Goal: Task Accomplishment & Management: Use online tool/utility

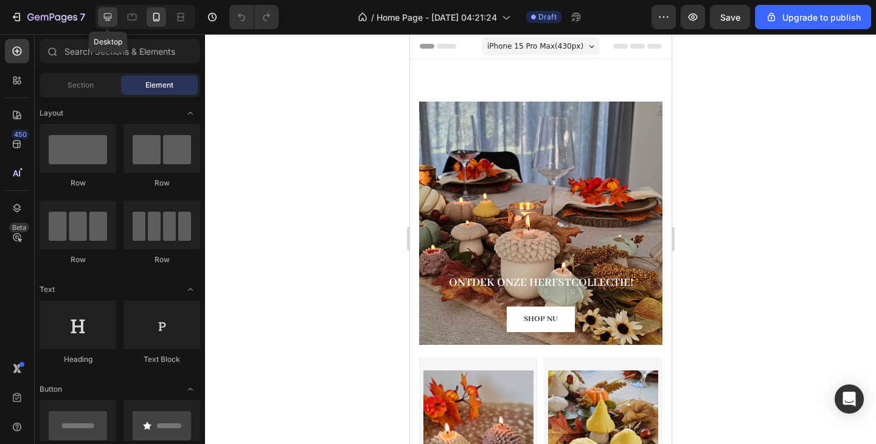
click at [109, 22] on icon at bounding box center [108, 17] width 12 height 12
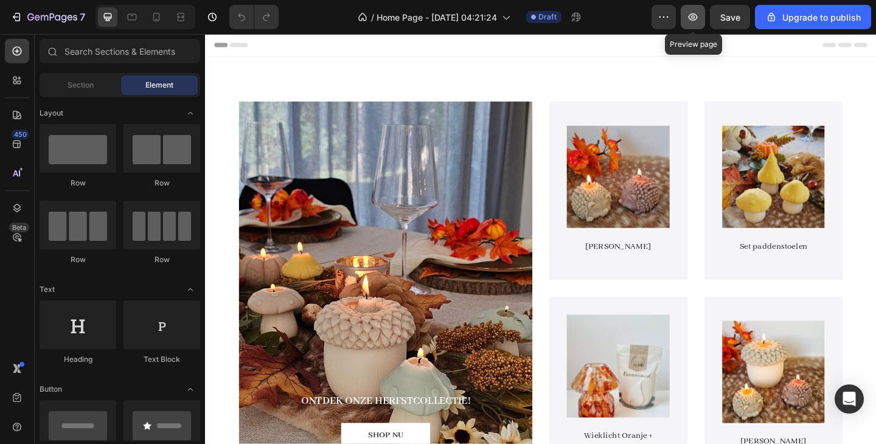
click at [686, 15] on button "button" at bounding box center [692, 17] width 24 height 24
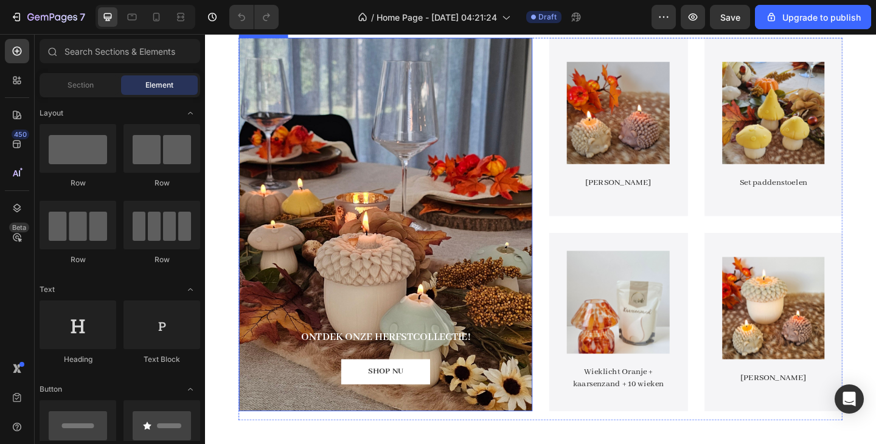
scroll to position [71, 0]
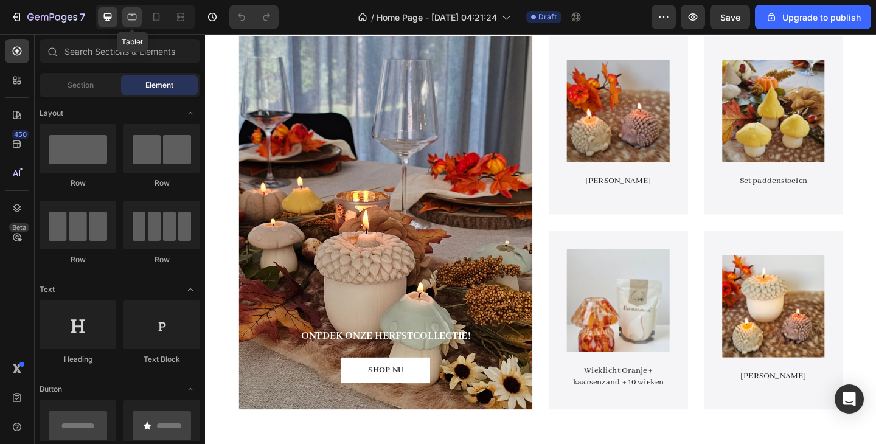
click at [134, 15] on icon at bounding box center [132, 17] width 12 height 12
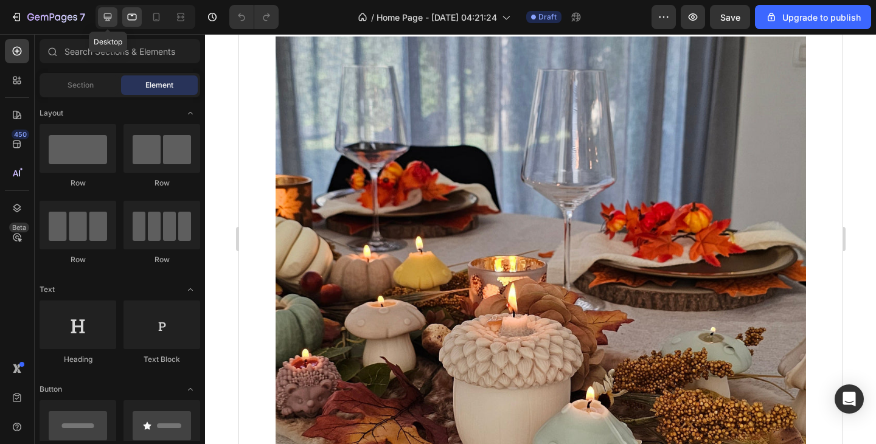
click at [111, 16] on icon at bounding box center [108, 17] width 12 height 12
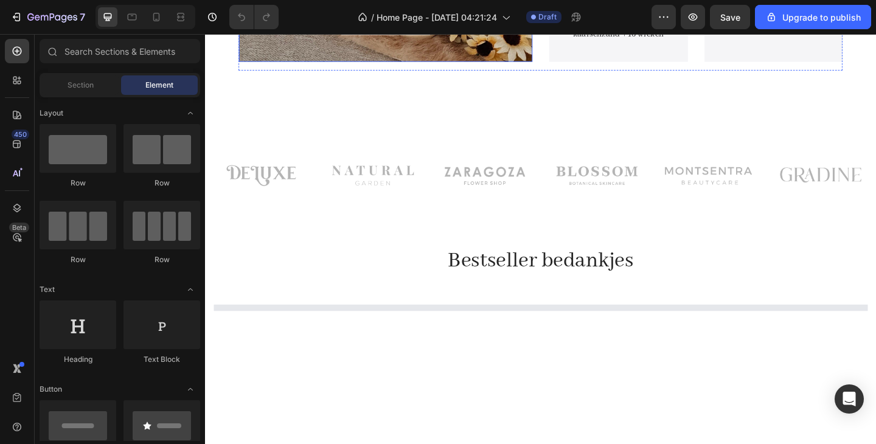
scroll to position [451, 0]
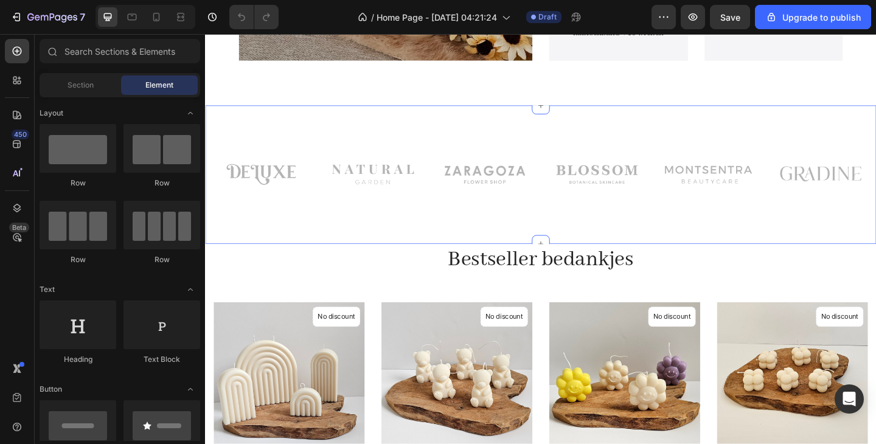
click at [506, 173] on img at bounding box center [508, 188] width 103 height 54
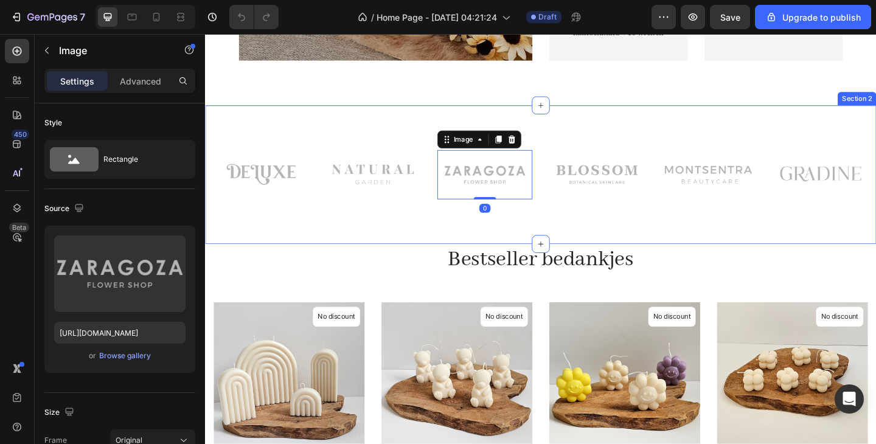
click at [567, 148] on div "Image Image Image 0 Row Image Image Image Row Row Section 2" at bounding box center [570, 187] width 730 height 151
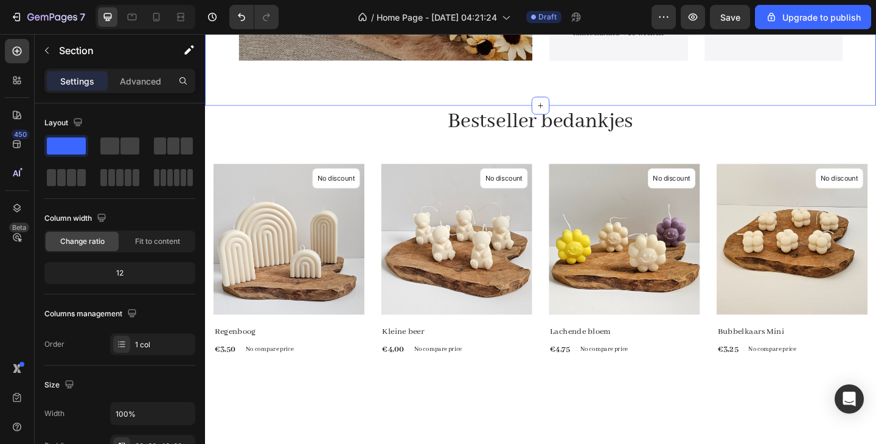
click at [50, 50] on icon "button" at bounding box center [47, 51] width 10 height 10
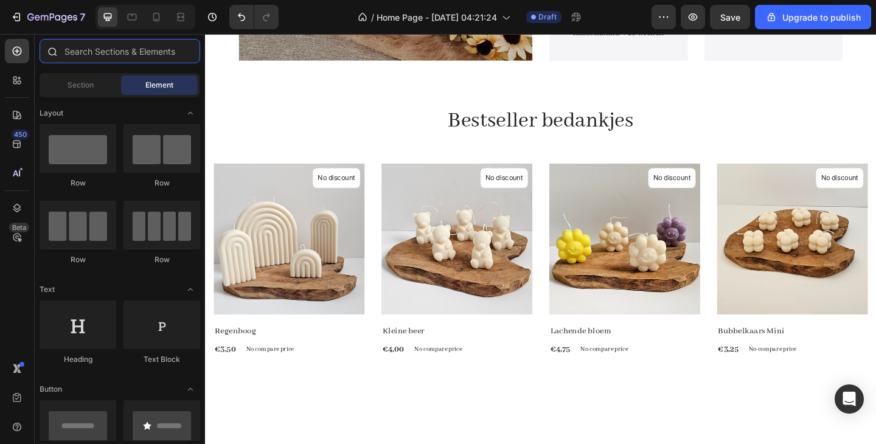
click at [84, 46] on input "text" at bounding box center [120, 51] width 161 height 24
click at [89, 78] on div "Section" at bounding box center [80, 84] width 77 height 19
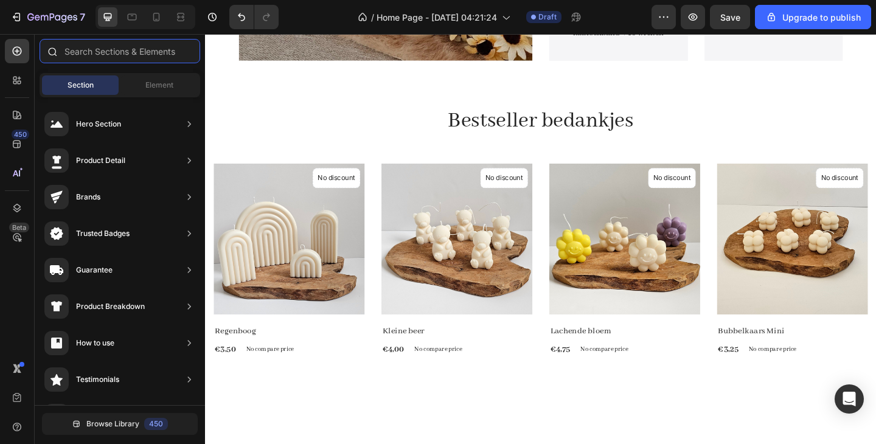
click at [104, 55] on input "text" at bounding box center [120, 51] width 161 height 24
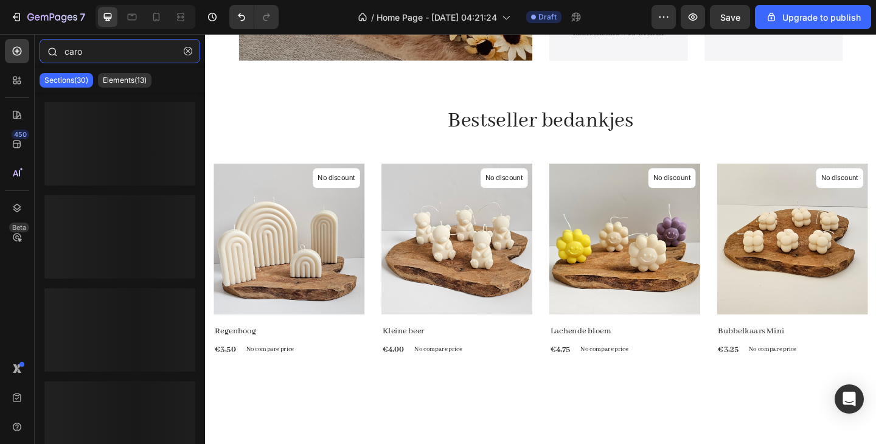
type input "carou"
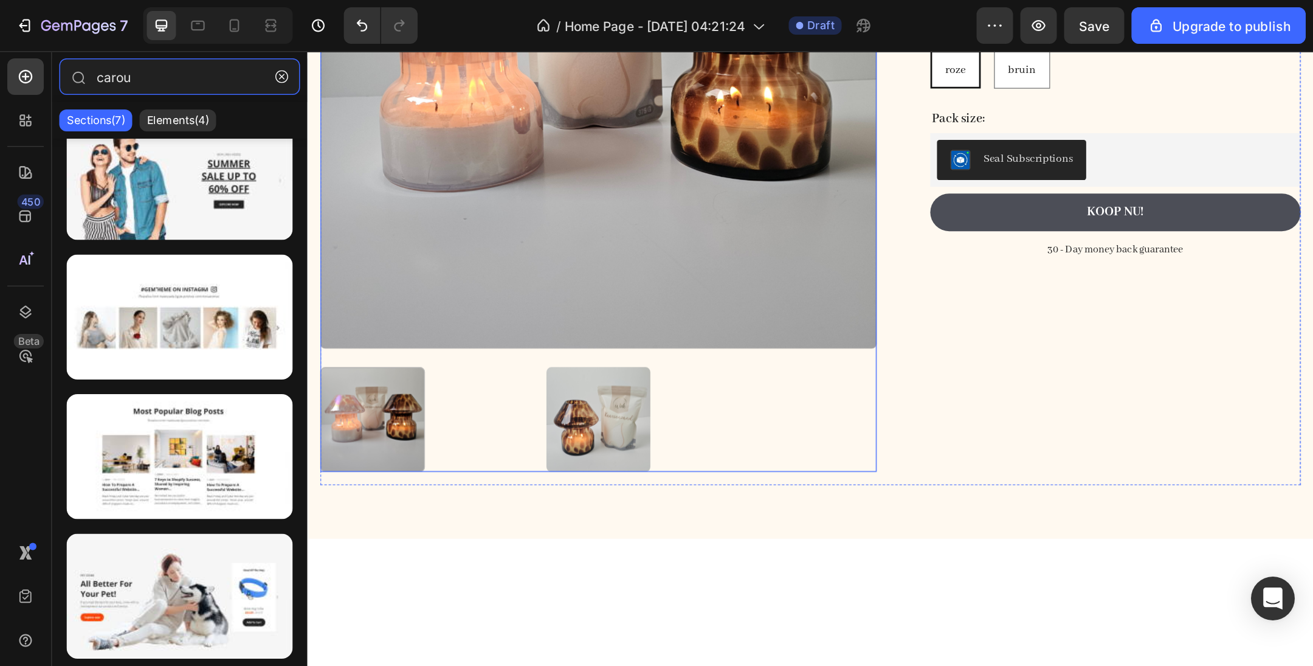
scroll to position [2203, 0]
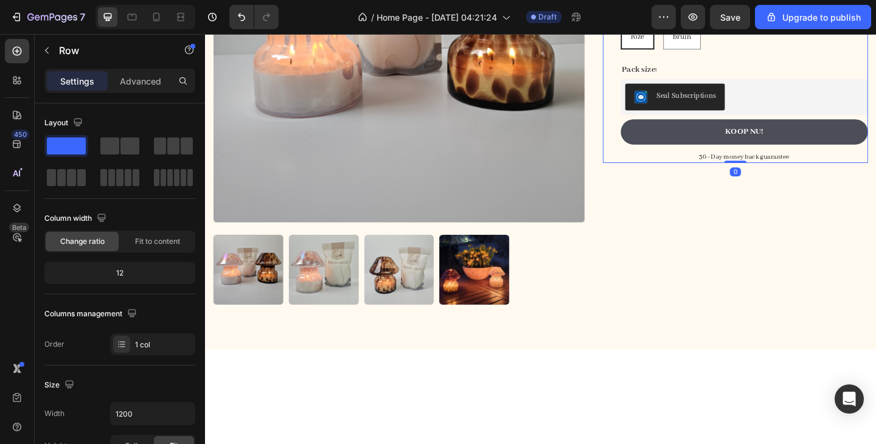
click at [844, 175] on div "Wieklicht + kaarsenzand + wieken Product Title Icon Icon Icon Icon Icon Icon Li…" at bounding box center [791, 5] width 269 height 339
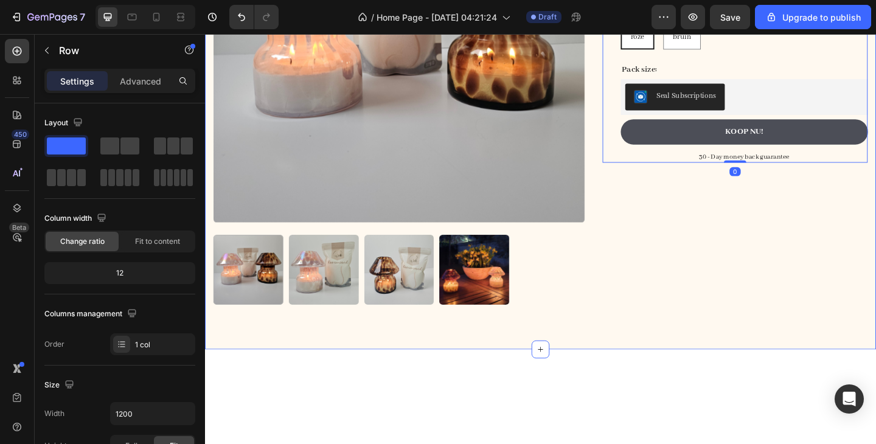
click at [519, 86] on div "Product Images Wieklicht + kaarsenzand + wieken Product Title Icon Icon Icon Ic…" at bounding box center [570, 82] width 730 height 590
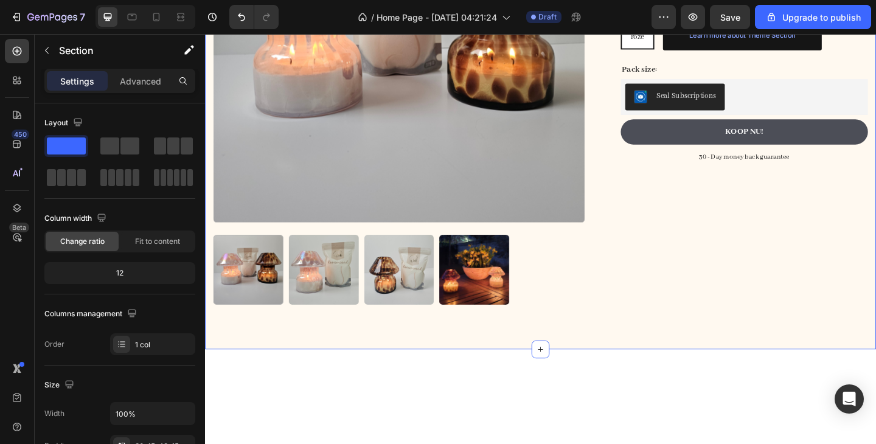
click at [762, 26] on button "Upgrade to create Theme Section" at bounding box center [789, 13] width 153 height 24
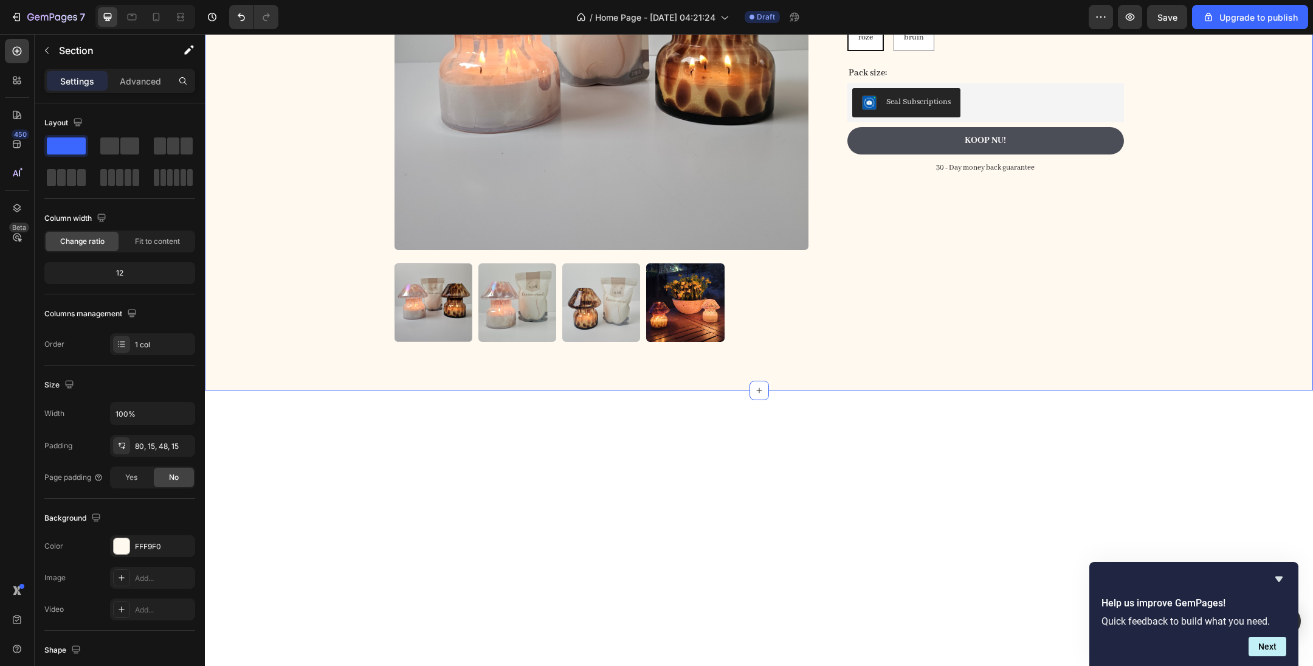
click at [875, 361] on div "Product Images Wieklicht + kaarsenzand + wieken Product Title Icon Icon Icon Ic…" at bounding box center [759, 98] width 1090 height 525
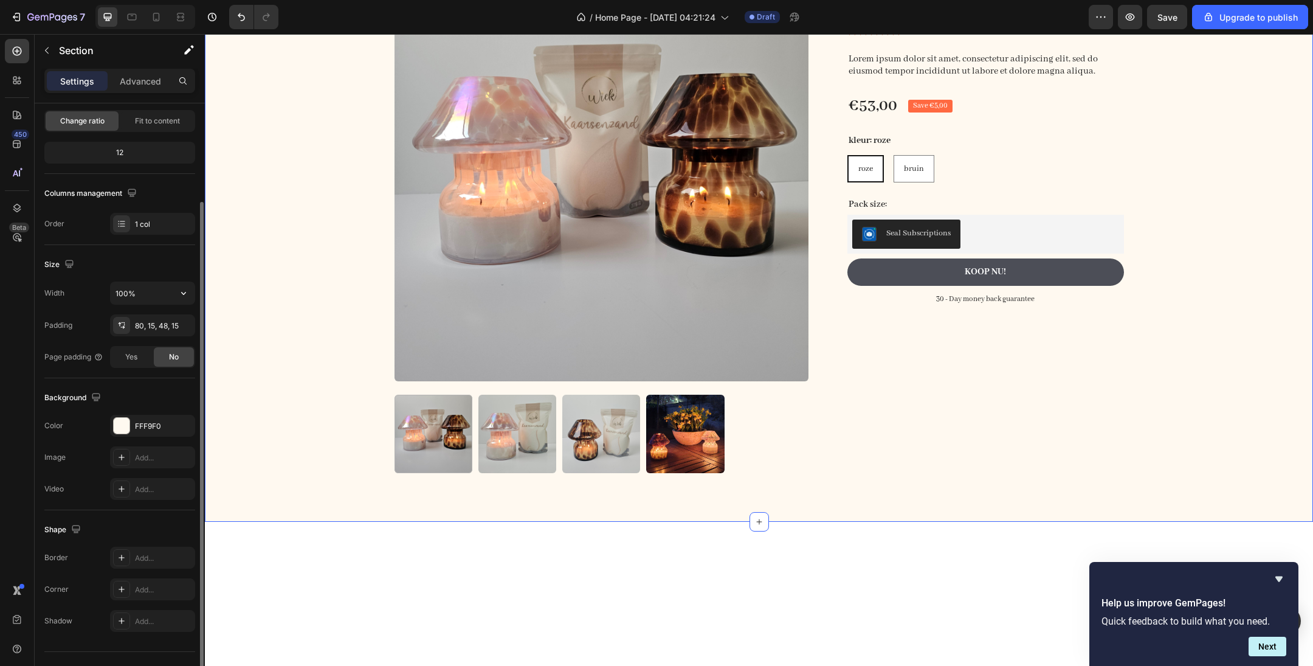
scroll to position [121, 0]
click at [280, 298] on div "Product Images Wieklicht + kaarsenzand + wieken Product Title Icon Icon Icon Ic…" at bounding box center [759, 229] width 1090 height 525
click at [282, 277] on div "Product Images Wieklicht + kaarsenzand + wieken Product Title Icon Icon Icon Ic…" at bounding box center [759, 229] width 1090 height 525
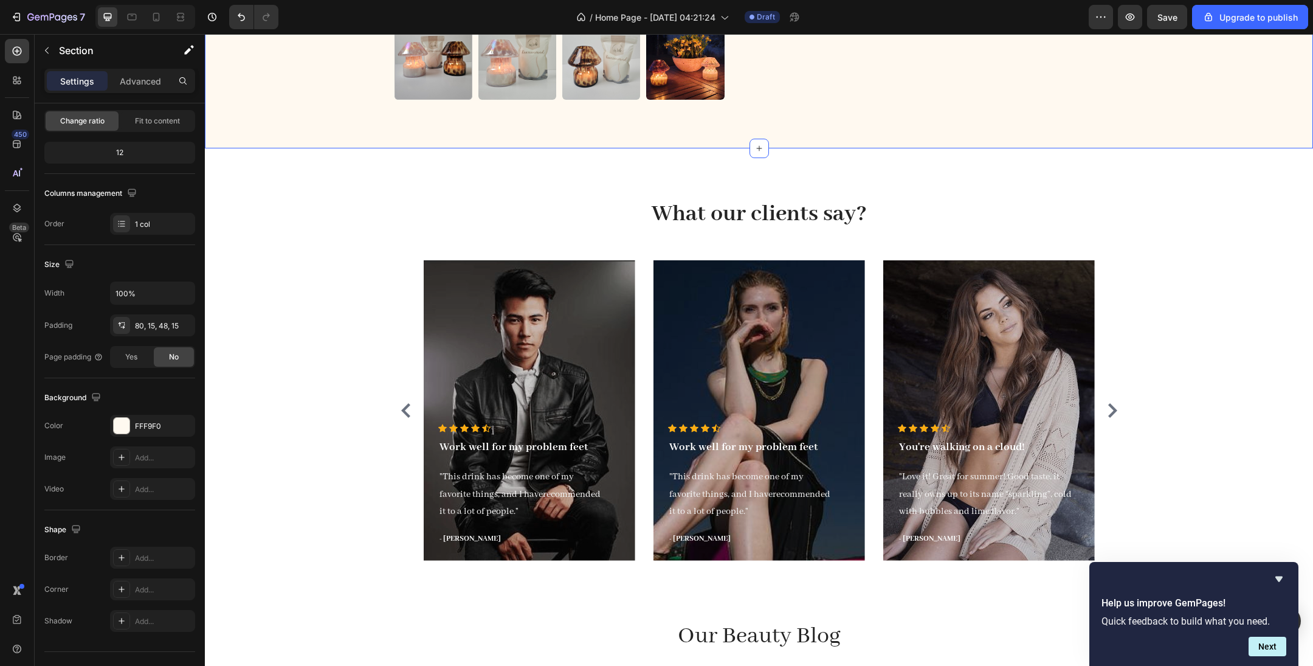
scroll to position [2774, 0]
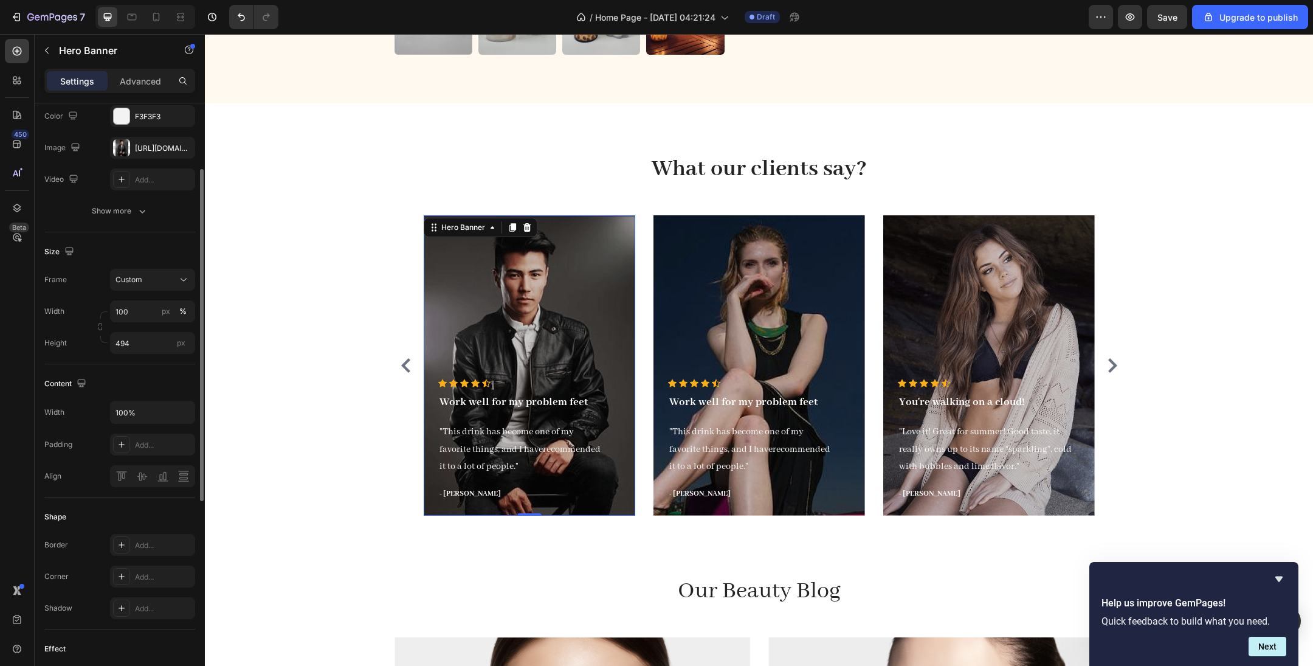
click at [504, 331] on div "Overlay" at bounding box center [530, 365] width 212 height 300
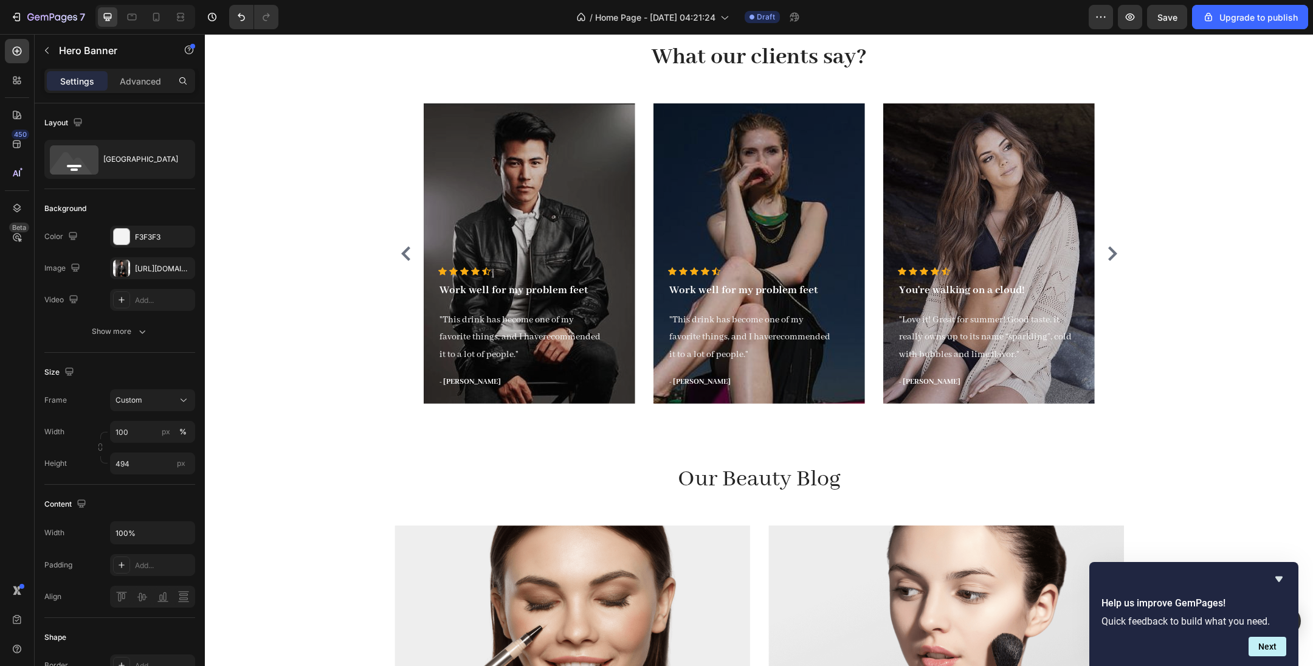
scroll to position [2889, 0]
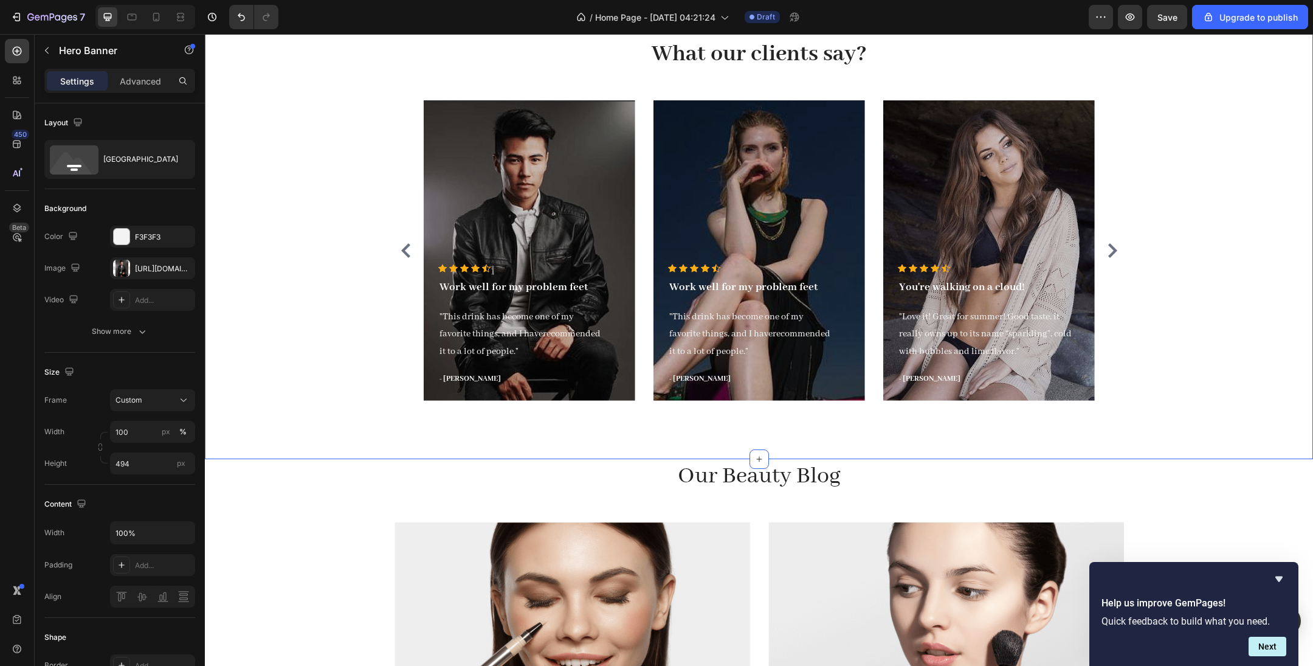
click at [875, 443] on div "What our clients say? Heading Icon Icon Icon Icon Icon Icon List Hoz Work well …" at bounding box center [759, 223] width 1108 height 471
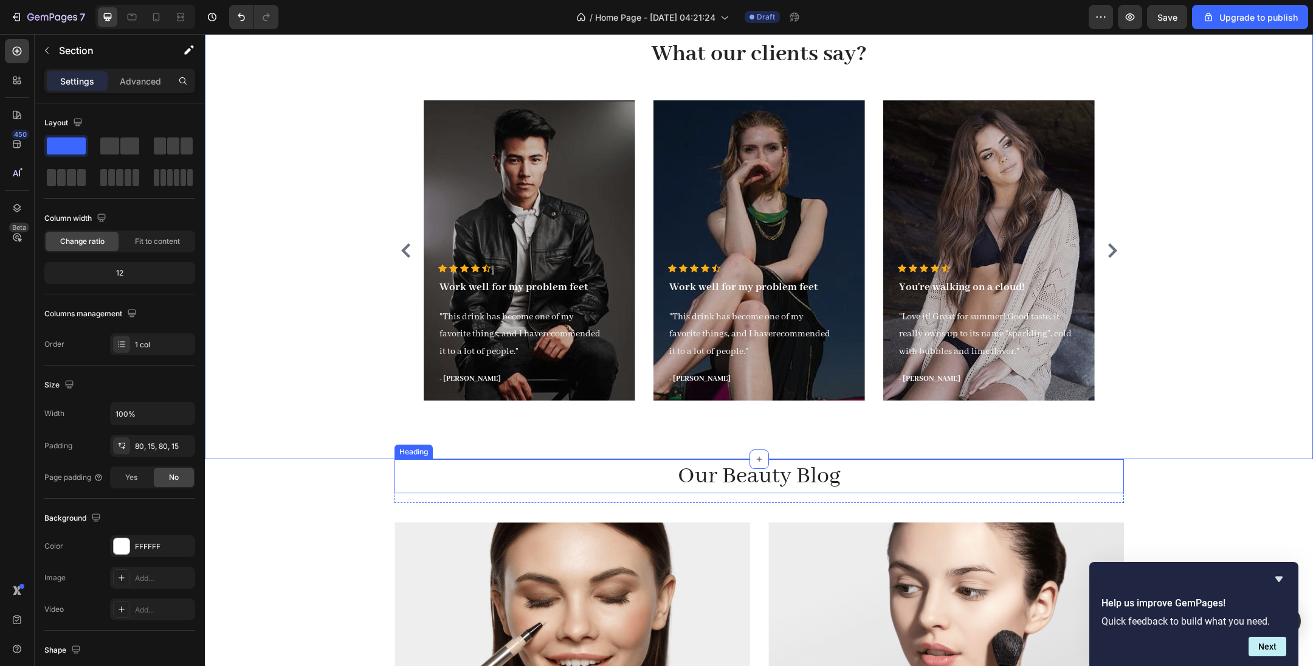
click at [875, 443] on p "Our Beauty Blog" at bounding box center [759, 476] width 727 height 32
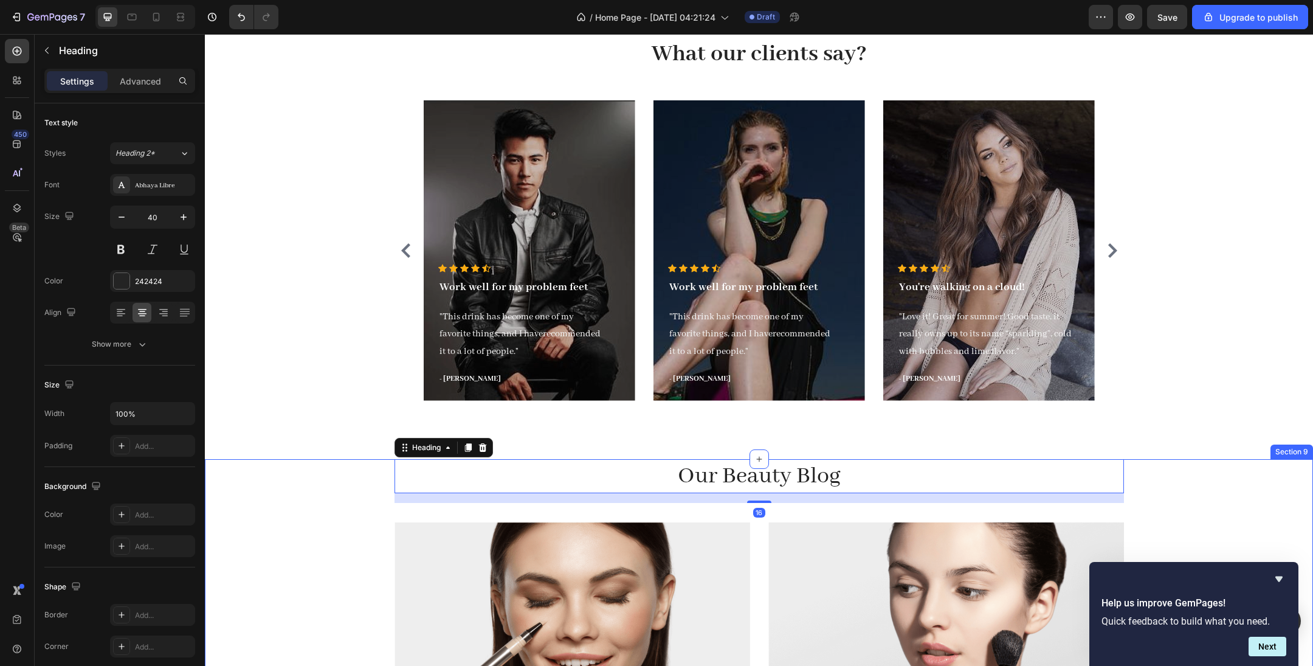
click at [875, 443] on div "Our Beauty Blog Heading 16 Row Image Reasons Why You Need GemLook Lasting Conce…" at bounding box center [759, 675] width 1090 height 432
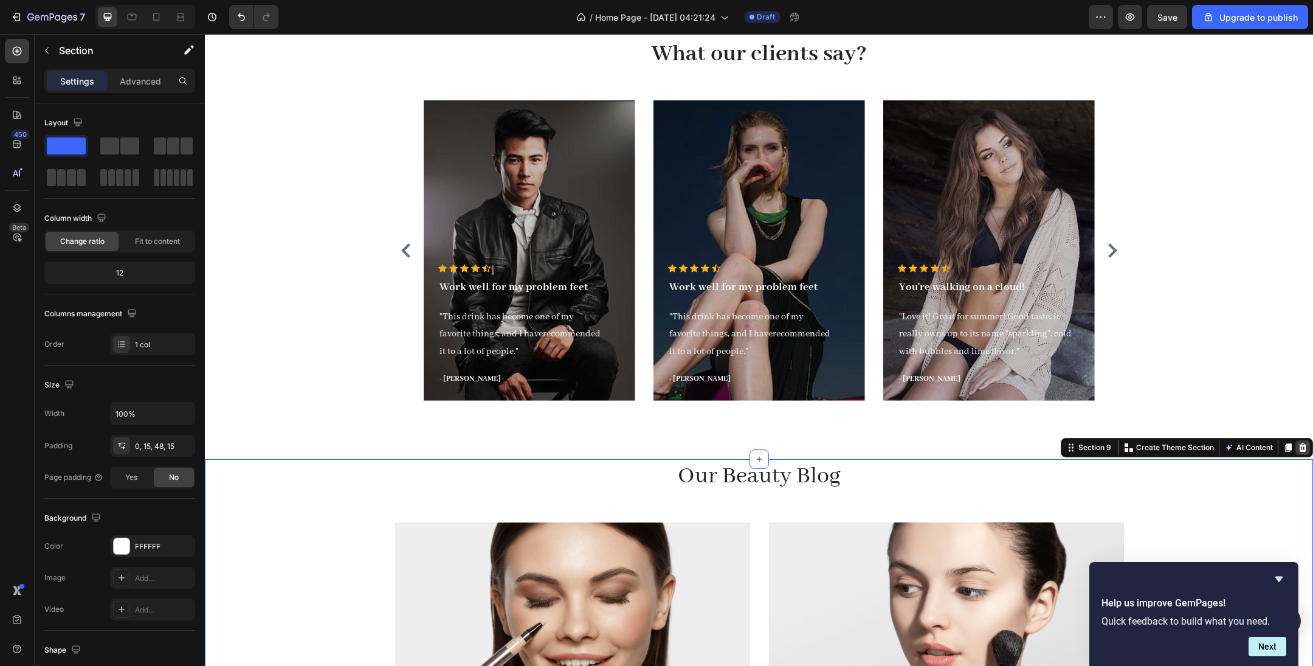
click at [875, 443] on icon at bounding box center [1303, 447] width 8 height 9
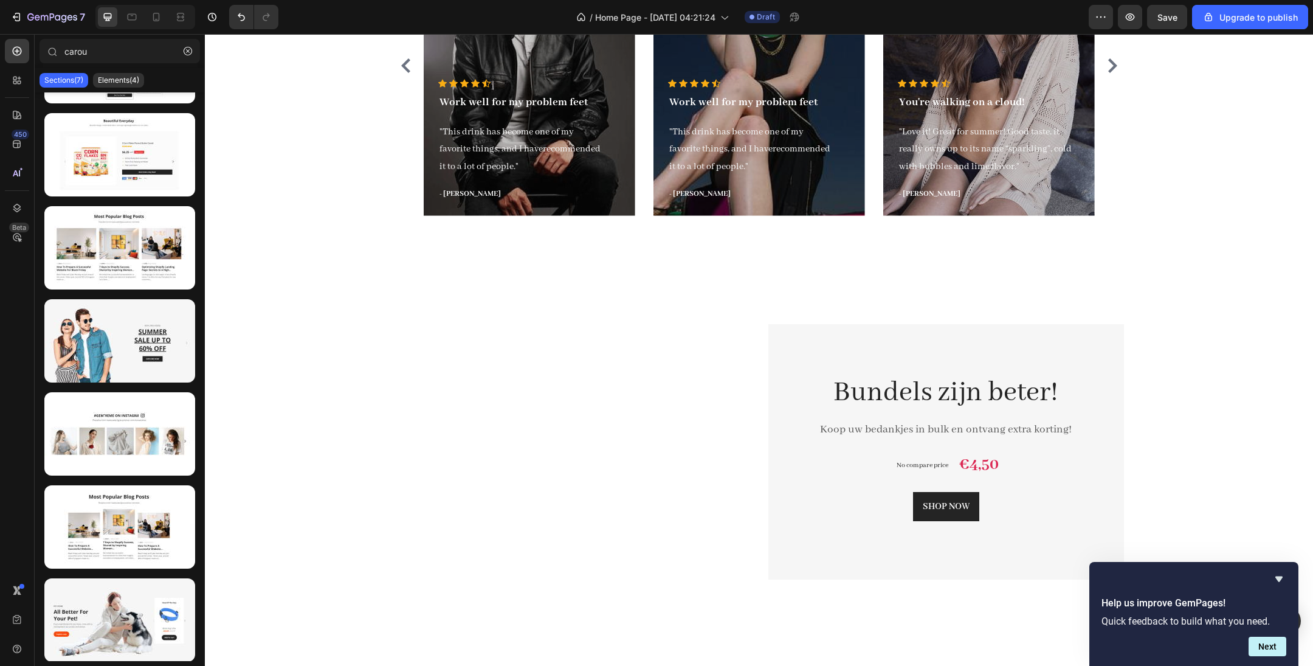
scroll to position [3048, 0]
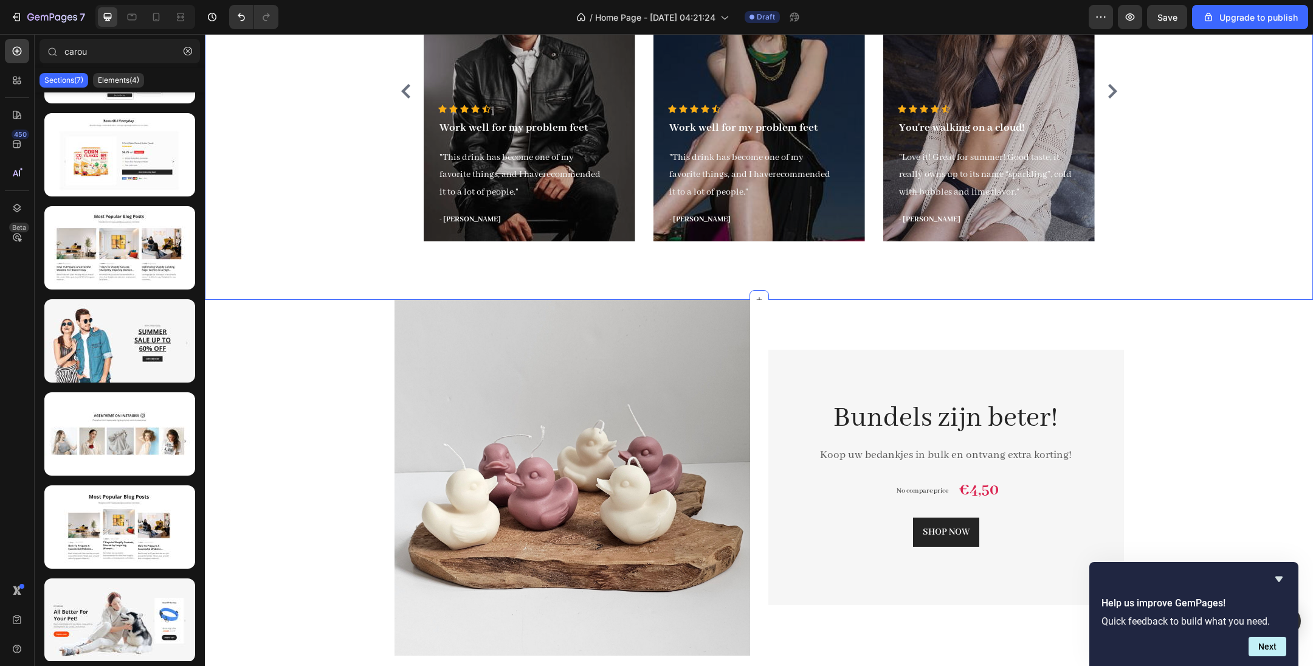
click at [875, 280] on div "What our clients say? Heading Icon Icon Icon Icon Icon Icon List Hoz Work well …" at bounding box center [759, 64] width 1108 height 471
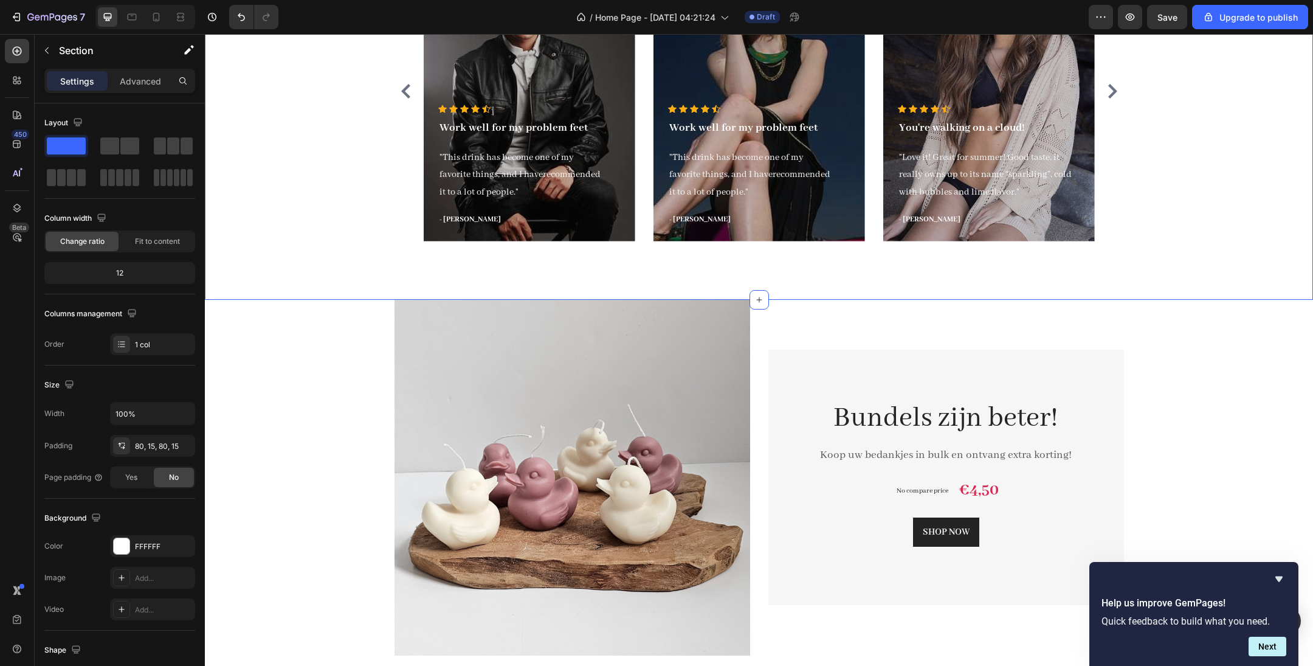
click at [875, 285] on div "What our clients say? Heading Icon Icon Icon Icon Icon Icon List Hoz Work well …" at bounding box center [759, 64] width 1108 height 471
click at [875, 366] on div "Bundels zijn beter! Heading Koop uw bedankjes in bulk en ontvang extra korting!…" at bounding box center [947, 477] width 356 height 255
click at [875, 273] on div "What our clients say? Heading Icon Icon Icon Icon Icon Icon List Hoz Work well …" at bounding box center [759, 64] width 1108 height 471
click at [875, 257] on div "What our clients say? Heading Icon Icon Icon Icon Icon Icon List Hoz Work well …" at bounding box center [759, 64] width 1108 height 471
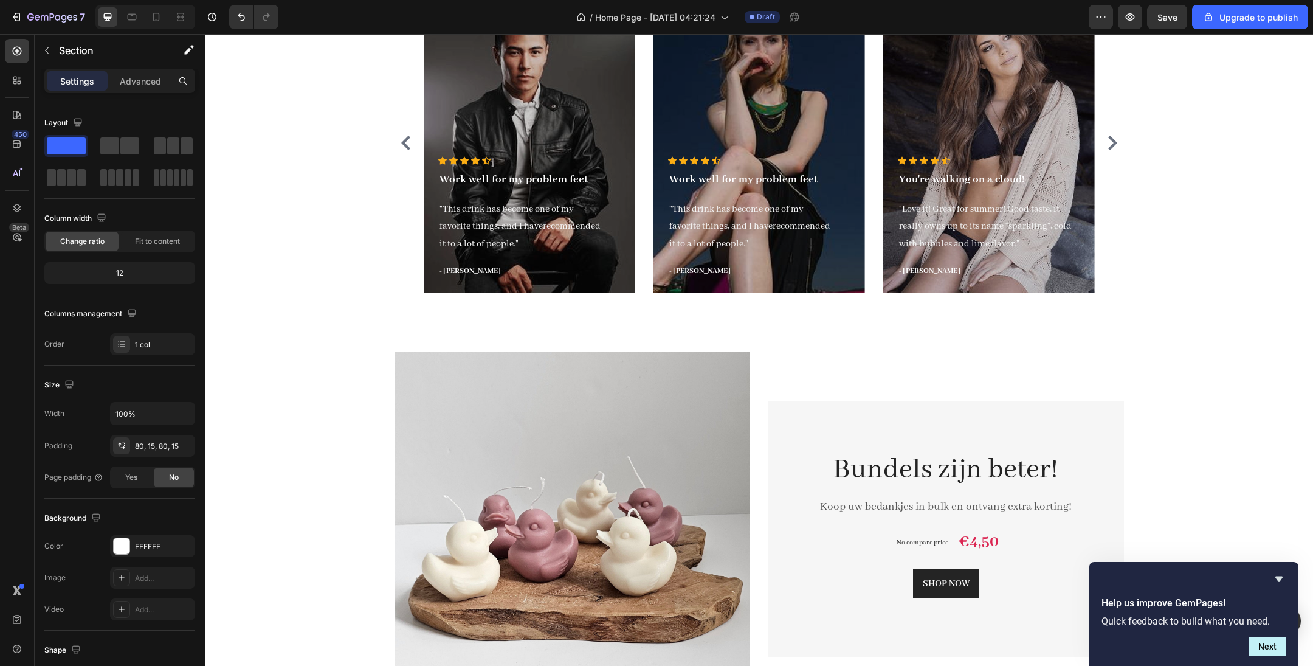
scroll to position [3018, 0]
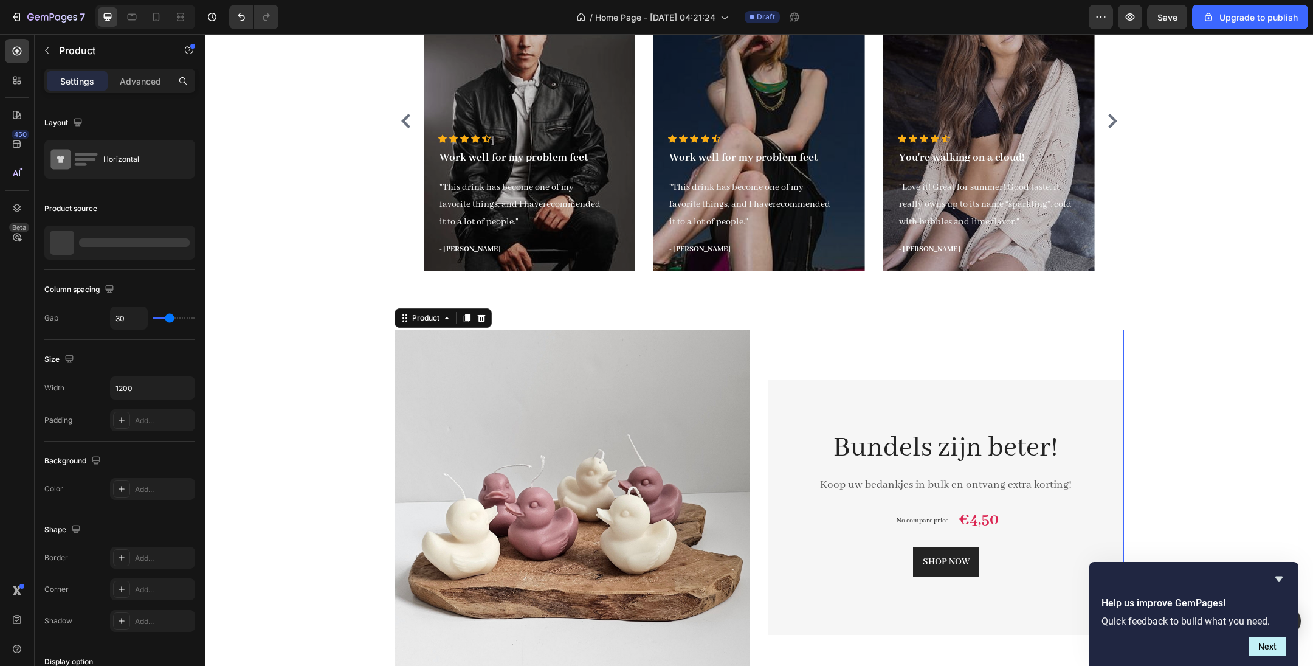
click at [875, 332] on div "Bundels zijn beter! Heading Koop uw bedankjes in bulk en ontvang extra korting!…" at bounding box center [947, 508] width 356 height 356
click at [875, 316] on div "What our clients say? Heading Icon Icon Icon Icon Icon Icon List Hoz Work well …" at bounding box center [759, 94] width 1108 height 471
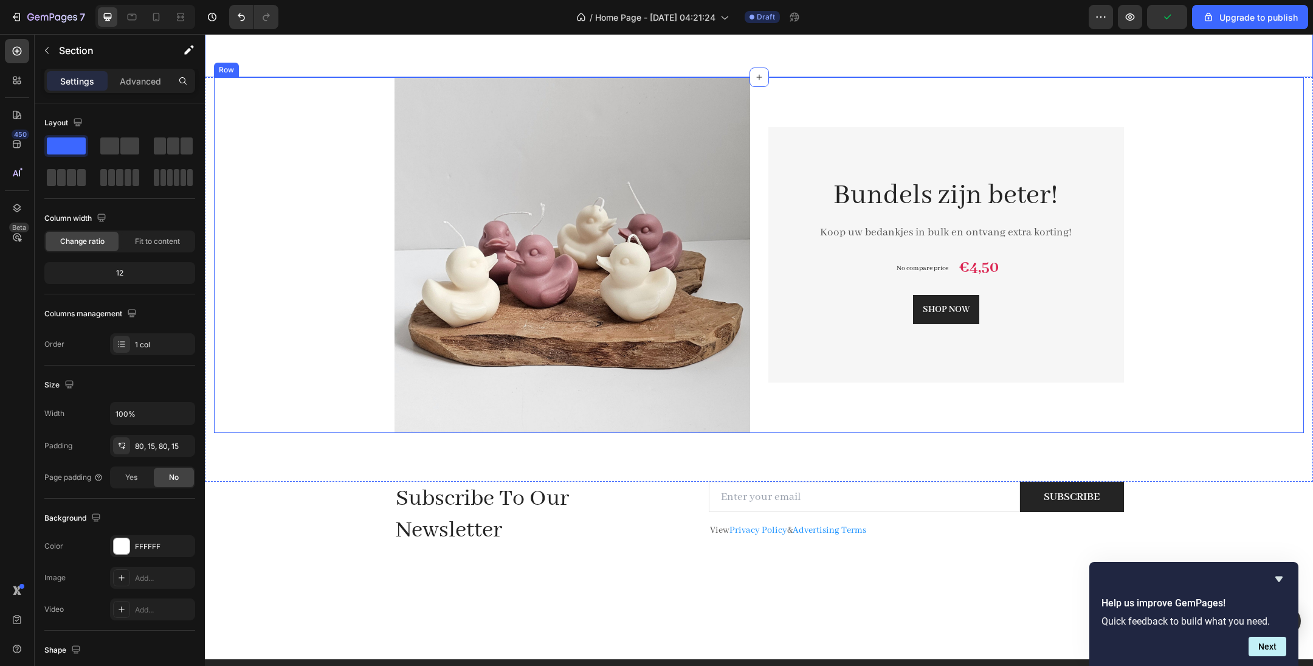
scroll to position [3274, 0]
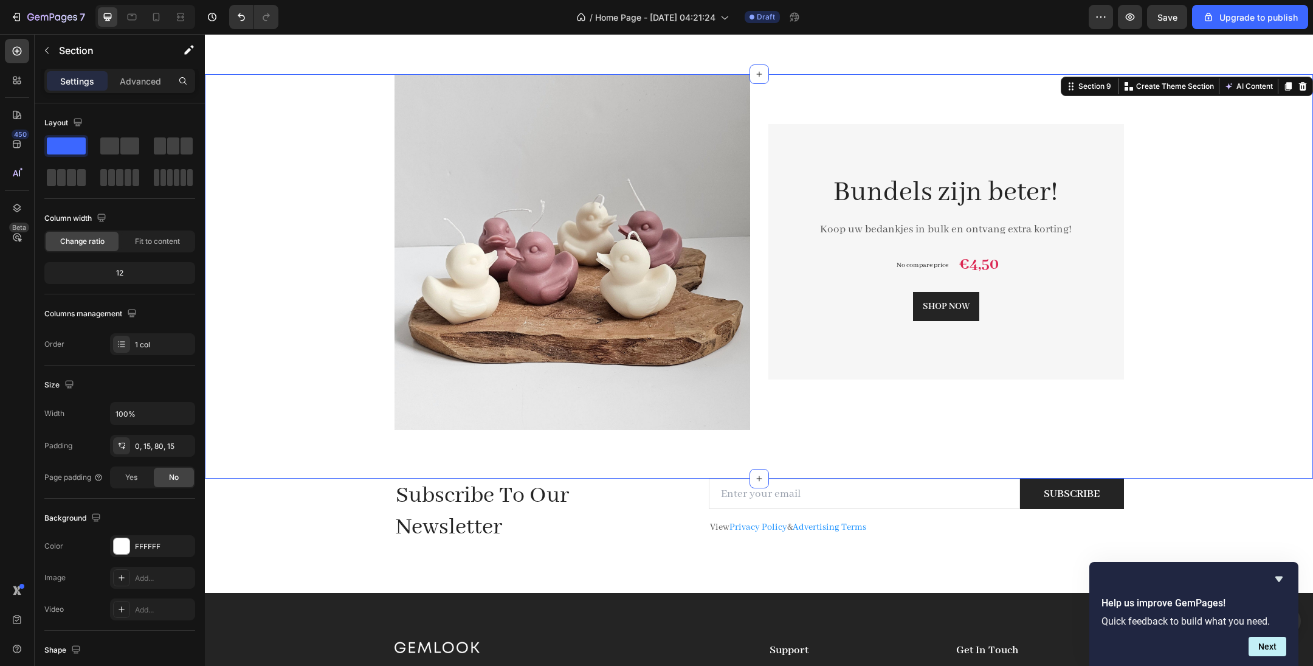
click at [875, 443] on div "Product Images & Gallery Bundels zijn beter! Heading Koop uw bedankjes in bulk …" at bounding box center [759, 276] width 1108 height 404
click at [875, 89] on icon at bounding box center [1303, 85] width 8 height 9
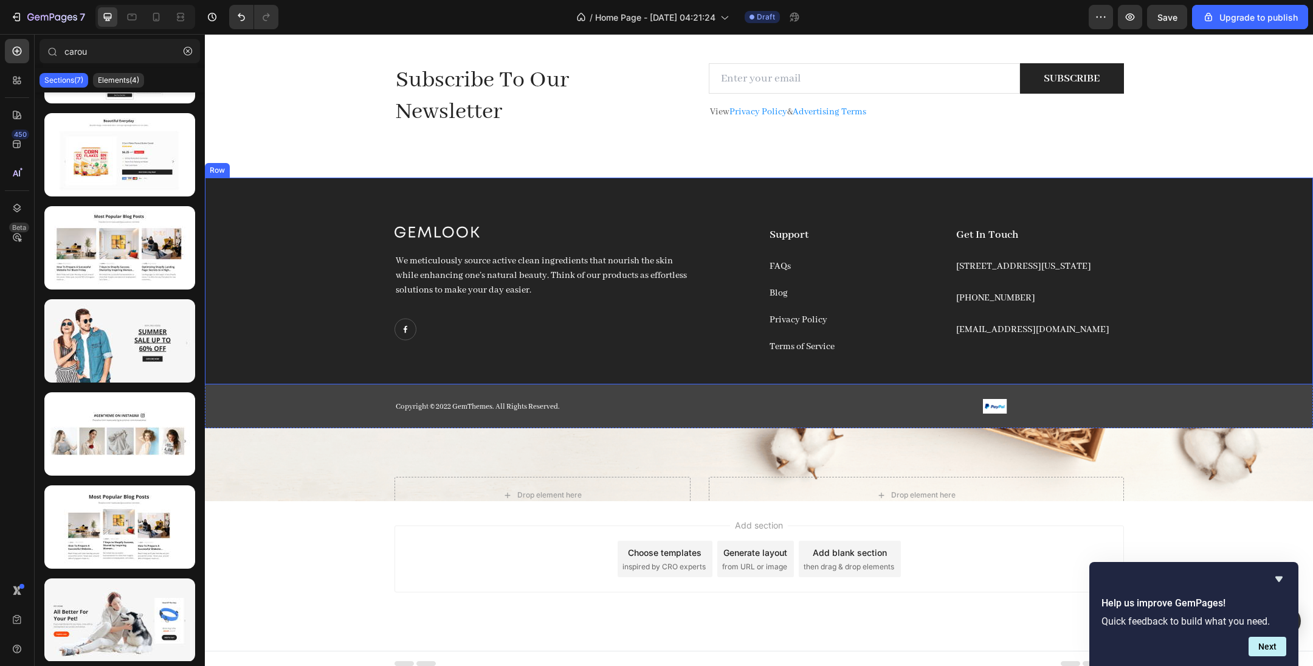
scroll to position [3294, 0]
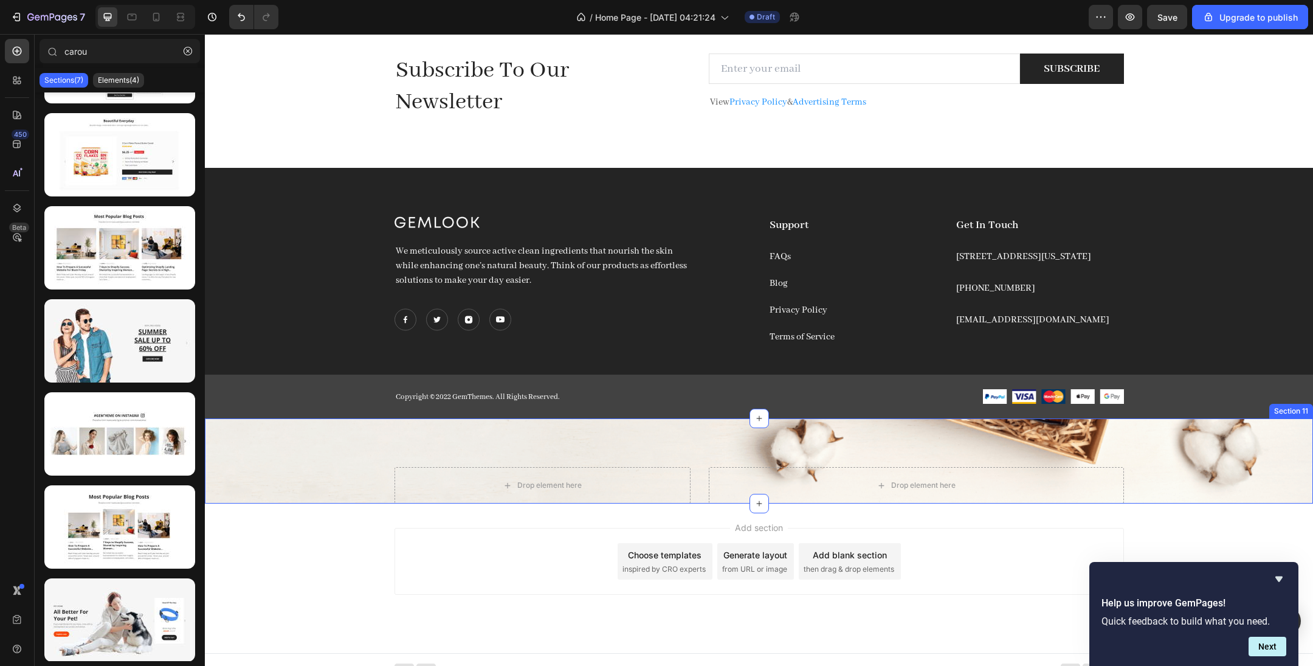
click at [875, 443] on div "Drop element here Drop element here Row Section 11" at bounding box center [759, 460] width 1108 height 85
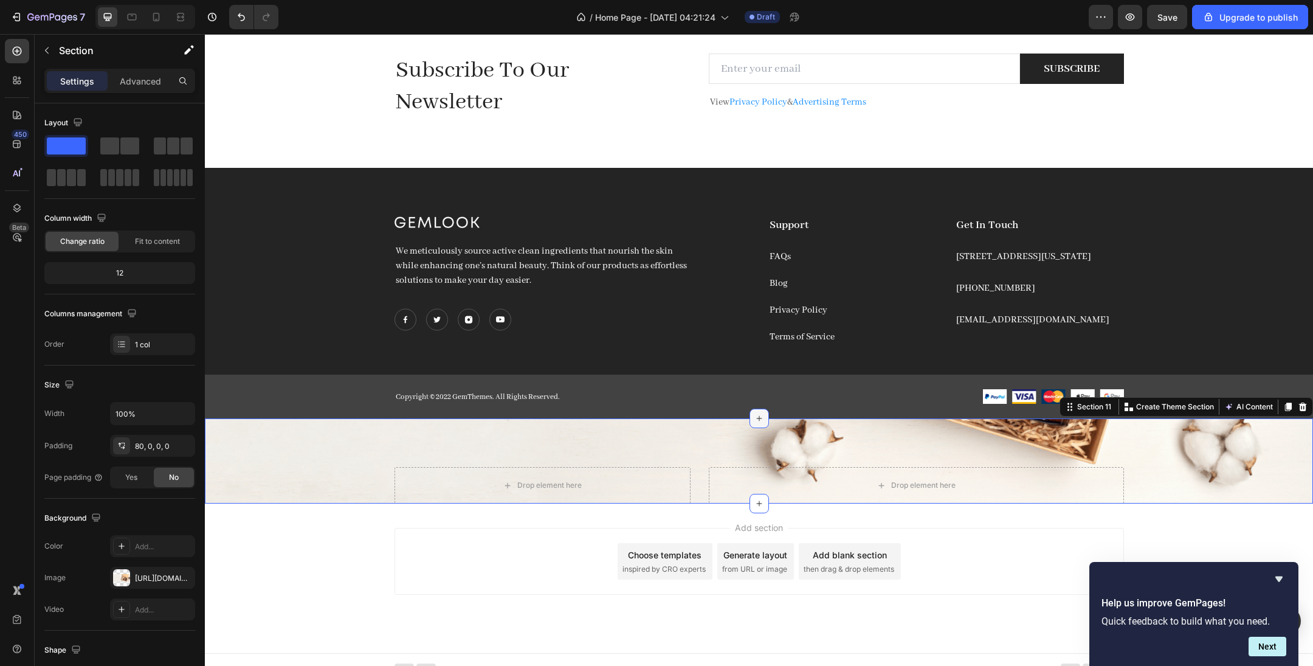
click at [762, 413] on div at bounding box center [759, 418] width 19 height 19
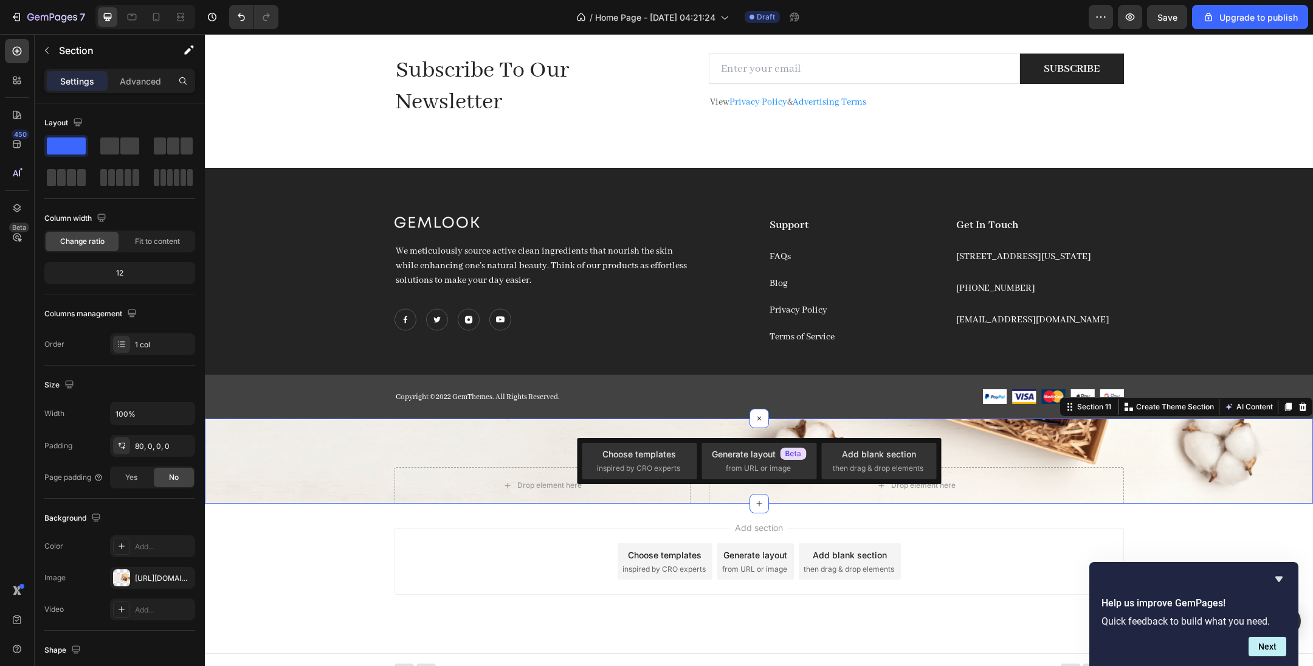
drag, startPoint x: 757, startPoint y: 508, endPoint x: 756, endPoint y: 584, distance: 76.6
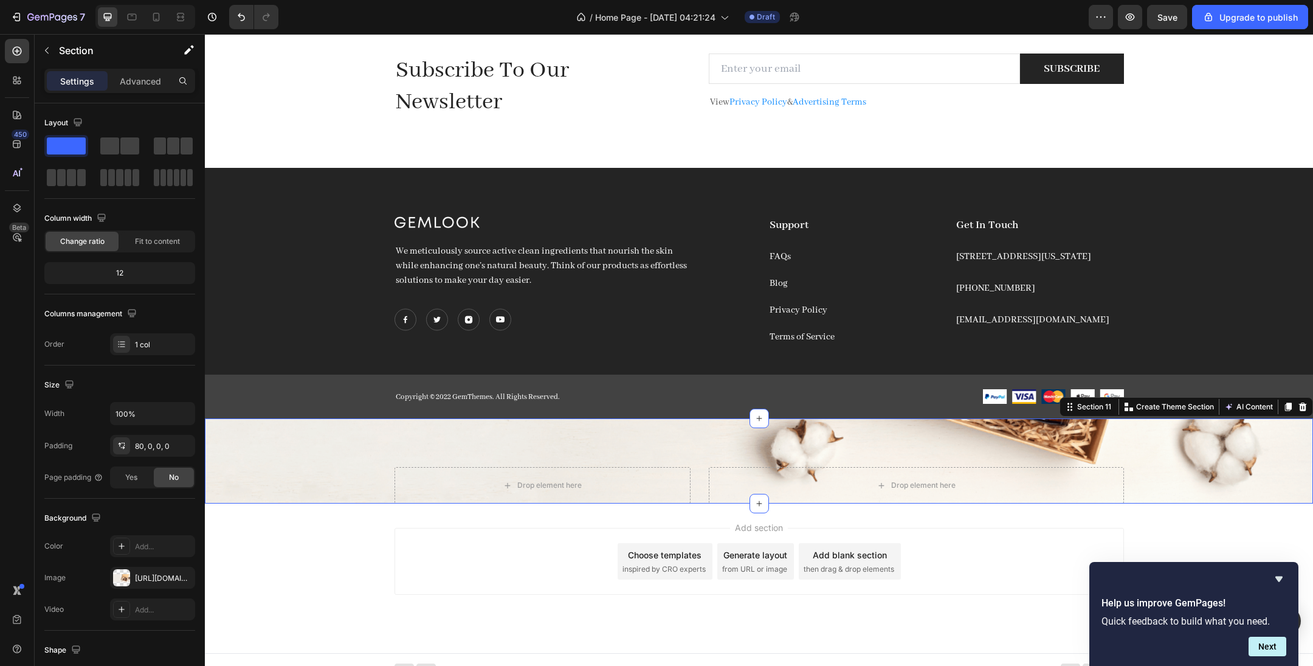
click at [516, 434] on div "Drop element here Drop element here Row Section 11 You can create reusable sect…" at bounding box center [759, 460] width 1108 height 85
click at [875, 406] on icon at bounding box center [1303, 407] width 8 height 9
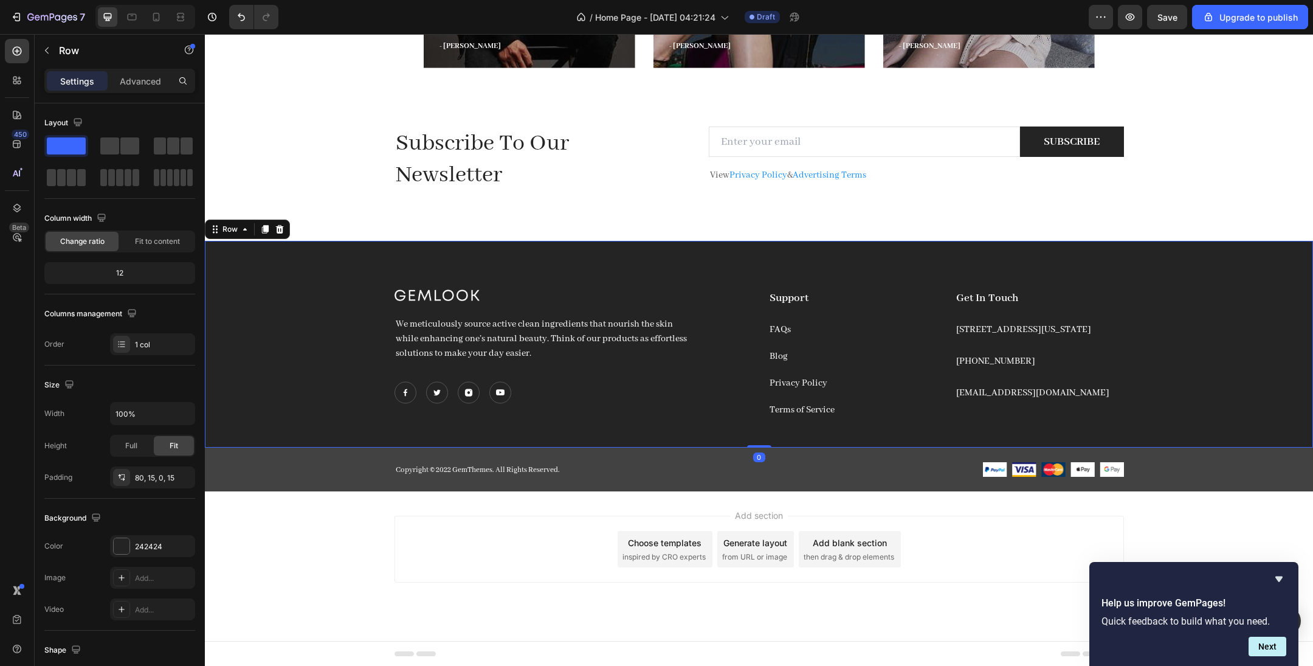
click at [875, 276] on div "Image We meticulously source active clean ingredients that nourish the skin whi…" at bounding box center [759, 344] width 1108 height 207
click at [409, 394] on img at bounding box center [406, 392] width 22 height 22
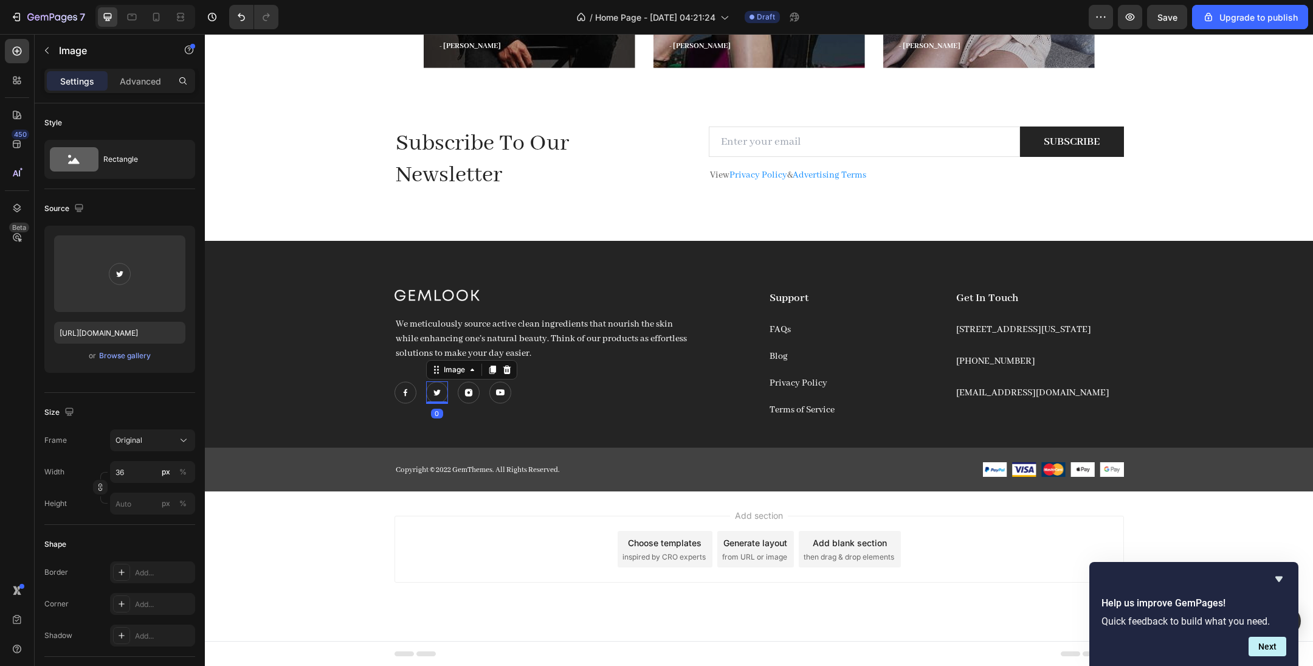
click at [434, 395] on img at bounding box center [437, 392] width 22 height 22
click at [469, 395] on img at bounding box center [469, 392] width 22 height 22
click at [498, 398] on img at bounding box center [500, 392] width 22 height 22
click at [875, 271] on div "Image We meticulously source active clean ingredients that nourish the skin whi…" at bounding box center [759, 344] width 1108 height 207
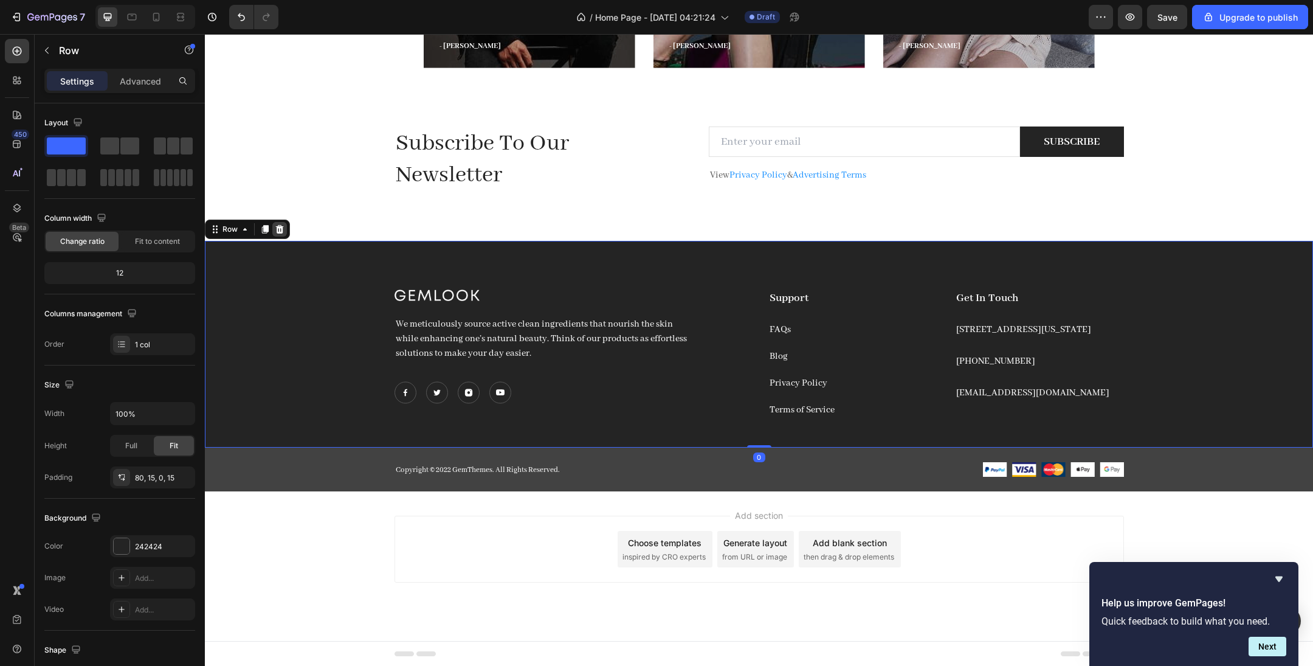
click at [279, 226] on icon at bounding box center [280, 228] width 8 height 9
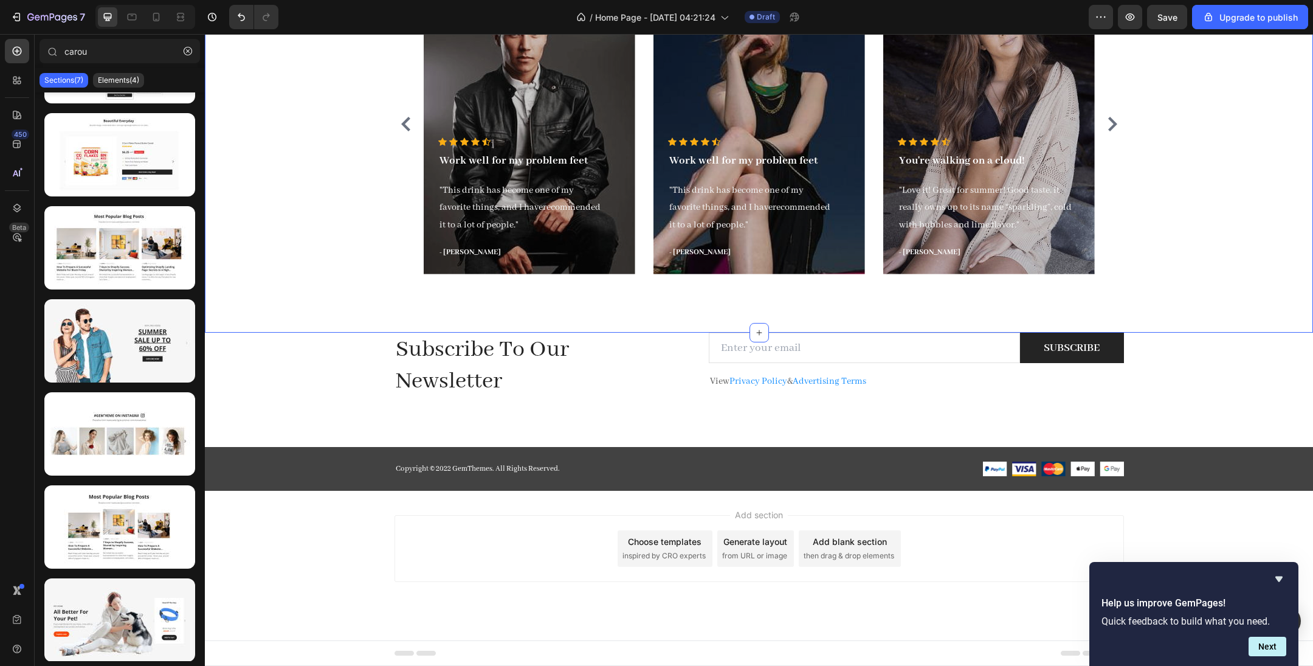
scroll to position [3014, 0]
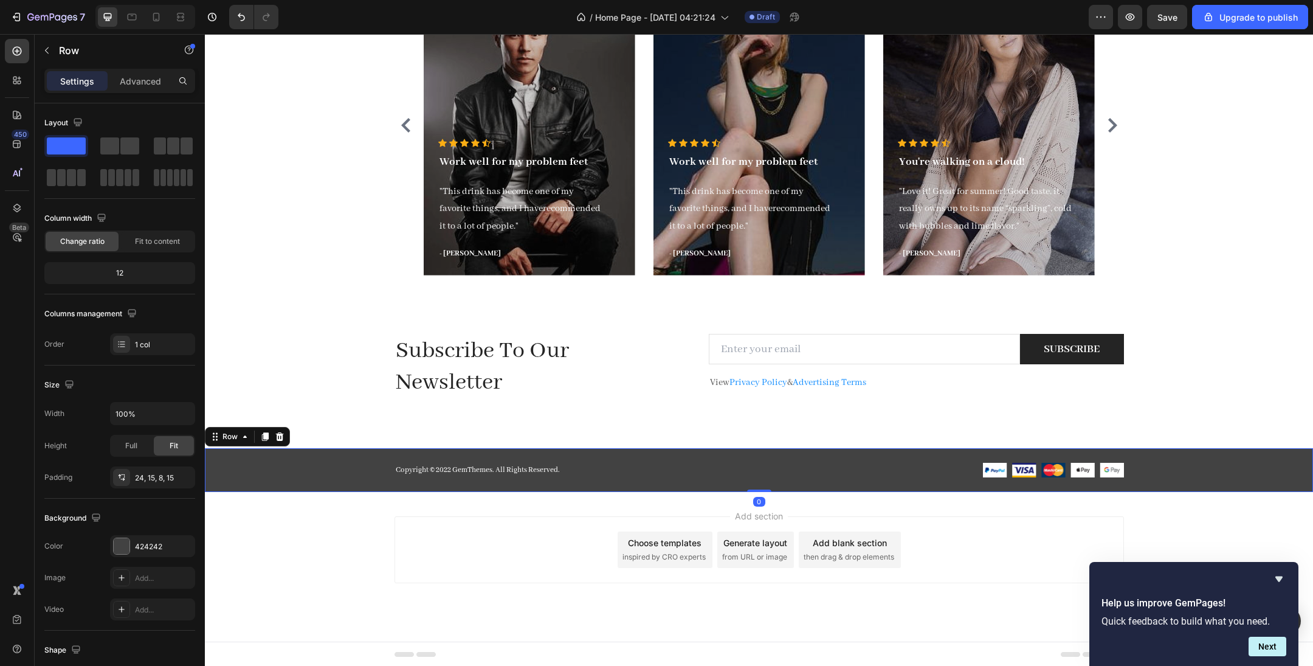
click at [740, 443] on div "Copyright © 2022 GemThemes. All Rights Reserved. Text block Image Image Image I…" at bounding box center [759, 475] width 1090 height 24
click at [282, 435] on icon at bounding box center [280, 436] width 8 height 9
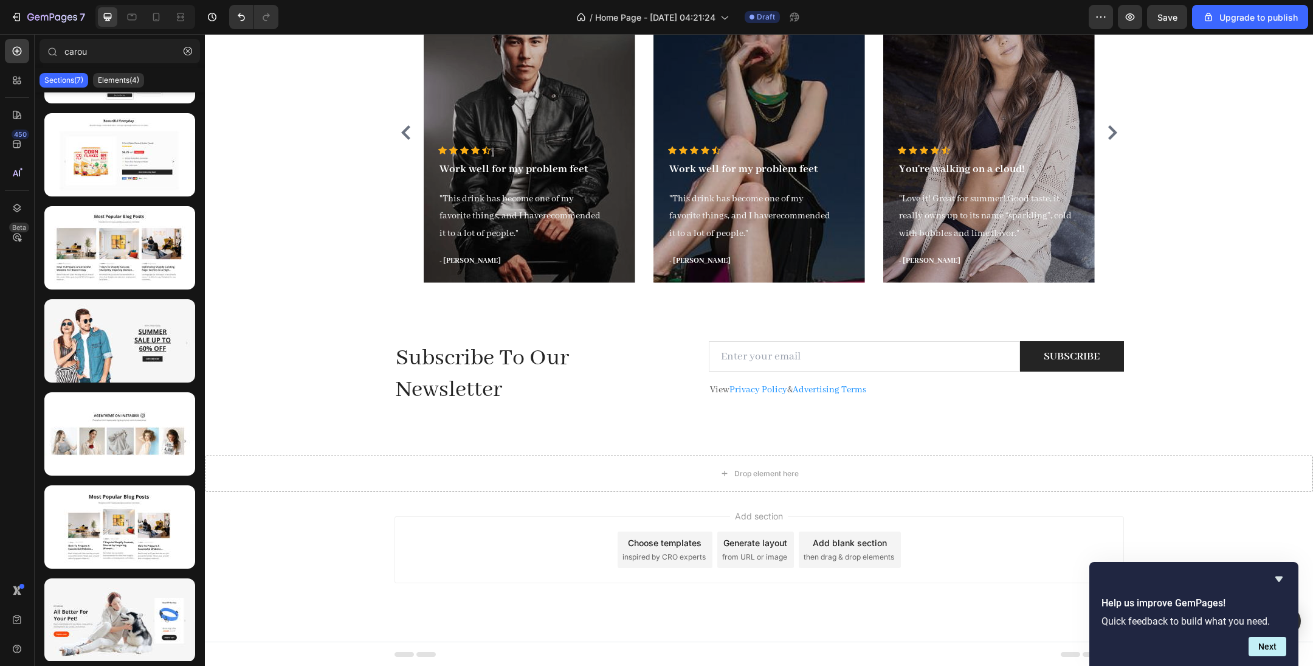
click at [579, 443] on div "Add section Choose templates inspired by CRO experts Generate layout from URL o…" at bounding box center [760, 549] width 730 height 67
click at [576, 443] on div "Add section Choose templates inspired by CRO experts Generate layout from URL o…" at bounding box center [759, 567] width 1108 height 150
click at [571, 443] on div "Drop element here" at bounding box center [759, 473] width 1108 height 36
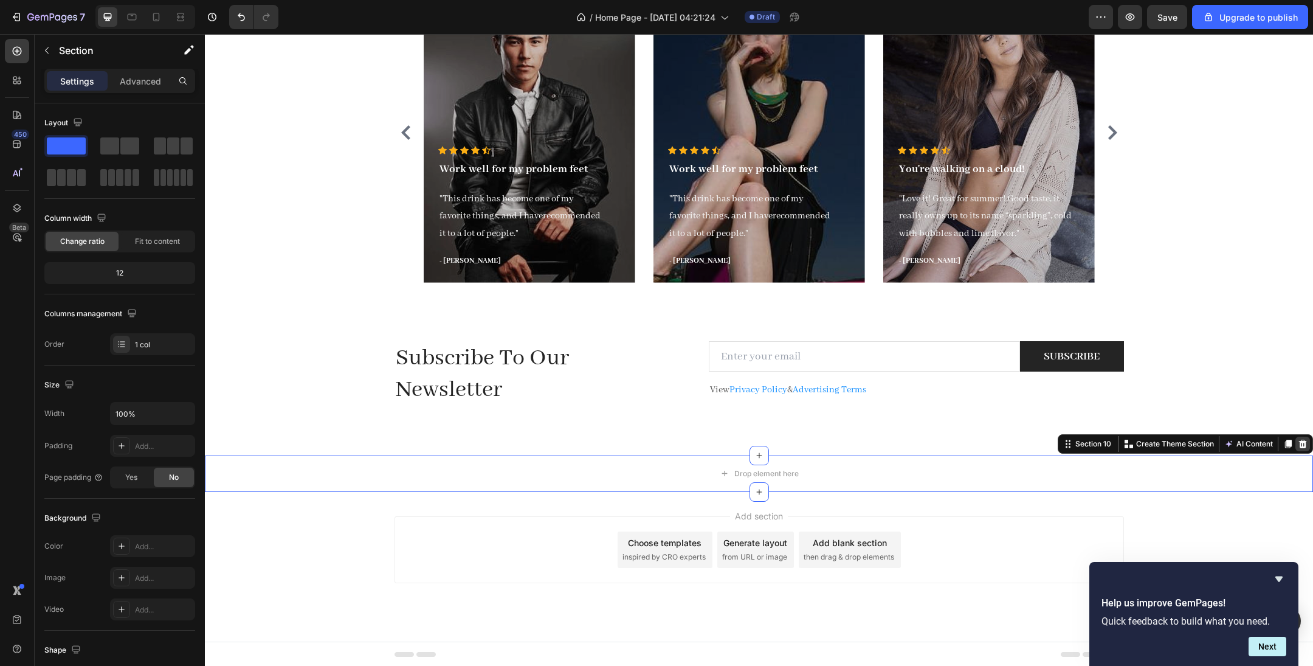
click at [875, 442] on icon at bounding box center [1303, 444] width 10 height 10
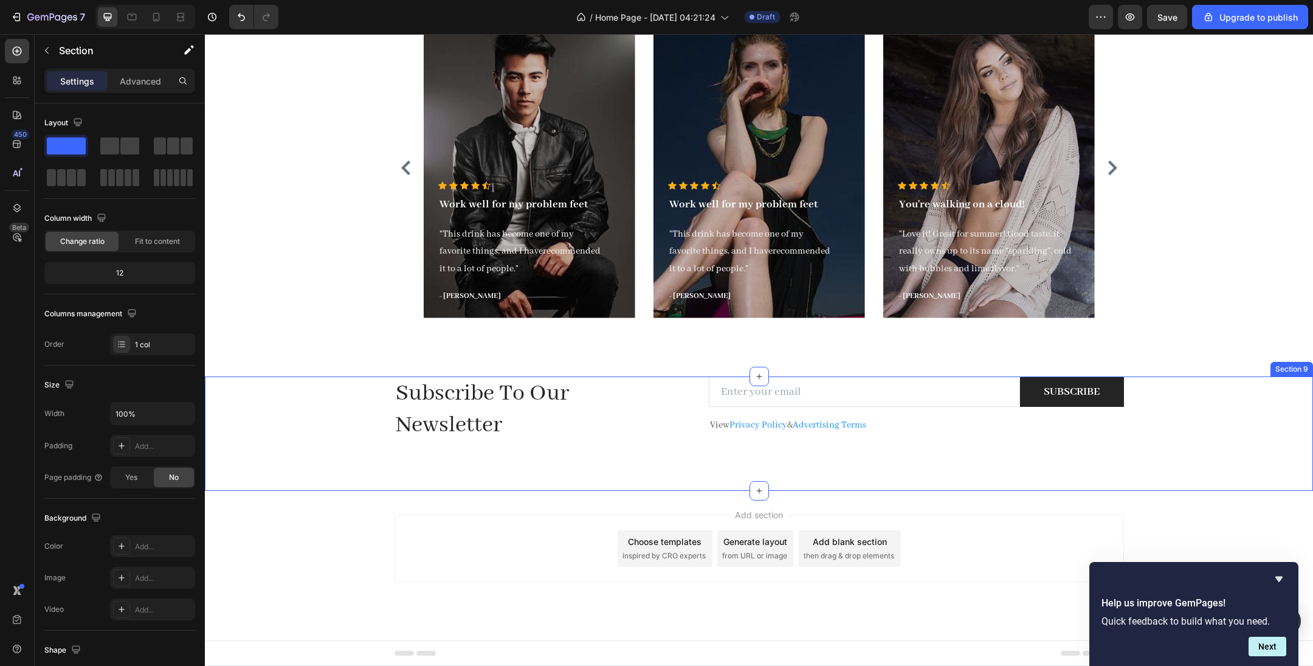
scroll to position [2970, 0]
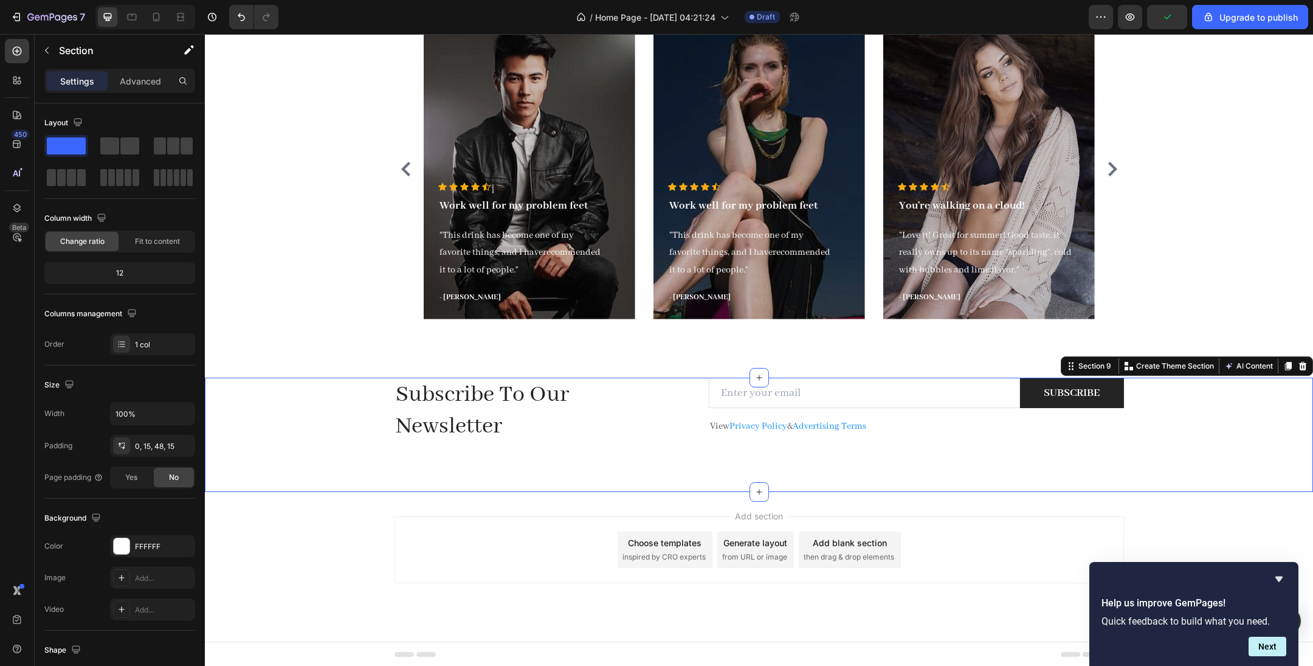
click at [875, 395] on div "Subscribe To Our Newsletter Heading Email Field SUBSCRIBE Submit Button Row Vie…" at bounding box center [759, 420] width 1090 height 85
click at [875, 365] on icon at bounding box center [1303, 365] width 8 height 9
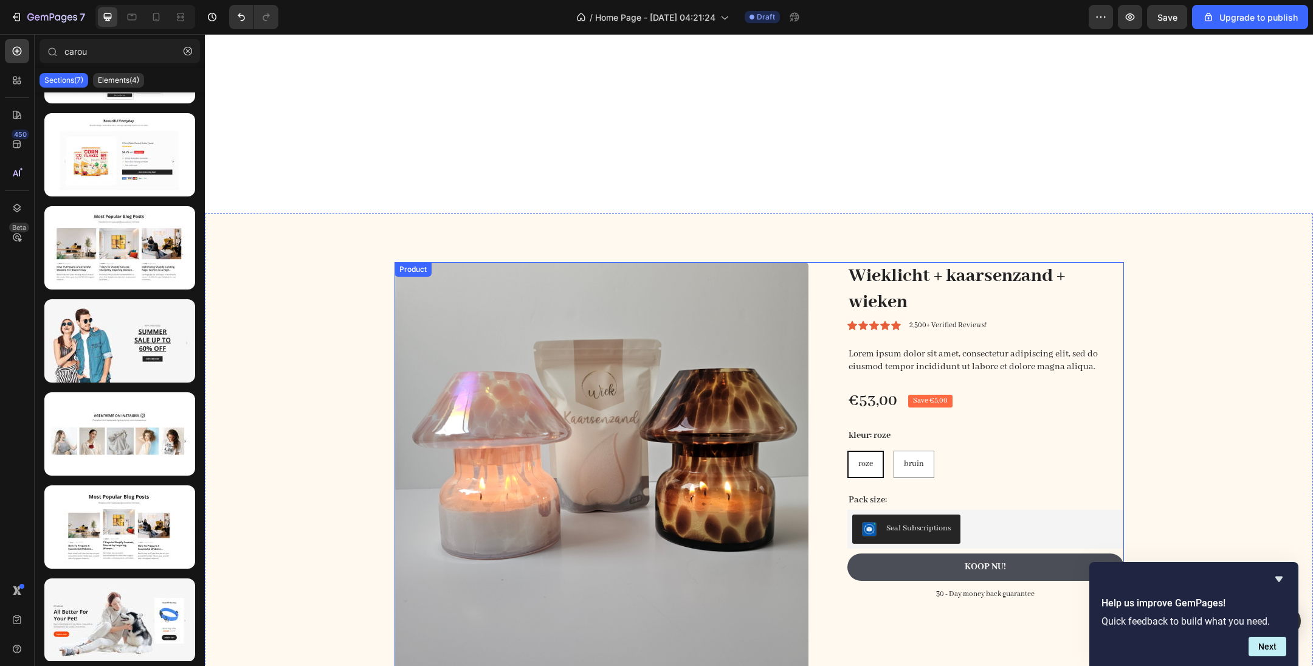
scroll to position [2059, 0]
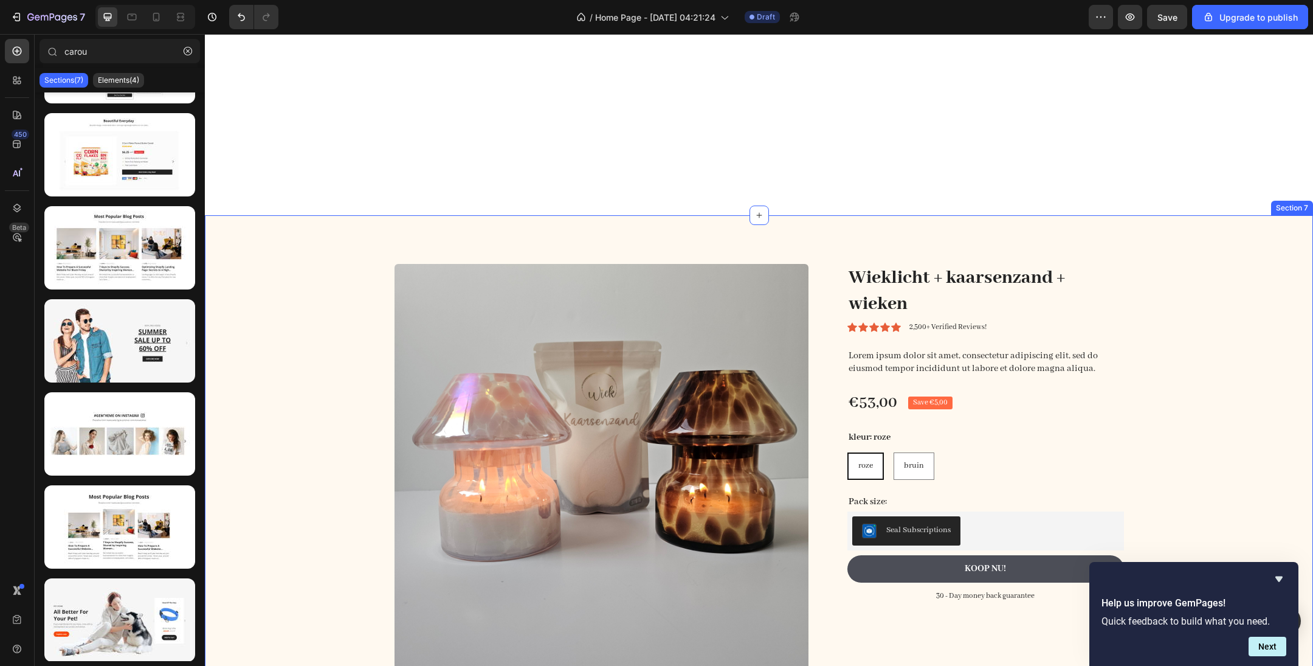
click at [282, 230] on div "Product Images Wieklicht + kaarsenzand + wieken Product Title Icon Icon Icon Ic…" at bounding box center [759, 516] width 1108 height 603
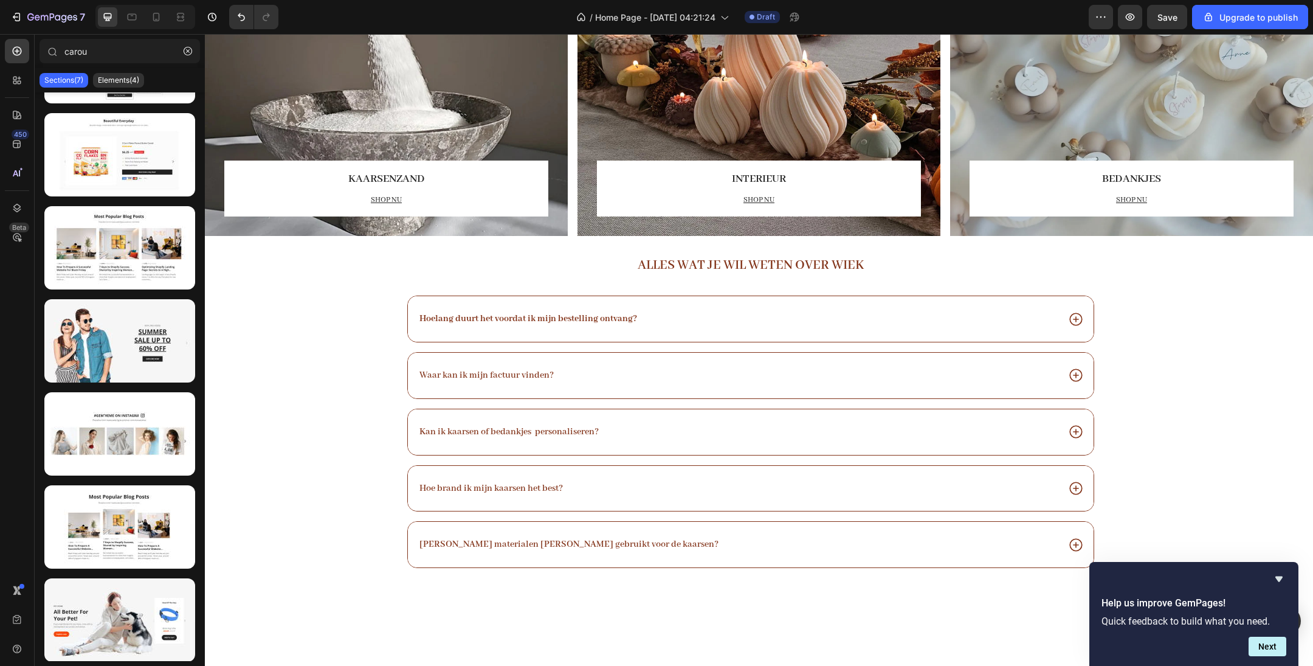
scroll to position [1229, 0]
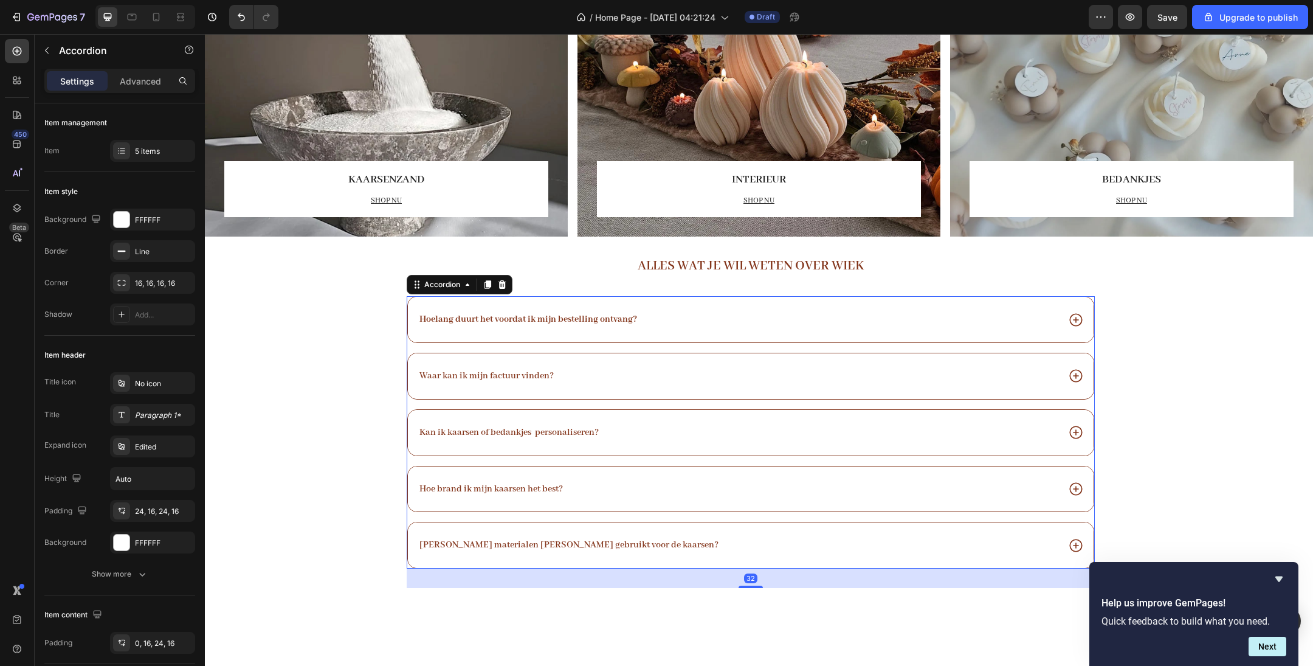
click at [875, 325] on div "Hoelang duurt het voordat ik mijn bestelling ontvang?" at bounding box center [738, 319] width 641 height 16
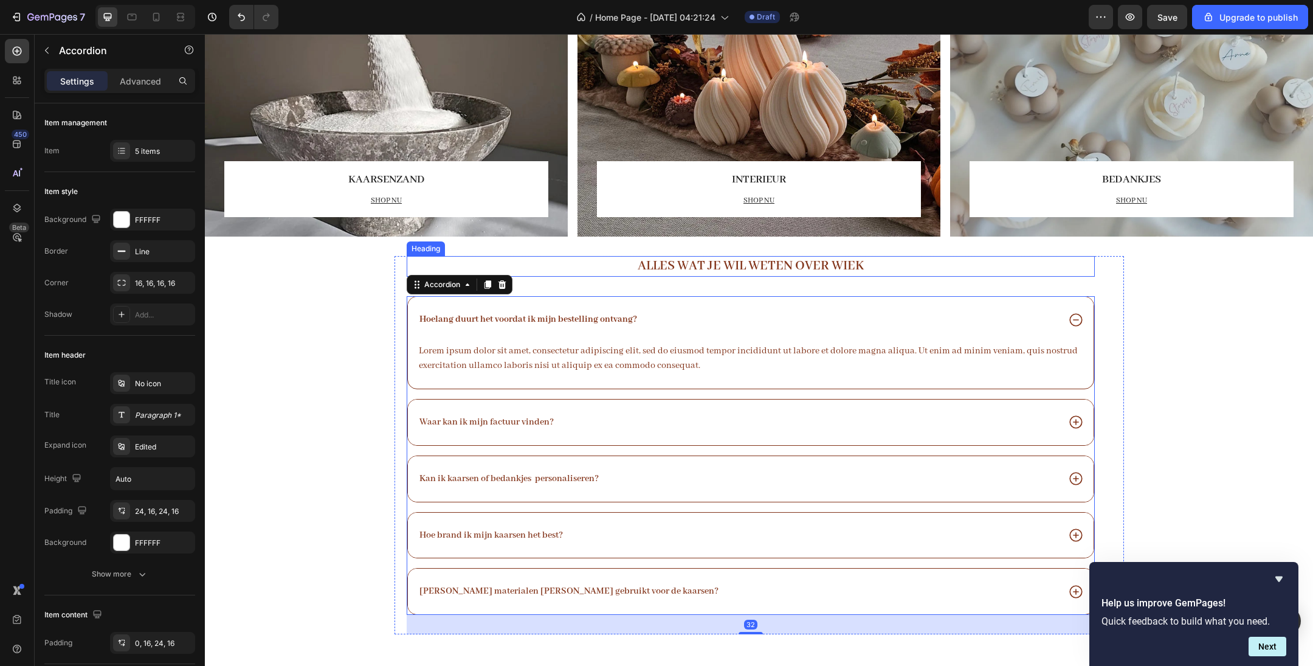
click at [875, 268] on h2 "Alles wat je wil weten over wiek" at bounding box center [751, 266] width 688 height 21
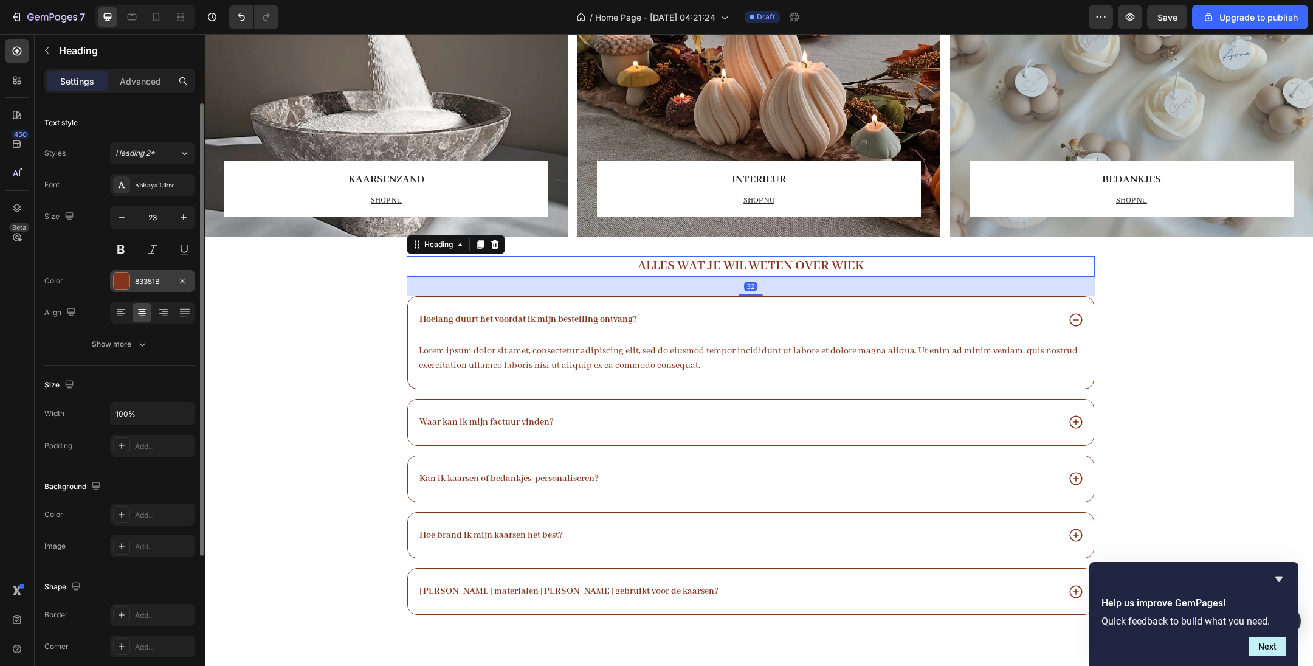
click at [136, 280] on div "83351B" at bounding box center [152, 281] width 35 height 11
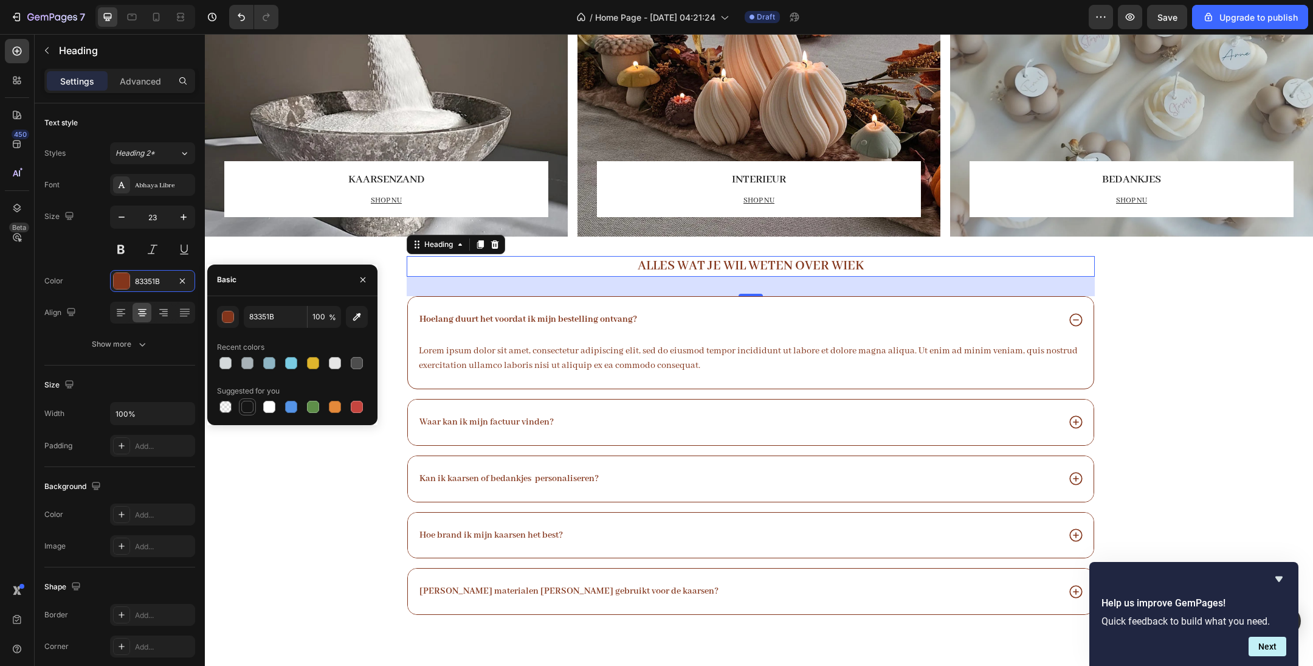
click at [251, 407] on div at bounding box center [247, 407] width 12 height 12
type input "151515"
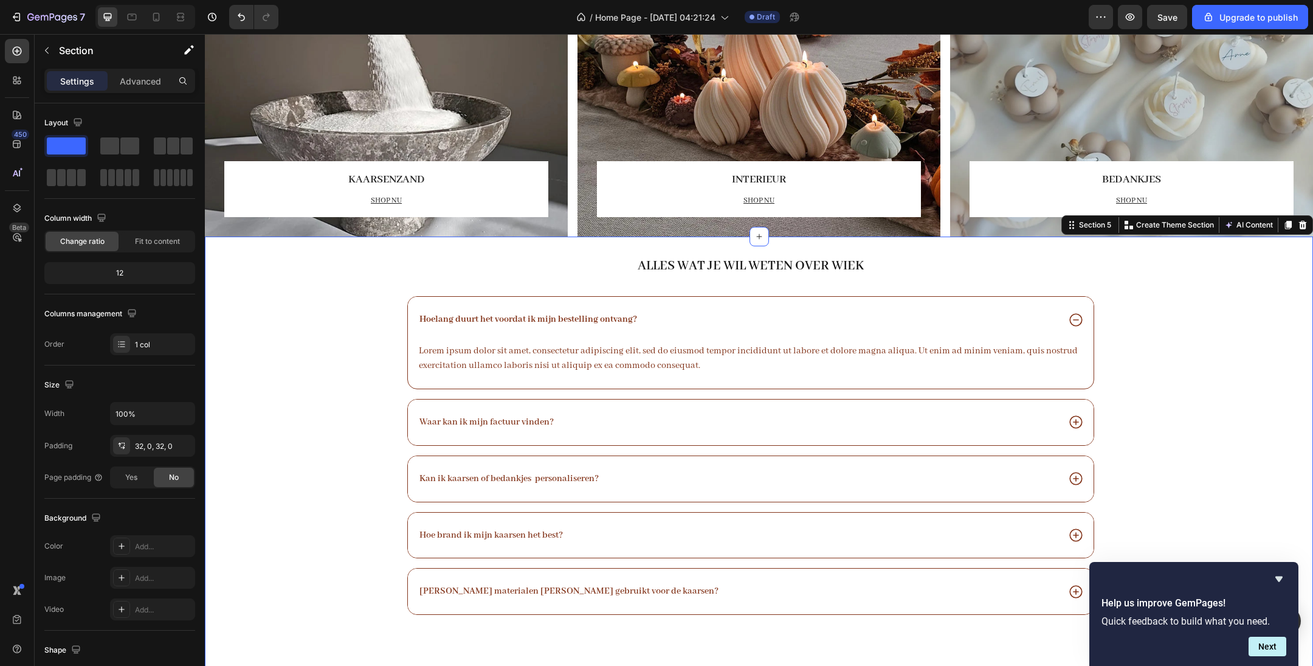
click at [289, 443] on div "Alles wat je wil weten over wiek Heading Hoelang duurt het voordat ik mijn best…" at bounding box center [759, 456] width 1108 height 401
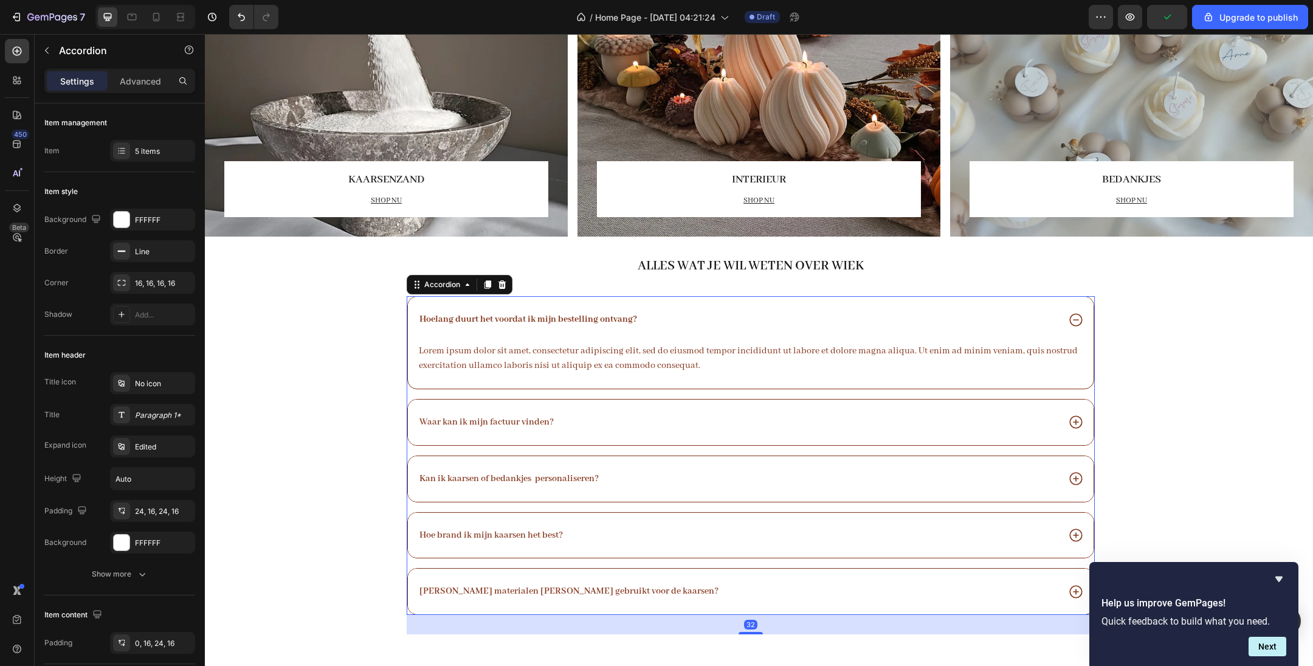
click at [473, 314] on strong "Hoelang duurt het voordat ik mijn bestelling ontvang?" at bounding box center [529, 319] width 218 height 11
click at [473, 305] on div "Hoelang duurt het voordat ik mijn bestelling ontvang?" at bounding box center [751, 320] width 686 height 46
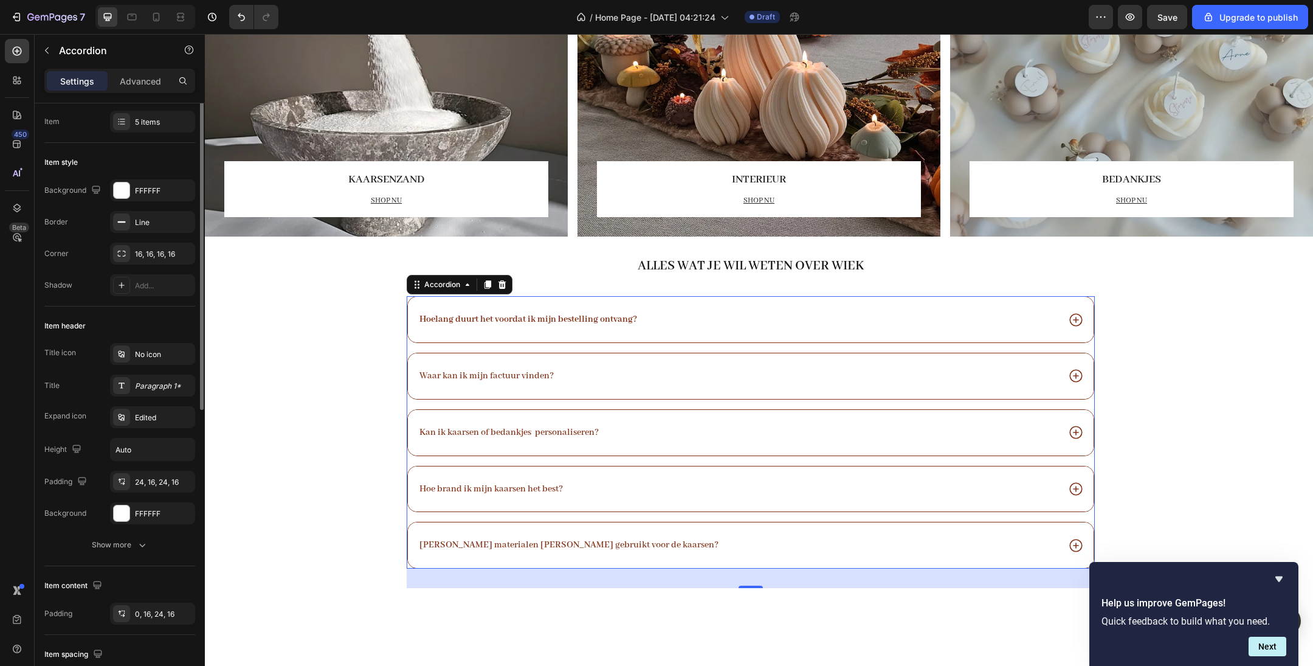
scroll to position [0, 0]
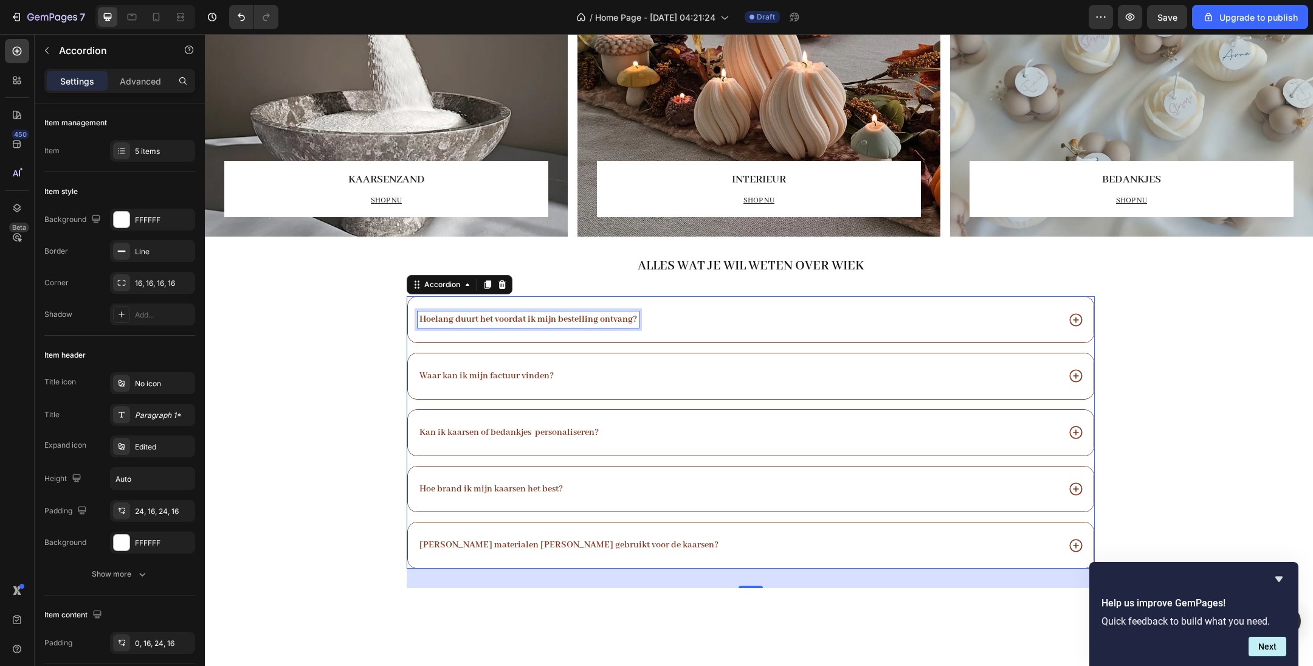
click at [576, 322] on strong "Hoelang duurt het voordat ik mijn bestelling ontvang?" at bounding box center [529, 319] width 218 height 11
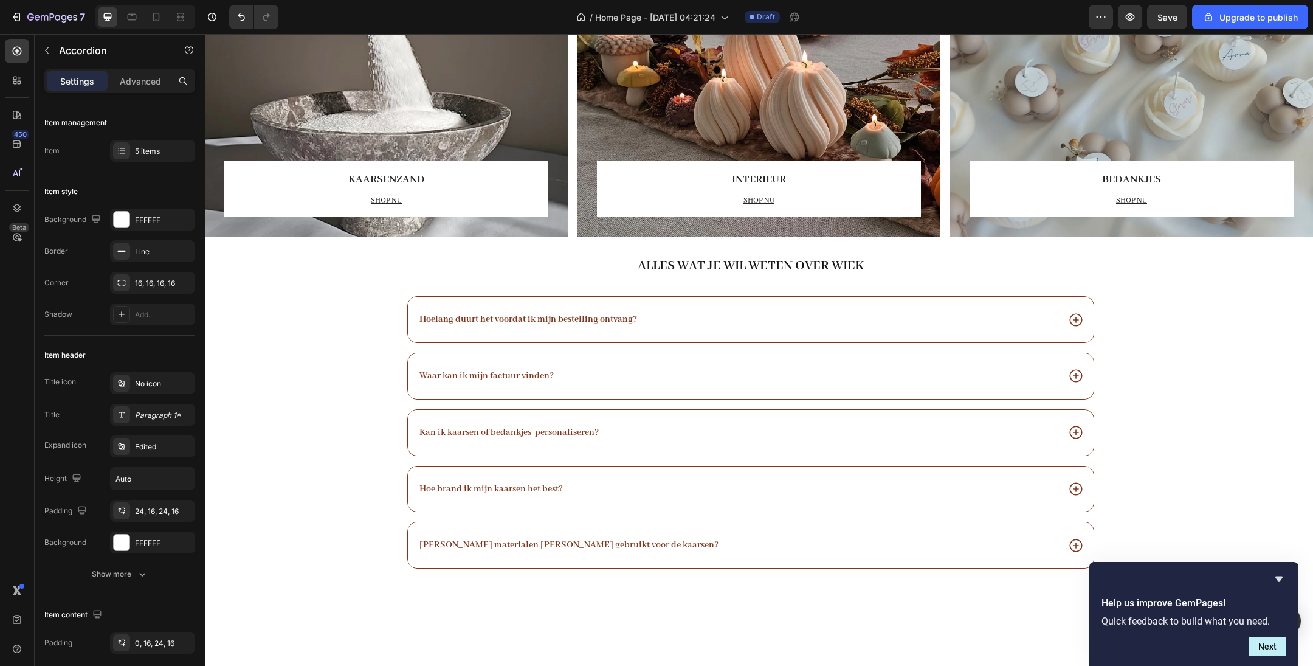
click at [665, 345] on div "Hoelang duurt het voordat ik mijn bestelling ontvang? Waar kan ik mijn factuur …" at bounding box center [751, 432] width 688 height 272
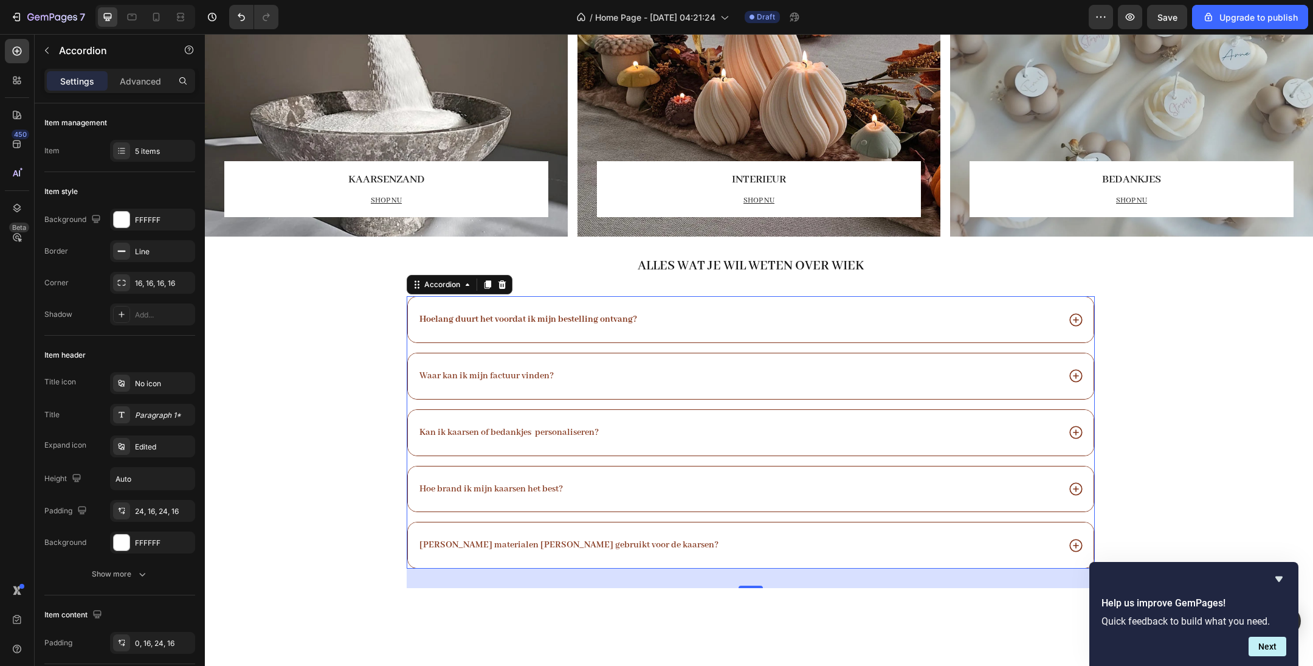
click at [668, 321] on div "Hoelang duurt het voordat ik mijn bestelling ontvang?" at bounding box center [738, 319] width 641 height 16
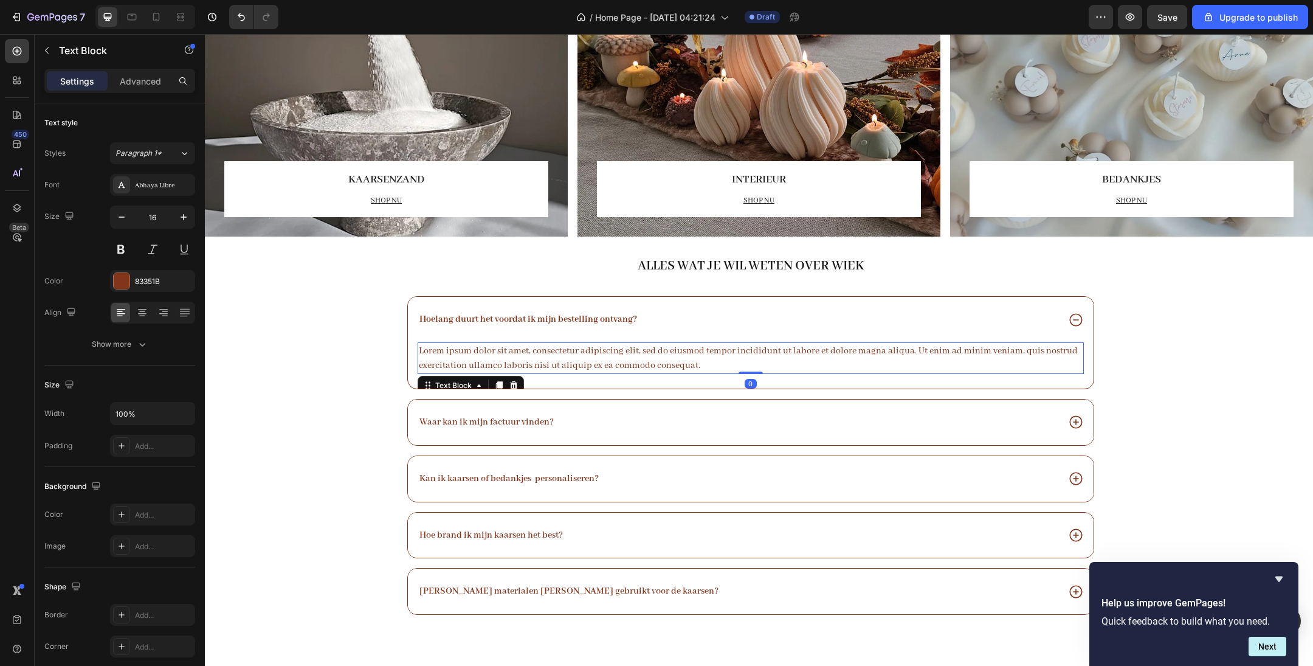
click at [626, 350] on div "Lorem ipsum dolor sit amet, consectetur adipiscing elit, sed do eiusmod tempor …" at bounding box center [751, 358] width 666 height 32
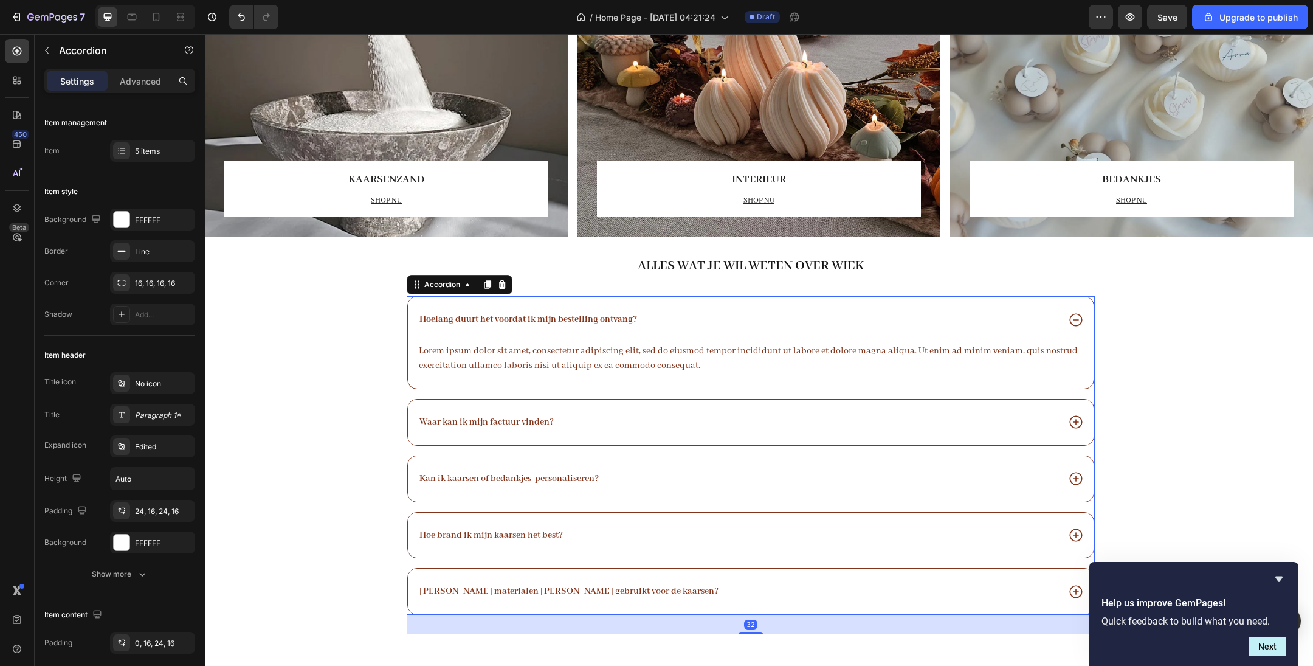
click at [610, 317] on strong "Hoelang duurt het voordat ik mijn bestelling ontvang?" at bounding box center [529, 319] width 218 height 11
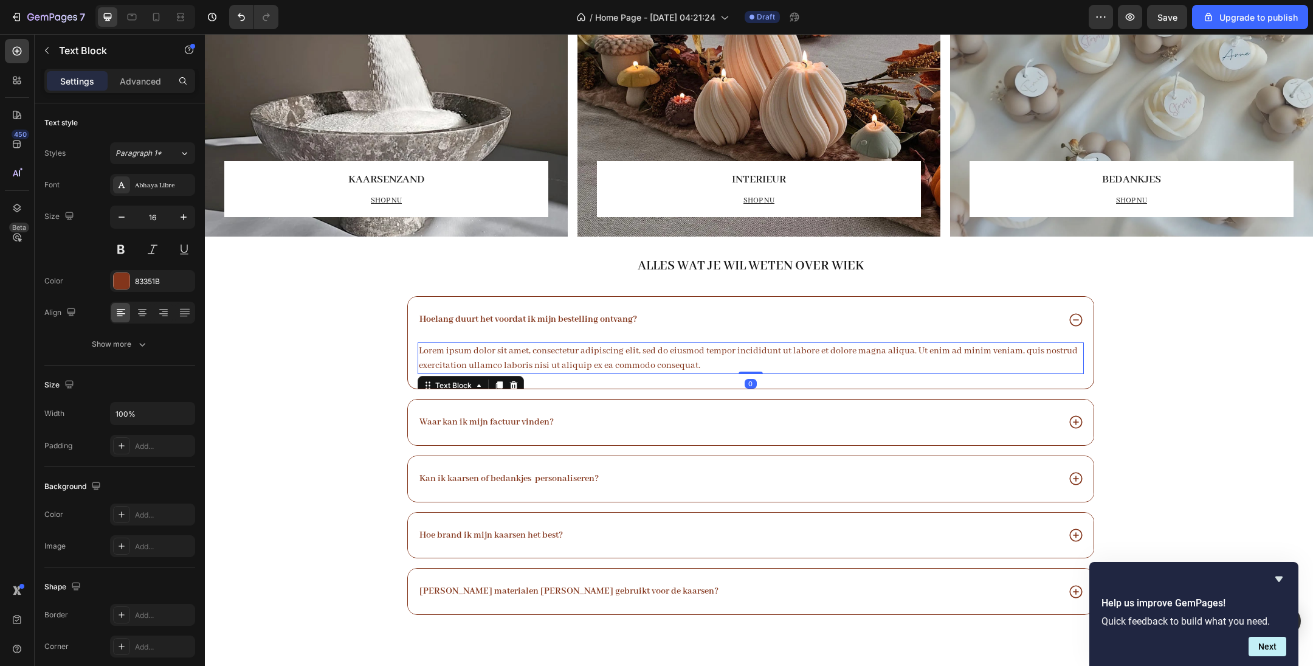
click at [616, 350] on div "Lorem ipsum dolor sit amet, consectetur adipiscing elit, sed do eiusmod tempor …" at bounding box center [751, 358] width 666 height 32
click at [154, 276] on div "83351B" at bounding box center [152, 281] width 35 height 11
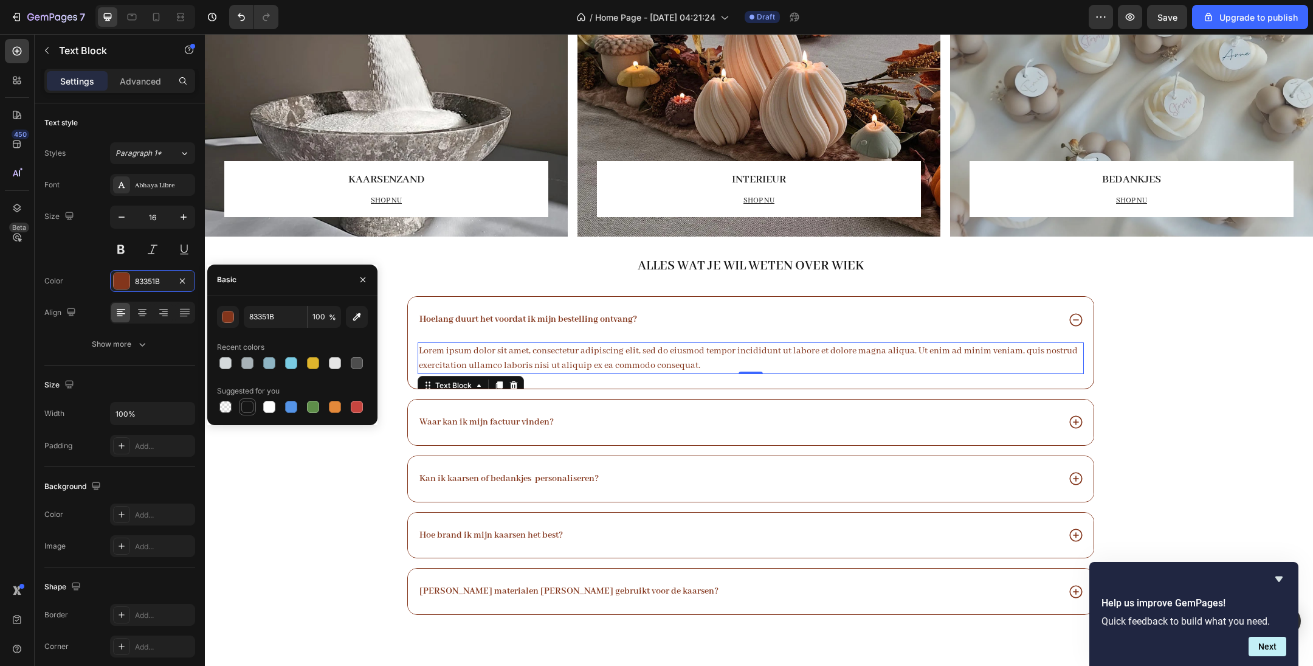
click at [244, 410] on div at bounding box center [247, 407] width 12 height 12
type input "151515"
click at [480, 314] on strong "Hoelang duurt het voordat ik mijn bestelling ontvang?" at bounding box center [529, 319] width 218 height 11
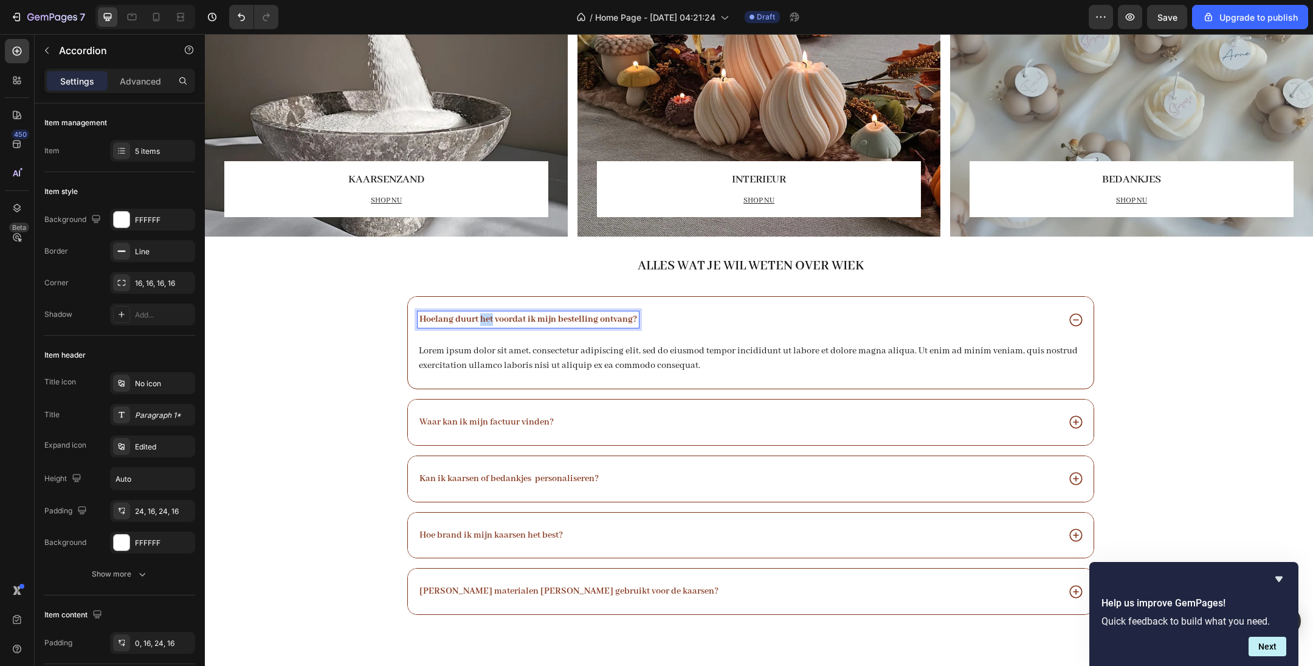
click at [480, 314] on strong "Hoelang duurt het voordat ik mijn bestelling ontvang?" at bounding box center [529, 319] width 218 height 11
click at [671, 314] on div "Hoelang duurt het voordat ik mijn bestelling ontvang?" at bounding box center [738, 319] width 641 height 16
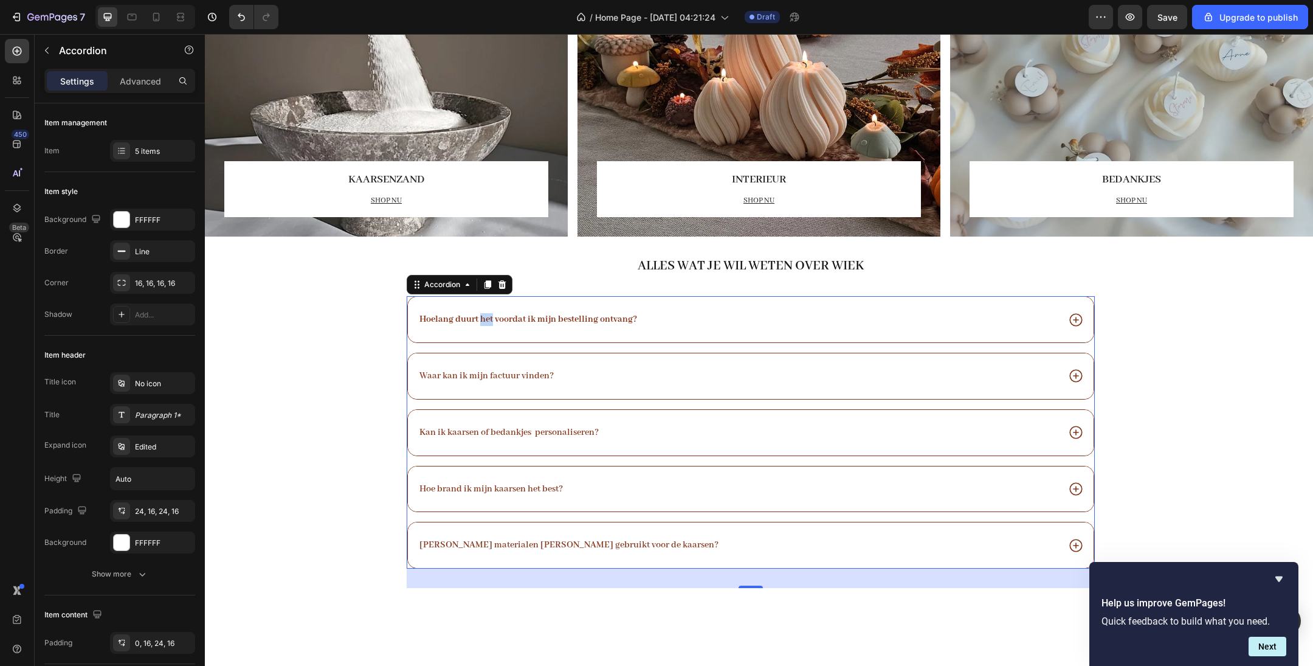
click at [671, 319] on div "Hoelang duurt het voordat ik mijn bestelling ontvang?" at bounding box center [738, 319] width 641 height 16
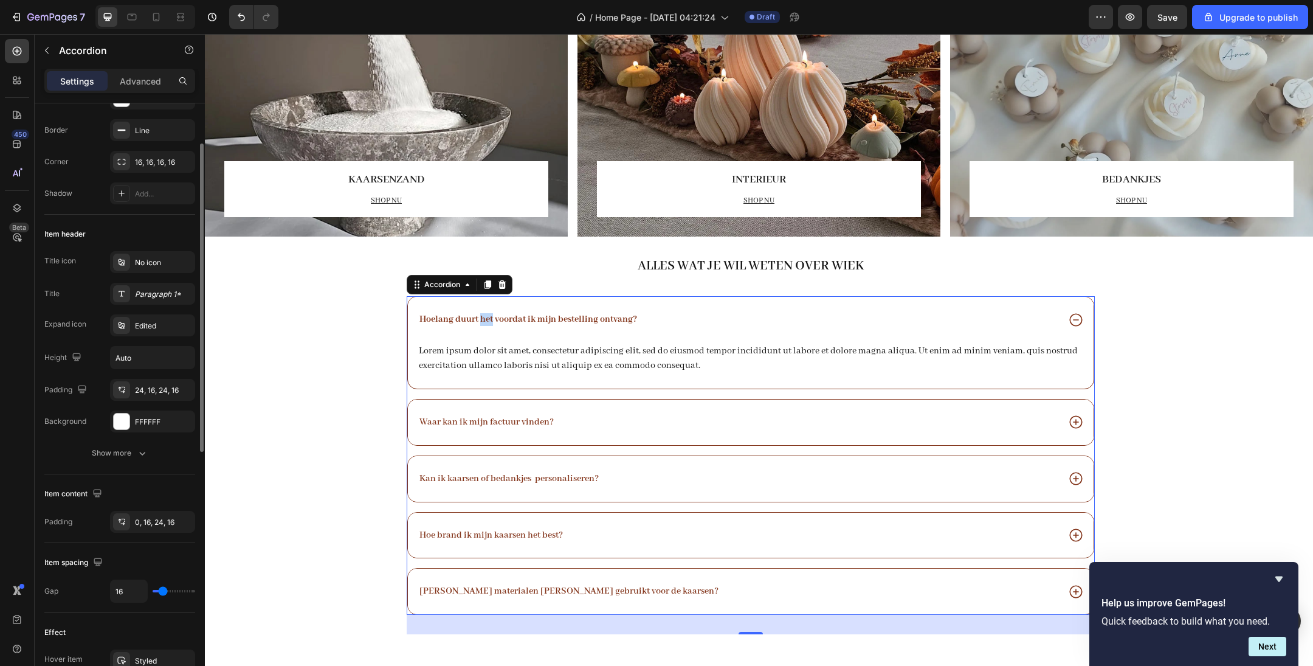
scroll to position [128, 0]
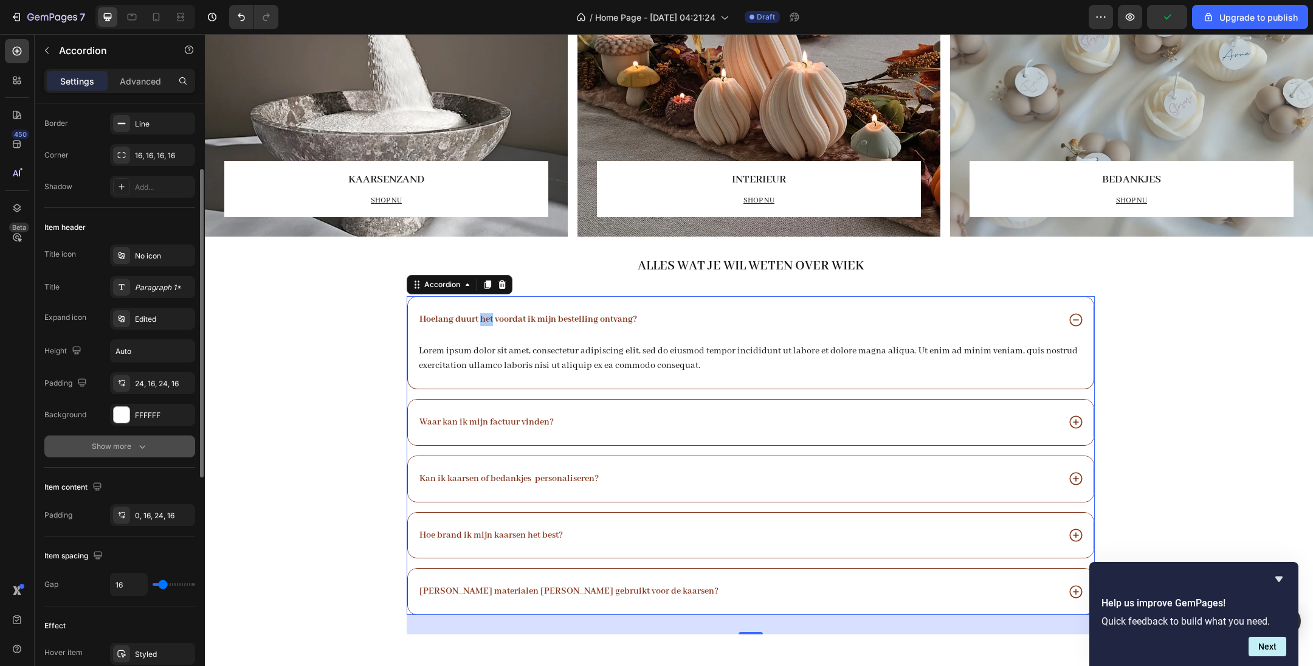
click at [125, 443] on div "Show more" at bounding box center [120, 446] width 57 height 12
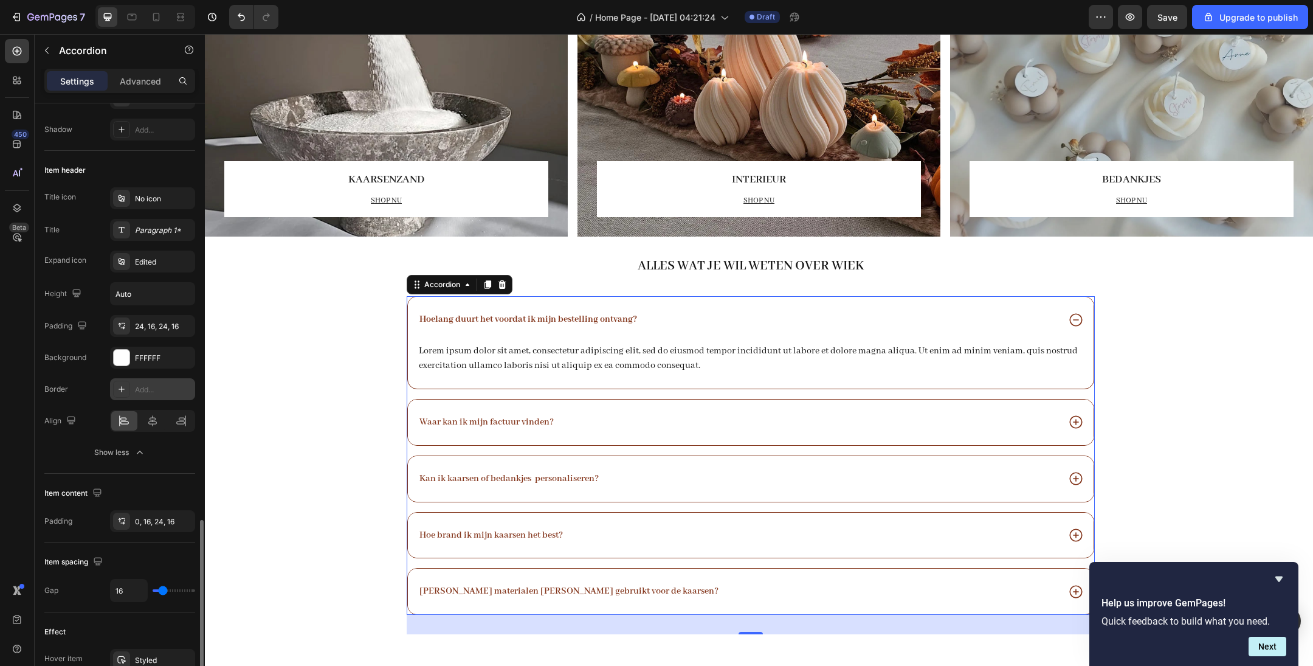
scroll to position [0, 0]
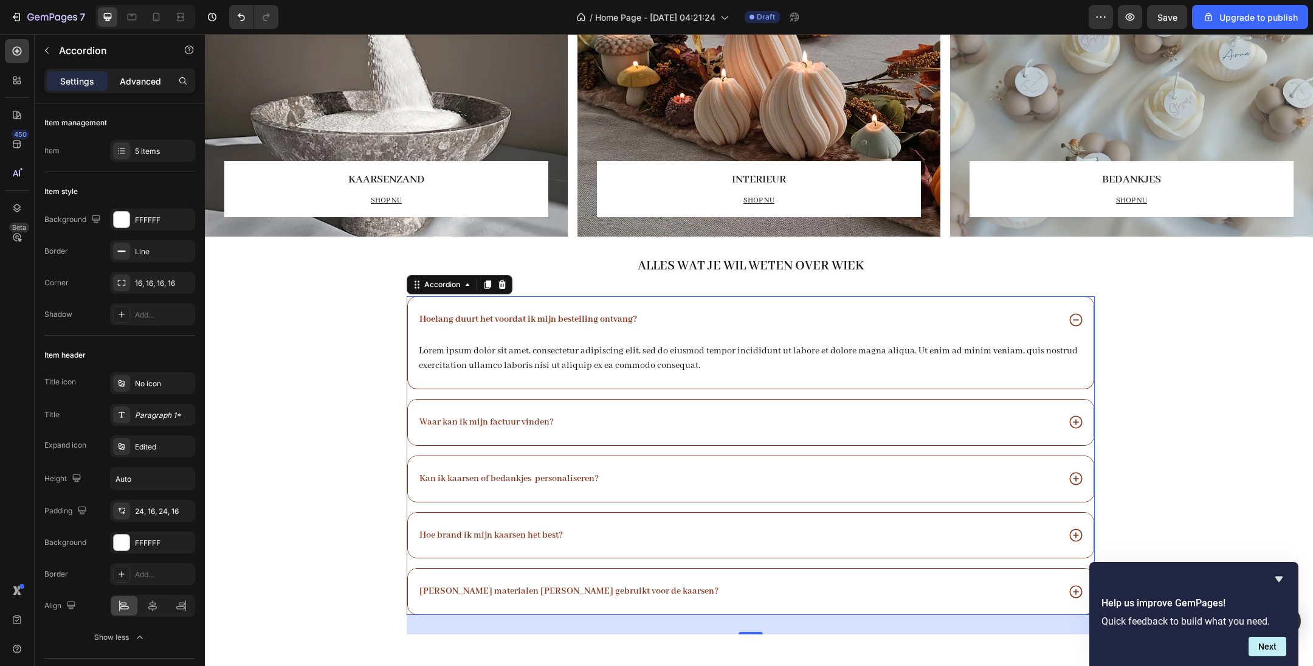
click at [139, 83] on p "Advanced" at bounding box center [140, 81] width 41 height 13
type input "100%"
type input "100"
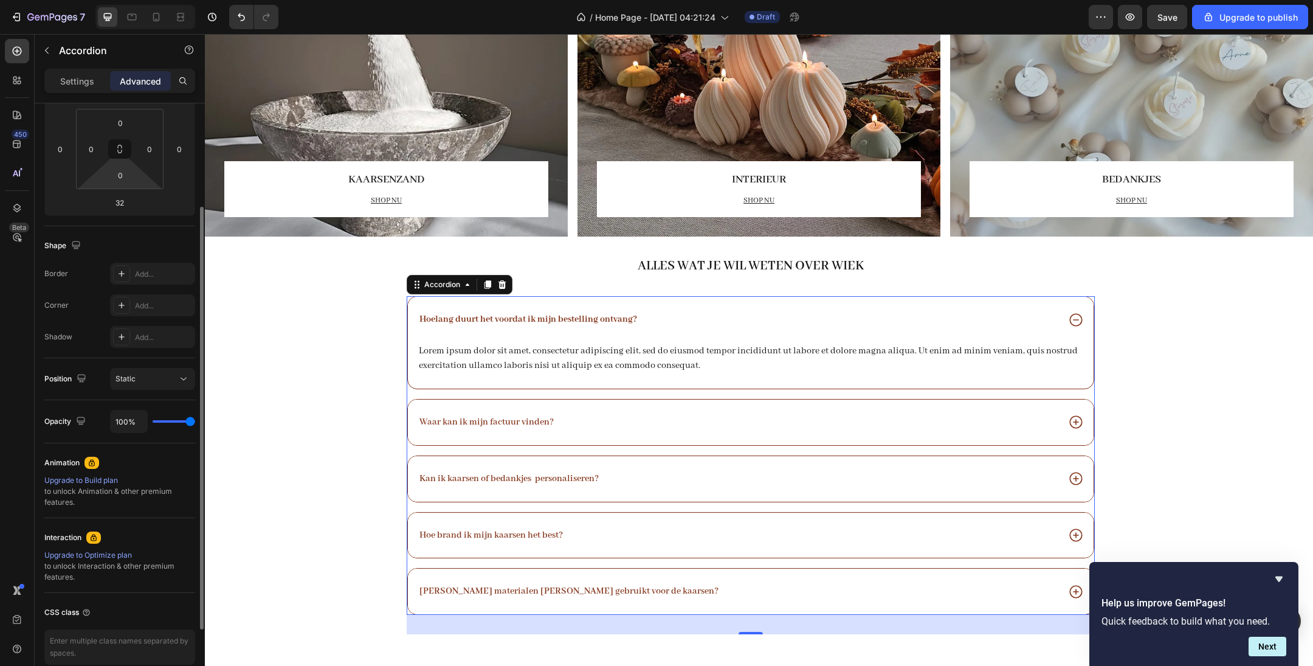
scroll to position [244, 0]
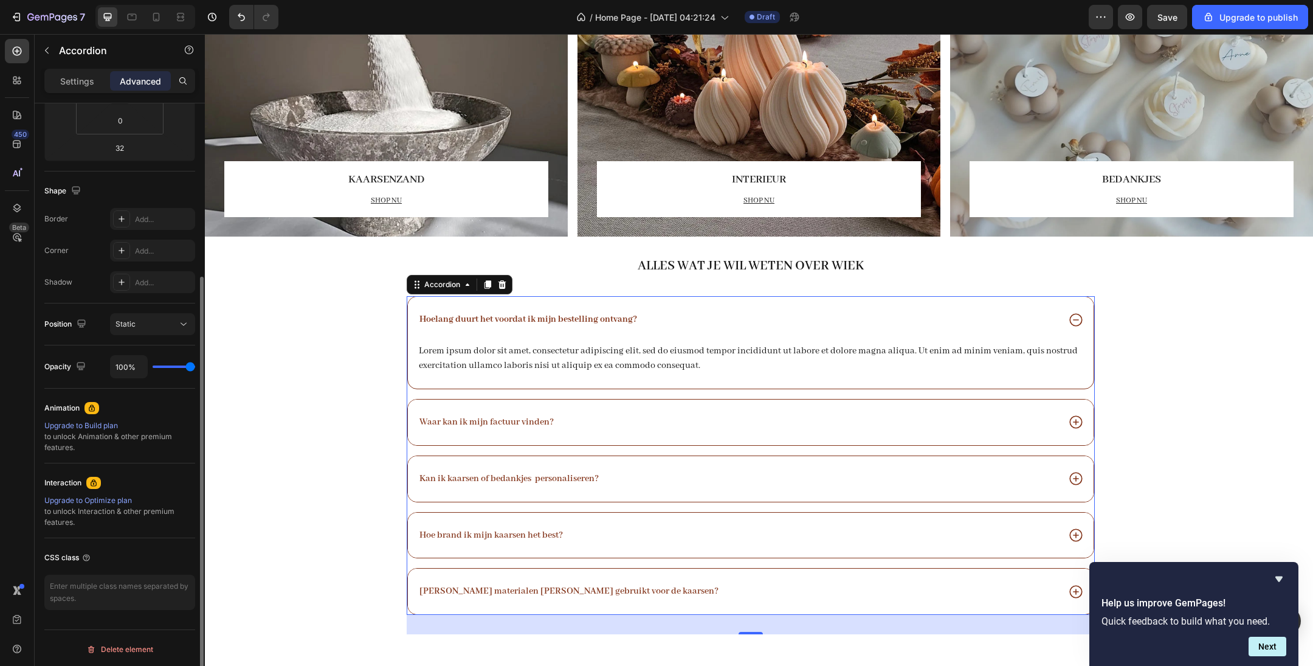
click at [90, 421] on div "Upgrade to Build plan" at bounding box center [119, 425] width 151 height 11
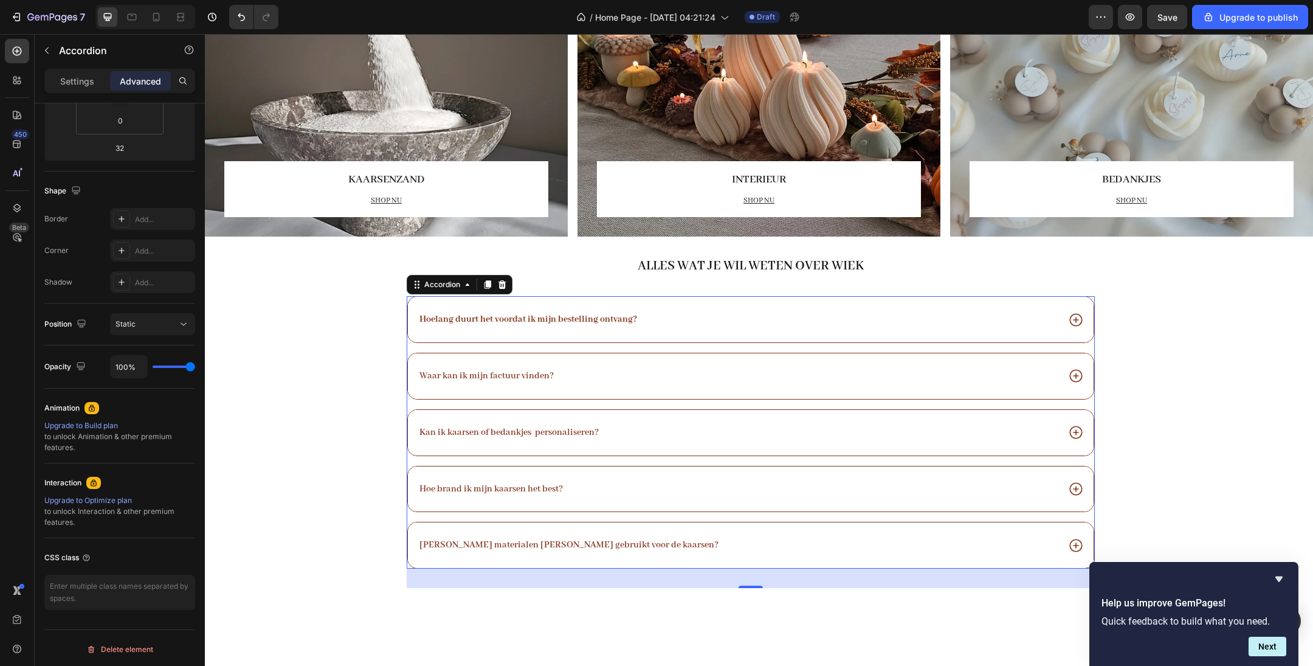
click at [501, 325] on div "Hoelang duurt het voordat ik mijn bestelling ontvang?" at bounding box center [528, 319] width 221 height 16
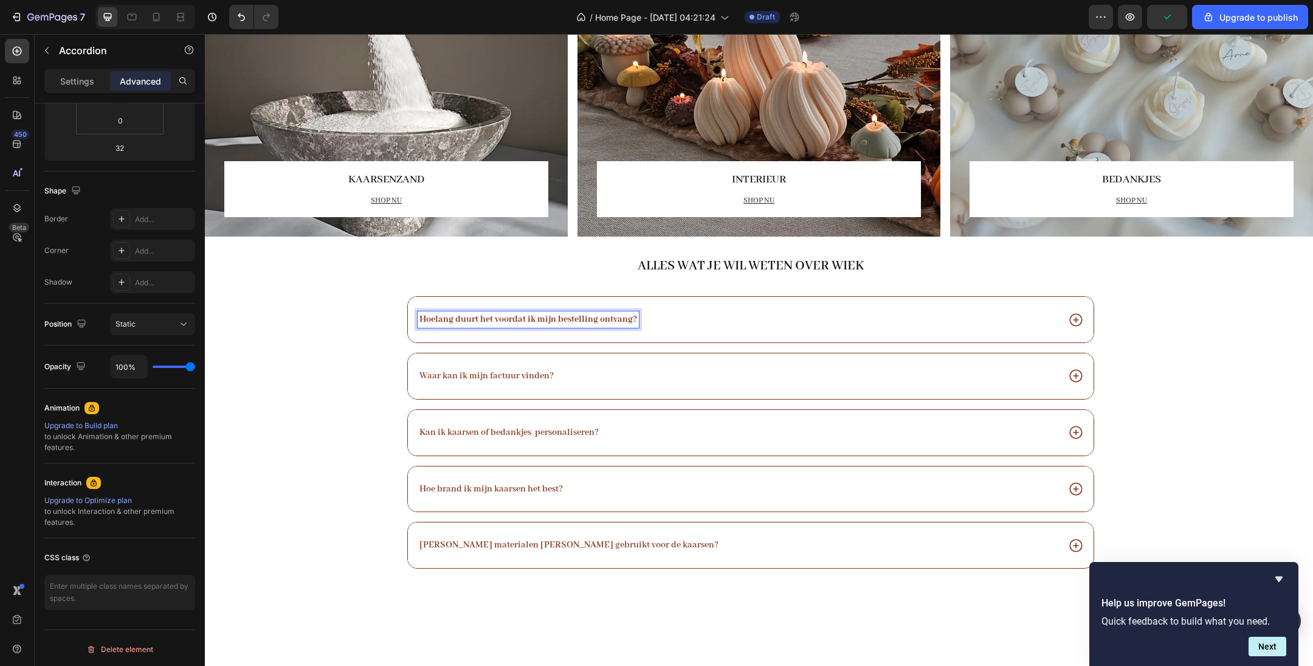
click at [773, 344] on div "Hoelang duurt het voordat ik mijn bestelling ontvang? Waar kan ik mijn factuur …" at bounding box center [751, 432] width 688 height 272
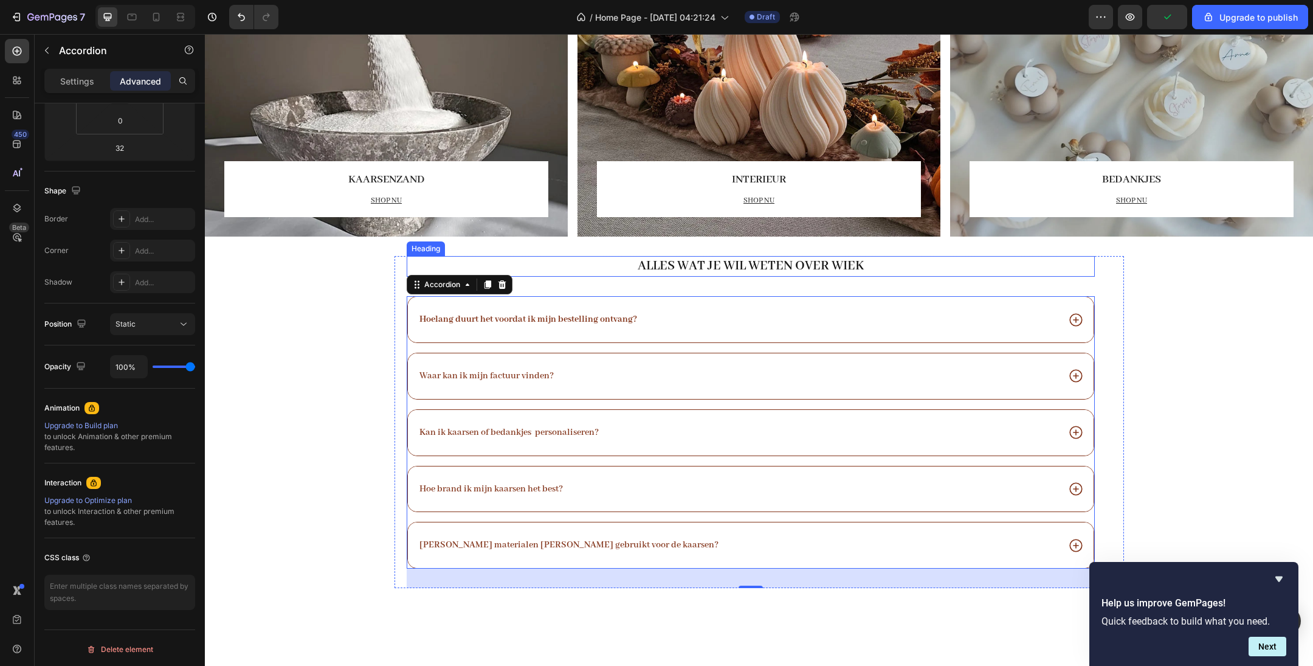
scroll to position [0, 0]
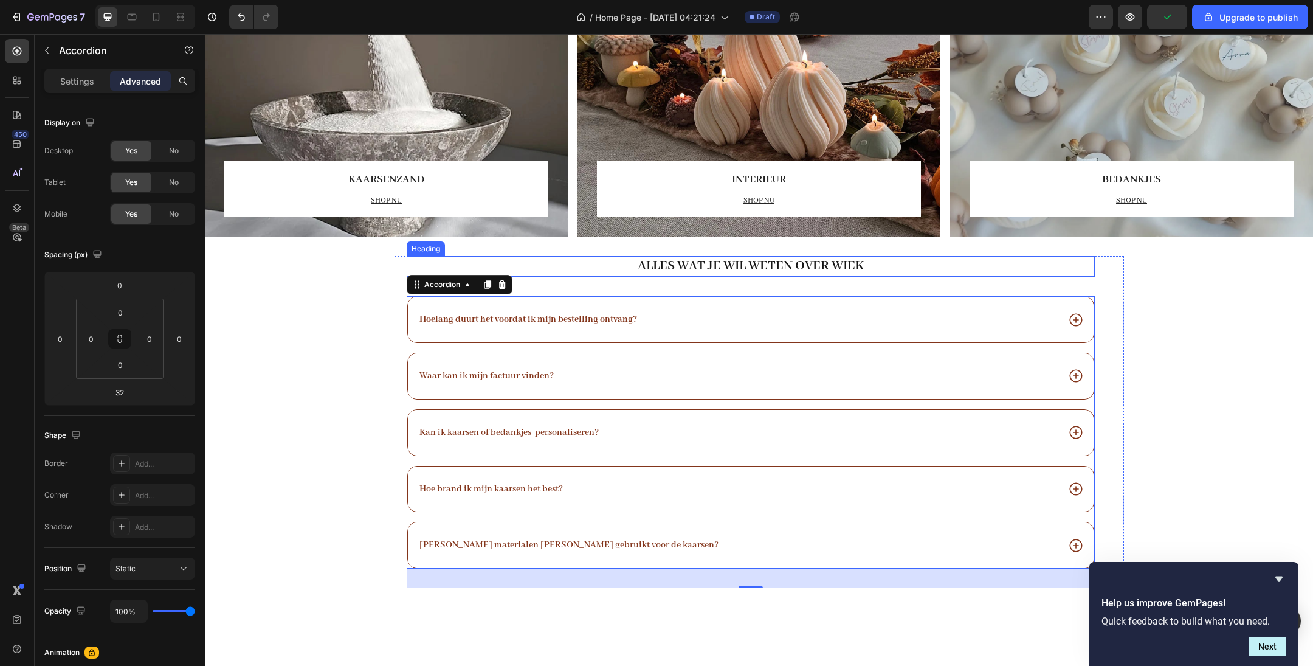
click at [756, 268] on h2 "Alles wat je wil weten over wiek" at bounding box center [751, 266] width 688 height 21
click at [480, 323] on strong "Hoelang duurt het voordat ik mijn bestelling ontvang?" at bounding box center [529, 319] width 218 height 11
click at [468, 283] on icon at bounding box center [468, 285] width 10 height 10
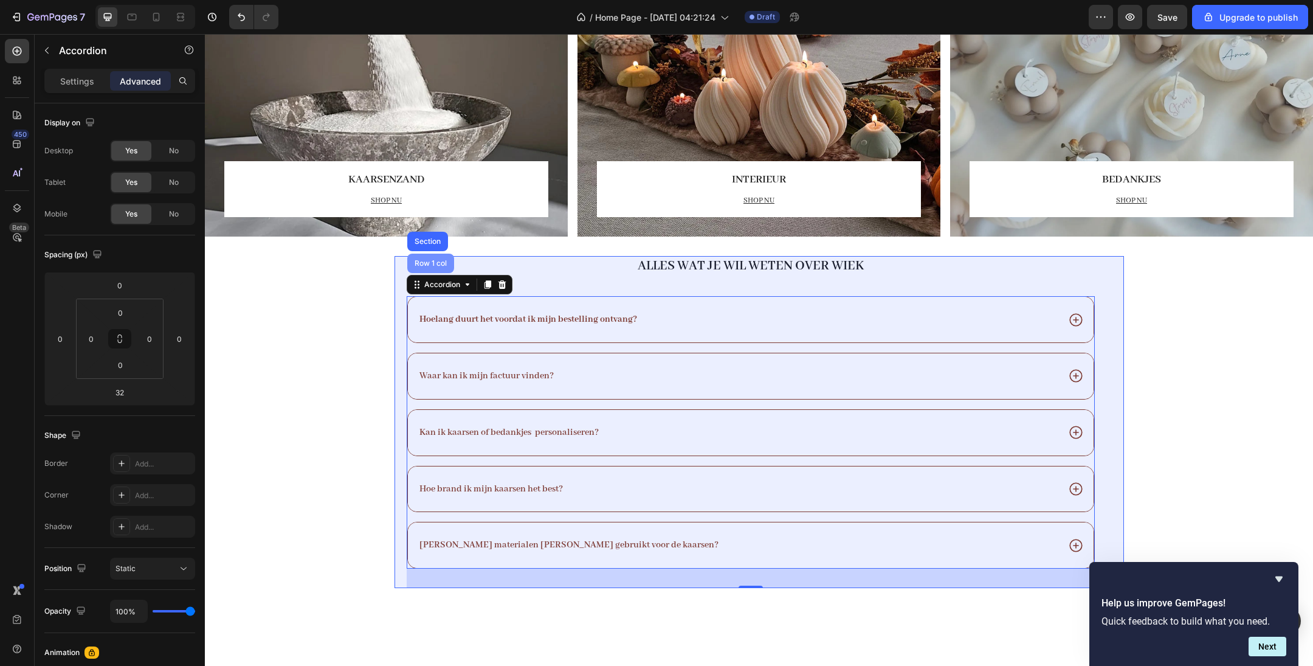
click at [432, 268] on div "Row 1 col" at bounding box center [430, 263] width 47 height 19
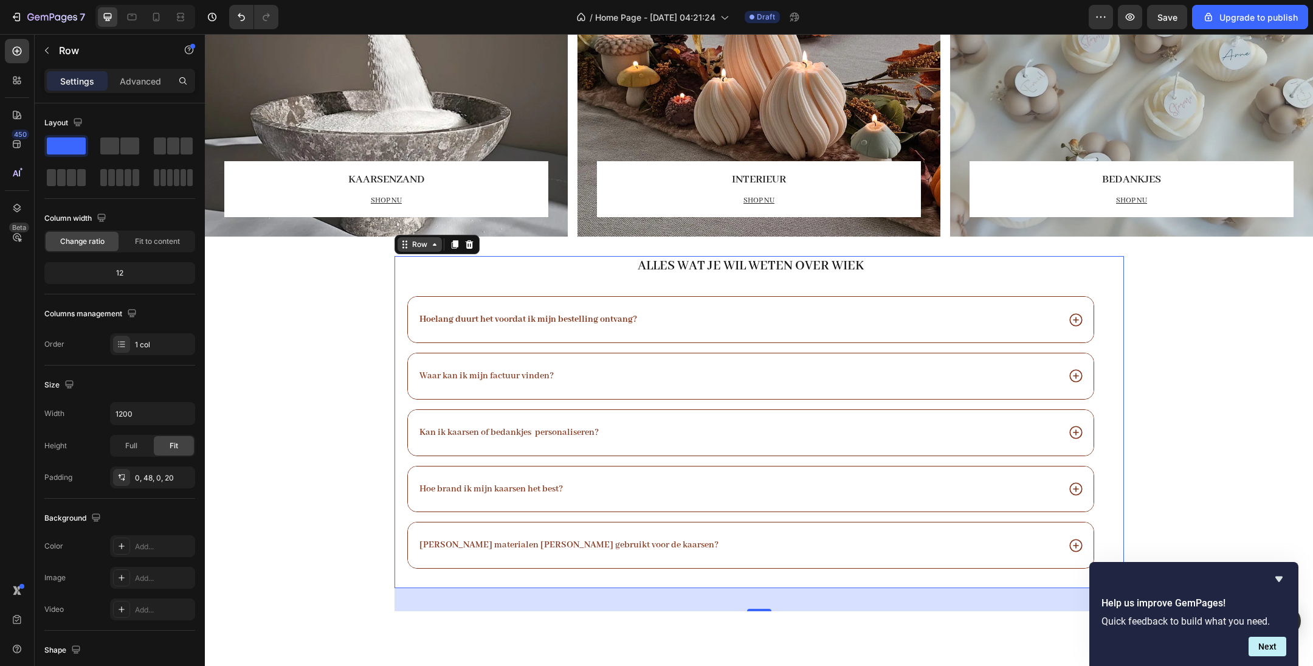
click at [437, 245] on icon at bounding box center [435, 245] width 10 height 10
click at [428, 244] on div "Row" at bounding box center [420, 244] width 20 height 11
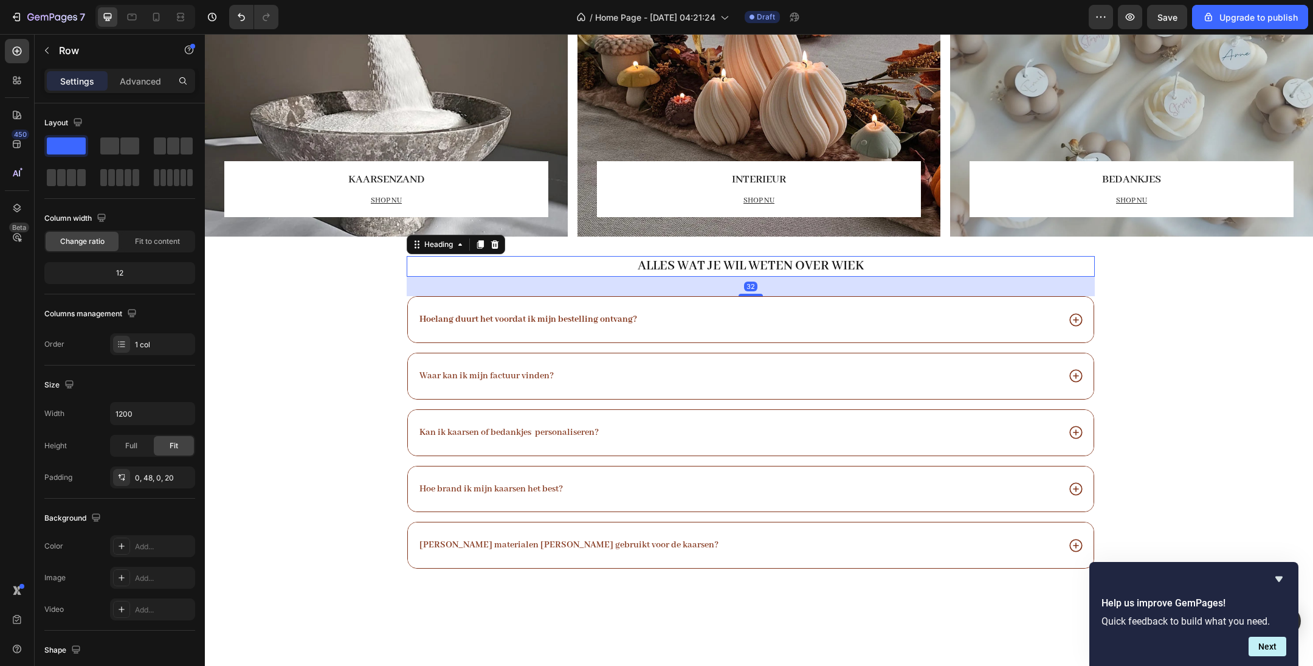
click at [426, 257] on h2 "Alles wat je wil weten over wiek" at bounding box center [751, 266] width 688 height 21
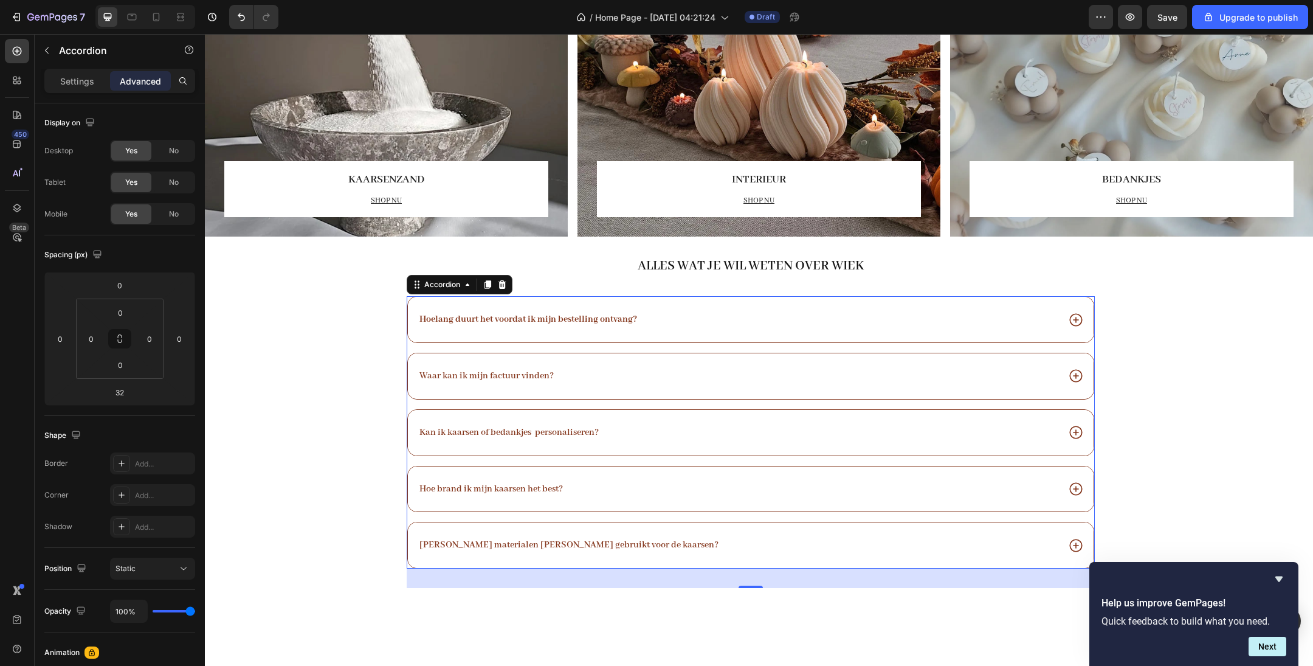
click at [434, 309] on div "Hoelang duurt het voordat ik mijn bestelling ontvang?" at bounding box center [751, 320] width 686 height 46
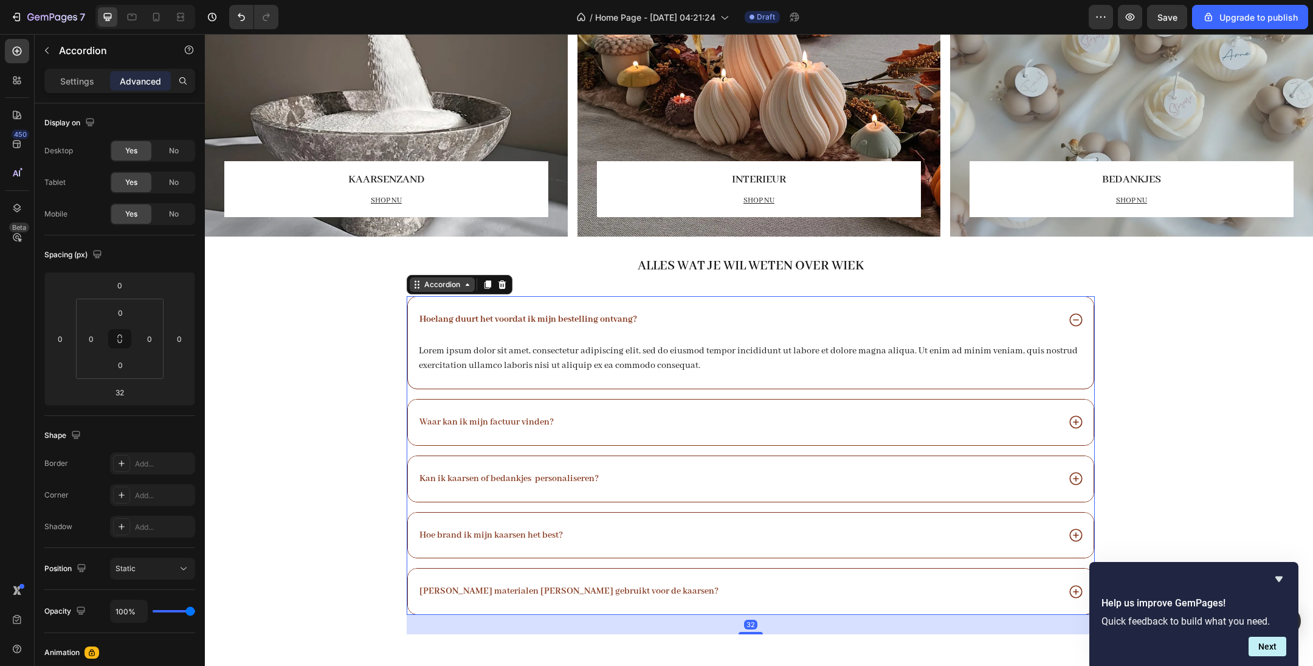
click at [456, 291] on div "Accordion" at bounding box center [442, 284] width 65 height 15
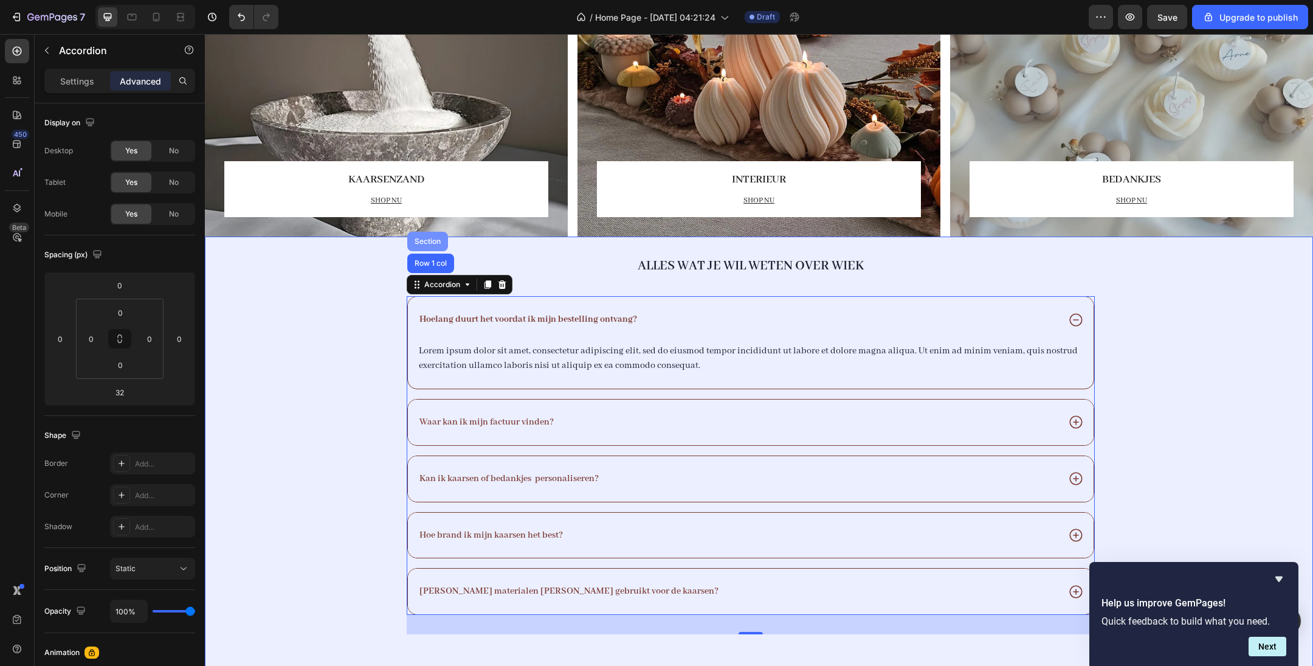
click at [426, 243] on div "Section" at bounding box center [427, 241] width 31 height 7
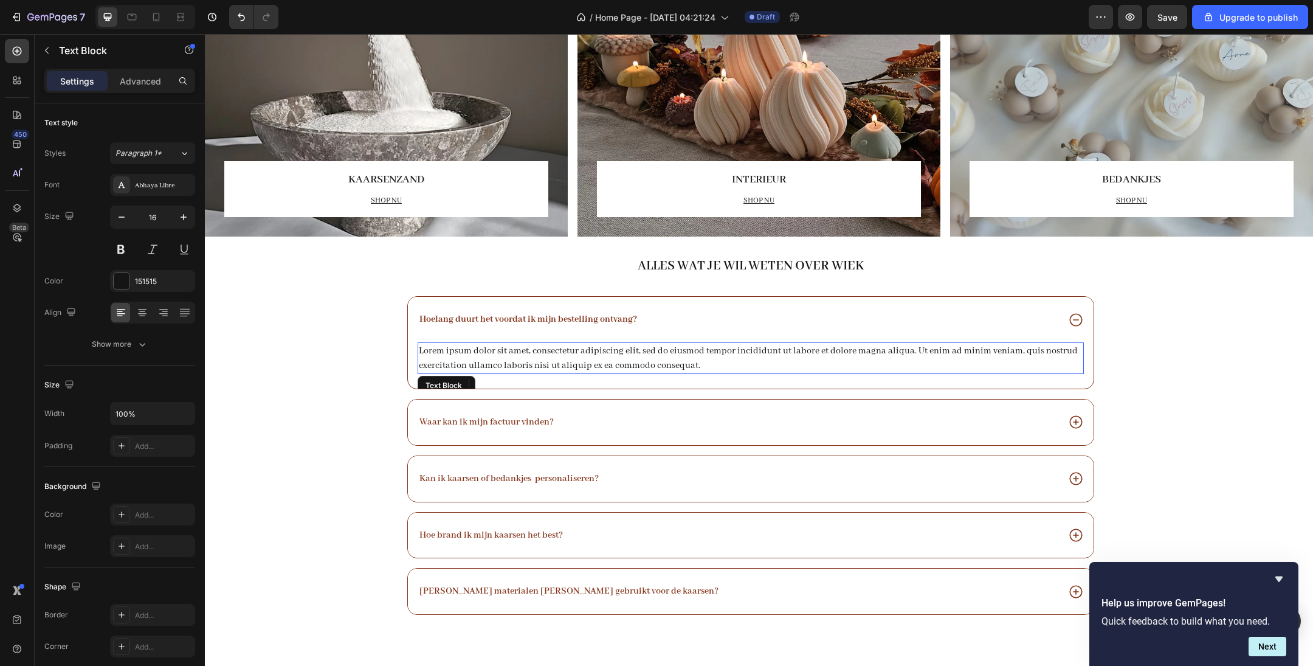
click at [480, 351] on div "Lorem ipsum dolor sit amet, consectetur adipiscing elit, sed do eiusmod tempor …" at bounding box center [751, 358] width 666 height 32
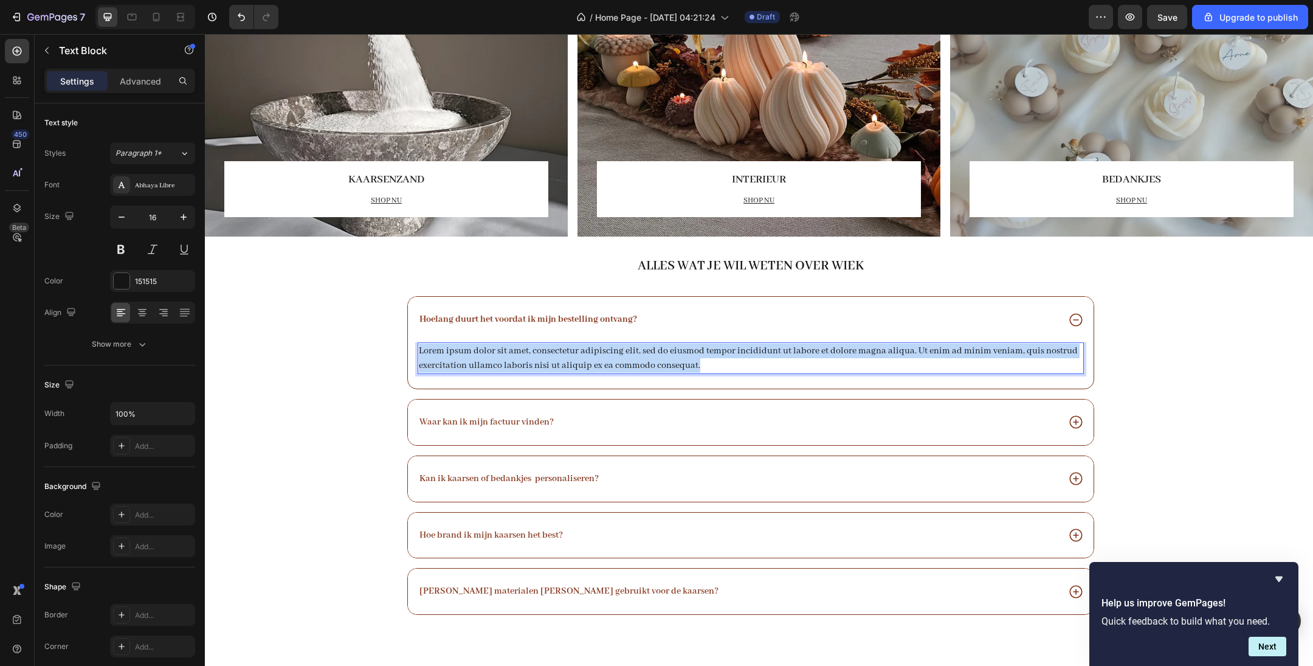
click at [480, 351] on p "Lorem ipsum dolor sit amet, consectetur adipiscing elit, sed do eiusmod tempor …" at bounding box center [751, 358] width 664 height 29
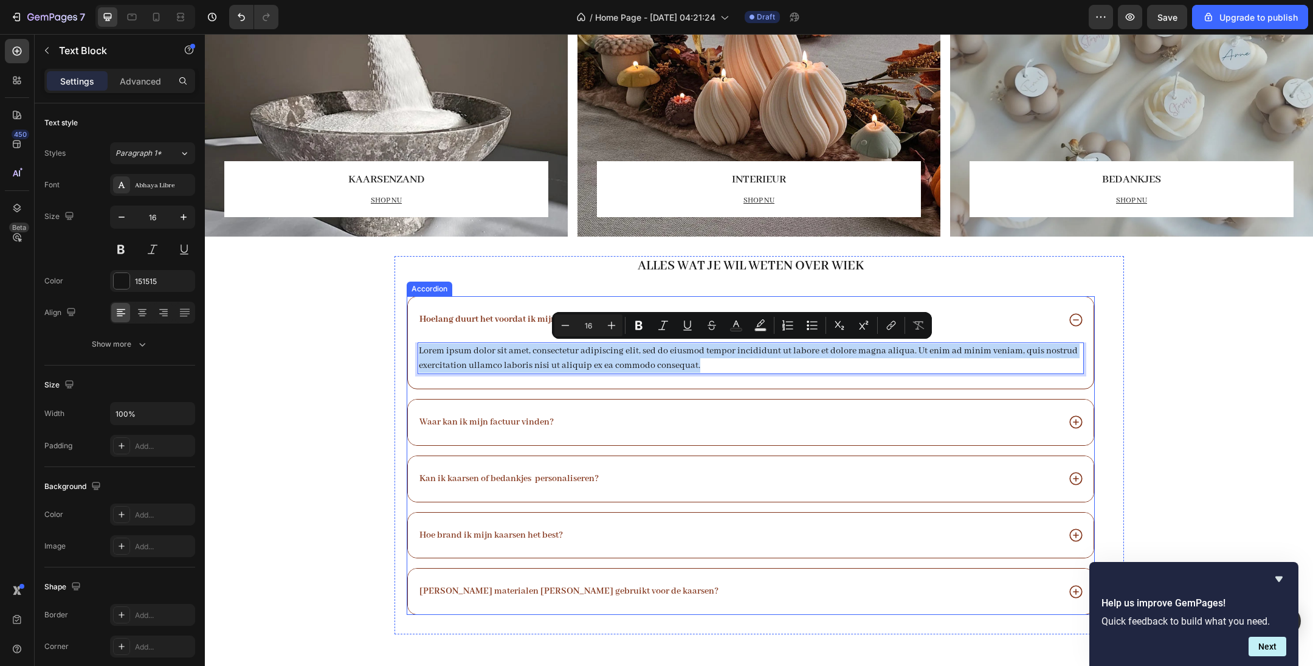
click at [479, 323] on strong "Hoelang duurt het voordat ik mijn bestelling ontvang?" at bounding box center [529, 319] width 218 height 11
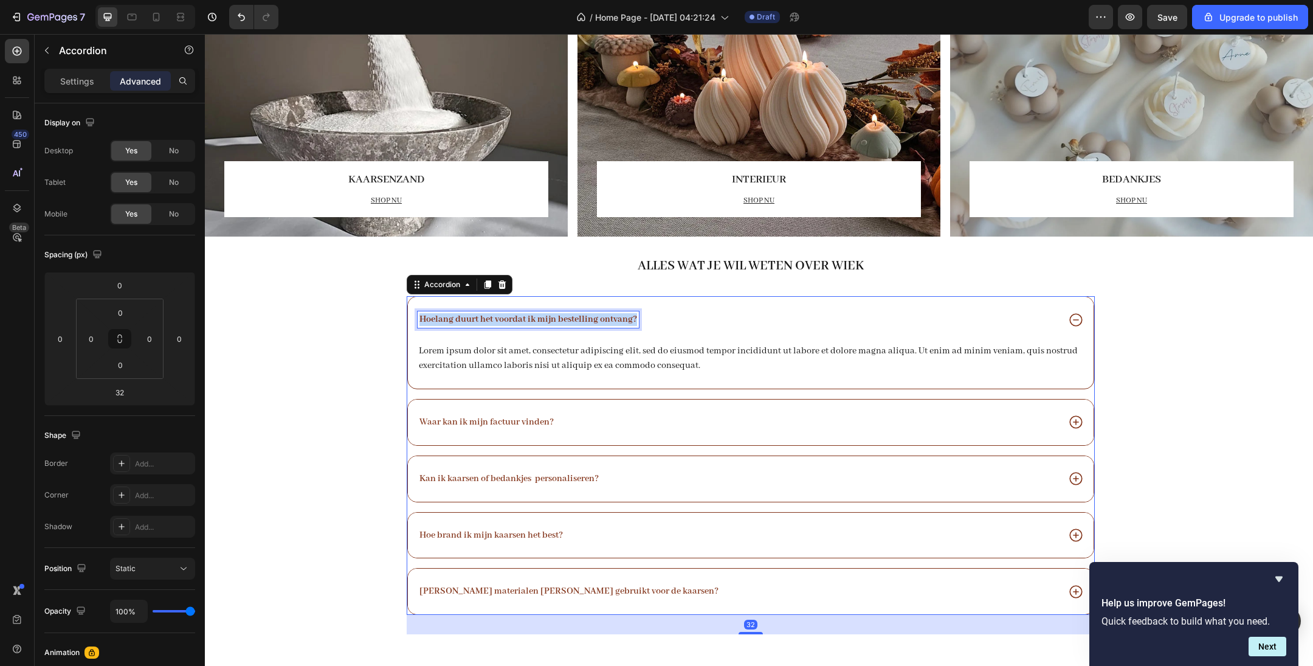
click at [479, 323] on strong "Hoelang duurt het voordat ik mijn bestelling ontvang?" at bounding box center [529, 319] width 218 height 11
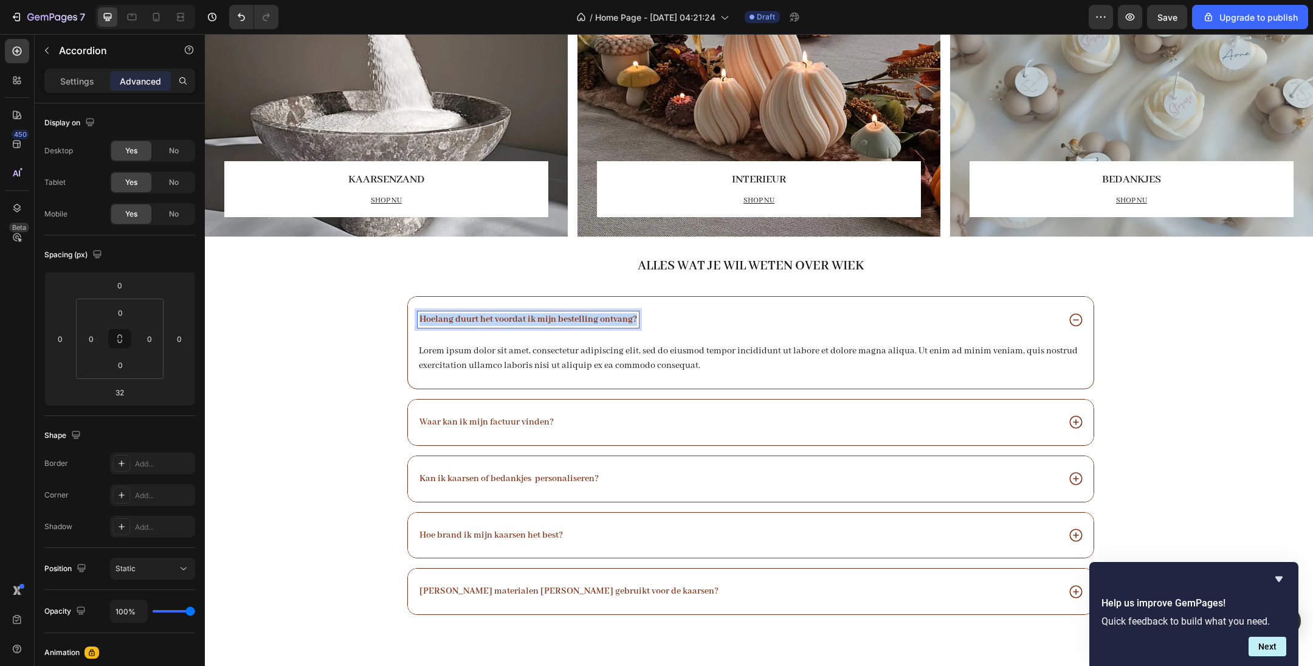
click at [479, 323] on strong "Hoelang duurt het voordat ik mijn bestelling ontvang?" at bounding box center [529, 319] width 218 height 11
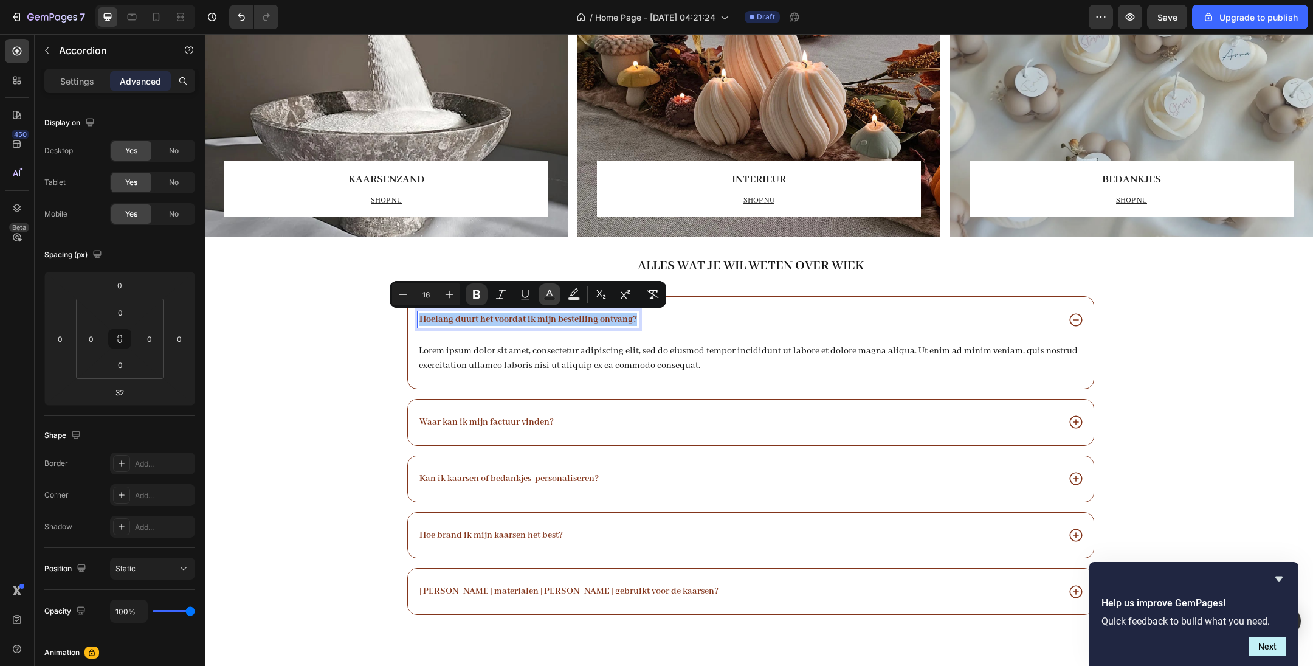
click at [553, 298] on rect "Editor contextual toolbar" at bounding box center [550, 298] width 12 height 3
type input "83351B"
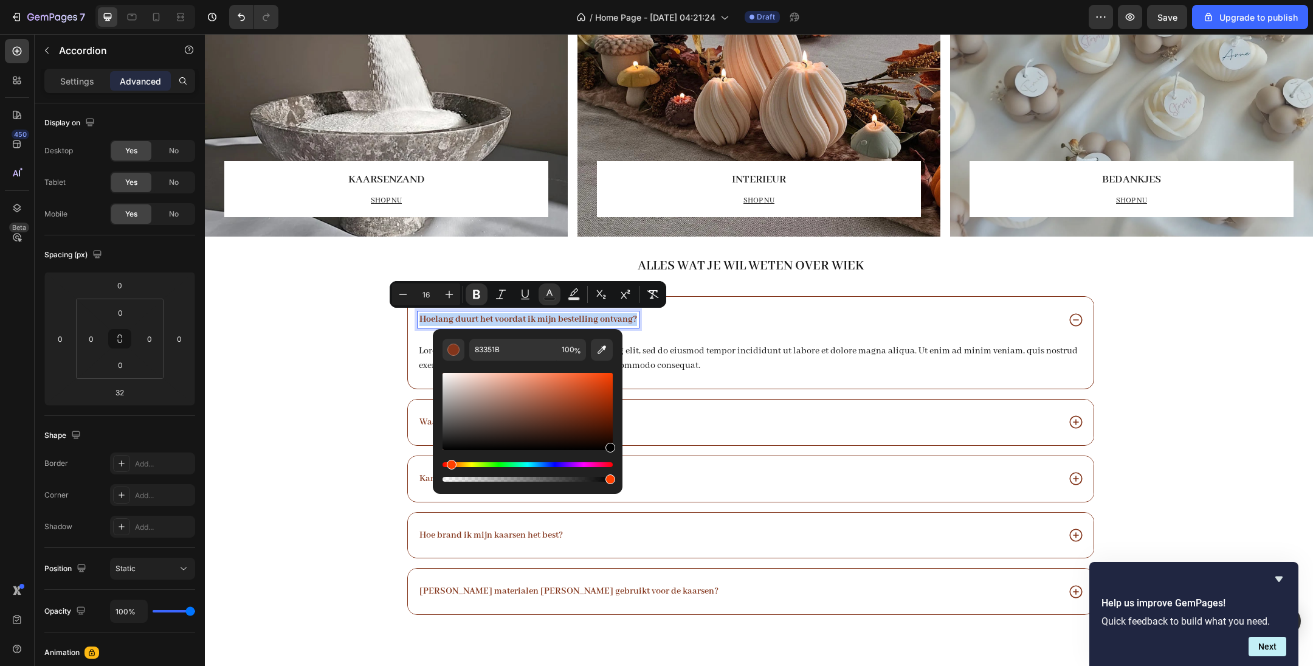
type input "000000"
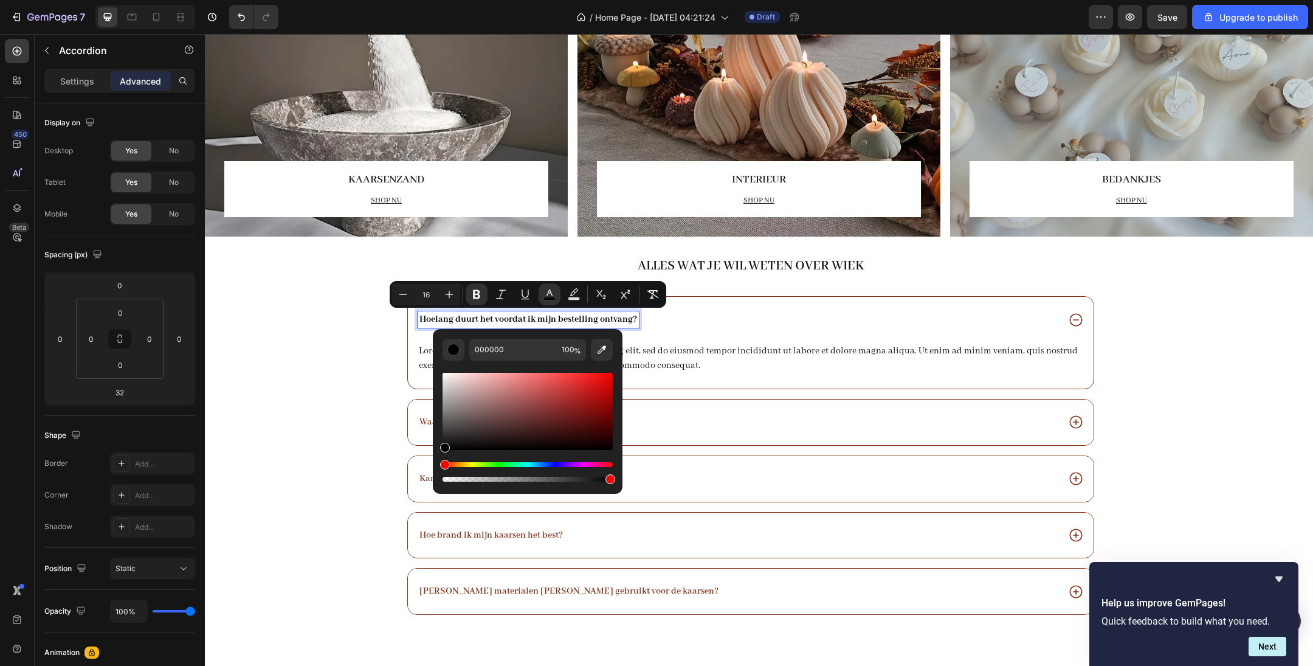
drag, startPoint x: 775, startPoint y: 469, endPoint x: 665, endPoint y: 480, distance: 110.0
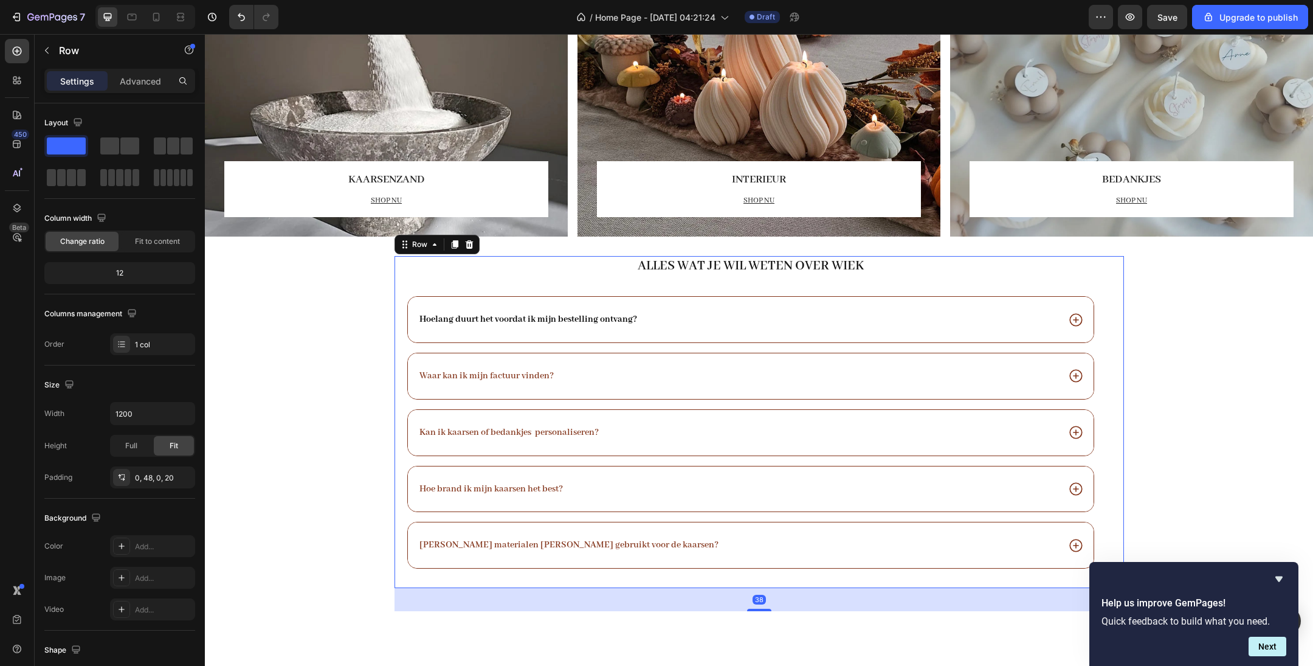
click at [747, 286] on div "Alles wat je wil weten over wiek Heading Hoelang duurt het voordat ik mijn best…" at bounding box center [751, 422] width 688 height 332
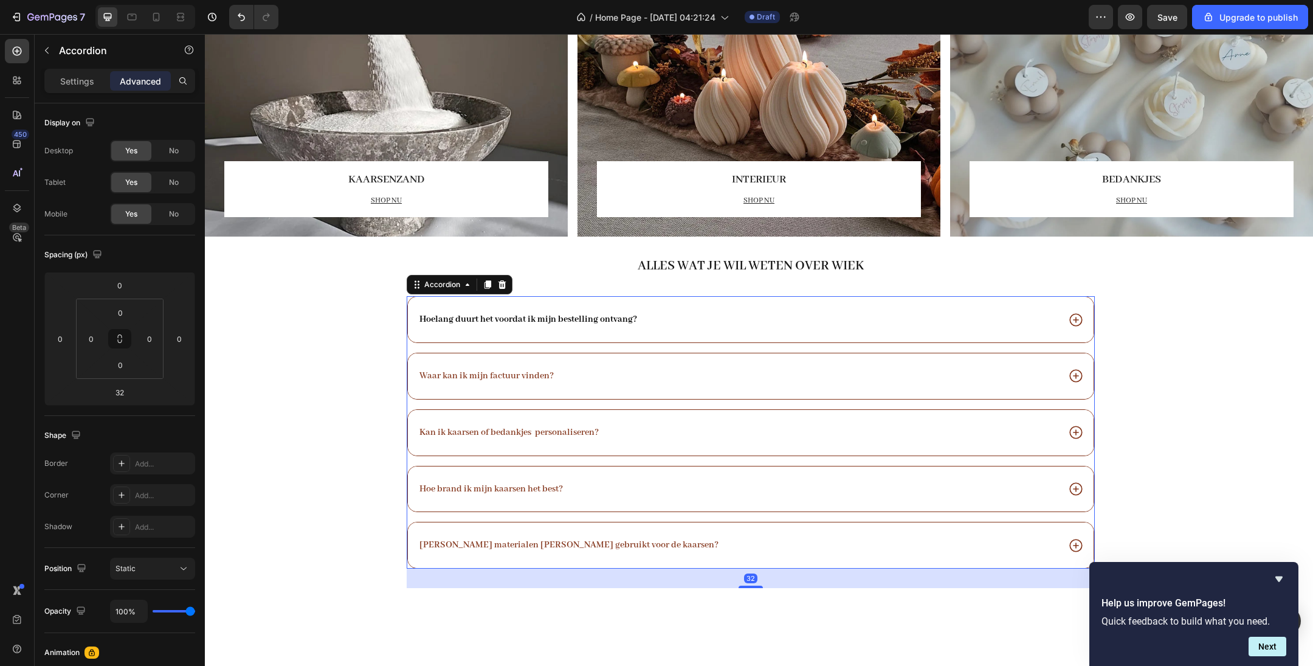
click at [480, 383] on div "Waar kan ik mijn factuur vinden?" at bounding box center [751, 376] width 686 height 46
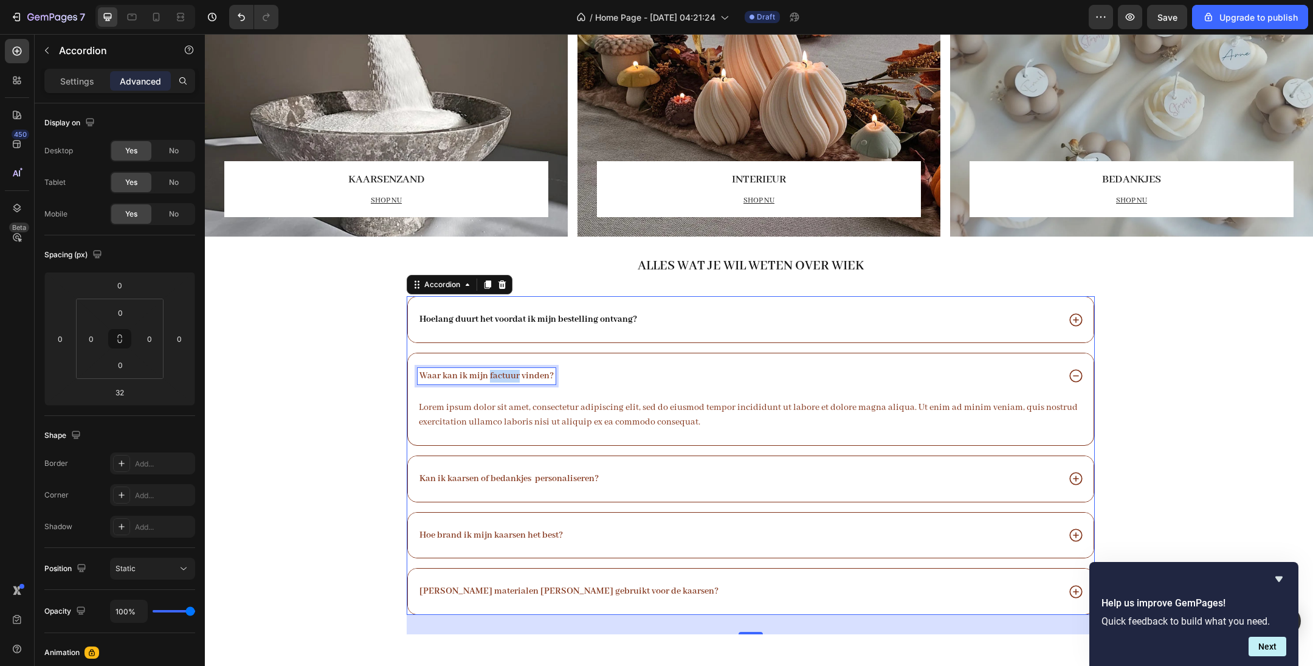
click at [491, 376] on p "Waar kan ik mijn factuur vinden?" at bounding box center [487, 376] width 134 height 13
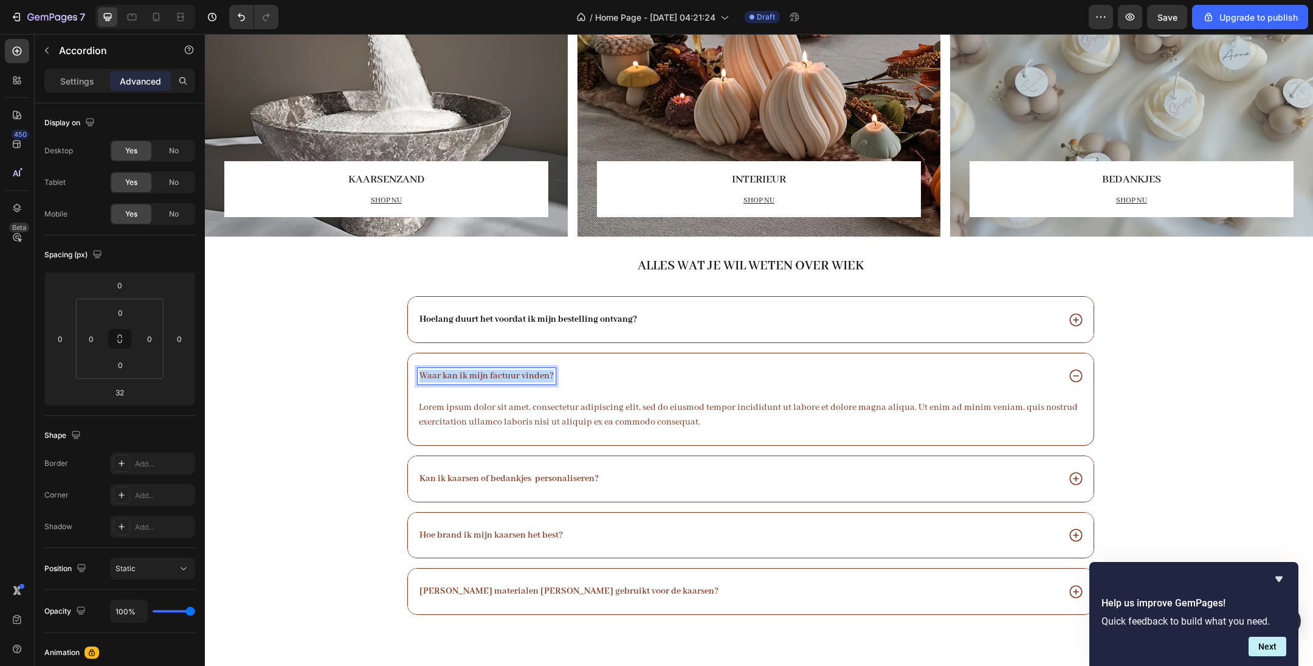
click at [491, 376] on p "Waar kan ik mijn factuur vinden?" at bounding box center [487, 376] width 134 height 13
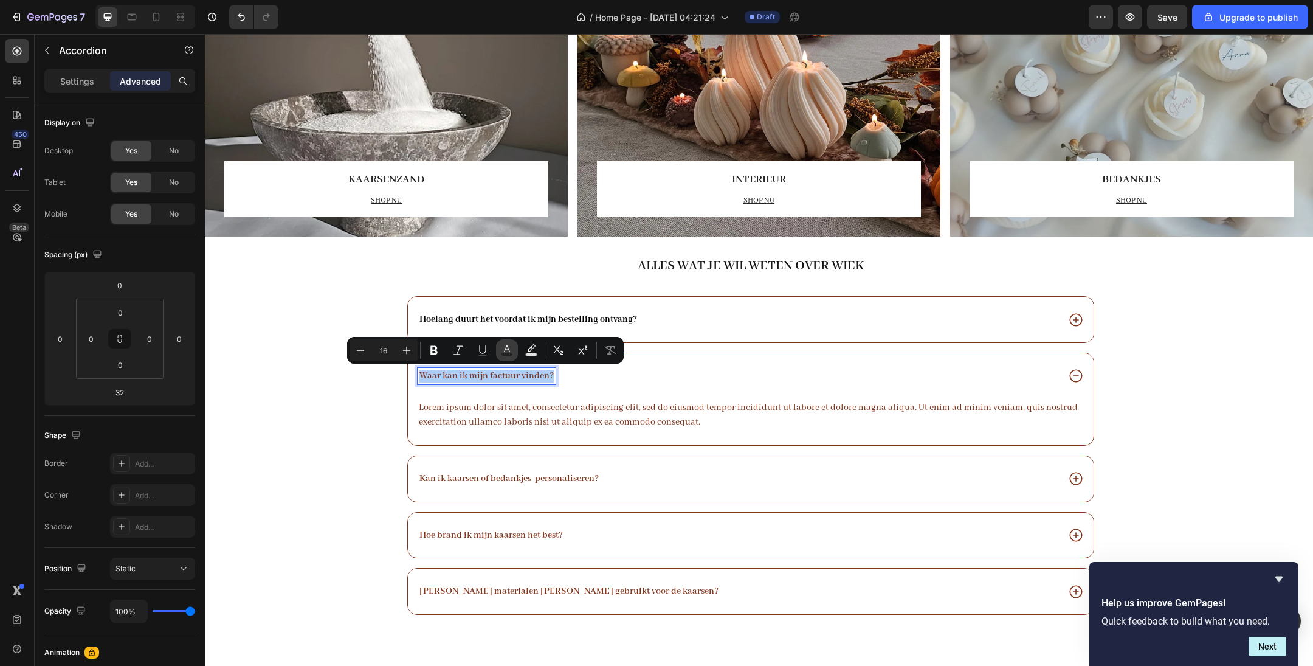
click at [508, 350] on icon "Editor contextual toolbar" at bounding box center [507, 348] width 6 height 7
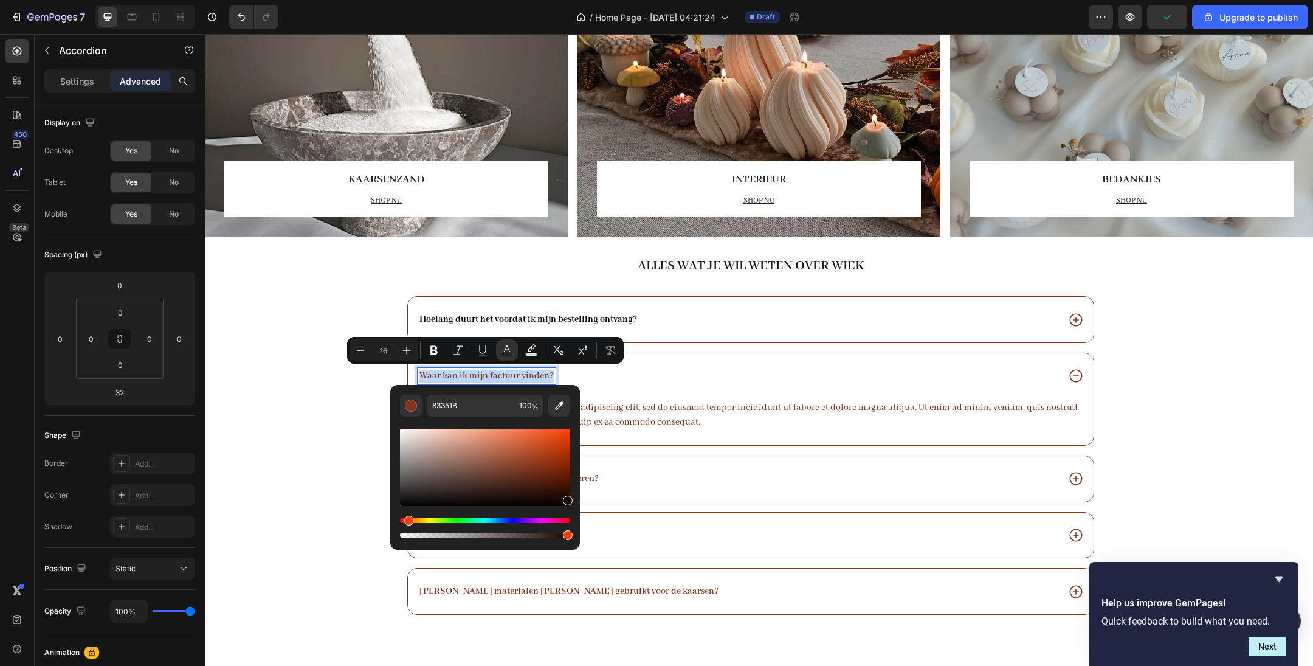
drag, startPoint x: 745, startPoint y: 505, endPoint x: 606, endPoint y: 546, distance: 145.8
type input "190600"
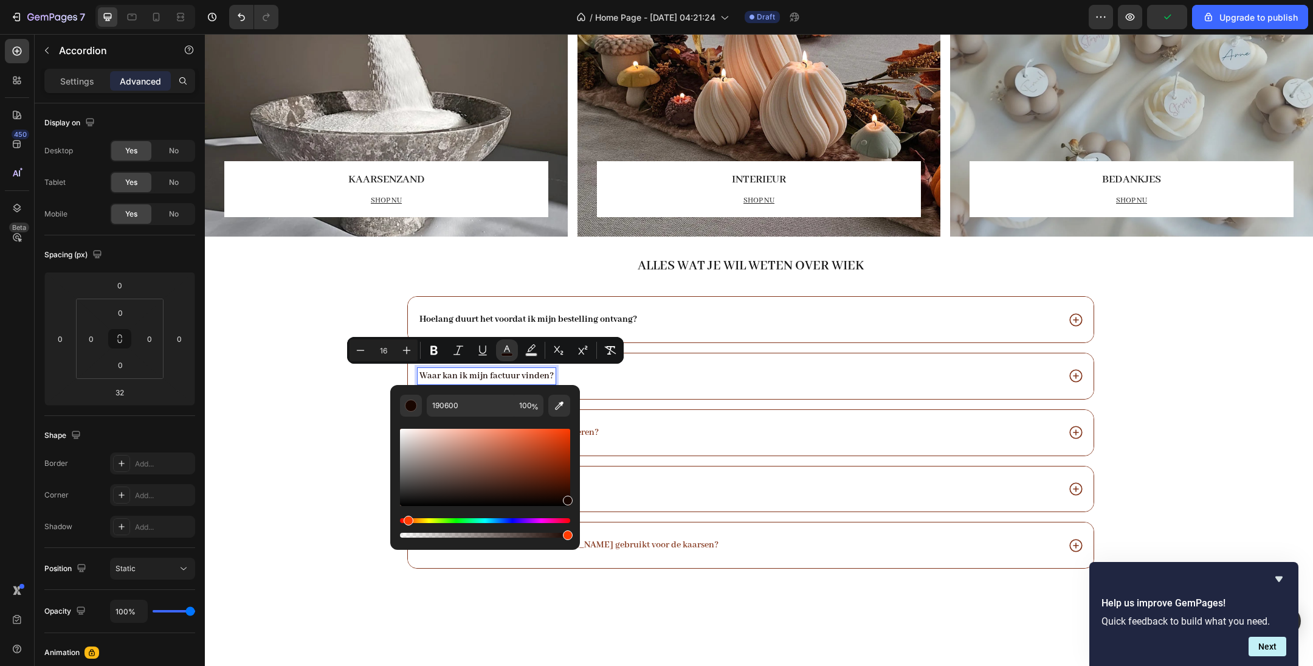
click at [620, 409] on div "Hoelang duurt het voordat ik mijn bestelling ontvang? Waar kan ik mijn factuur …" at bounding box center [751, 432] width 688 height 272
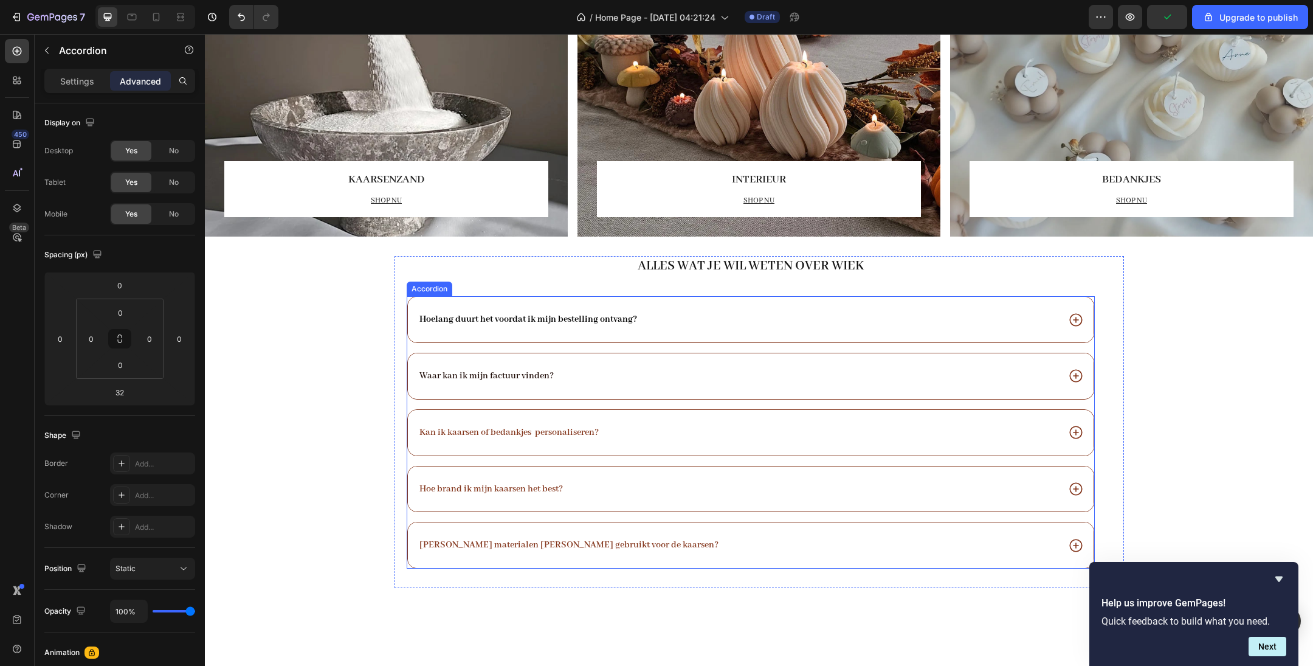
click at [620, 410] on div "Kan ik kaarsen of bedankjes personaliseren?" at bounding box center [751, 433] width 686 height 46
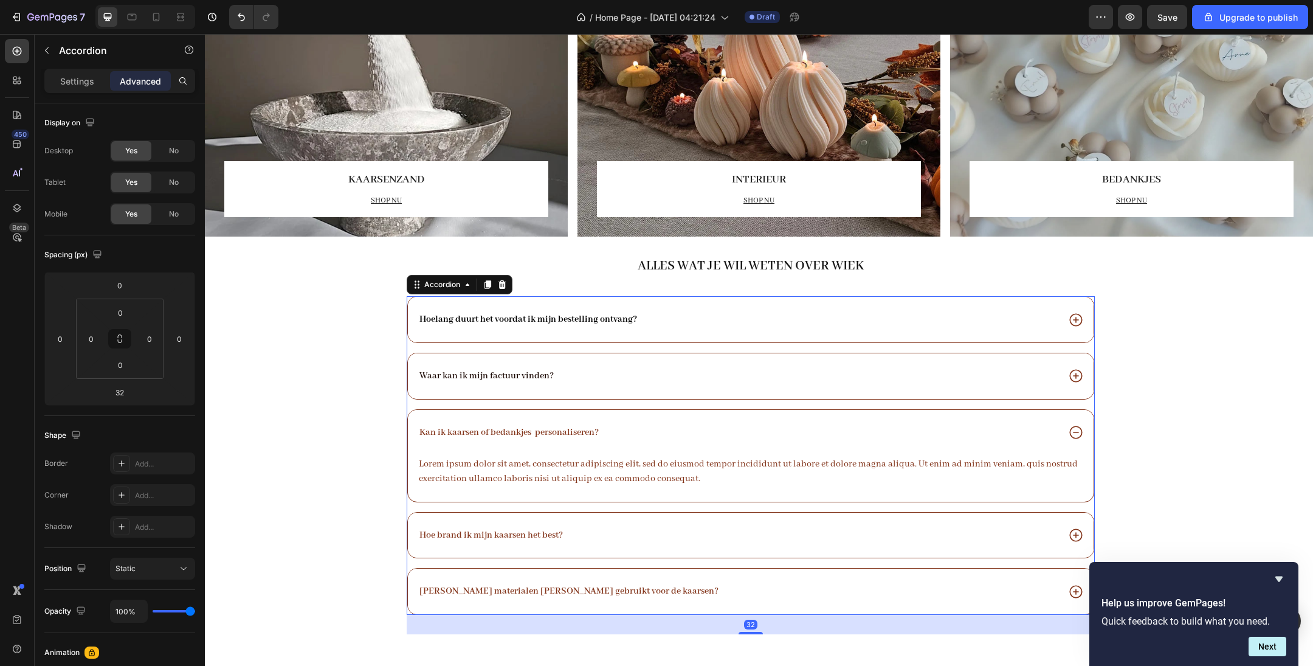
click at [603, 438] on div "Kan ik kaarsen of bedankjes personaliseren?" at bounding box center [751, 433] width 686 height 46
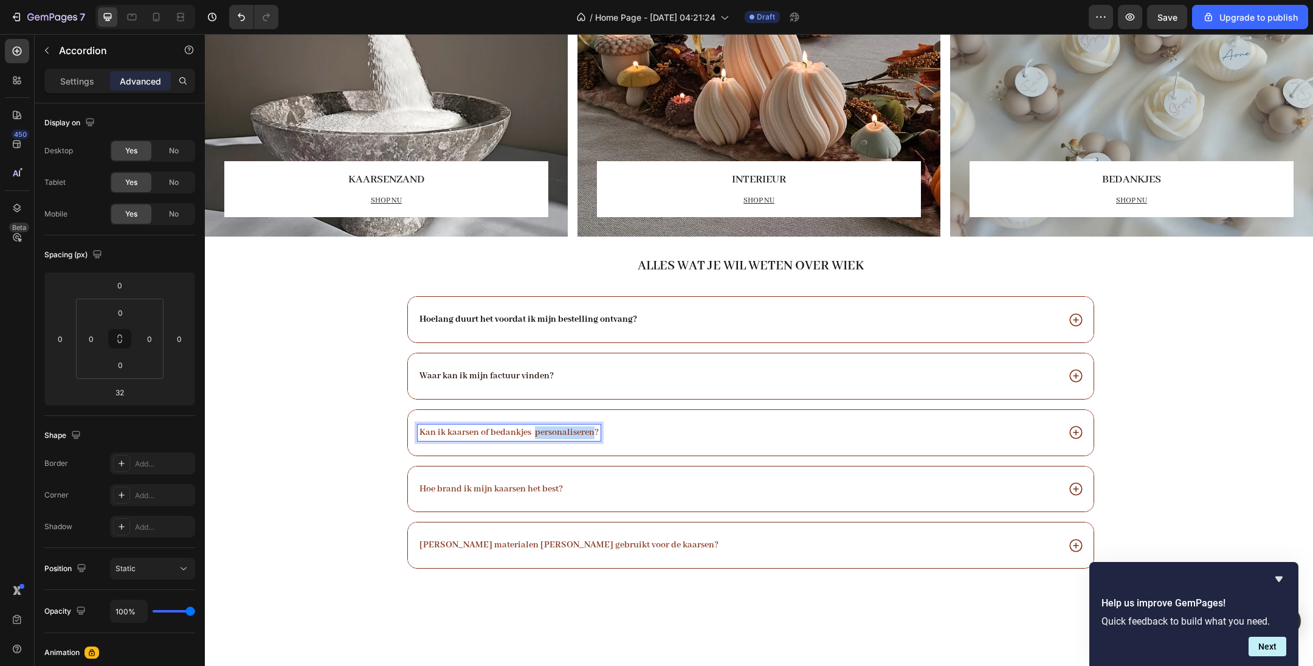
click at [559, 426] on p "Kan ik kaarsen of bedankjes personaliseren?" at bounding box center [509, 432] width 179 height 13
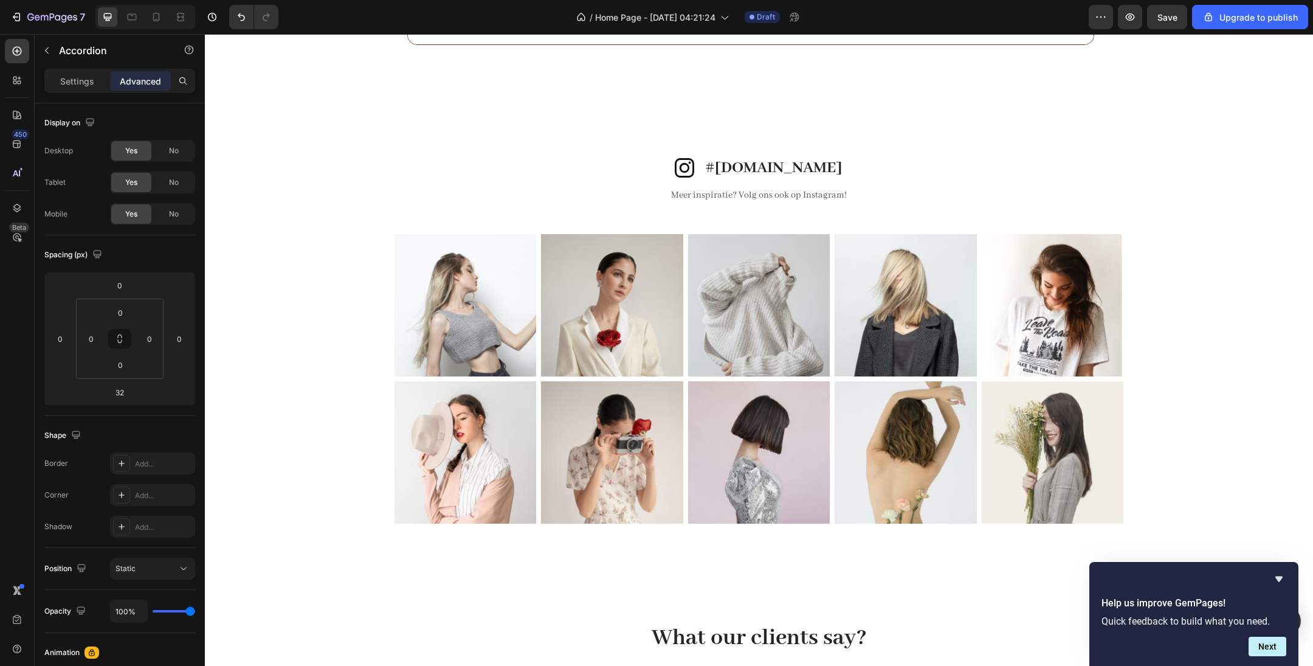
scroll to position [1754, 0]
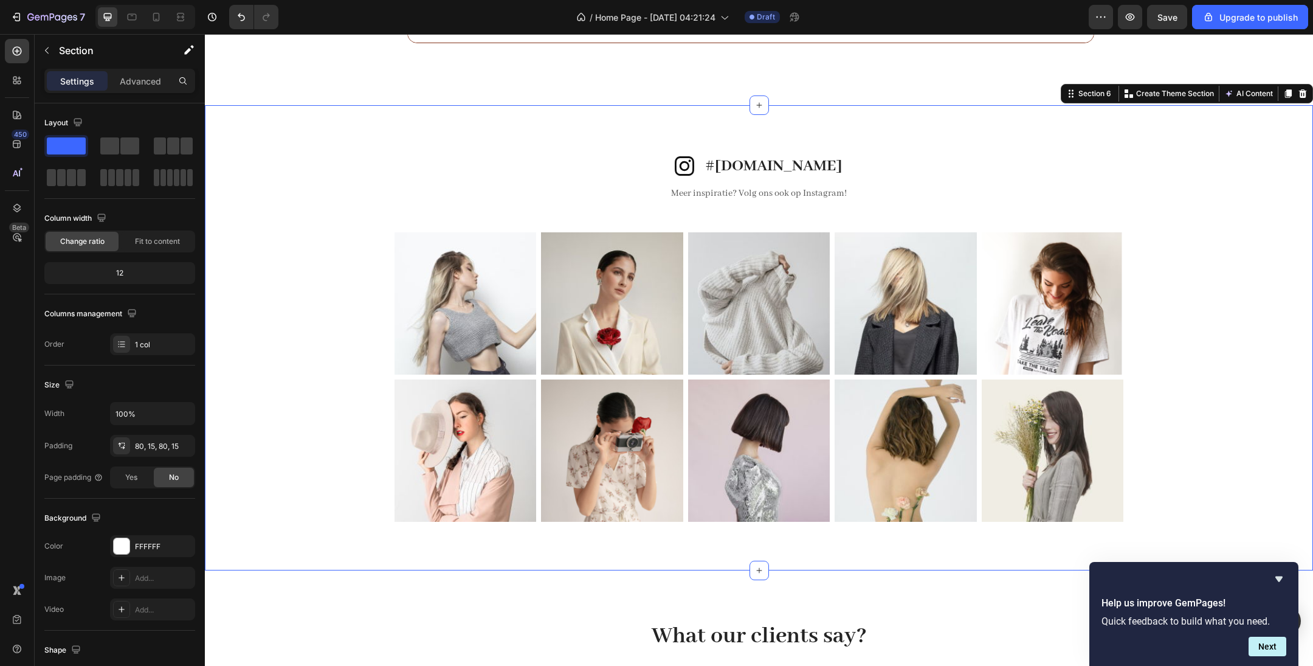
click at [359, 291] on div "Icon #[DOMAIN_NAME] Heading Row Meer inspiratie? Volg ons ook op Instagram! Tex…" at bounding box center [759, 337] width 1090 height 367
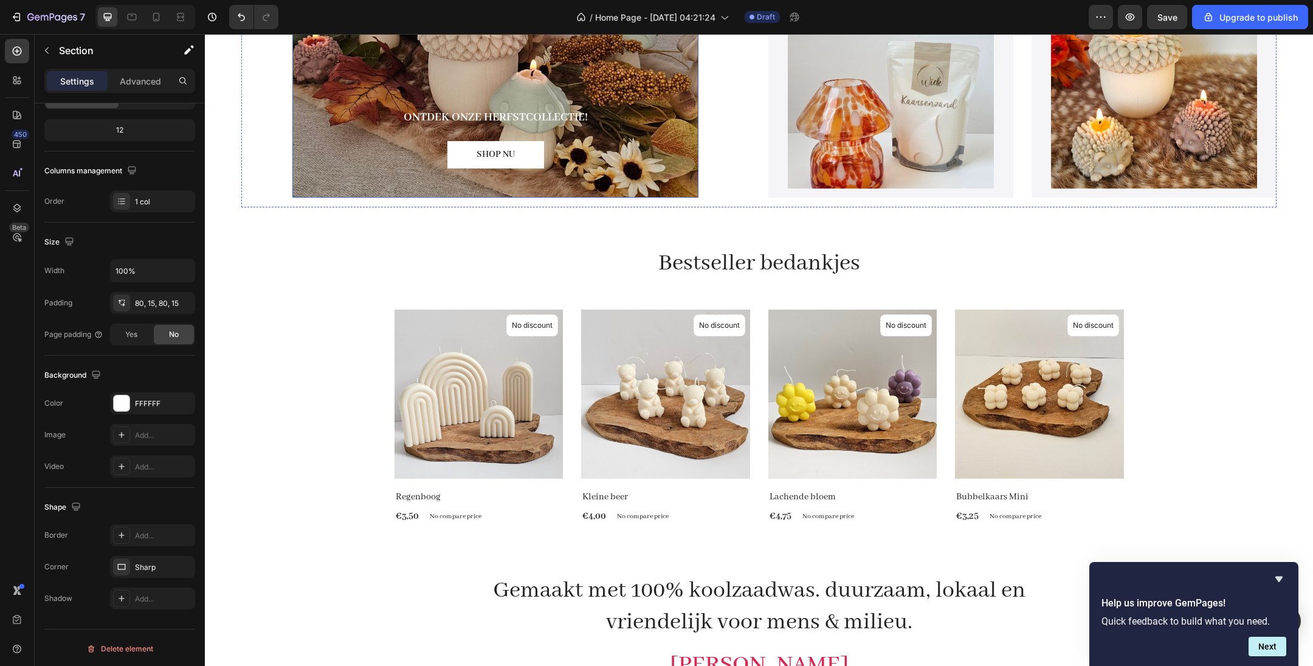
scroll to position [314, 0]
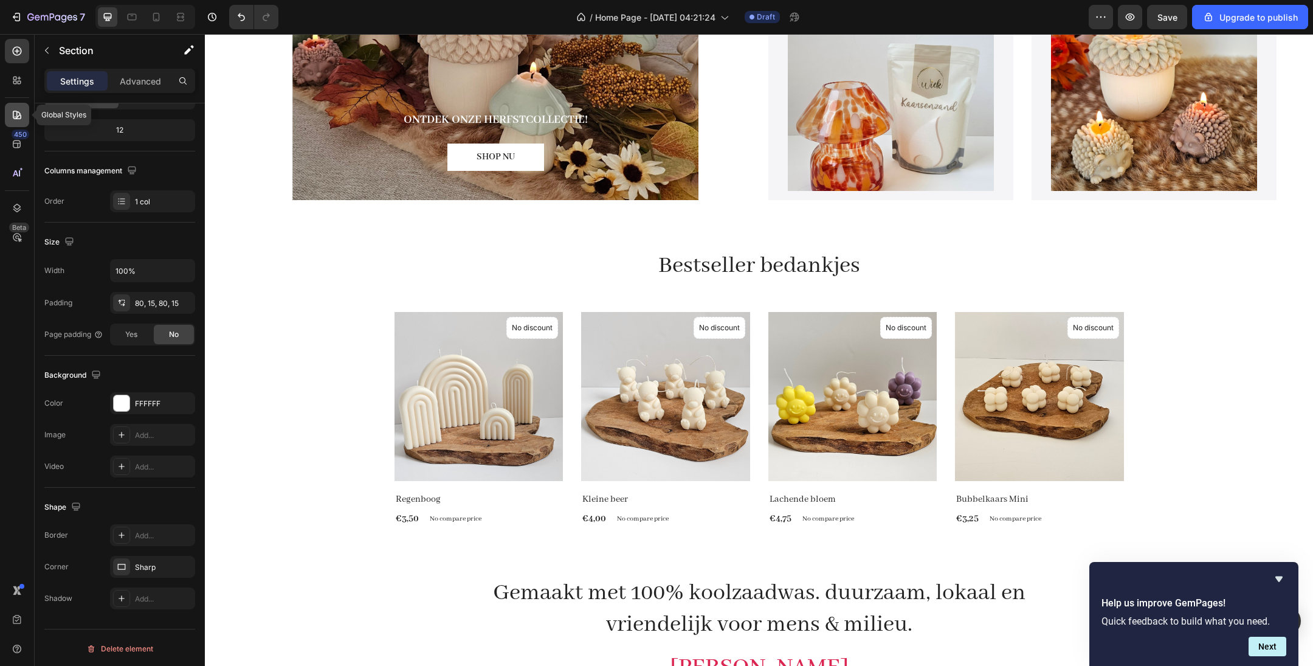
click at [18, 120] on icon at bounding box center [17, 115] width 12 height 12
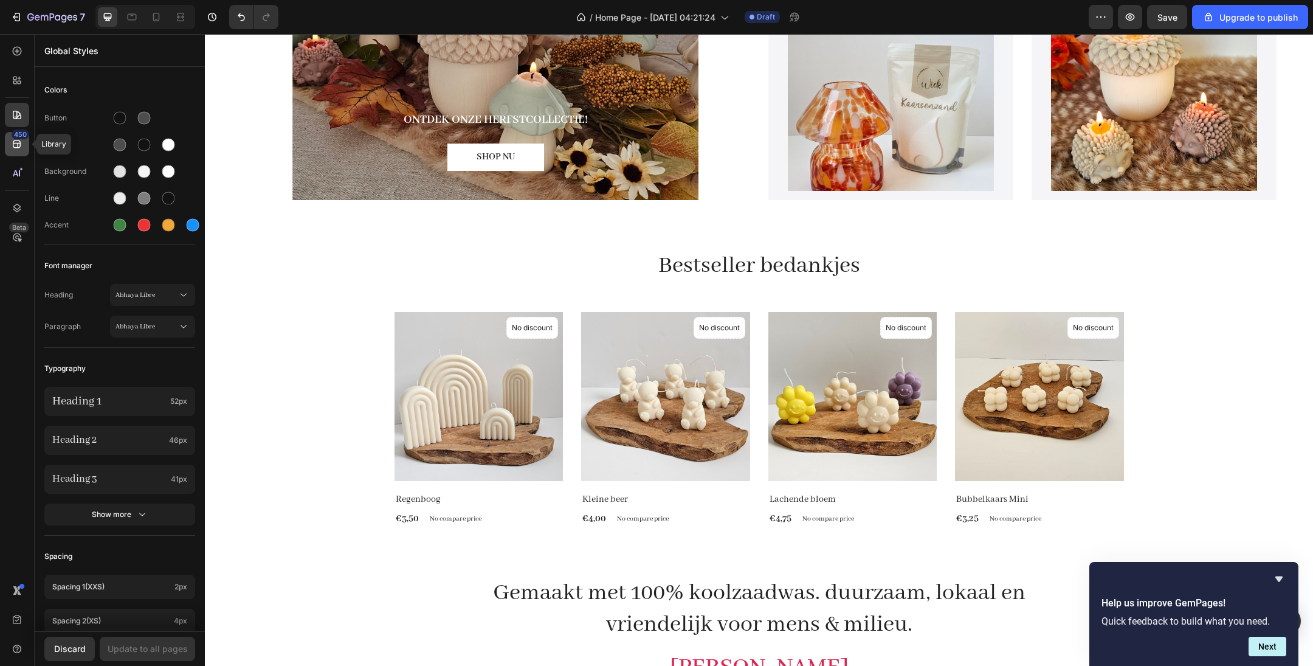
click at [18, 150] on icon at bounding box center [17, 144] width 12 height 12
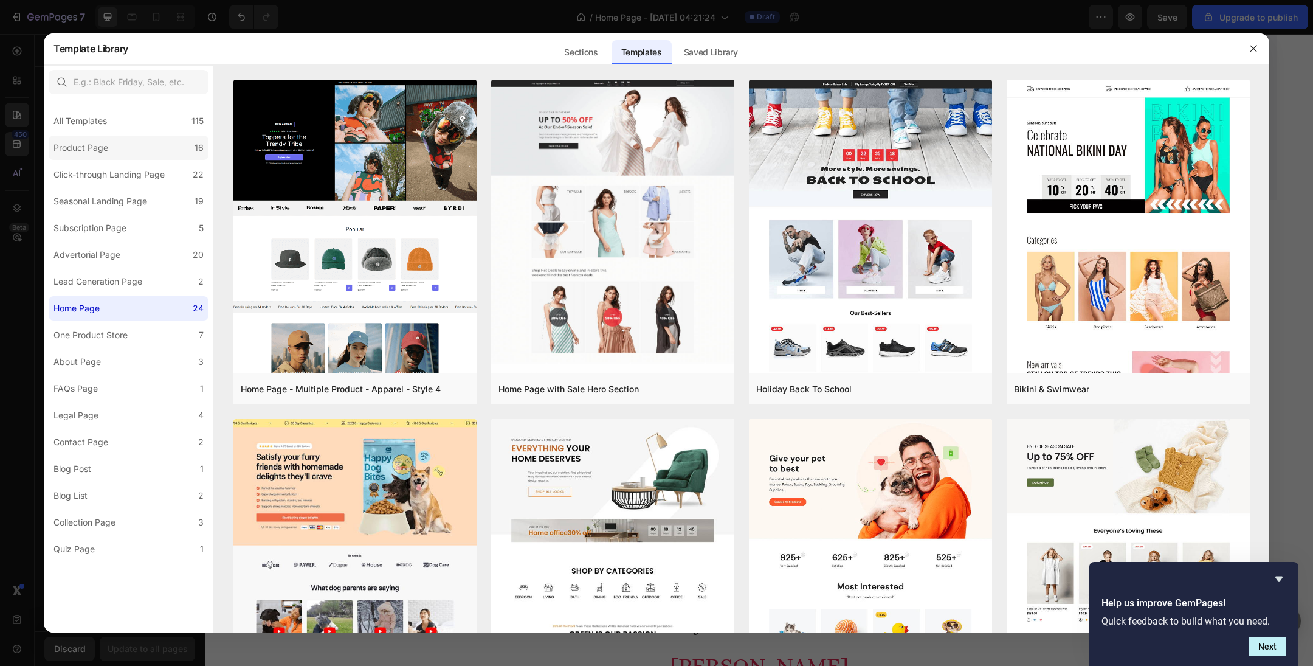
click at [117, 157] on label "Product Page 16" at bounding box center [129, 148] width 160 height 24
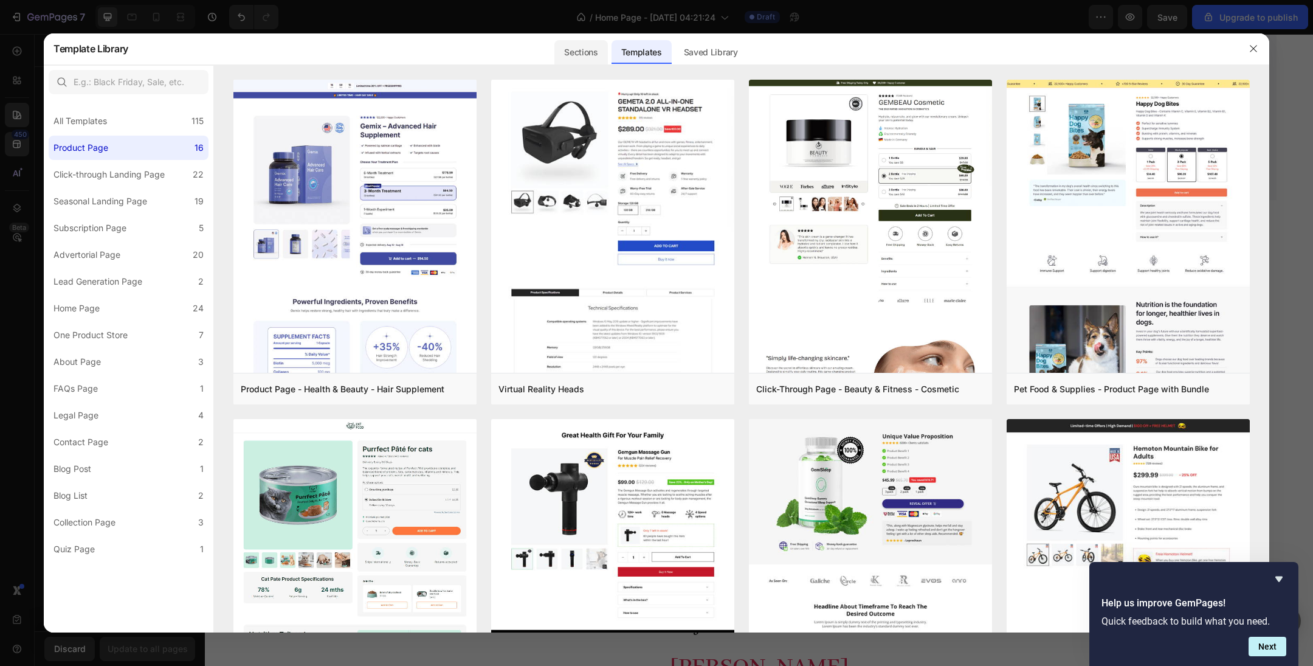
click at [582, 55] on div "Sections" at bounding box center [581, 52] width 53 height 24
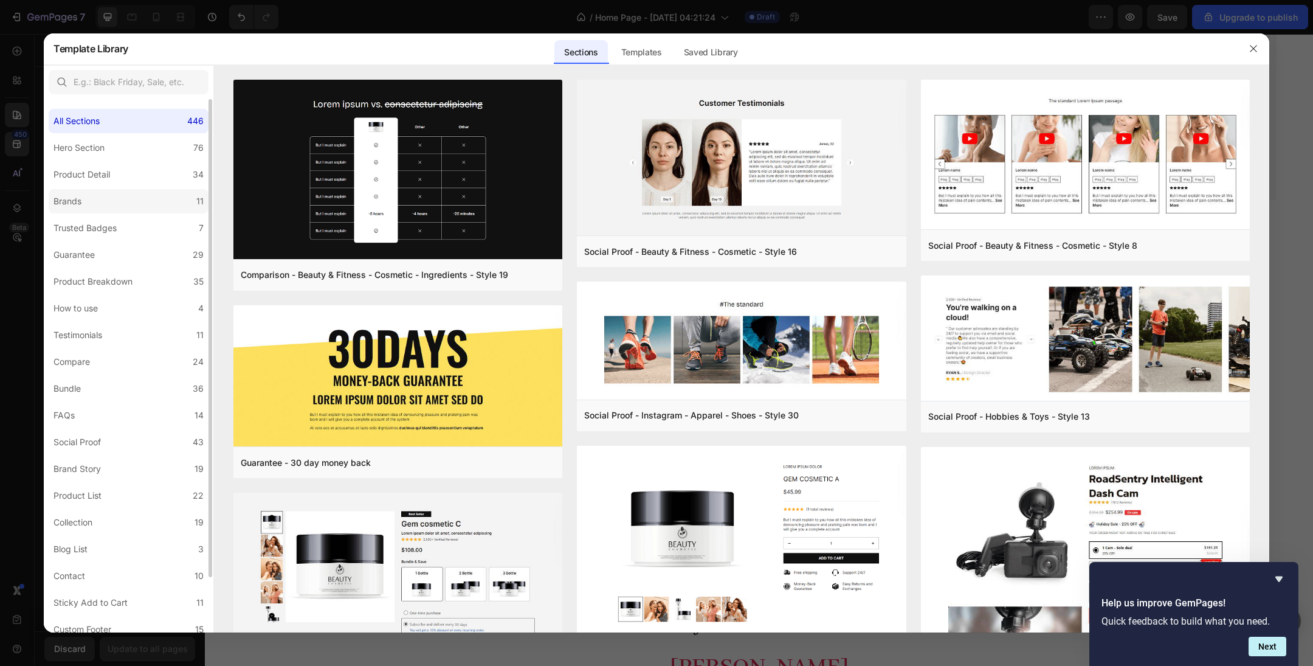
click at [120, 208] on label "Brands 11" at bounding box center [129, 201] width 160 height 24
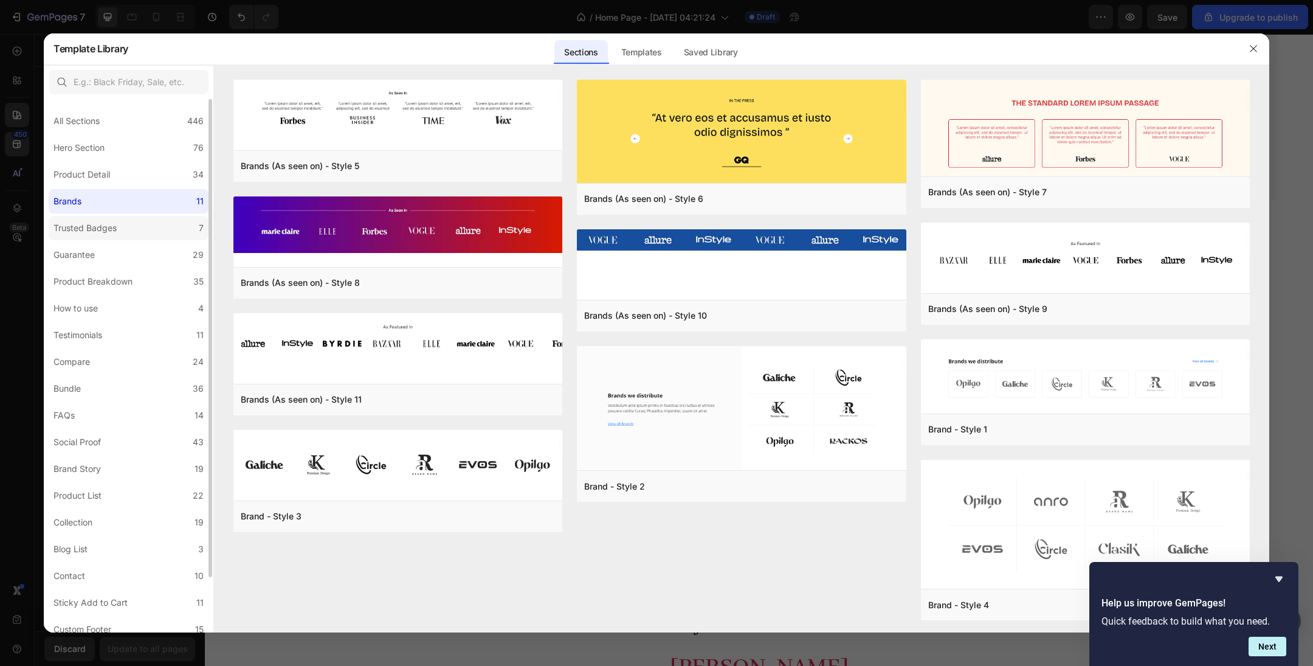
click at [114, 225] on div "Trusted Badges" at bounding box center [85, 228] width 63 height 15
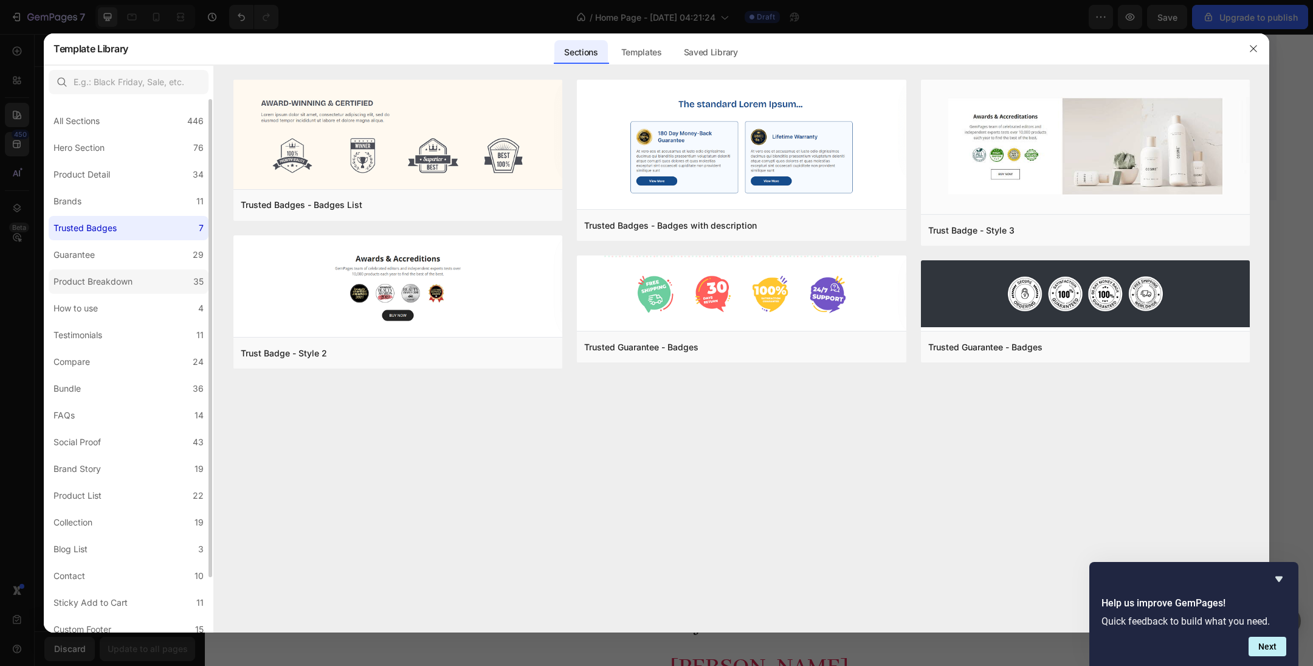
click at [113, 275] on div "Product Breakdown" at bounding box center [93, 281] width 79 height 15
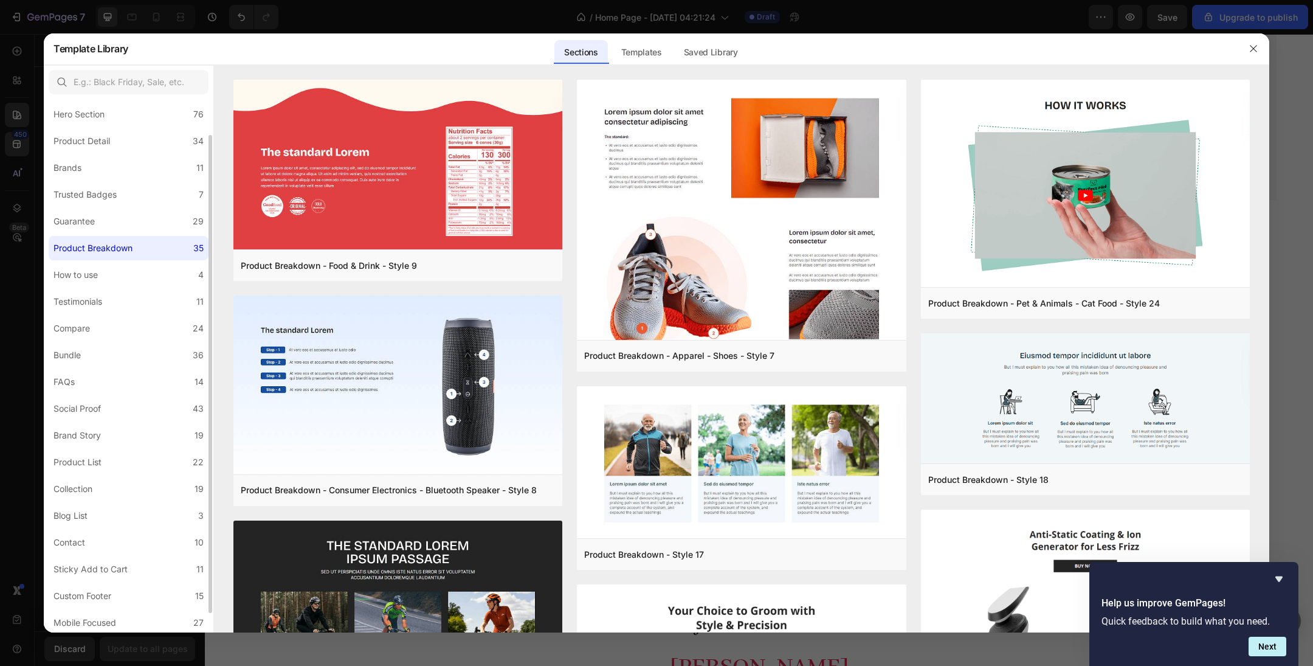
scroll to position [40, 0]
click at [115, 278] on label "How to use 4" at bounding box center [129, 268] width 160 height 24
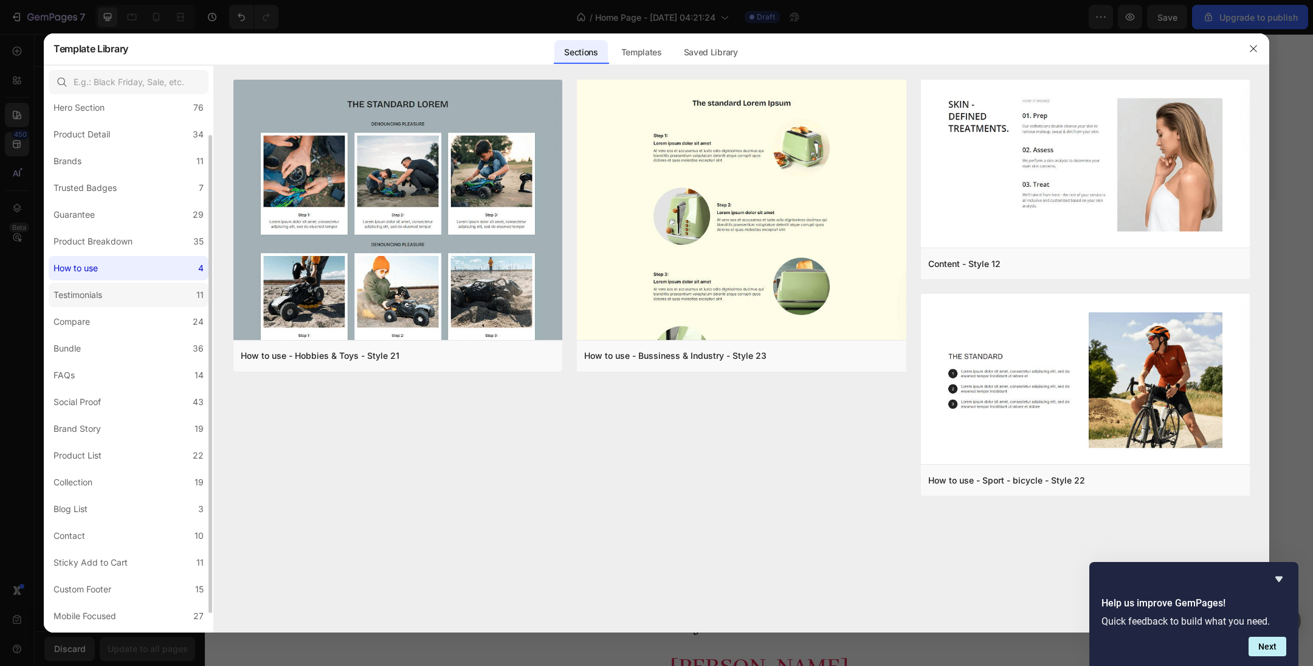
click at [112, 289] on label "Testimonials 11" at bounding box center [129, 295] width 160 height 24
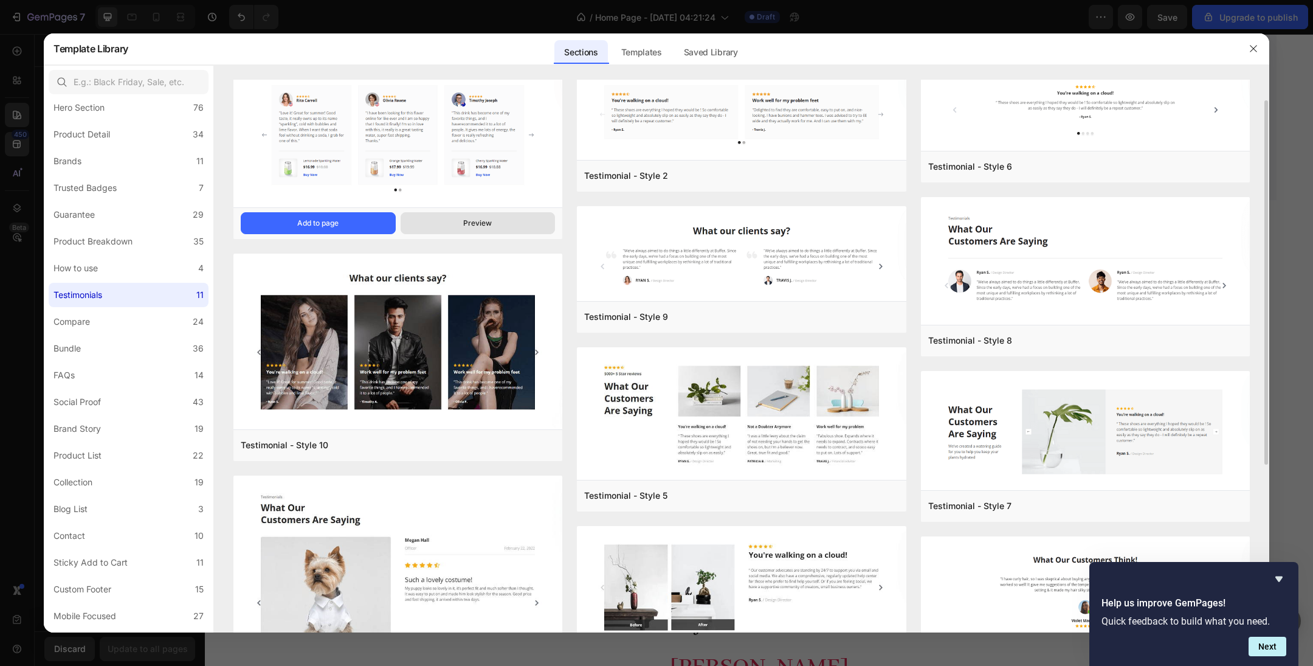
scroll to position [36, 0]
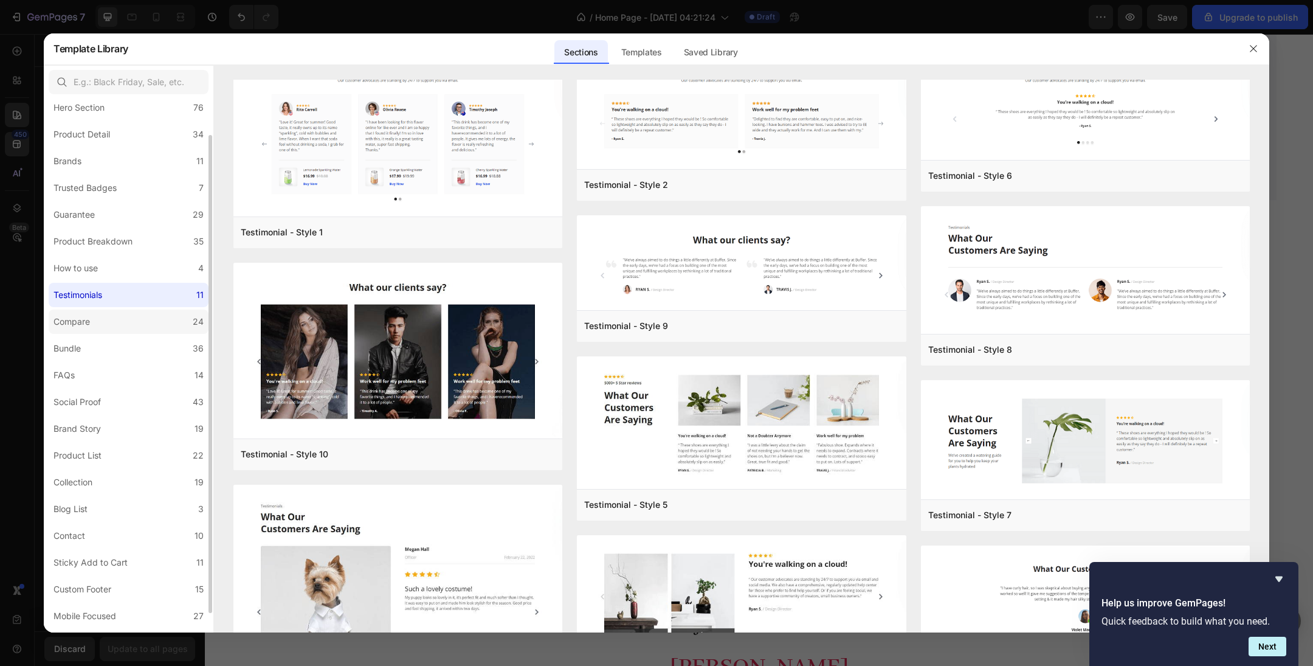
click at [124, 317] on label "Compare 24" at bounding box center [129, 321] width 160 height 24
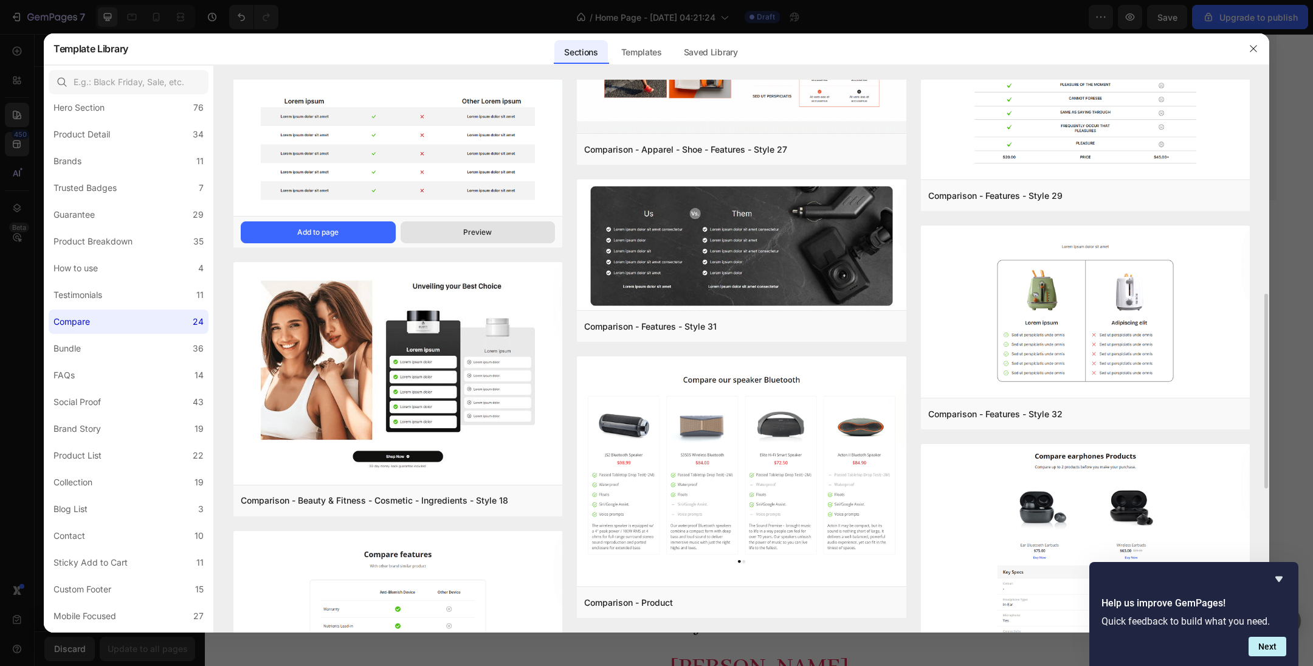
scroll to position [658, 0]
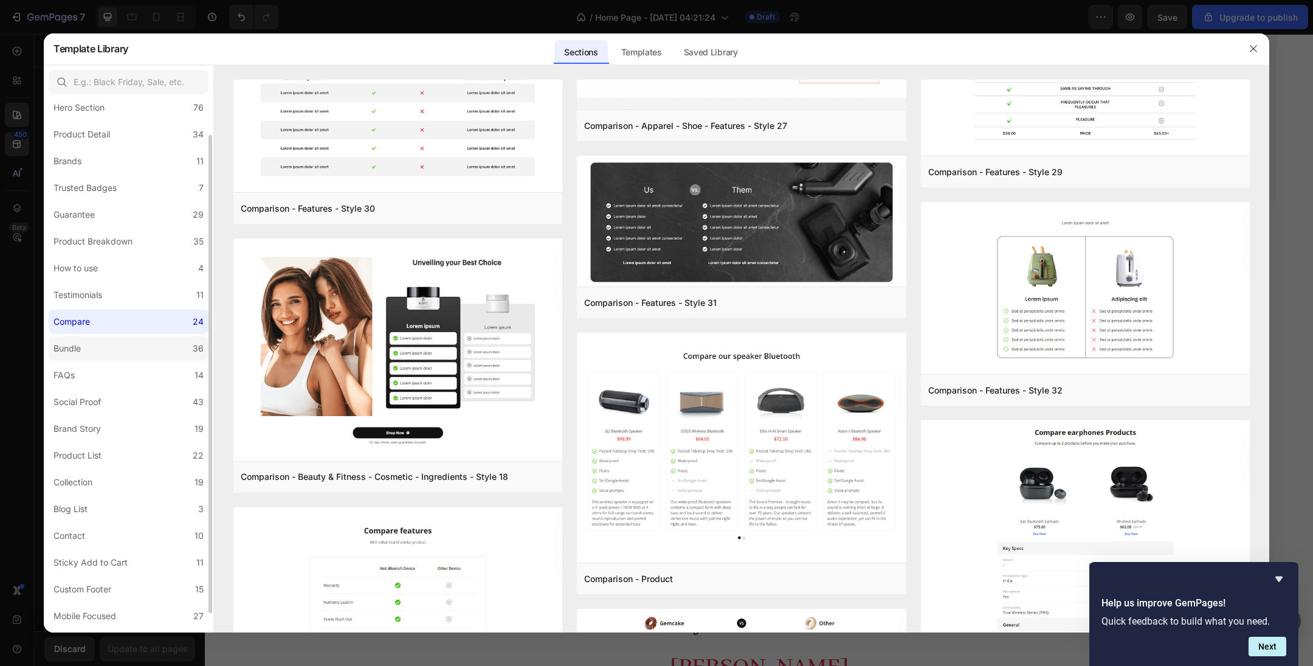
click at [111, 347] on label "Bundle 36" at bounding box center [129, 348] width 160 height 24
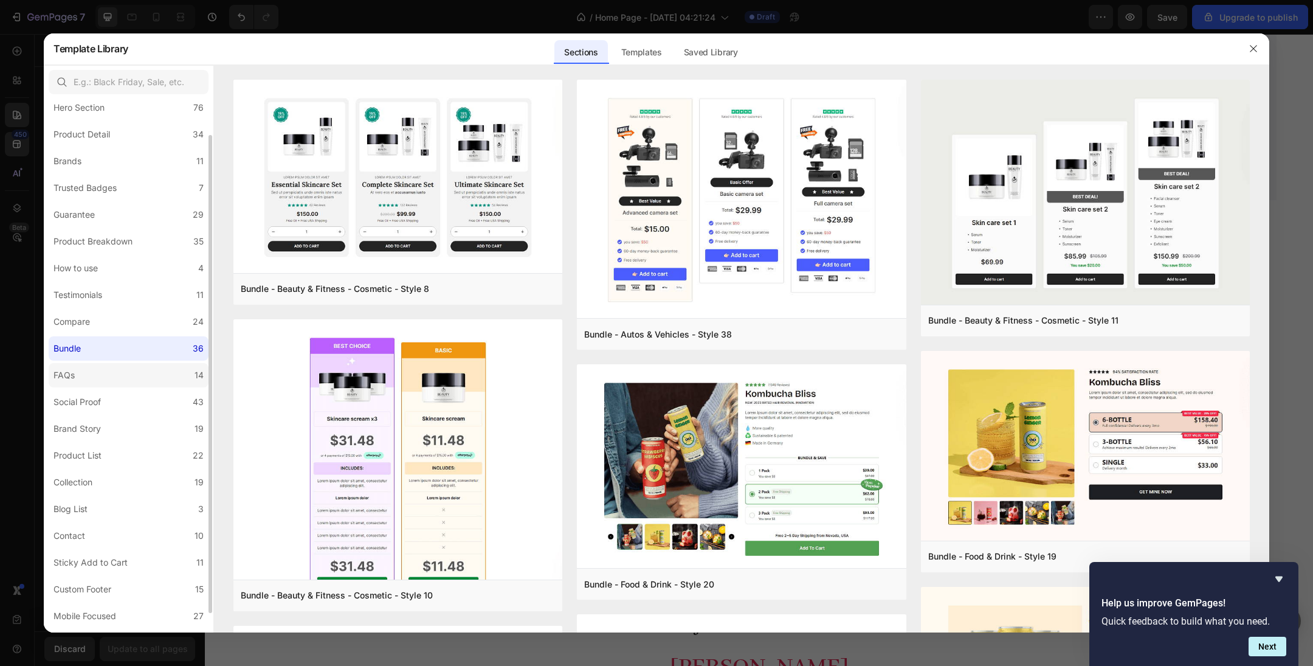
click at [112, 378] on label "FAQs 14" at bounding box center [129, 375] width 160 height 24
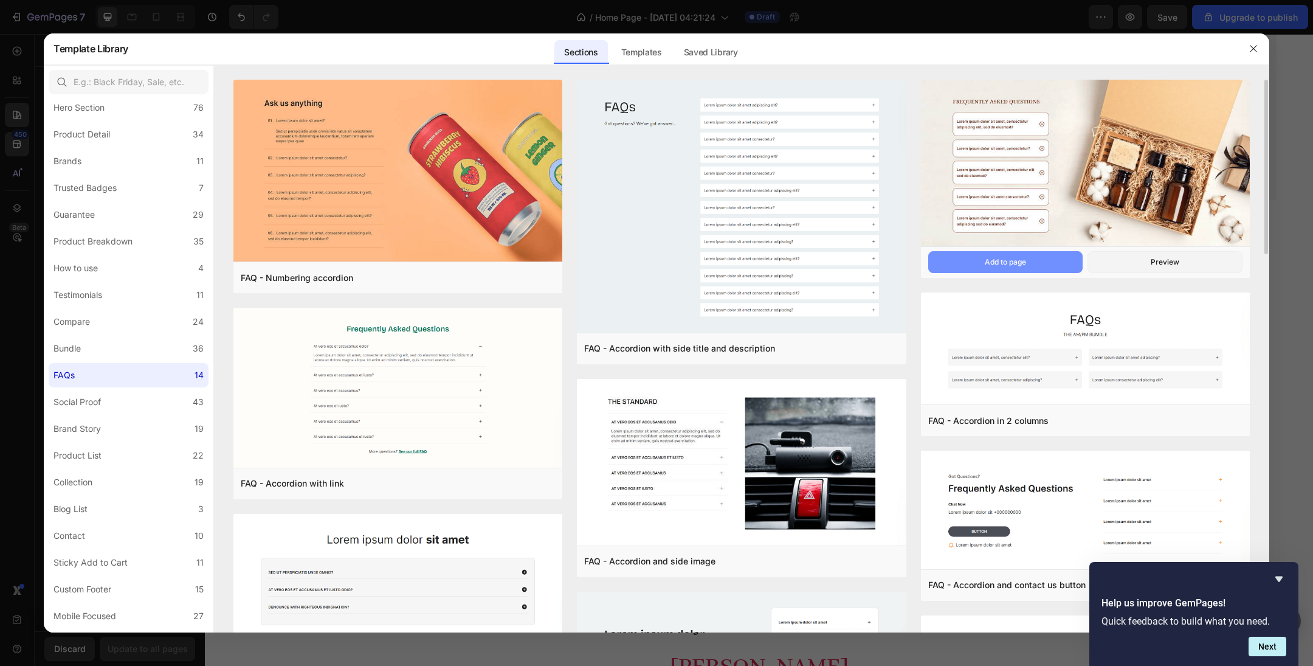
click at [875, 254] on button "Add to page" at bounding box center [1005, 262] width 155 height 22
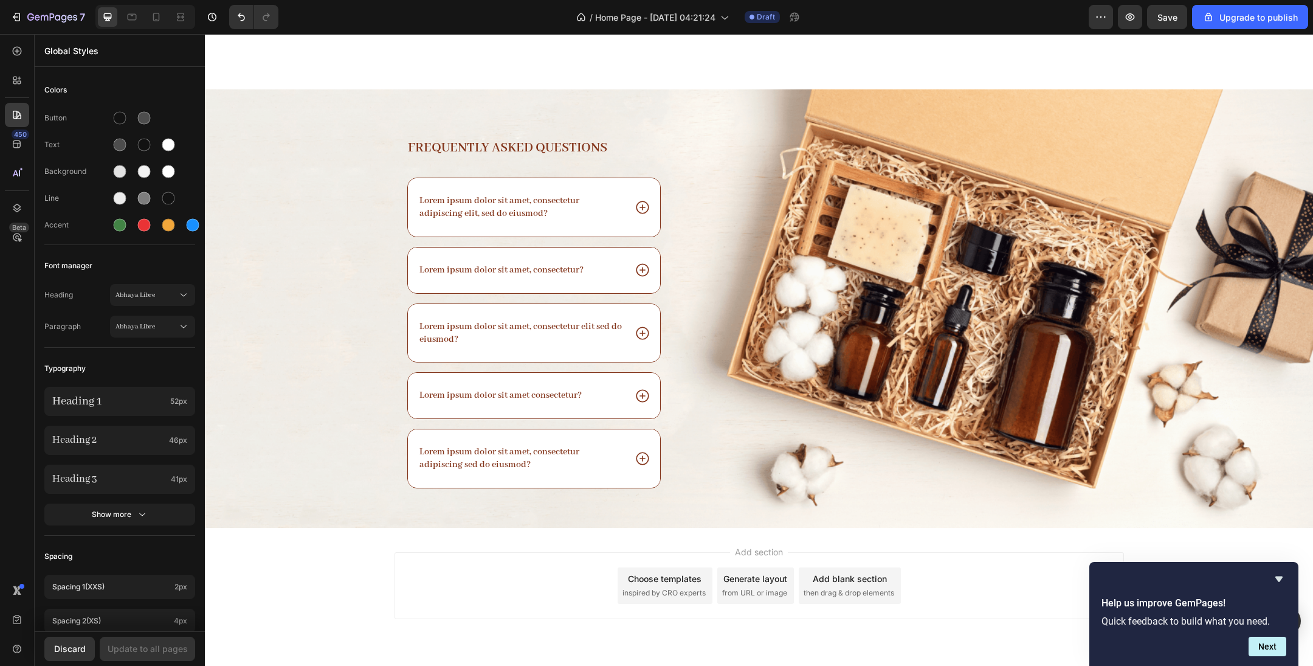
scroll to position [2701, 0]
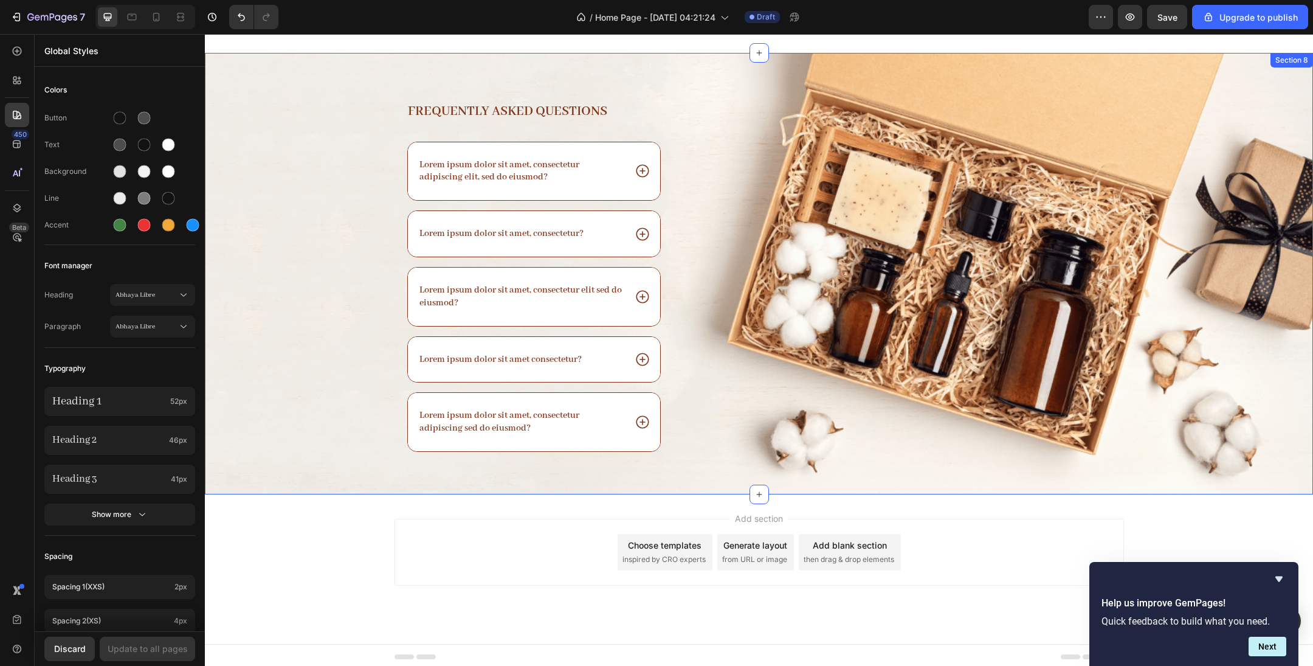
click at [875, 305] on div "Frequently asked questions Heading Lorem ipsum dolor sit amet, consectetur adip…" at bounding box center [759, 298] width 1108 height 393
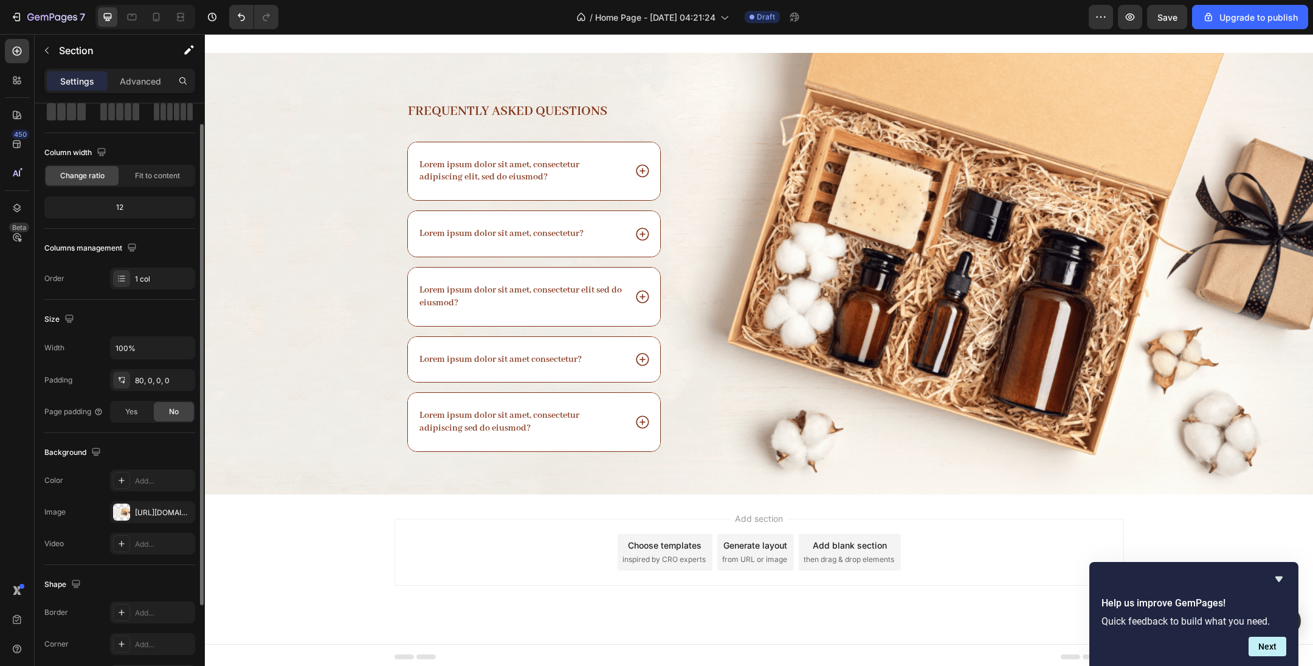
scroll to position [67, 0]
click at [162, 443] on div "[URL][DOMAIN_NAME]" at bounding box center [152, 510] width 35 height 11
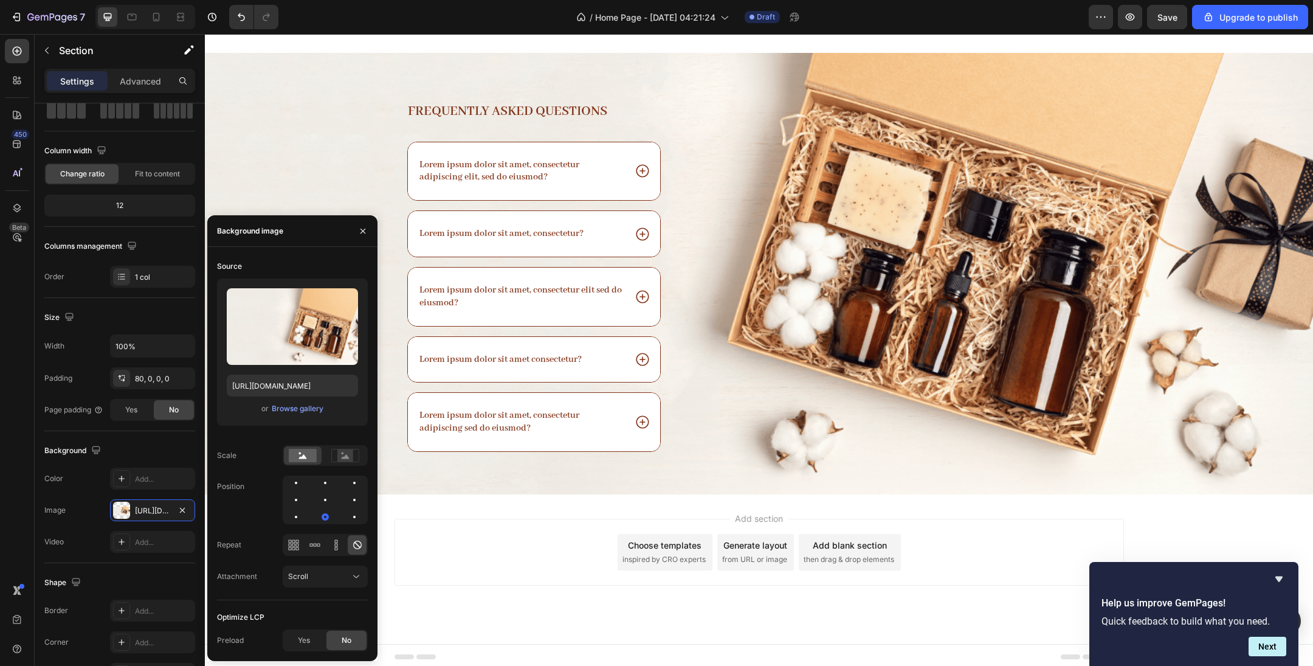
type input "[URL][DOMAIN_NAME]"
click at [309, 409] on div "Browse gallery" at bounding box center [298, 408] width 52 height 11
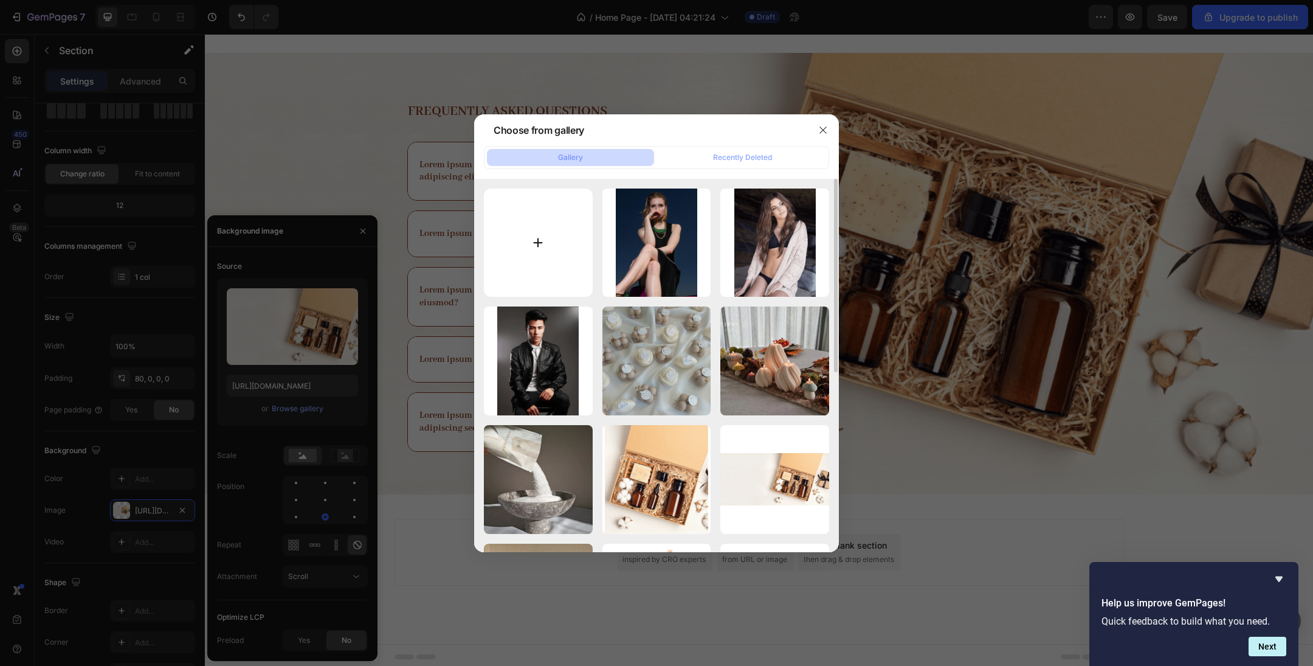
click at [514, 244] on input "file" at bounding box center [538, 242] width 109 height 109
type input "C:\fakepath\DSC06225.jpg"
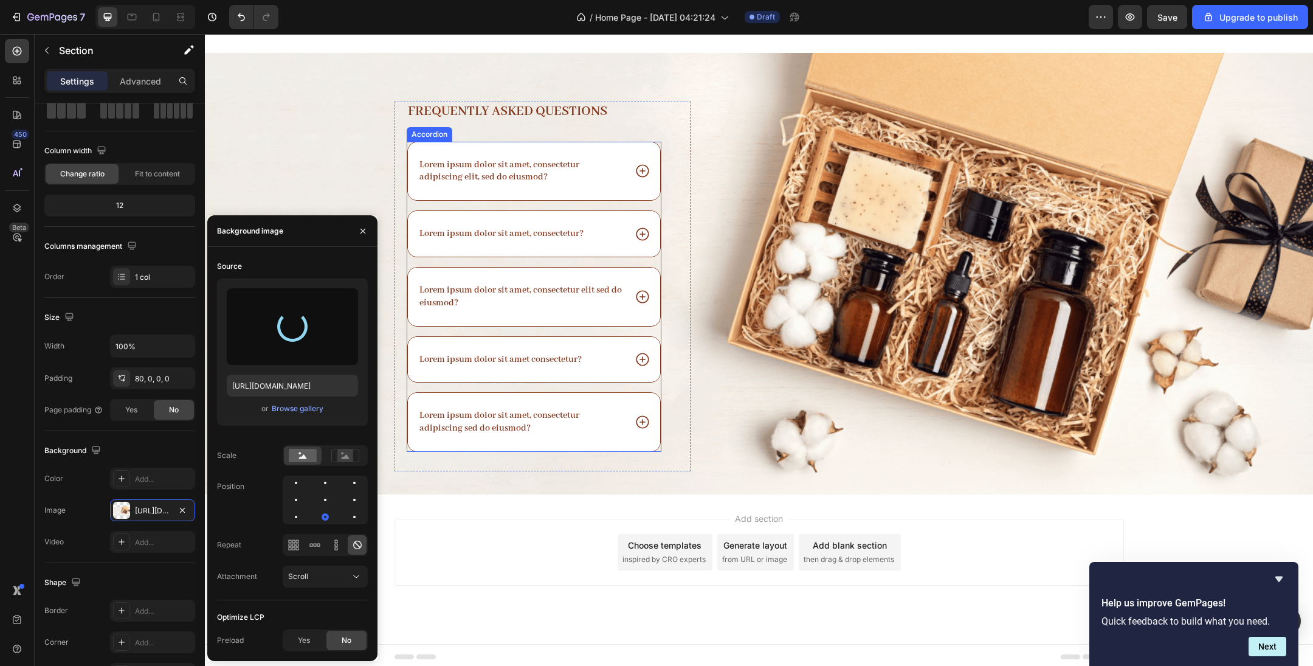
type input "[URL][DOMAIN_NAME]"
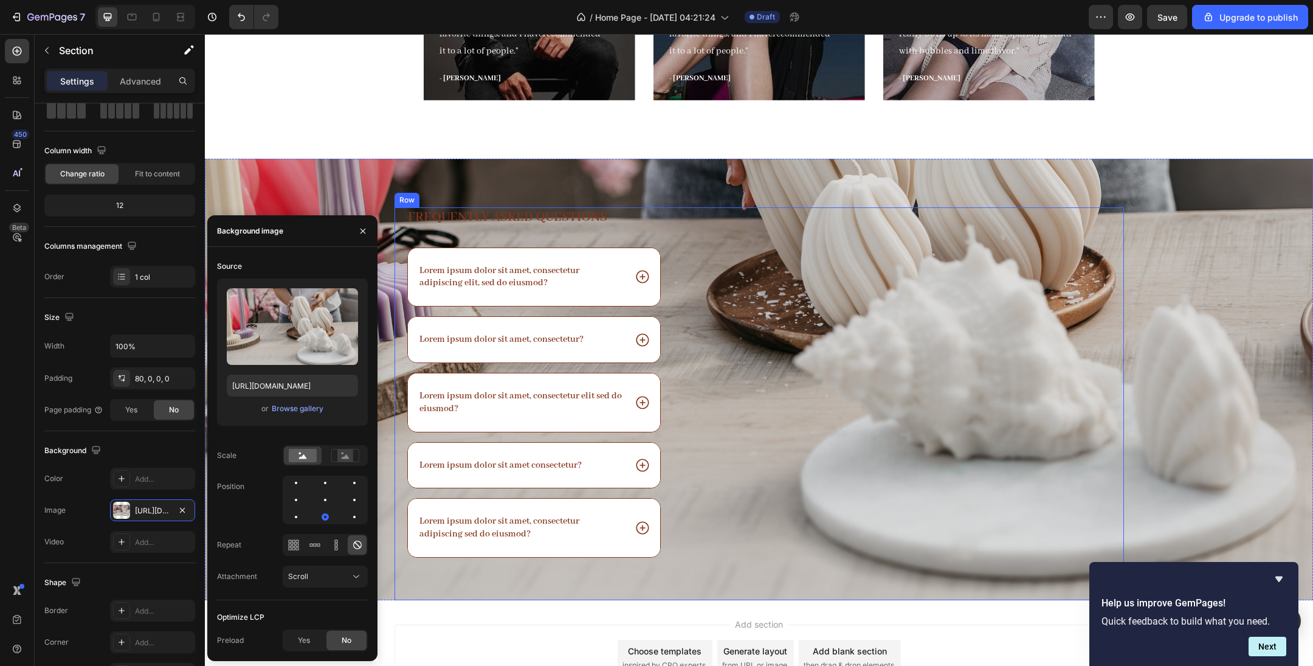
scroll to position [2593, 0]
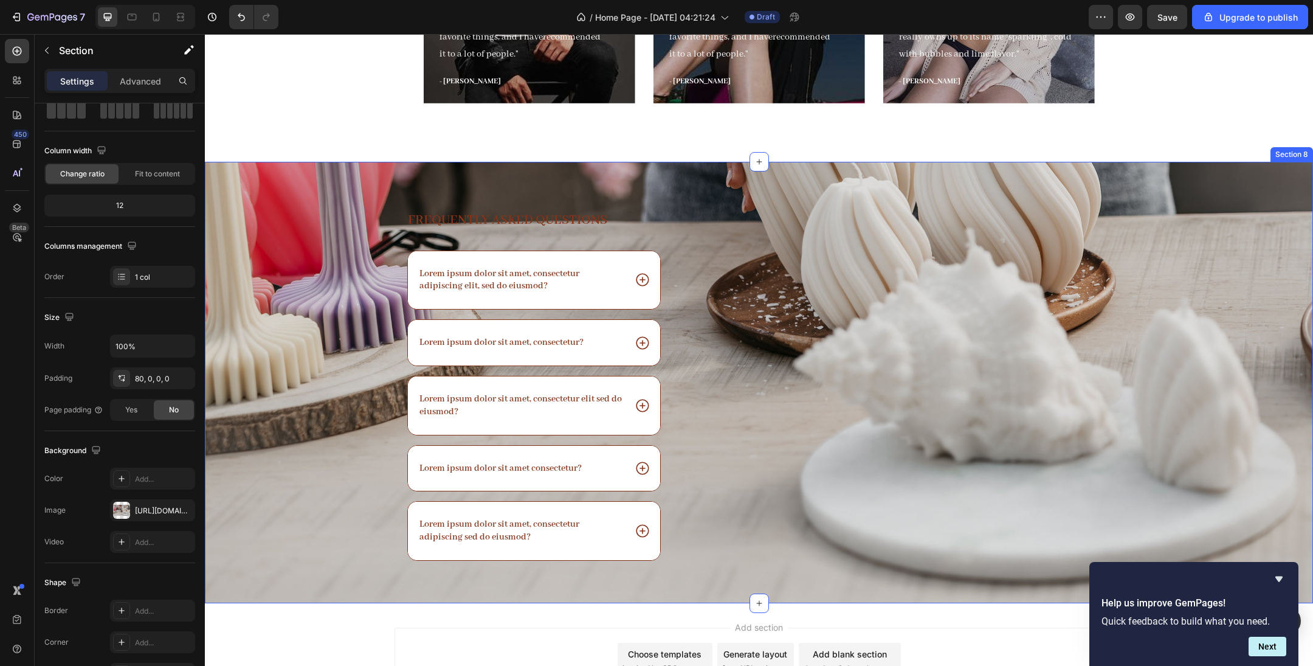
click at [875, 191] on div "Frequently asked questions Heading Lorem ipsum dolor sit amet, consectetur adip…" at bounding box center [759, 382] width 1108 height 441
click at [748, 190] on div "Frequently asked questions Heading Lorem ipsum dolor sit amet, consectetur adip…" at bounding box center [759, 382] width 1108 height 441
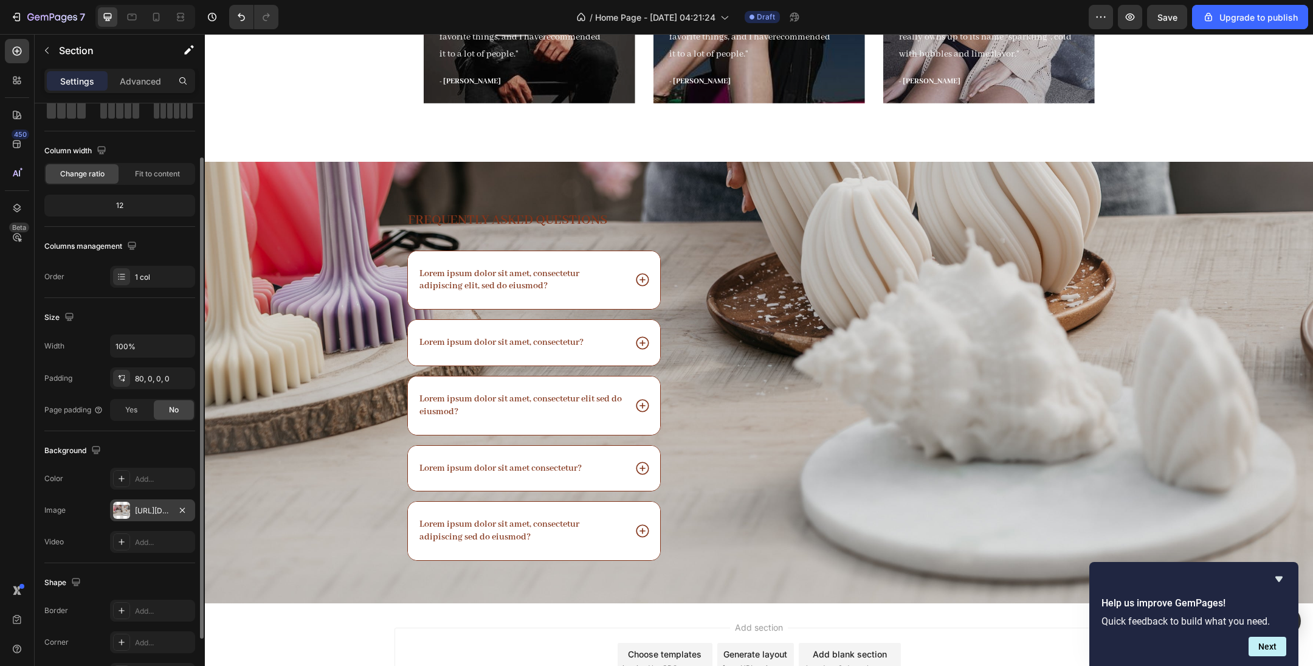
click at [165, 443] on div "[URL][DOMAIN_NAME]" at bounding box center [152, 510] width 85 height 22
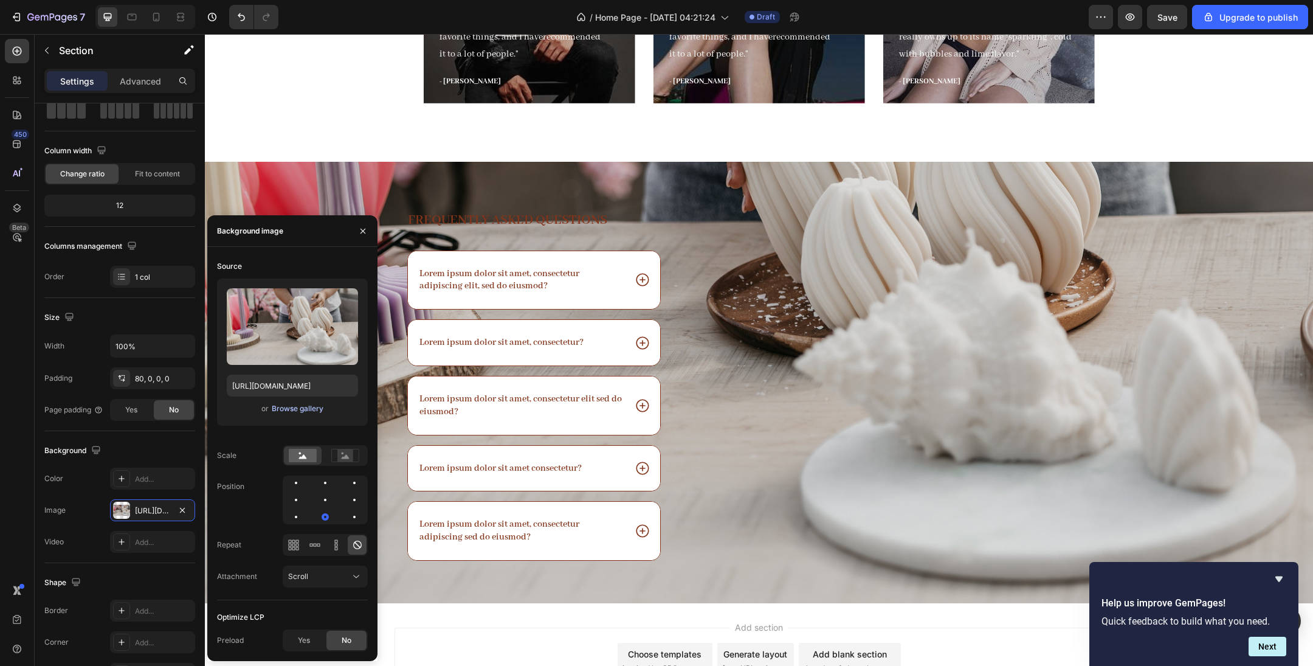
click at [291, 411] on div "Browse gallery" at bounding box center [298, 408] width 52 height 11
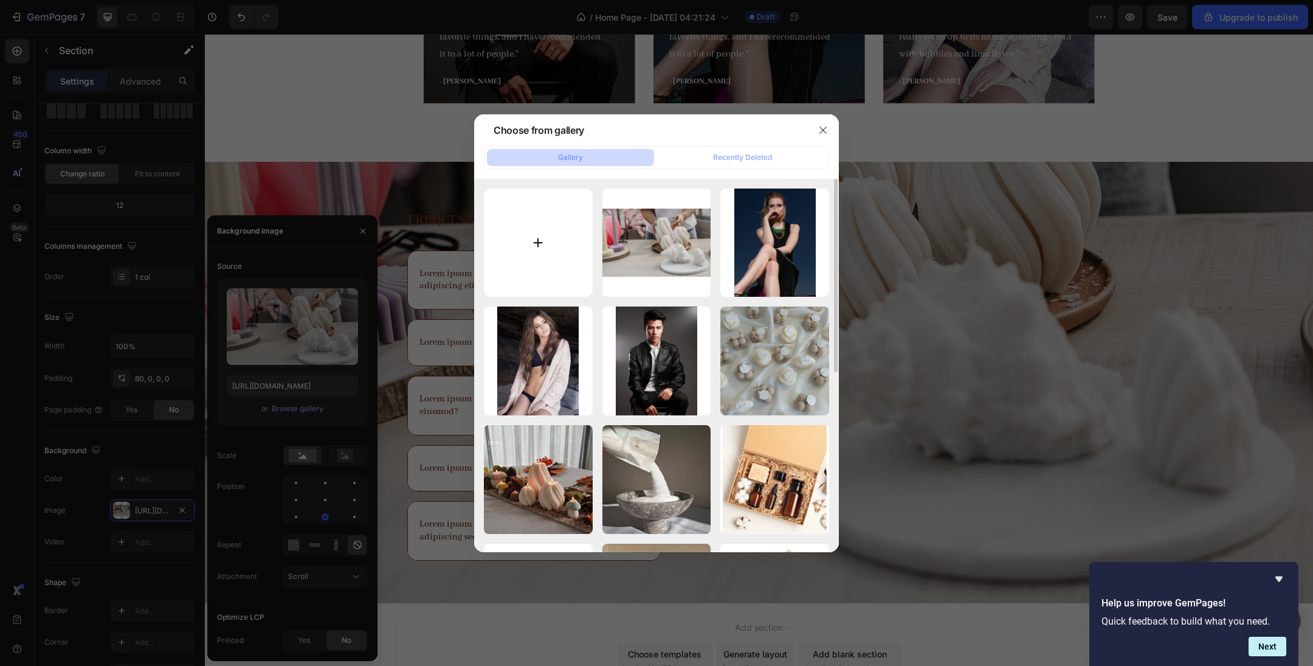
click at [578, 243] on input "file" at bounding box center [538, 242] width 109 height 109
type input "C:\fakepath\DSC06304.jpg"
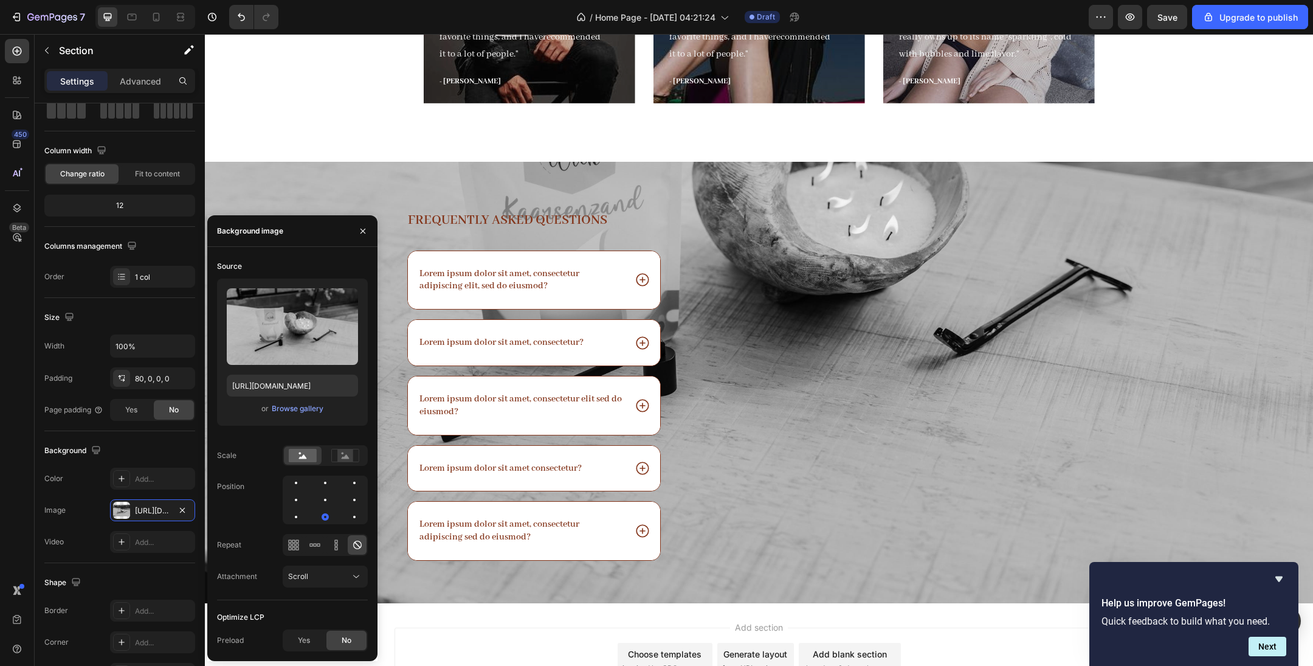
click at [300, 418] on div "Upload Image [URL][DOMAIN_NAME] or Browse gallery" at bounding box center [292, 351] width 151 height 147
click at [300, 414] on div "Browse gallery" at bounding box center [298, 408] width 52 height 11
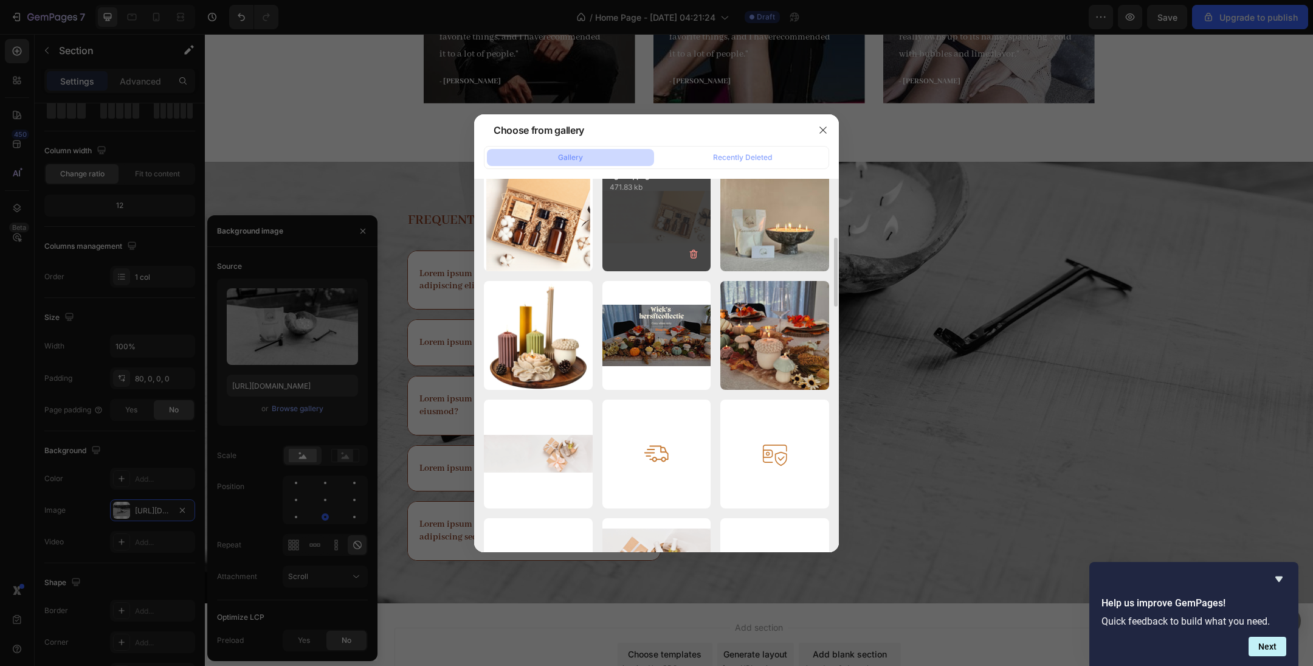
scroll to position [374, 0]
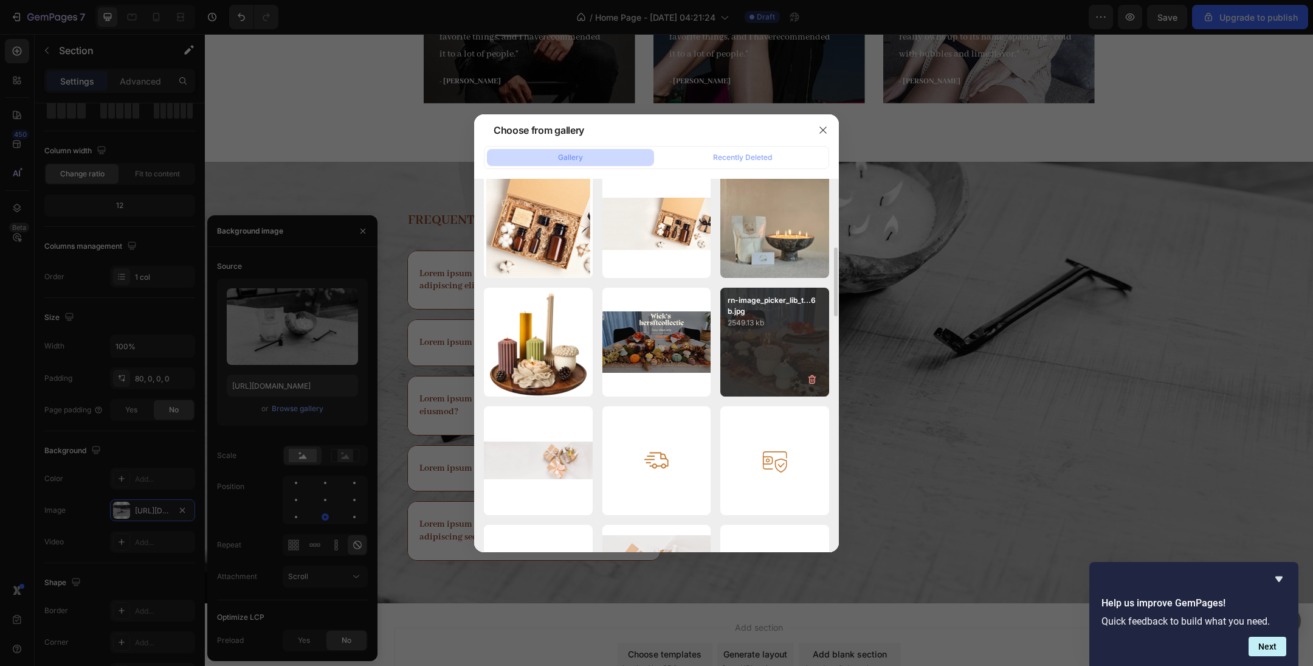
click at [767, 340] on div "rn-image_picker_lib_t...6b.jpg 2549.13 kb" at bounding box center [775, 342] width 109 height 109
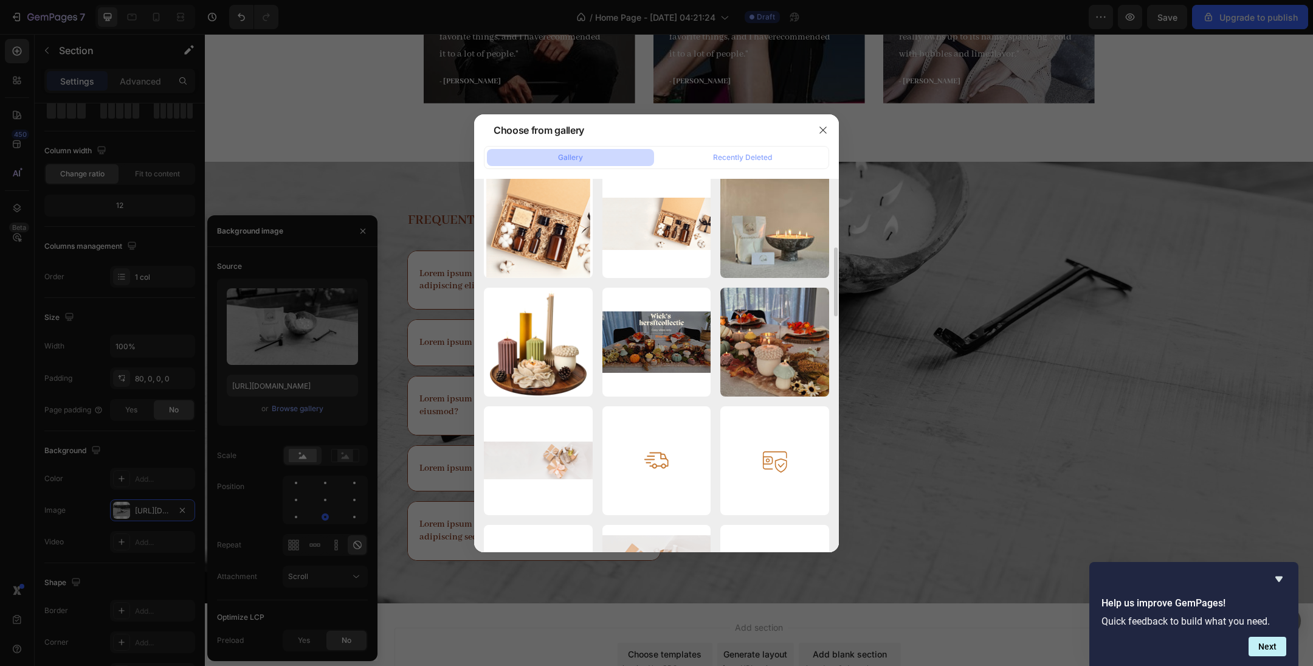
type input "[URL][DOMAIN_NAME]"
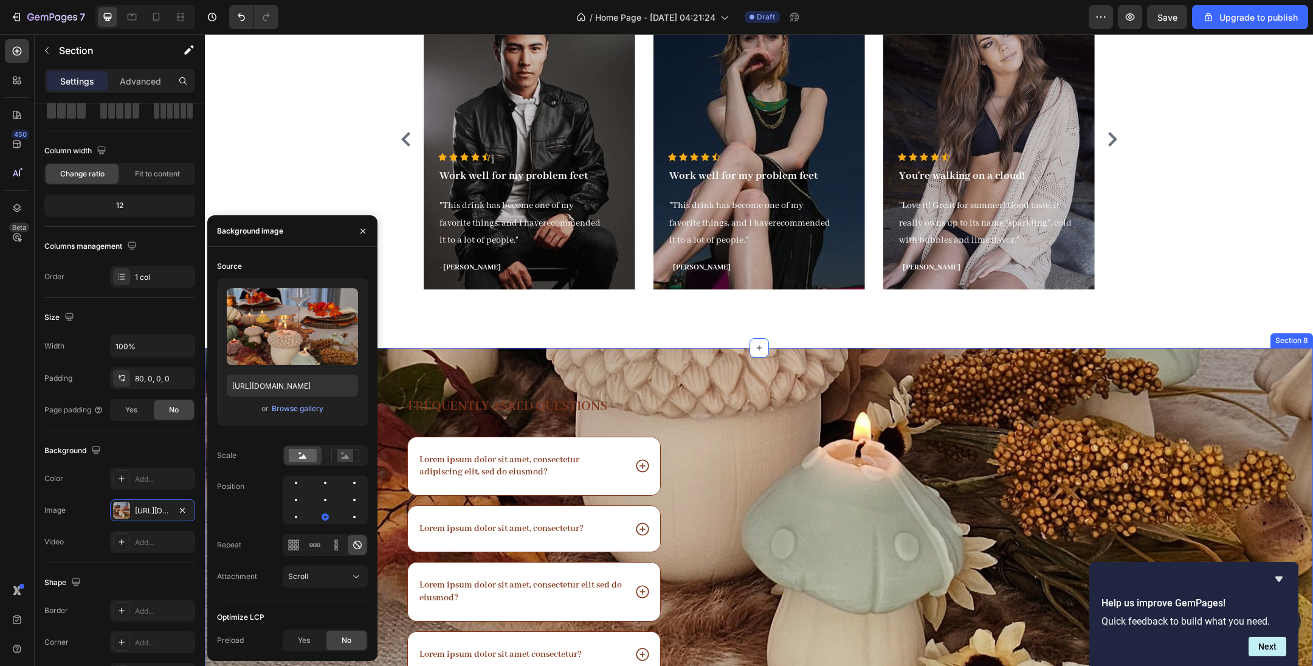
scroll to position [2399, 0]
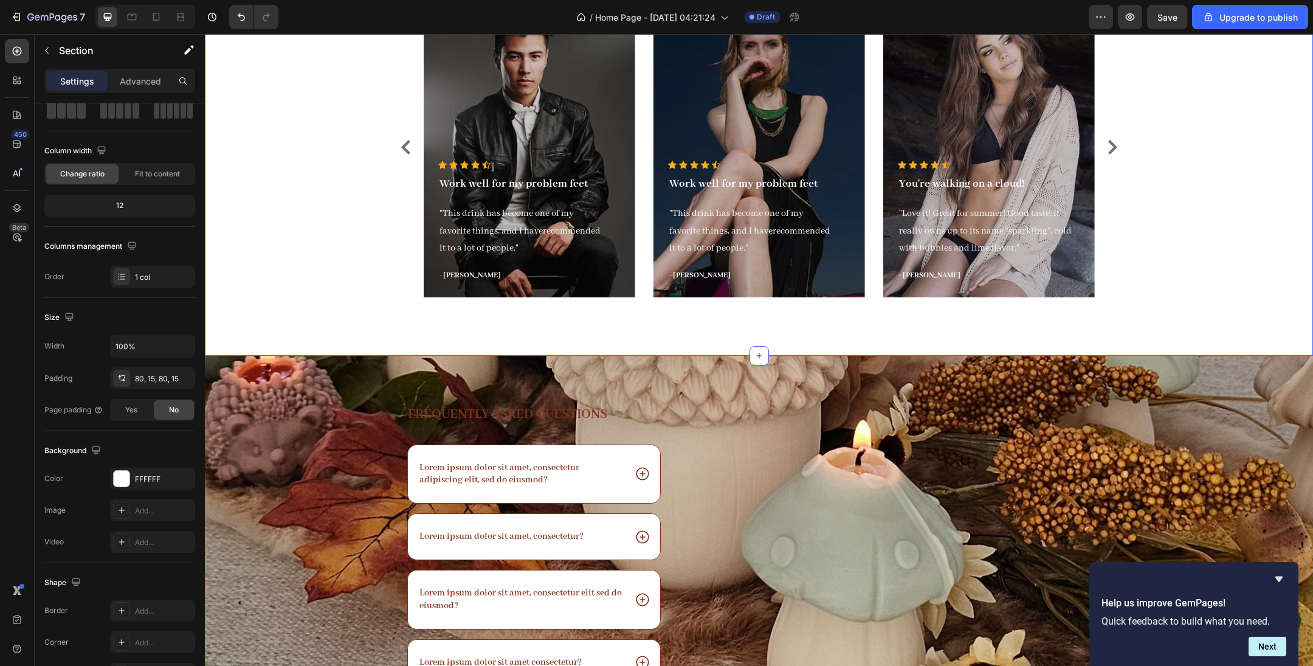
click at [875, 237] on div "What our clients say? Heading Icon Icon Icon Icon Icon Icon List Hoz Work well …" at bounding box center [759, 120] width 1090 height 373
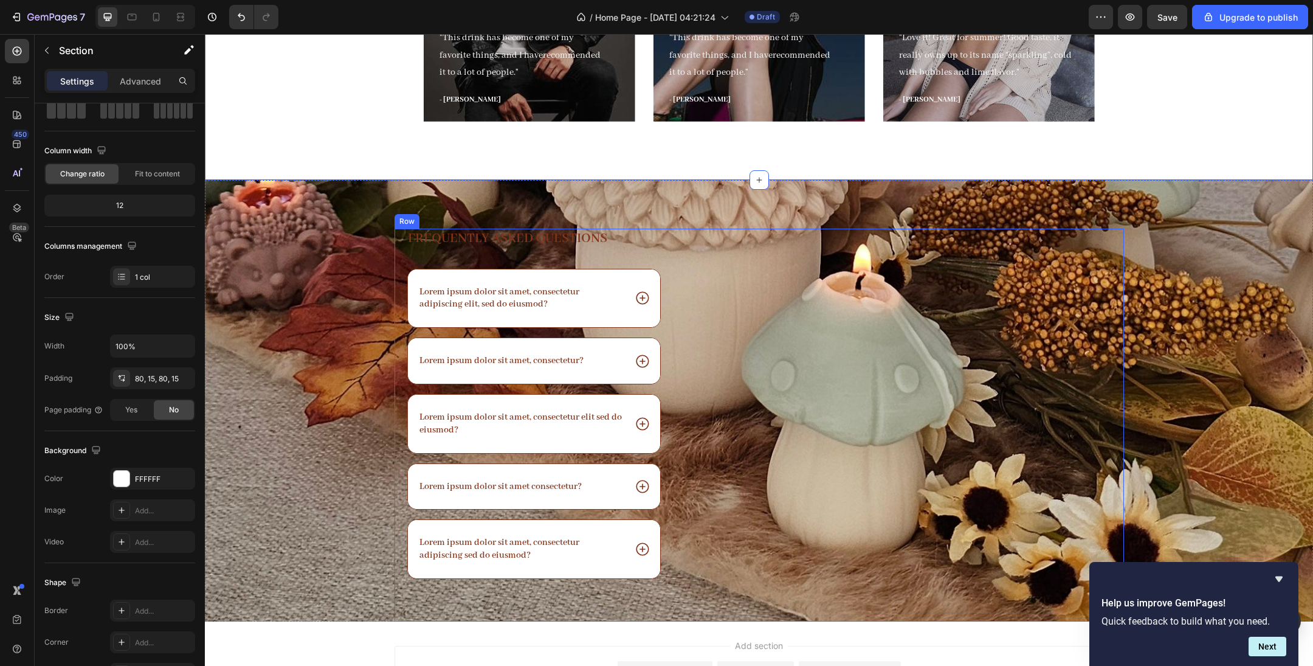
scroll to position [2581, 0]
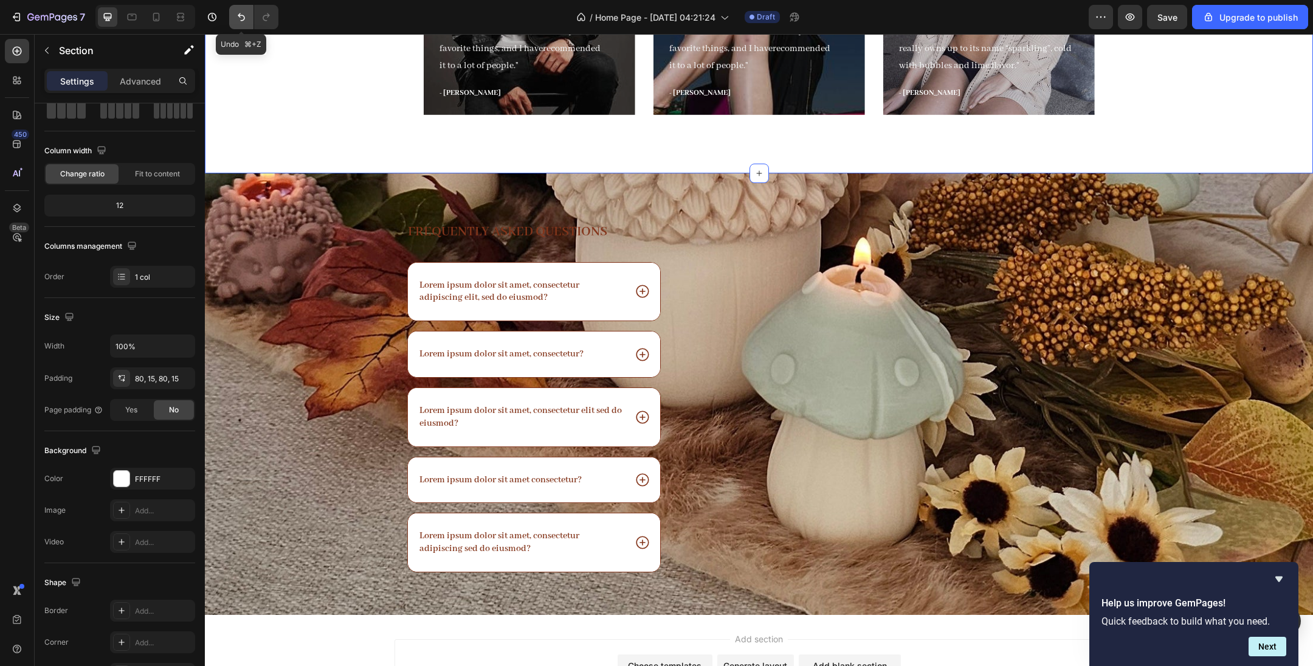
click at [243, 24] on button "Undo/Redo" at bounding box center [241, 17] width 24 height 24
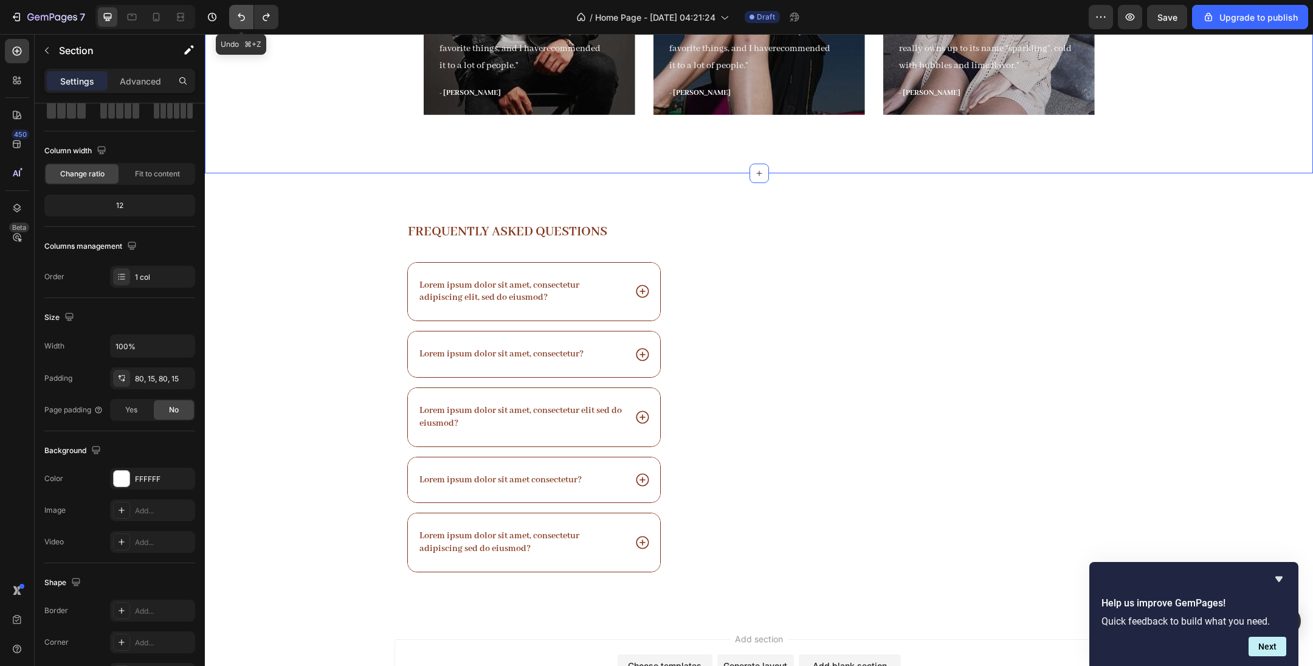
click at [243, 23] on button "Undo/Redo" at bounding box center [241, 17] width 24 height 24
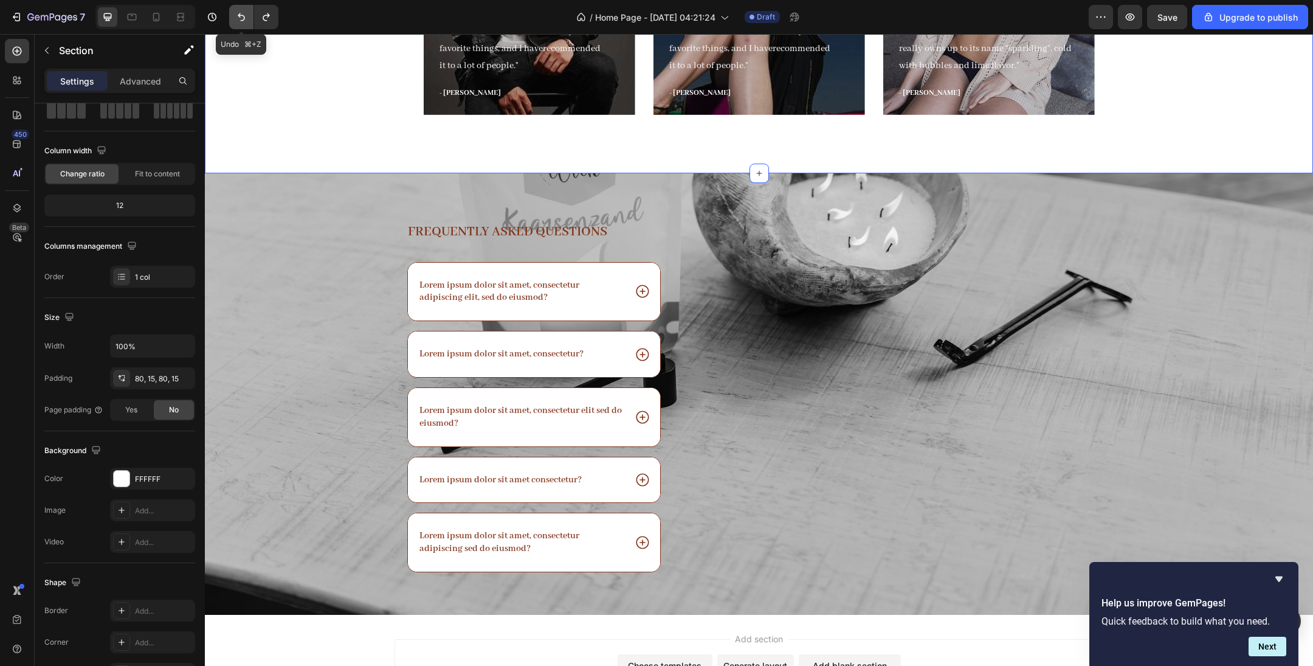
click at [243, 24] on button "Undo/Redo" at bounding box center [241, 17] width 24 height 24
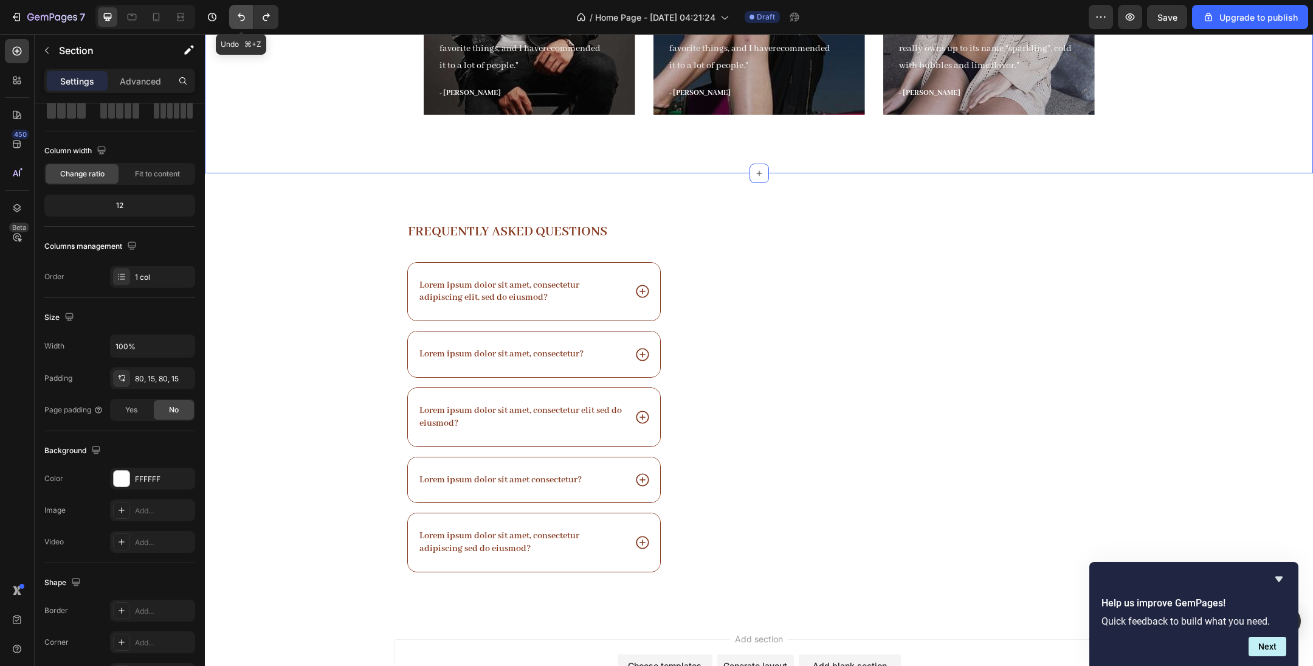
click at [243, 24] on button "Undo/Redo" at bounding box center [241, 17] width 24 height 24
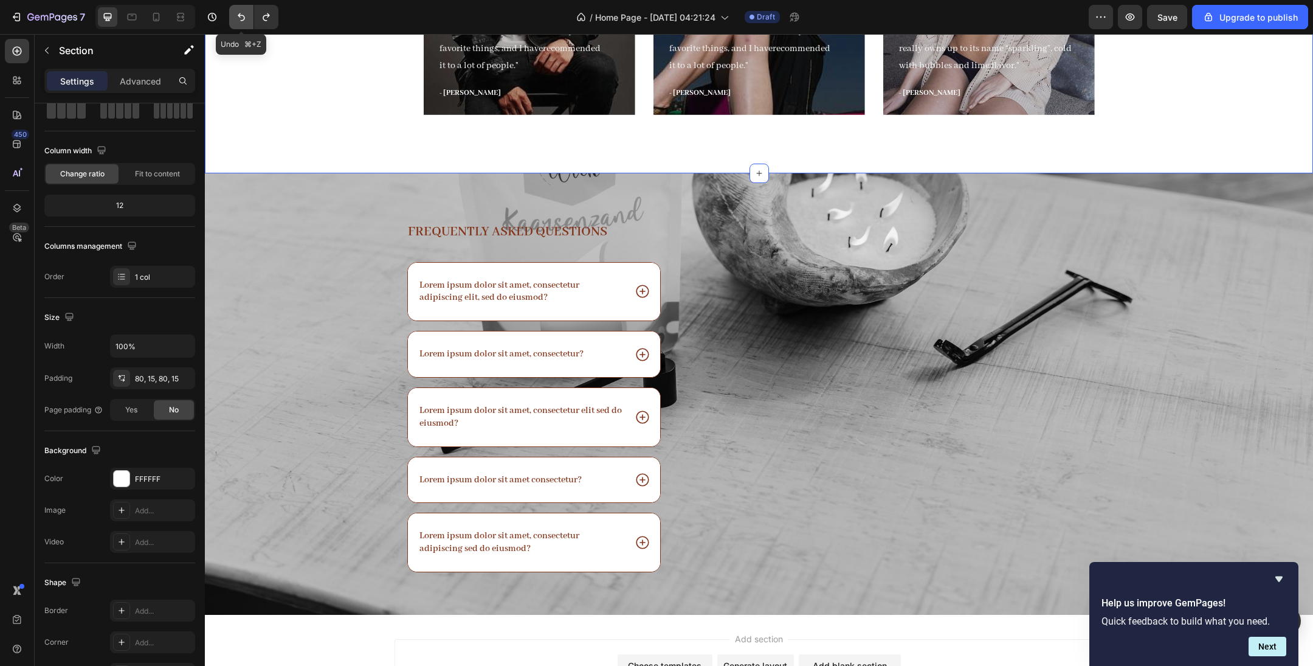
click at [243, 24] on button "Undo/Redo" at bounding box center [241, 17] width 24 height 24
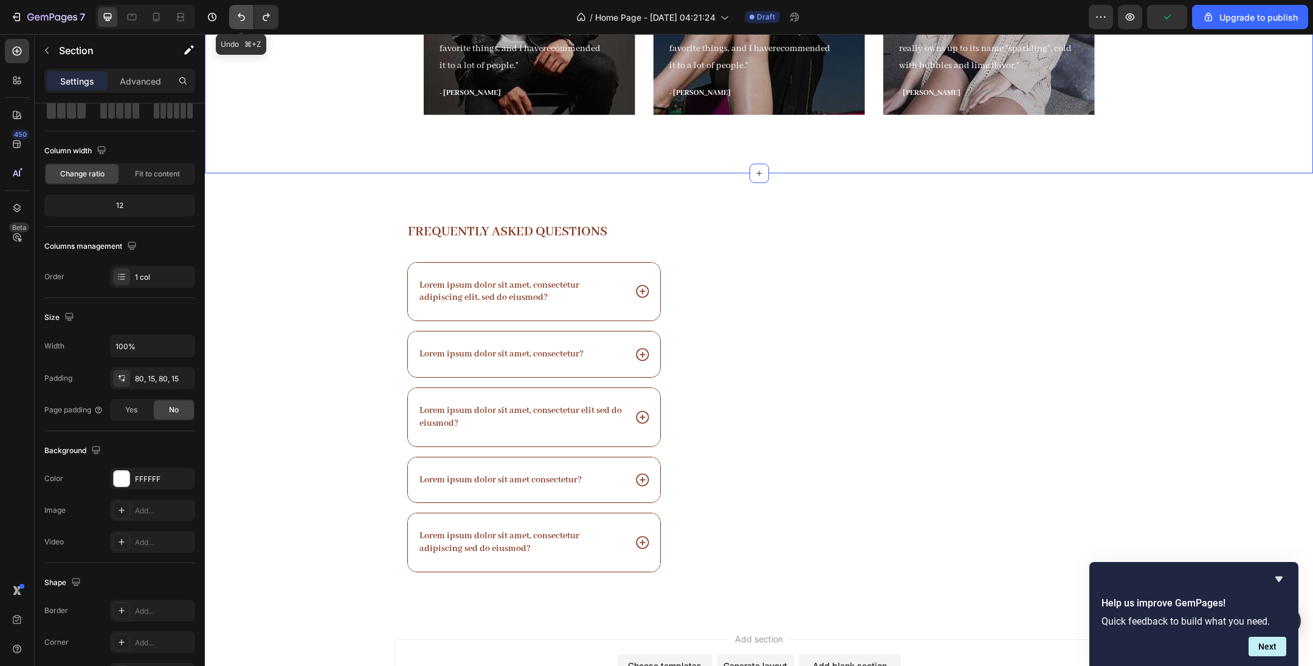
click at [243, 24] on button "Undo/Redo" at bounding box center [241, 17] width 24 height 24
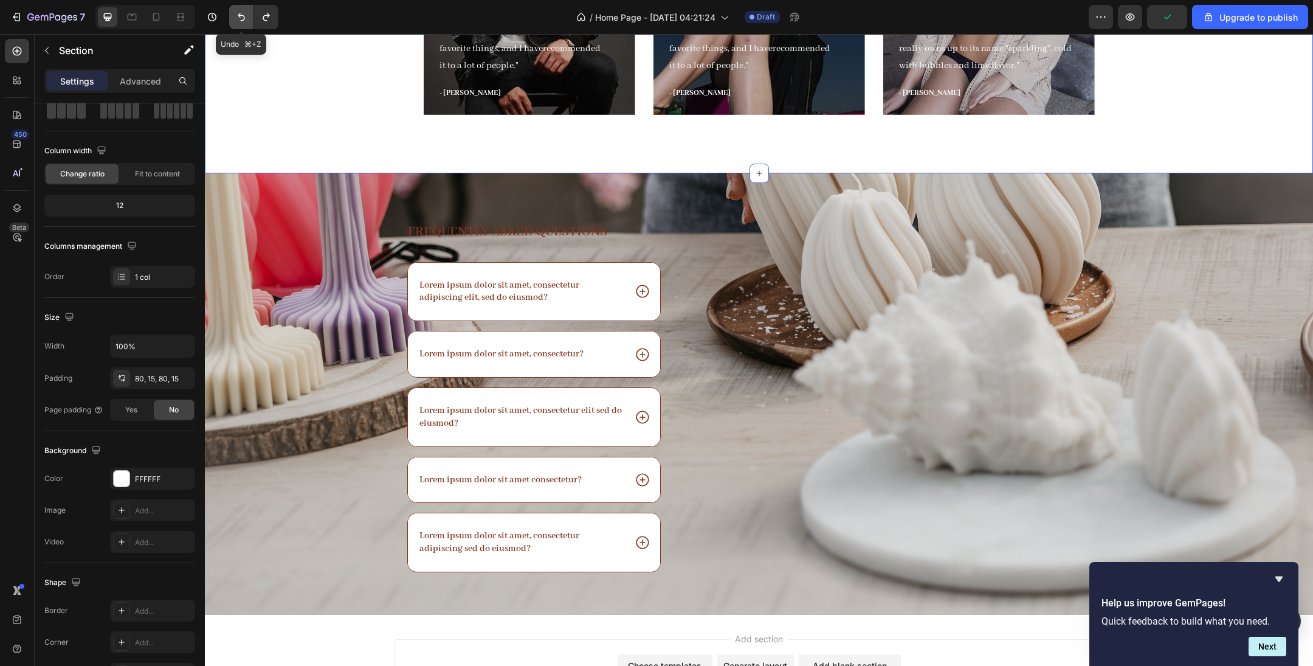
click at [243, 24] on button "Undo/Redo" at bounding box center [241, 17] width 24 height 24
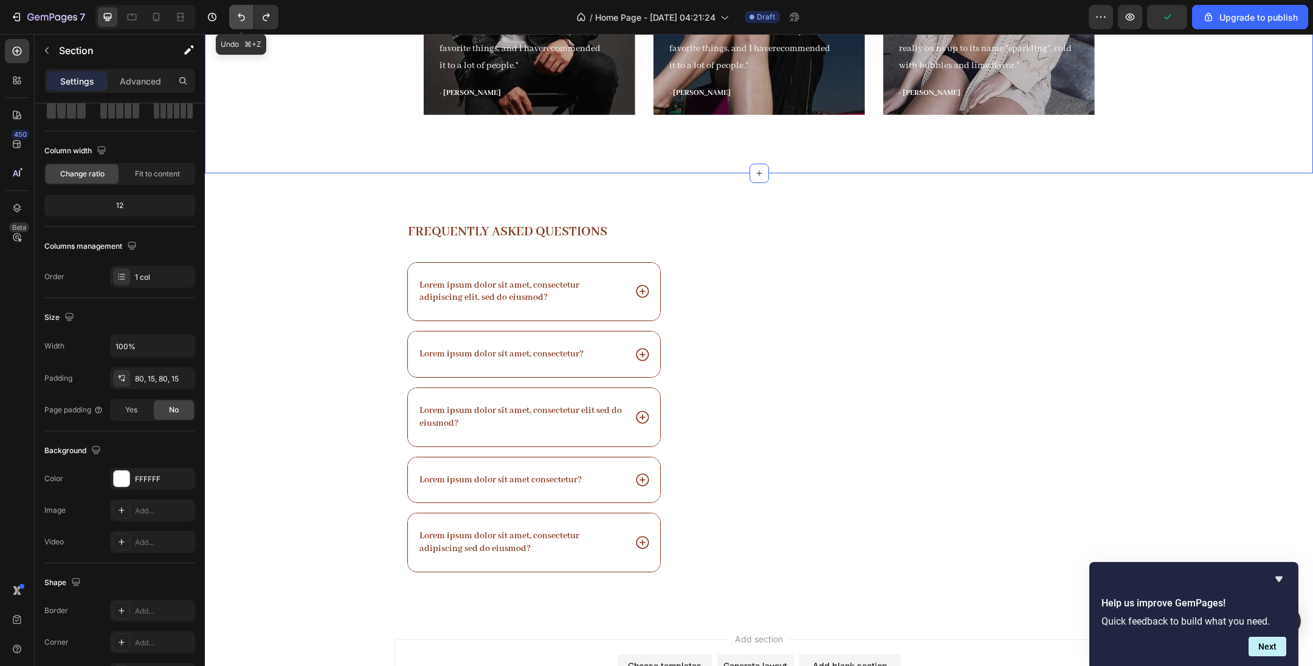
click at [243, 24] on button "Undo/Redo" at bounding box center [241, 17] width 24 height 24
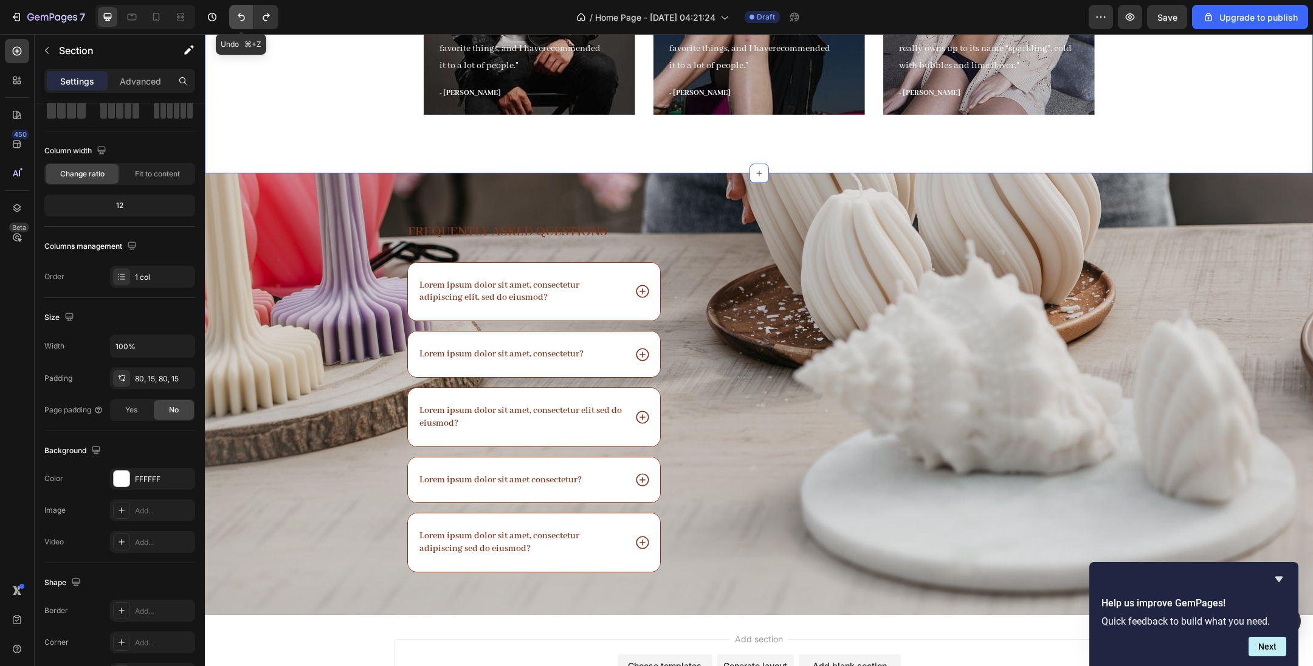
click at [243, 24] on button "Undo/Redo" at bounding box center [241, 17] width 24 height 24
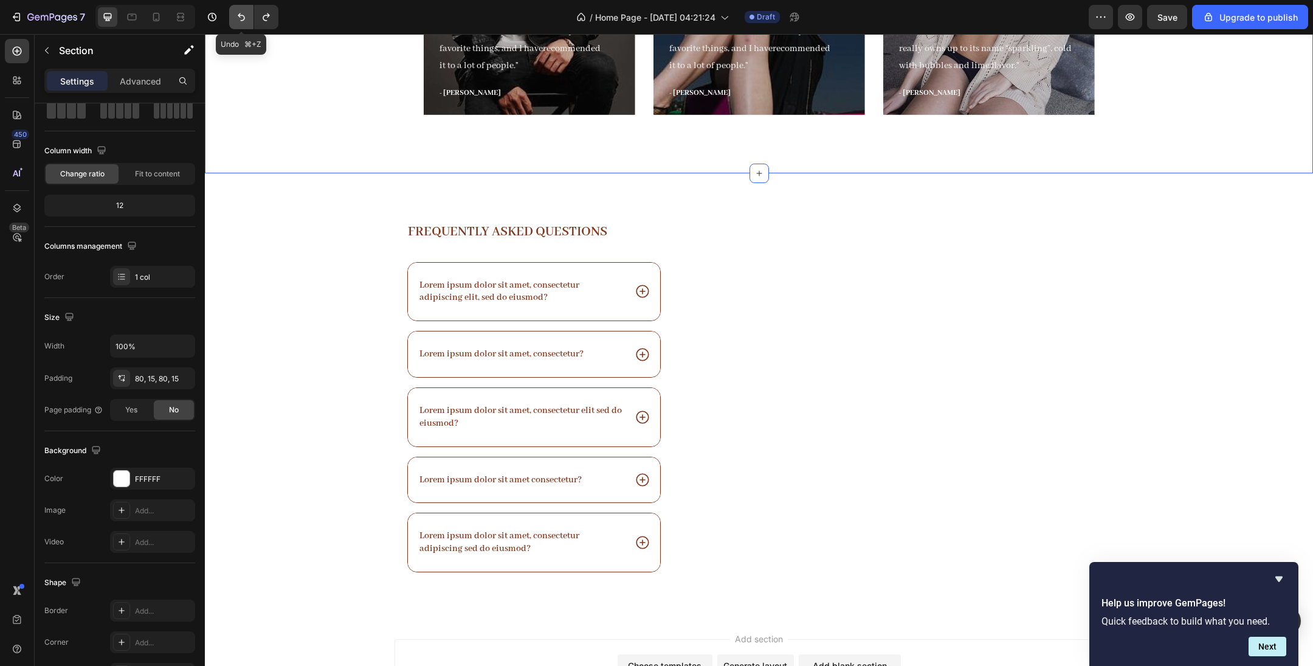
click at [243, 24] on button "Undo/Redo" at bounding box center [241, 17] width 24 height 24
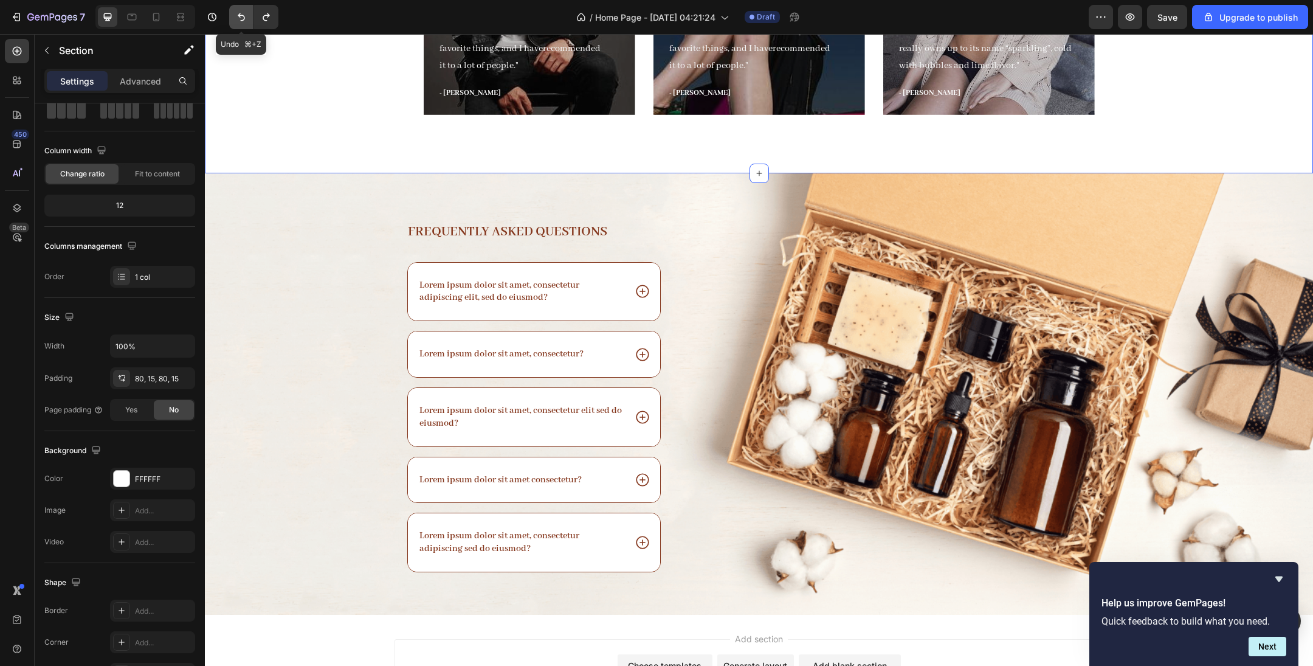
click at [243, 24] on button "Undo/Redo" at bounding box center [241, 17] width 24 height 24
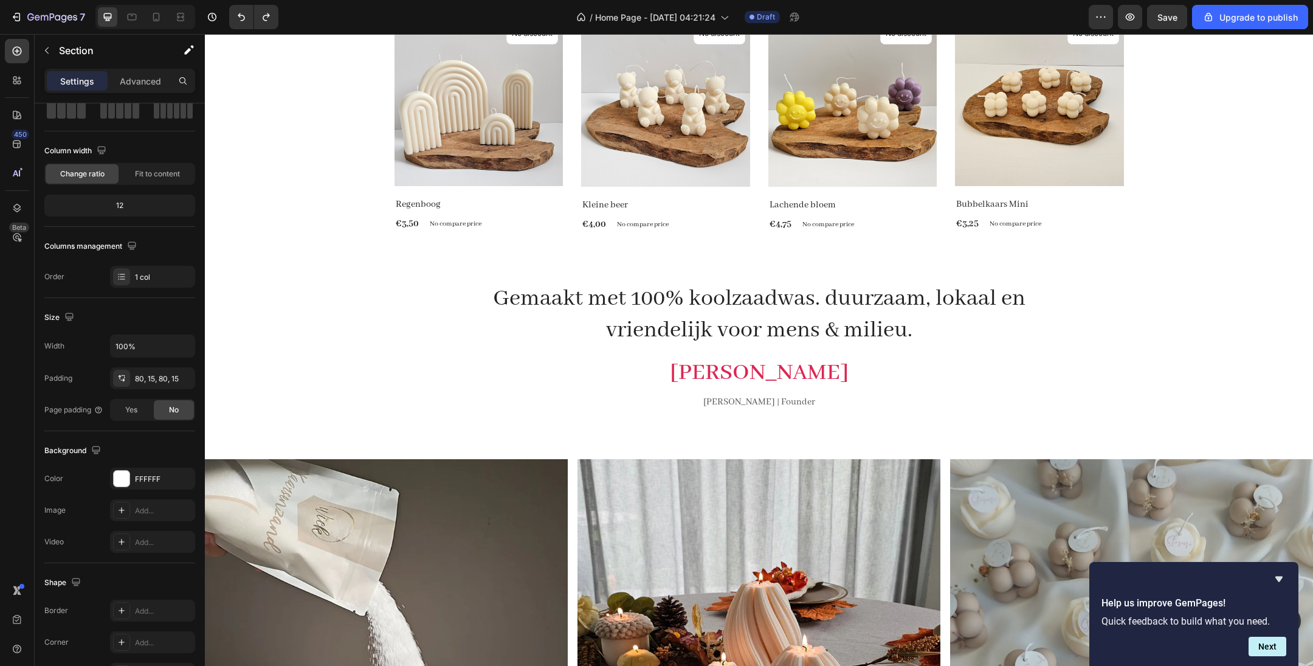
scroll to position [609, 0]
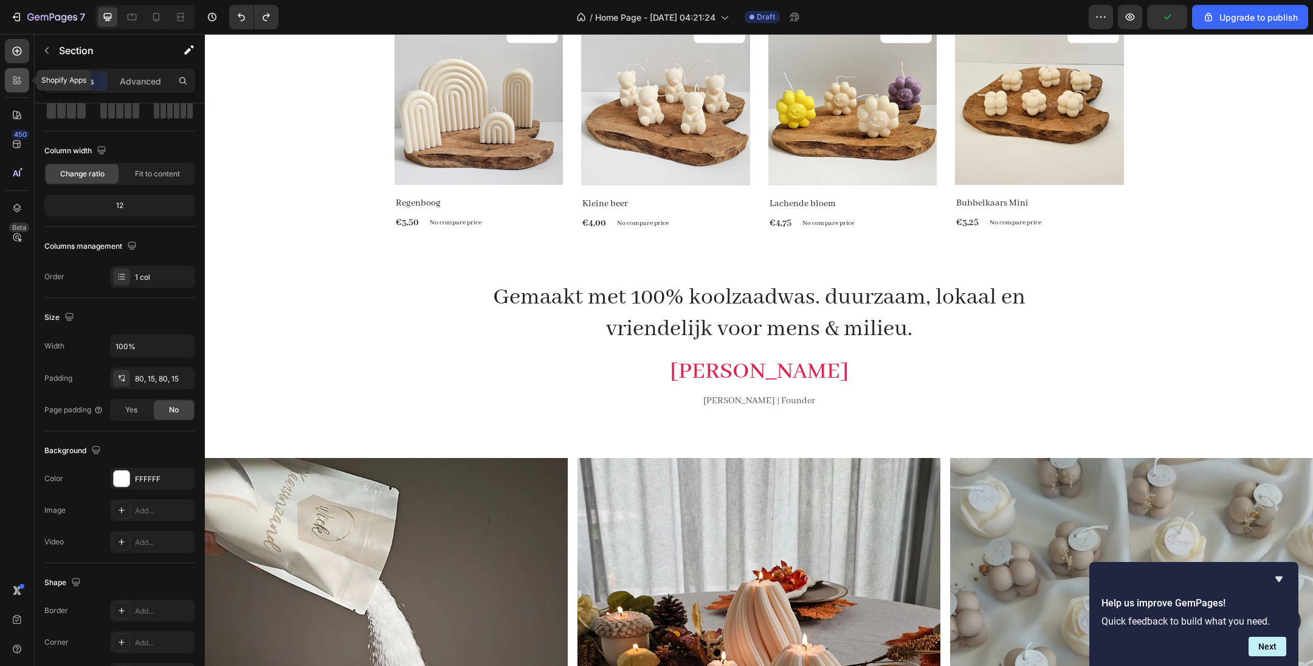
click at [18, 81] on icon at bounding box center [17, 80] width 12 height 12
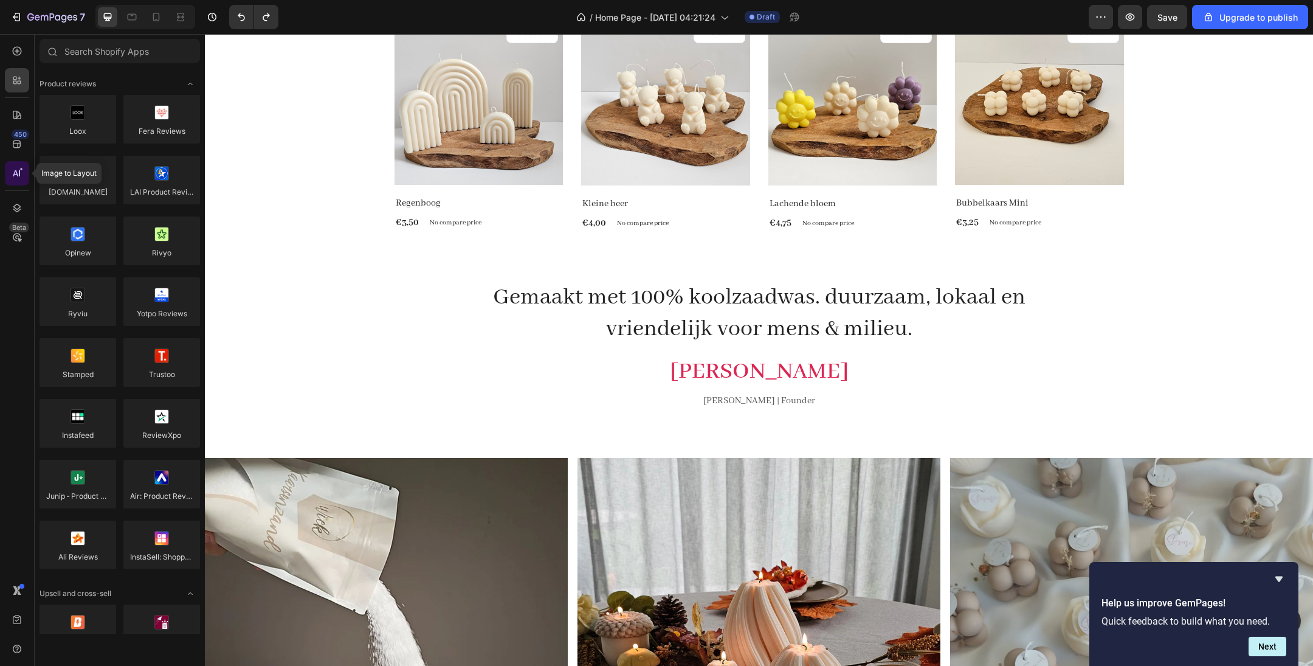
click at [15, 177] on icon at bounding box center [17, 173] width 12 height 12
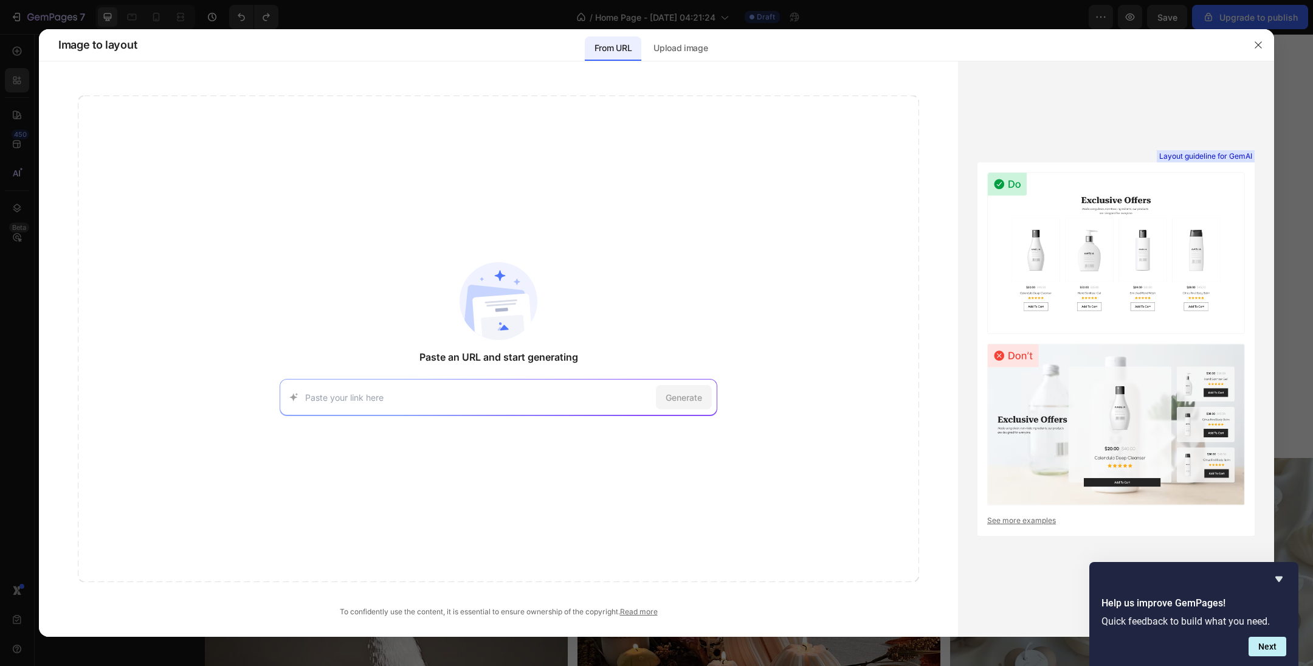
click at [20, 206] on div at bounding box center [656, 333] width 1313 height 666
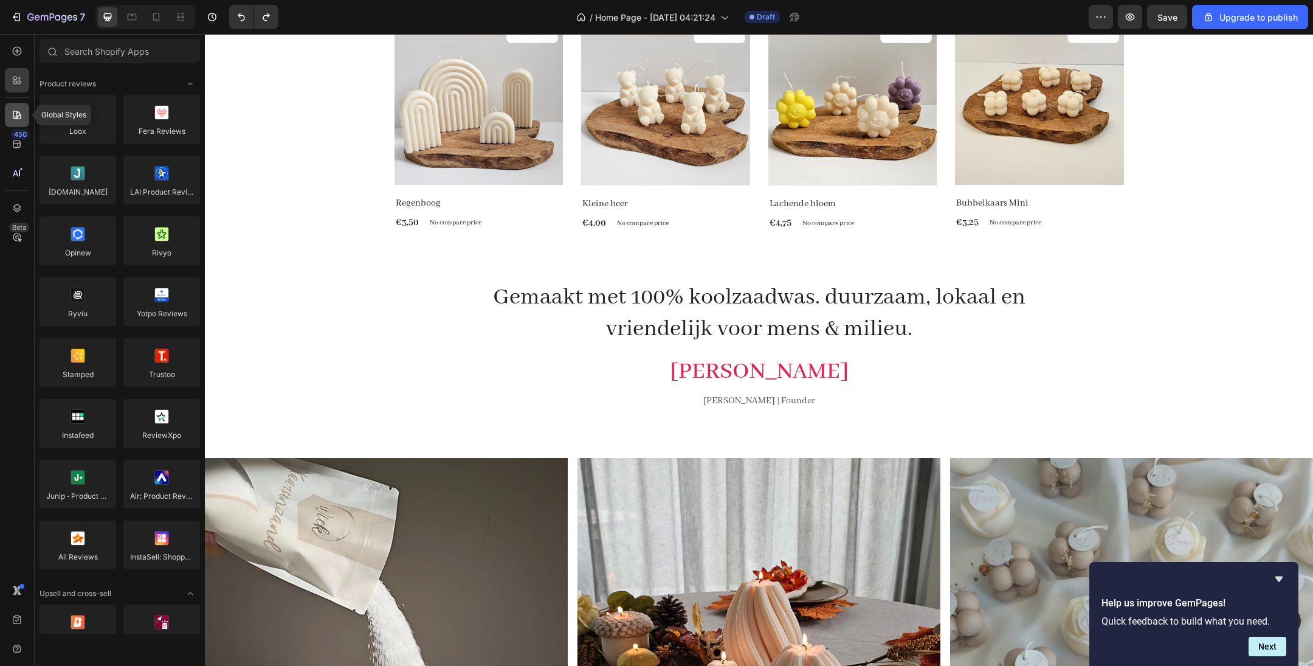
click at [16, 117] on icon at bounding box center [17, 115] width 9 height 9
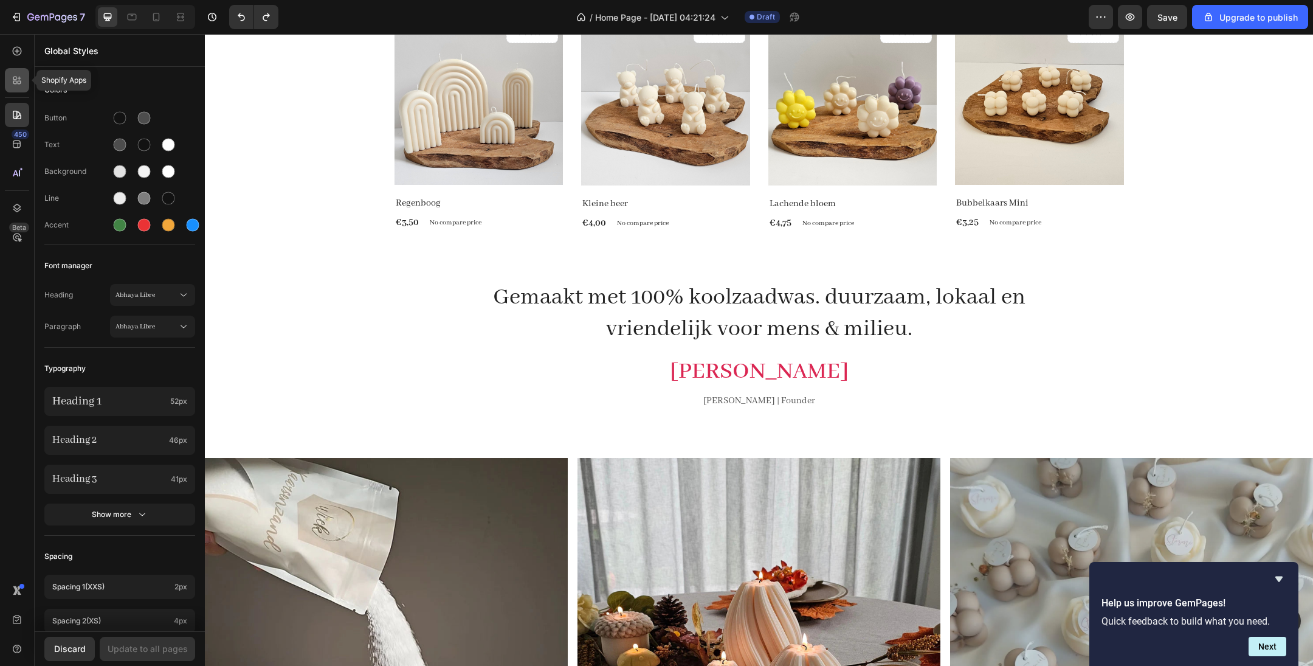
click at [15, 89] on div at bounding box center [17, 80] width 24 height 24
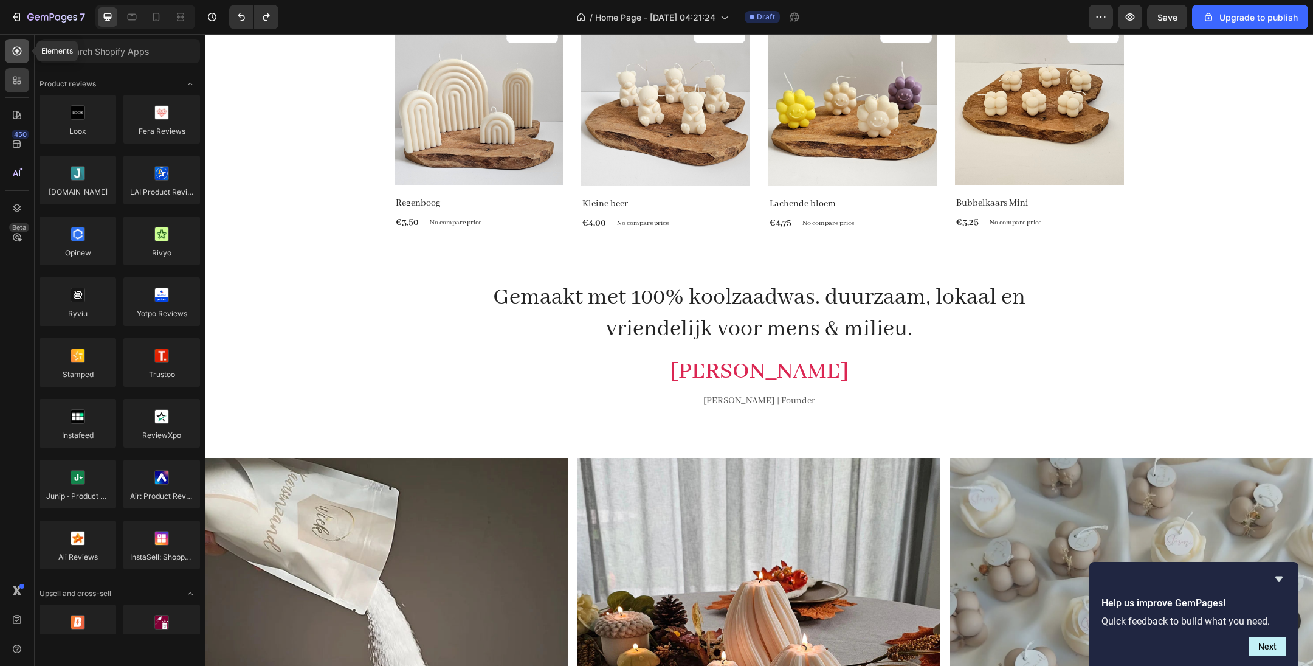
click at [21, 54] on icon at bounding box center [17, 51] width 12 height 12
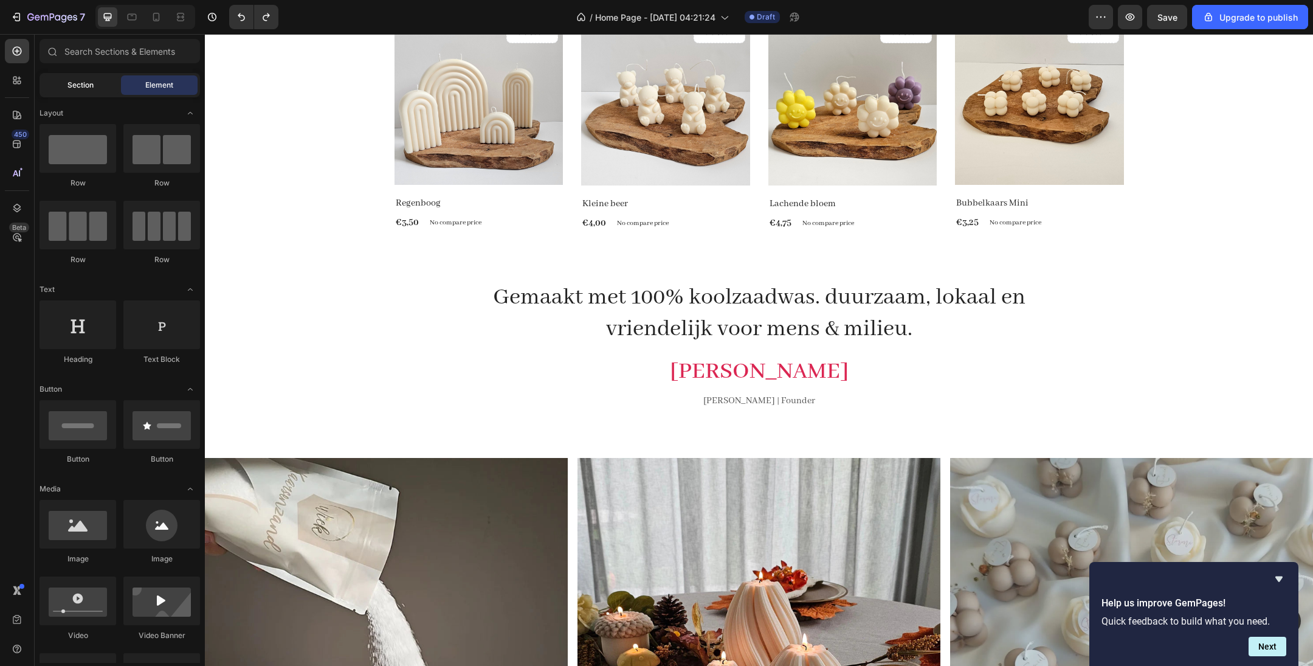
click at [94, 81] on div "Section" at bounding box center [80, 84] width 77 height 19
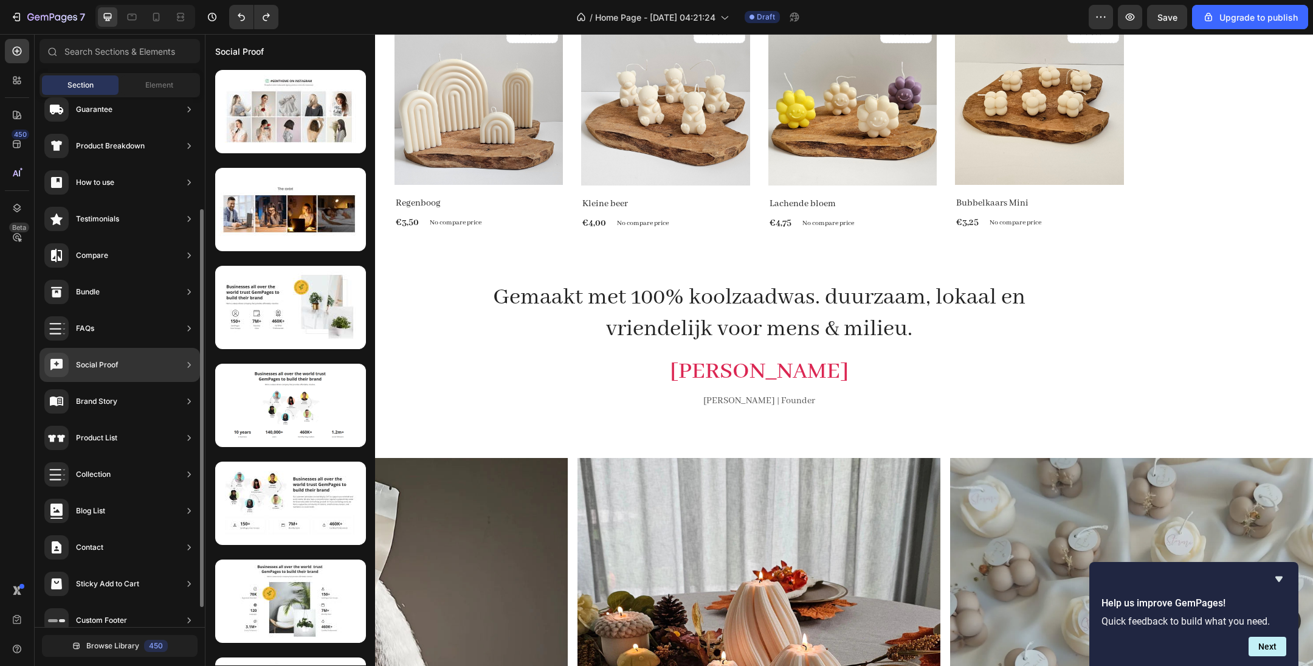
scroll to position [156, 0]
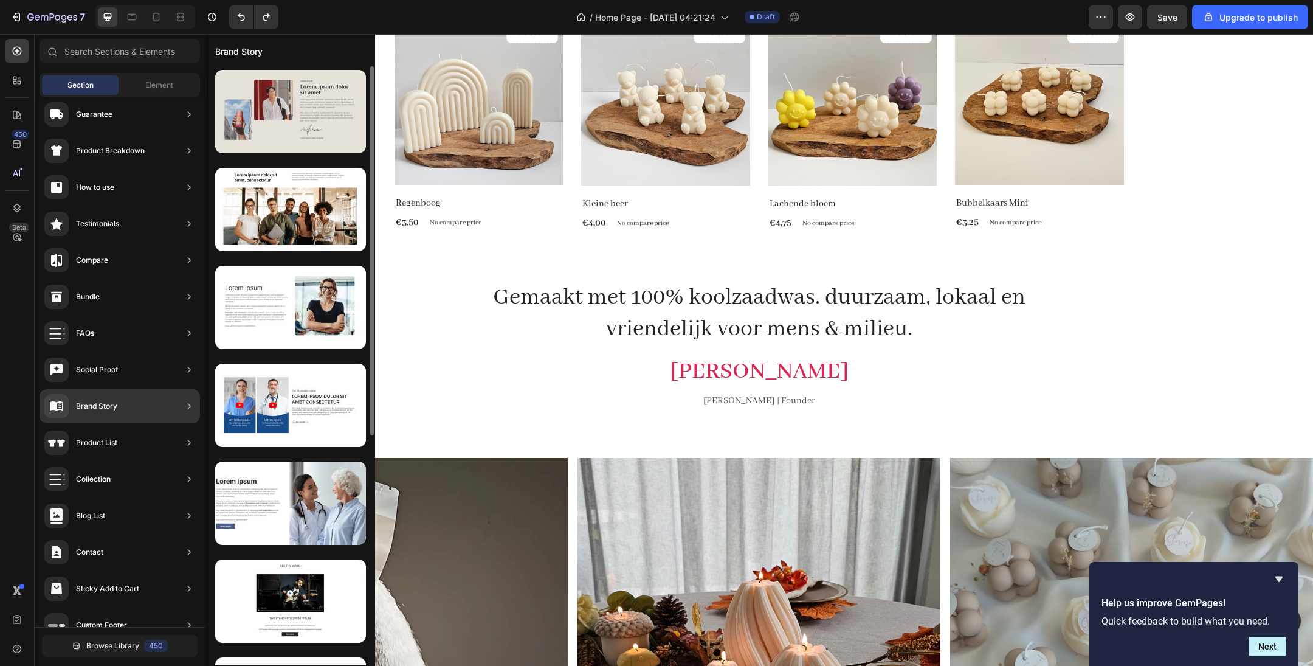
click at [286, 142] on div at bounding box center [290, 111] width 151 height 83
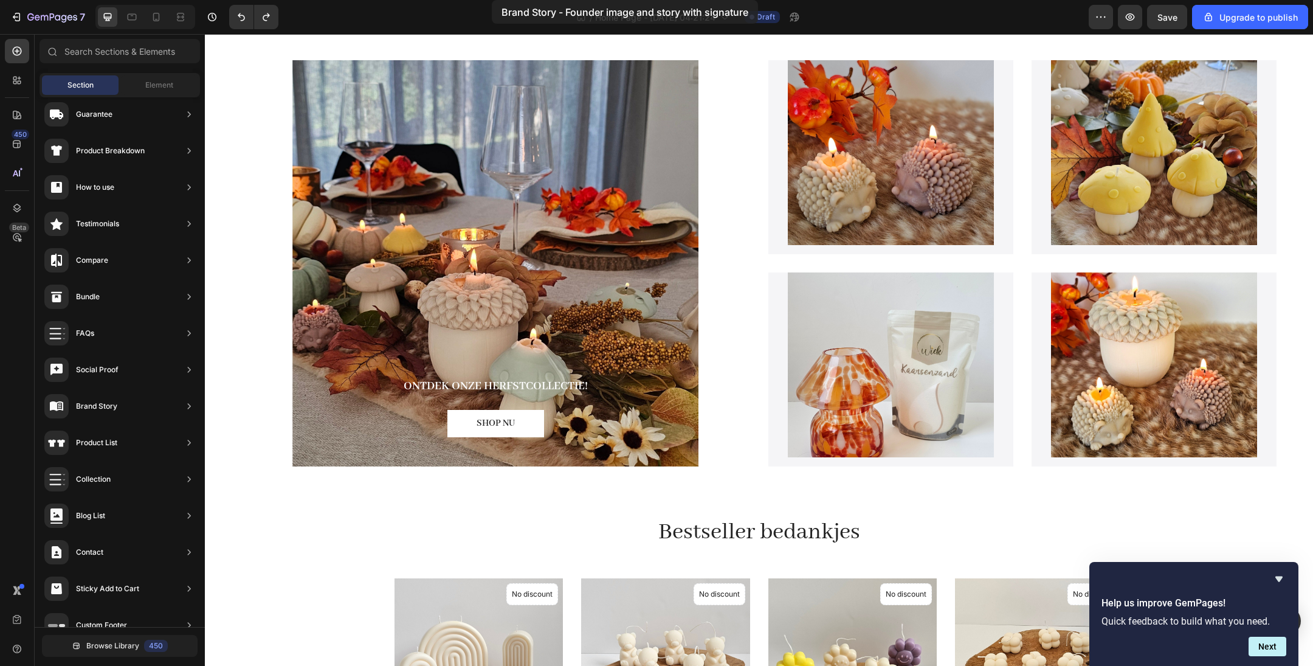
scroll to position [0, 0]
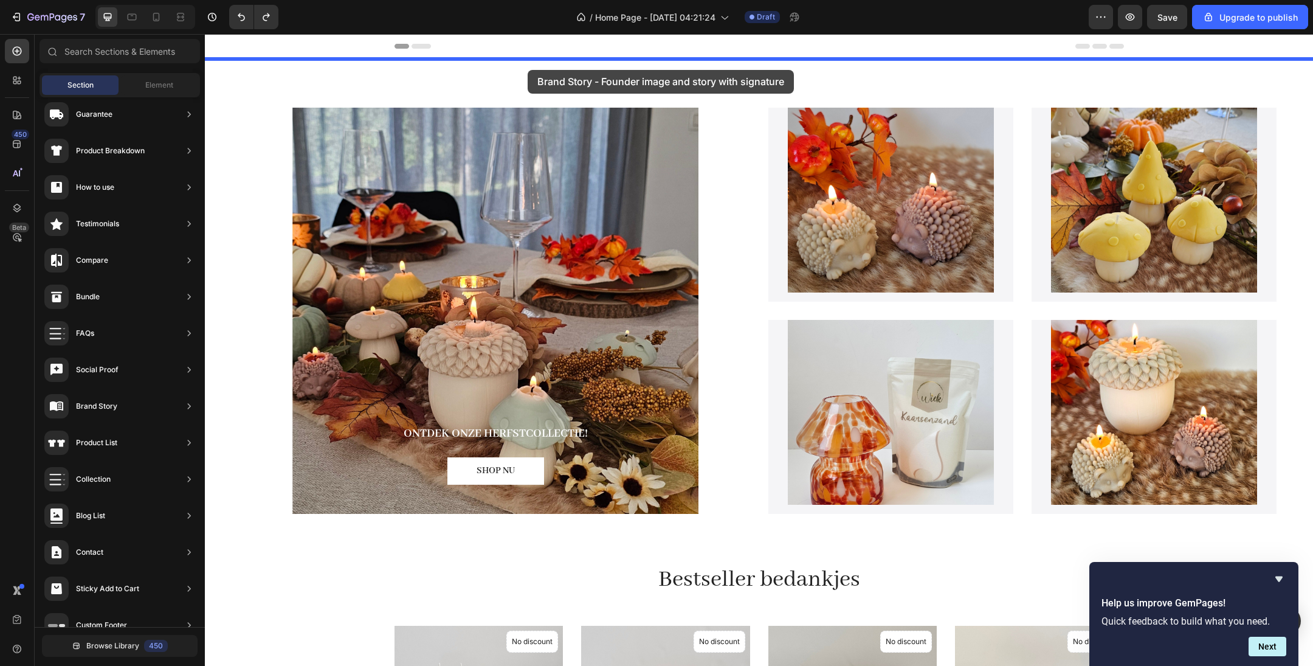
drag, startPoint x: 505, startPoint y: 173, endPoint x: 528, endPoint y: 69, distance: 106.6
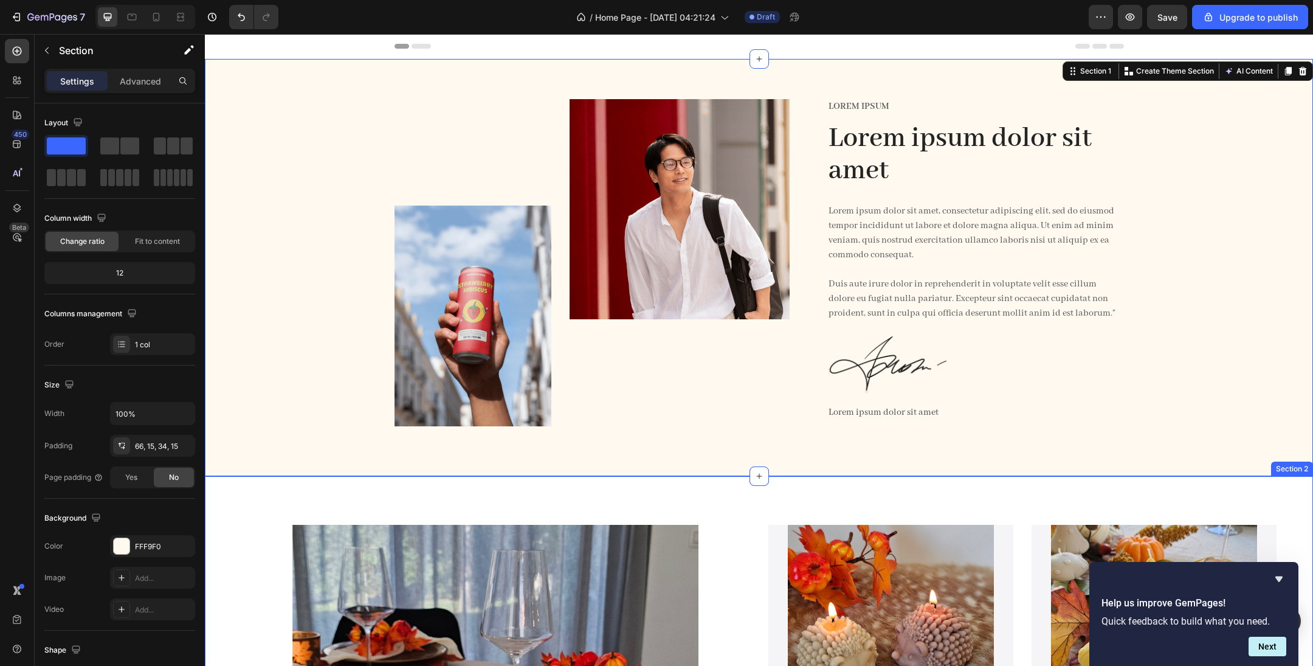
scroll to position [67, 0]
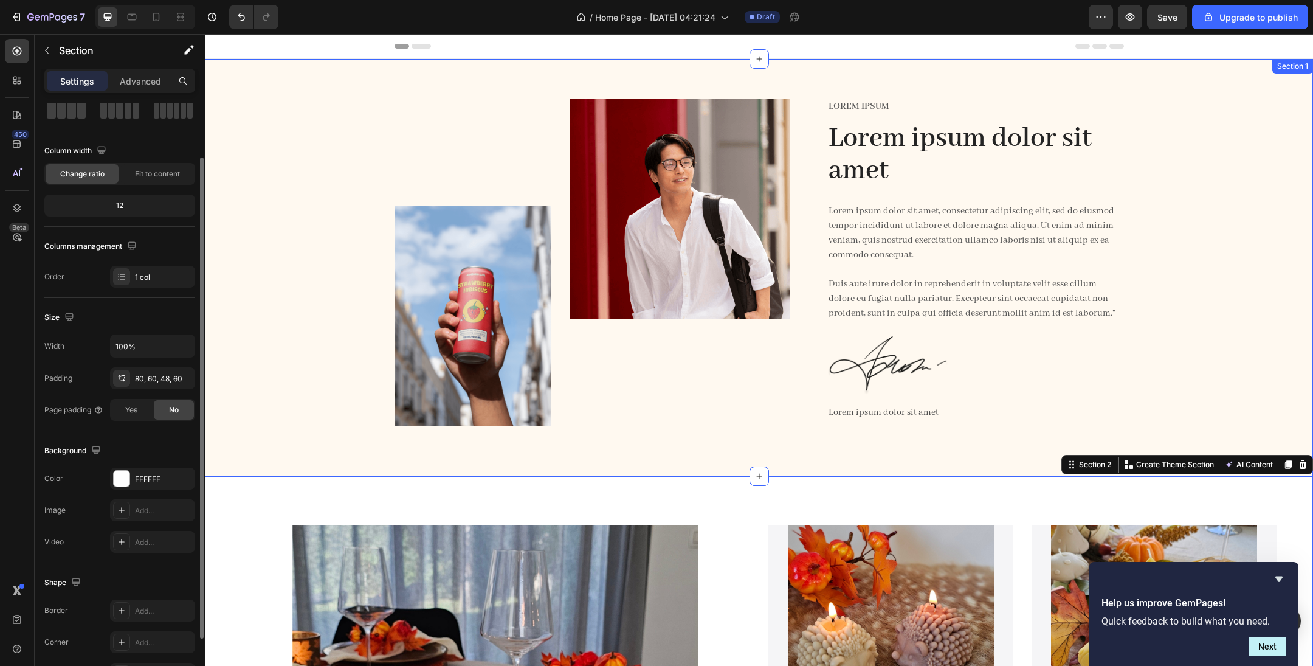
click at [875, 389] on div "Image Image Row Lorem ipsum Text Block Lorem ipsum dolor sit amet Heading Lorem…" at bounding box center [759, 277] width 1090 height 356
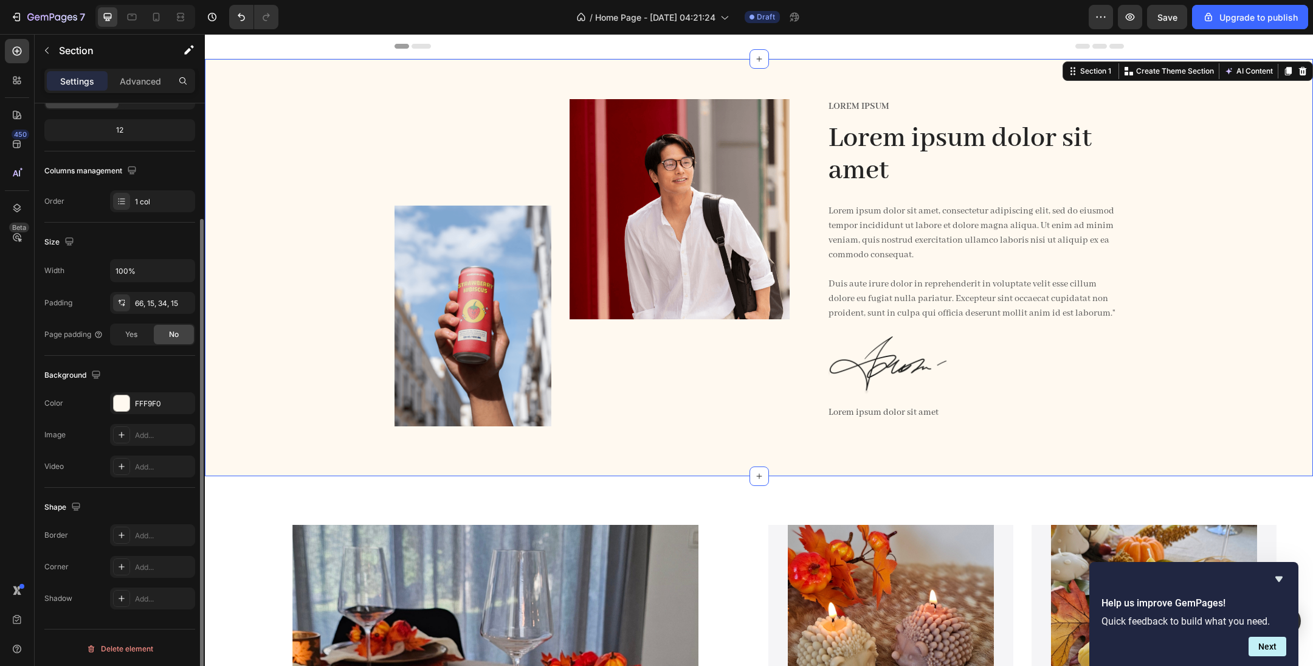
scroll to position [142, 0]
click at [297, 358] on div "Image Image Row Lorem ipsum Text Block Lorem ipsum dolor sit amet Heading Lorem…" at bounding box center [759, 277] width 1090 height 356
click at [296, 358] on div "Image Image Row Lorem ipsum Text Block Lorem ipsum dolor sit amet Heading Lorem…" at bounding box center [759, 277] width 1090 height 356
click at [125, 399] on div at bounding box center [122, 404] width 16 height 16
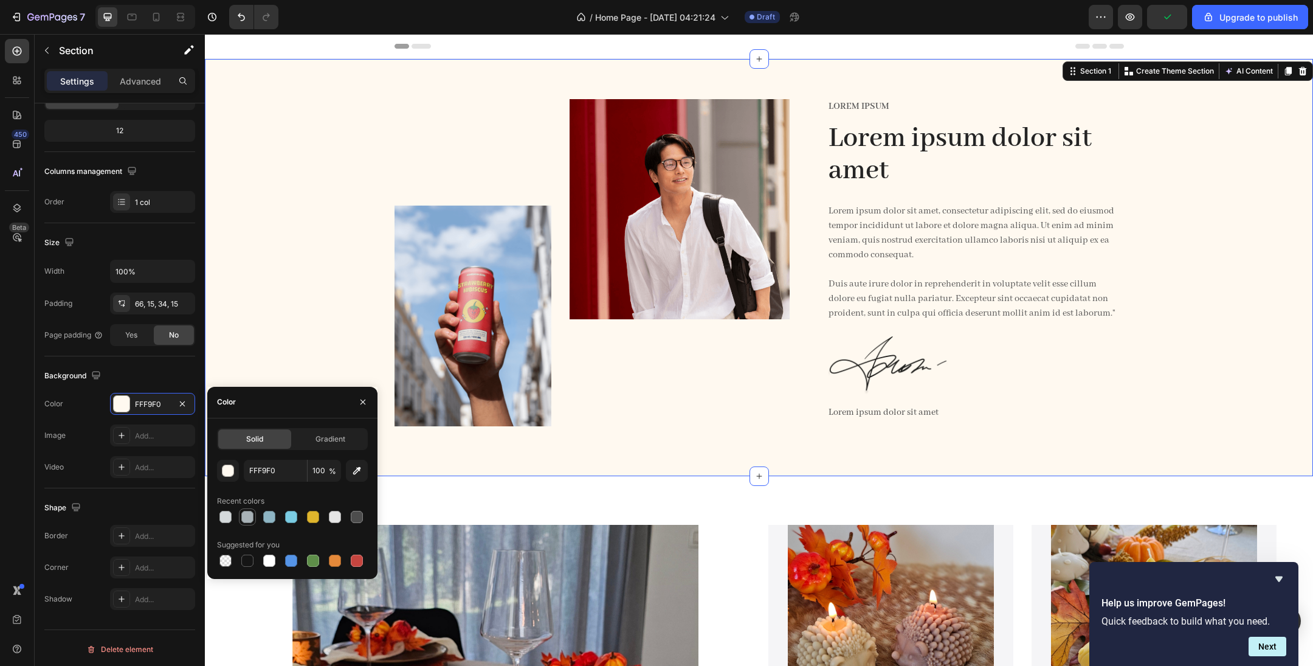
click at [250, 443] on div at bounding box center [247, 517] width 12 height 12
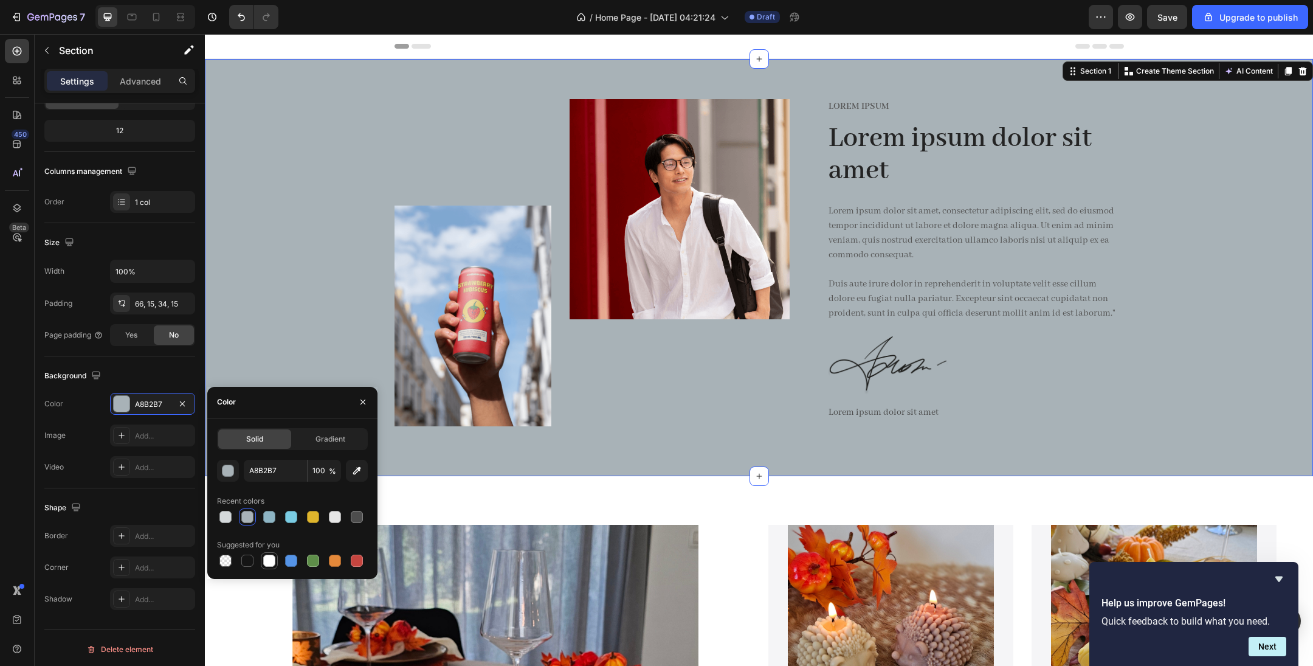
click at [269, 443] on div at bounding box center [269, 561] width 12 height 12
type input "FFFFFF"
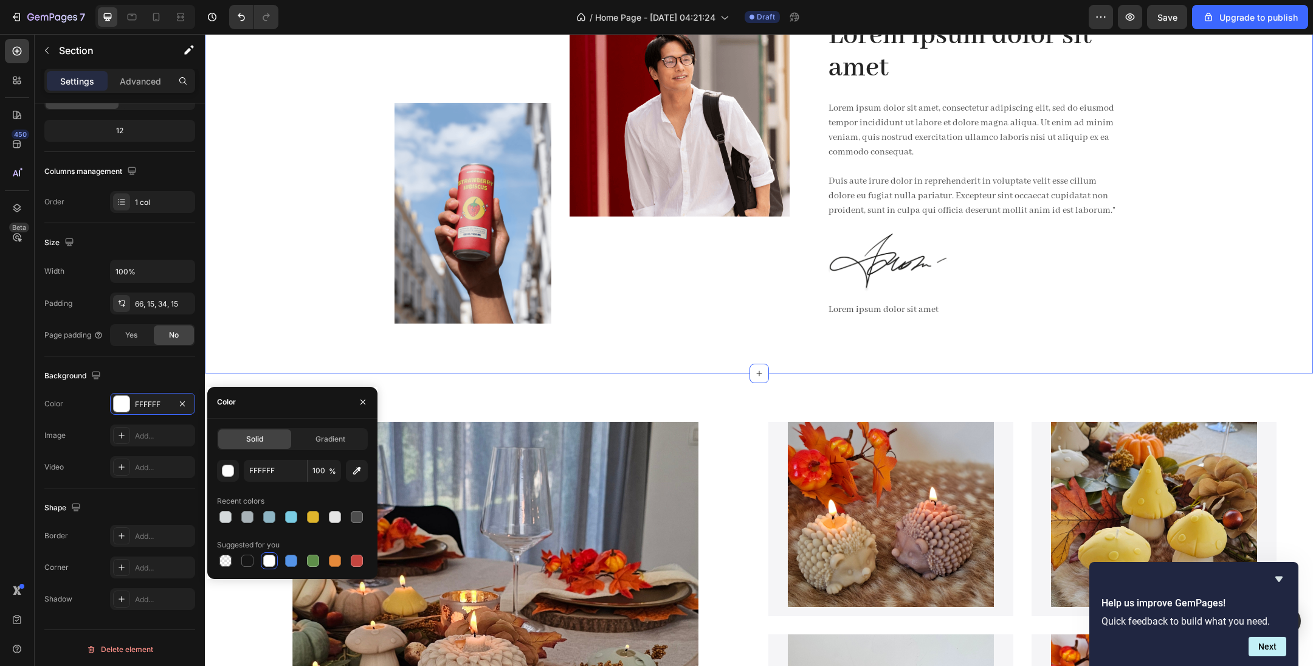
scroll to position [0, 0]
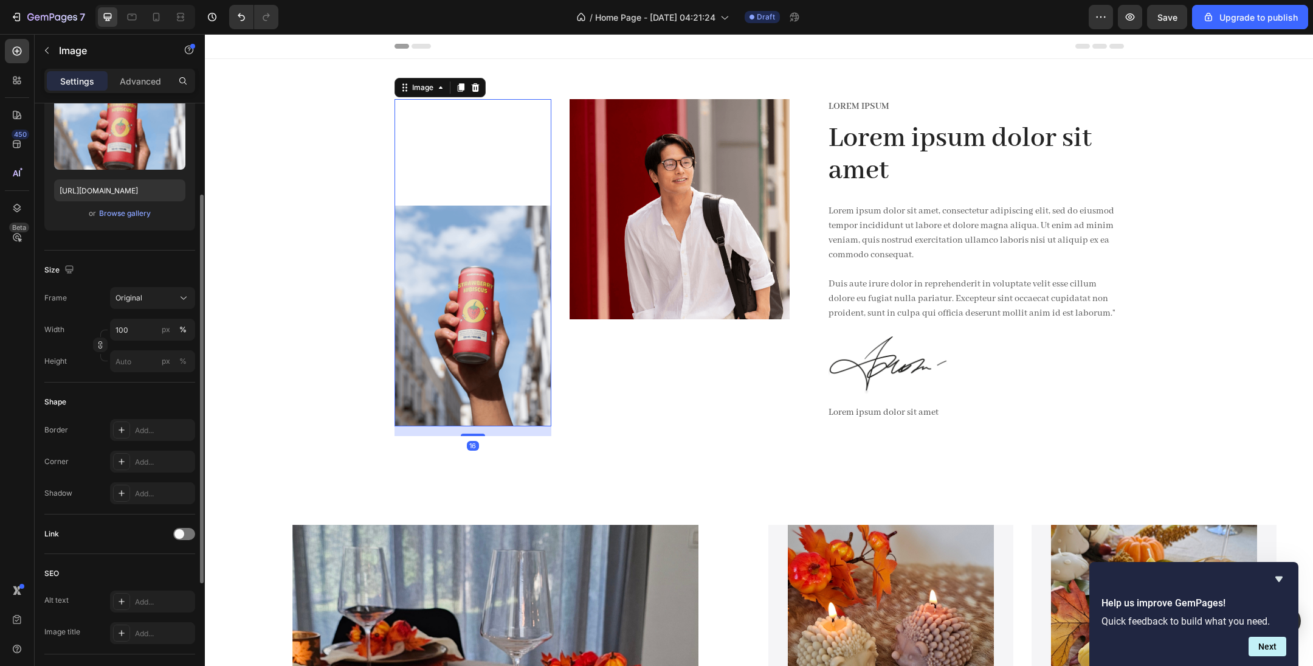
click at [471, 306] on img at bounding box center [473, 316] width 157 height 221
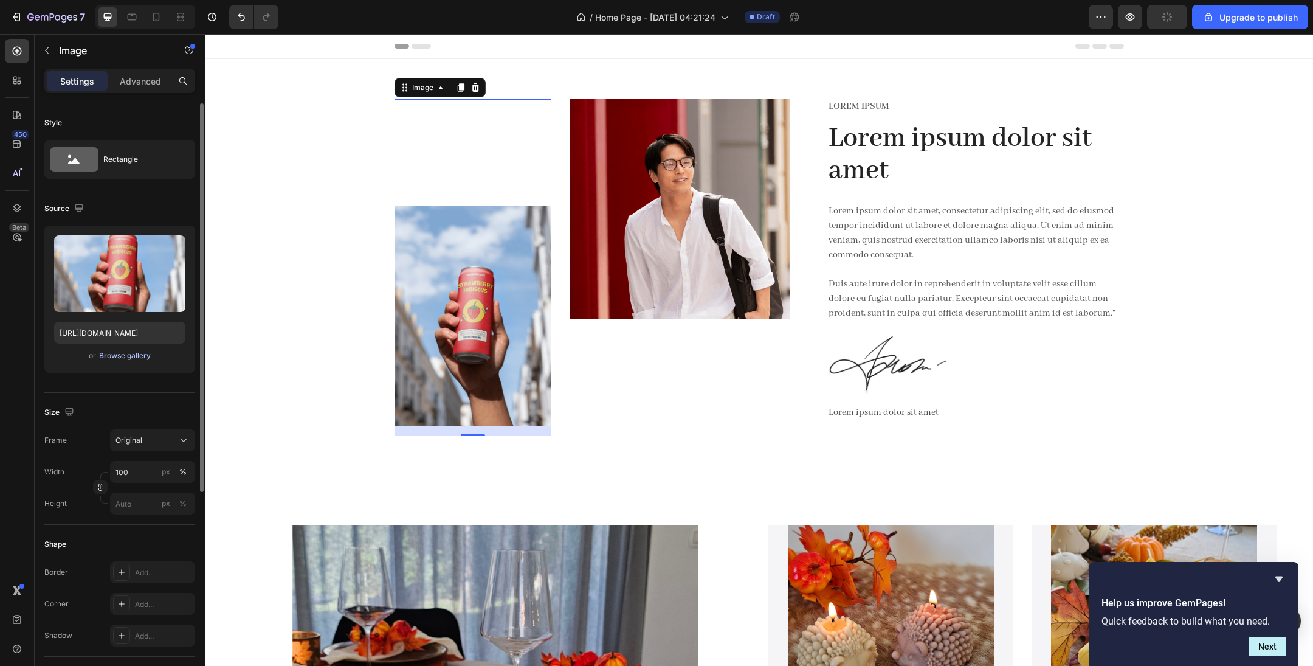
click at [132, 357] on div "Browse gallery" at bounding box center [125, 355] width 52 height 11
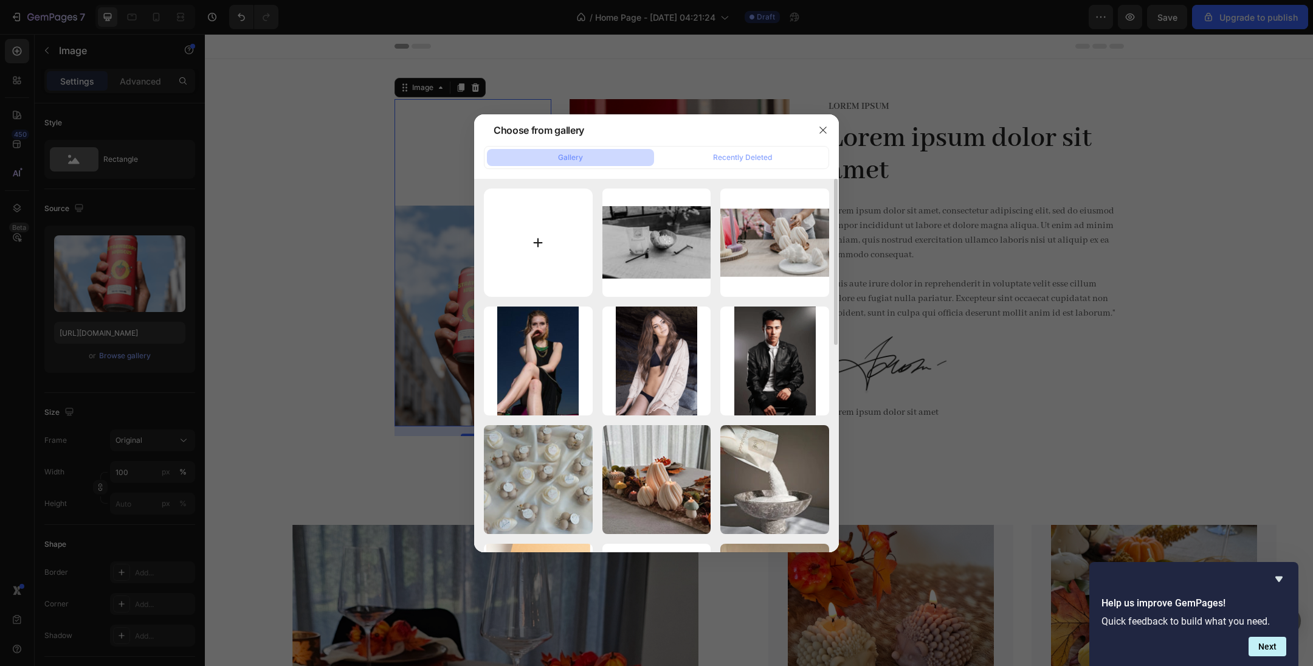
click at [542, 246] on input "file" at bounding box center [538, 242] width 109 height 109
type input "C:\fakepath\DSC06232.jpg"
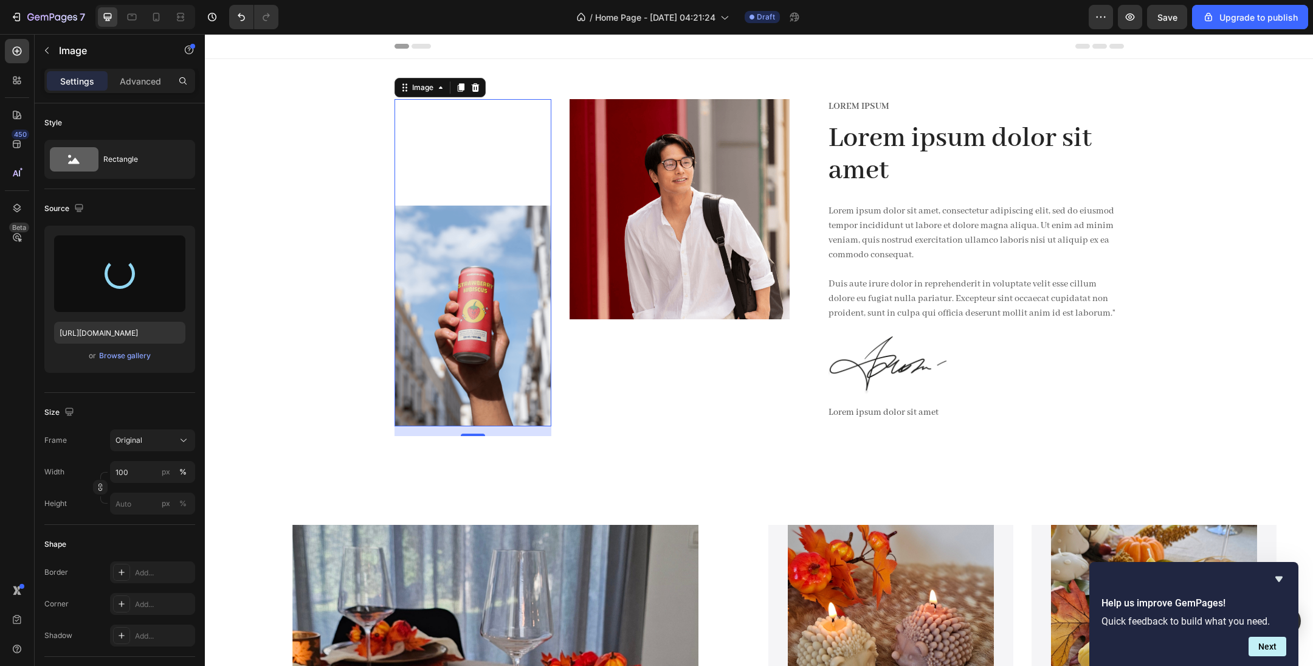
type input "[URL][DOMAIN_NAME]"
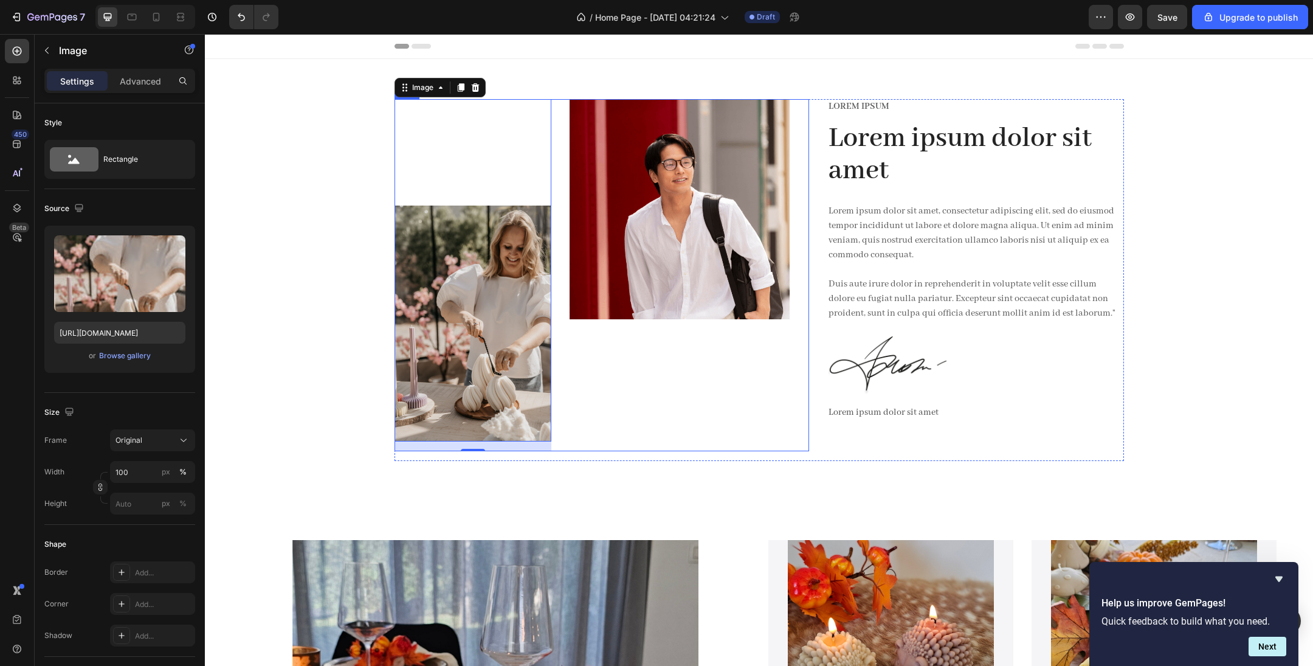
click at [663, 399] on div "Image" at bounding box center [680, 275] width 220 height 352
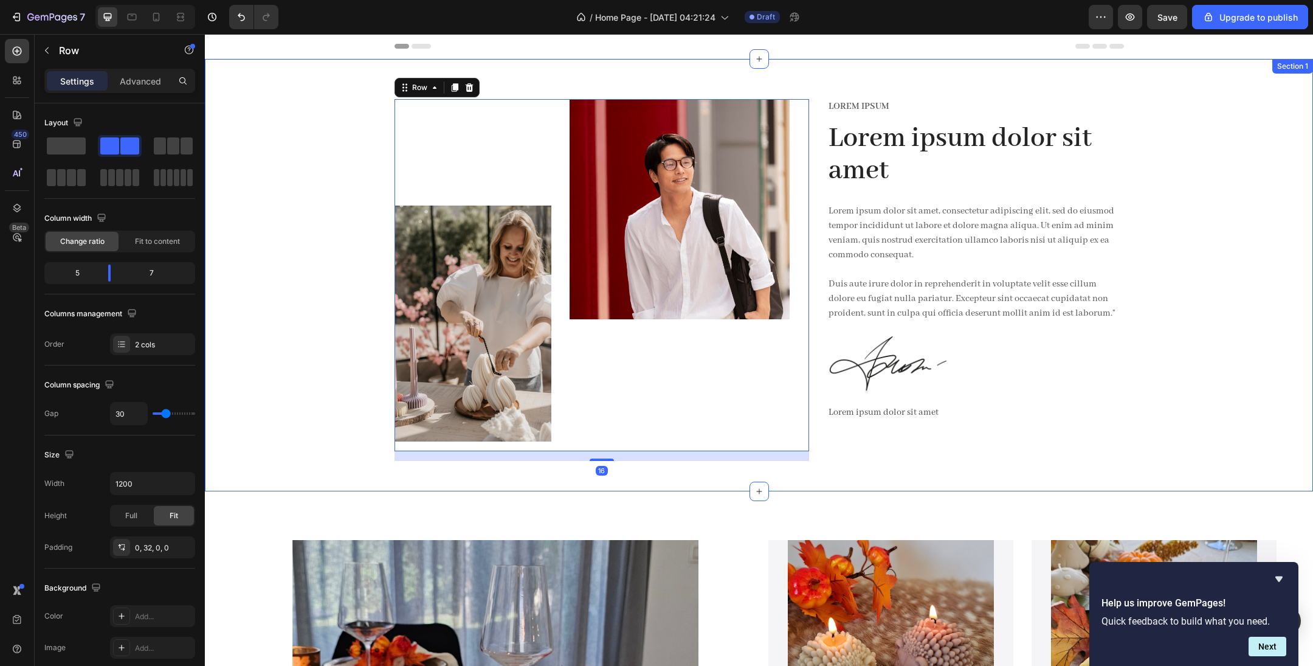
click at [306, 304] on div "Image Image Row 16 Lorem ipsum Text Block Lorem ipsum dolor sit amet Heading Lo…" at bounding box center [759, 285] width 1090 height 372
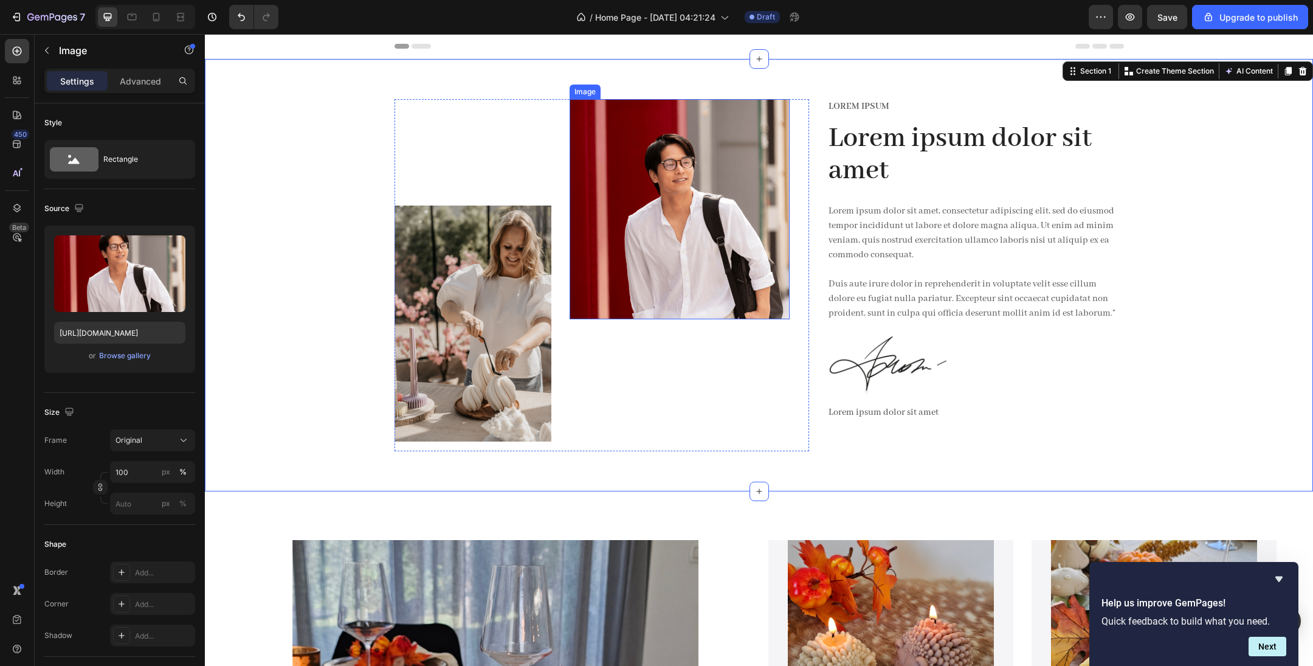
click at [681, 199] on img at bounding box center [680, 209] width 220 height 220
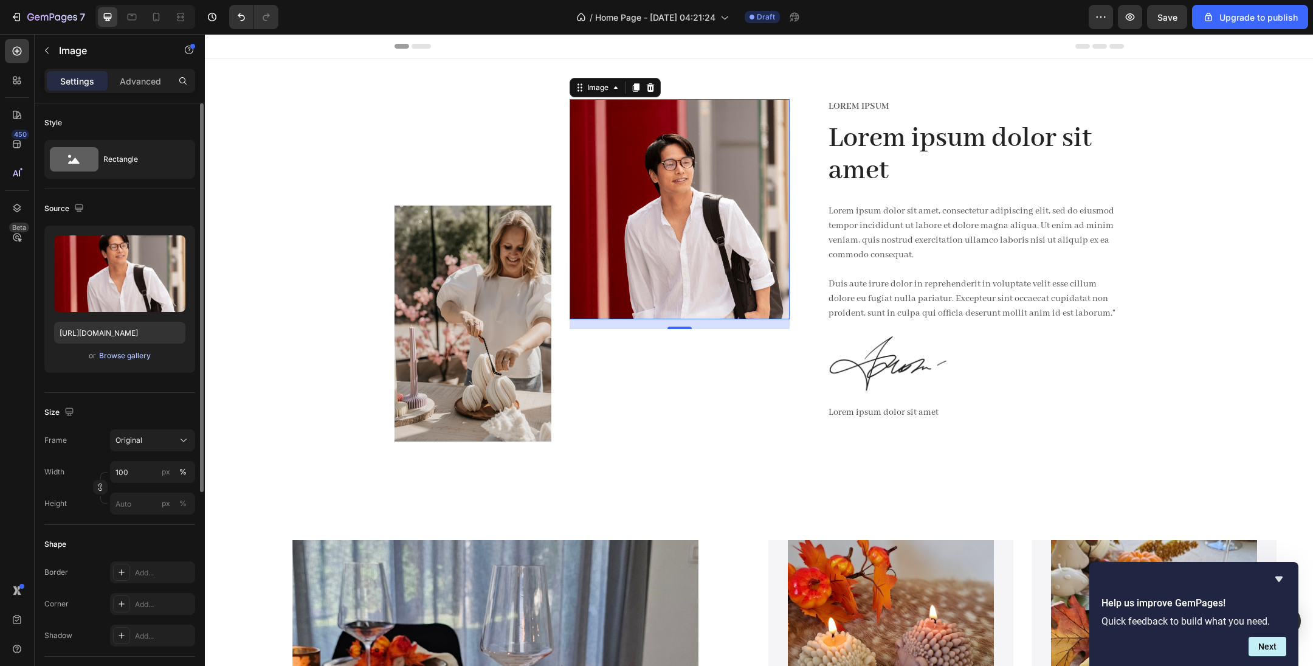
click at [131, 355] on div "Browse gallery" at bounding box center [125, 355] width 52 height 11
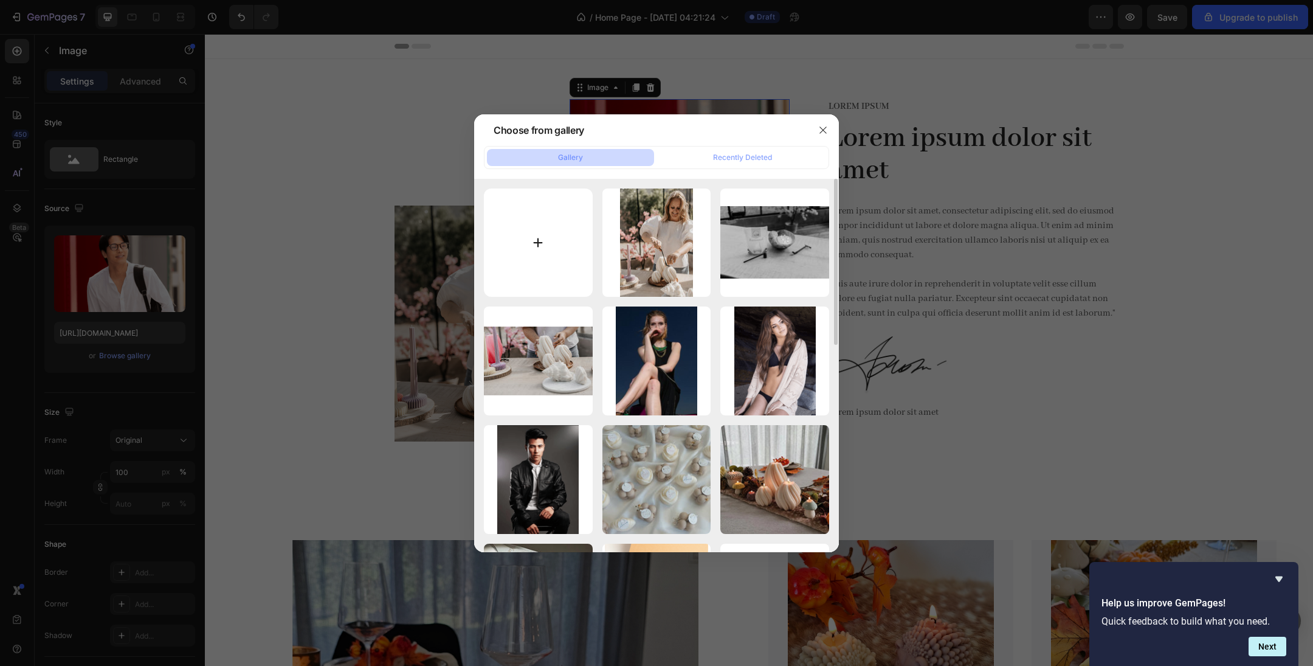
click at [524, 251] on input "file" at bounding box center [538, 242] width 109 height 109
type input "C:\fakepath\DSC06075.jpg"
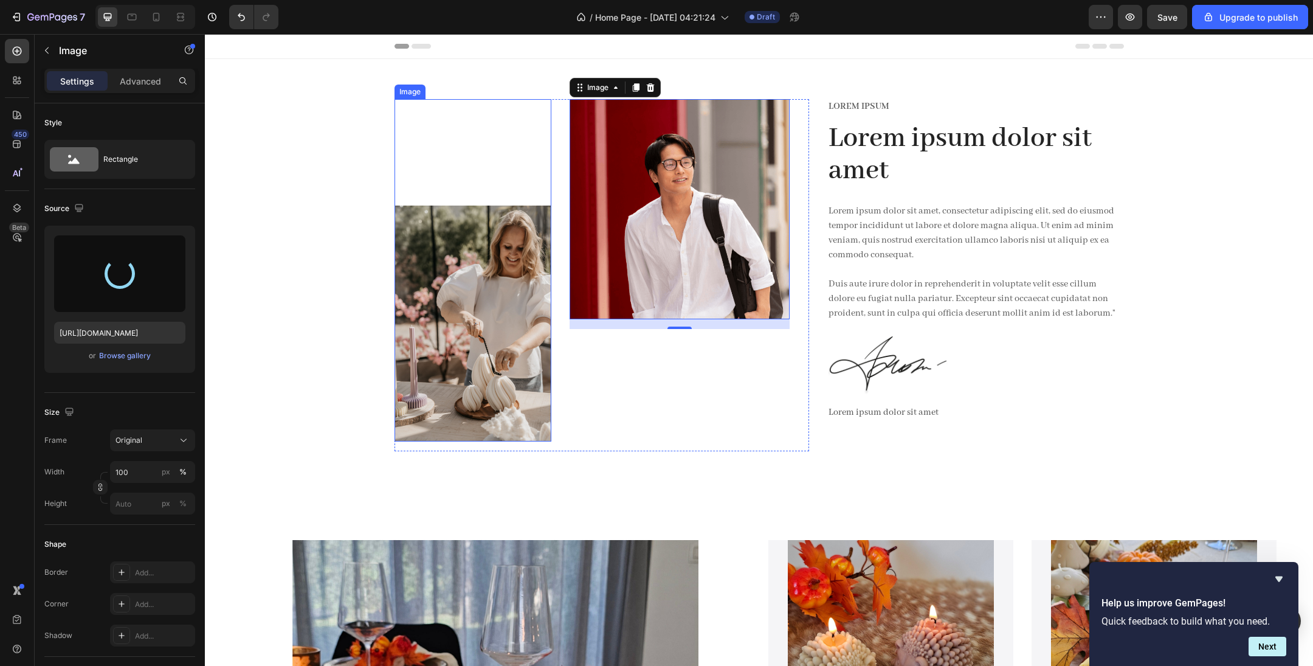
click at [490, 336] on img at bounding box center [473, 324] width 157 height 236
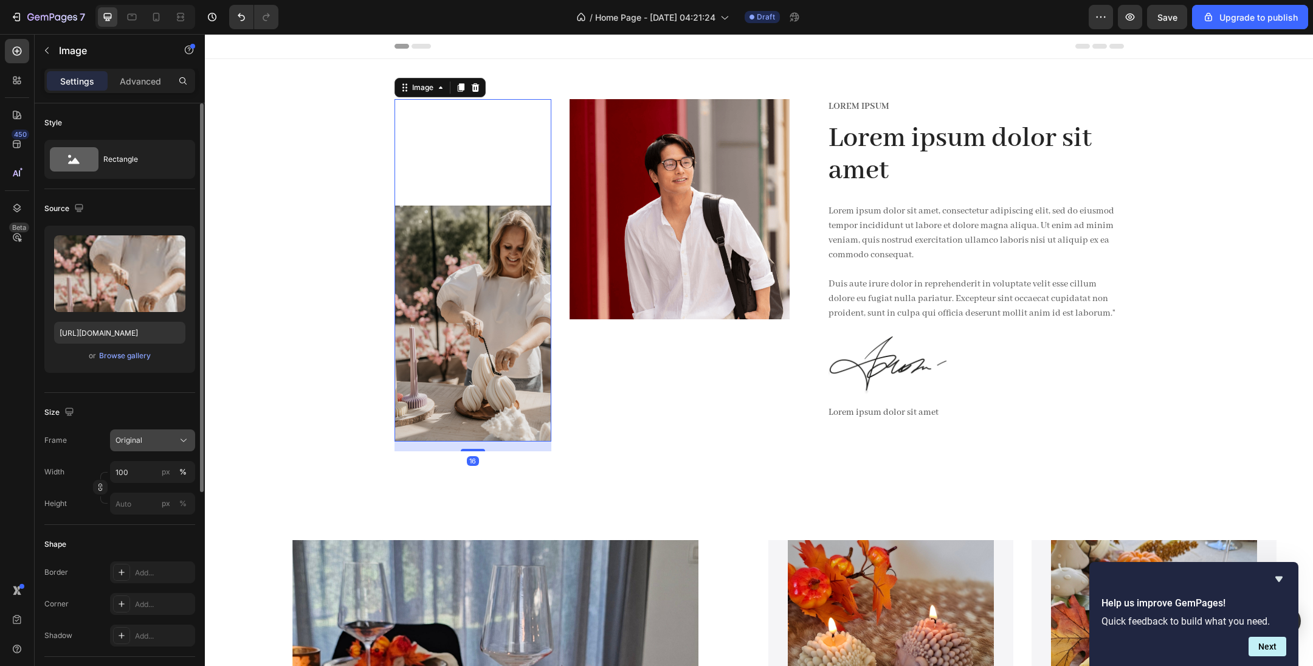
click at [164, 442] on div "Original" at bounding box center [146, 440] width 60 height 11
click at [157, 443] on div "Square" at bounding box center [150, 470] width 71 height 12
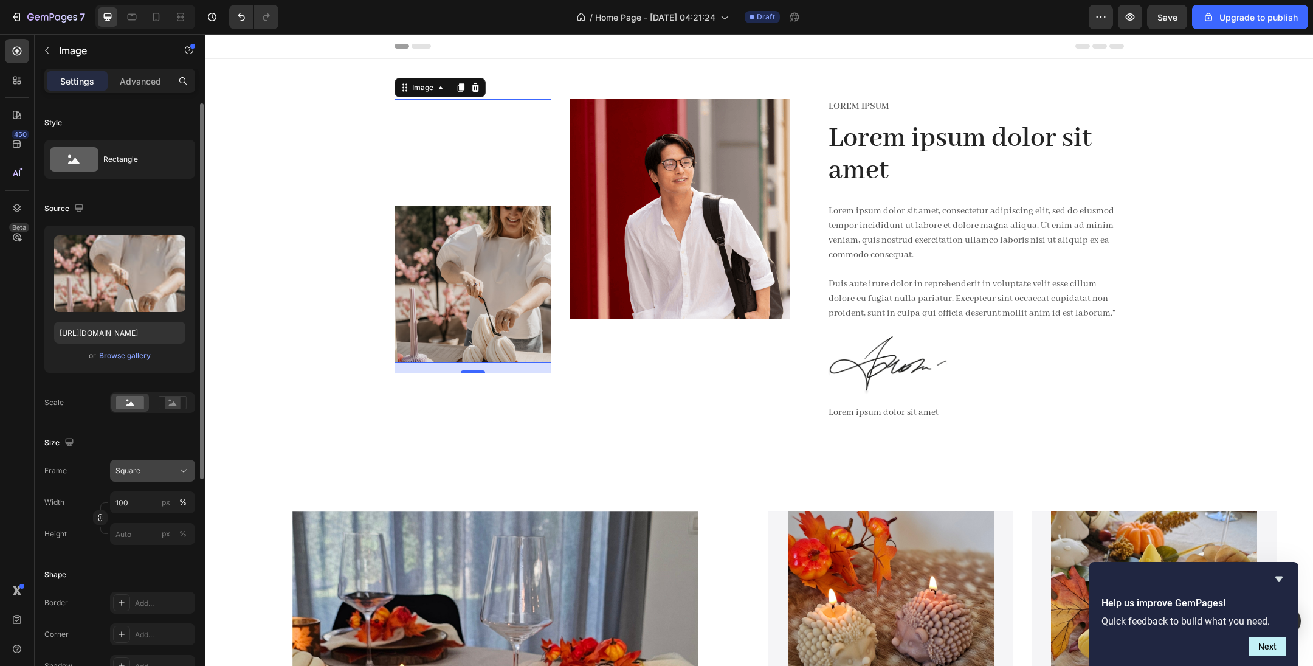
click at [153, 443] on div "Square" at bounding box center [146, 470] width 60 height 11
click at [150, 443] on div "Vertical" at bounding box center [150, 523] width 71 height 12
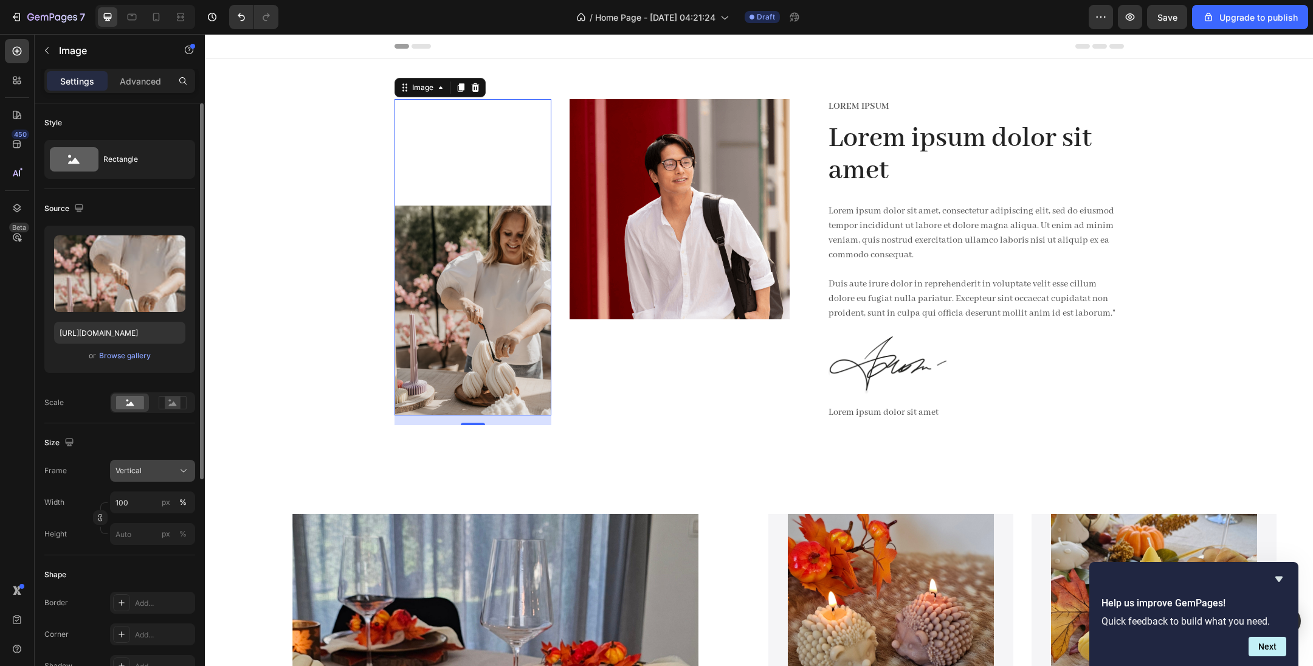
click at [148, 443] on button "Vertical" at bounding box center [152, 471] width 85 height 22
click at [151, 443] on div "Original" at bounding box center [150, 569] width 71 height 11
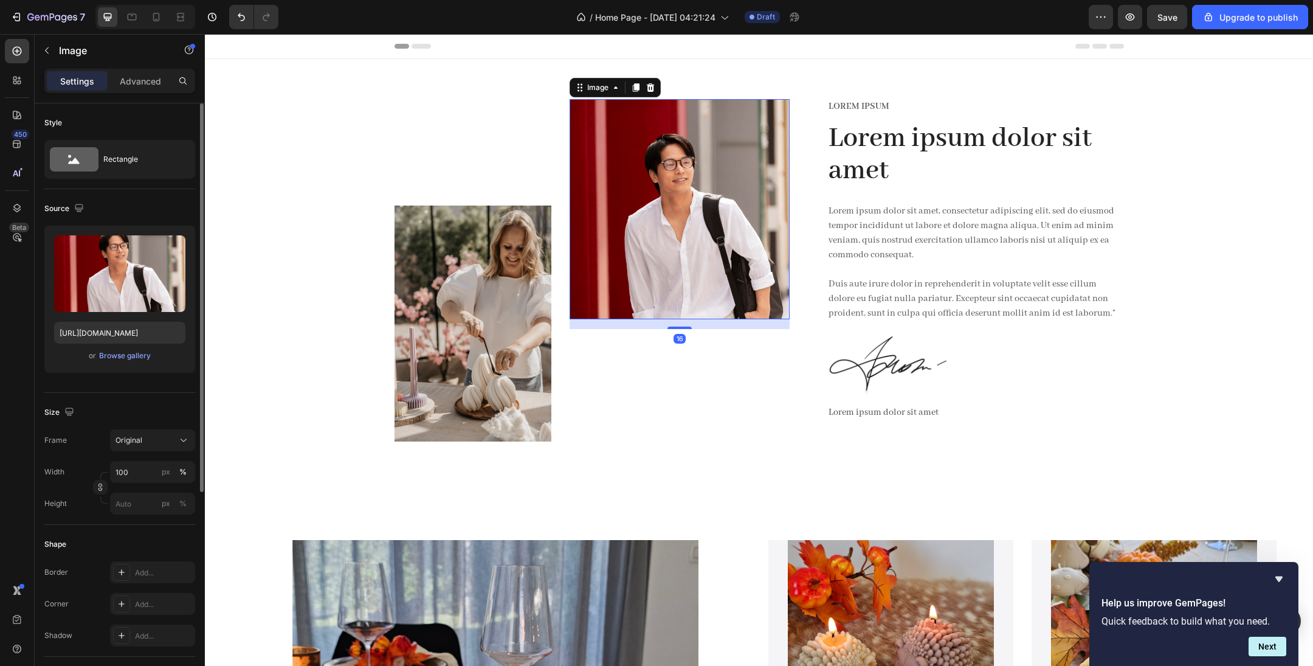
click at [701, 218] on img at bounding box center [680, 209] width 220 height 220
click at [139, 355] on div "Browse gallery" at bounding box center [125, 355] width 52 height 11
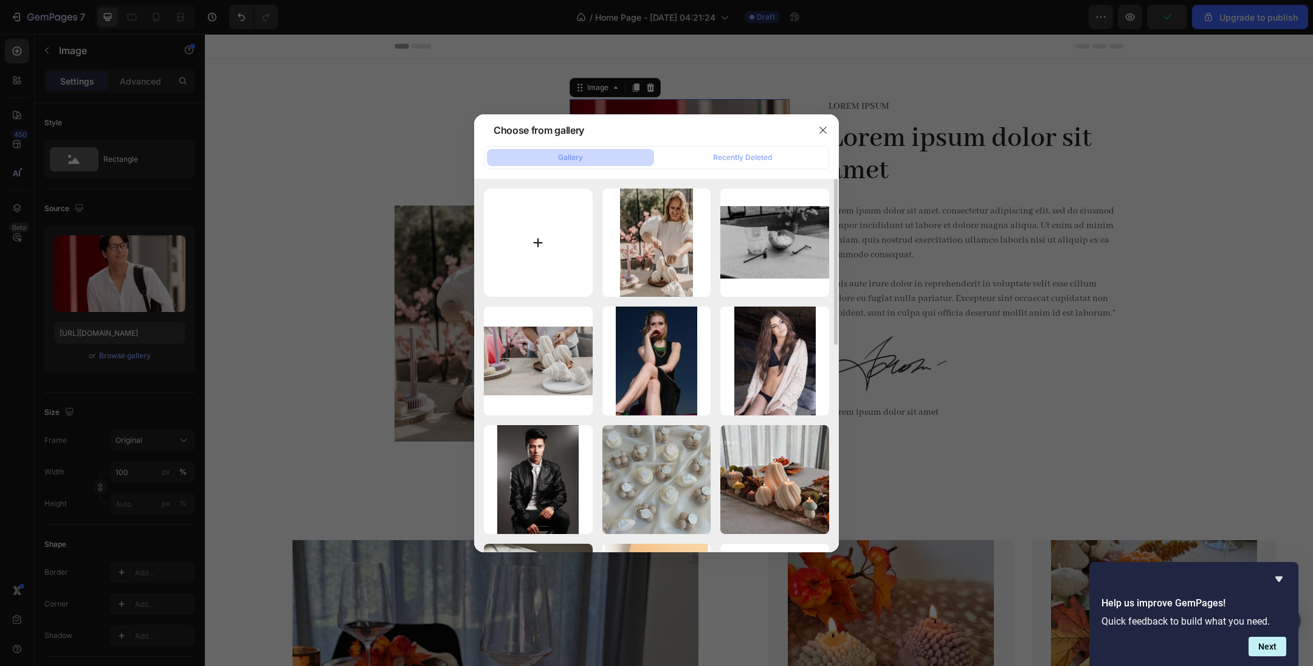
click at [564, 216] on input "file" at bounding box center [538, 242] width 109 height 109
type input "C:\fakepath\DSC06075.jpg"
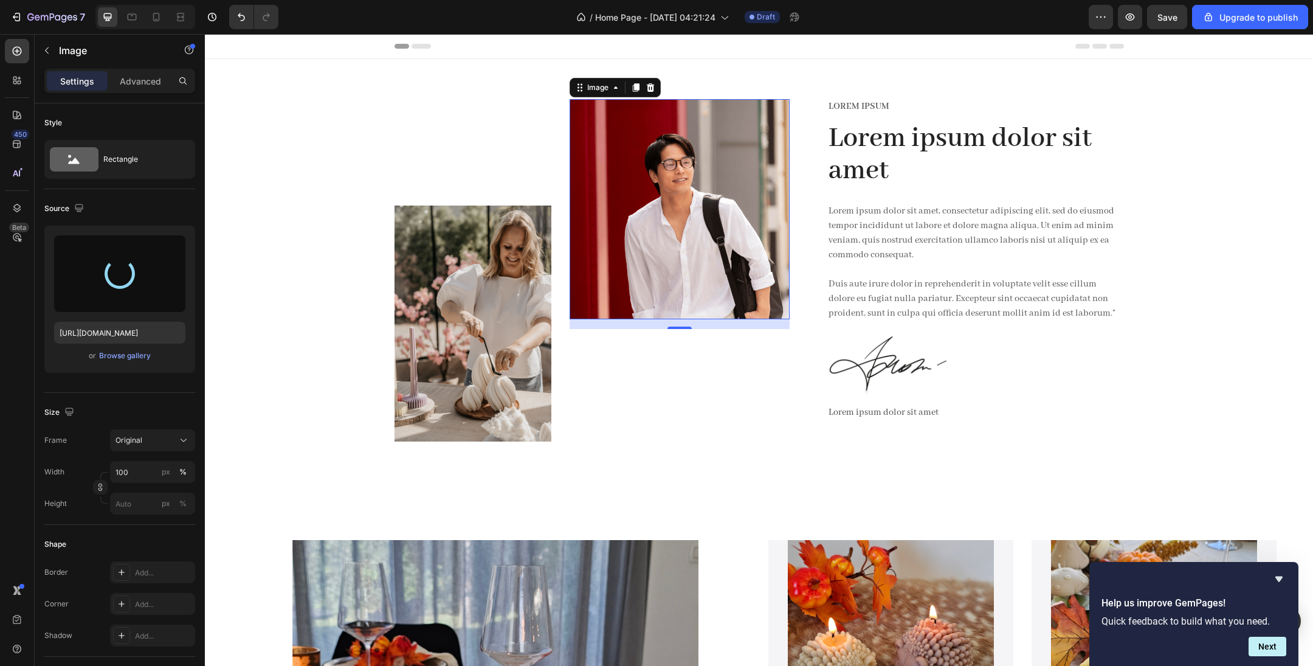
type input "[URL][DOMAIN_NAME]"
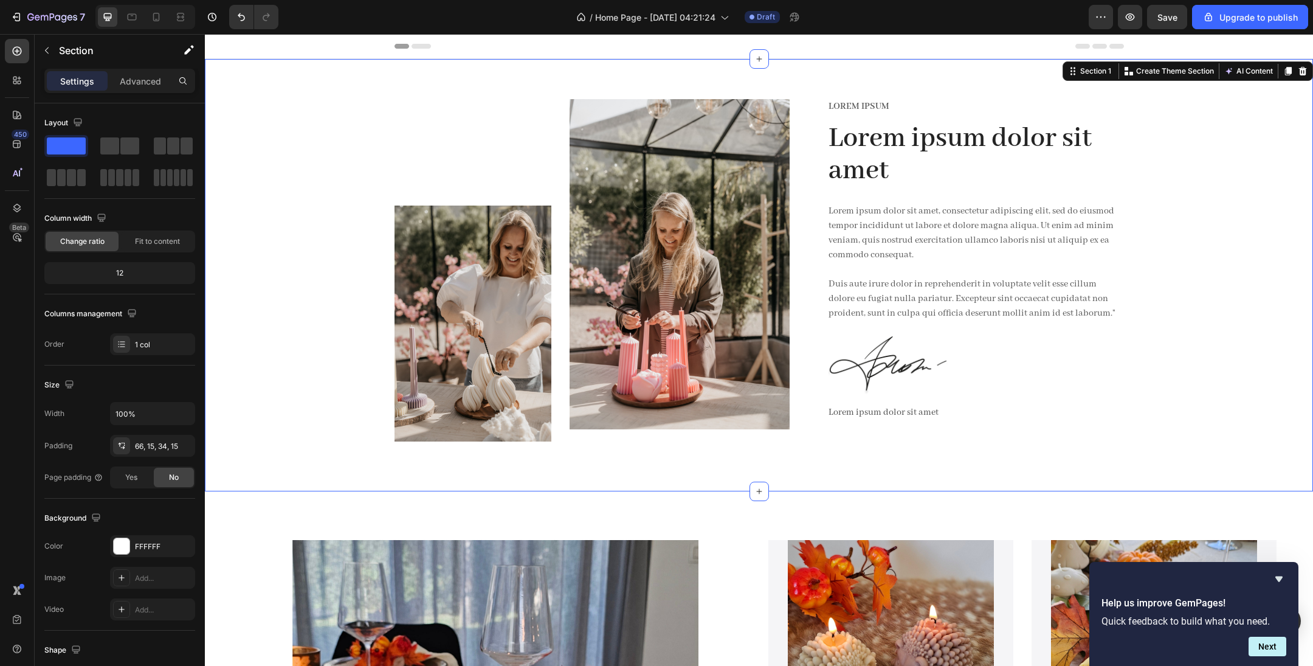
click at [255, 404] on div "Image Image Row Lorem ipsum Text Block Lorem ipsum dolor sit amet Heading Lorem…" at bounding box center [759, 285] width 1090 height 372
click at [640, 271] on img at bounding box center [680, 264] width 220 height 330
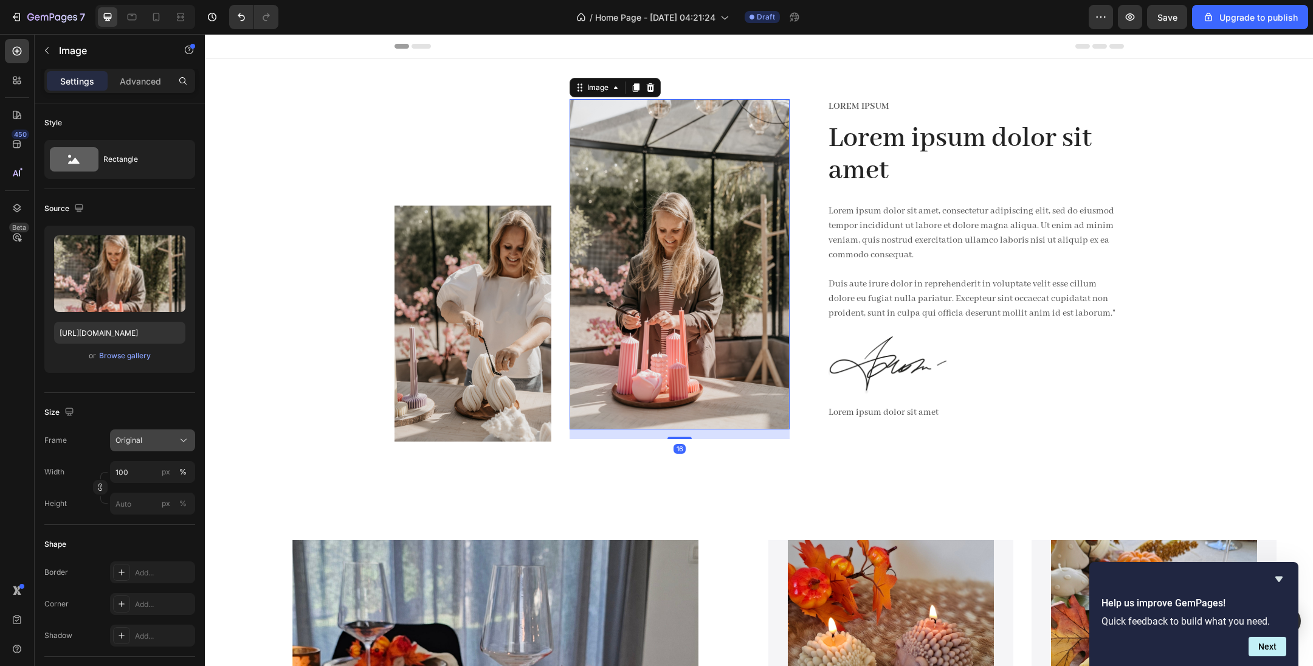
click at [152, 443] on button "Original" at bounding box center [152, 440] width 85 height 22
click at [149, 443] on div "Vertical" at bounding box center [150, 493] width 71 height 12
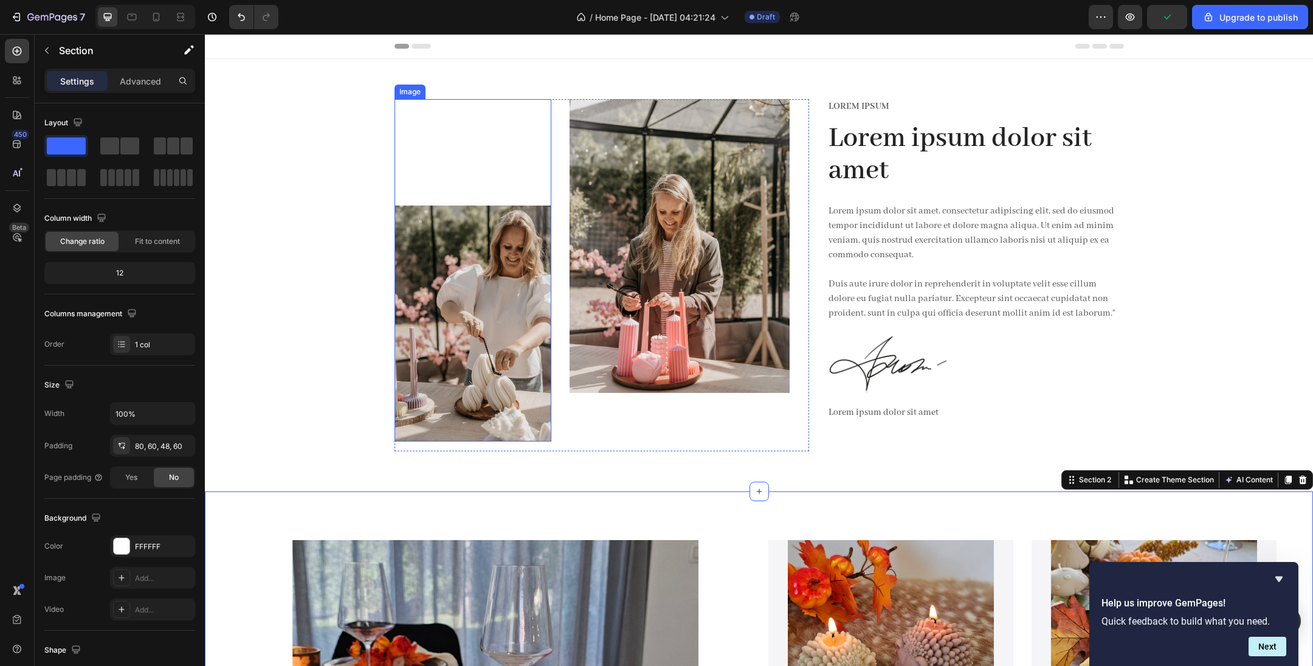
click at [488, 345] on img at bounding box center [473, 324] width 157 height 236
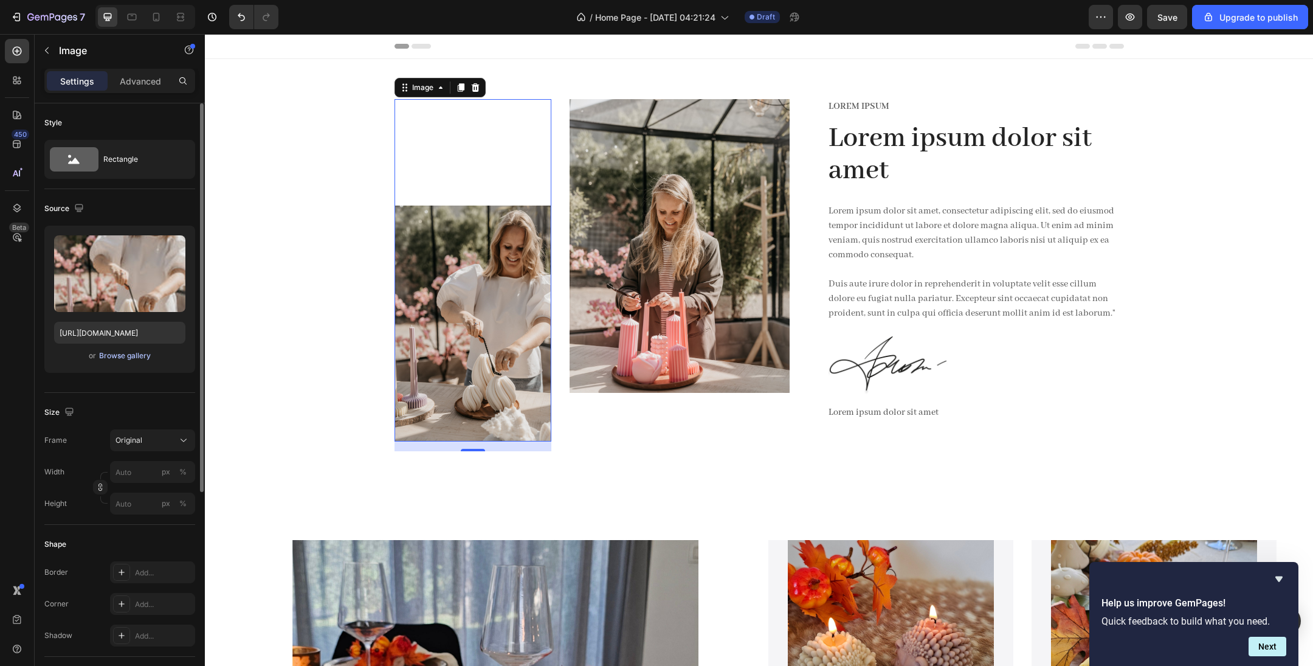
click at [132, 358] on div "Browse gallery" at bounding box center [125, 355] width 52 height 11
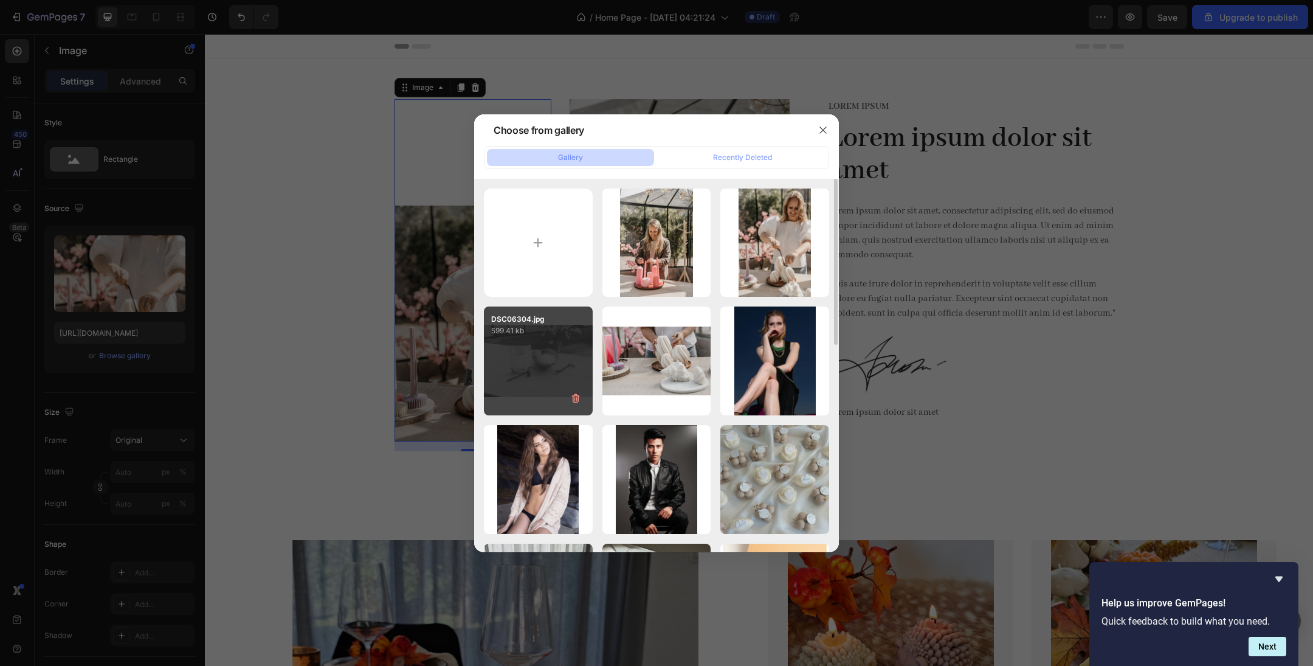
click at [526, 359] on div "DSC06304.jpg 599.41 kb" at bounding box center [538, 360] width 109 height 109
type input "[URL][DOMAIN_NAME]"
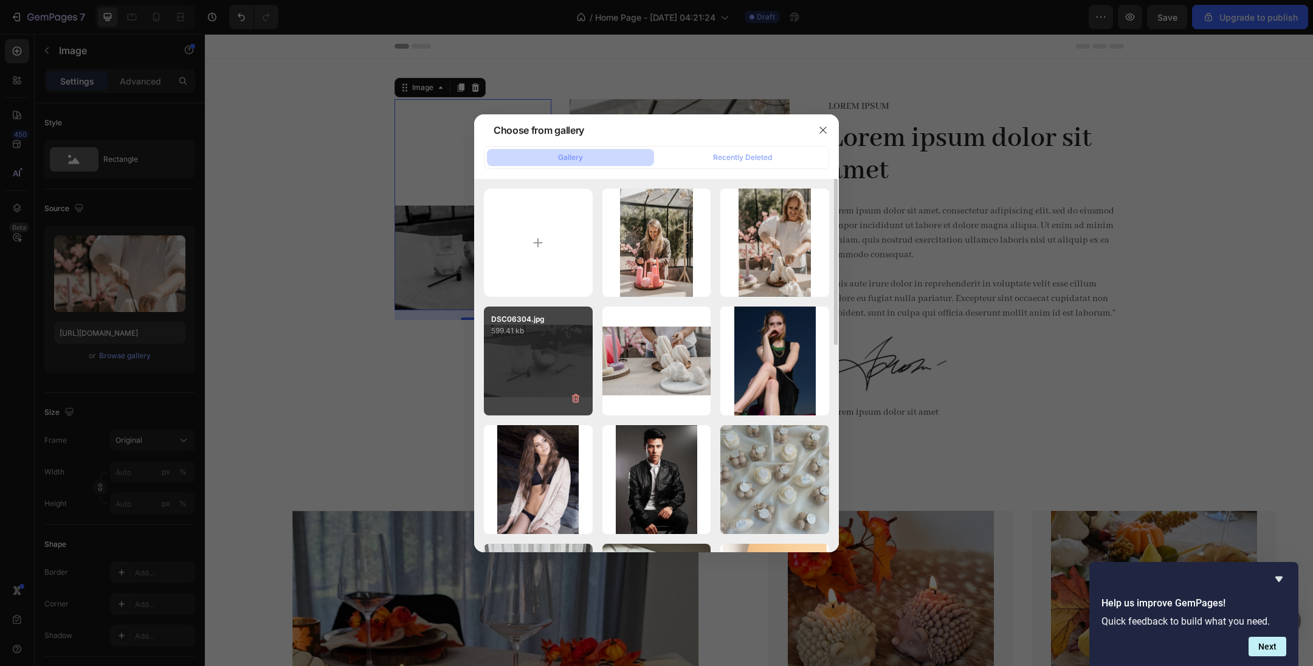
click at [525, 359] on div "DSC06304.jpg 599.41 kb" at bounding box center [538, 360] width 109 height 109
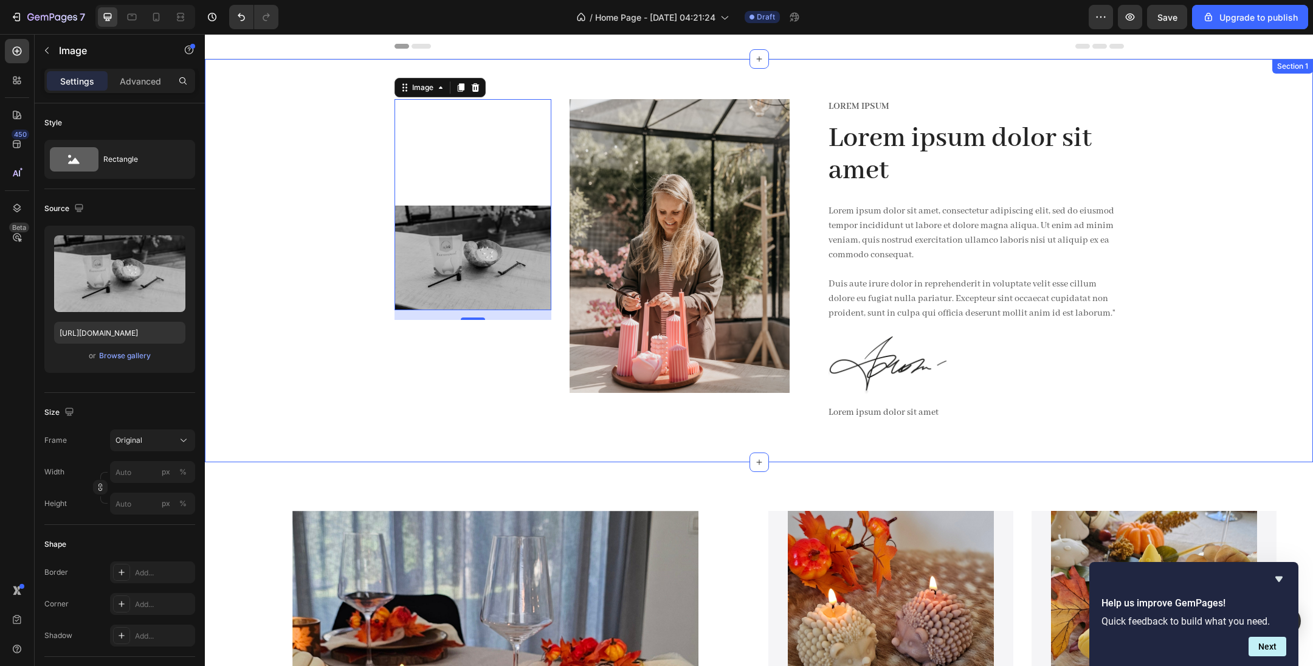
click at [340, 397] on div "Image 16 Image Row Lorem ipsum Text Block Lorem ipsum dolor sit amet Heading Lo…" at bounding box center [759, 270] width 1090 height 342
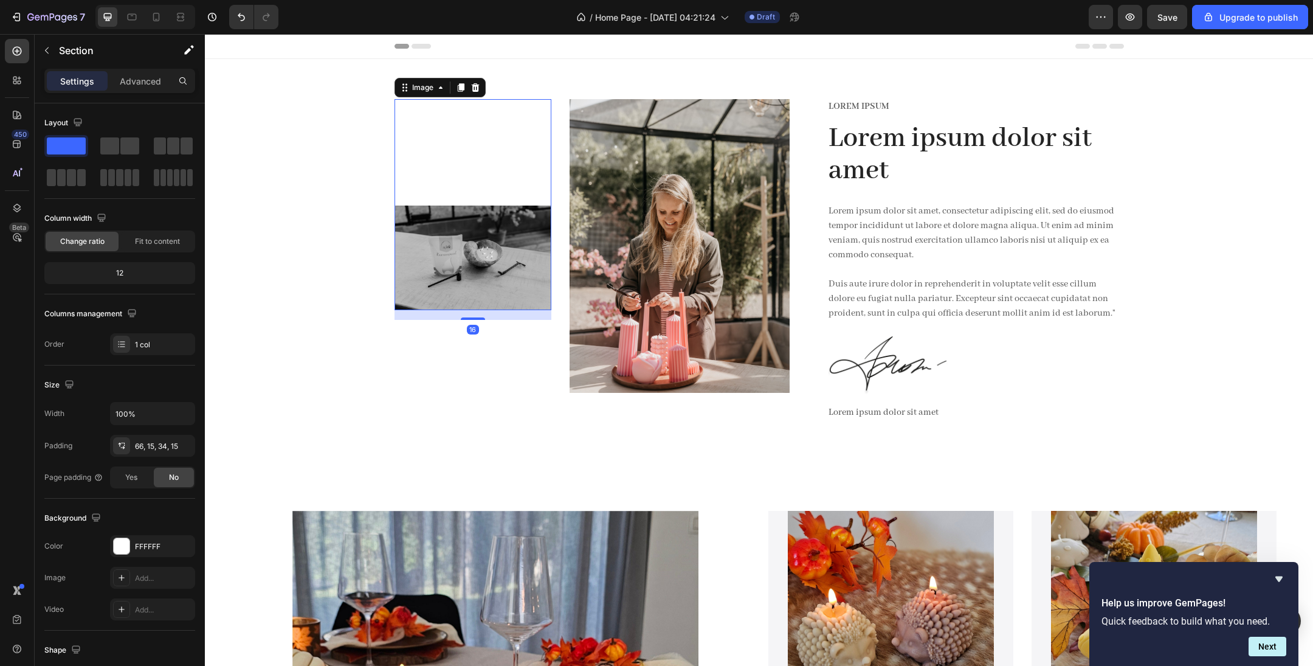
click at [446, 280] on img at bounding box center [473, 258] width 157 height 105
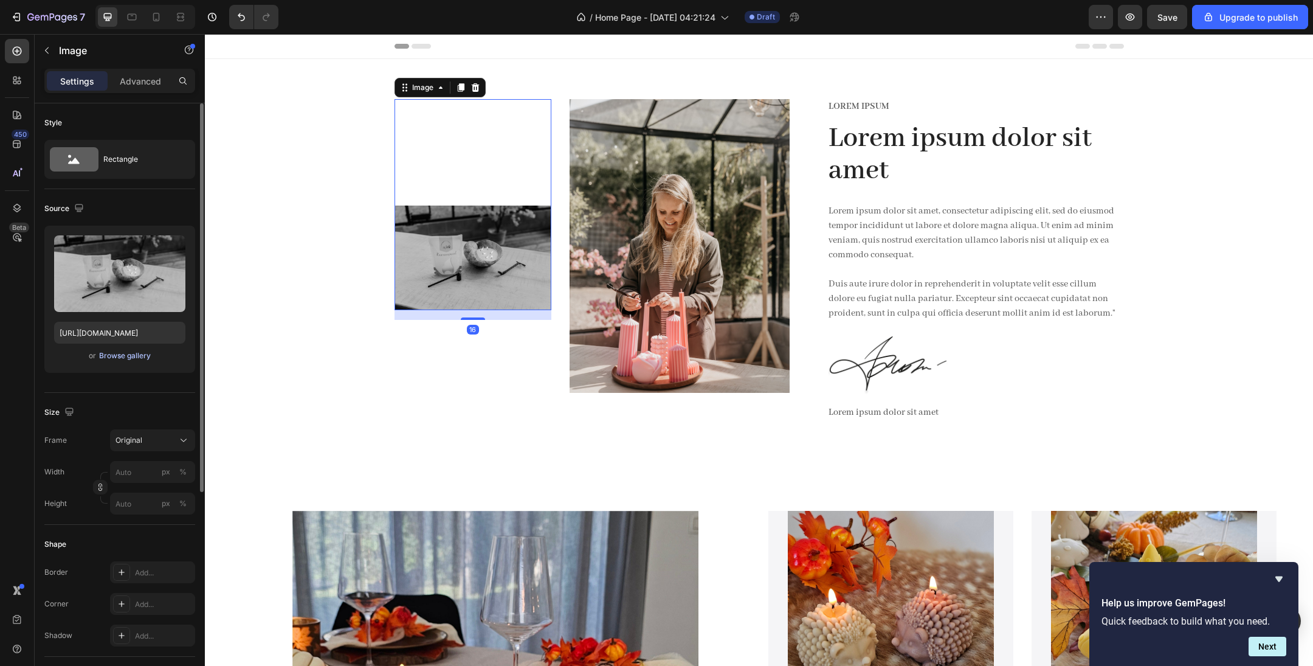
click at [132, 350] on div "Browse gallery" at bounding box center [125, 355] width 52 height 11
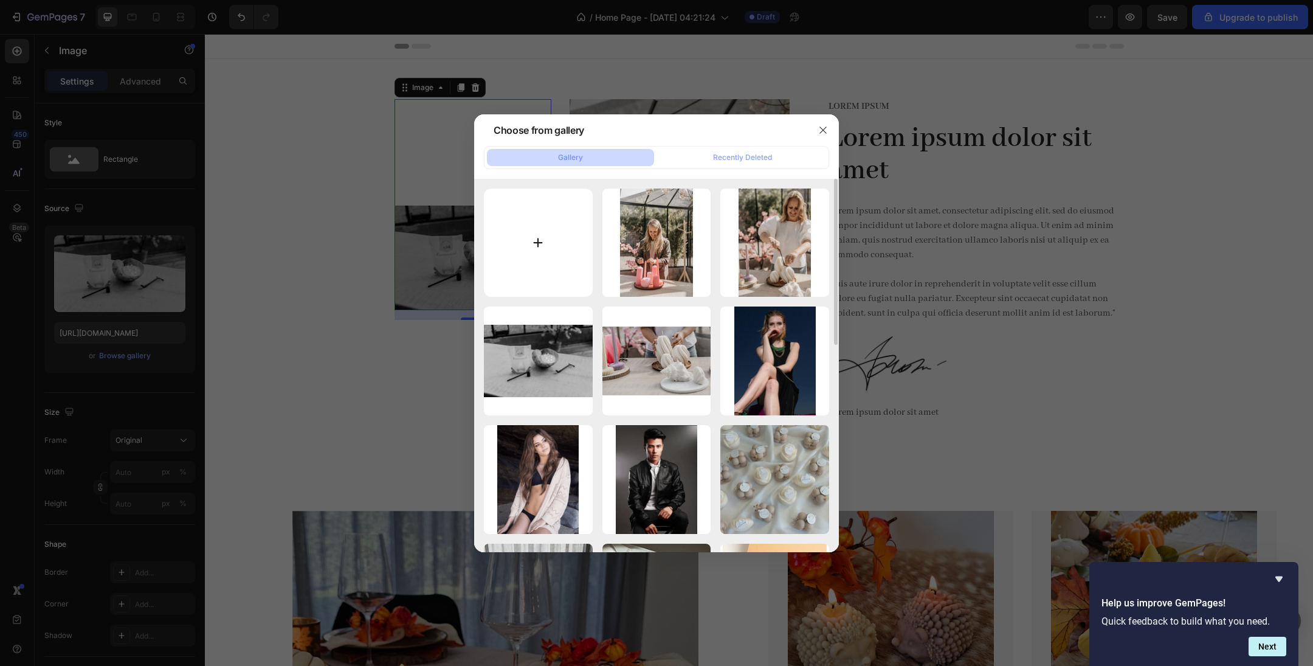
click at [523, 242] on input "file" at bounding box center [538, 242] width 109 height 109
type input "C:\fakepath\DSC06240.jpg"
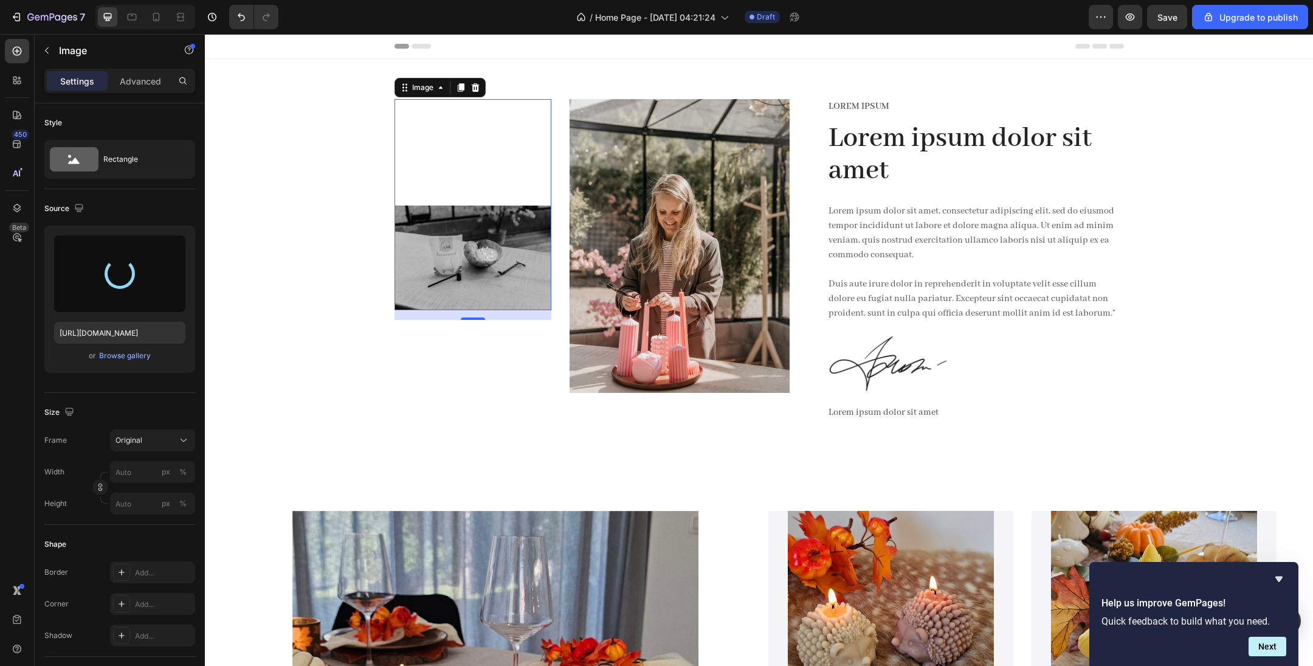
type input "[URL][DOMAIN_NAME]"
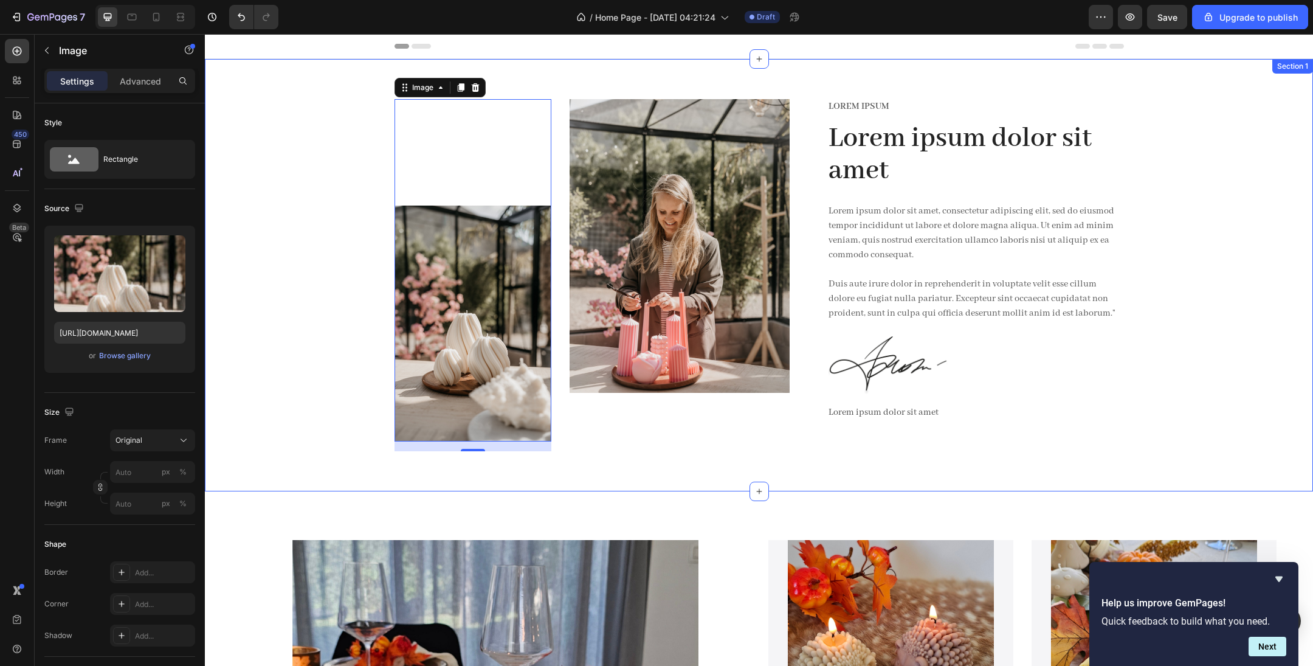
click at [304, 298] on div "Image 16 Image Row Lorem ipsum Text Block Lorem ipsum dolor sit amet Heading Lo…" at bounding box center [759, 285] width 1090 height 372
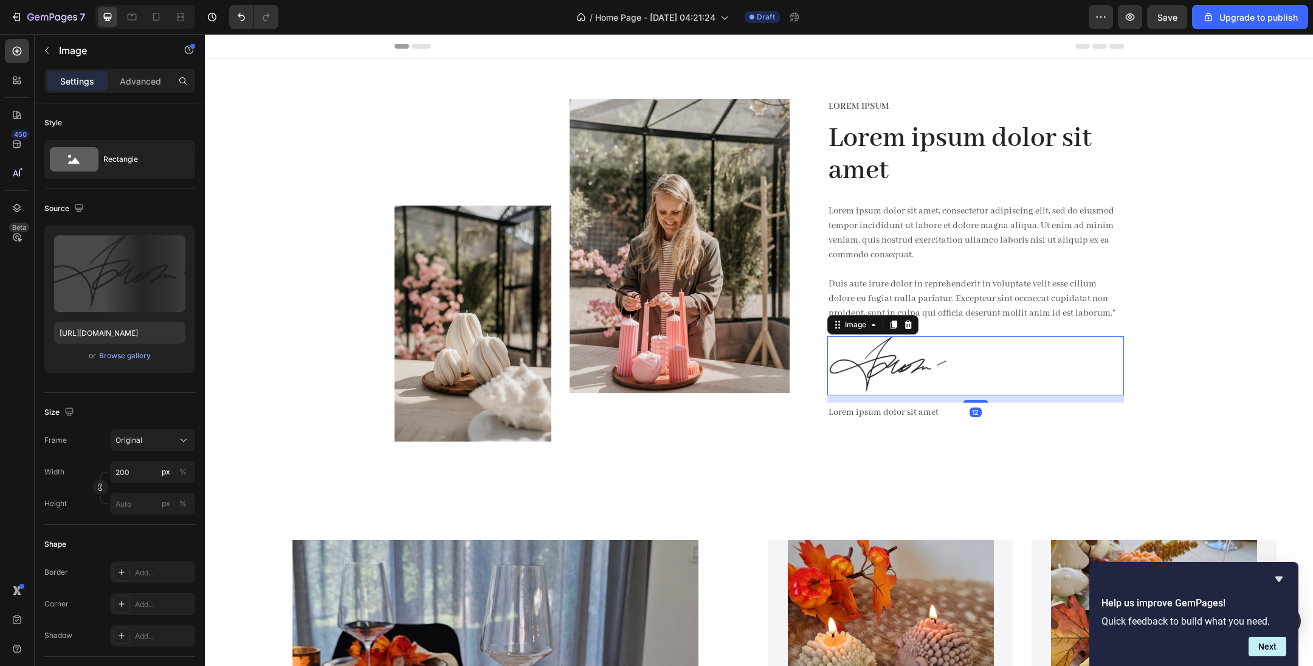
click at [855, 354] on img at bounding box center [889, 365] width 122 height 58
click at [875, 362] on img at bounding box center [889, 365] width 122 height 58
click at [875, 363] on img at bounding box center [889, 365] width 122 height 58
click at [875, 366] on img at bounding box center [889, 365] width 122 height 58
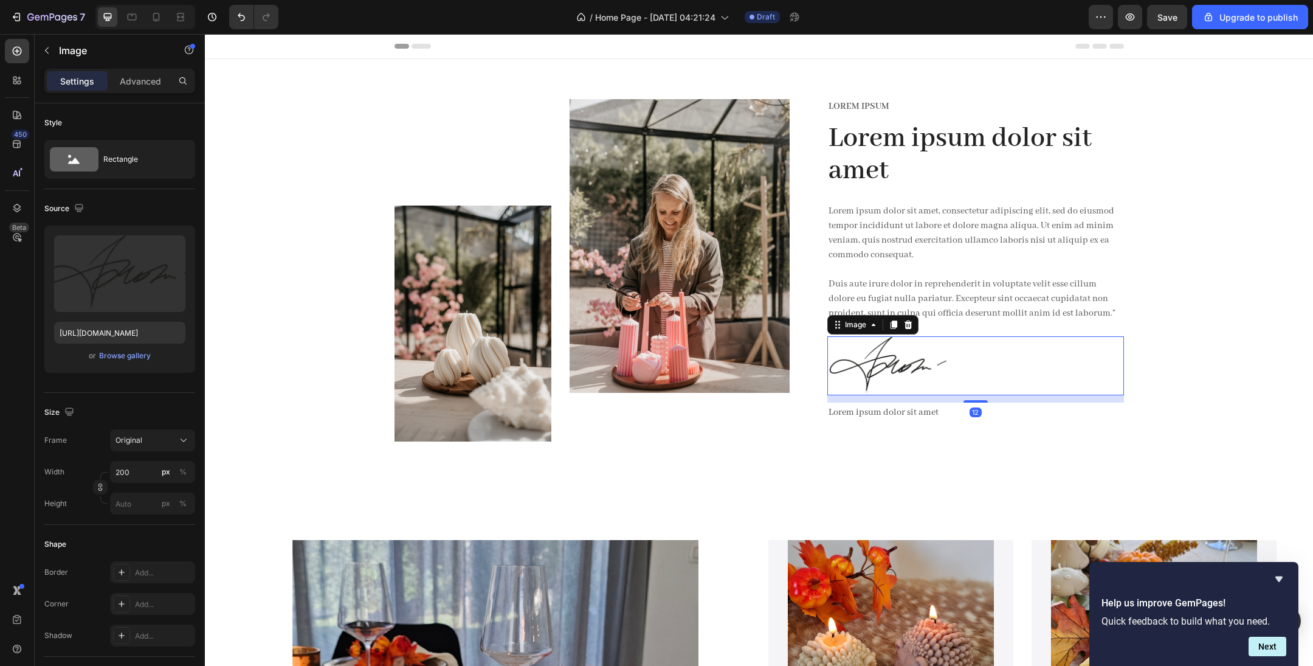
click at [875, 366] on img at bounding box center [889, 365] width 122 height 58
click at [153, 19] on icon at bounding box center [156, 17] width 7 height 9
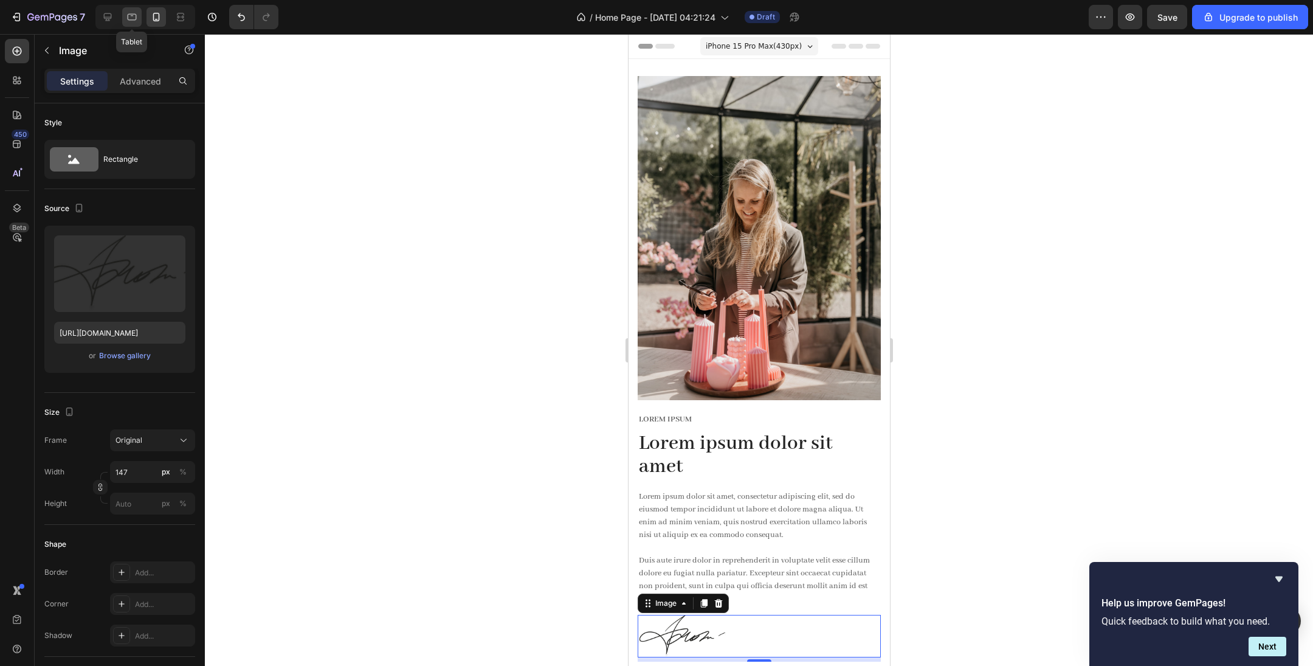
click at [128, 13] on icon at bounding box center [132, 17] width 12 height 12
type input "200"
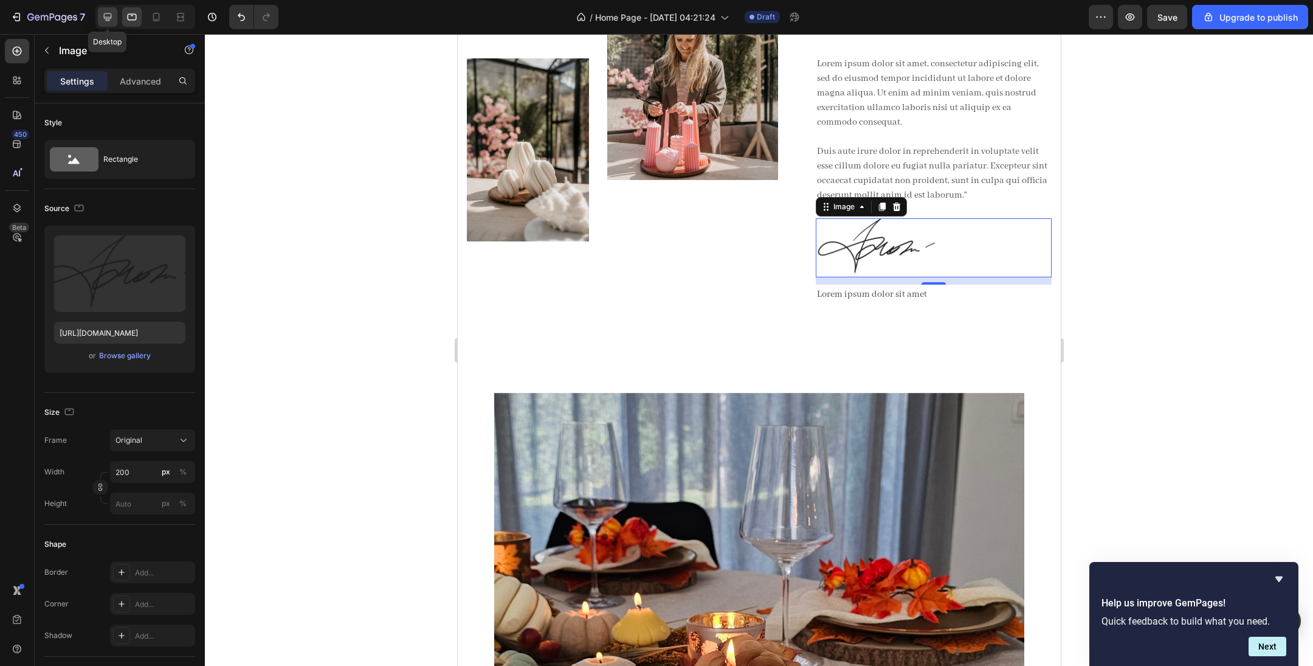
click at [110, 15] on icon at bounding box center [108, 17] width 12 height 12
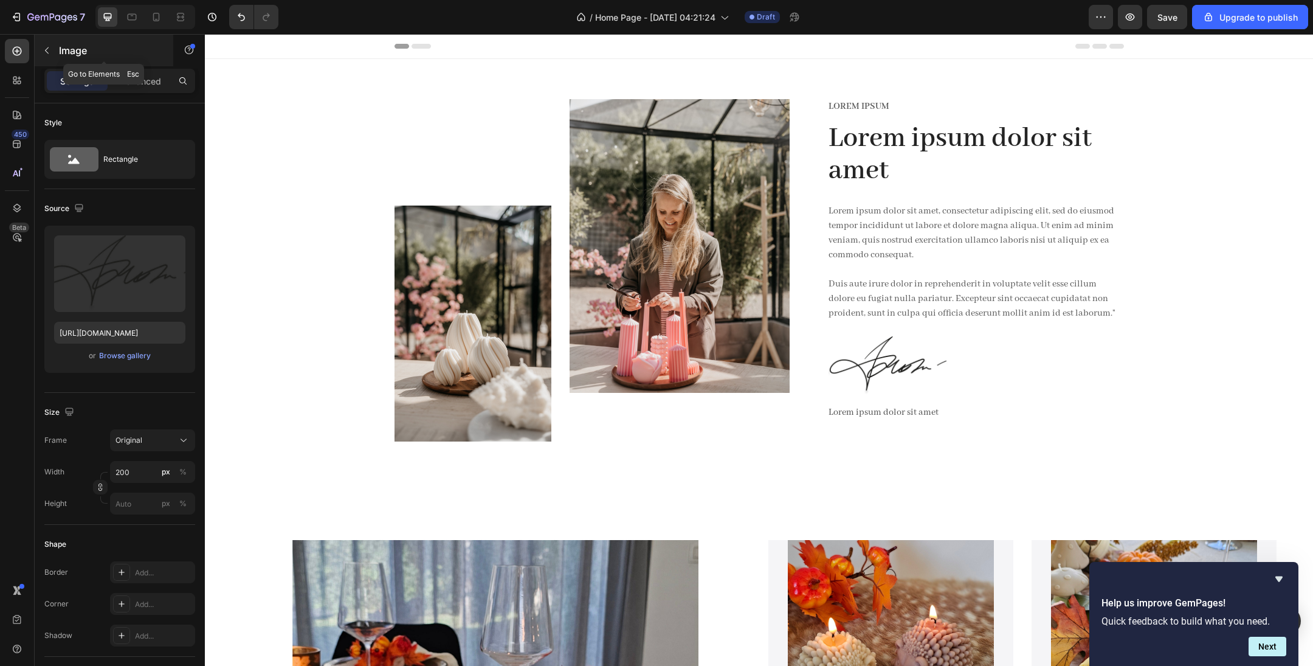
click at [50, 49] on icon "button" at bounding box center [47, 51] width 10 height 10
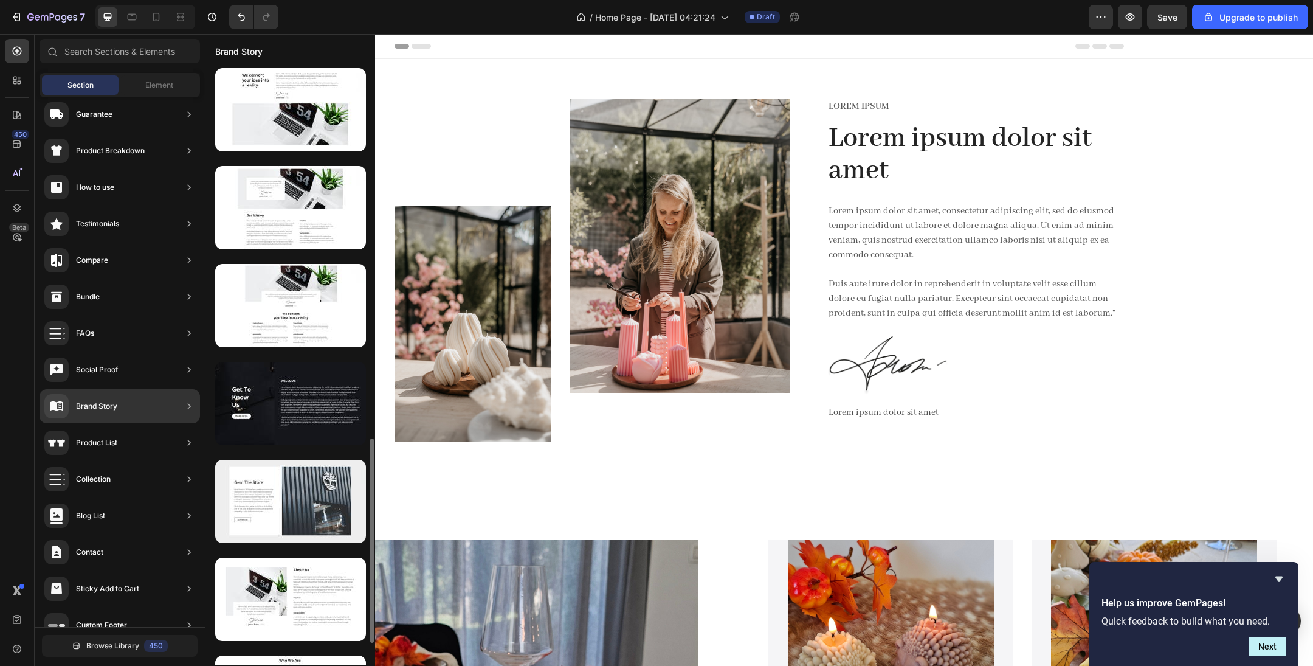
scroll to position [970, 0]
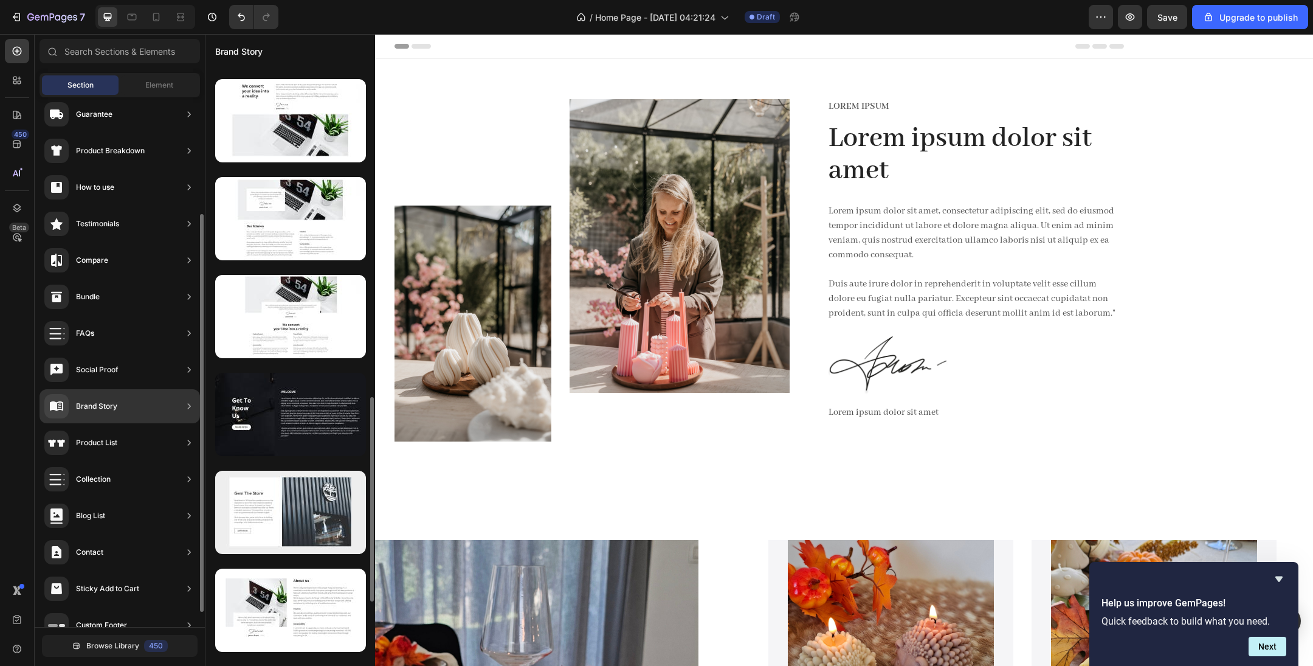
click at [121, 417] on div "Brand Story" at bounding box center [120, 406] width 161 height 34
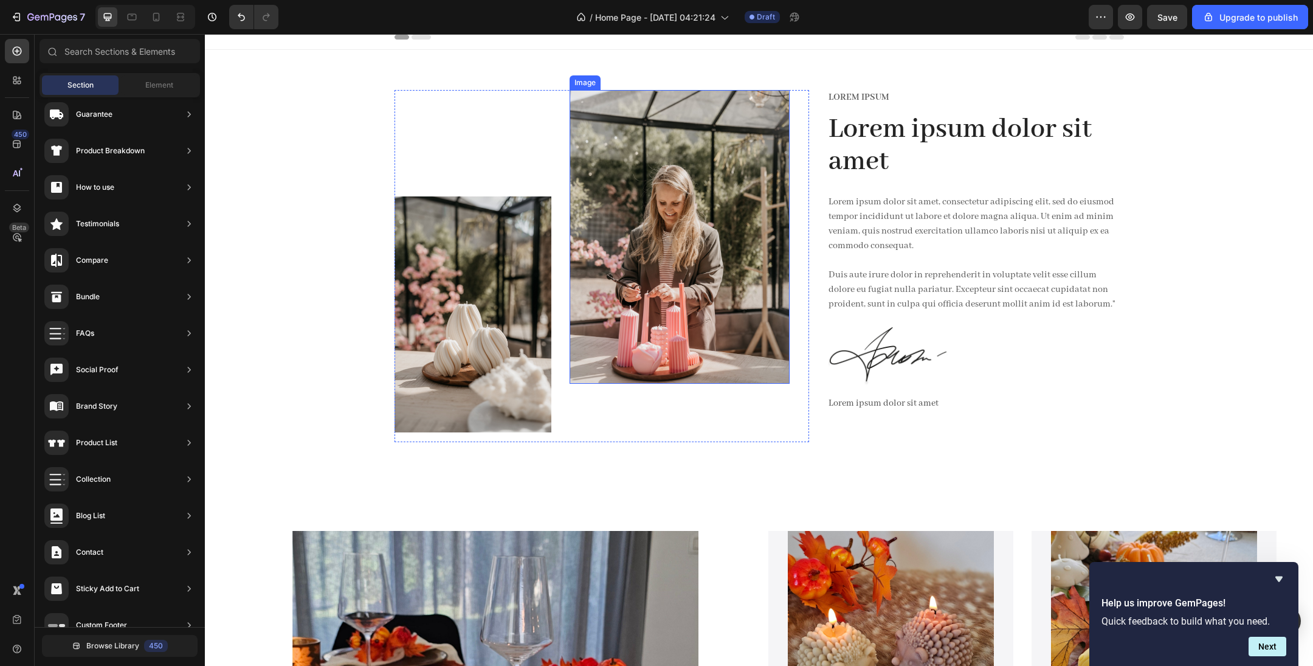
scroll to position [0, 0]
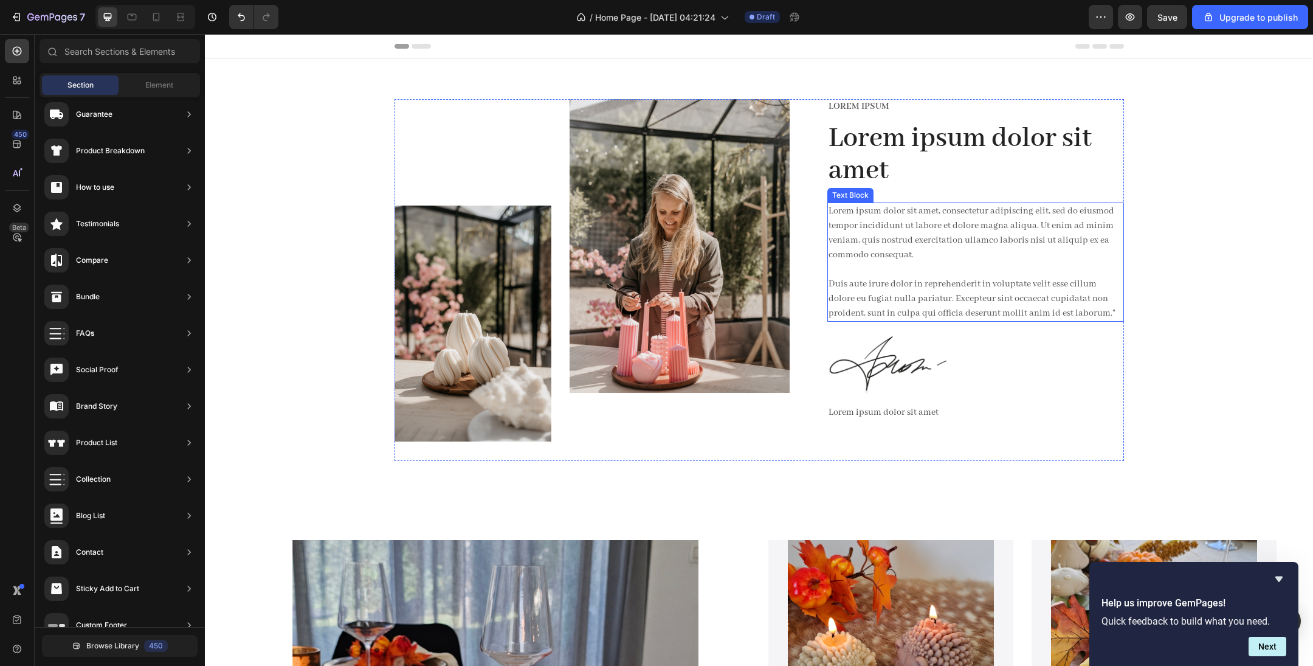
click at [875, 230] on p "Lorem ipsum dolor sit amet, consectetur adipiscing elit, sed do eiusmod tempor …" at bounding box center [976, 262] width 294 height 117
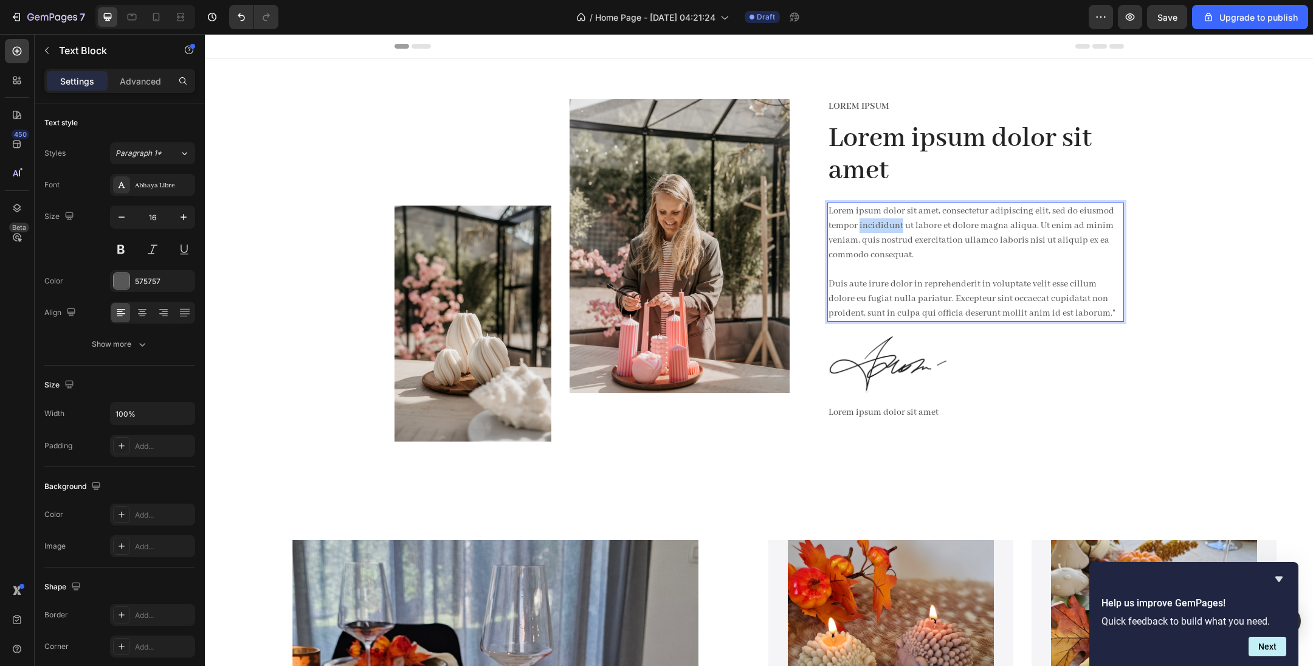
click at [875, 230] on p "Lorem ipsum dolor sit amet, consectetur adipiscing elit, sed do eiusmod tempor …" at bounding box center [976, 262] width 294 height 117
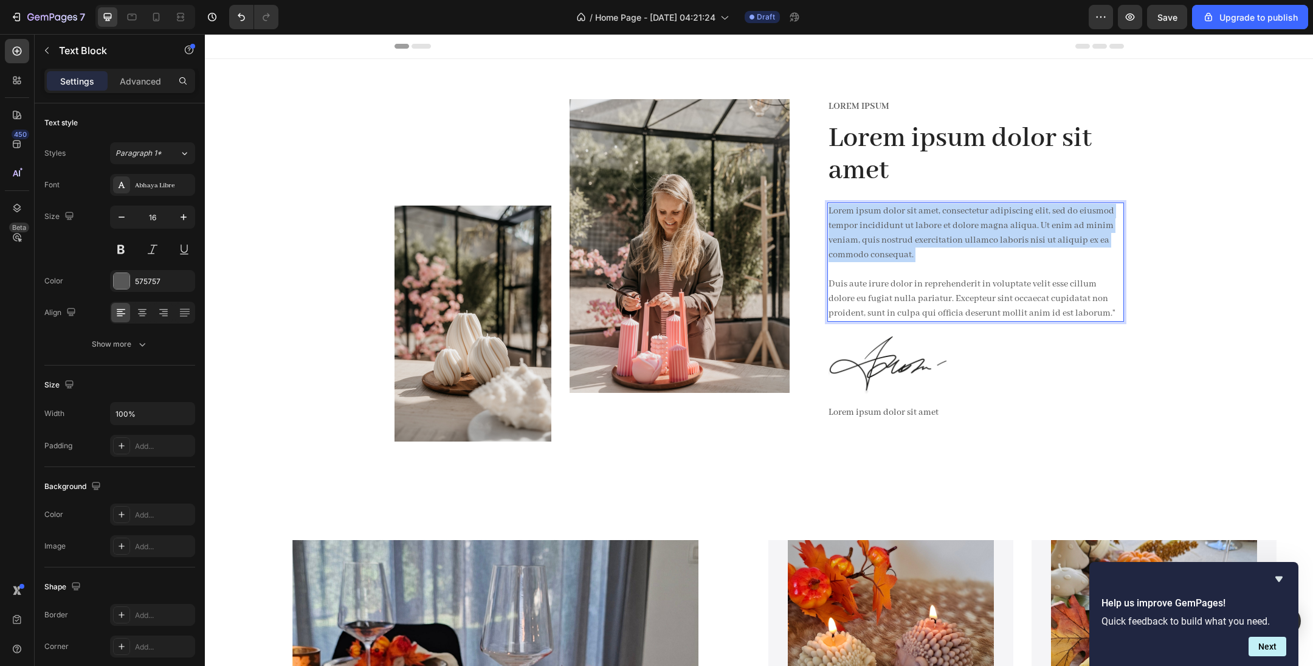
click at [875, 230] on p "Lorem ipsum dolor sit amet, consectetur adipiscing elit, sed do eiusmod tempor …" at bounding box center [976, 262] width 294 height 117
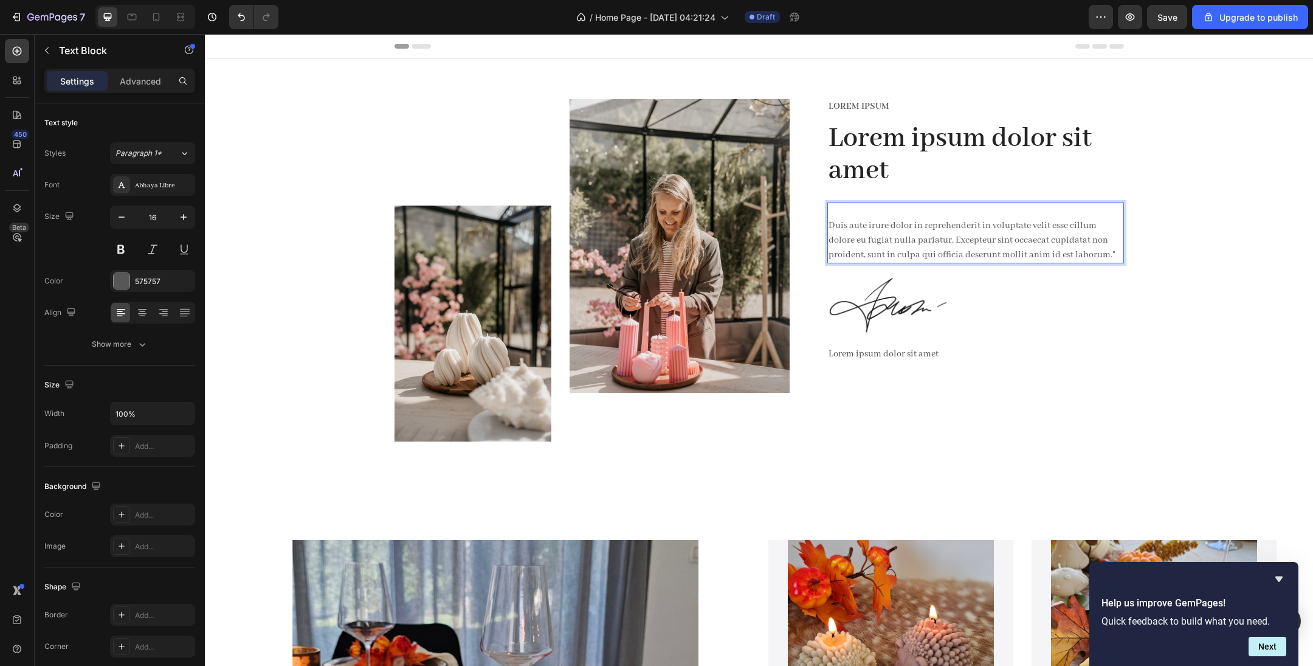
click at [875, 241] on p "⁠⁠⁠⁠⁠⁠⁠ Duis aute irure dolor in reprehenderit in voluptate velit esse cillum d…" at bounding box center [976, 233] width 294 height 58
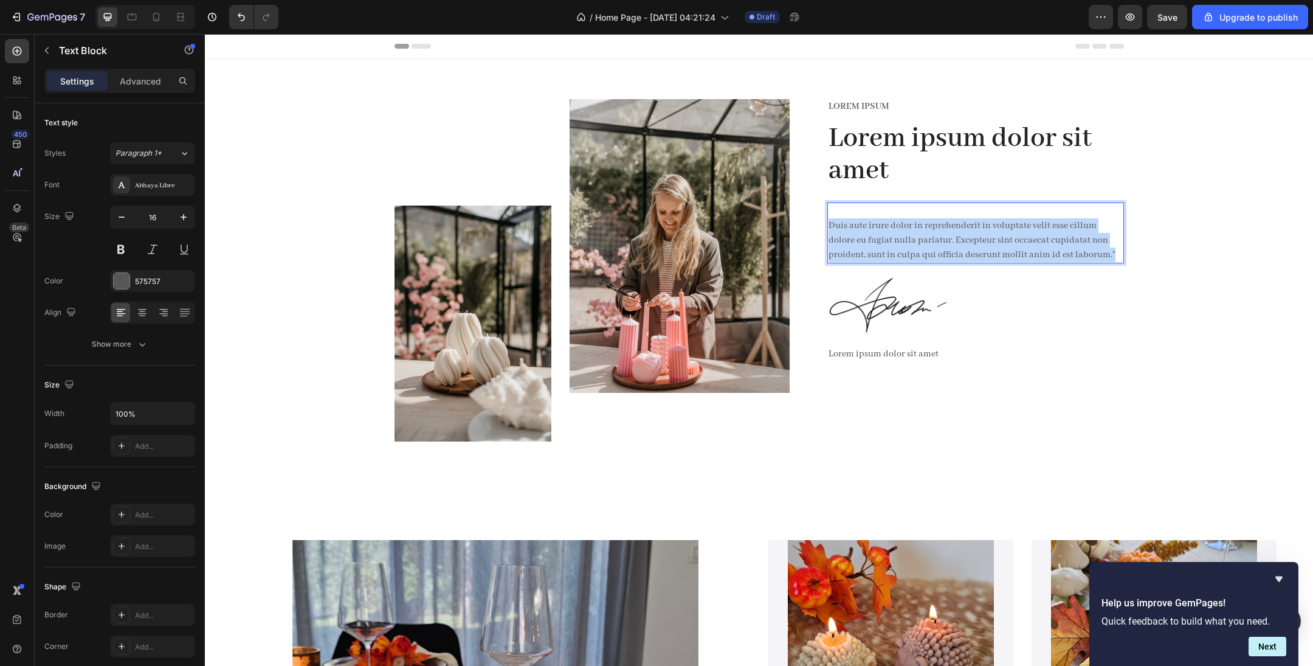
click at [875, 241] on p "Duis aute irure dolor in reprehenderit in voluptate velit esse cillum dolore eu…" at bounding box center [976, 233] width 294 height 58
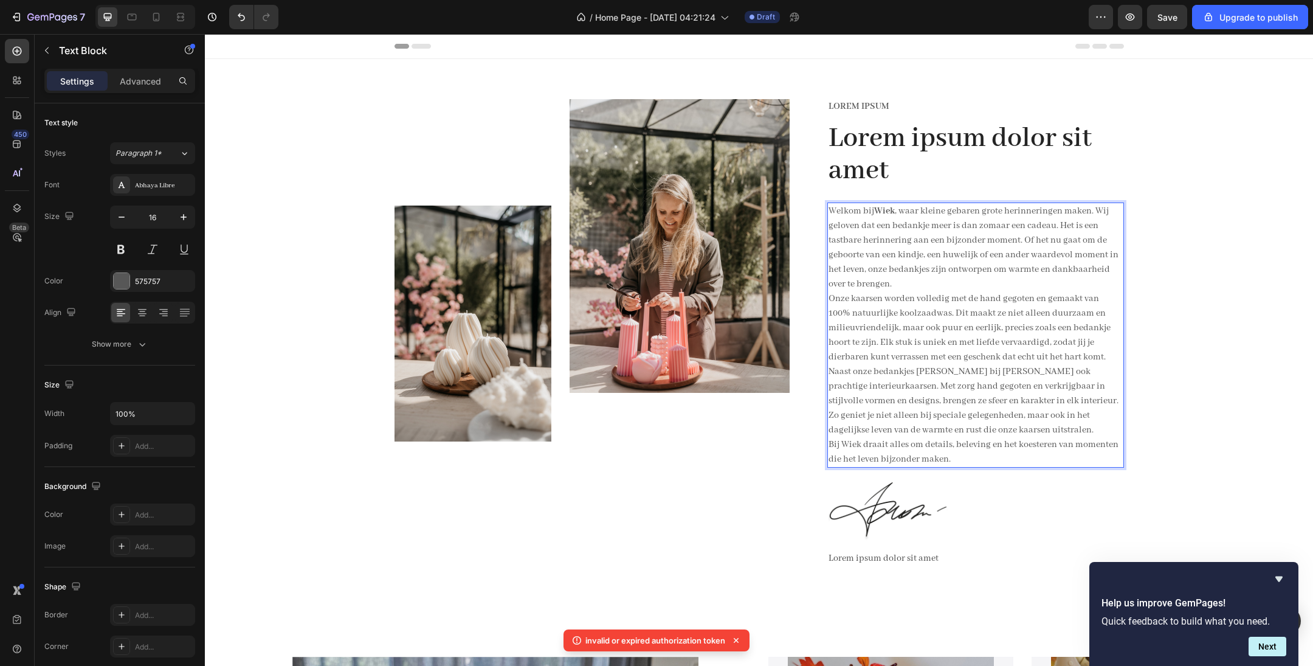
click at [875, 395] on p "Naast onze bedankjes [PERSON_NAME] bij [PERSON_NAME] ook prachtige interieurkaa…" at bounding box center [976, 400] width 294 height 73
click at [875, 396] on p "Naast onze bedankjes [PERSON_NAME] bij [PERSON_NAME] ook prachtige interieurkaa…" at bounding box center [976, 400] width 294 height 73
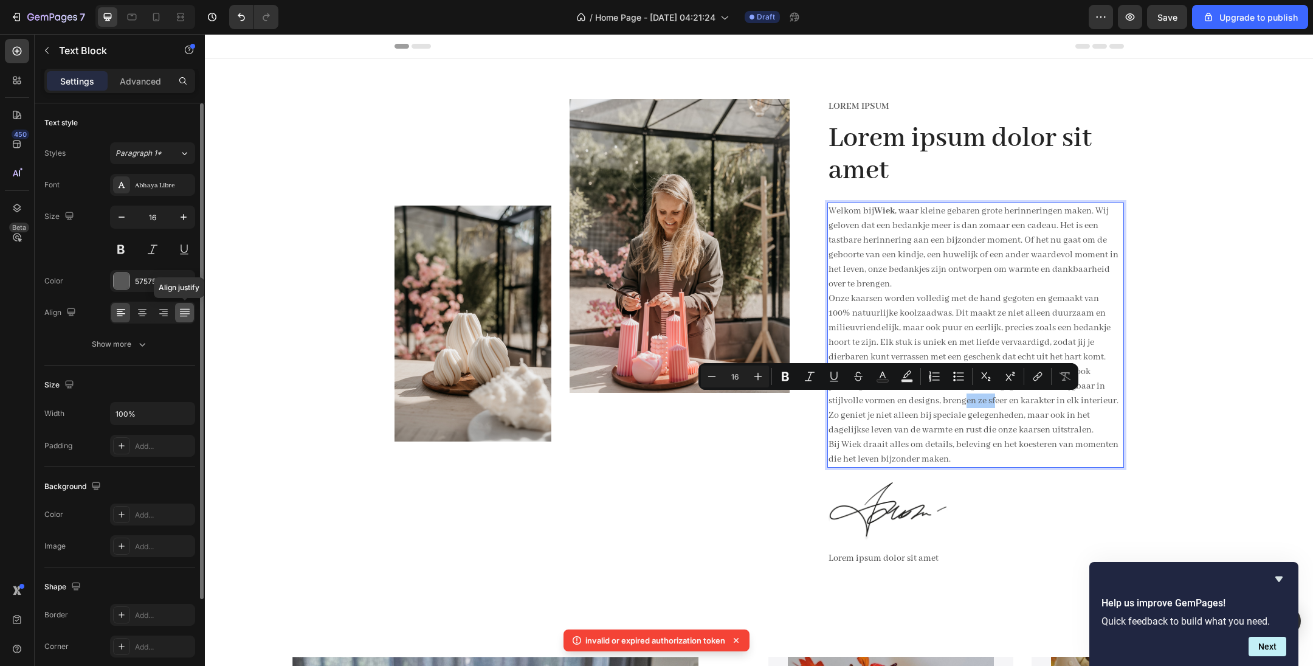
click at [187, 309] on icon at bounding box center [185, 312] width 12 height 12
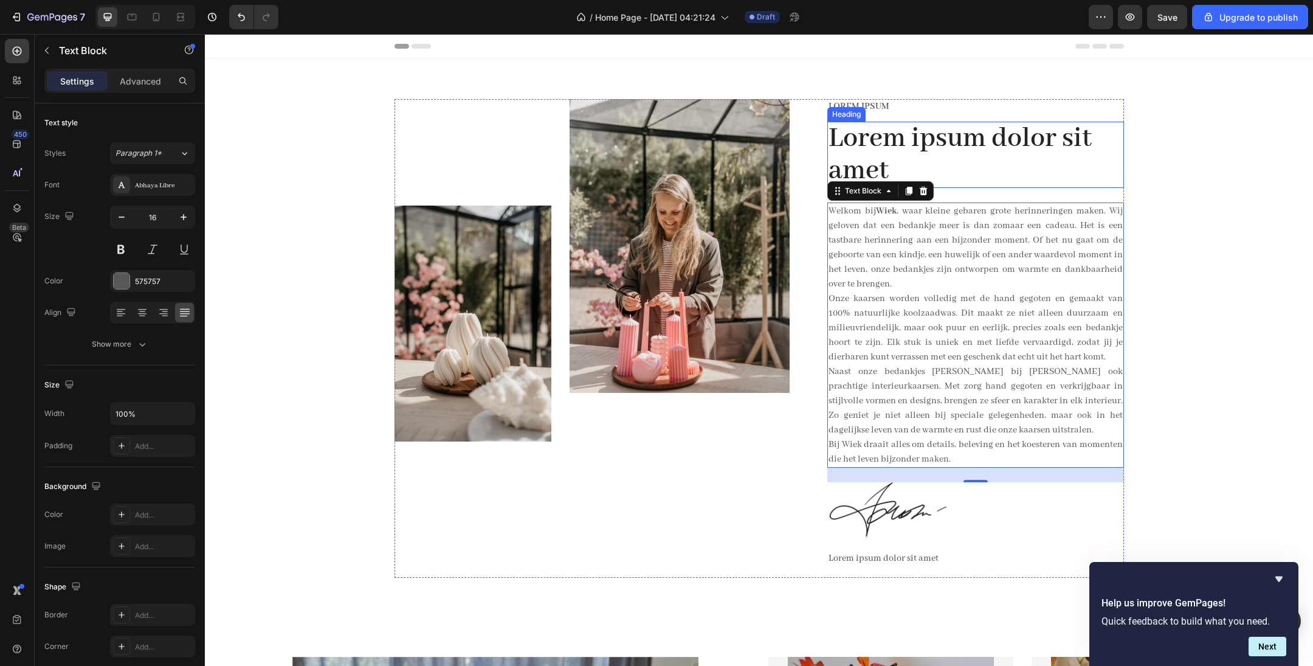
click at [859, 164] on h2 "Lorem ipsum dolor sit amet" at bounding box center [976, 155] width 297 height 67
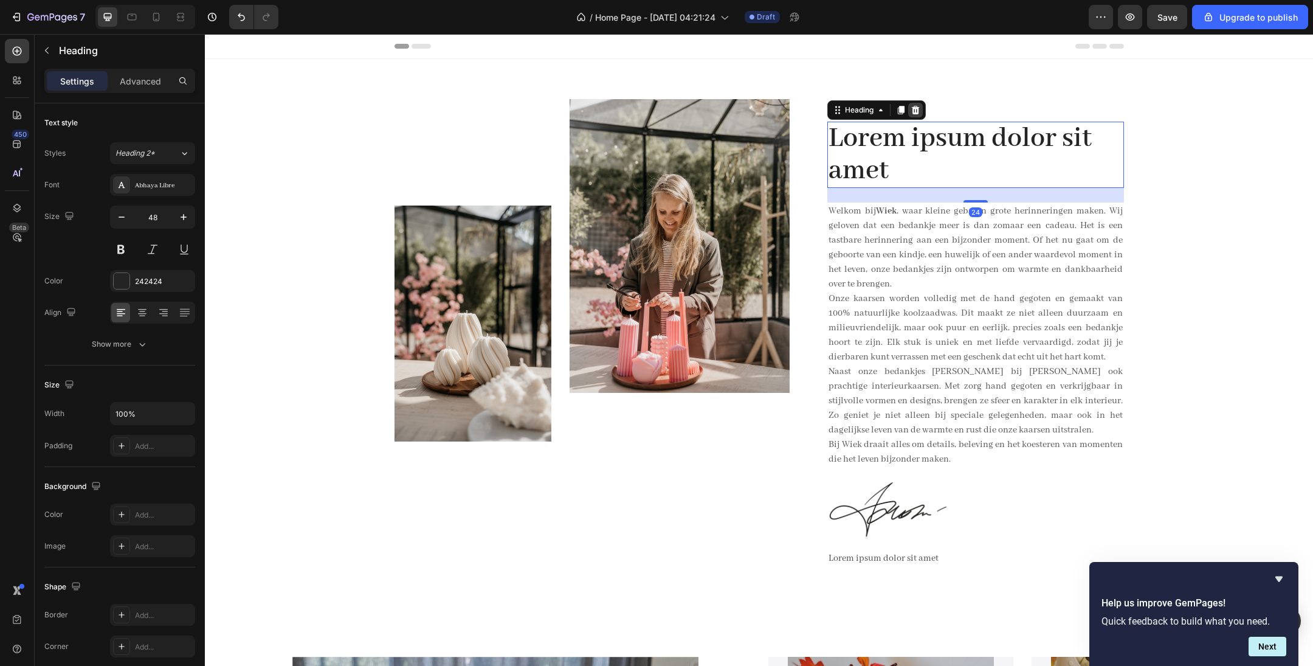
click at [875, 112] on icon at bounding box center [916, 110] width 10 height 10
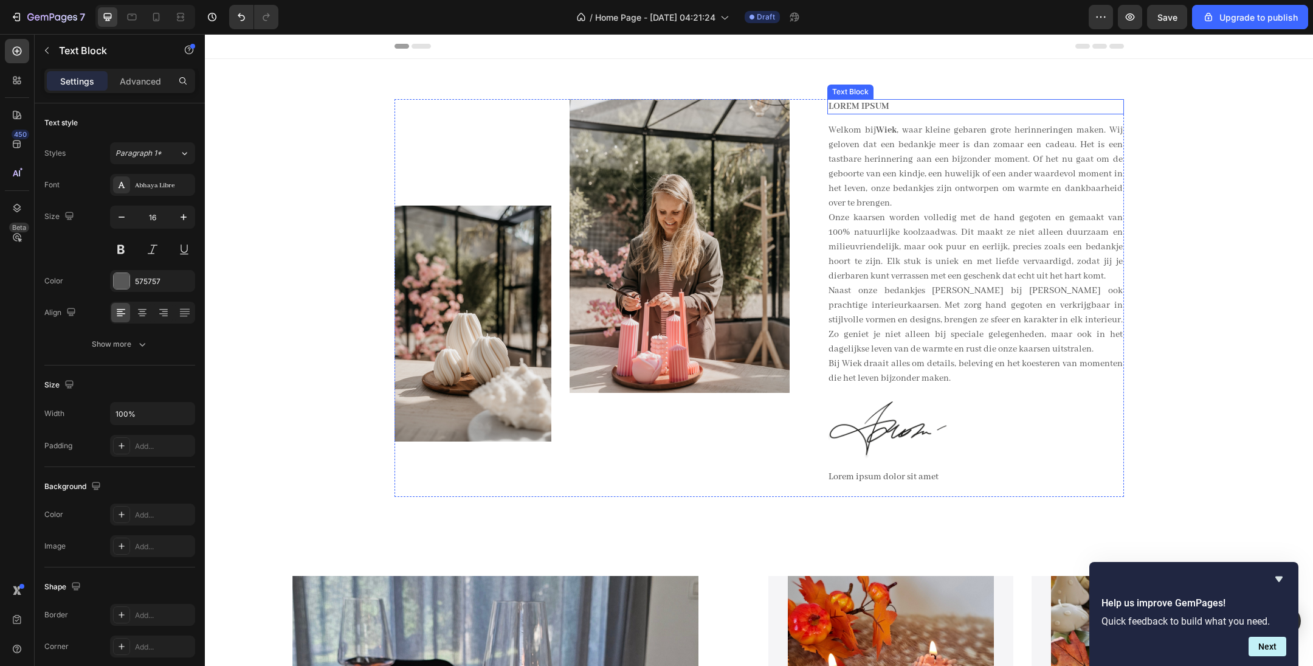
click at [875, 106] on p "Lorem ipsum" at bounding box center [976, 106] width 294 height 13
click at [875, 89] on icon at bounding box center [924, 87] width 8 height 9
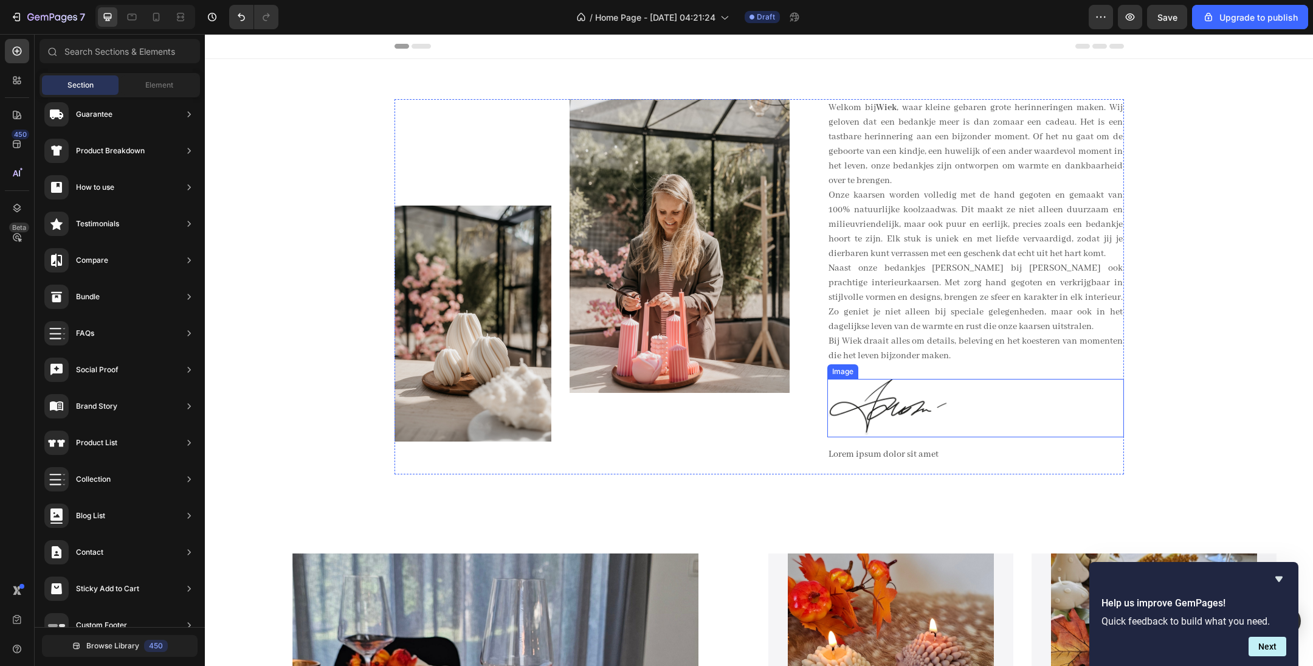
click at [875, 415] on img at bounding box center [889, 408] width 122 height 58
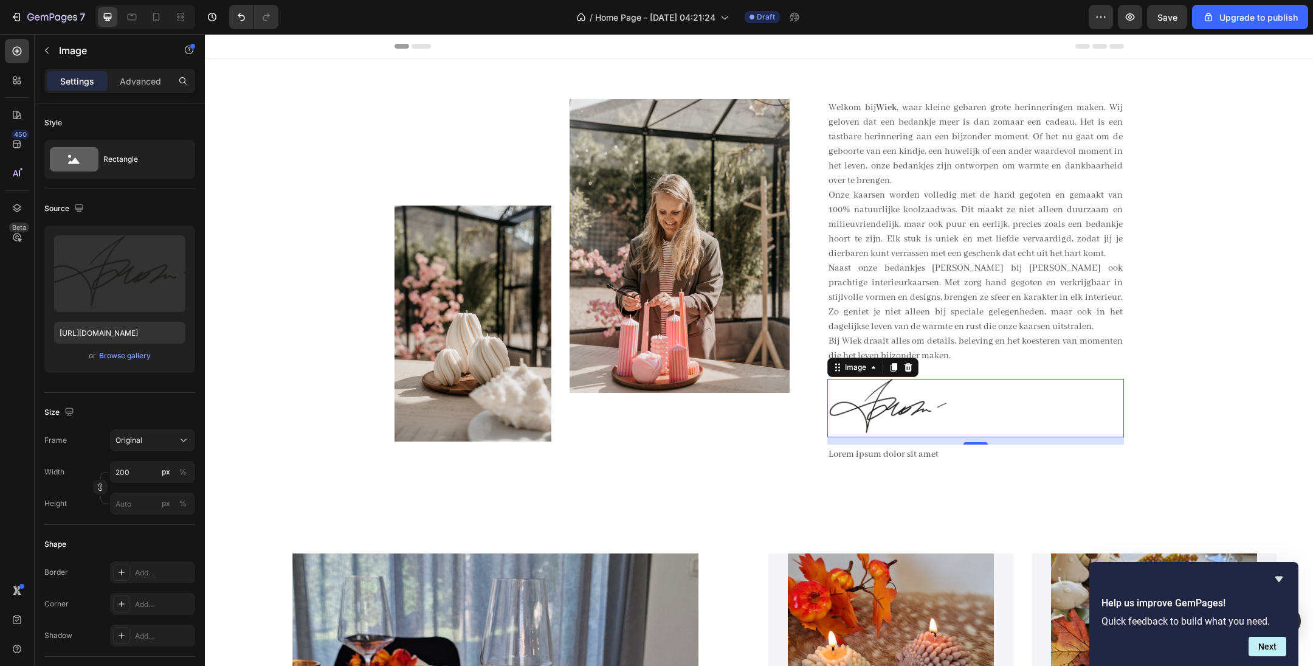
click at [875, 407] on img at bounding box center [889, 408] width 122 height 58
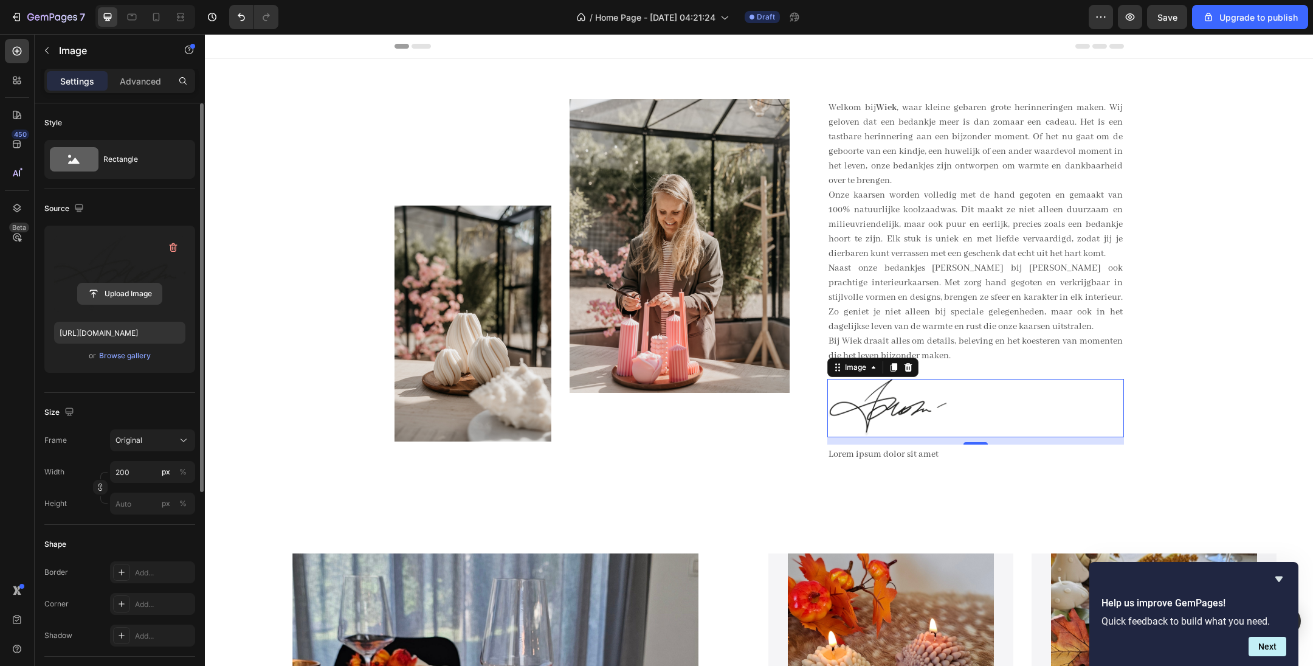
click at [128, 303] on input "file" at bounding box center [120, 293] width 84 height 21
click at [133, 353] on div "Browse gallery" at bounding box center [125, 355] width 52 height 11
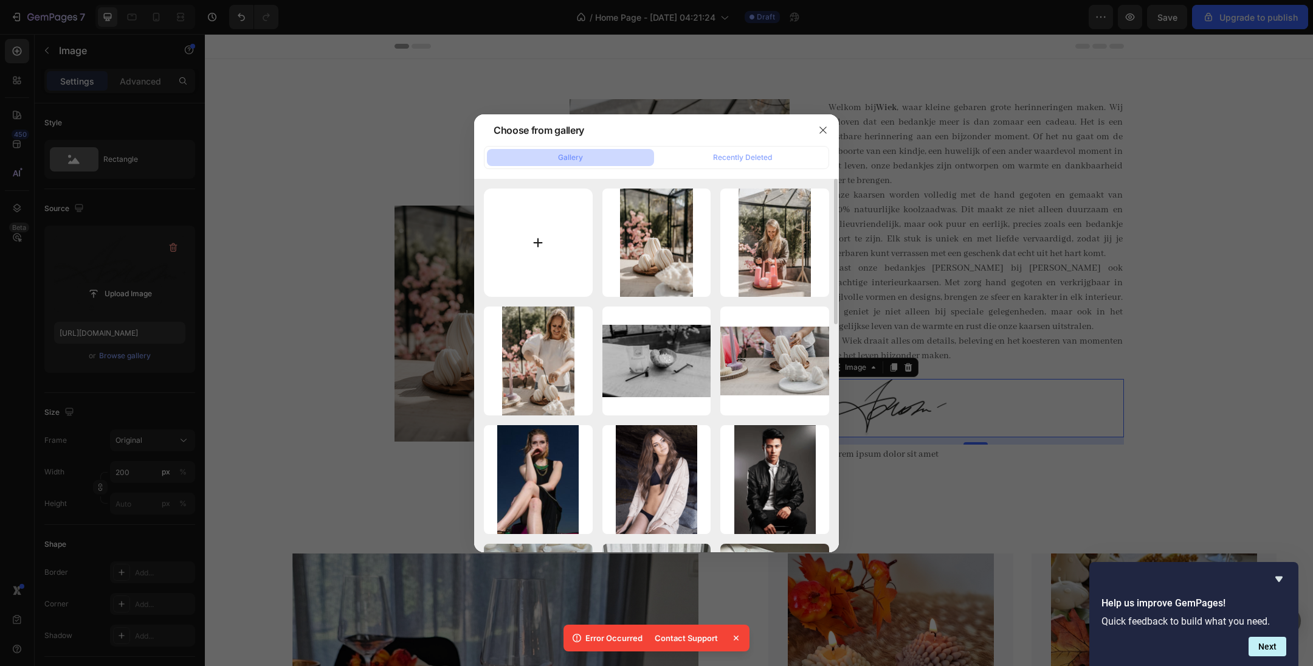
click at [536, 251] on input "file" at bounding box center [538, 242] width 109 height 109
type input "C:\fakepath\signature.png"
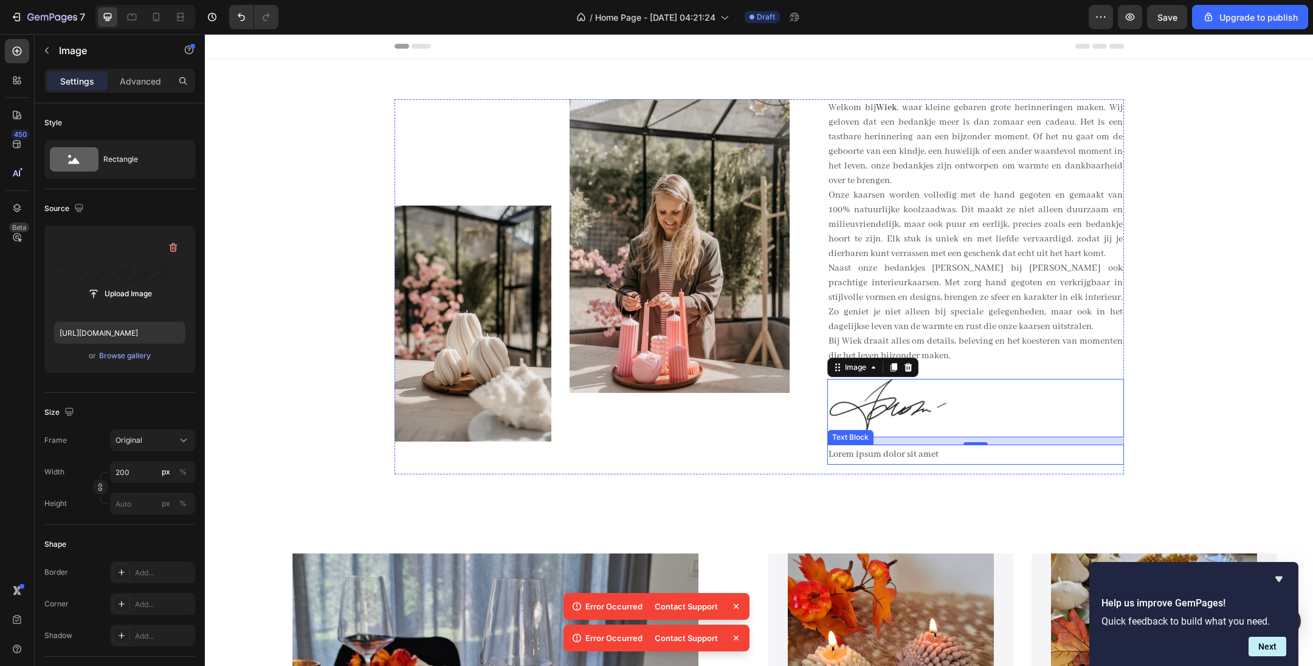
click at [875, 443] on p "Lorem ipsum dolor sit amet" at bounding box center [976, 455] width 294 height 18
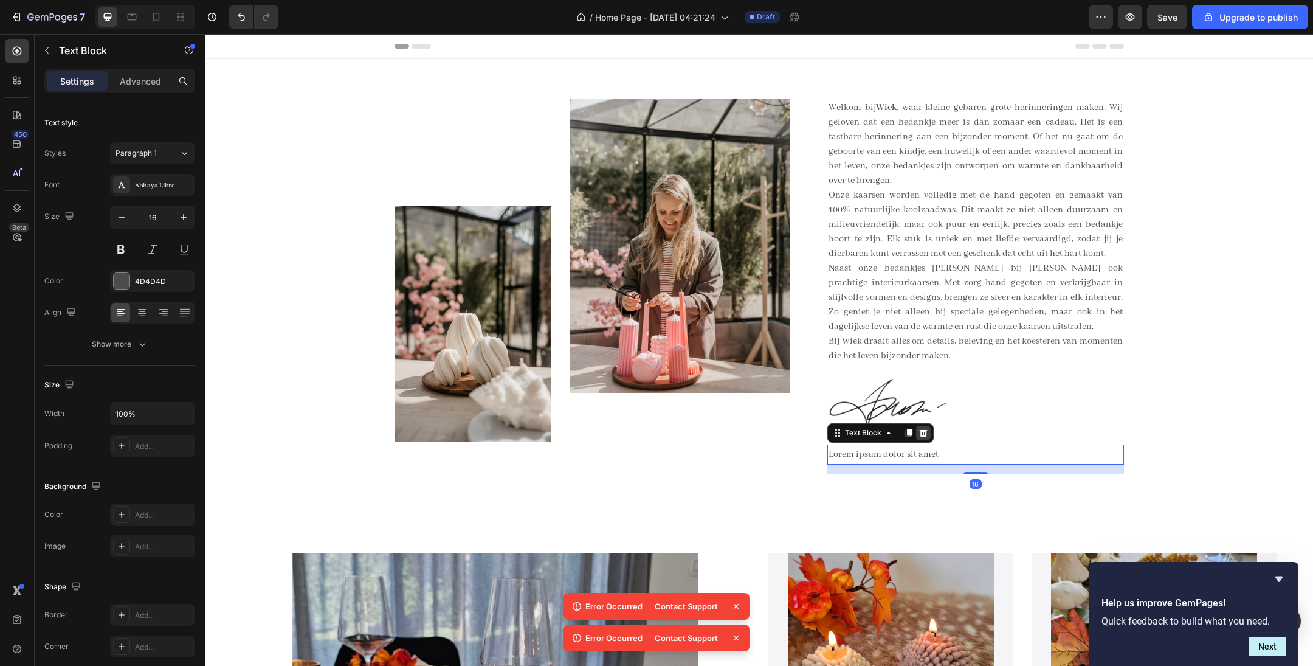
click at [875, 432] on div at bounding box center [923, 433] width 15 height 15
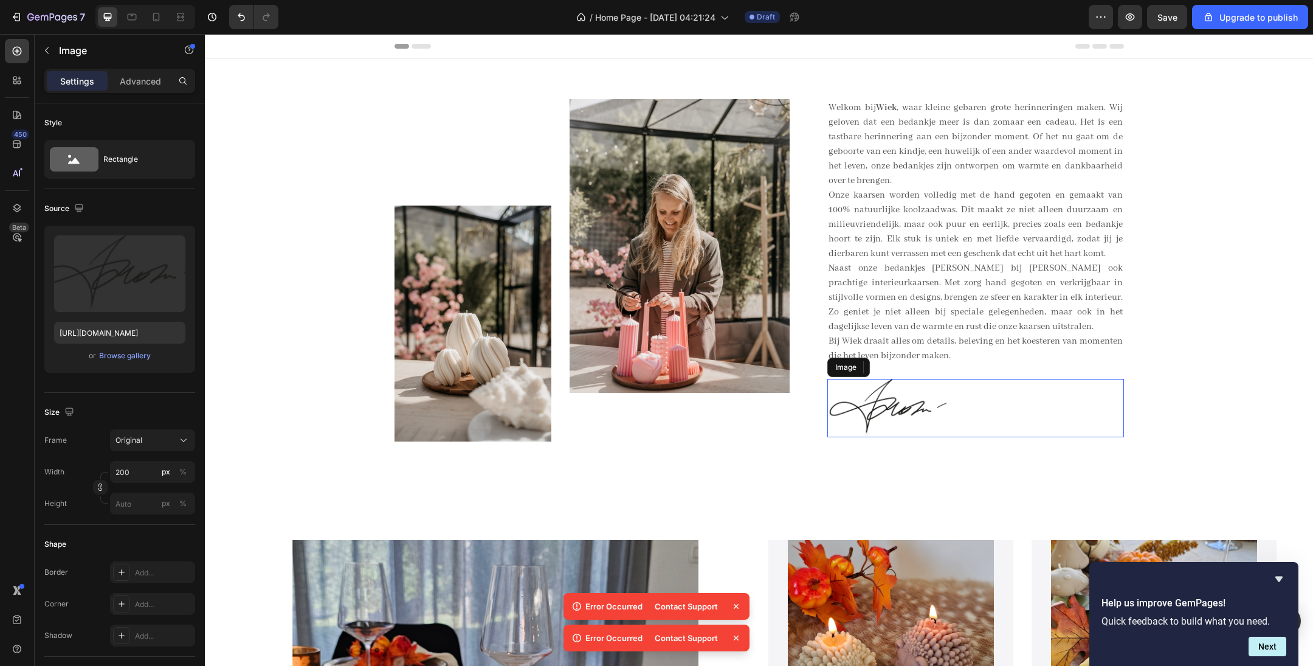
click at [873, 410] on img at bounding box center [889, 408] width 122 height 58
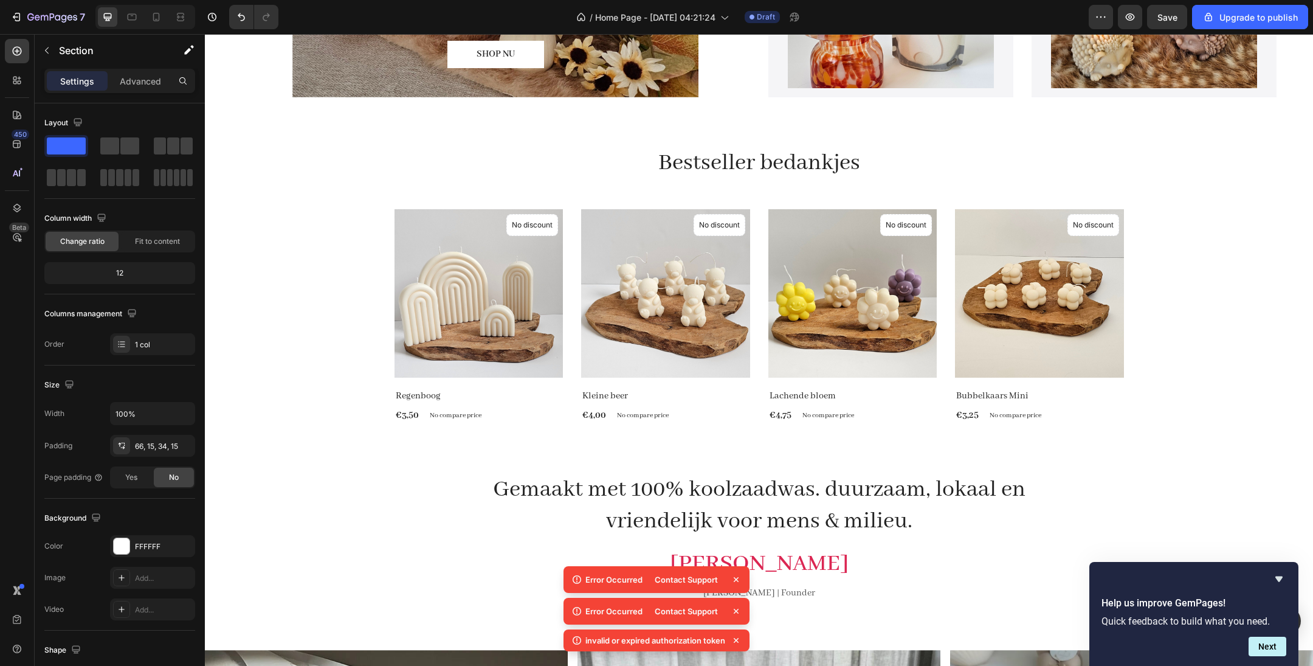
scroll to position [850, 0]
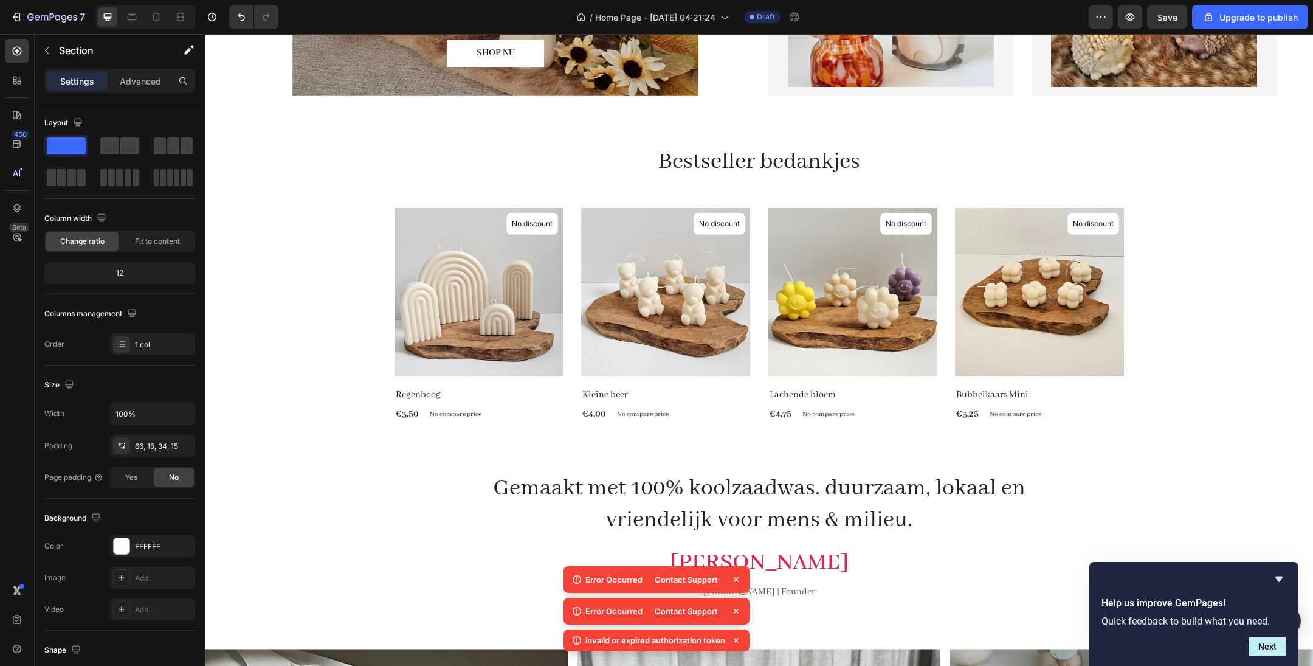
click at [738, 443] on icon at bounding box center [736, 640] width 12 height 12
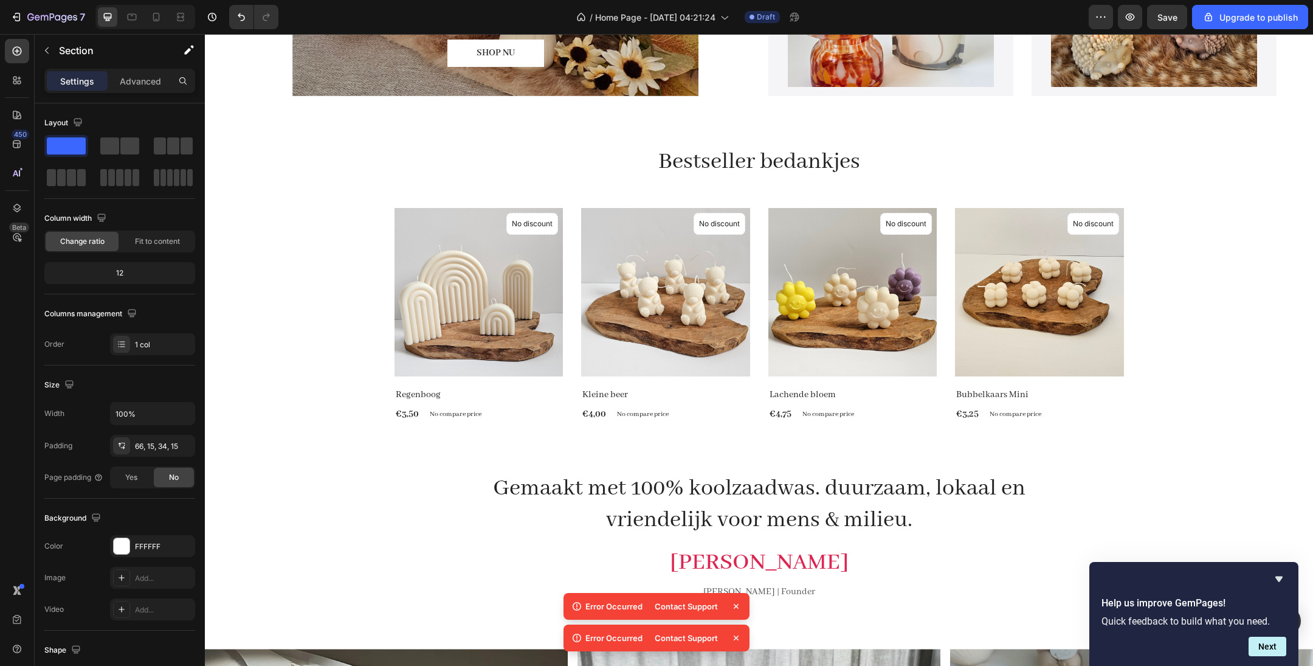
click at [738, 443] on icon at bounding box center [736, 638] width 12 height 12
click at [738, 443] on icon at bounding box center [736, 637] width 5 height 5
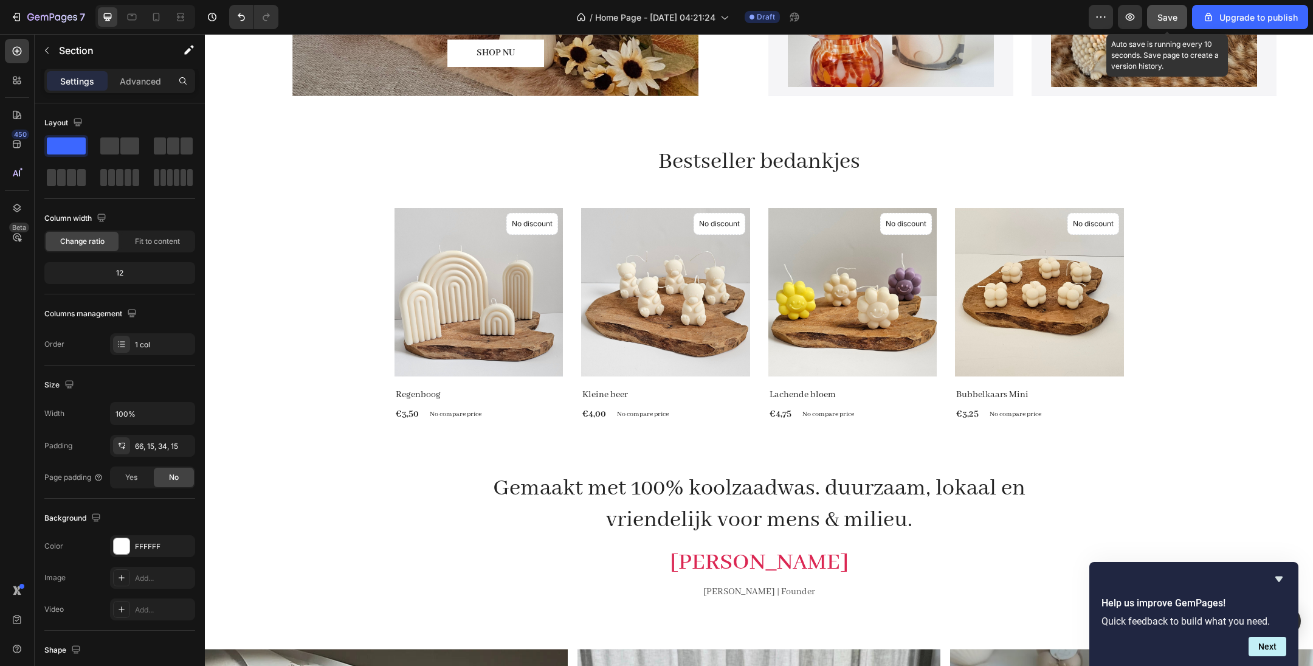
drag, startPoint x: 1173, startPoint y: 13, endPoint x: 958, endPoint y: 13, distance: 215.8
click at [875, 13] on span "Save" at bounding box center [1168, 17] width 20 height 10
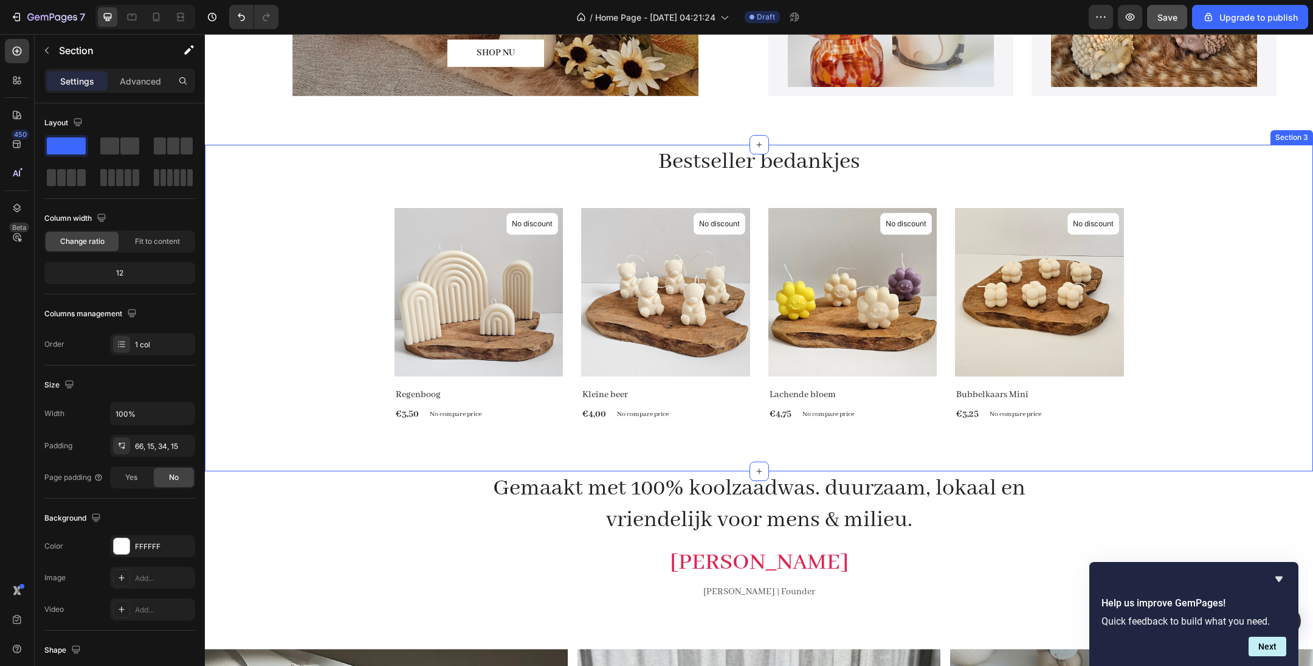
click at [328, 192] on div "Bestseller bedankjes Heading Product Images No discount Not be displayed when p…" at bounding box center [759, 284] width 1090 height 278
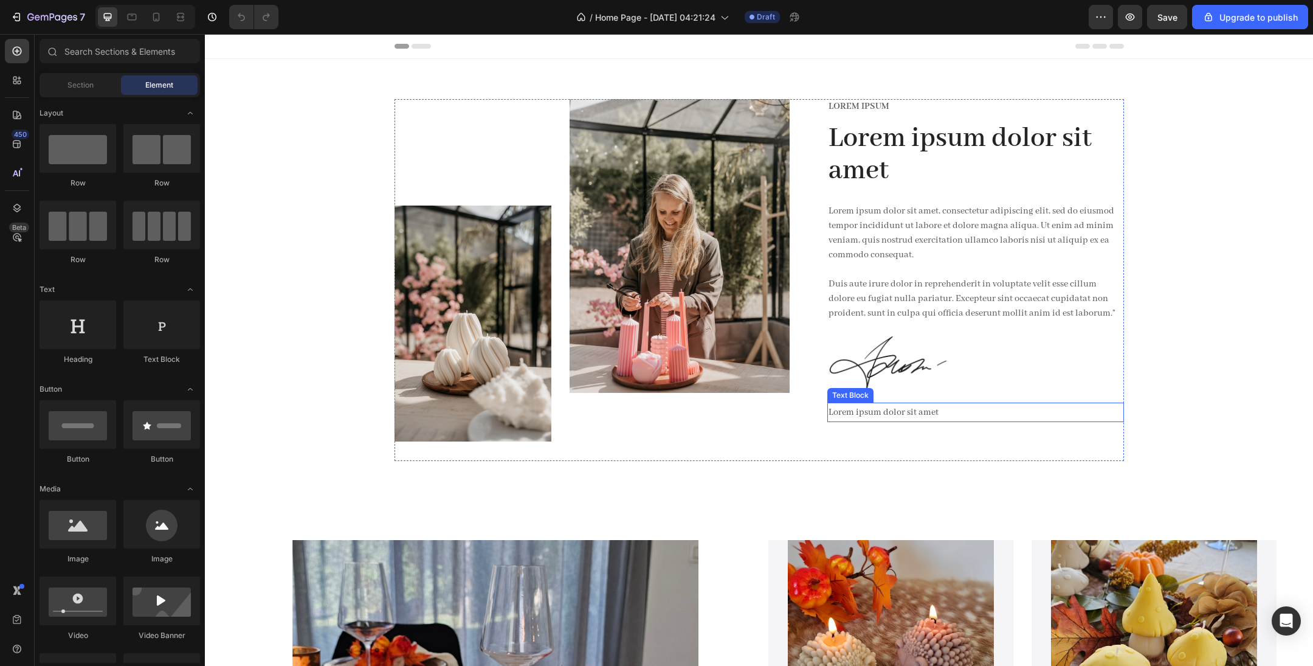
click at [896, 407] on p "Lorem ipsum dolor sit amet" at bounding box center [976, 413] width 294 height 18
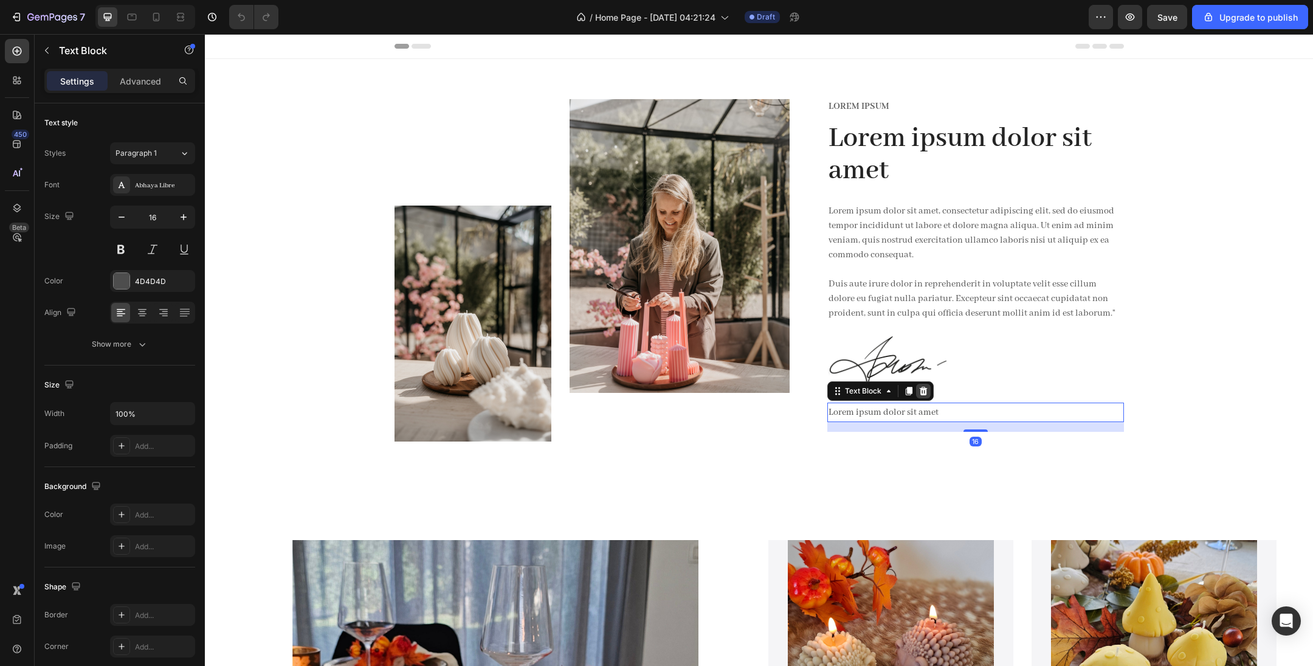
click at [925, 393] on icon at bounding box center [924, 390] width 8 height 9
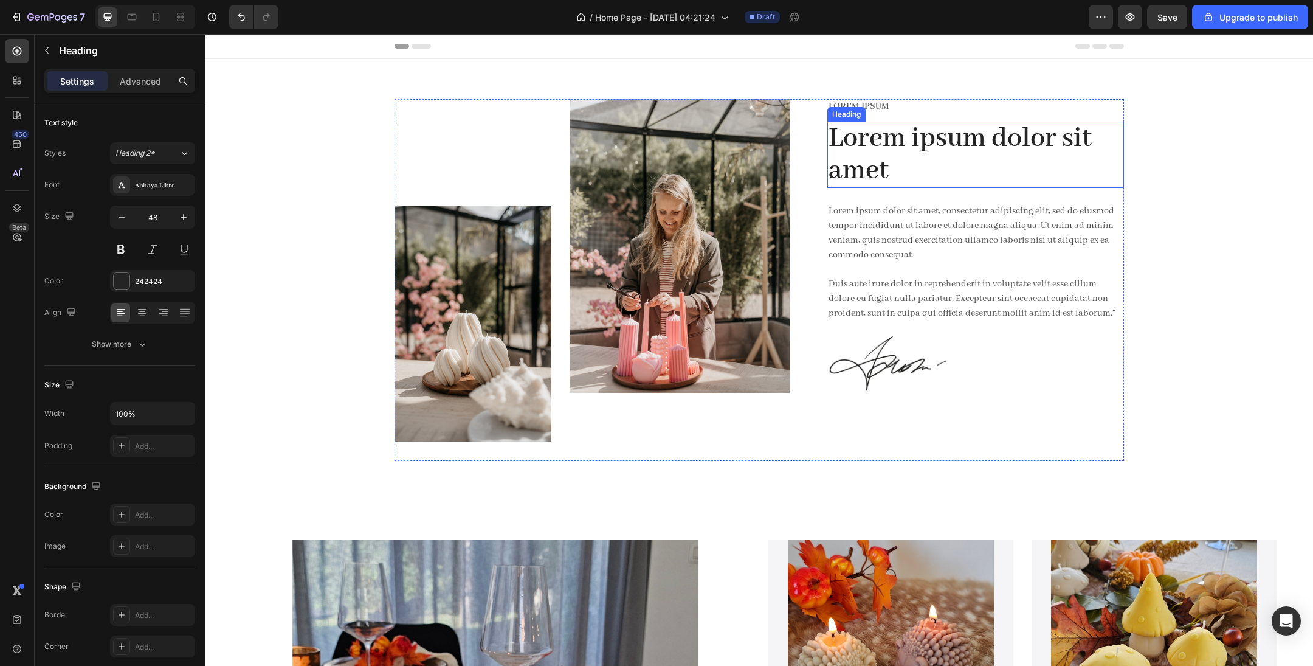
click at [851, 182] on h2 "Lorem ipsum dolor sit amet" at bounding box center [976, 155] width 297 height 67
click at [918, 111] on icon at bounding box center [916, 110] width 8 height 9
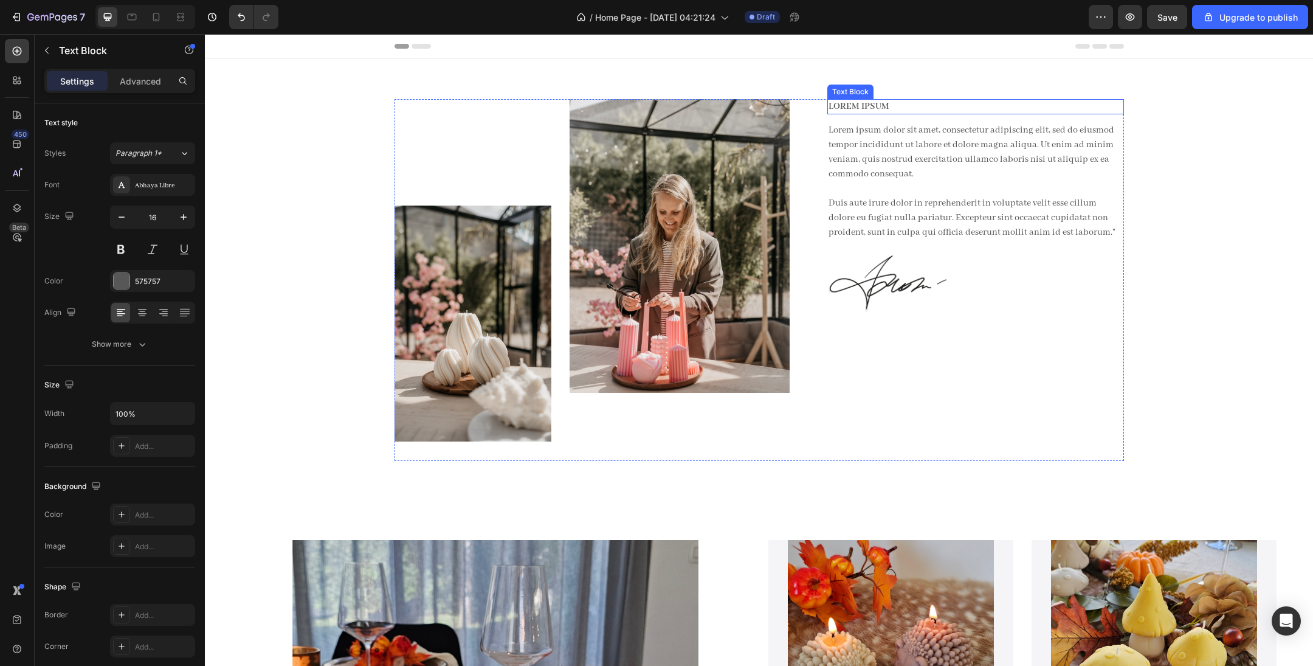
click at [877, 102] on p "Lorem ipsum" at bounding box center [976, 106] width 294 height 13
click at [922, 89] on icon at bounding box center [924, 87] width 8 height 9
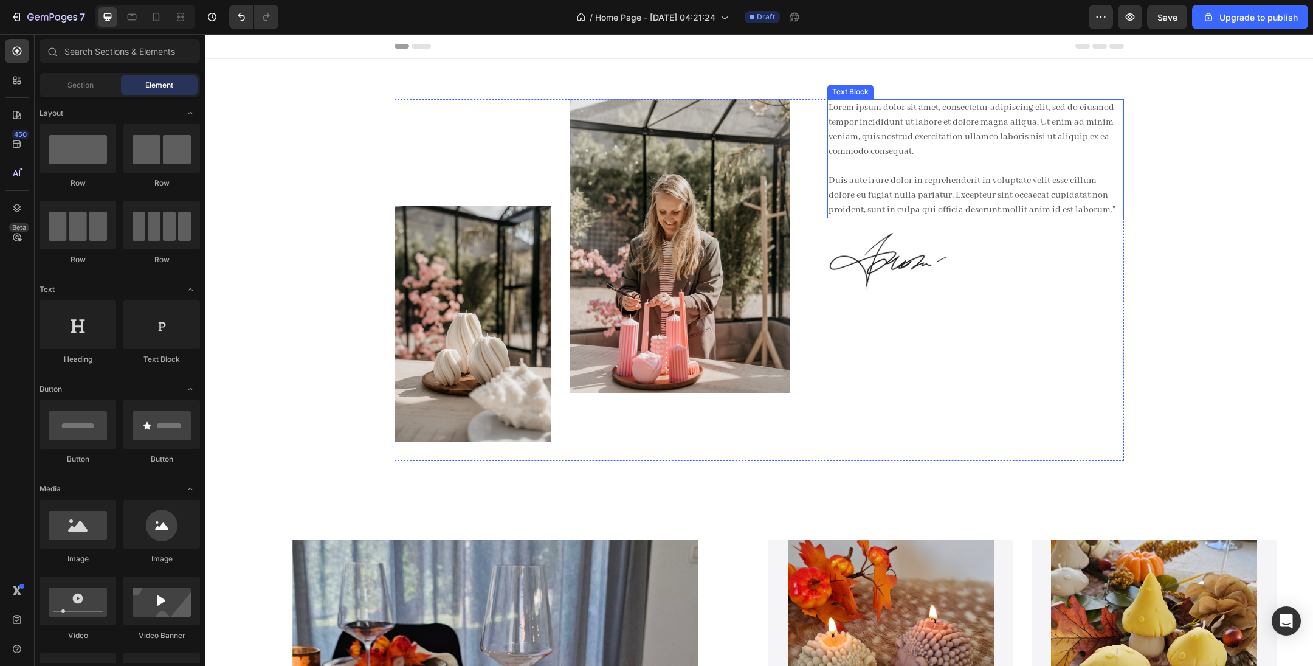
click at [894, 147] on p "Lorem ipsum dolor sit amet, consectetur adipiscing elit, sed do eiusmod tempor …" at bounding box center [976, 158] width 294 height 117
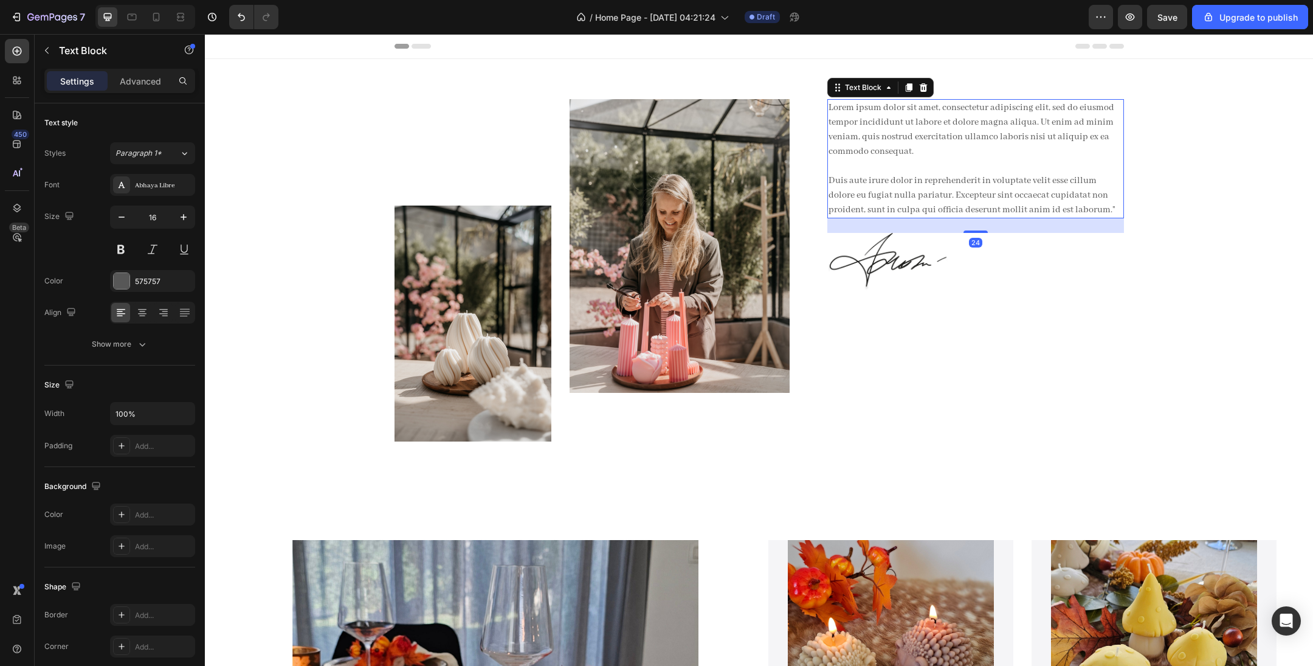
click at [913, 201] on p "Lorem ipsum dolor sit amet, consectetur adipiscing elit, sed do eiusmod tempor …" at bounding box center [976, 158] width 294 height 117
click at [913, 202] on p "Lorem ipsum dolor sit amet, consectetur adipiscing elit, sed do eiusmod tempor …" at bounding box center [976, 158] width 294 height 117
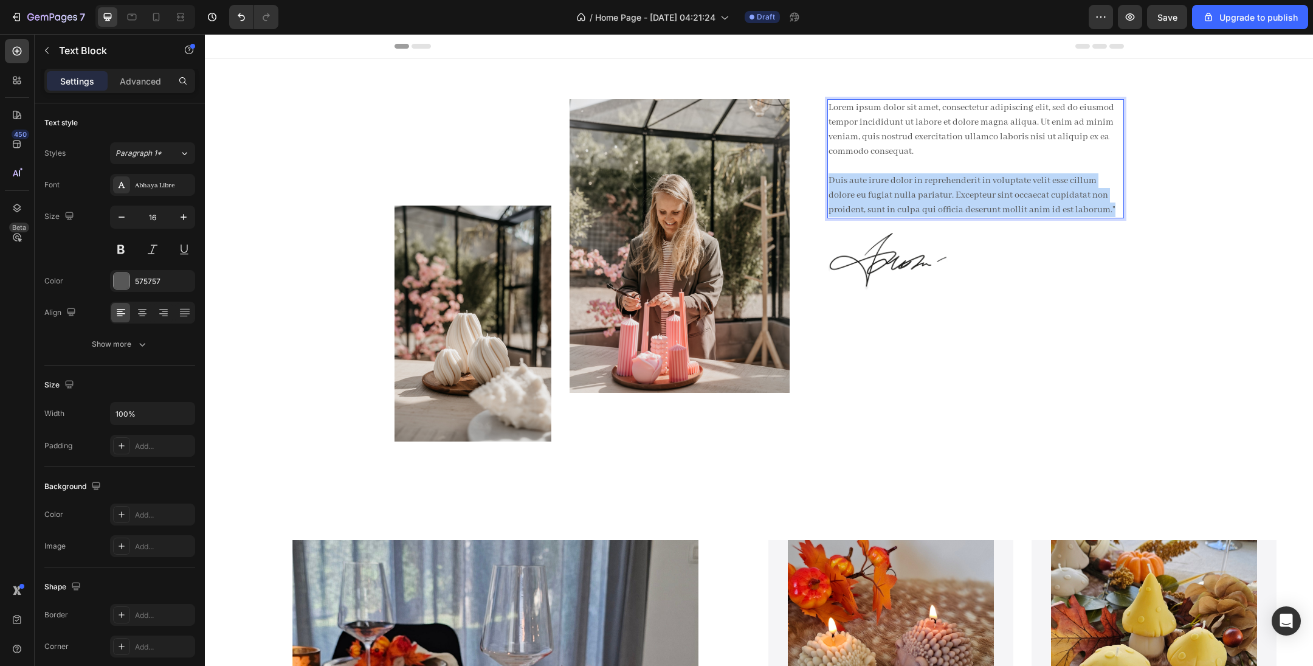
click at [913, 202] on p "Lorem ipsum dolor sit amet, consectetur adipiscing elit, sed do eiusmod tempor …" at bounding box center [976, 158] width 294 height 117
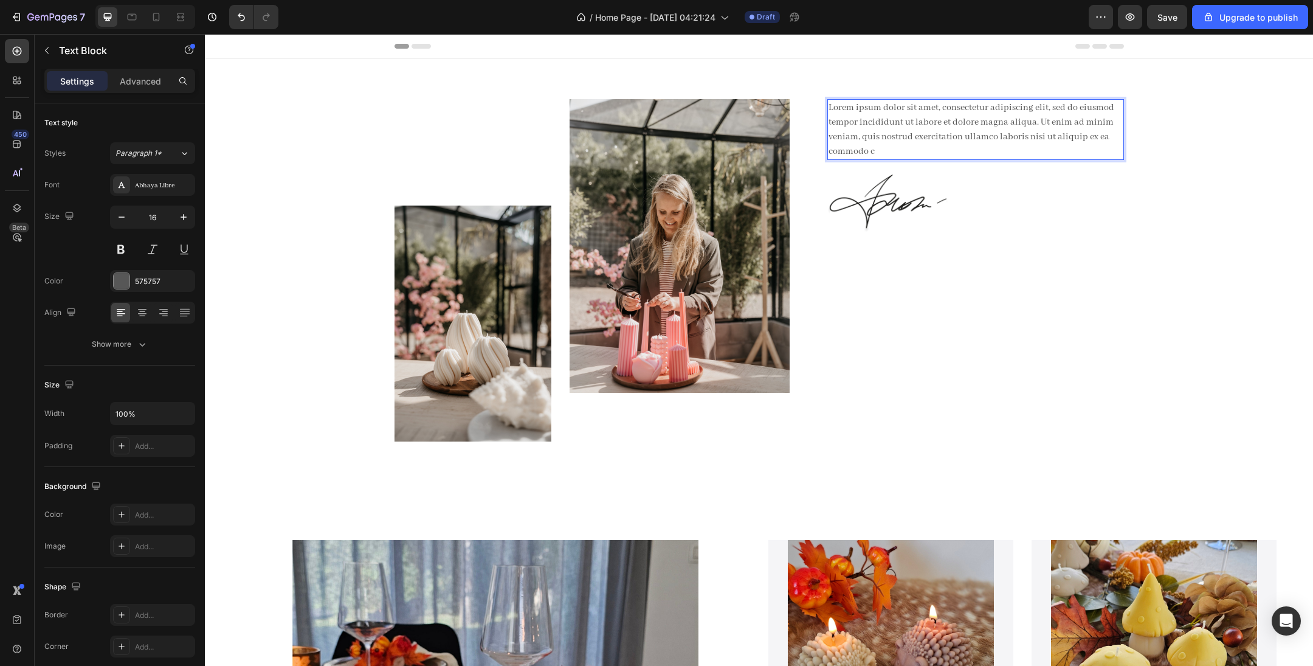
click at [976, 119] on p "Lorem ipsum dolor sit amet, consectetur adipiscing elit, sed do eiusmod tempor …" at bounding box center [976, 129] width 294 height 58
click at [975, 119] on p "Lorem ipsum dolor sit amet, consectetur adipiscing elit, sed do eiusmod tempor …" at bounding box center [976, 129] width 294 height 58
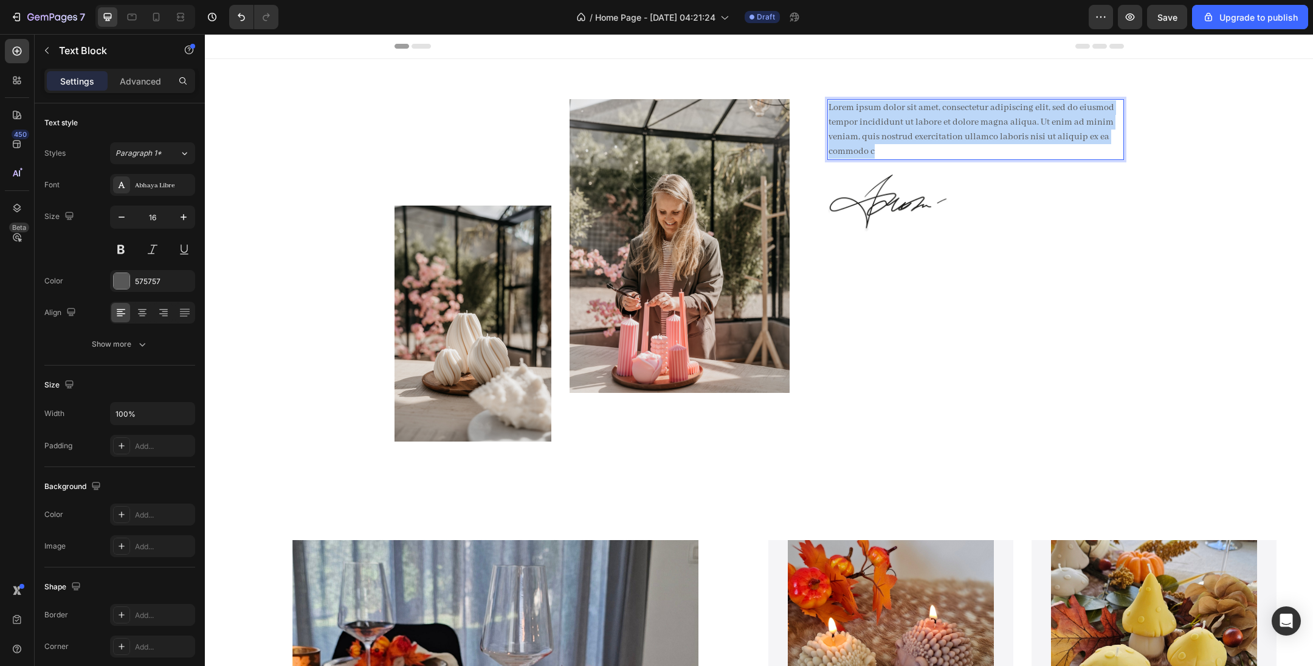
click at [975, 119] on p "Lorem ipsum dolor sit amet, consectetur adipiscing elit, sed do eiusmod tempor …" at bounding box center [976, 129] width 294 height 58
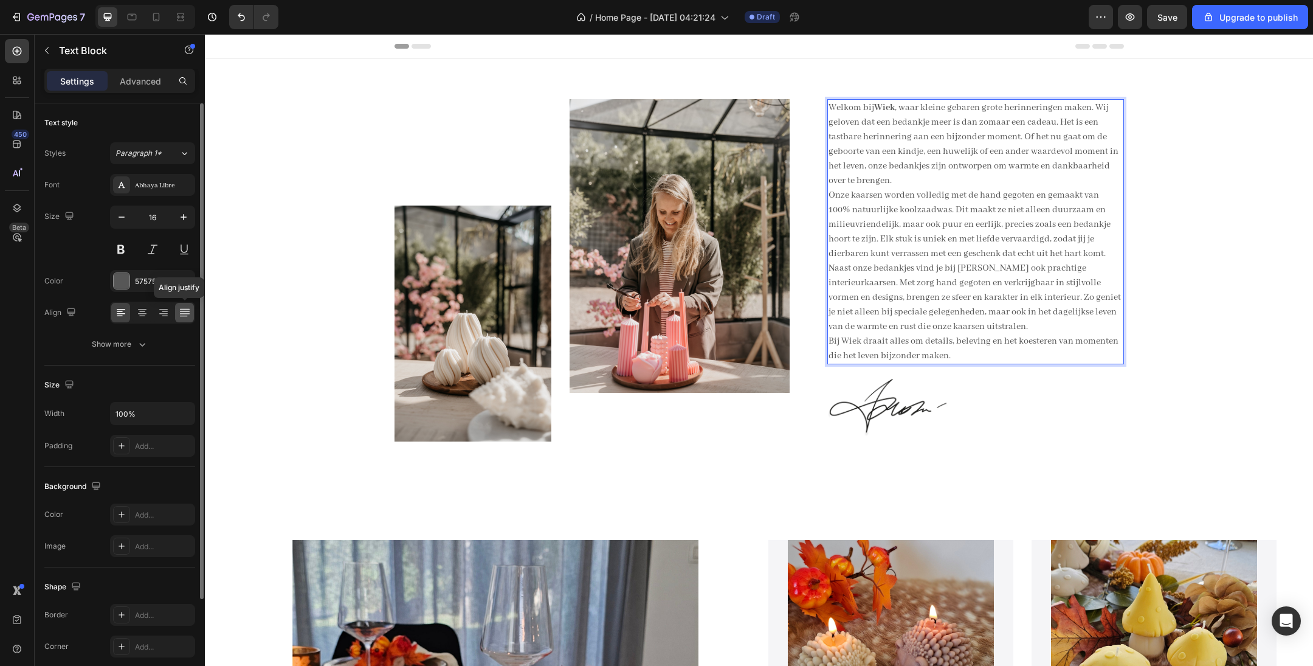
click at [189, 316] on icon at bounding box center [185, 312] width 12 height 12
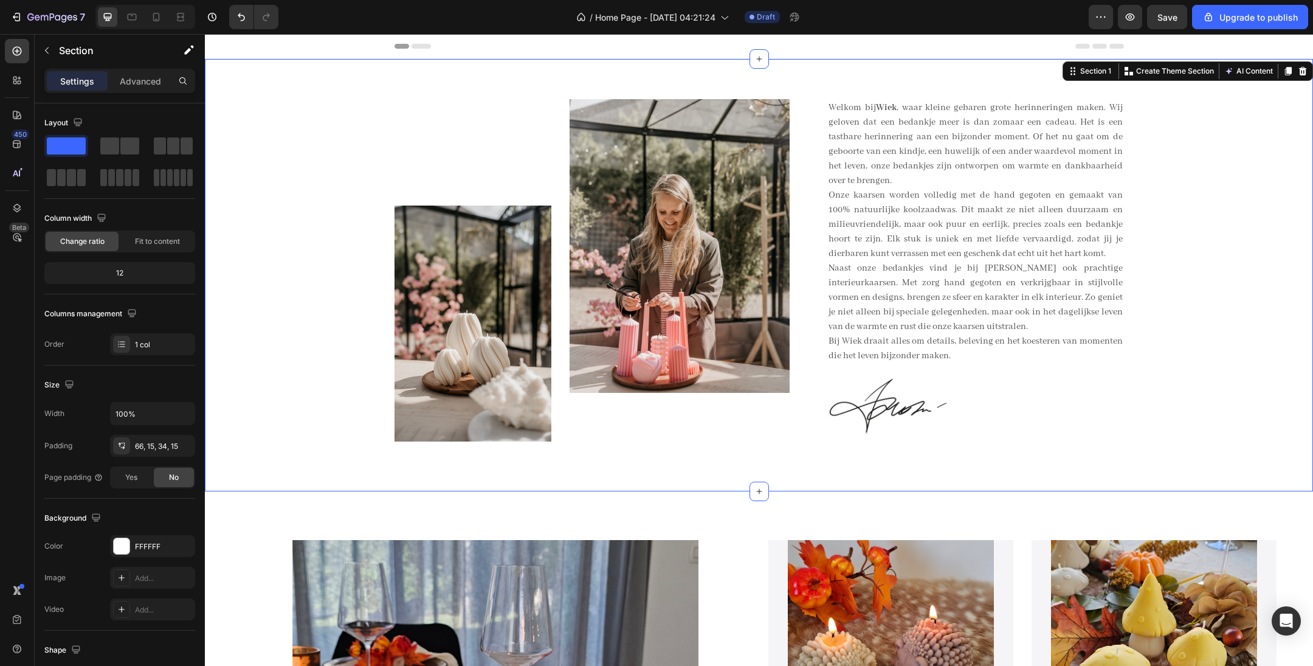
click at [1206, 309] on div "Image Image Row Welkom bij Wiek , waar kleine gebaren grote herinneringen maken…" at bounding box center [759, 285] width 1090 height 372
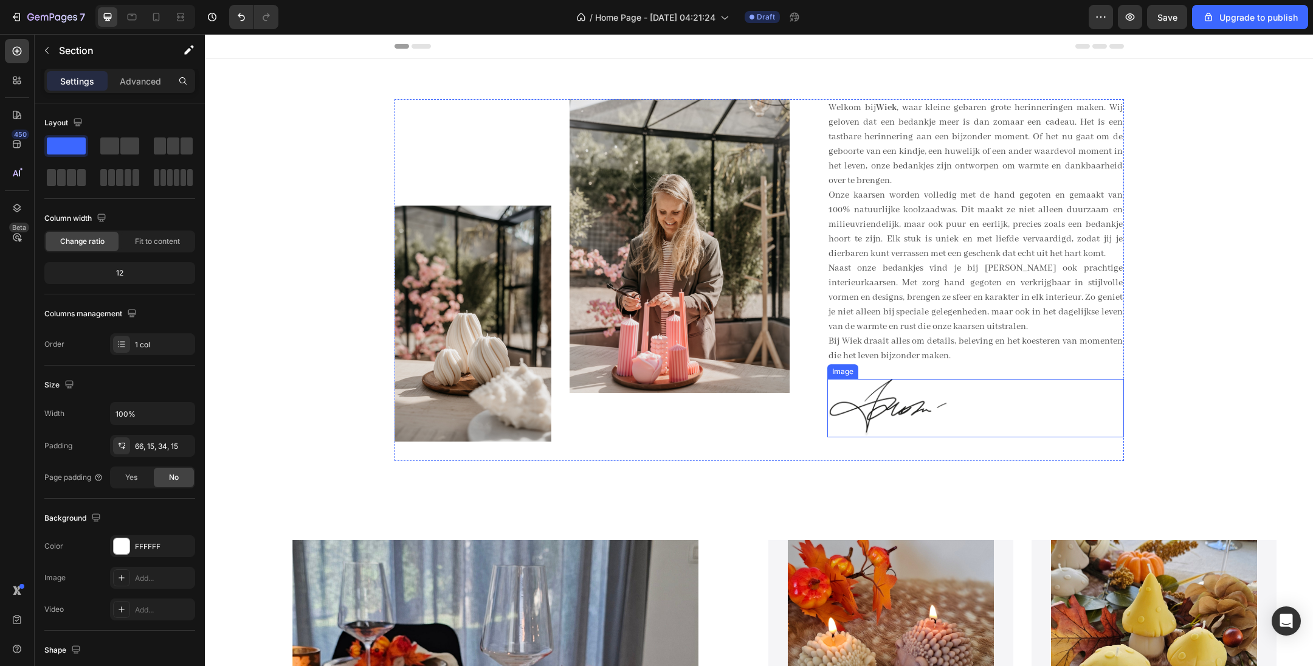
click at [896, 409] on img at bounding box center [889, 408] width 122 height 58
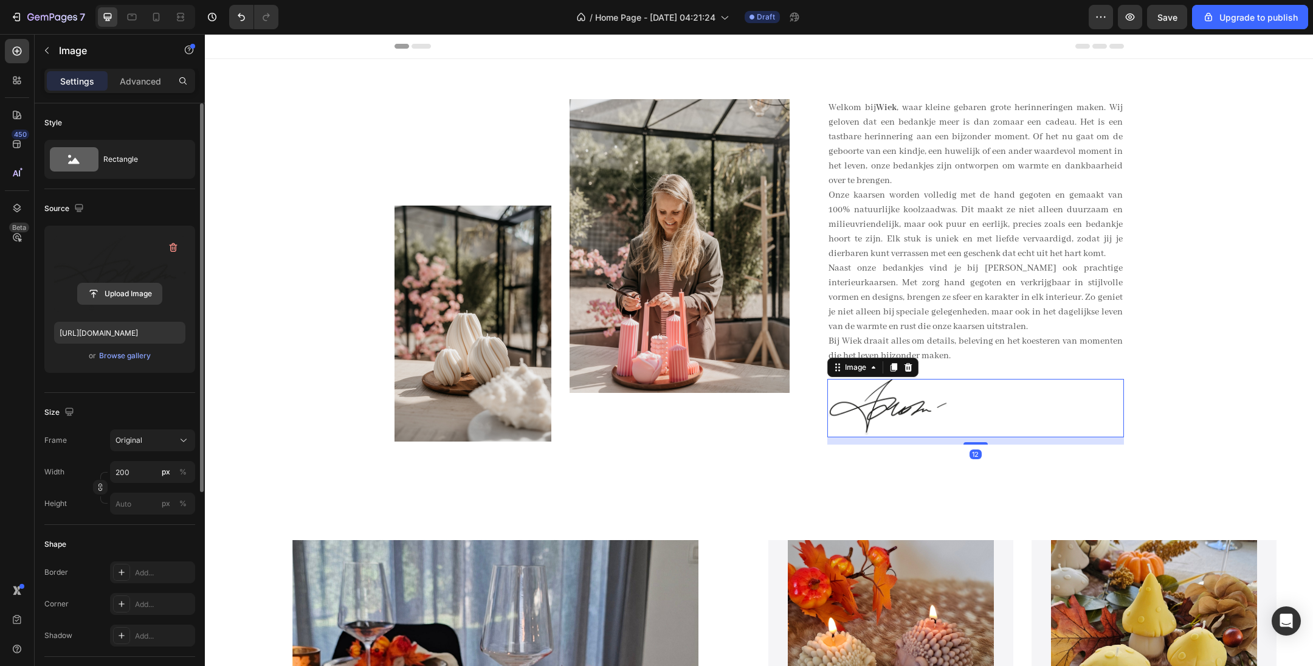
click at [121, 297] on input "file" at bounding box center [120, 293] width 84 height 21
type input "https://cdn.shopify.com/s/files/1/0649/1511/2201/files/gempages_529359793383539…"
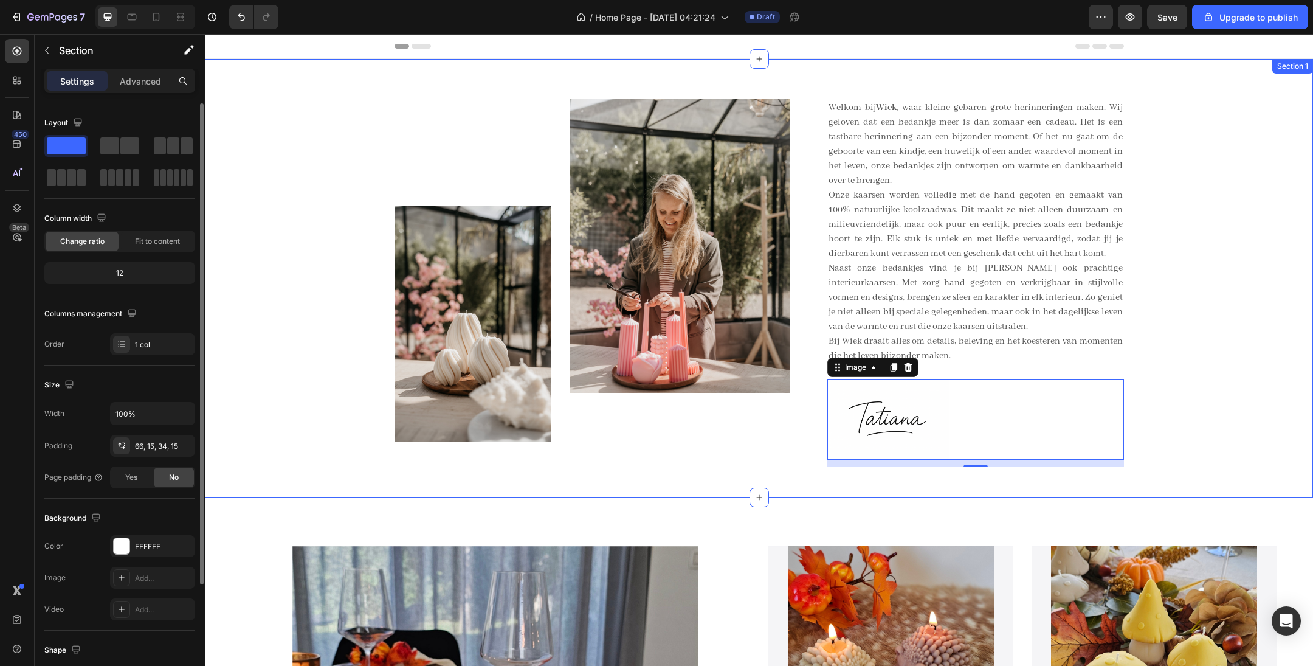
click at [1219, 330] on div "Image Image Row Welkom bij Wiek , waar kleine gebaren grote herinneringen maken…" at bounding box center [759, 288] width 1090 height 378
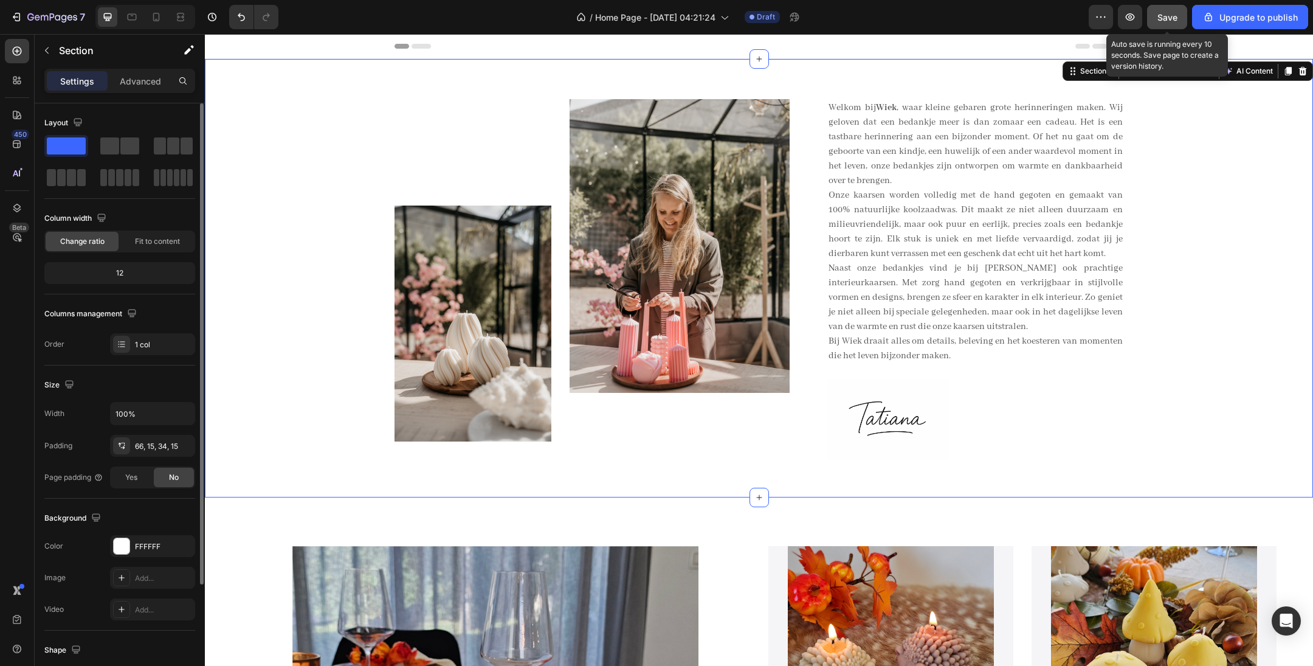
click at [1171, 22] on div "Save" at bounding box center [1168, 17] width 20 height 13
click at [1279, 286] on div "Image Image Row Welkom bij Wiek , waar kleine gebaren grote herinneringen maken…" at bounding box center [759, 288] width 1090 height 378
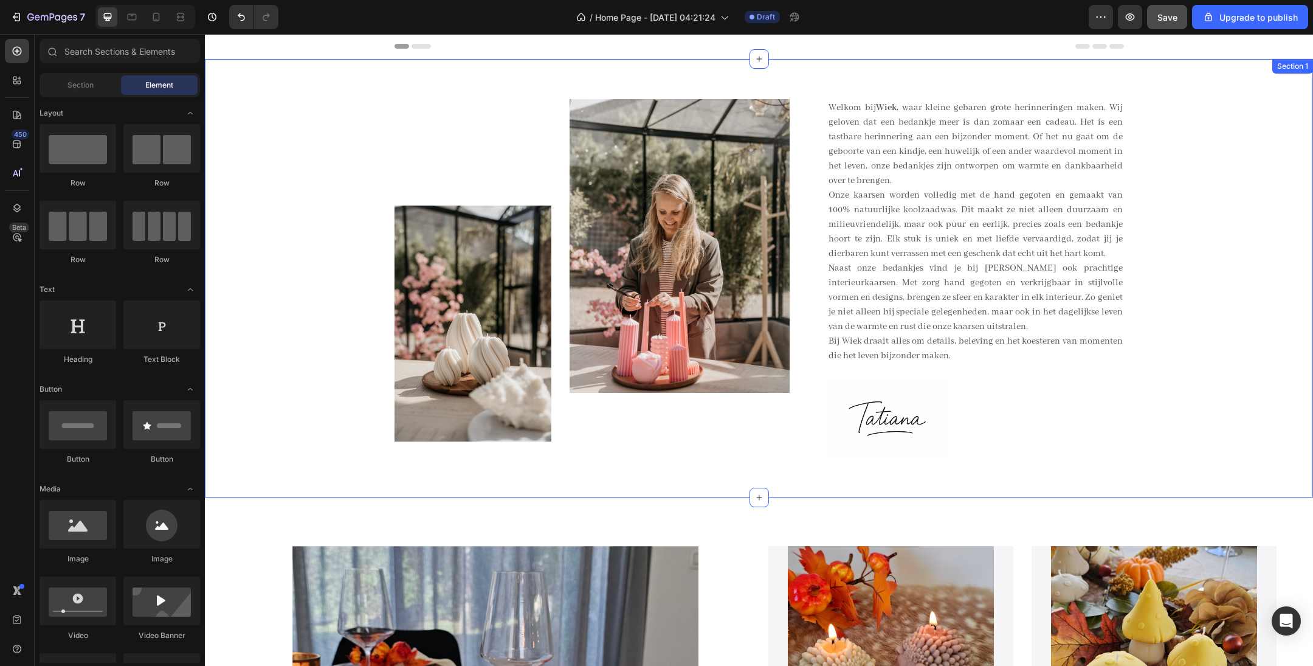
drag, startPoint x: 320, startPoint y: 53, endPoint x: 316, endPoint y: 237, distance: 184.3
click at [316, 237] on div "Image Image Row Welkom bij Wiek , waar kleine gebaren grote herinneringen maken…" at bounding box center [759, 288] width 1090 height 378
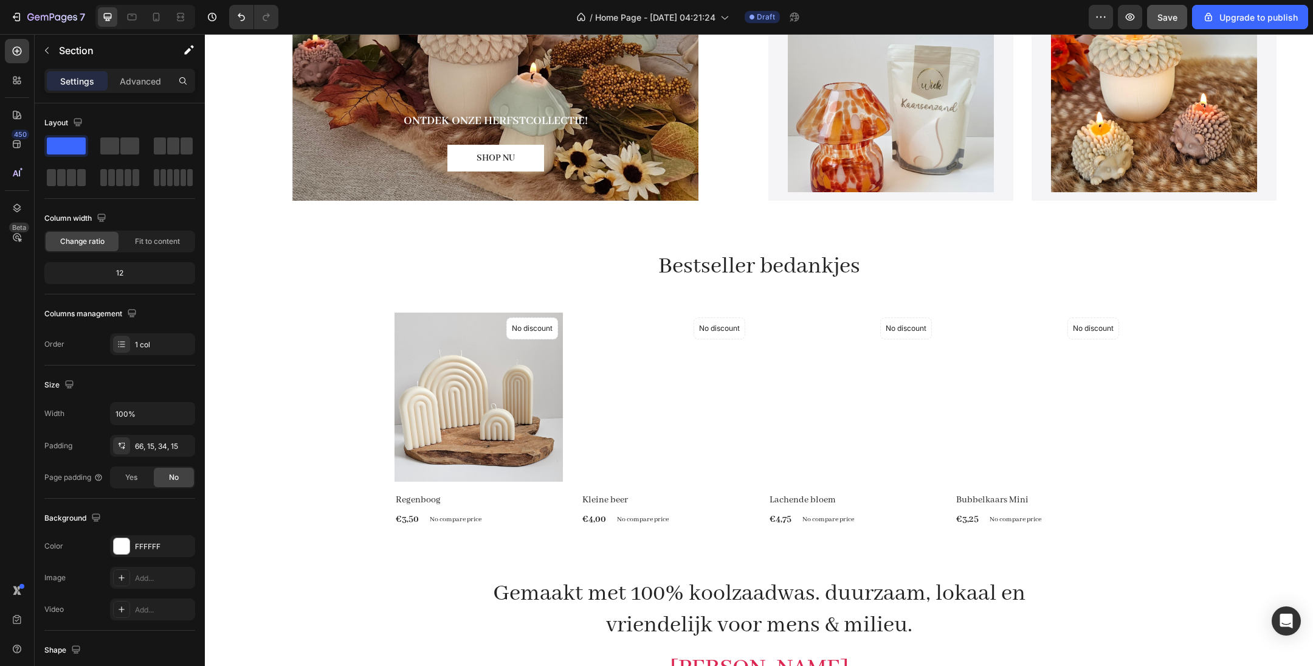
scroll to position [836, 0]
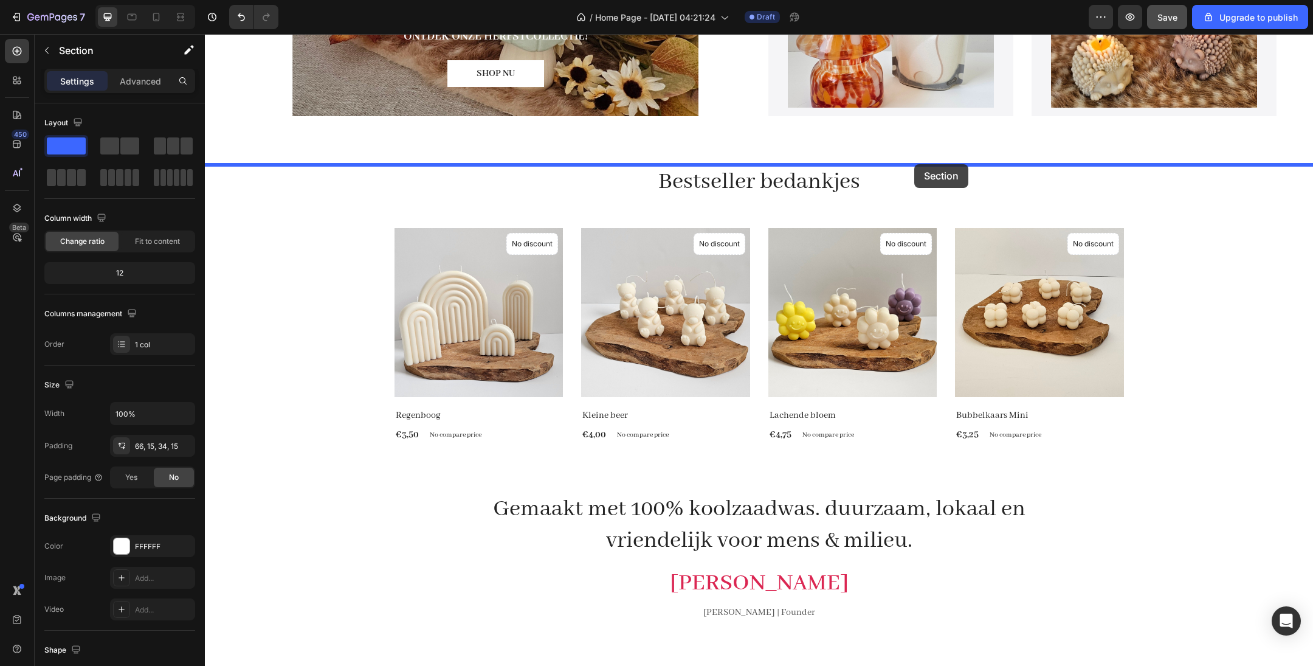
drag, startPoint x: 963, startPoint y: 76, endPoint x: 914, endPoint y: 164, distance: 100.7
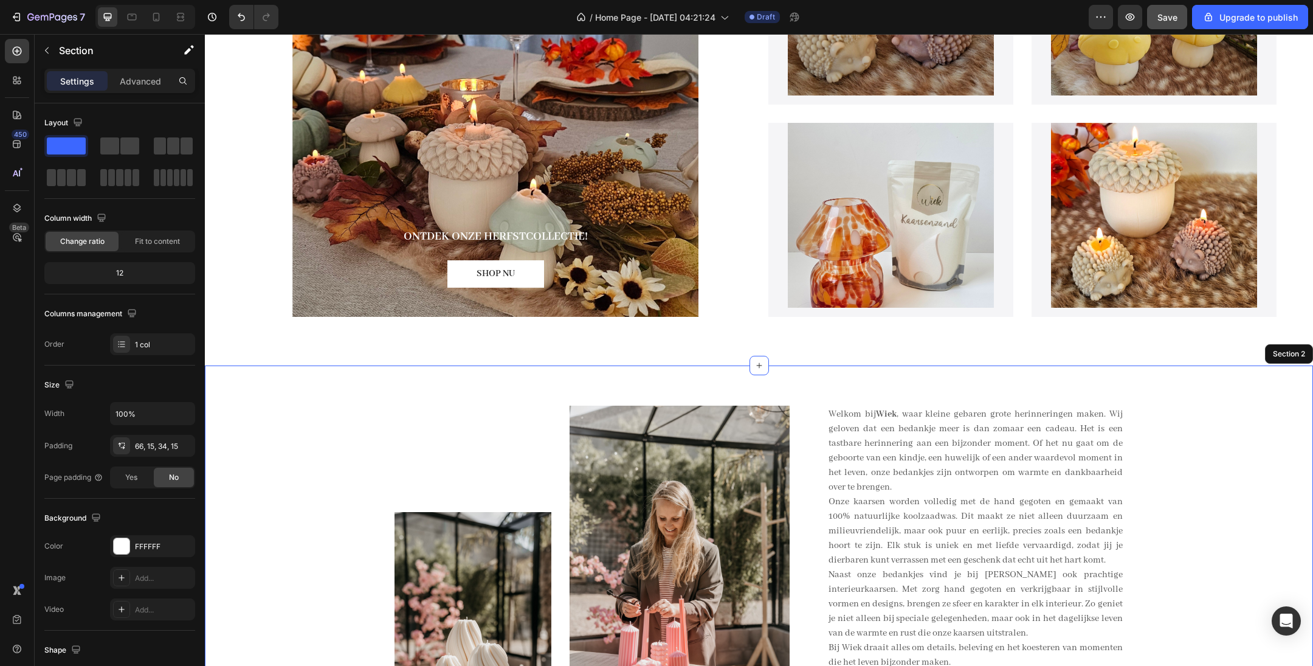
scroll to position [214, 0]
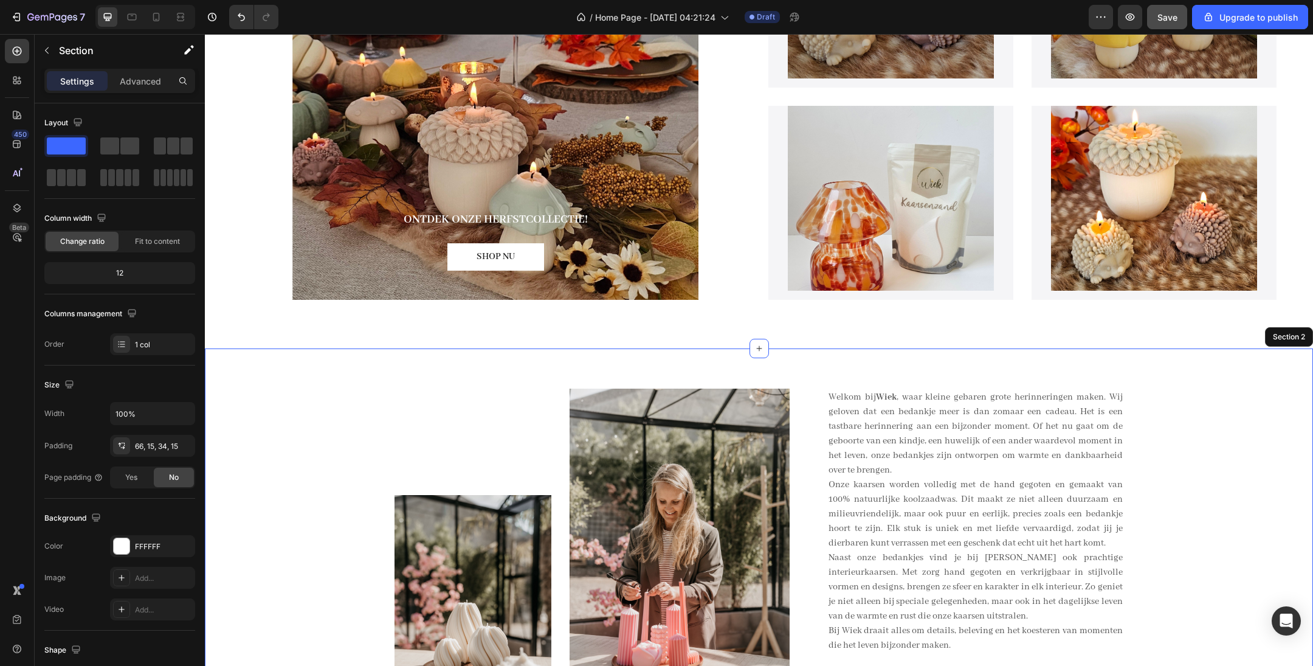
click at [1212, 410] on div "Image Image Row Welkom bij Wiek , waar kleine gebaren grote herinneringen maken…" at bounding box center [759, 578] width 1090 height 378
click at [1208, 496] on div "Image Image Row Welkom bij Wiek , waar kleine gebaren grote herinneringen maken…" at bounding box center [759, 578] width 1090 height 378
click at [45, 47] on icon "button" at bounding box center [47, 51] width 10 height 10
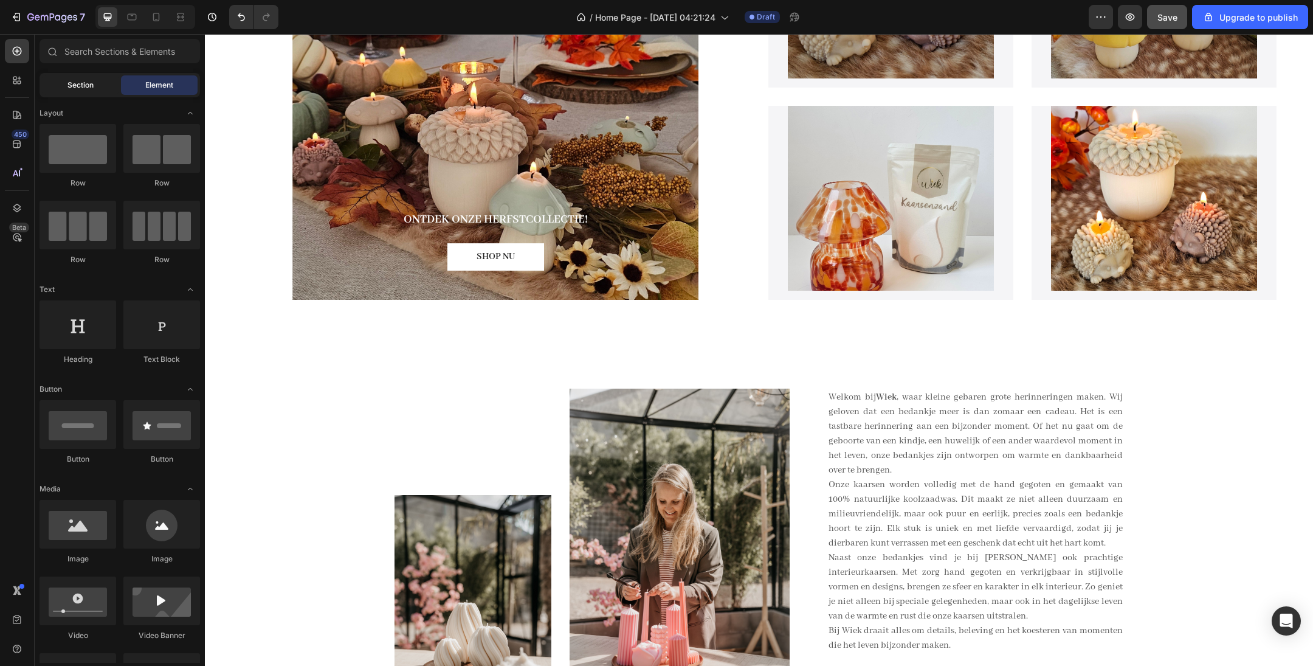
click at [78, 88] on span "Section" at bounding box center [80, 85] width 26 height 11
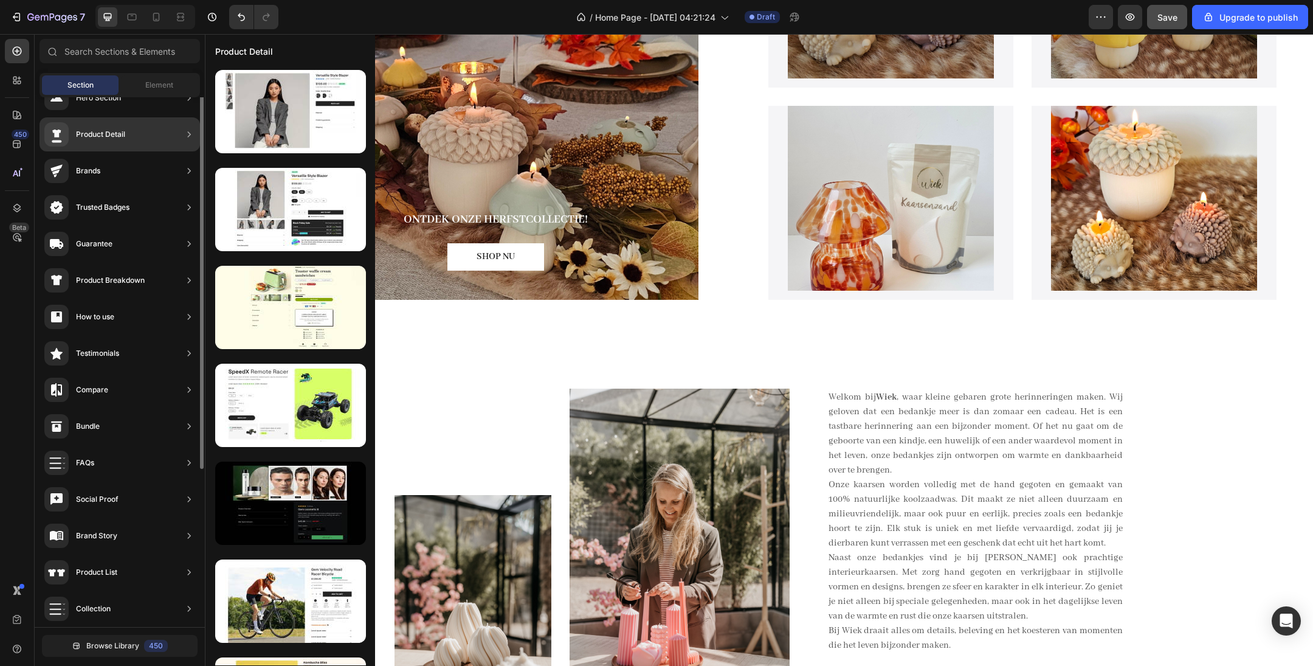
scroll to position [0, 0]
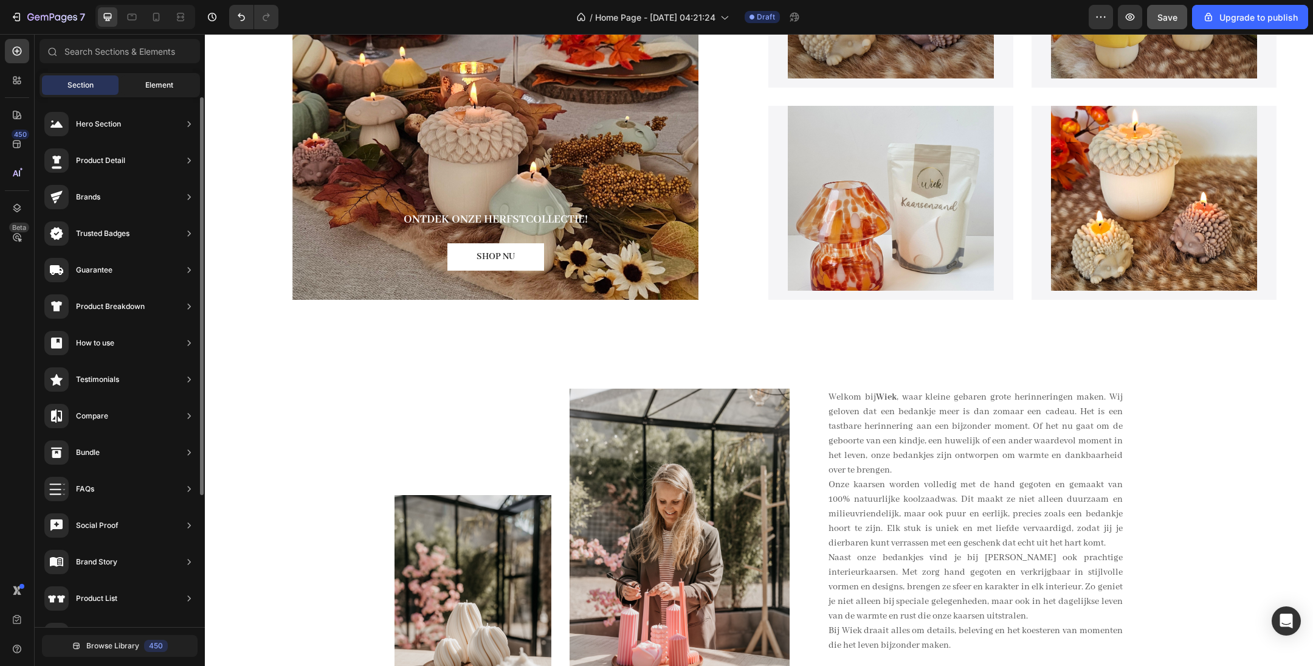
click at [148, 85] on span "Element" at bounding box center [159, 85] width 28 height 11
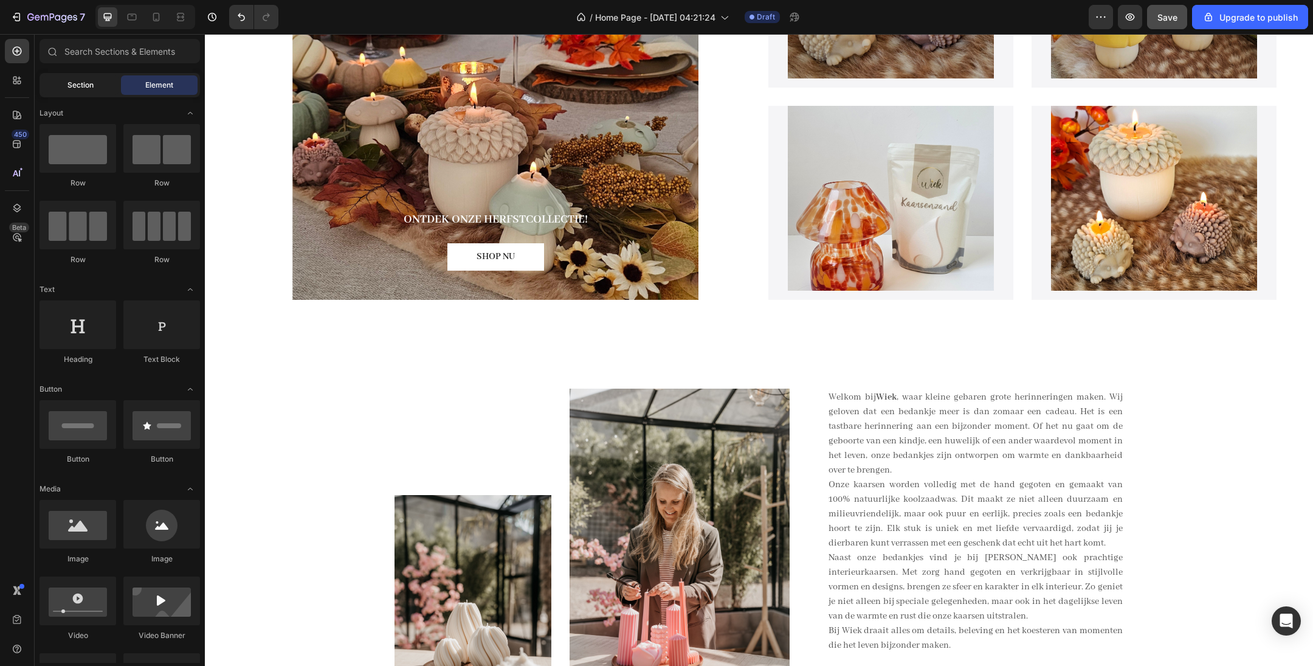
click at [92, 91] on div "Section" at bounding box center [80, 84] width 77 height 19
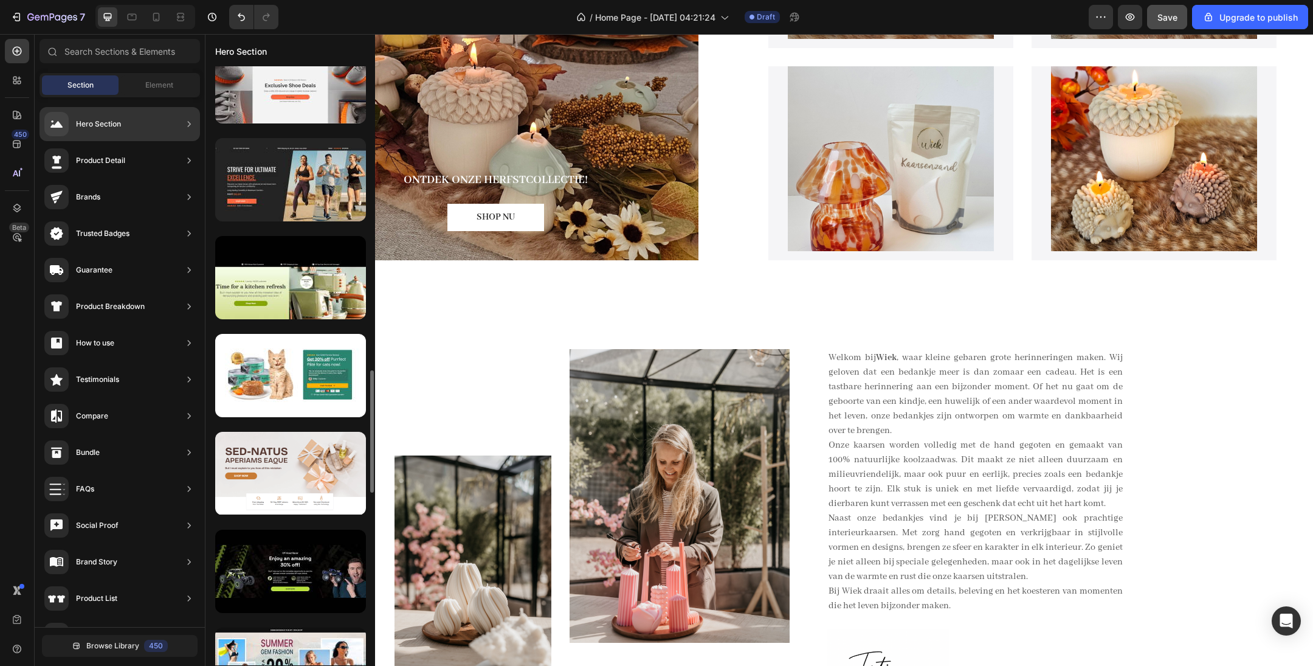
scroll to position [1602, 0]
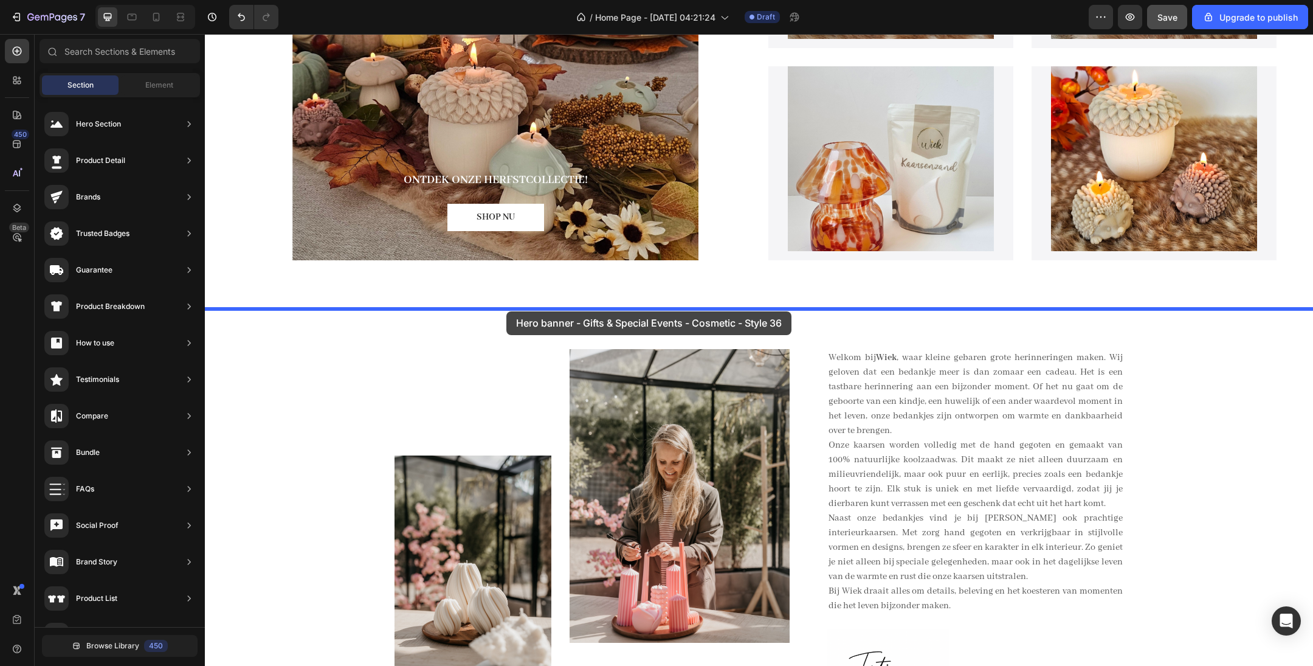
drag, startPoint x: 476, startPoint y: 528, endPoint x: 519, endPoint y: 304, distance: 228.4
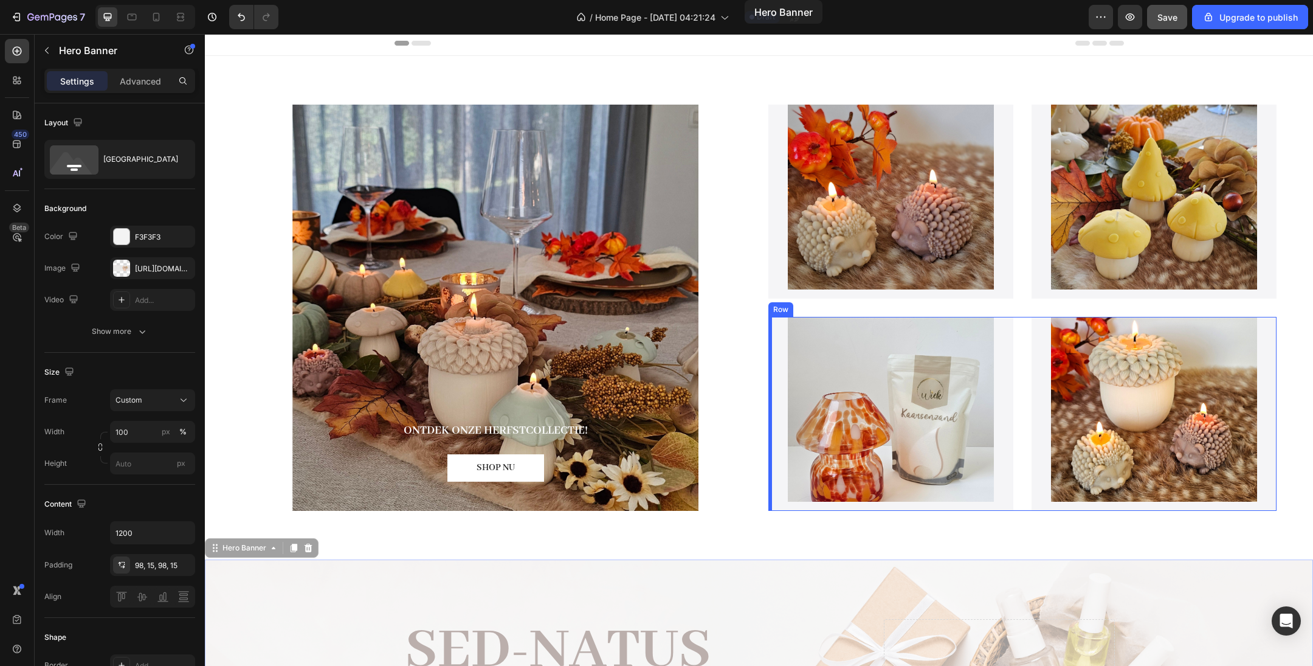
scroll to position [0, 0]
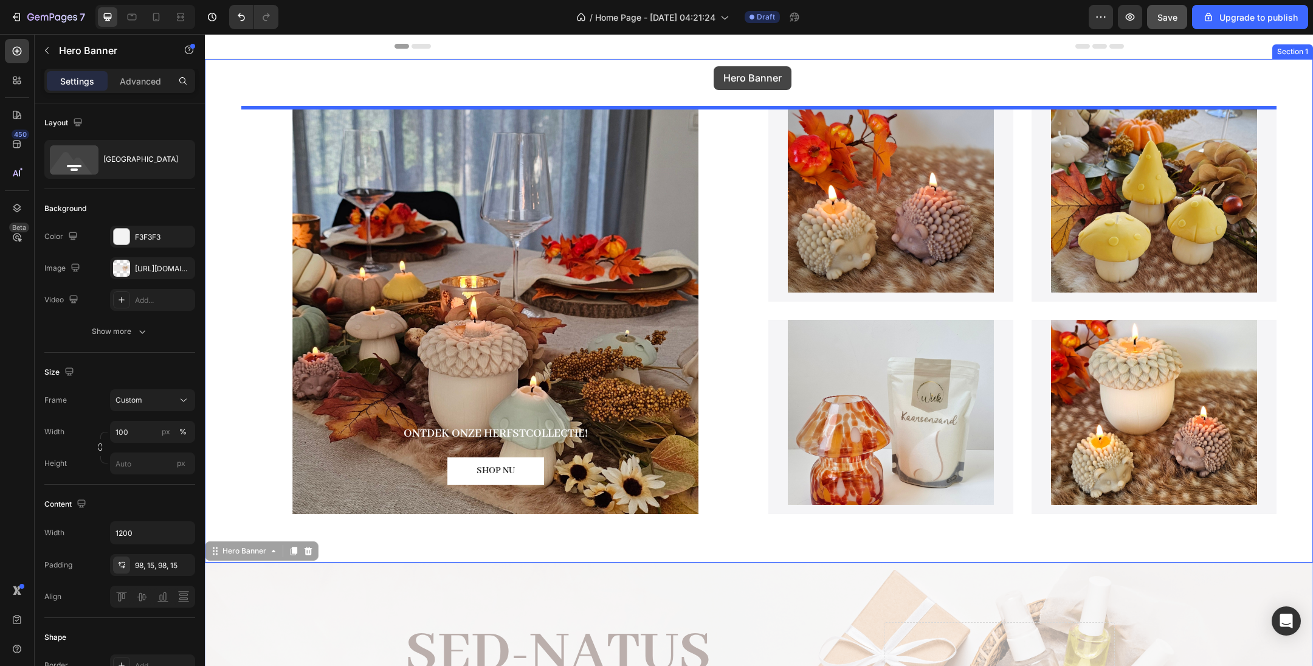
drag, startPoint x: 726, startPoint y: 244, endPoint x: 713, endPoint y: 66, distance: 178.6
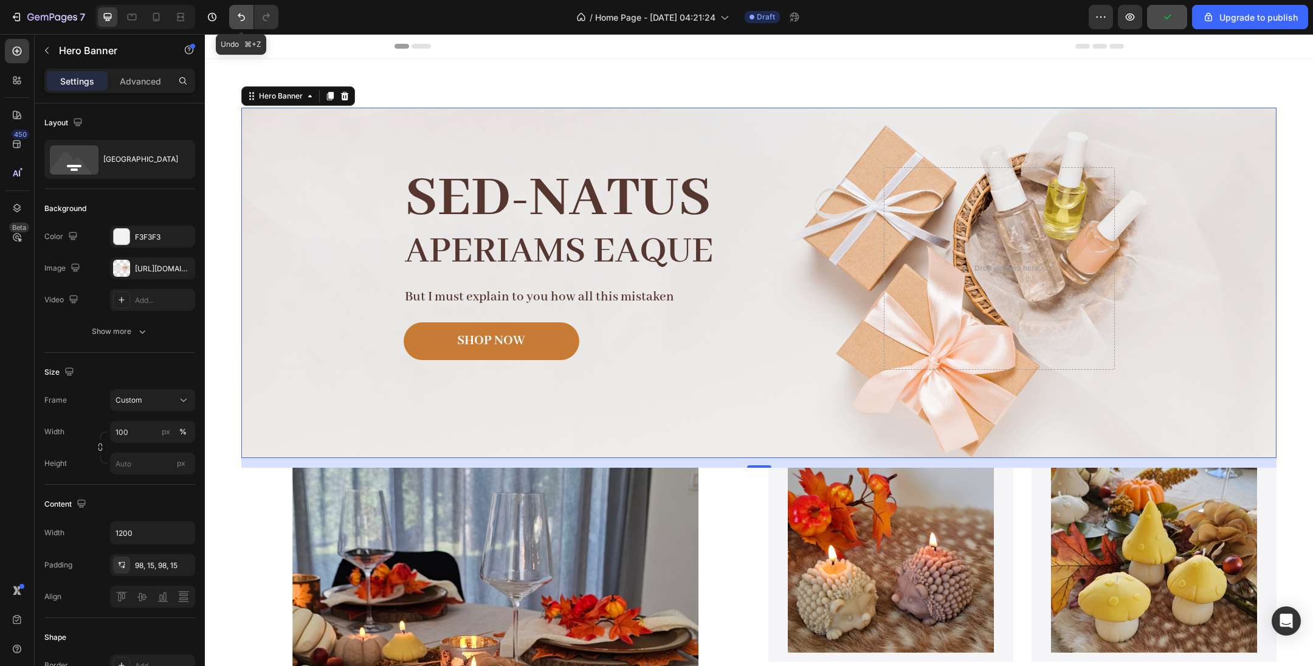
click at [239, 19] on icon "Undo/Redo" at bounding box center [241, 17] width 12 height 12
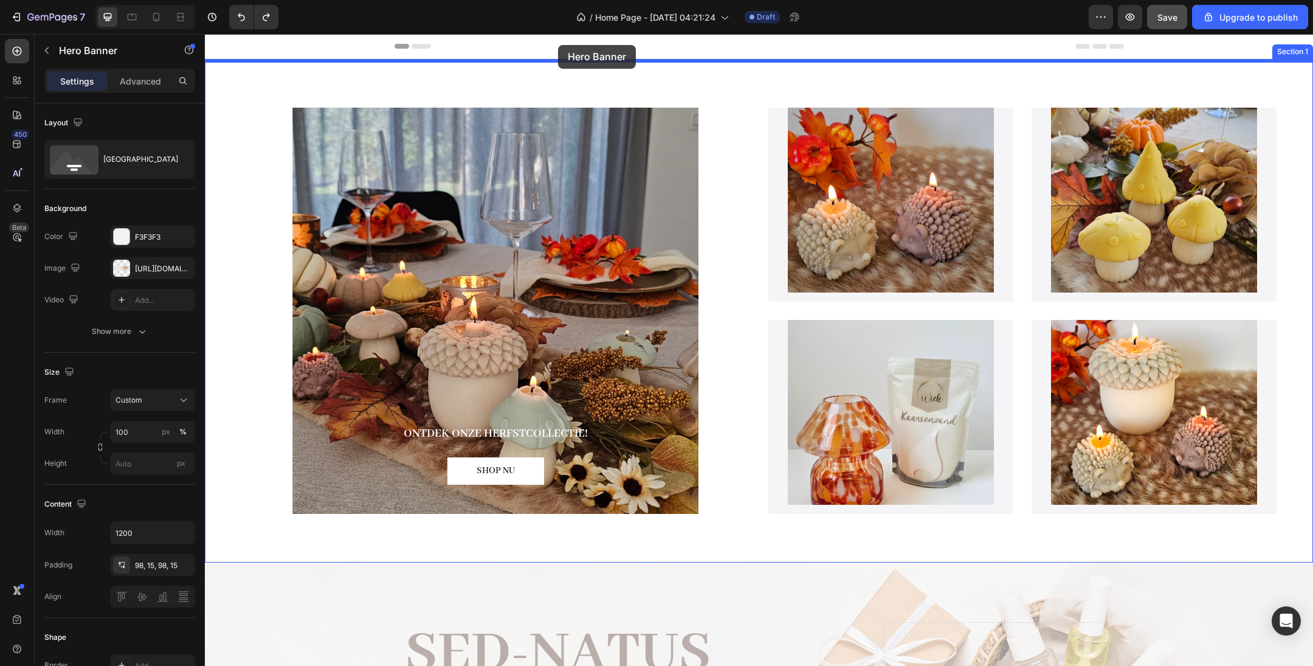
drag, startPoint x: 583, startPoint y: 579, endPoint x: 558, endPoint y: 45, distance: 535.0
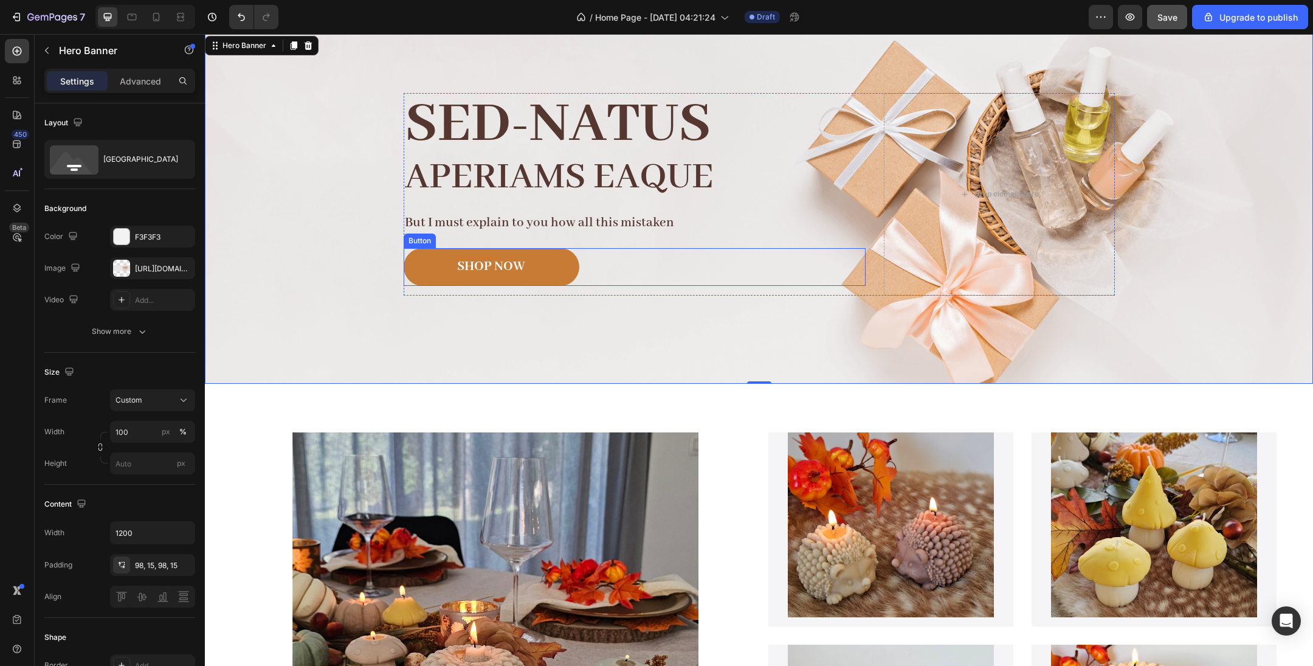
scroll to position [33, 0]
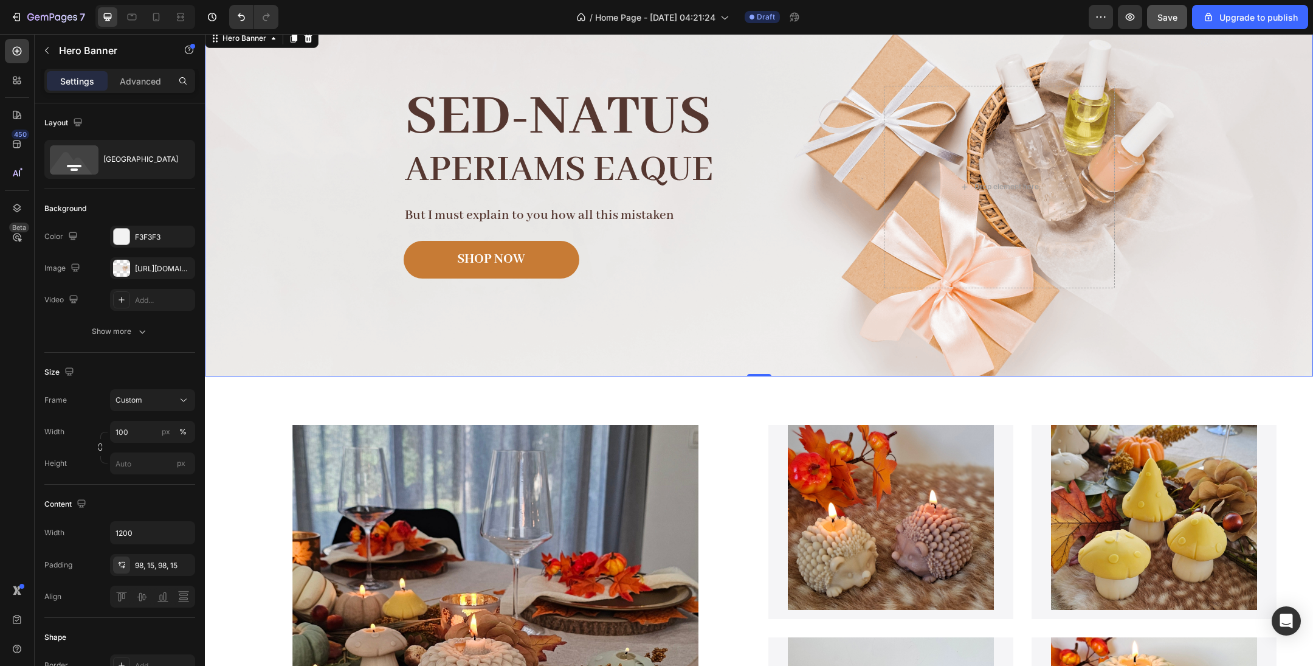
click at [715, 373] on div "Image Image Free shipping Text Block from The States Text Block Advanced List I…" at bounding box center [760, 201] width 730 height 350
click at [645, 364] on div "Image Image Free shipping Text Block from The States Text Block Advanced List I…" at bounding box center [760, 201] width 730 height 350
click at [164, 265] on div "https://cdn.shopify.com/s/files/1/2005/9307/files/gempages_432750572815254551-4…" at bounding box center [152, 268] width 35 height 11
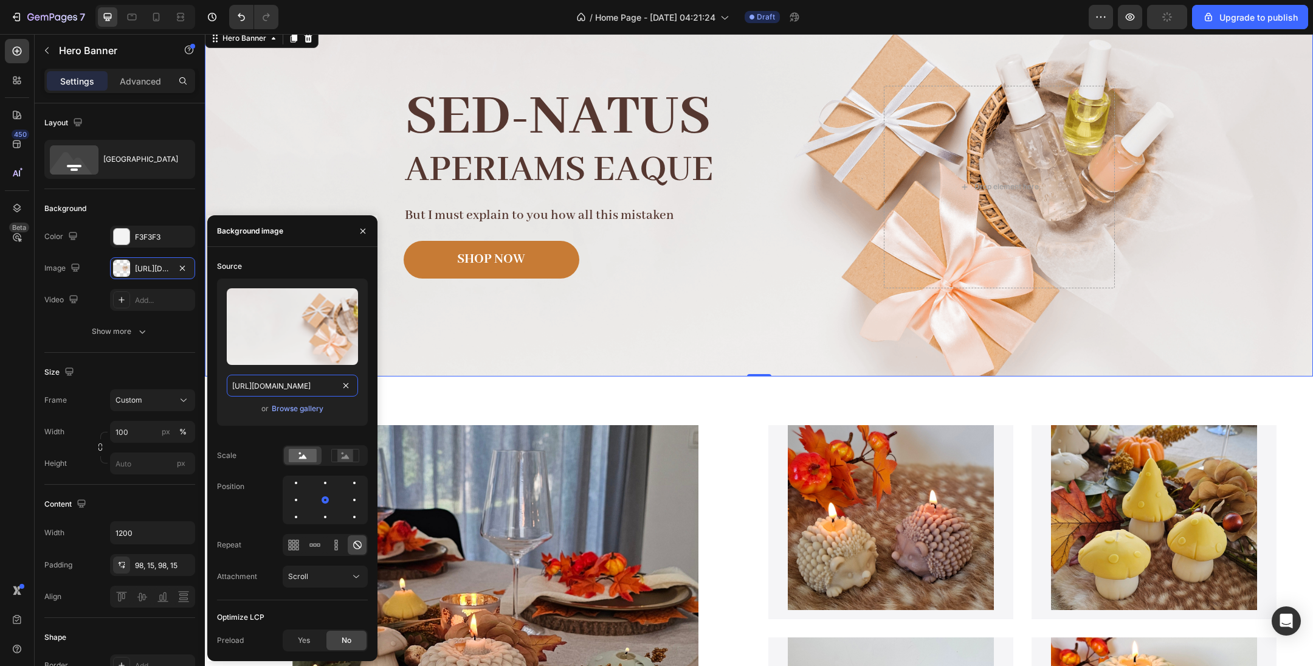
click at [272, 387] on input "https://cdn.shopify.com/s/files/1/2005/9307/files/gempages_432750572815254551-4…" at bounding box center [292, 386] width 131 height 22
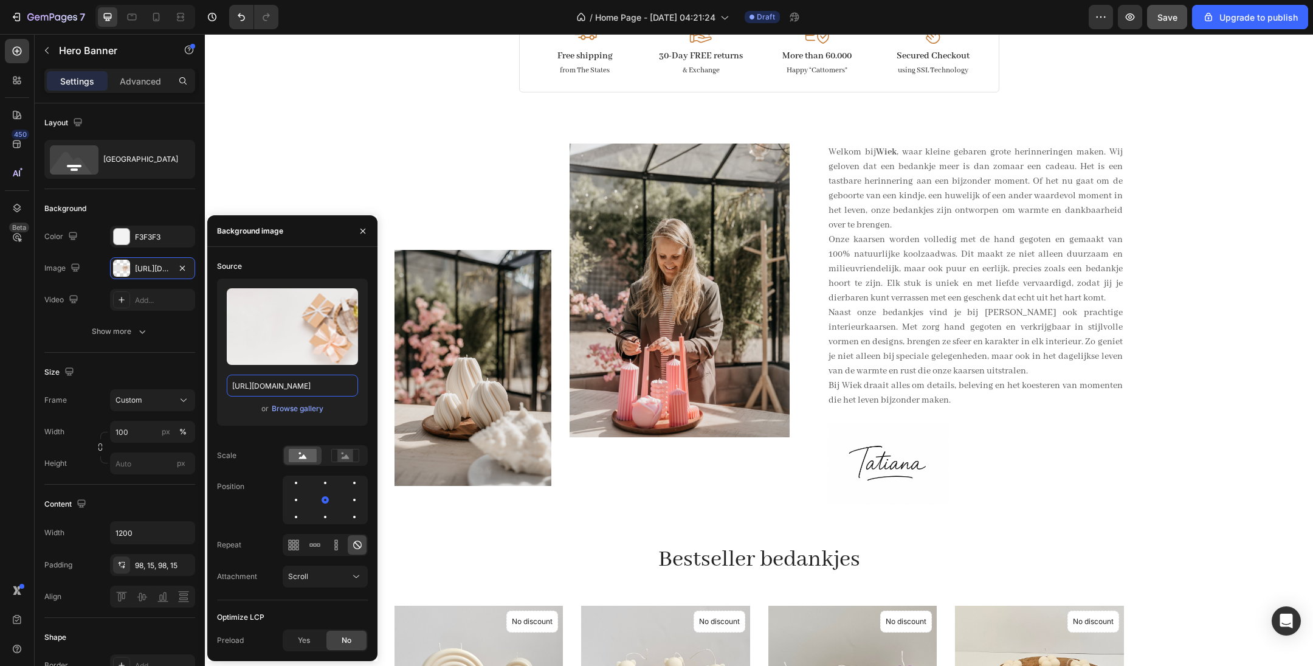
scroll to position [886, 0]
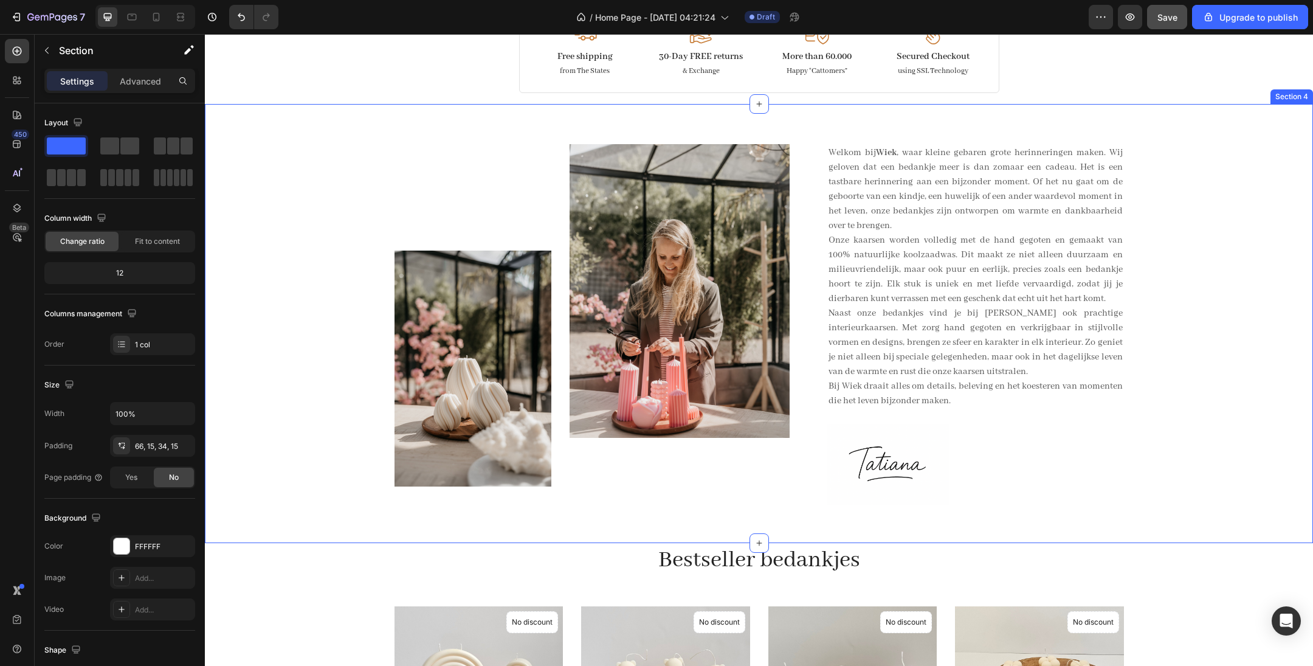
click at [339, 153] on div "Image Image Row Welkom bij Wiek , waar kleine gebaren grote herinneringen maken…" at bounding box center [759, 333] width 1090 height 378
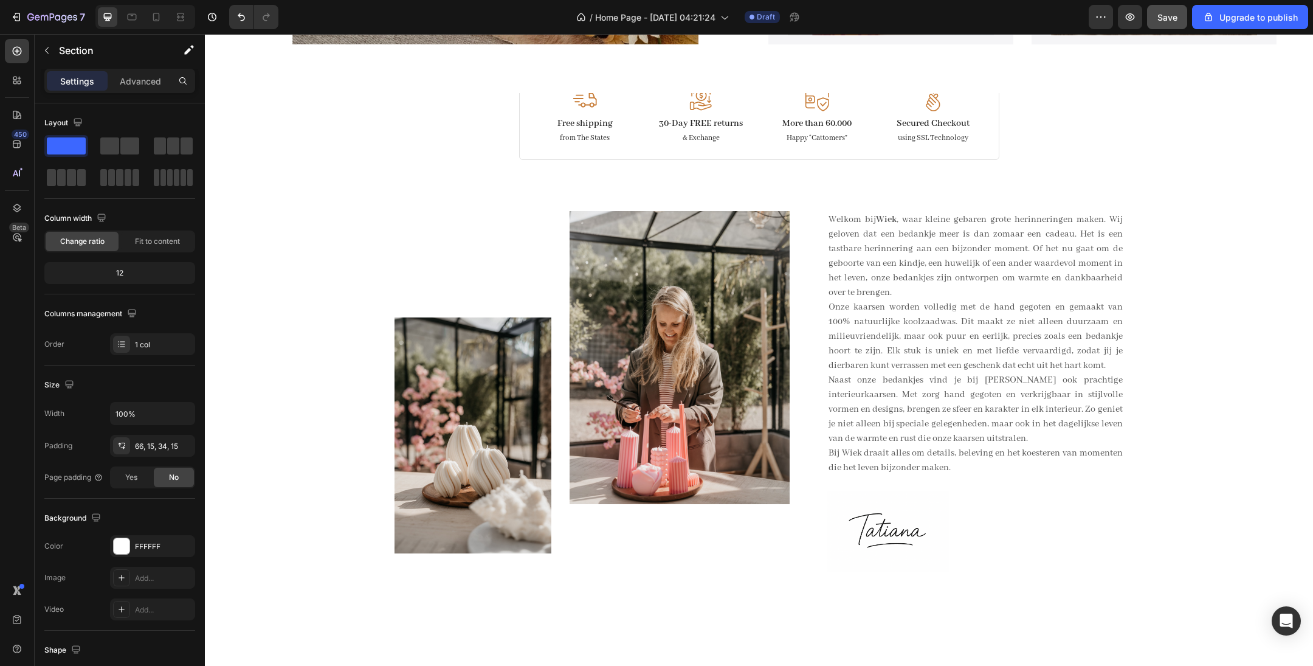
scroll to position [0, 0]
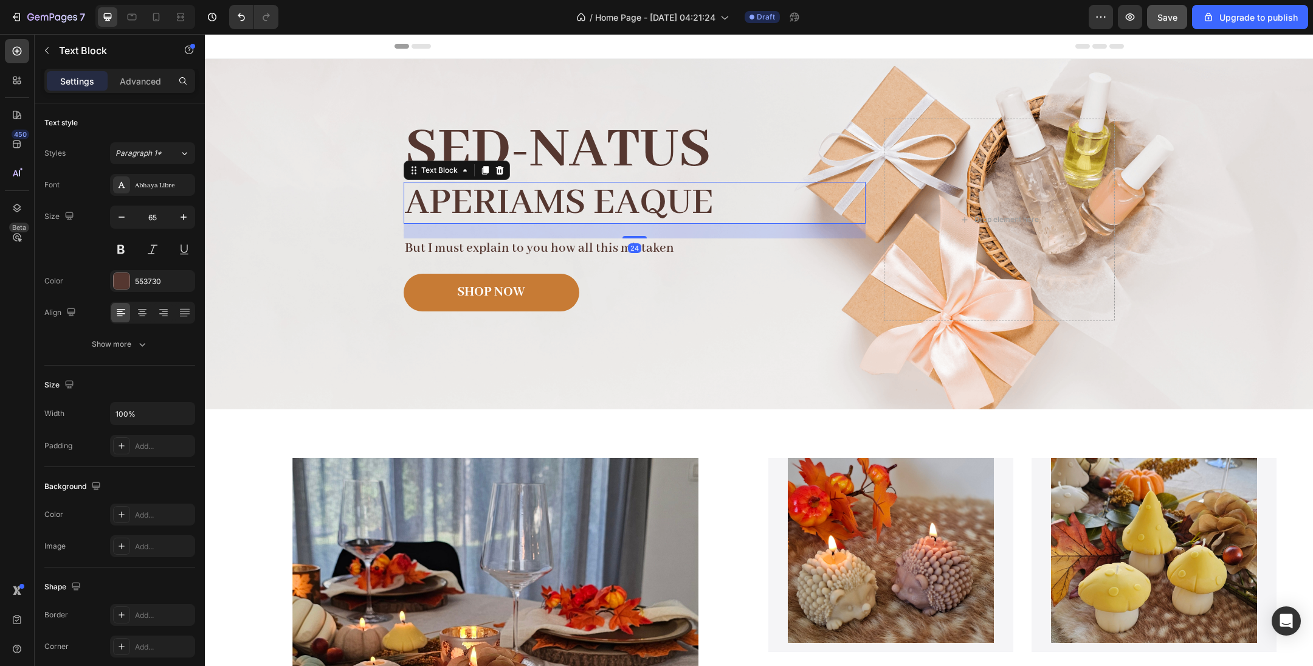
click at [817, 222] on div "aperiams eaque" at bounding box center [635, 203] width 462 height 42
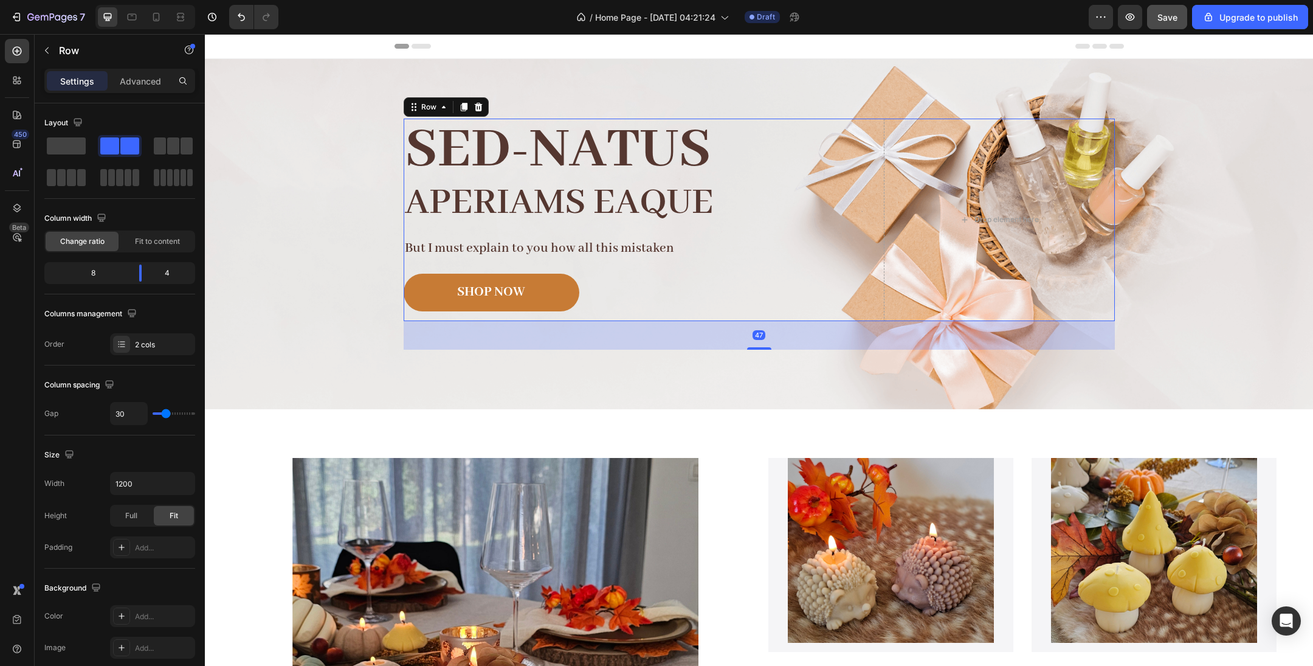
click at [799, 319] on div "SHOP NOW Button" at bounding box center [635, 297] width 462 height 47
click at [1204, 244] on div "Background Image" at bounding box center [759, 234] width 1108 height 350
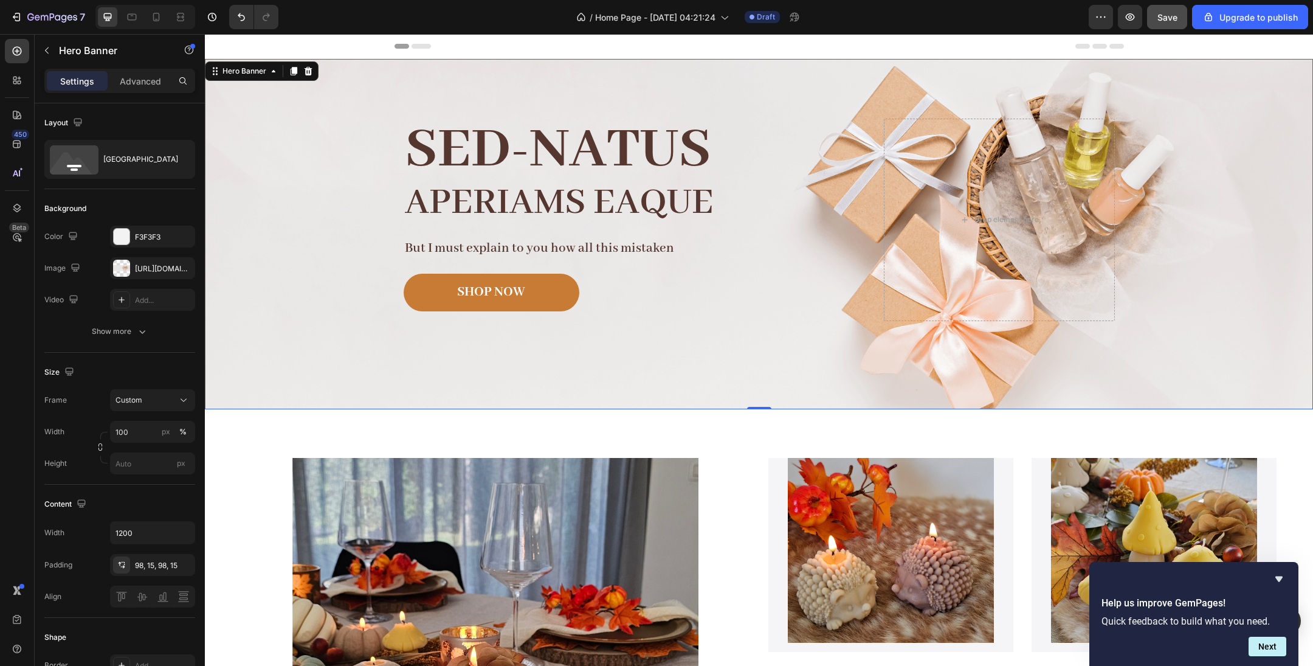
click at [788, 365] on div "Image Image Free shipping Text Block from The States Text Block Advanced List I…" at bounding box center [760, 234] width 730 height 350
click at [157, 269] on div "https://cdn.shopify.com/s/files/1/2005/9307/files/gempages_432750572815254551-4…" at bounding box center [152, 268] width 35 height 11
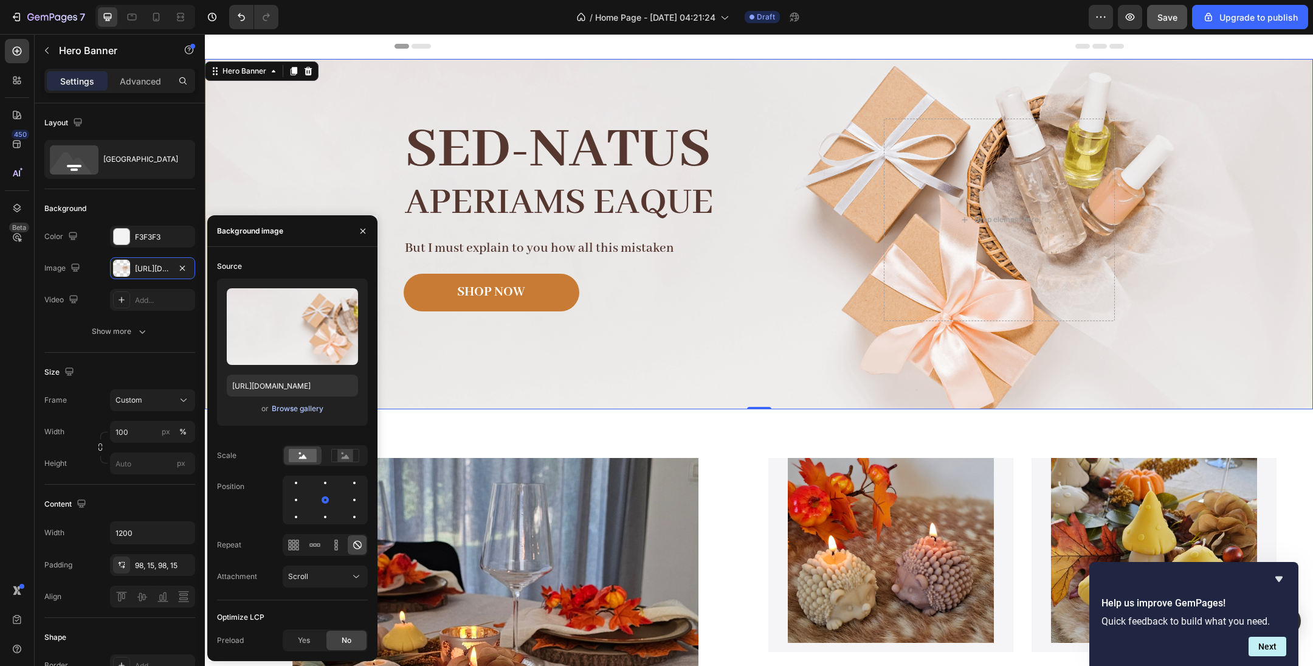
click at [299, 412] on div "Browse gallery" at bounding box center [298, 408] width 52 height 11
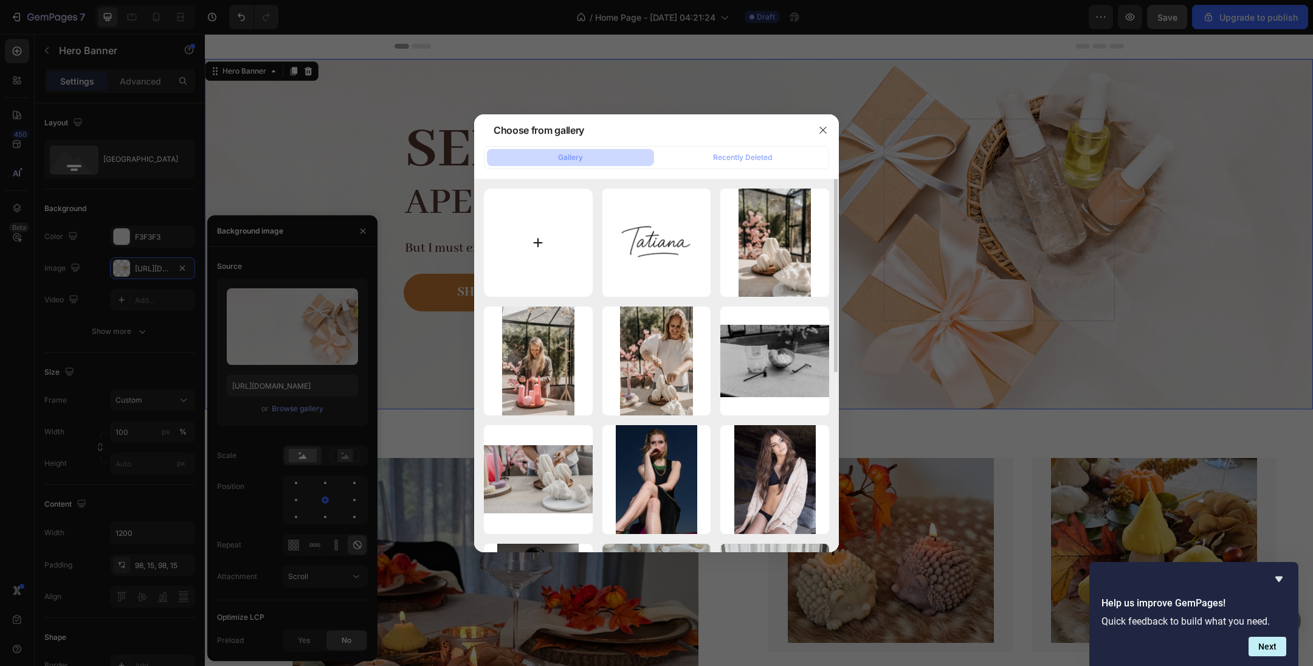
click at [534, 254] on input "file" at bounding box center [538, 242] width 109 height 109
type input "C:\fakepath\DSC06304.jpg"
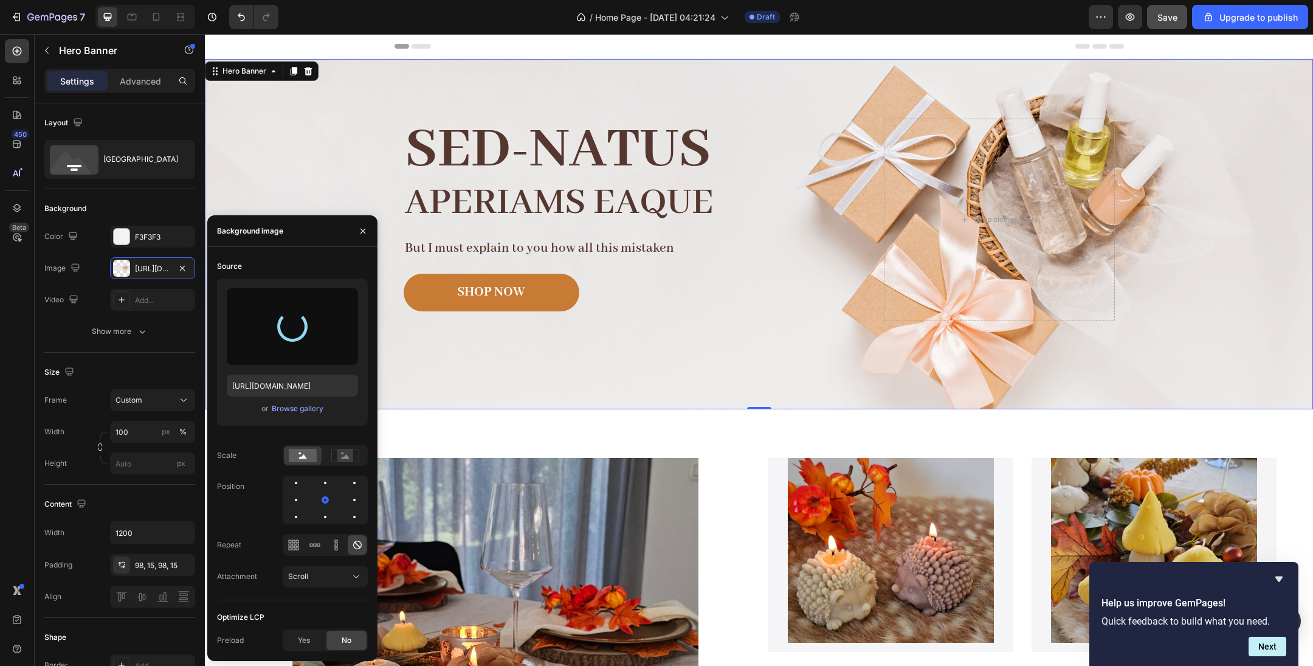
type input "[URL][DOMAIN_NAME]"
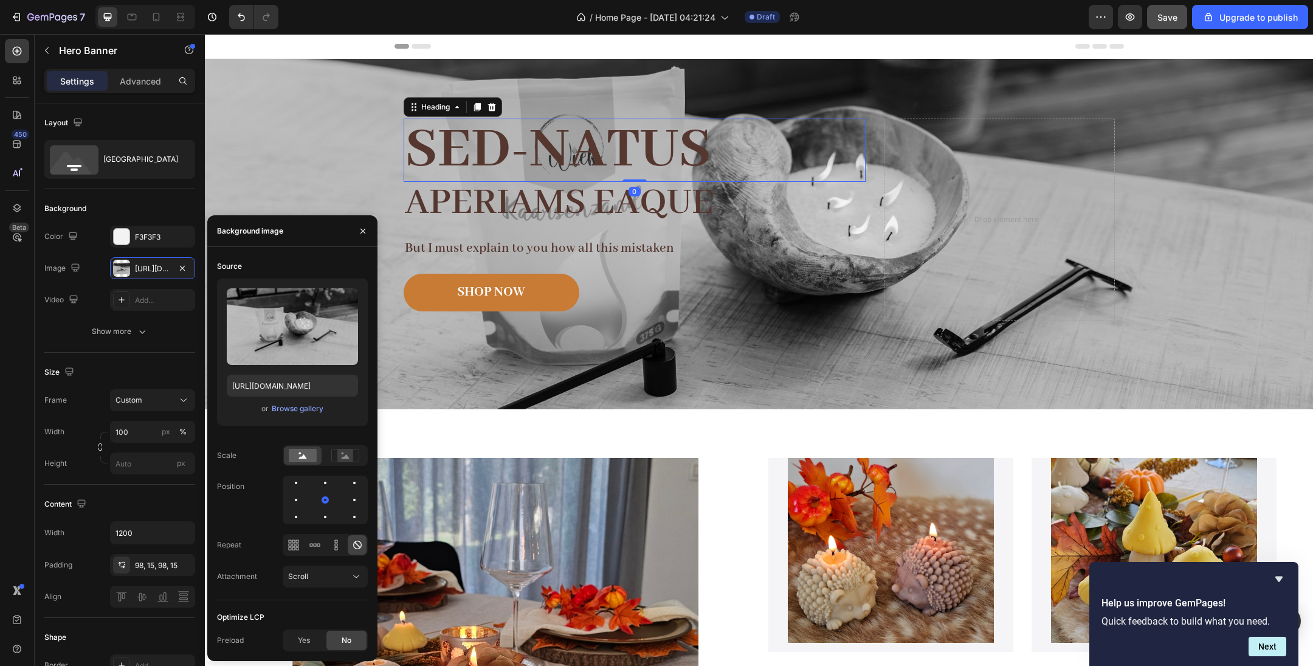
click at [581, 153] on h2 "Sed-natus" at bounding box center [635, 150] width 462 height 63
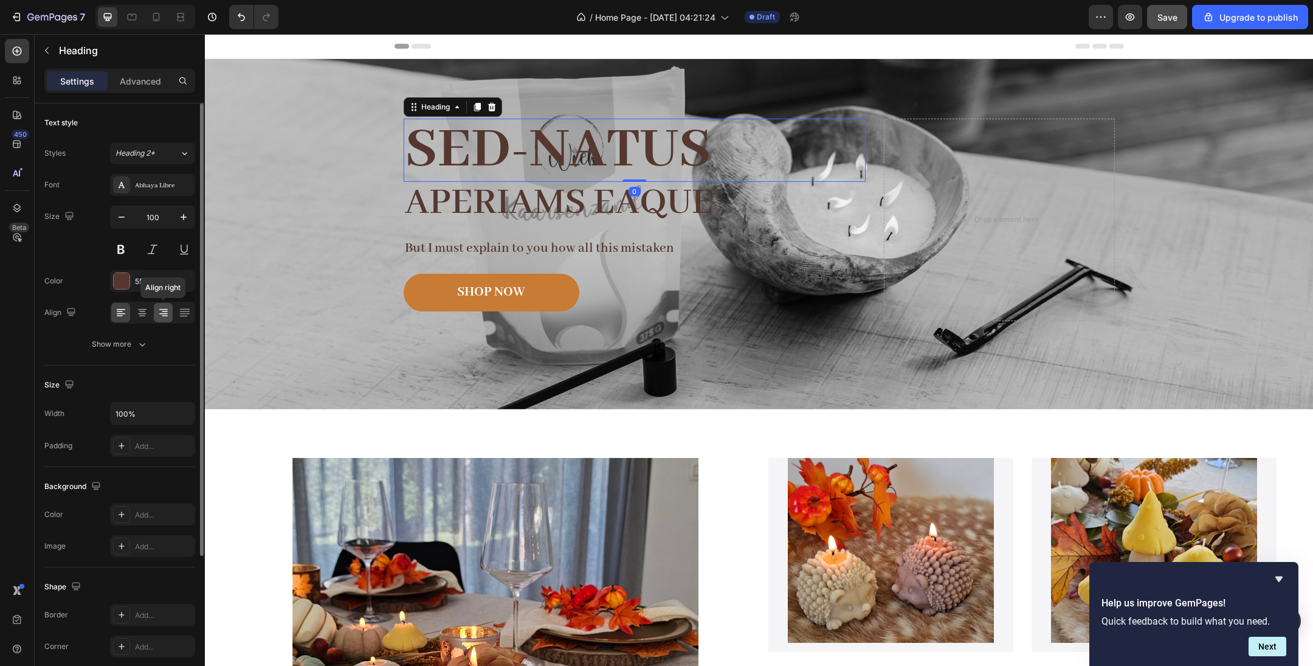
click at [165, 316] on icon at bounding box center [165, 316] width 6 height 1
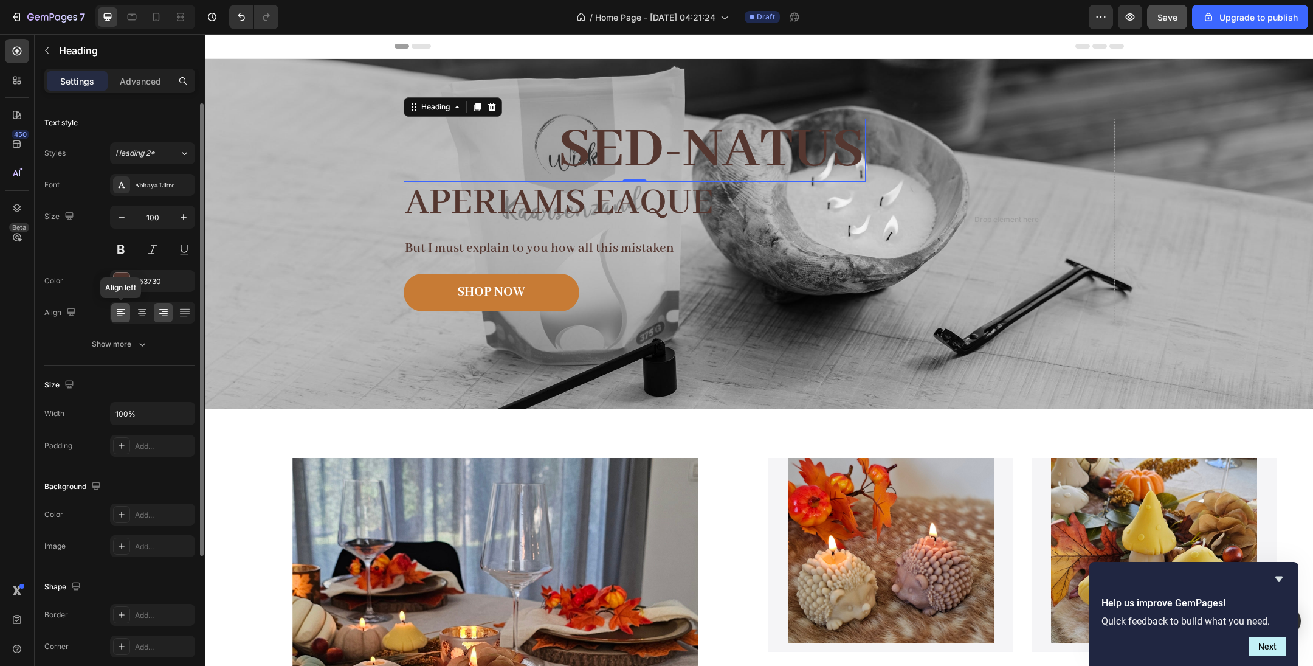
click at [122, 317] on icon at bounding box center [121, 312] width 12 height 12
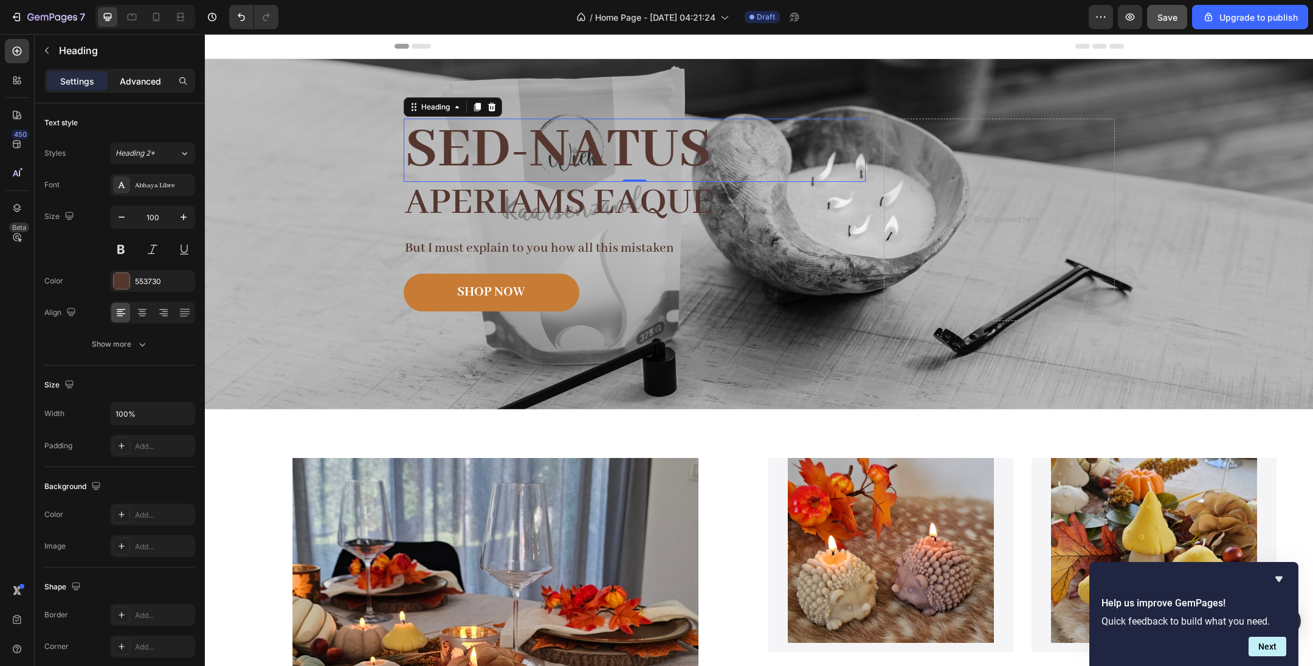
click at [137, 89] on div "Advanced" at bounding box center [140, 80] width 61 height 19
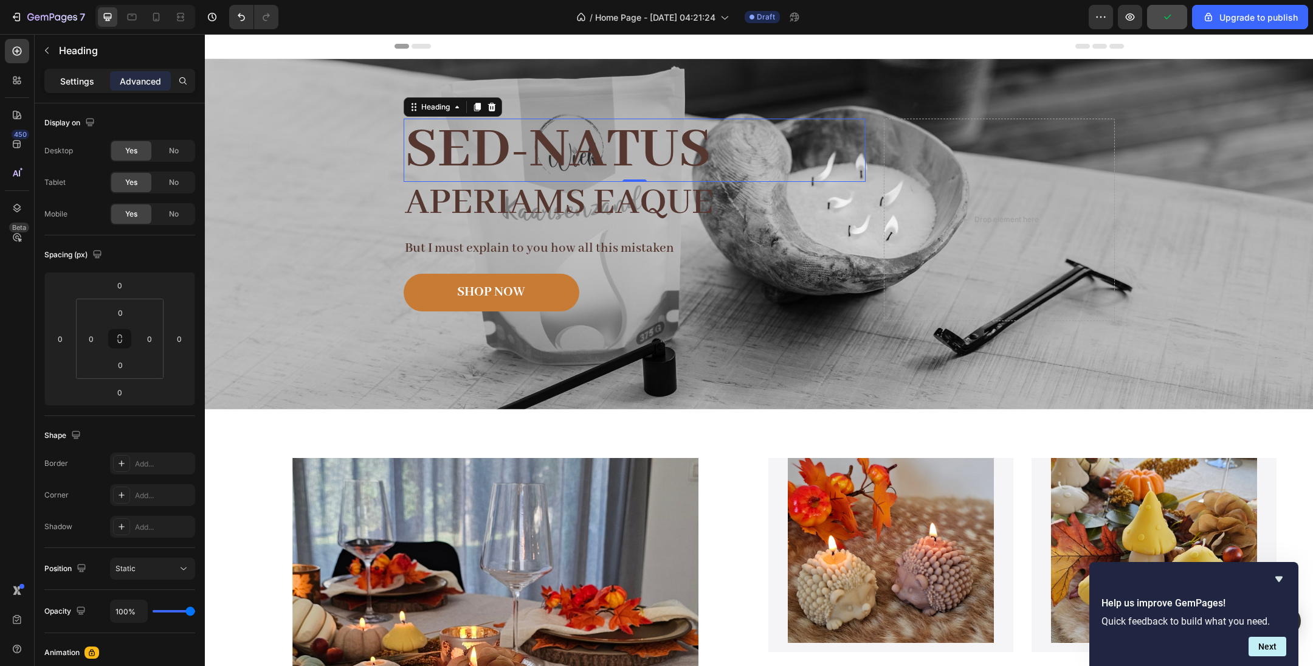
click at [91, 80] on p "Settings" at bounding box center [77, 81] width 34 height 13
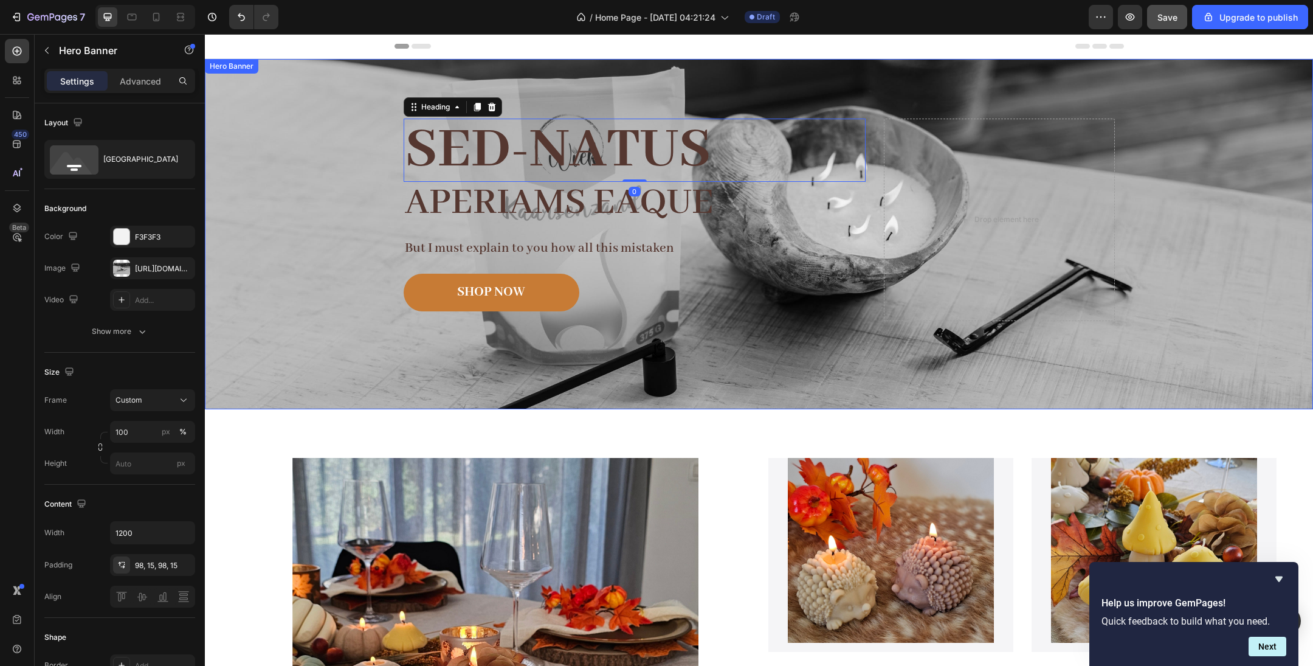
click at [351, 118] on div "Background Image" at bounding box center [759, 234] width 1108 height 350
click at [445, 140] on h2 "Sed-natus" at bounding box center [635, 150] width 462 height 63
click at [446, 96] on div "Image Image Free shipping Text Block from The States Text Block Advanced List I…" at bounding box center [760, 234] width 730 height 350
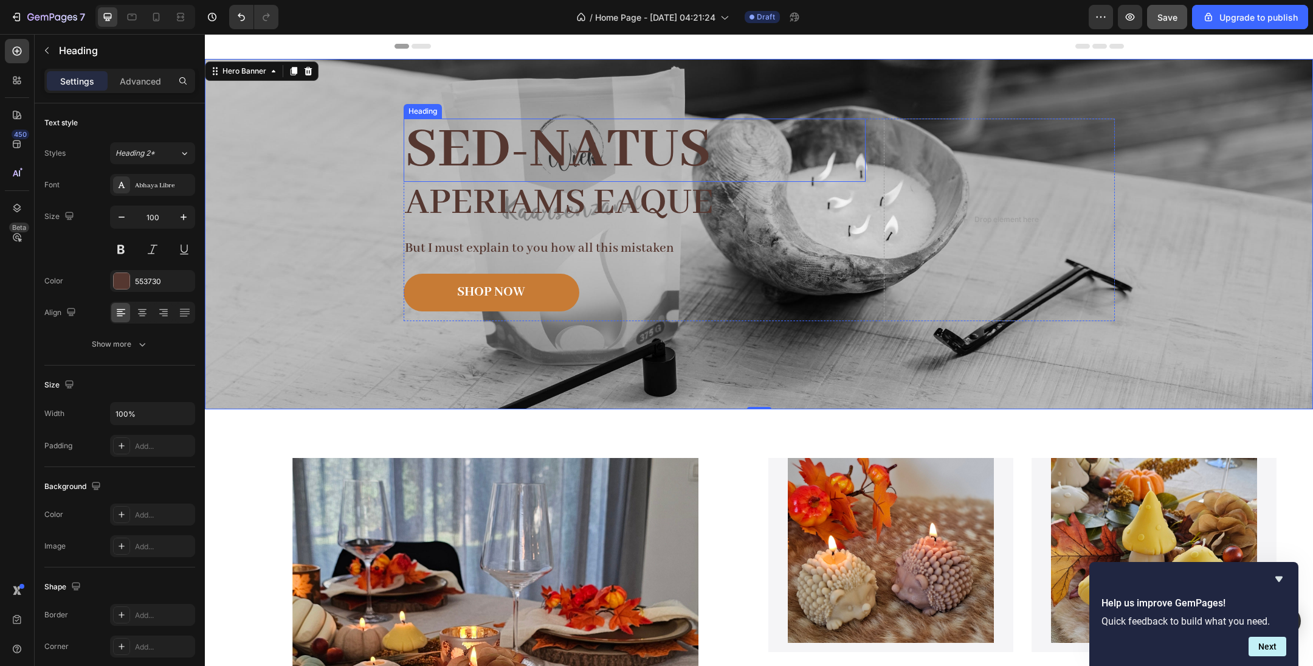
click at [446, 124] on h2 "Sed-natus" at bounding box center [635, 150] width 462 height 63
click at [493, 111] on icon at bounding box center [492, 107] width 8 height 9
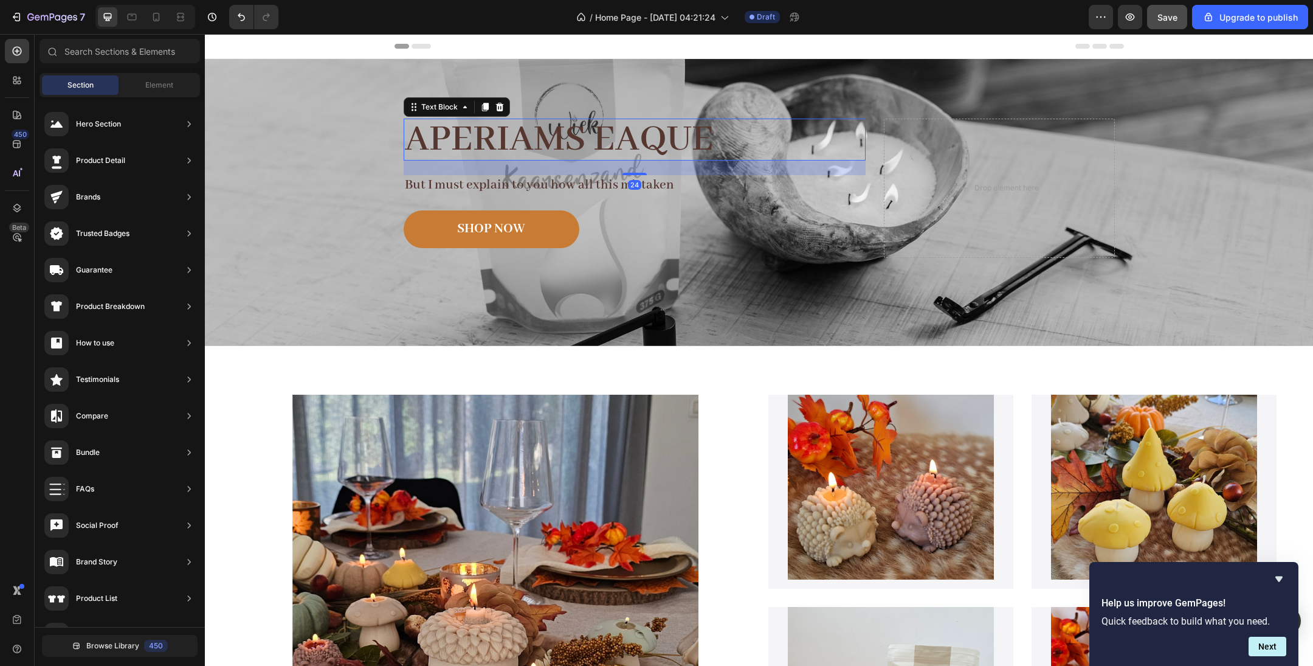
click at [486, 136] on p "aperiams eaque" at bounding box center [635, 140] width 460 height 40
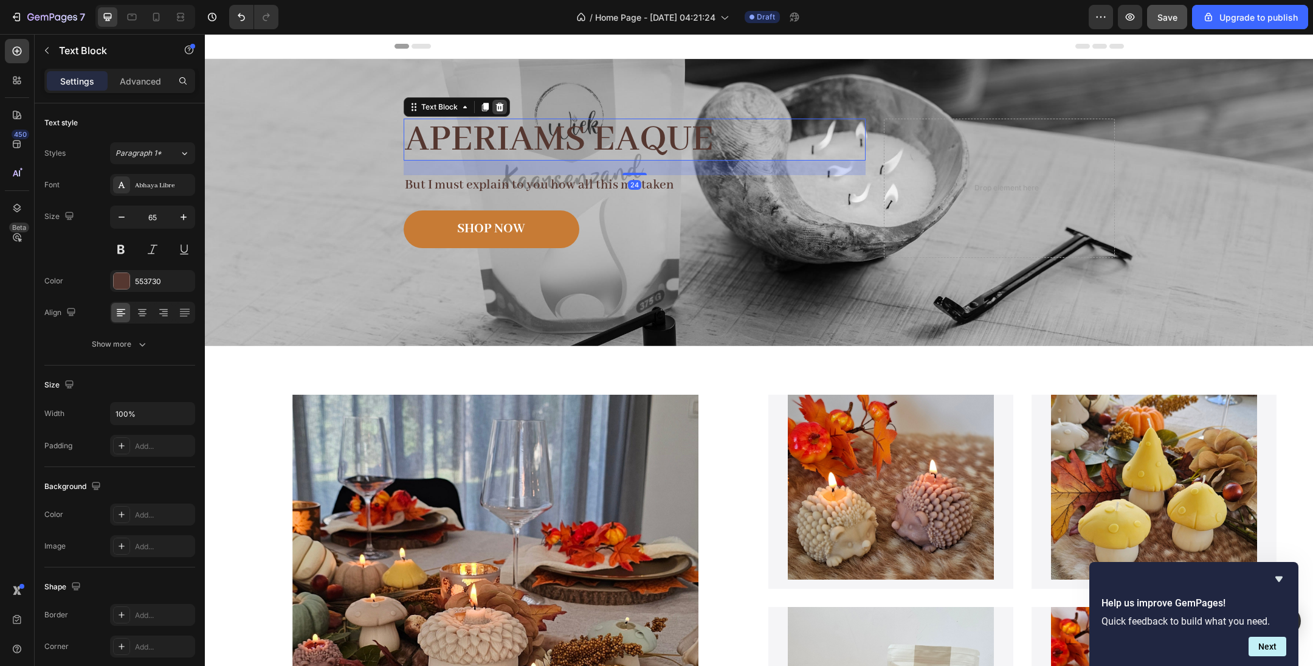
click at [499, 109] on icon at bounding box center [500, 107] width 8 height 9
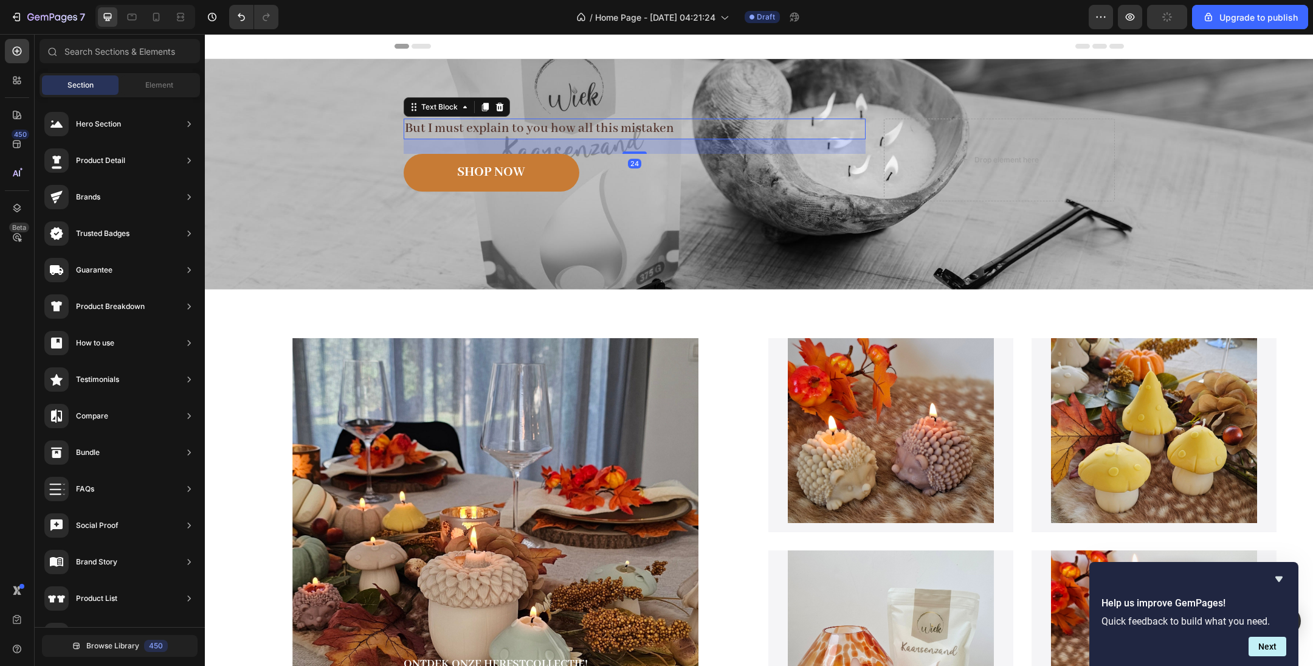
click at [506, 131] on p "But I must explain to you how all this mistaken" at bounding box center [635, 129] width 460 height 18
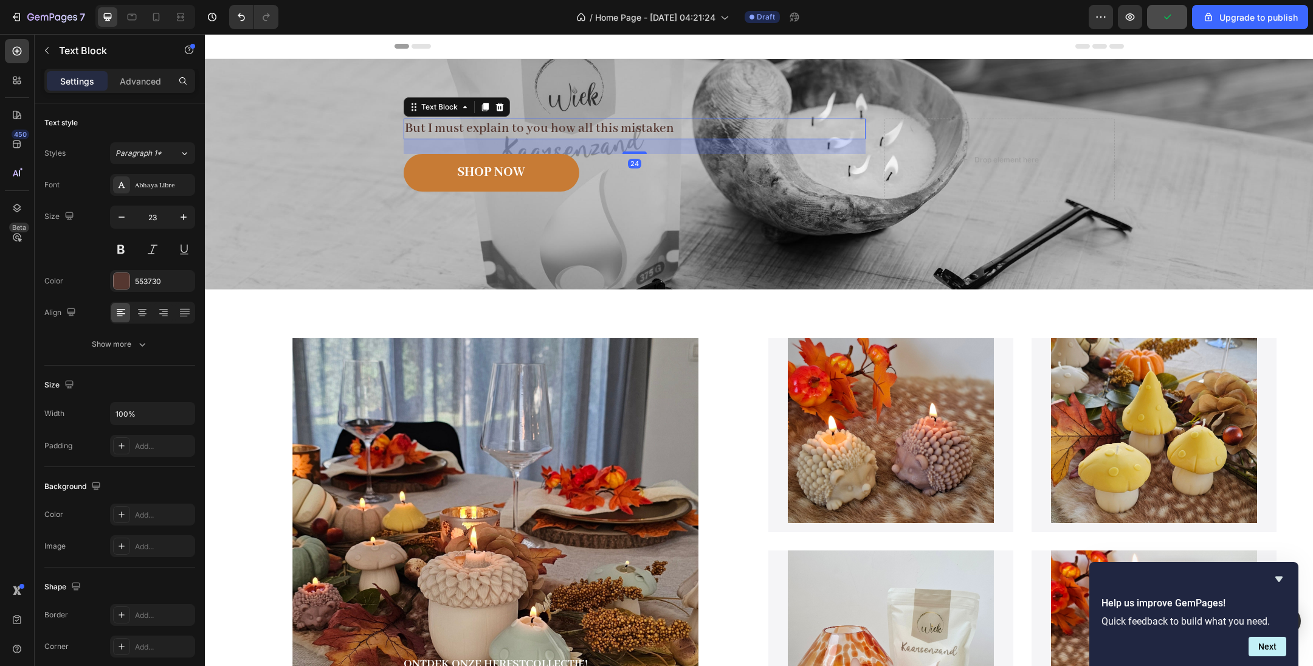
click at [500, 108] on icon at bounding box center [500, 107] width 10 height 10
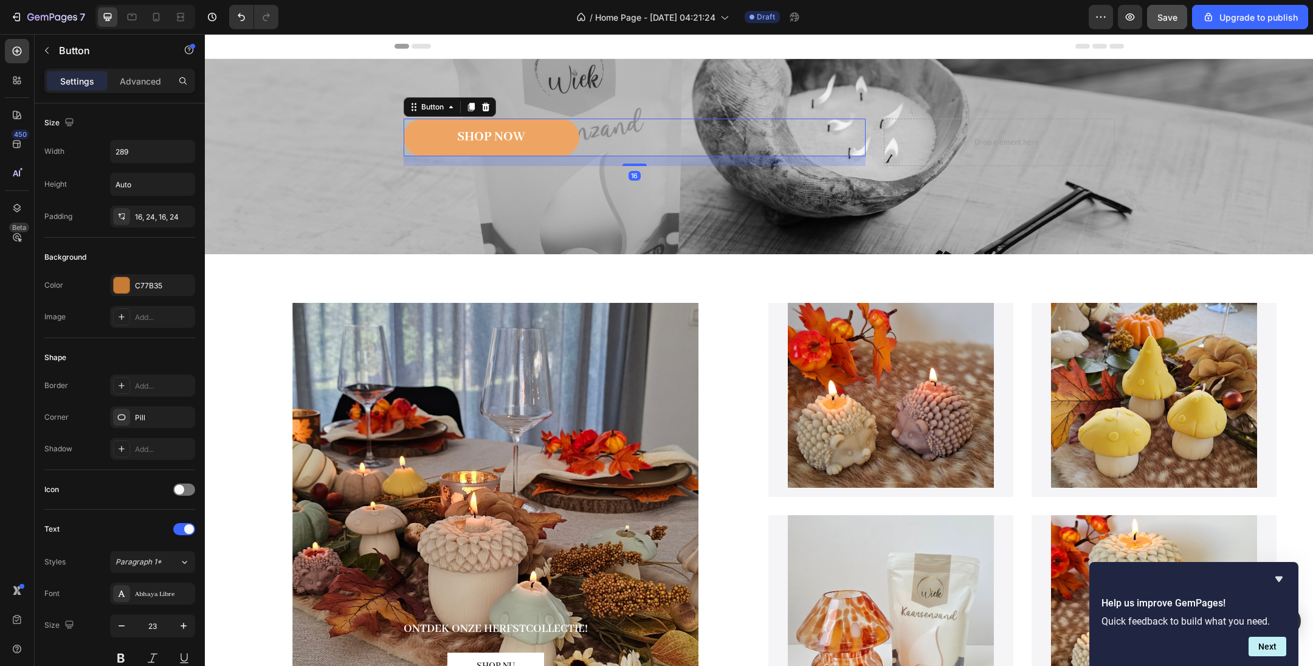
click at [544, 140] on button "SHOP NOW" at bounding box center [492, 138] width 176 height 38
click at [483, 103] on icon at bounding box center [486, 107] width 8 height 9
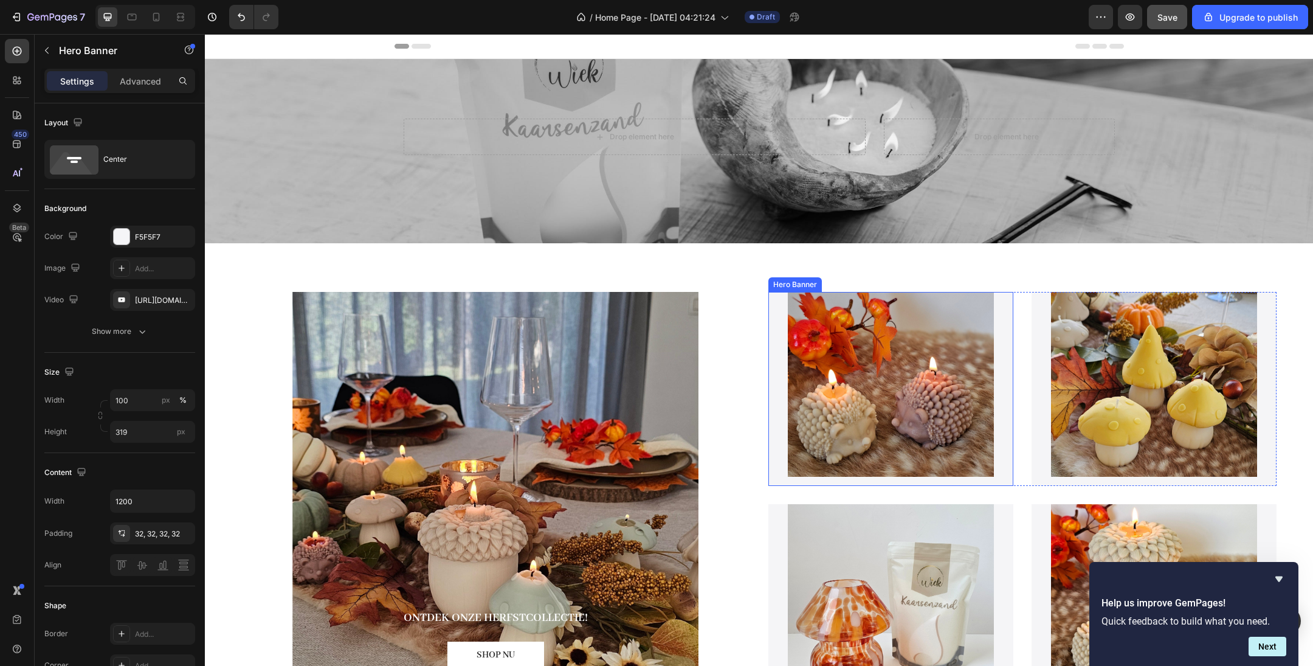
click at [771, 401] on div "Product Images Egel Product Title Product" at bounding box center [891, 388] width 245 height 275
click at [753, 406] on div "ONTDEK ONZE HERFSTCOLLECTIE! Text Block SHOP NU Button Hero Banner Product Imag…" at bounding box center [758, 500] width 1035 height 416
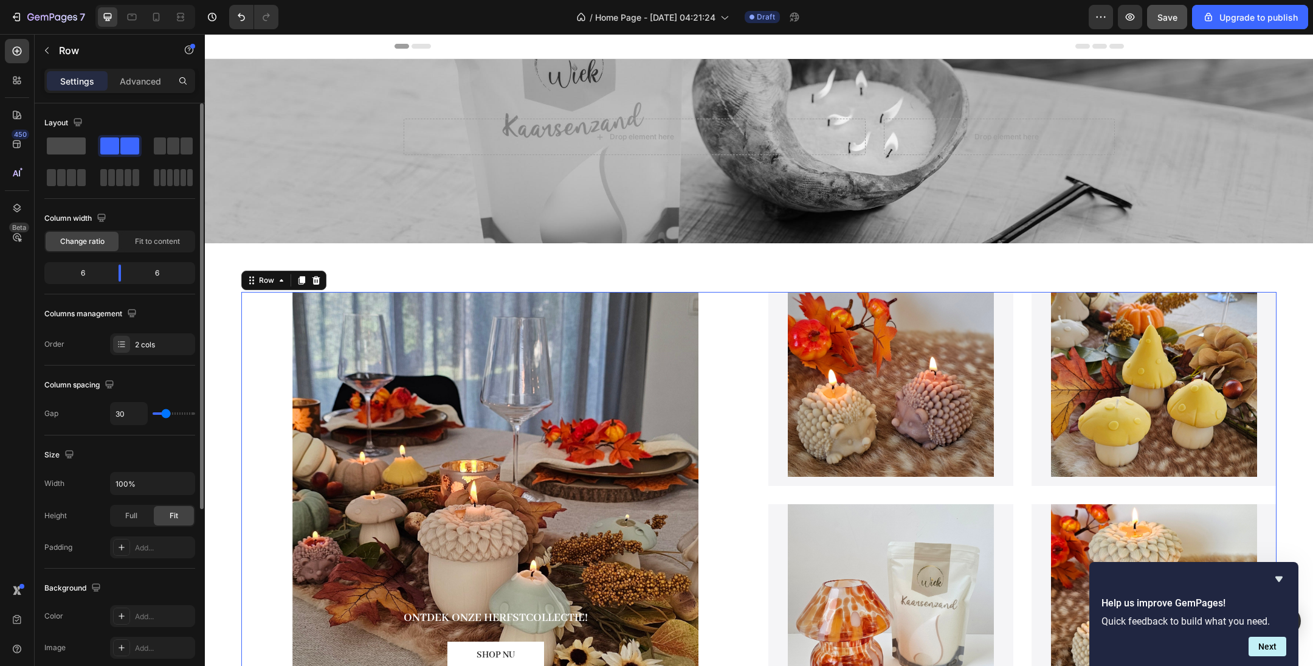
click at [60, 147] on span at bounding box center [66, 145] width 39 height 17
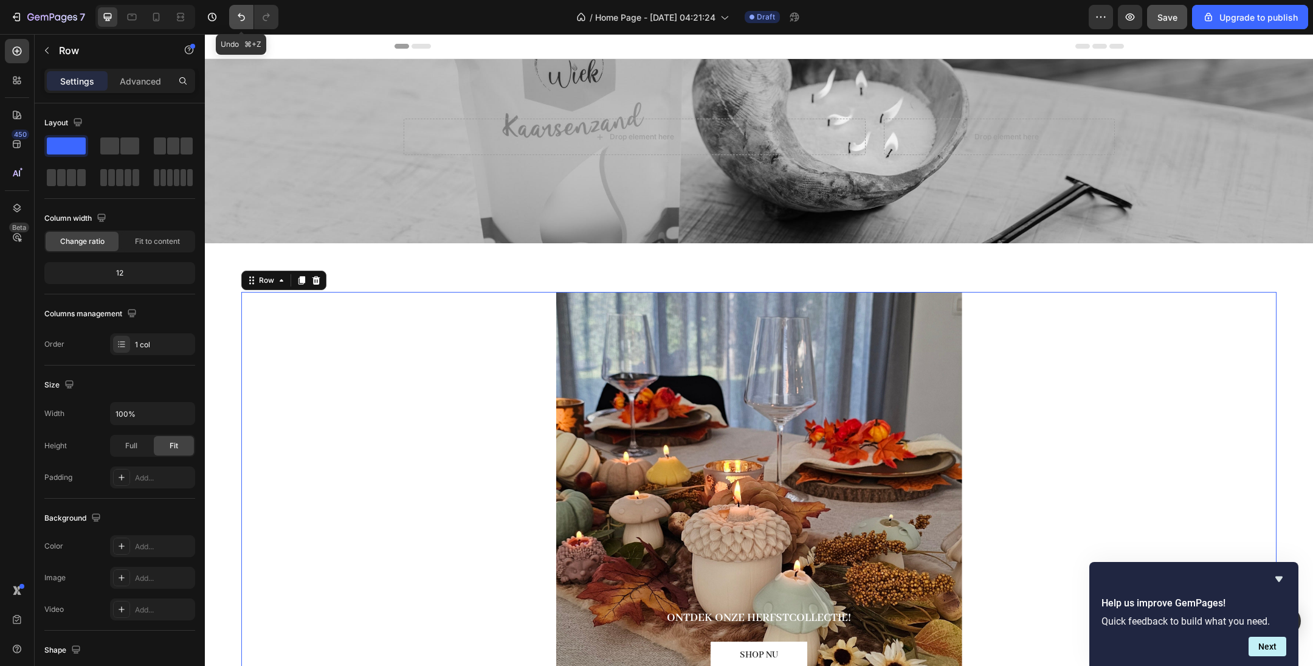
click at [246, 15] on icon "Undo/Redo" at bounding box center [241, 17] width 12 height 12
click at [247, 15] on icon "Undo/Redo" at bounding box center [241, 17] width 12 height 12
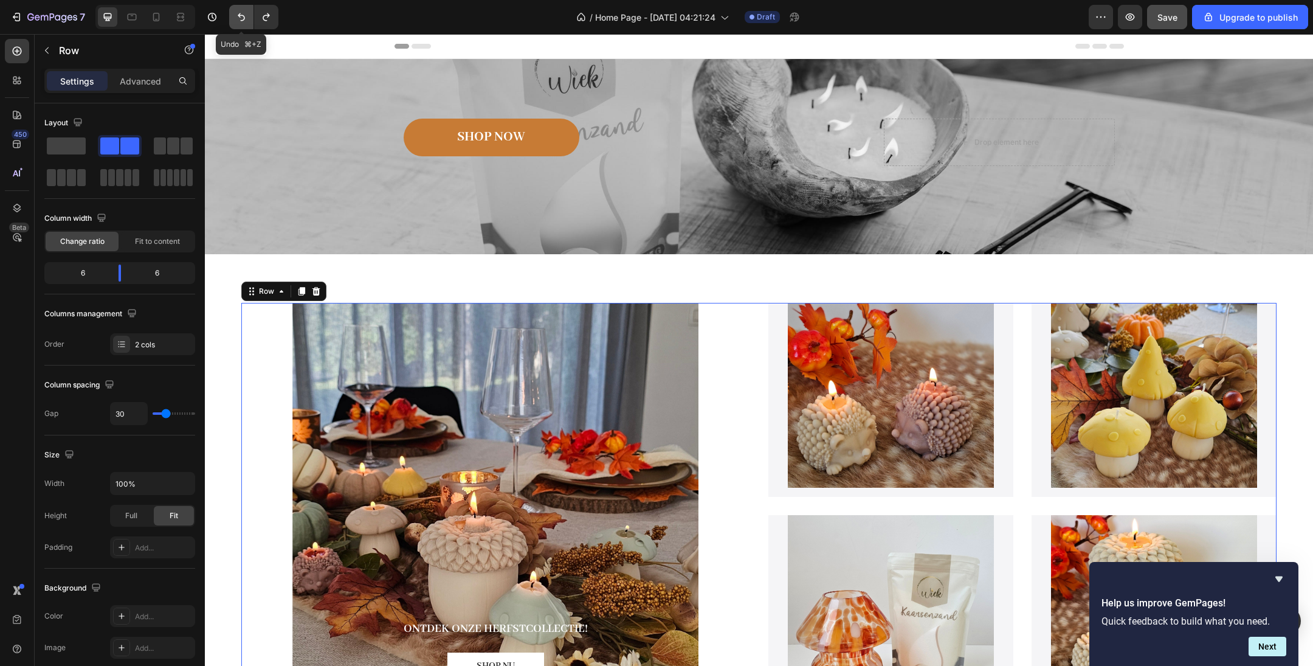
click at [247, 15] on icon "Undo/Redo" at bounding box center [241, 17] width 12 height 12
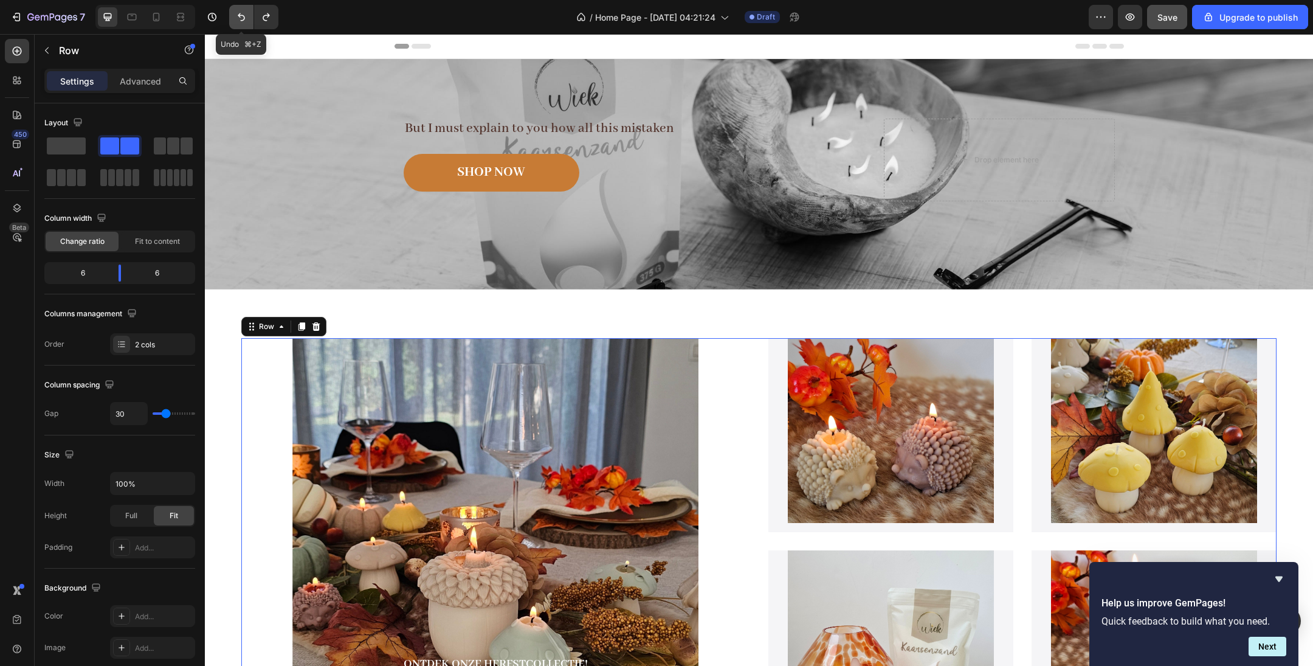
click at [247, 15] on icon "Undo/Redo" at bounding box center [241, 17] width 12 height 12
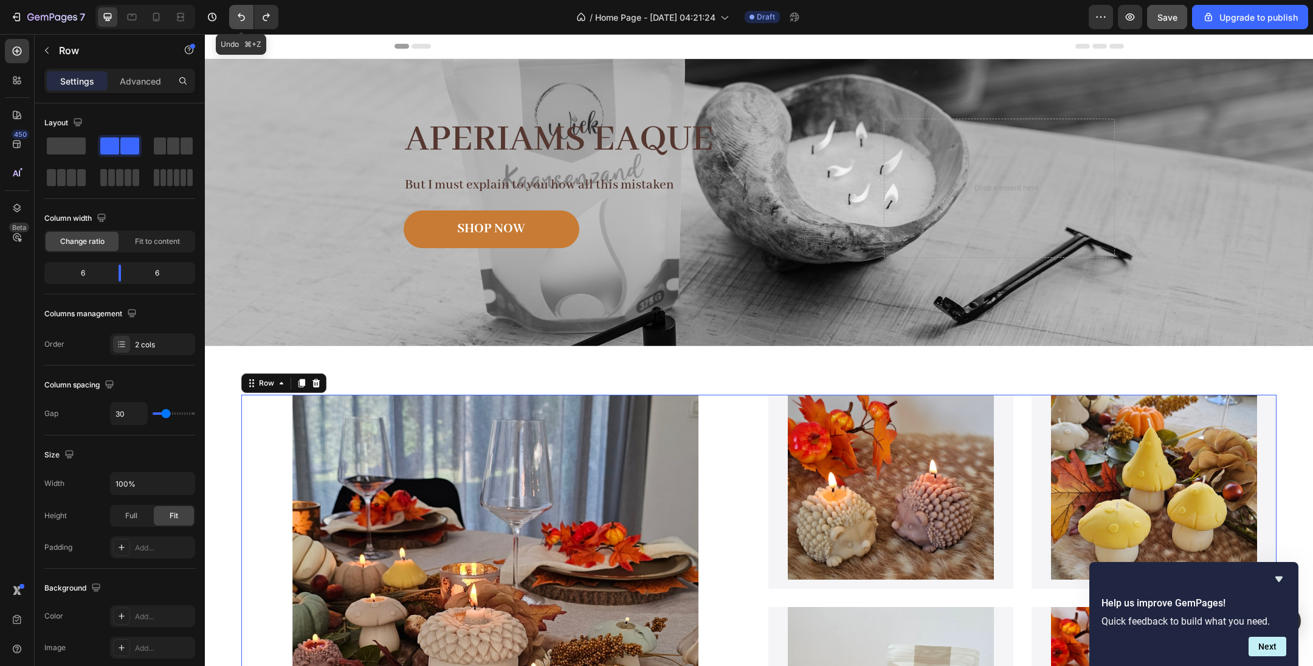
click at [247, 15] on icon "Undo/Redo" at bounding box center [241, 17] width 12 height 12
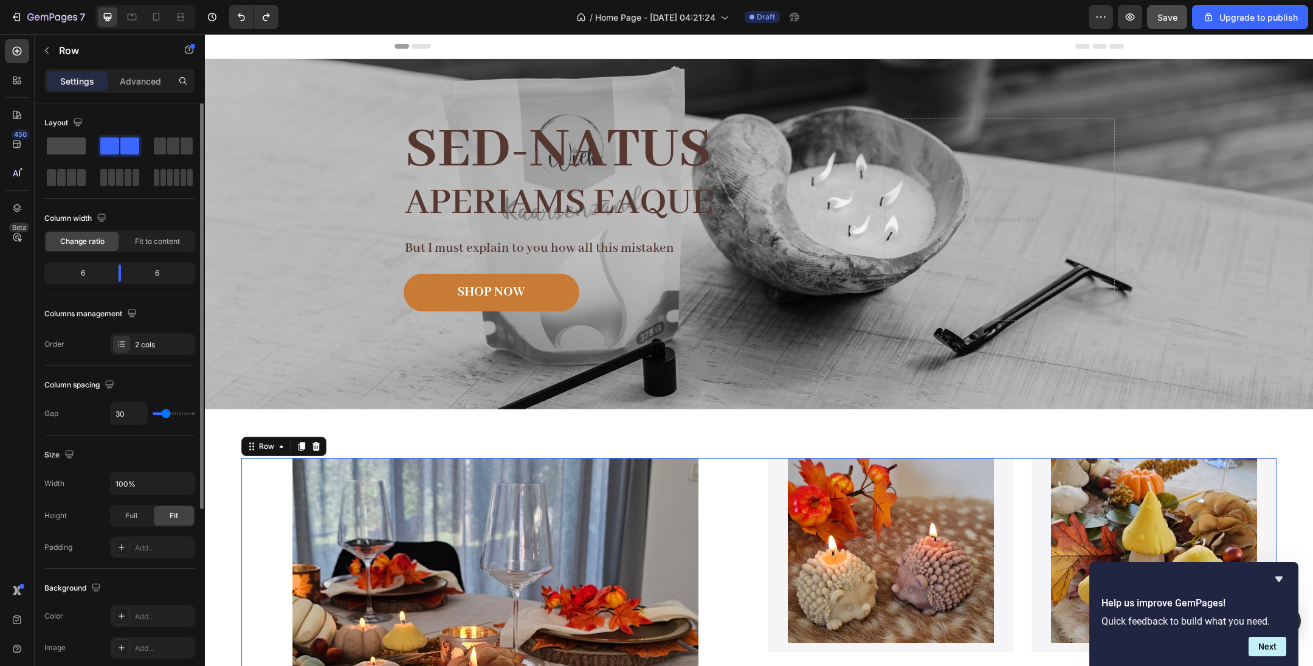
click at [69, 151] on span at bounding box center [66, 145] width 39 height 17
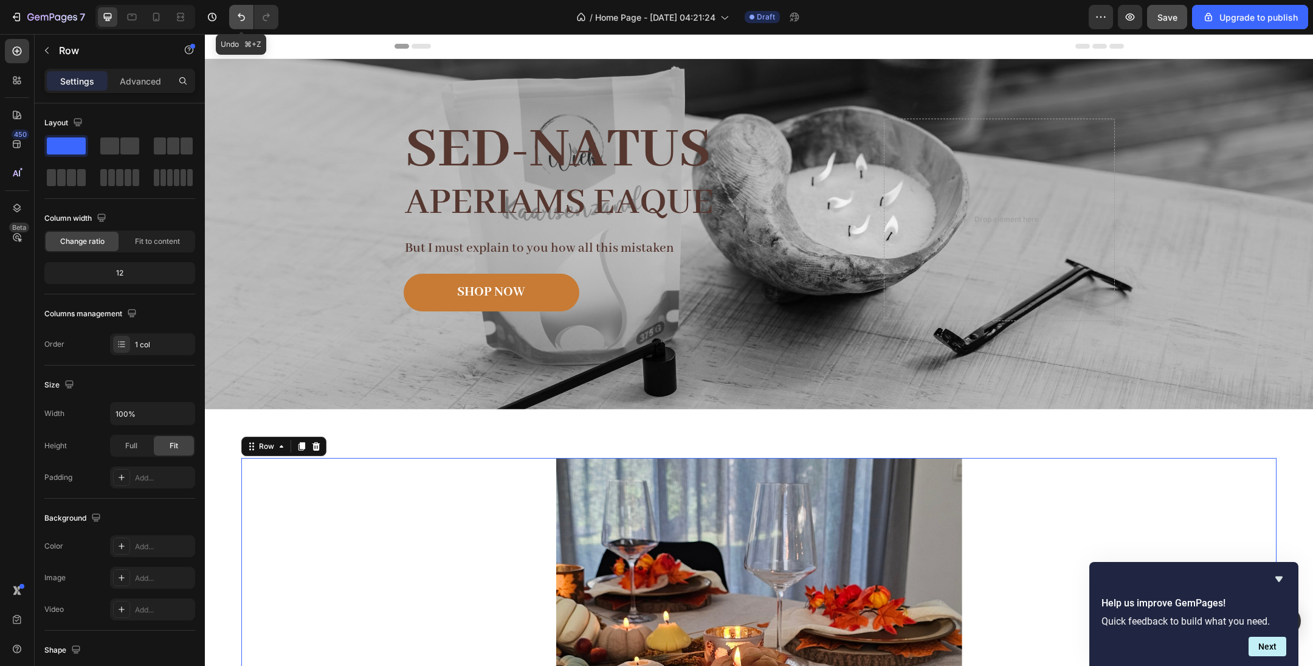
click at [239, 19] on icon "Undo/Redo" at bounding box center [241, 17] width 12 height 12
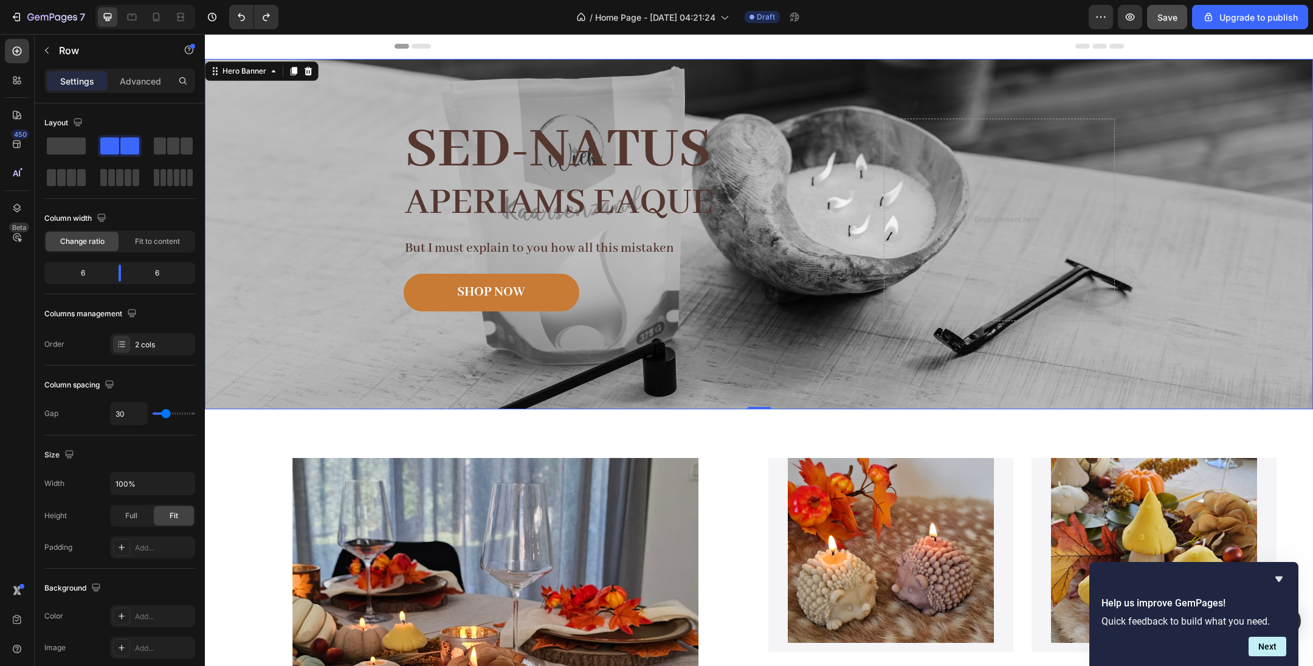
click at [326, 175] on div "Background Image" at bounding box center [759, 234] width 1108 height 350
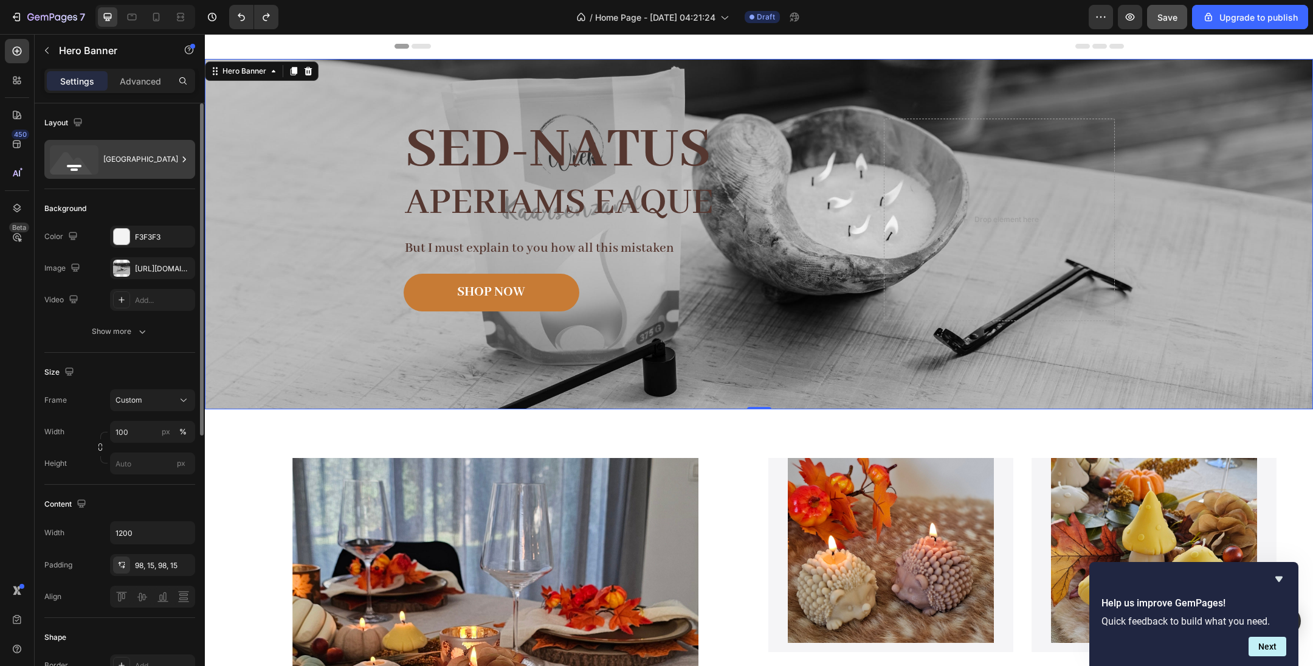
click at [130, 162] on div "[GEOGRAPHIC_DATA]" at bounding box center [140, 159] width 74 height 28
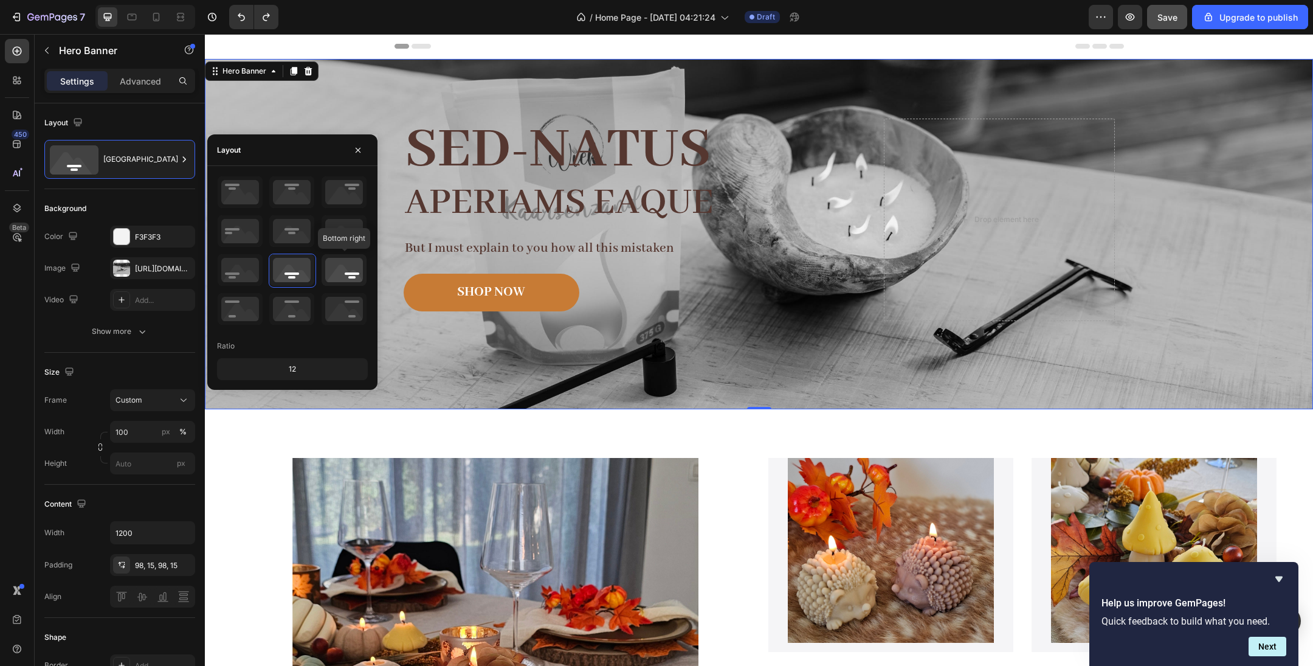
click at [336, 269] on icon at bounding box center [344, 270] width 45 height 32
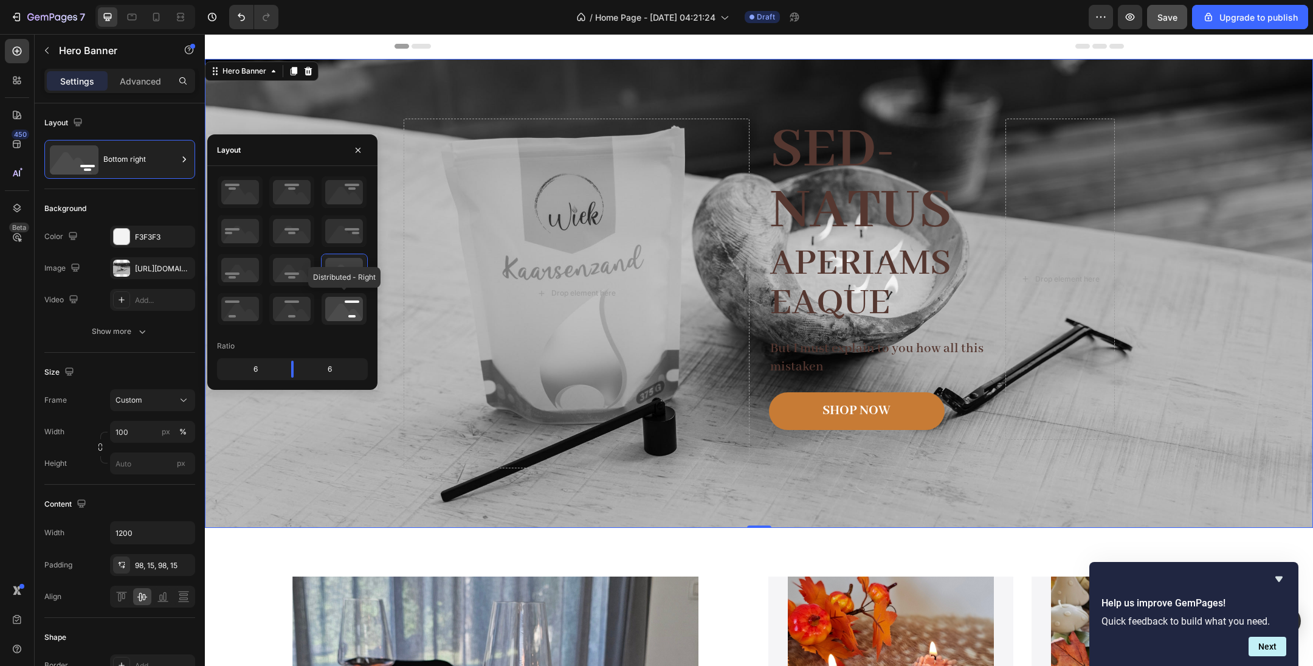
click at [362, 302] on icon at bounding box center [344, 309] width 45 height 32
click at [347, 232] on icon at bounding box center [344, 231] width 45 height 32
click at [350, 195] on icon at bounding box center [344, 192] width 45 height 32
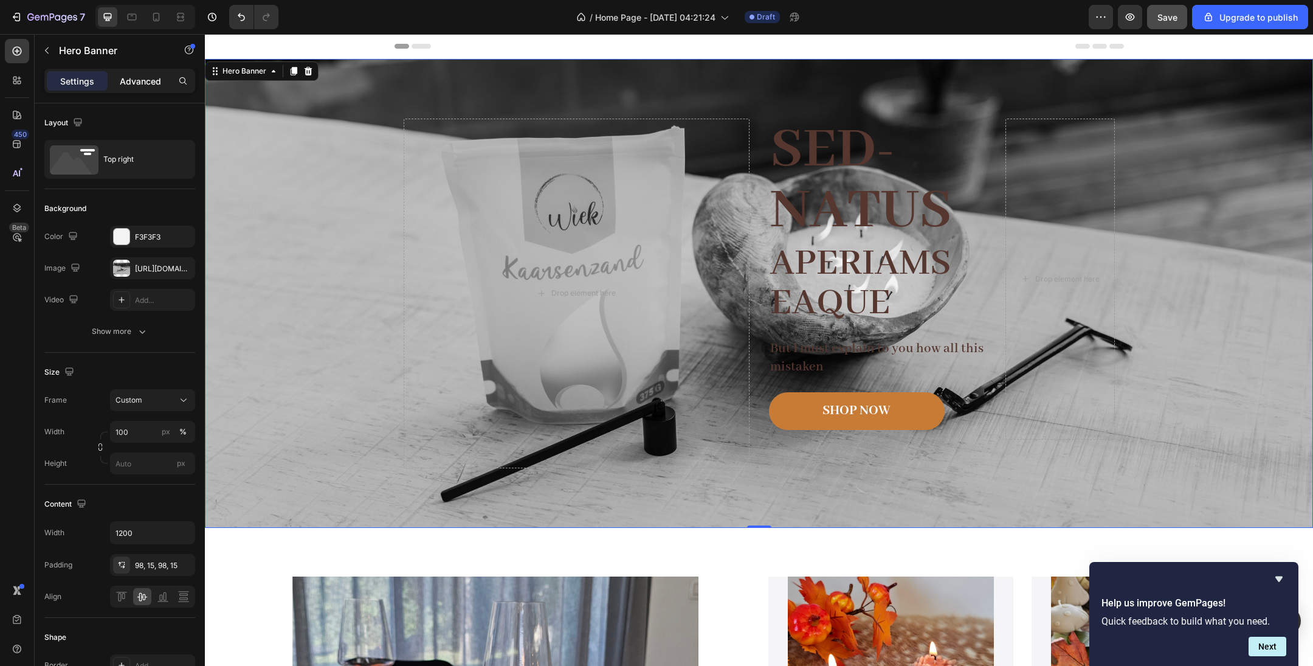
click at [126, 72] on div "Advanced" at bounding box center [140, 80] width 61 height 19
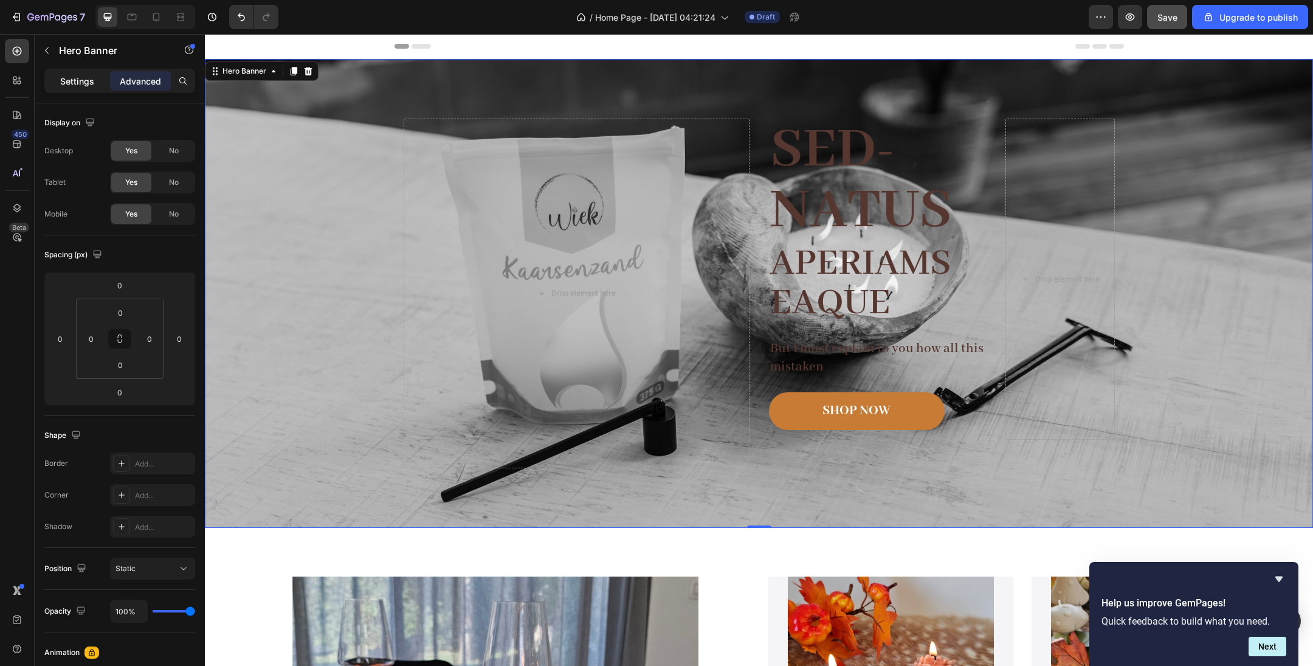
click at [92, 83] on p "Settings" at bounding box center [77, 81] width 34 height 13
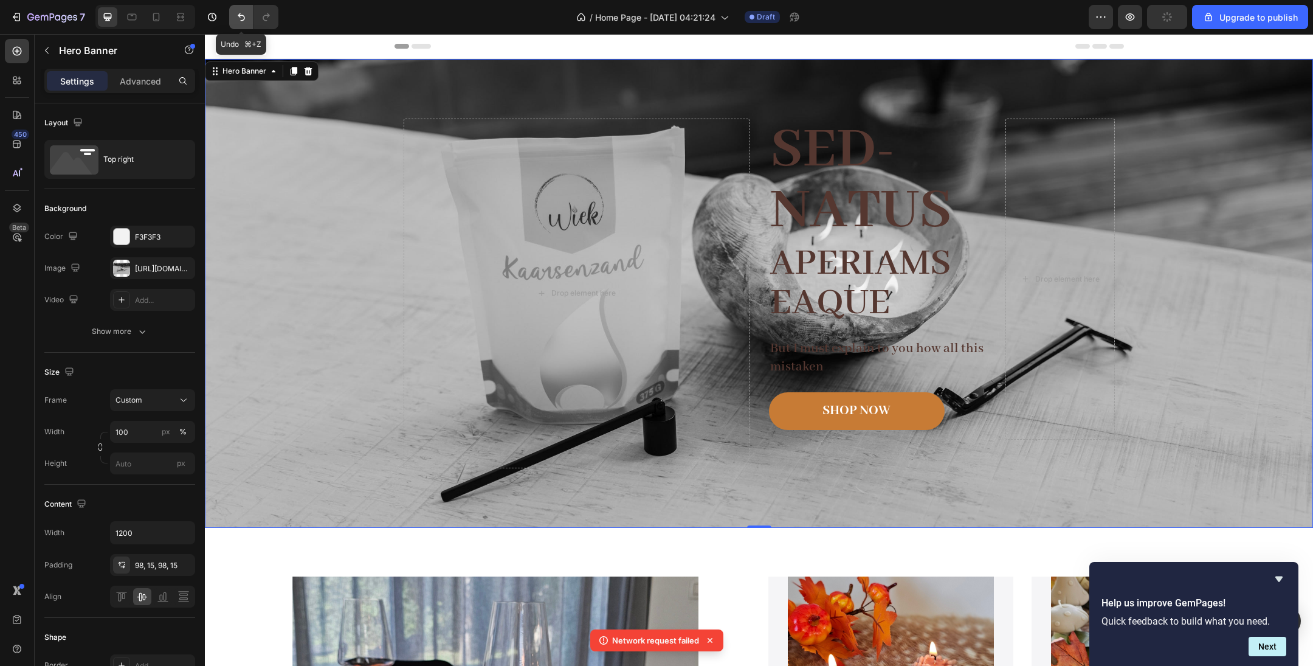
click at [240, 17] on icon "Undo/Redo" at bounding box center [241, 17] width 7 height 8
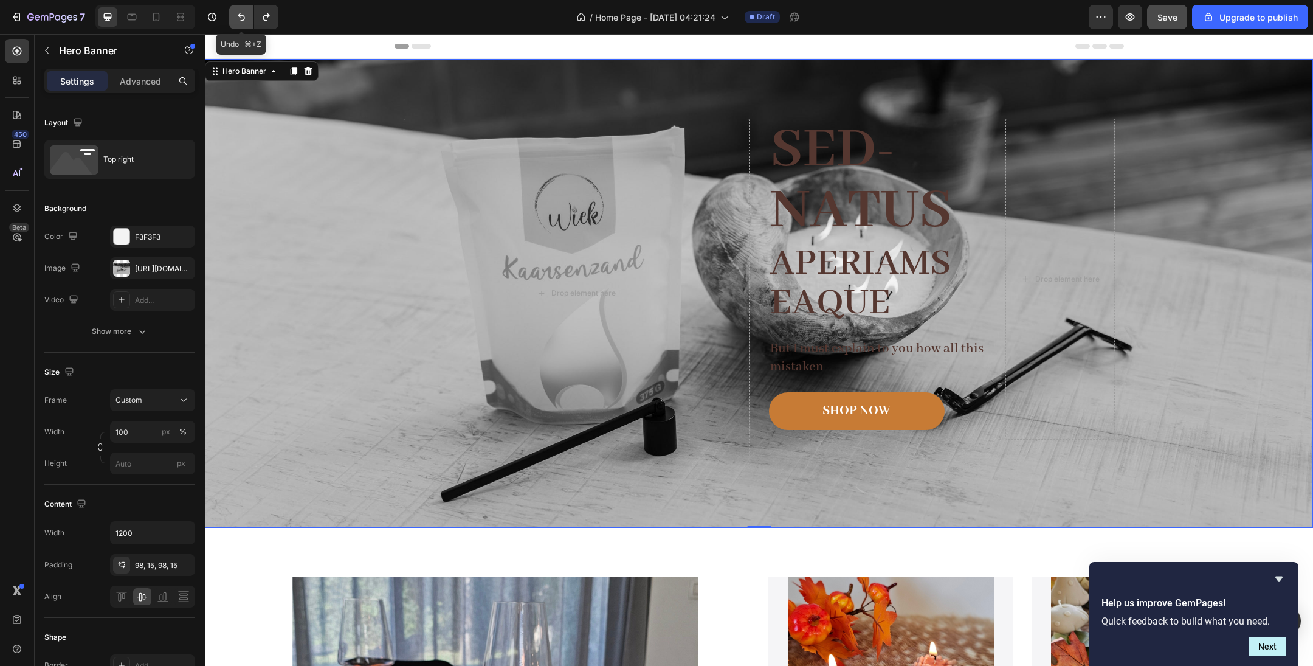
click at [238, 13] on icon "Undo/Redo" at bounding box center [241, 17] width 12 height 12
click at [238, 12] on icon "Undo/Redo" at bounding box center [241, 17] width 12 height 12
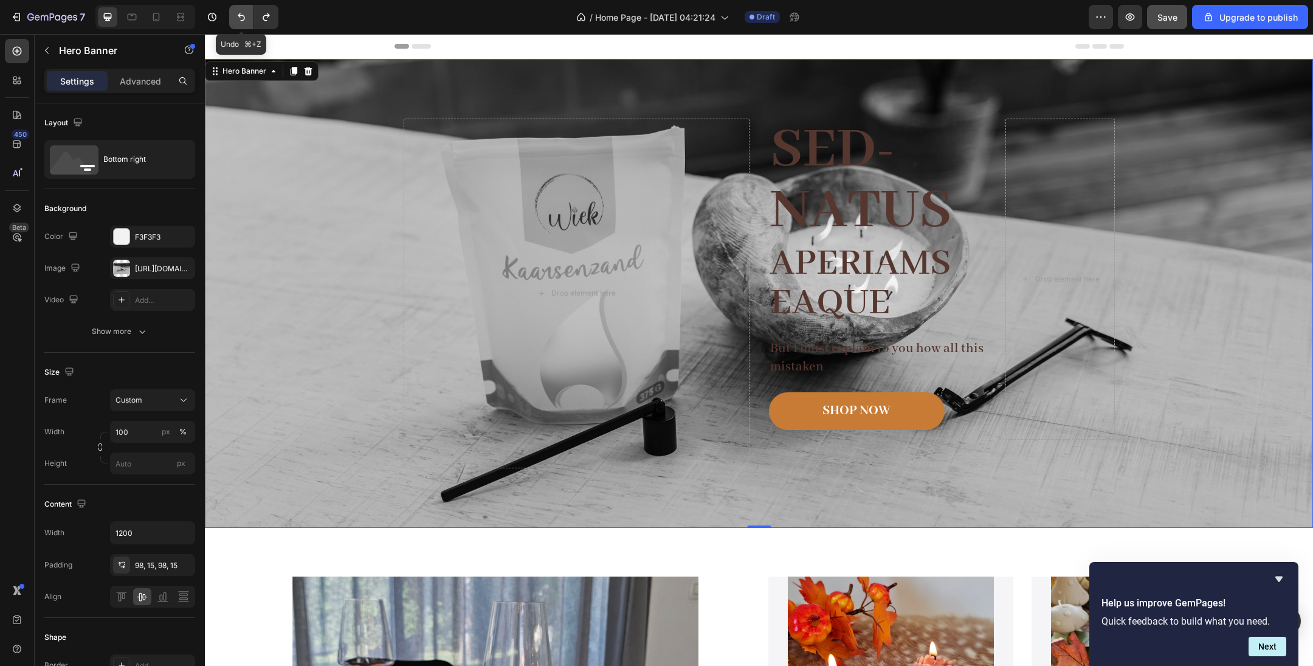
click at [238, 12] on icon "Undo/Redo" at bounding box center [241, 17] width 12 height 12
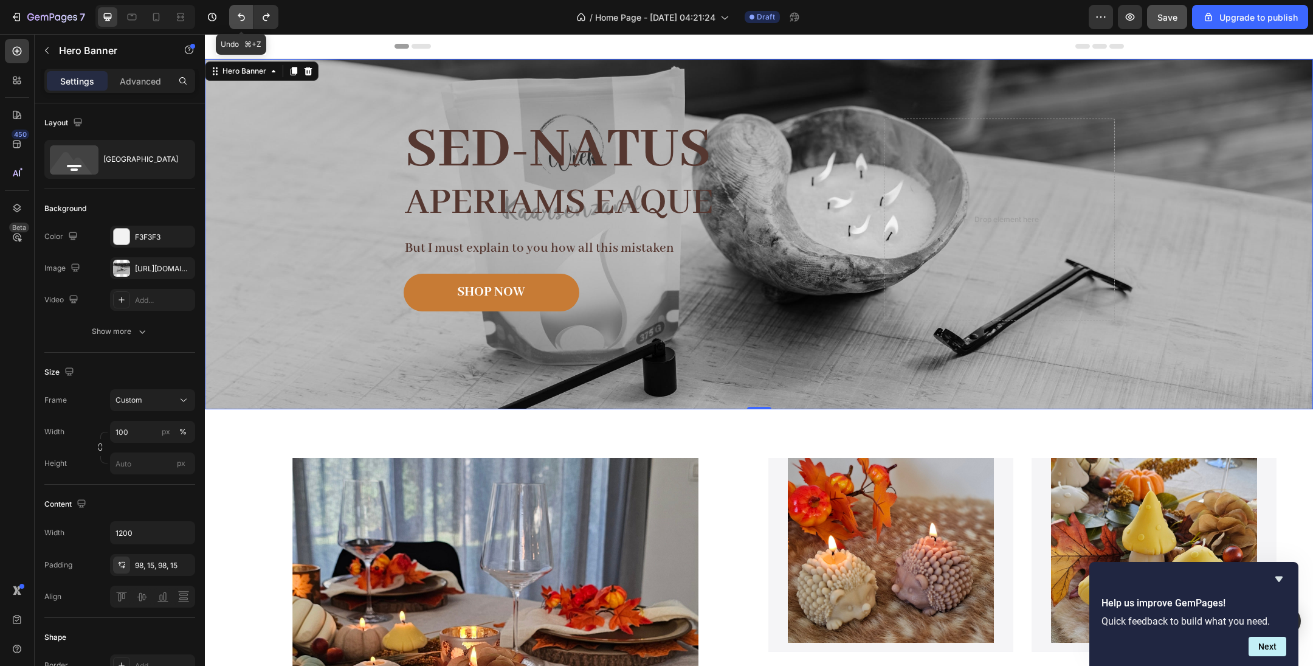
click at [238, 12] on icon "Undo/Redo" at bounding box center [241, 17] width 12 height 12
click at [275, 173] on div "Background Image" at bounding box center [759, 234] width 1108 height 350
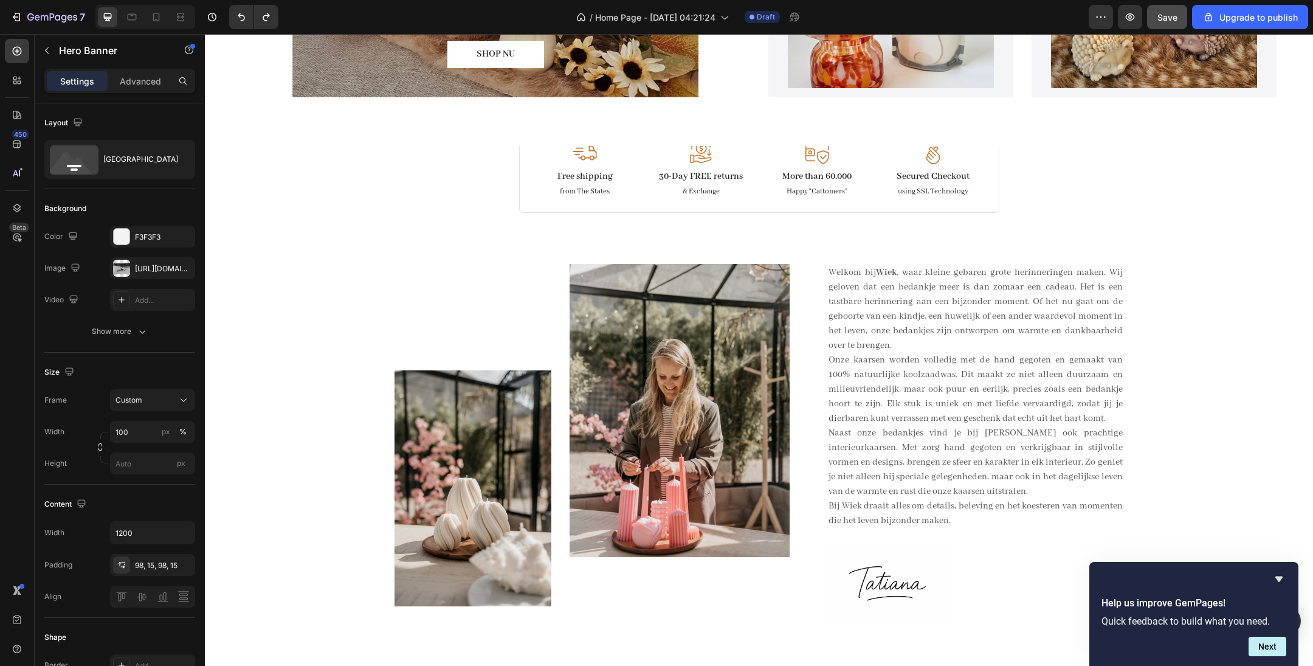
scroll to position [770, 0]
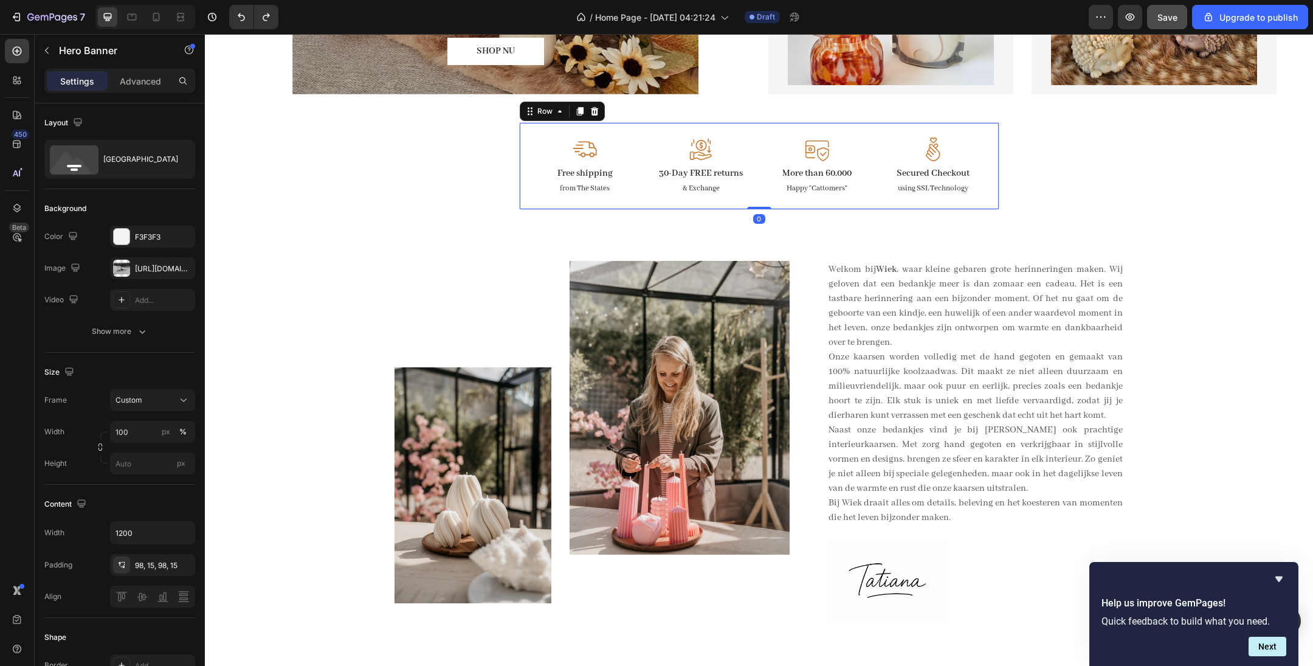
click at [591, 196] on div "Image Free shipping Text Block from The States Text Block Image 30-Day FREE ret…" at bounding box center [759, 166] width 480 height 88
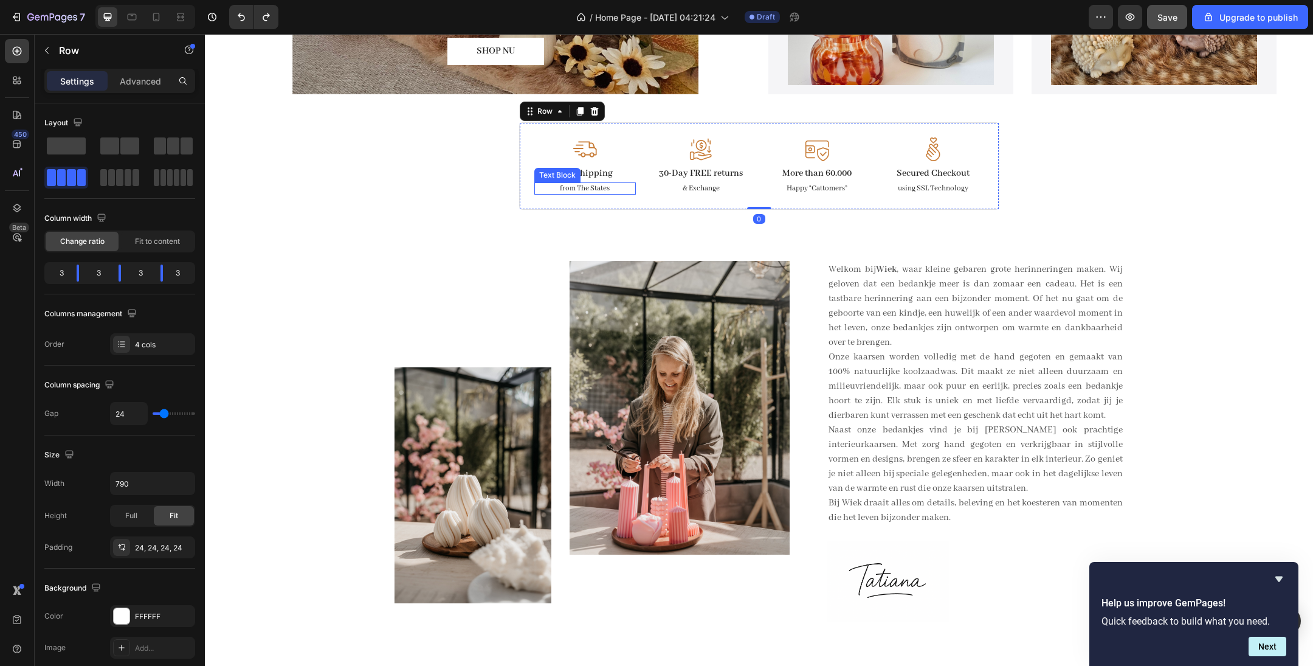
click at [592, 191] on p "from The States" at bounding box center [585, 189] width 99 height 10
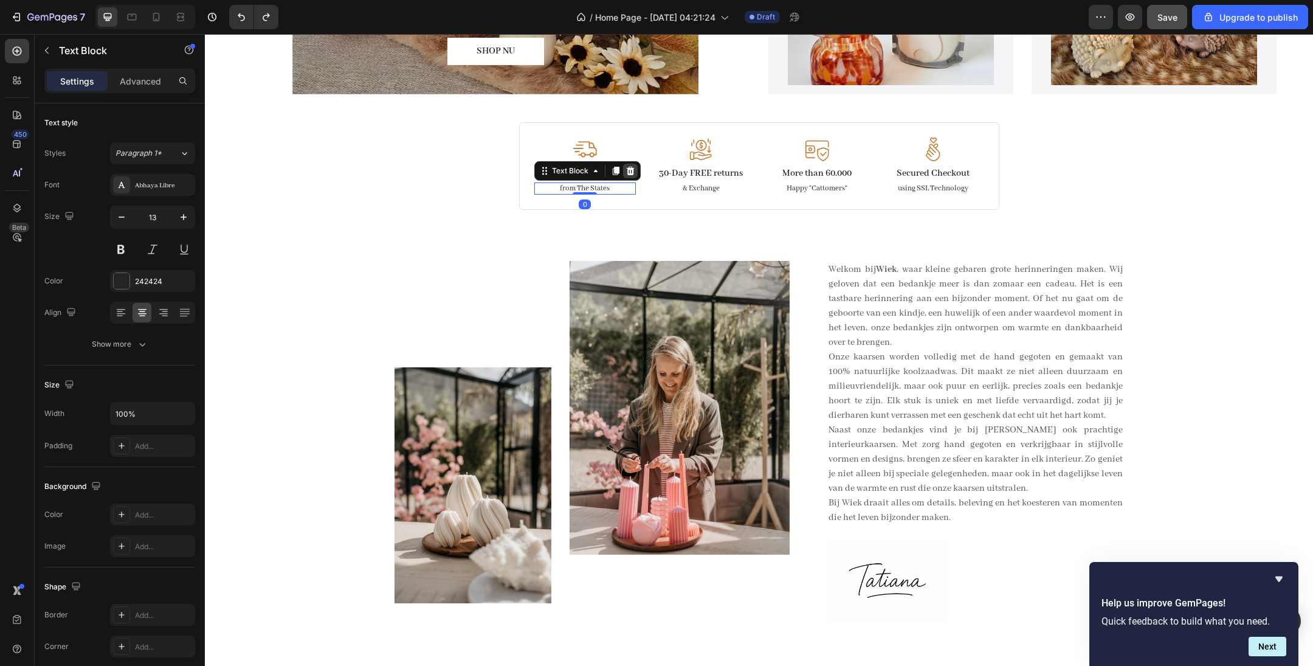
click at [633, 169] on icon at bounding box center [631, 171] width 10 height 10
click at [704, 189] on p "& Exchange" at bounding box center [701, 189] width 99 height 10
click at [746, 172] on icon at bounding box center [746, 170] width 8 height 9
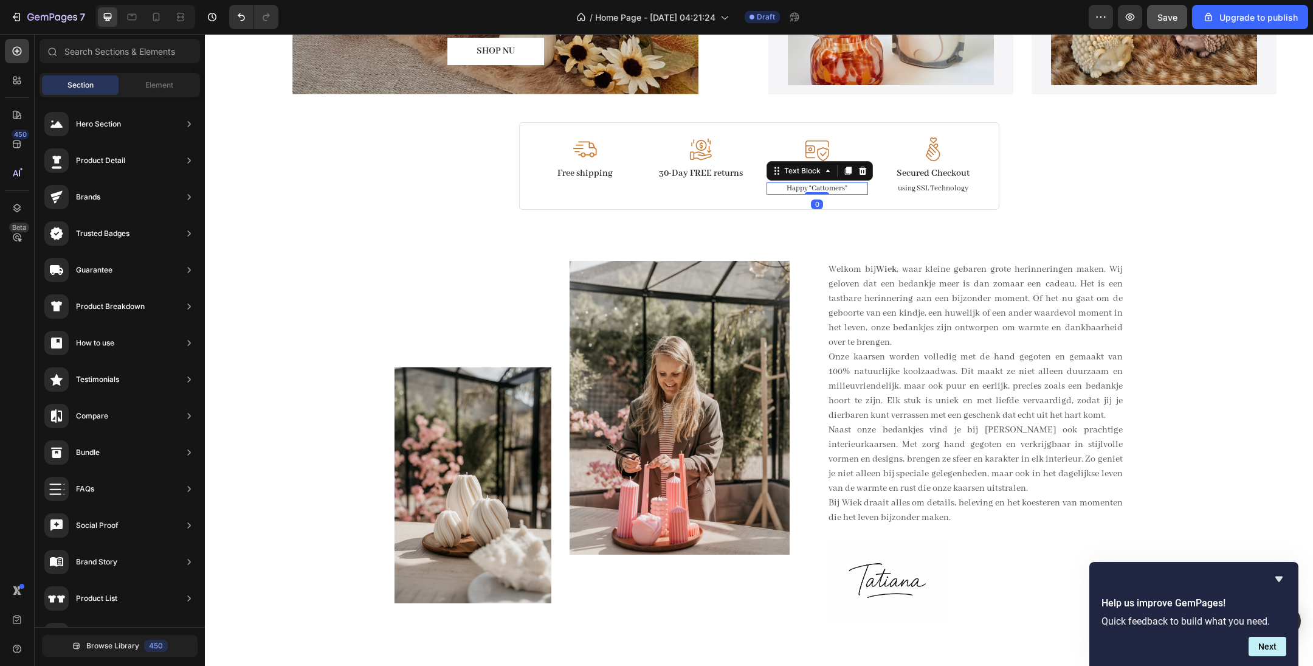
click at [810, 186] on p "Happy “Cattomers”" at bounding box center [817, 189] width 99 height 10
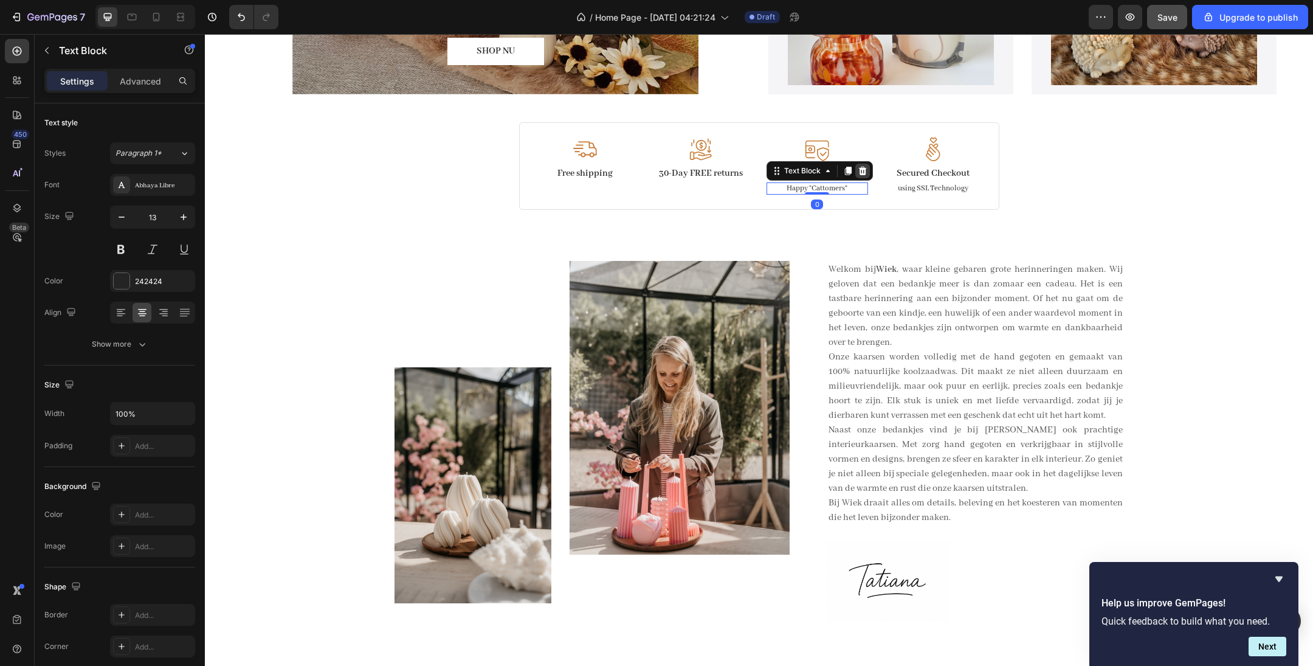
click at [863, 175] on icon at bounding box center [863, 171] width 10 height 10
click at [921, 185] on p "using SSL Technology" at bounding box center [933, 189] width 99 height 10
click at [978, 170] on icon at bounding box center [979, 170] width 8 height 9
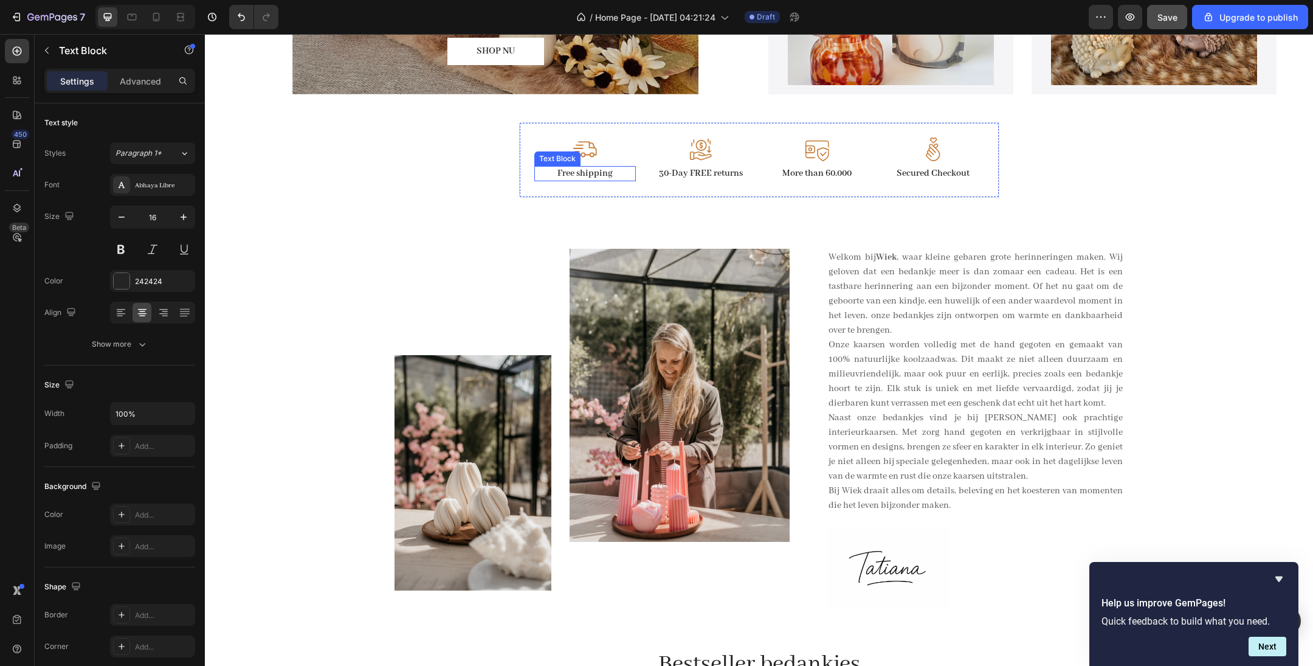
click at [595, 173] on p "Free shipping" at bounding box center [585, 173] width 99 height 13
click at [595, 172] on p "Free shipping" at bounding box center [585, 173] width 99 height 13
click at [595, 172] on p "Free ;" at bounding box center [585, 173] width 99 height 13
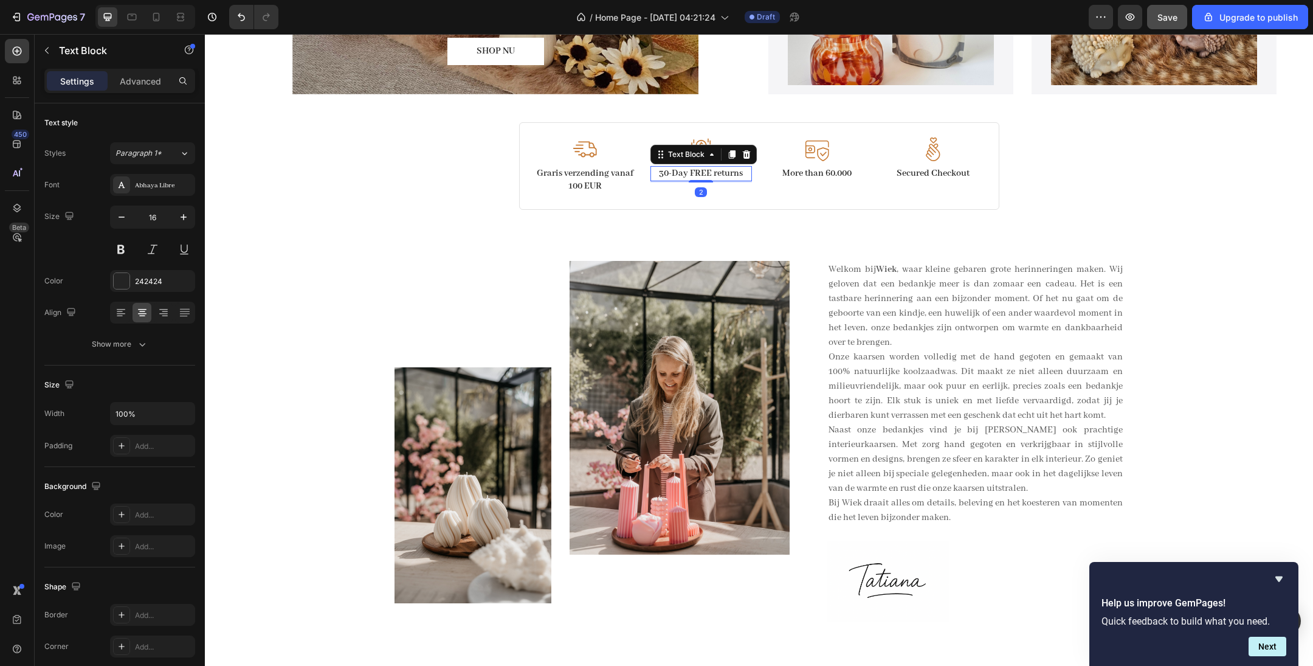
click at [717, 173] on p "30-Day FREE returns" at bounding box center [701, 173] width 99 height 13
click at [716, 173] on p "30-Day FREE returns" at bounding box center [701, 173] width 99 height 13
click at [826, 170] on p "More than 60.000" at bounding box center [817, 173] width 99 height 13
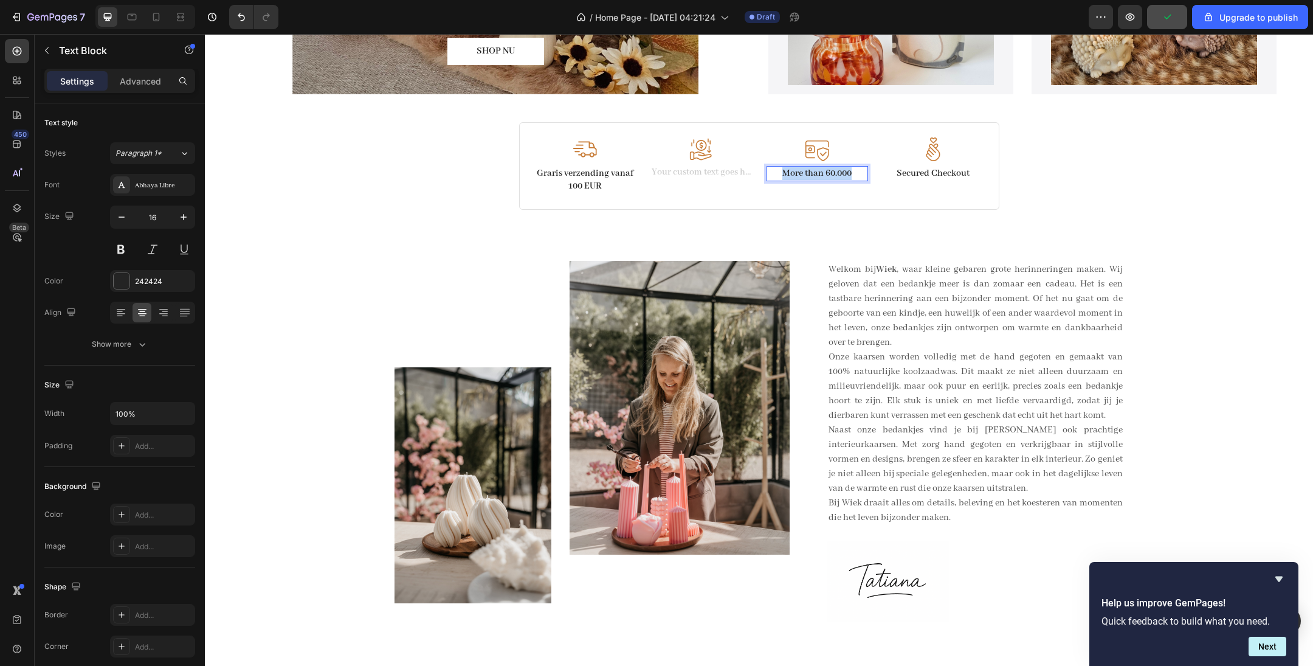
click at [826, 170] on p "More than 60.000" at bounding box center [817, 173] width 99 height 13
click at [944, 171] on p "Secured Checkout" at bounding box center [933, 173] width 99 height 13
click at [943, 171] on p "Secured Checkout" at bounding box center [933, 173] width 99 height 13
click at [703, 149] on img at bounding box center [701, 149] width 24 height 24
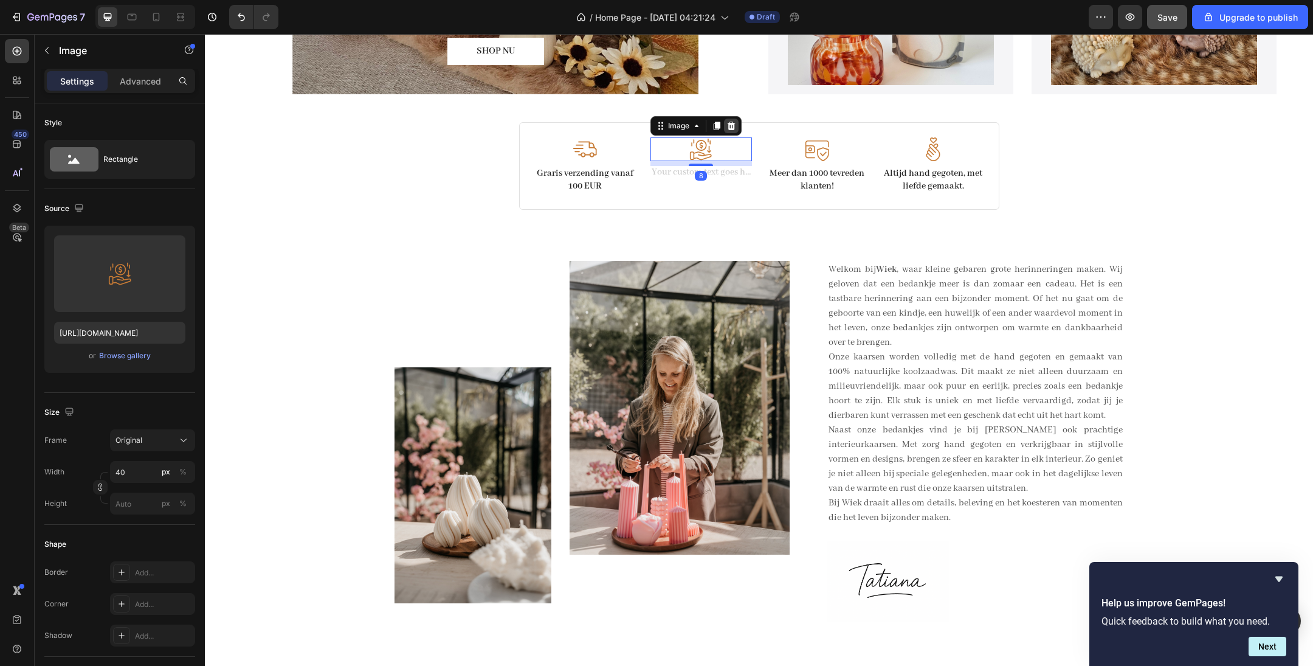
click at [732, 122] on icon at bounding box center [731, 126] width 8 height 9
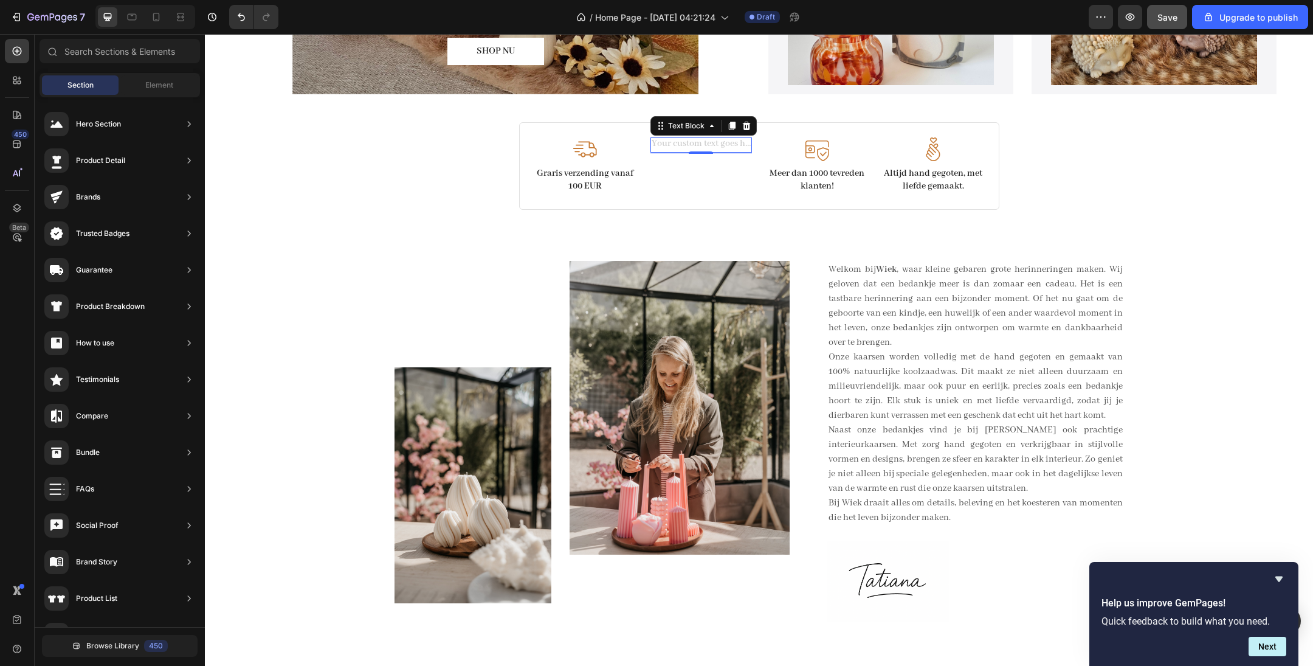
click at [712, 140] on div "Rich Text Editor. Editing area: main" at bounding box center [702, 144] width 102 height 15
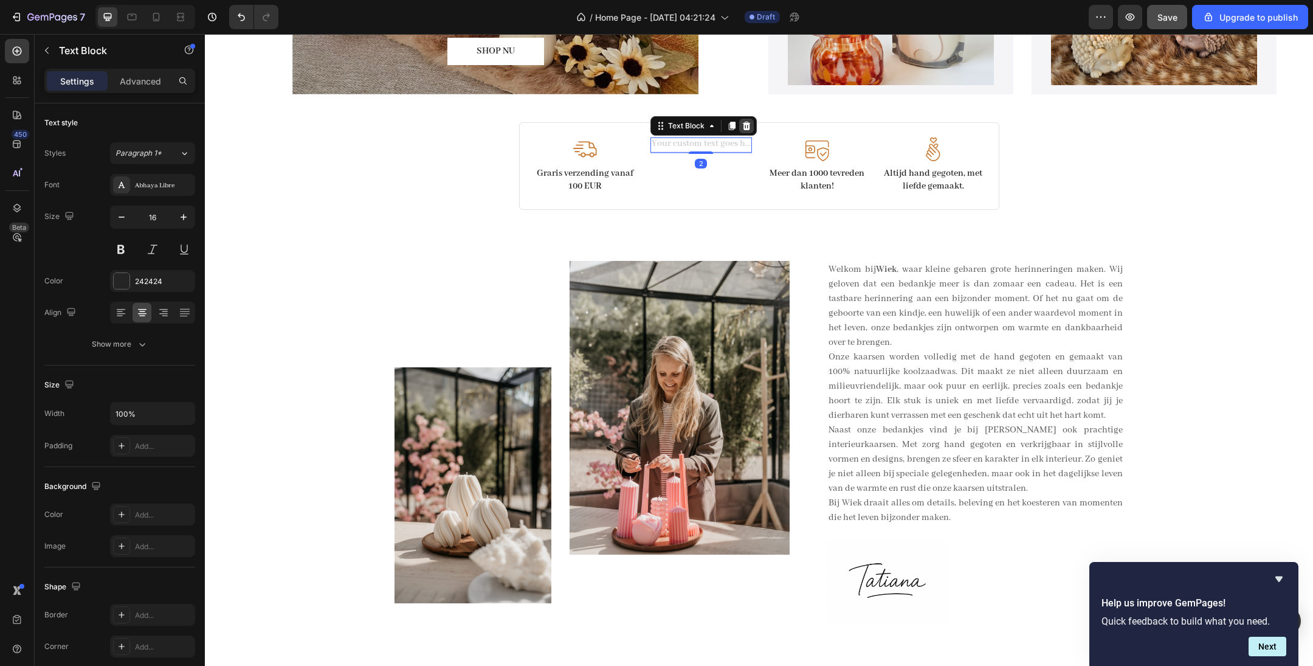
click at [747, 123] on icon at bounding box center [746, 126] width 8 height 9
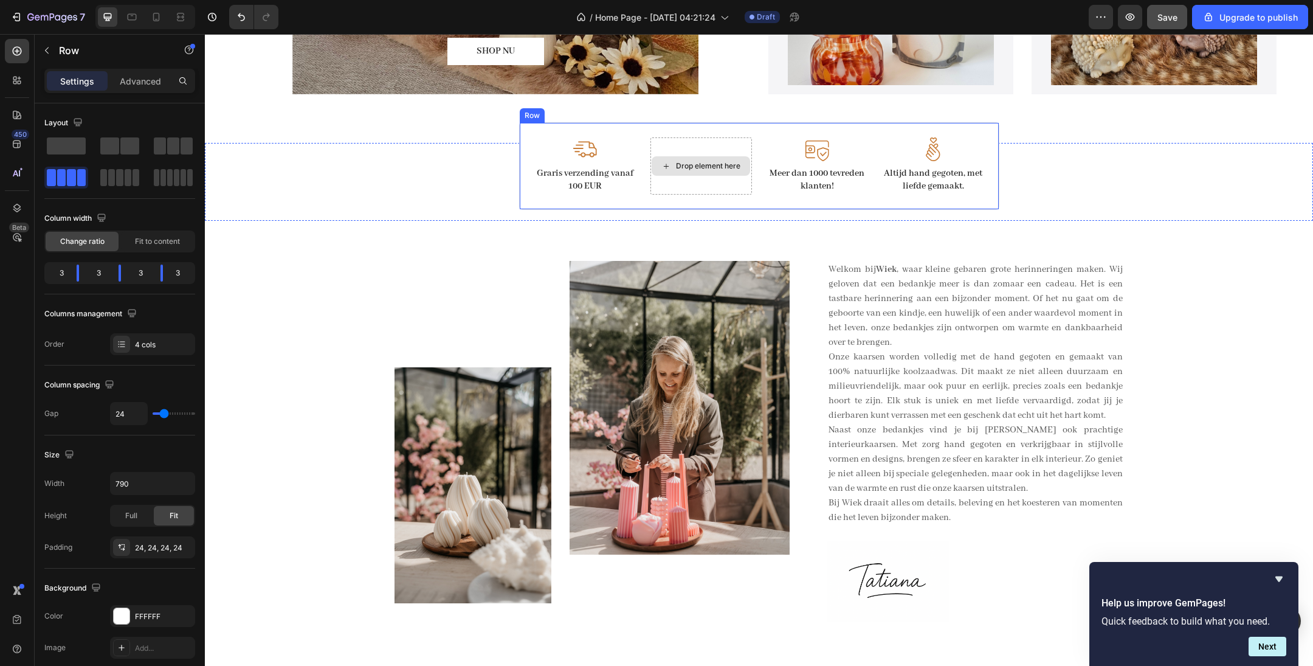
click at [717, 139] on div "Drop element here" at bounding box center [702, 166] width 102 height 58
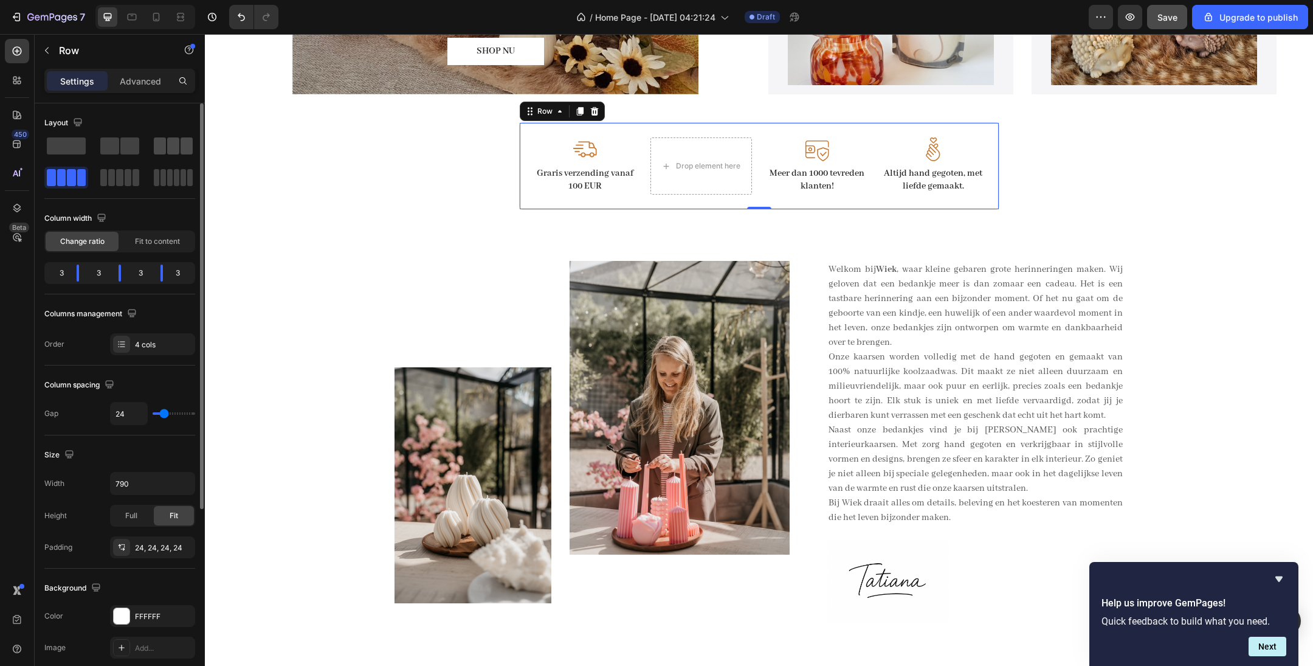
click at [175, 148] on span at bounding box center [173, 145] width 12 height 17
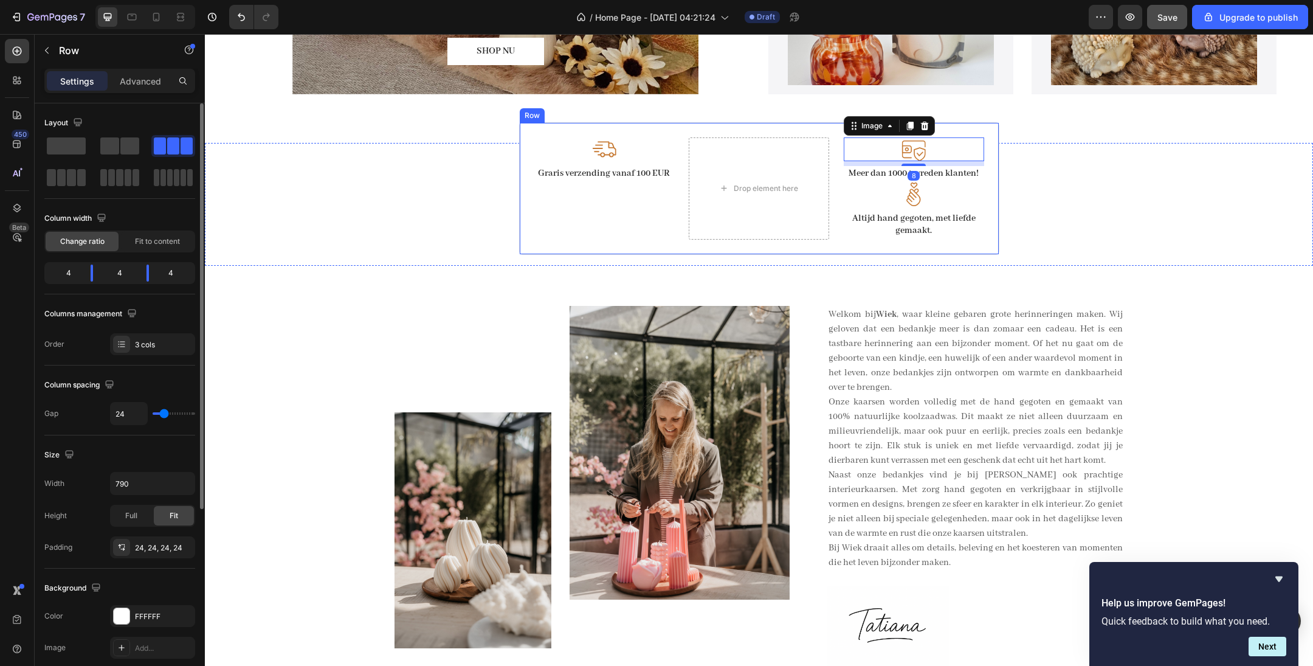
click at [970, 125] on div "Image Graris verzending vanaf 100 EUR Text Block Drop element here Image 8 Meer…" at bounding box center [759, 188] width 480 height 133
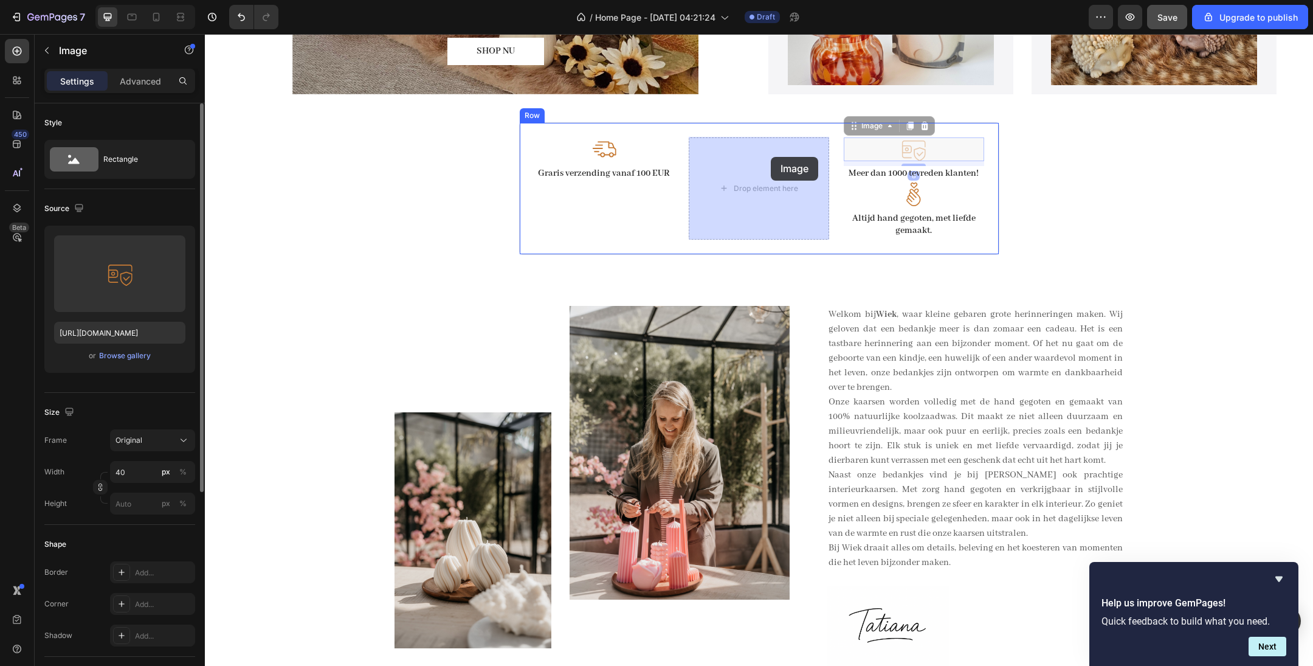
drag, startPoint x: 960, startPoint y: 140, endPoint x: 765, endPoint y: 157, distance: 195.9
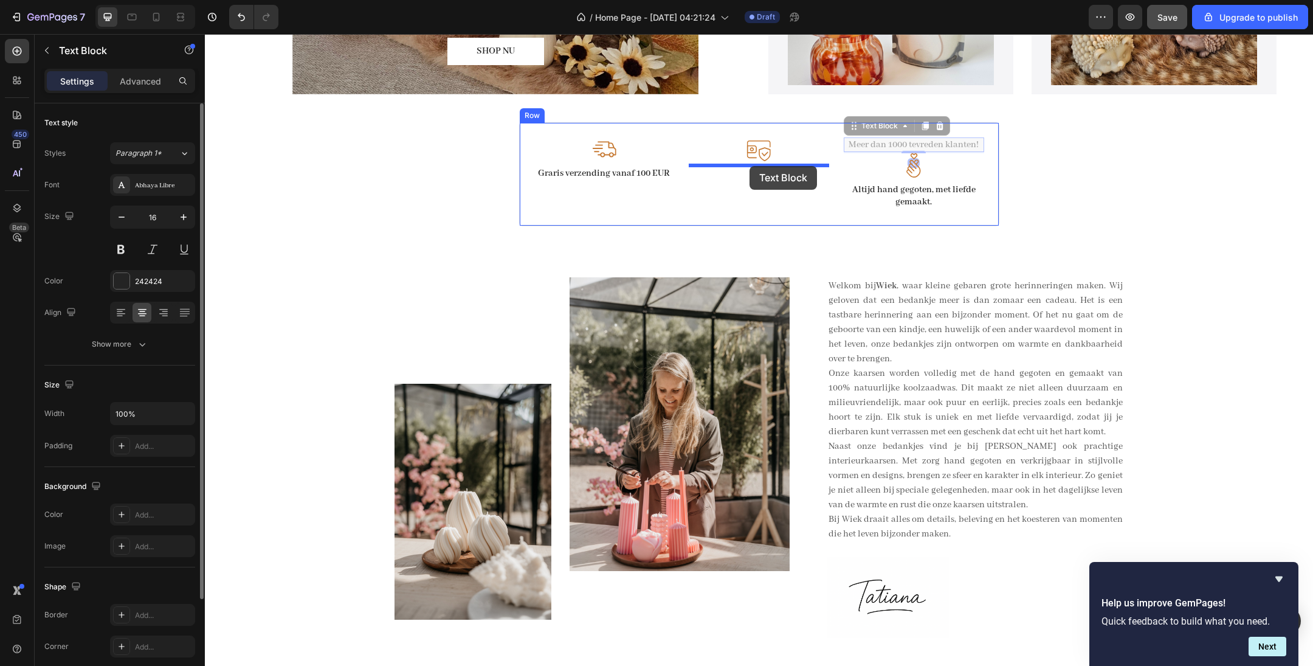
drag, startPoint x: 900, startPoint y: 143, endPoint x: 750, endPoint y: 166, distance: 151.3
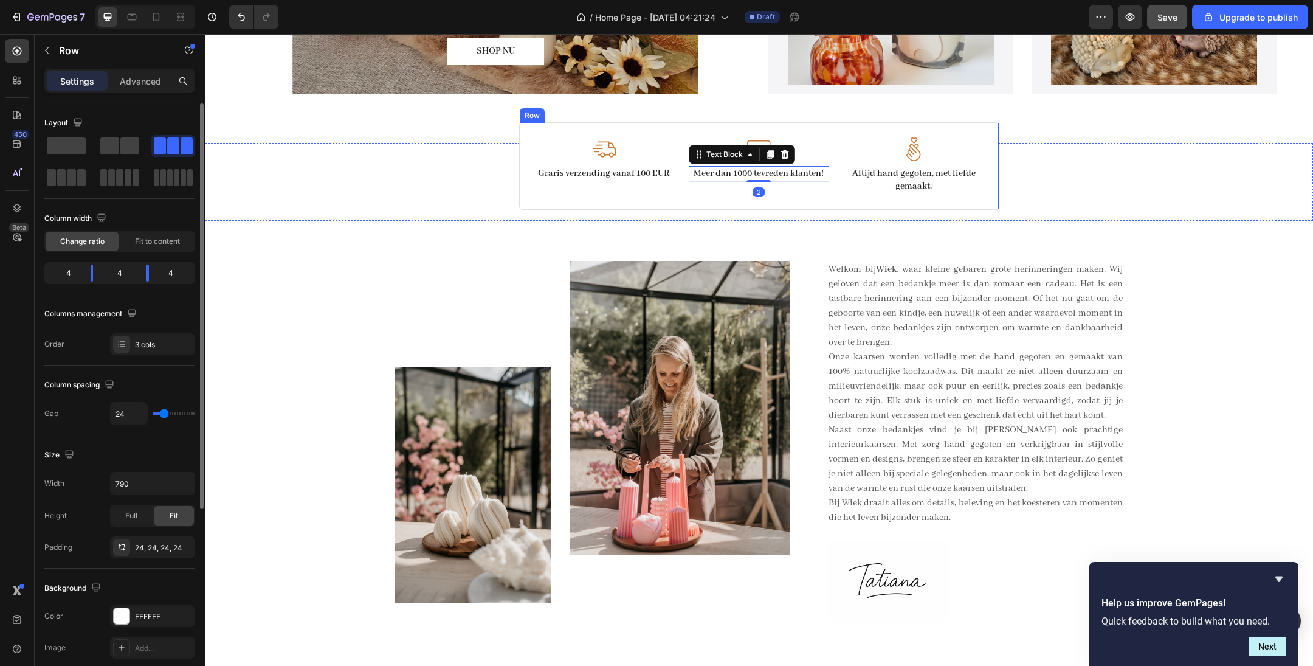
click at [828, 207] on div "Image Graris verzending vanaf 100 EUR Text Block Image Meer dan 1000 tevreden k…" at bounding box center [759, 166] width 480 height 88
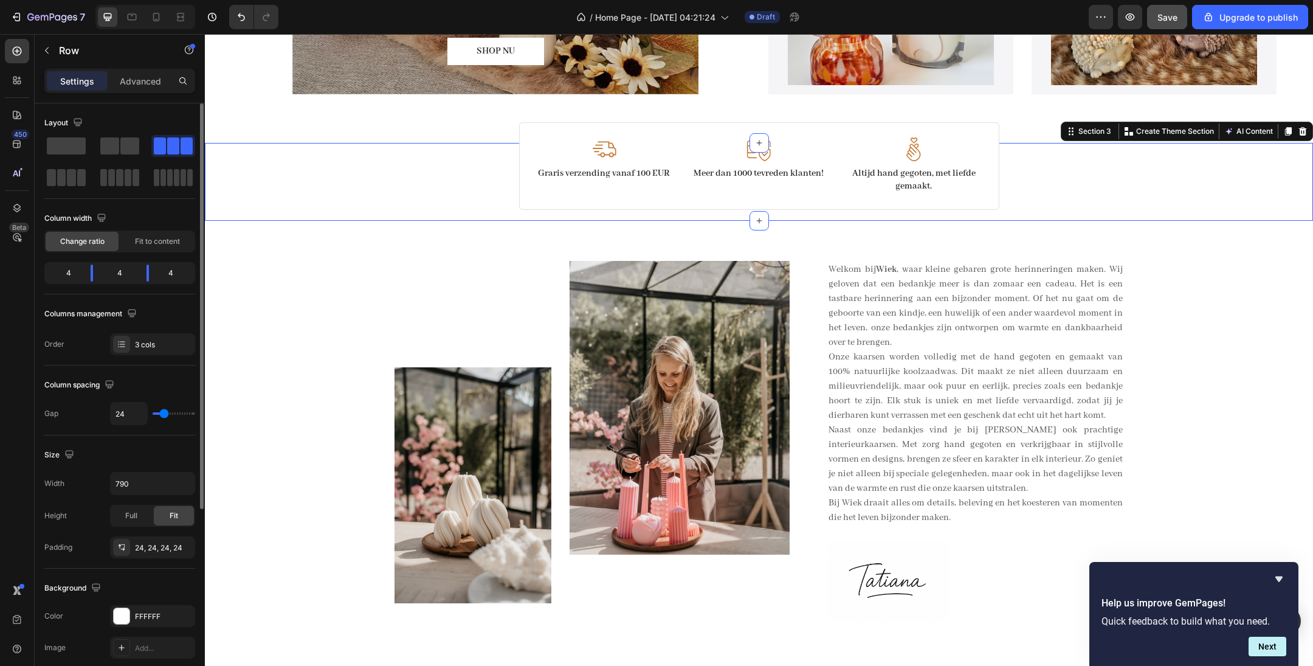
click at [1131, 165] on div "Image Graris verzending vanaf 100 EUR Text Block Image Meer dan 1000 tevreden k…" at bounding box center [759, 176] width 1108 height 67
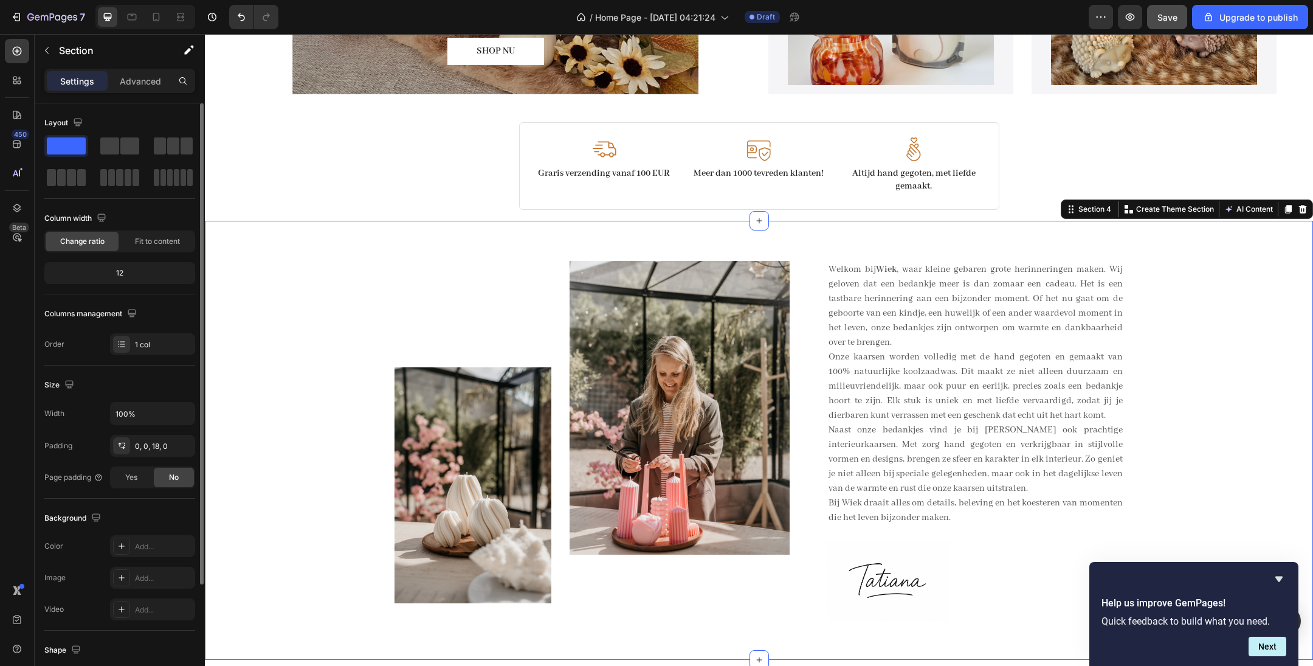
click at [1189, 308] on div "Image Image Row Welkom bij Wiek , waar kleine gebaren grote herinneringen maken…" at bounding box center [759, 450] width 1090 height 378
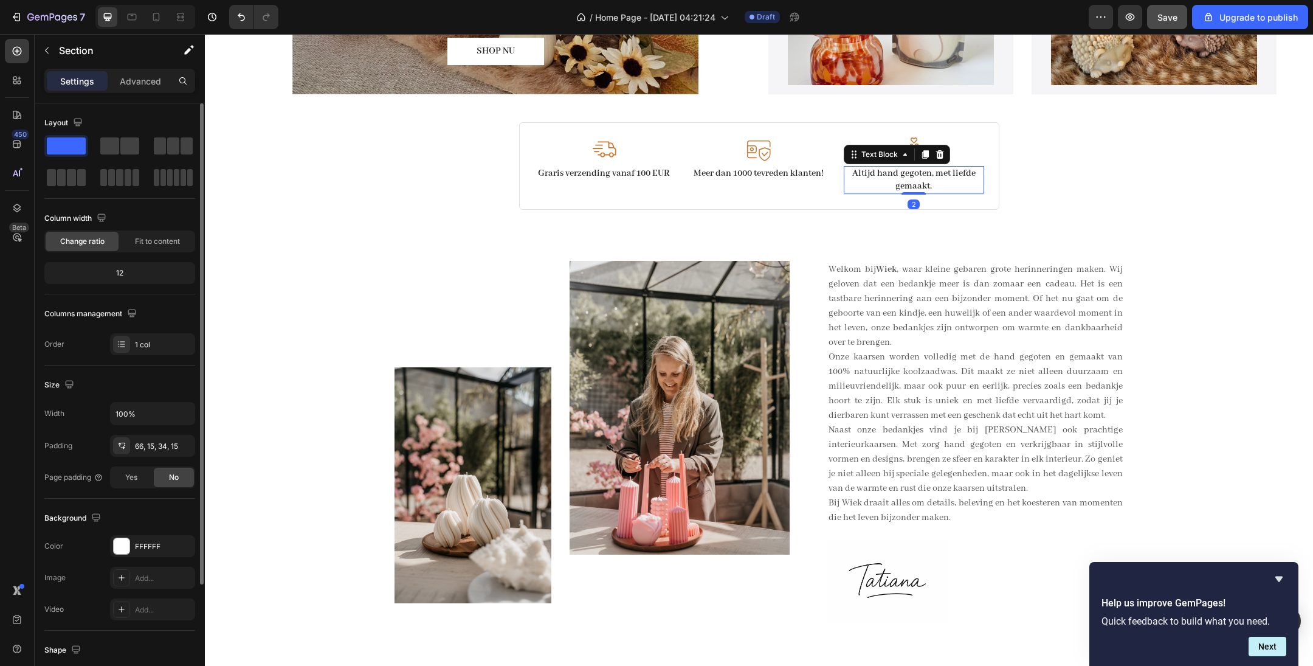
click at [927, 184] on p "Altijd hand gegoten, met liefde gemaakt." at bounding box center [914, 180] width 138 height 26
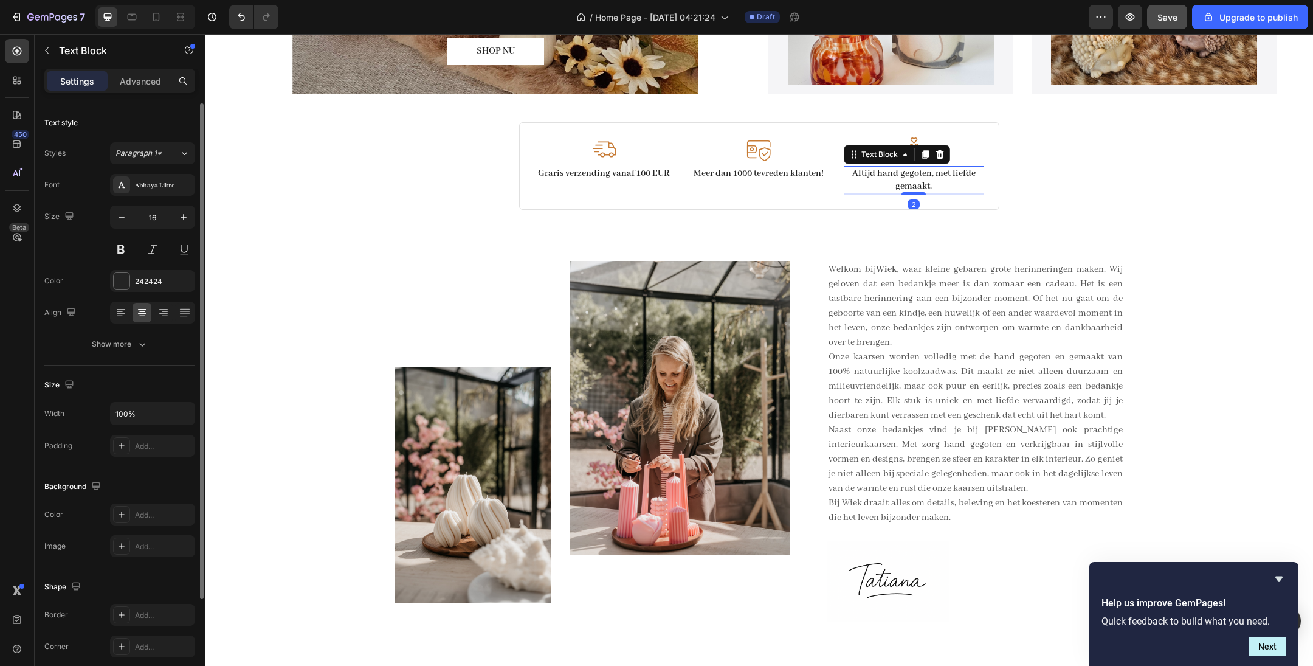
click at [929, 187] on p "Altijd hand gegoten, met liefde gemaakt." at bounding box center [914, 180] width 138 height 26
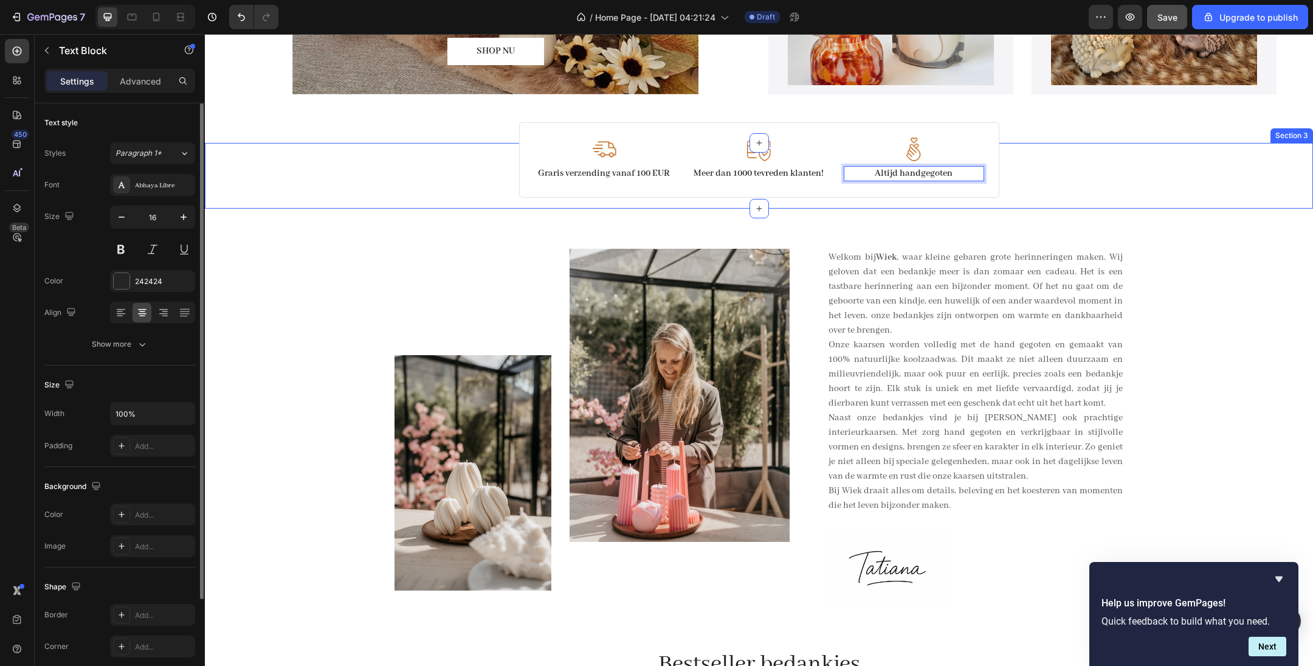
click at [1127, 194] on div "Image Graris verzending vanaf 100 EUR Text Block Image Meer dan 1000 tevreden k…" at bounding box center [759, 170] width 1108 height 55
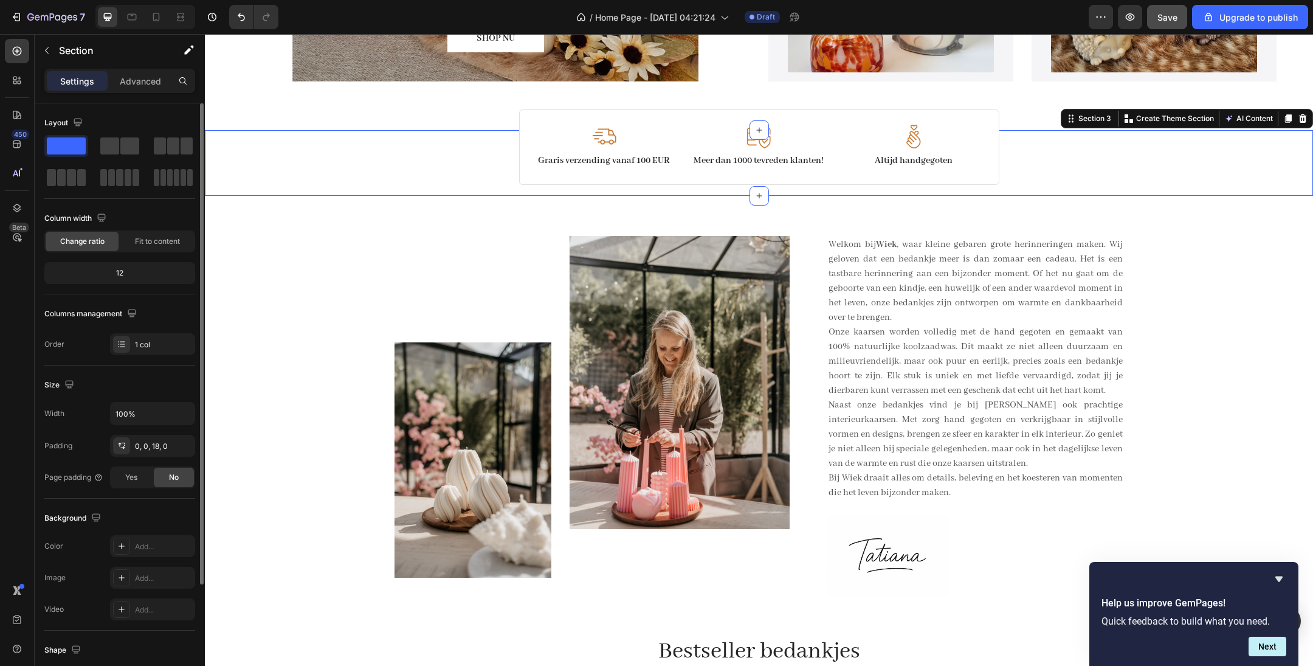
scroll to position [797, 0]
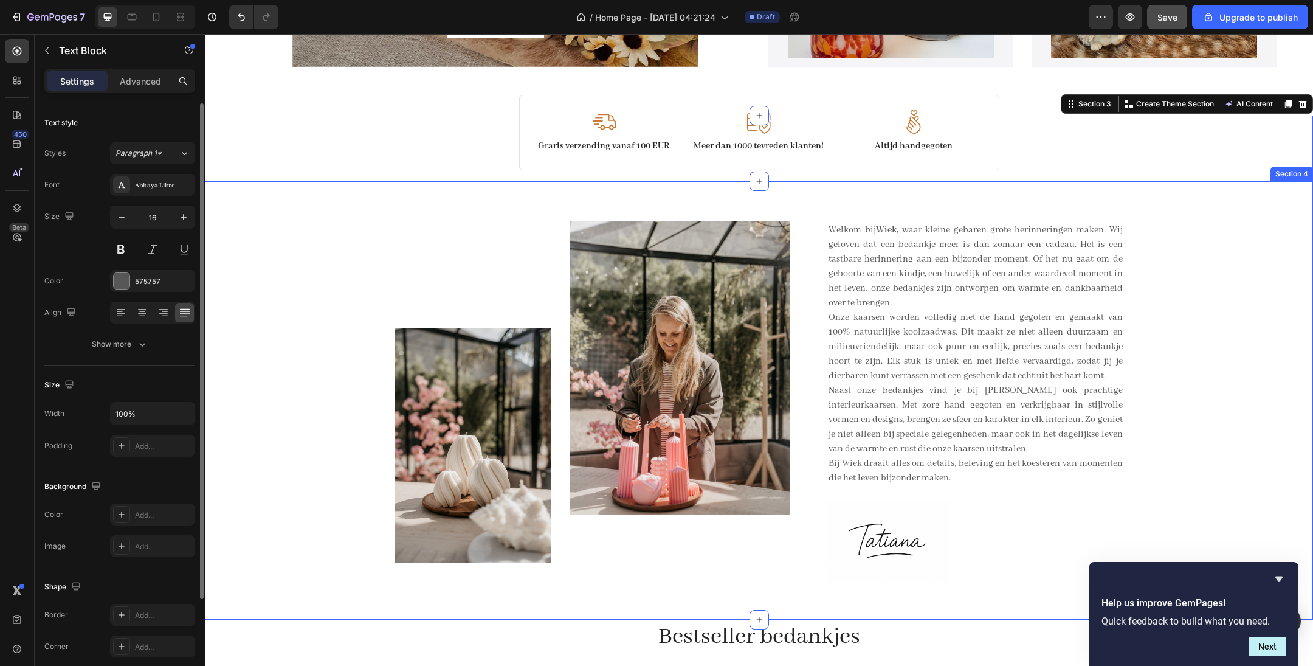
click at [1118, 261] on p "Welkom bij Wiek , waar kleine gebaren grote herinneringen maken. Wij geloven da…" at bounding box center [976, 267] width 294 height 88
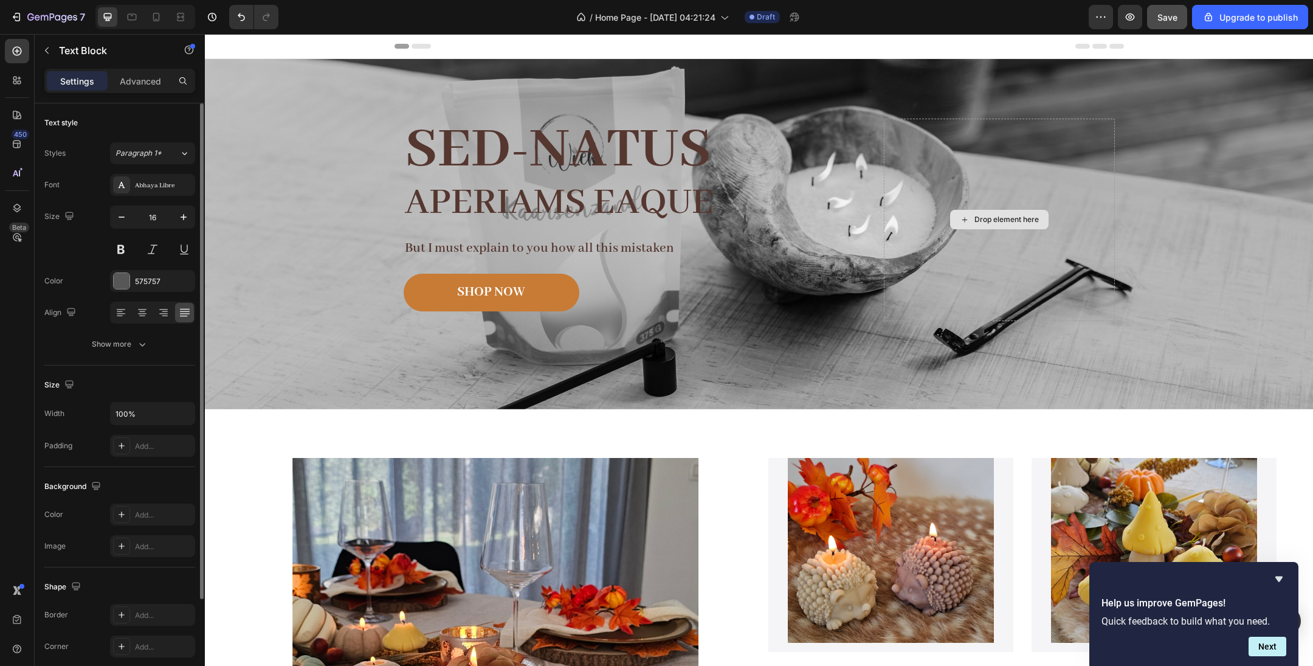
scroll to position [40, 0]
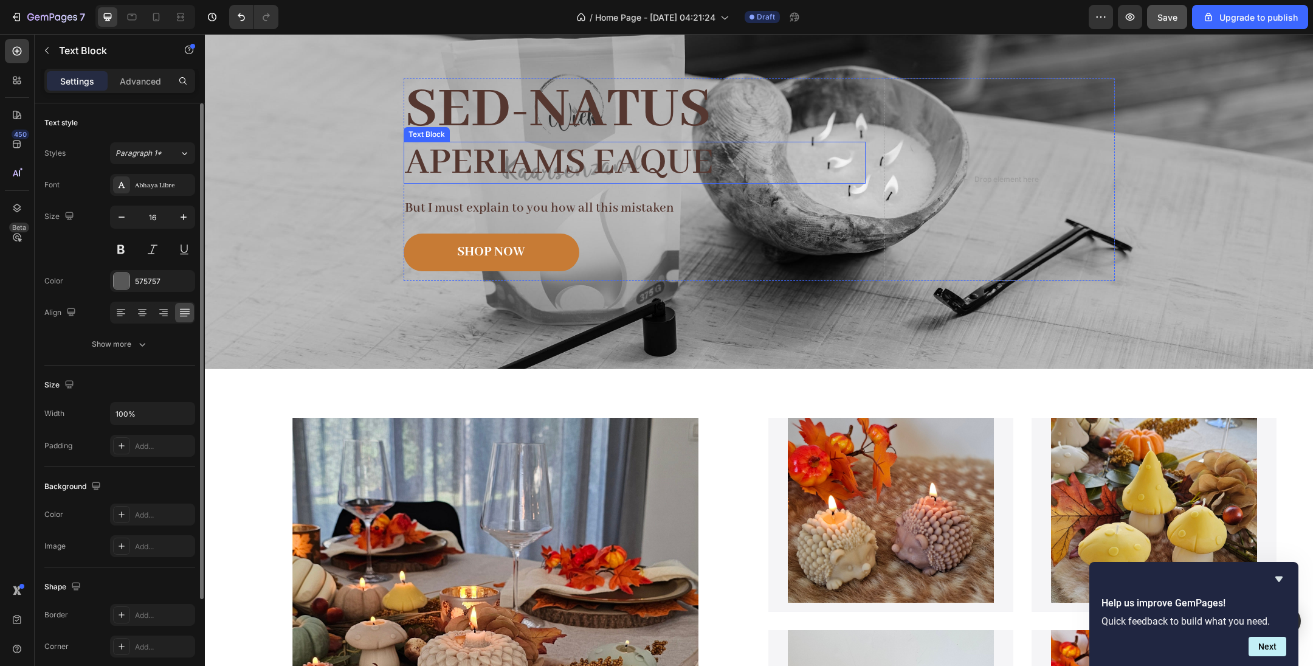
click at [540, 178] on p "aperiams eaque" at bounding box center [635, 163] width 460 height 40
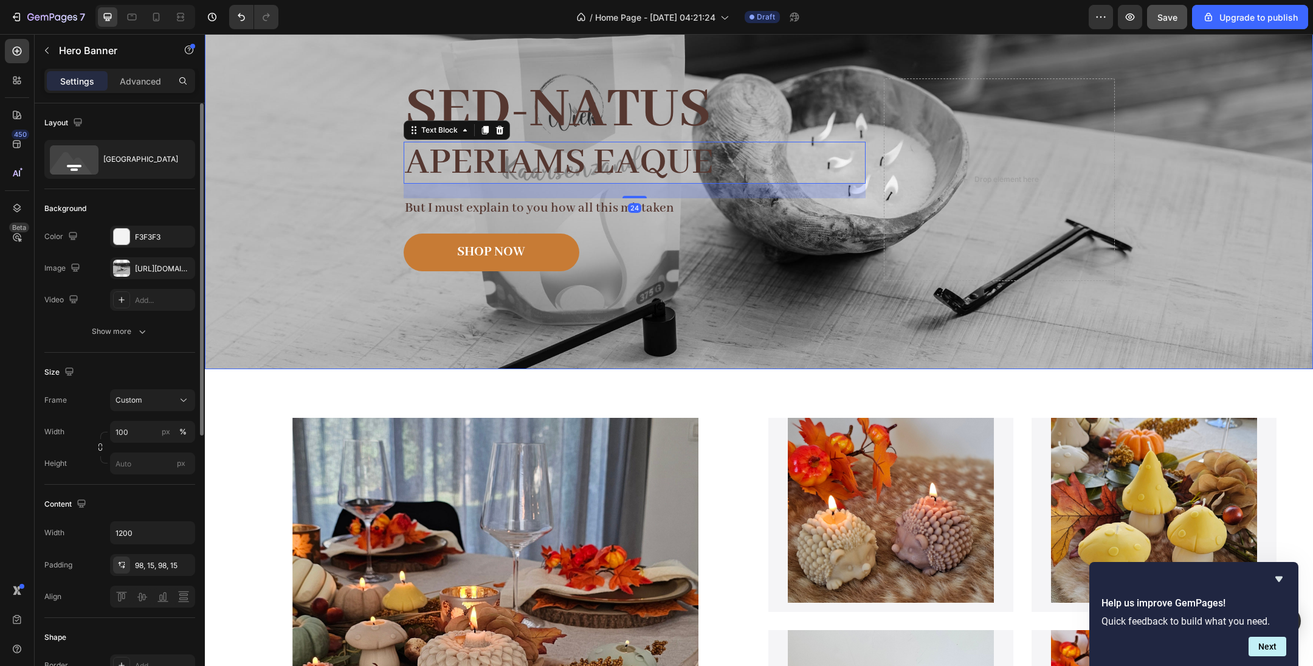
click at [325, 202] on div "Background Image" at bounding box center [759, 194] width 1108 height 350
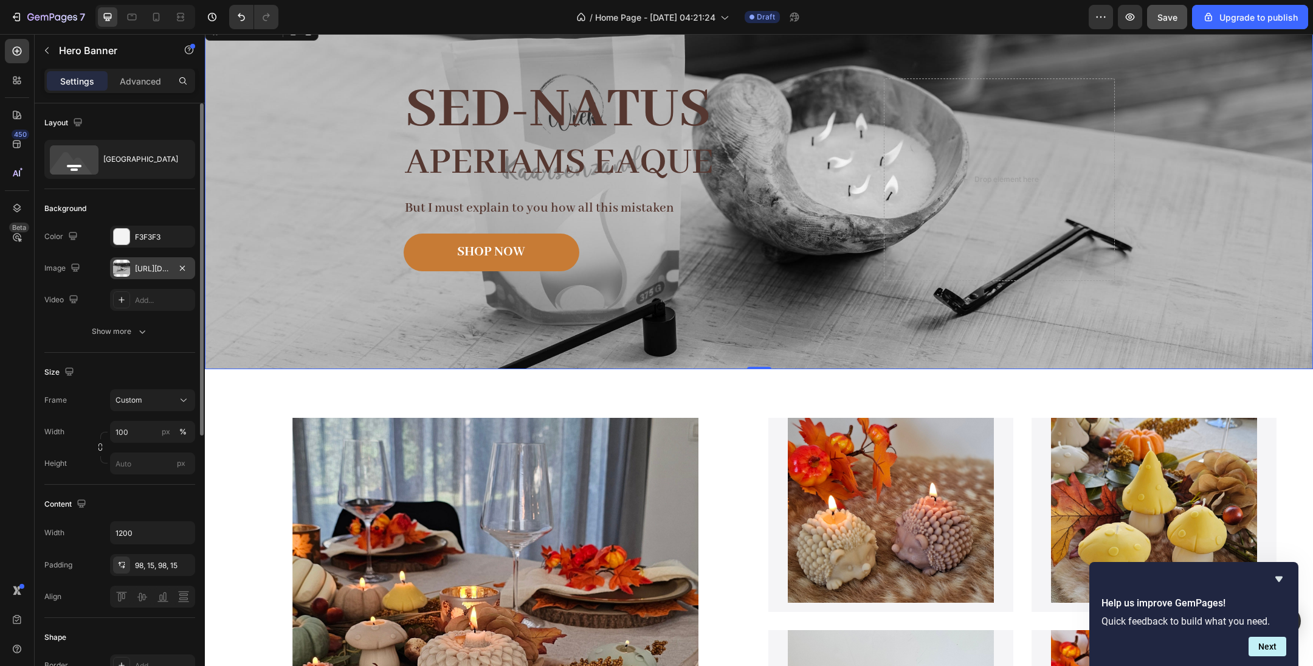
click at [154, 266] on div "[URL][DOMAIN_NAME]" at bounding box center [152, 268] width 35 height 11
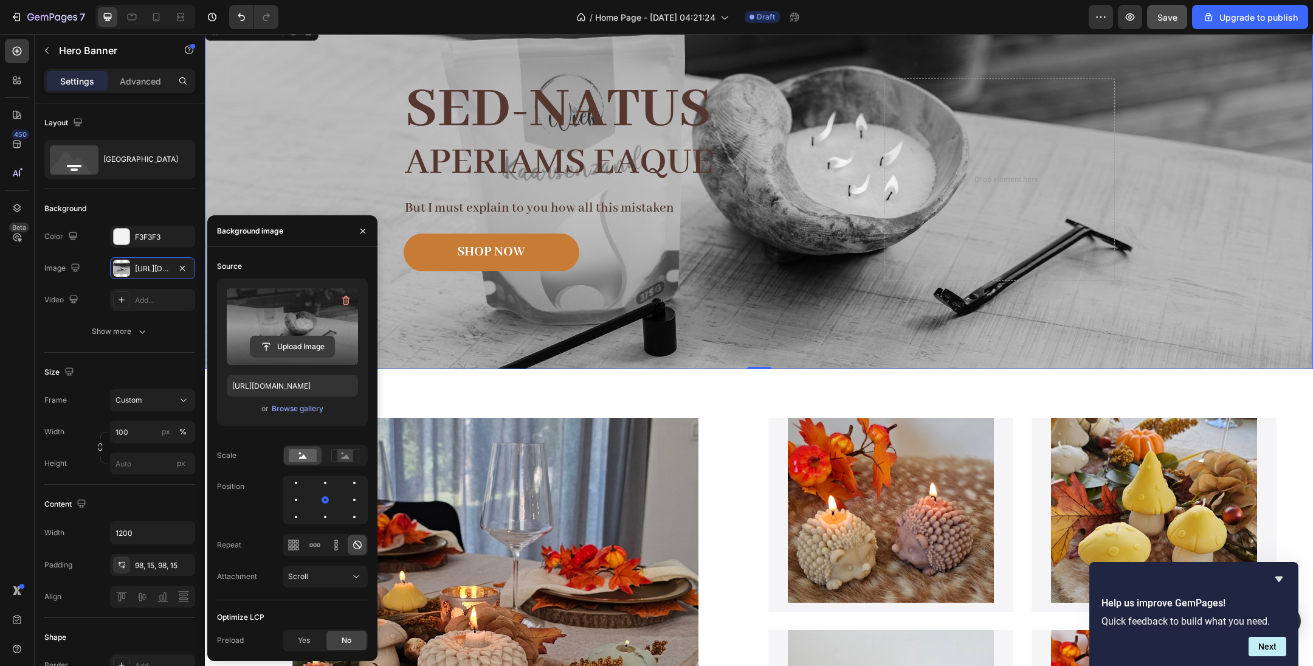
click at [290, 348] on input "file" at bounding box center [293, 346] width 84 height 21
type input "https://cdn.shopify.com/s/files/1/0649/1511/2201/files/gempages_529359793383539…"
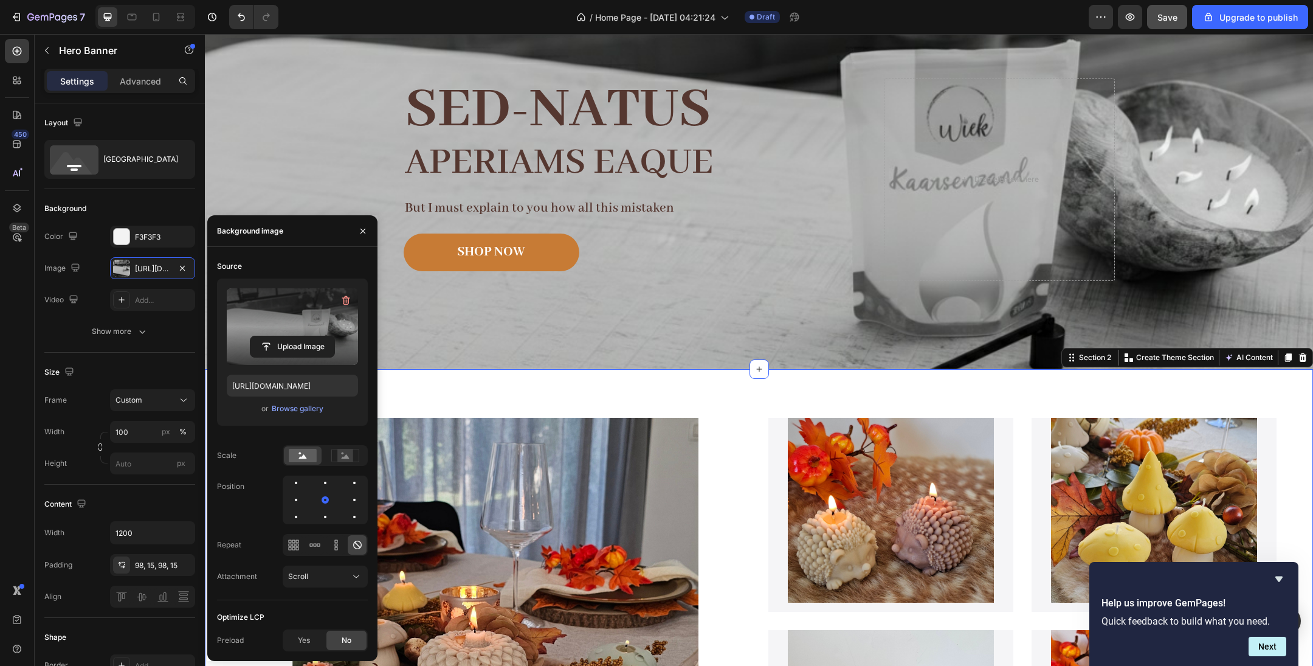
click at [840, 409] on div "ONTDEK ONZE HERFSTCOLLECTIE! Text Block SHOP NU Button Hero Banner Product Imag…" at bounding box center [759, 620] width 1108 height 503
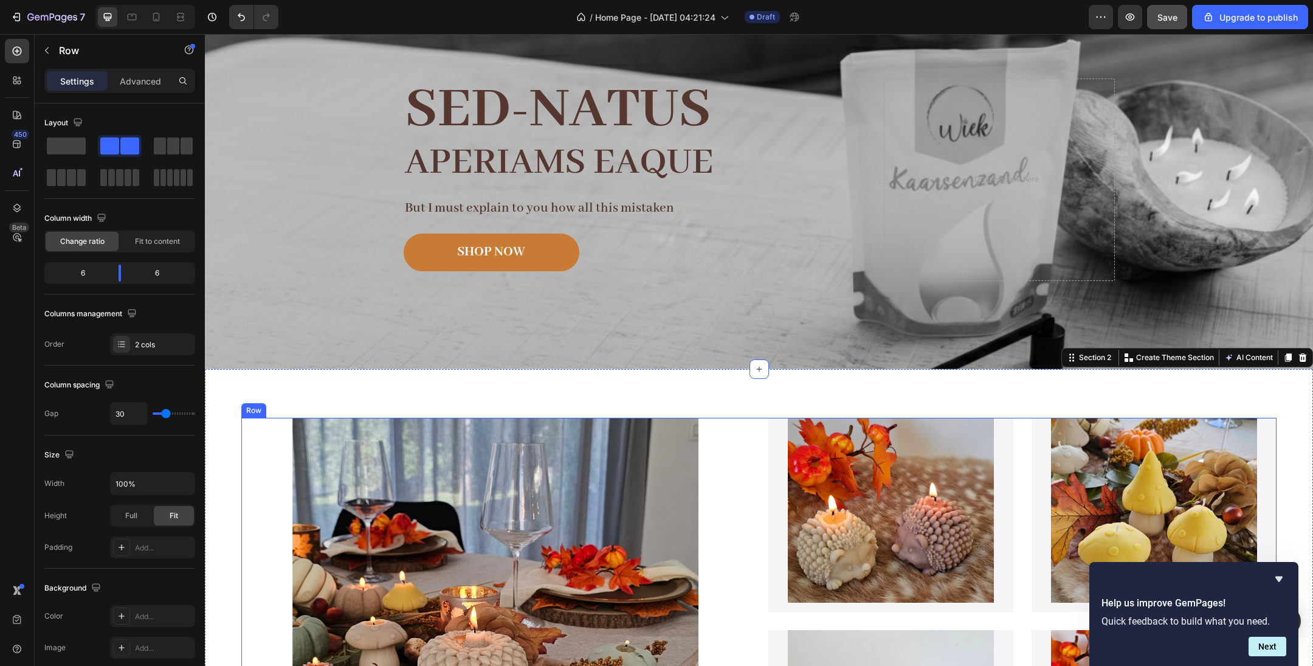
click at [758, 520] on div "ONTDEK ONZE HERFSTCOLLECTIE! Text Block SHOP NU Button Hero Banner Product Imag…" at bounding box center [758, 626] width 1035 height 416
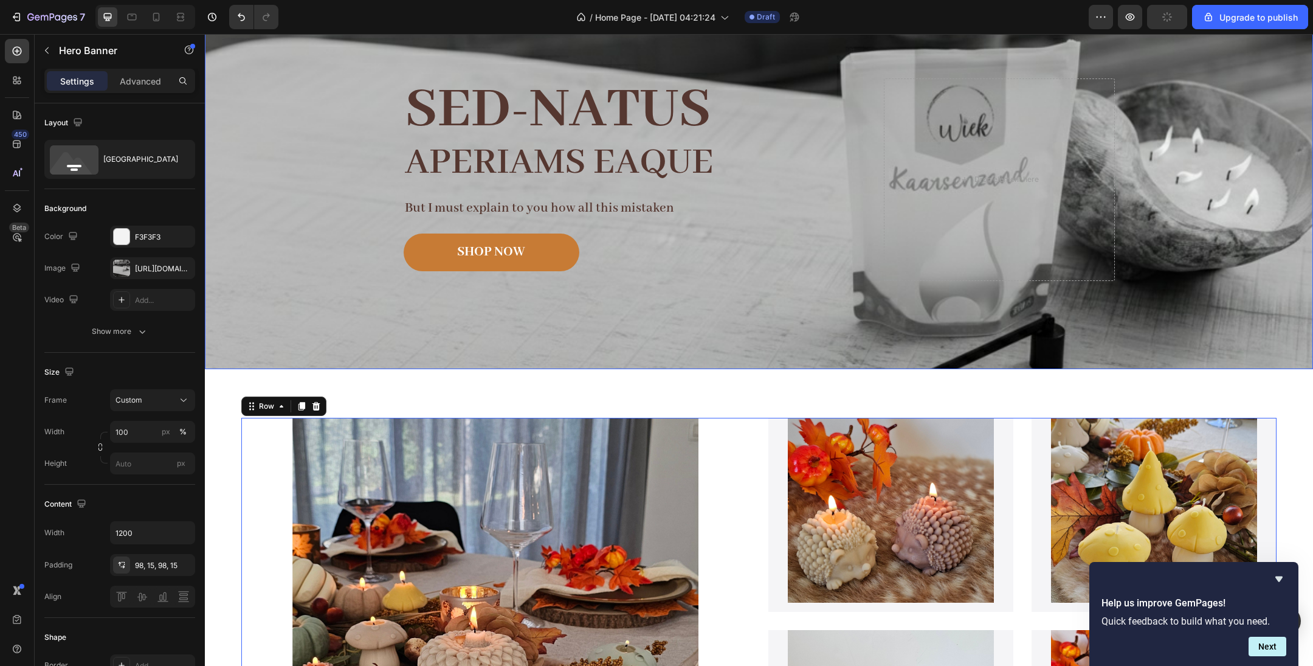
click at [762, 338] on div "Image Image Free shipping Text Block from The States Text Block Advanced List I…" at bounding box center [760, 194] width 730 height 350
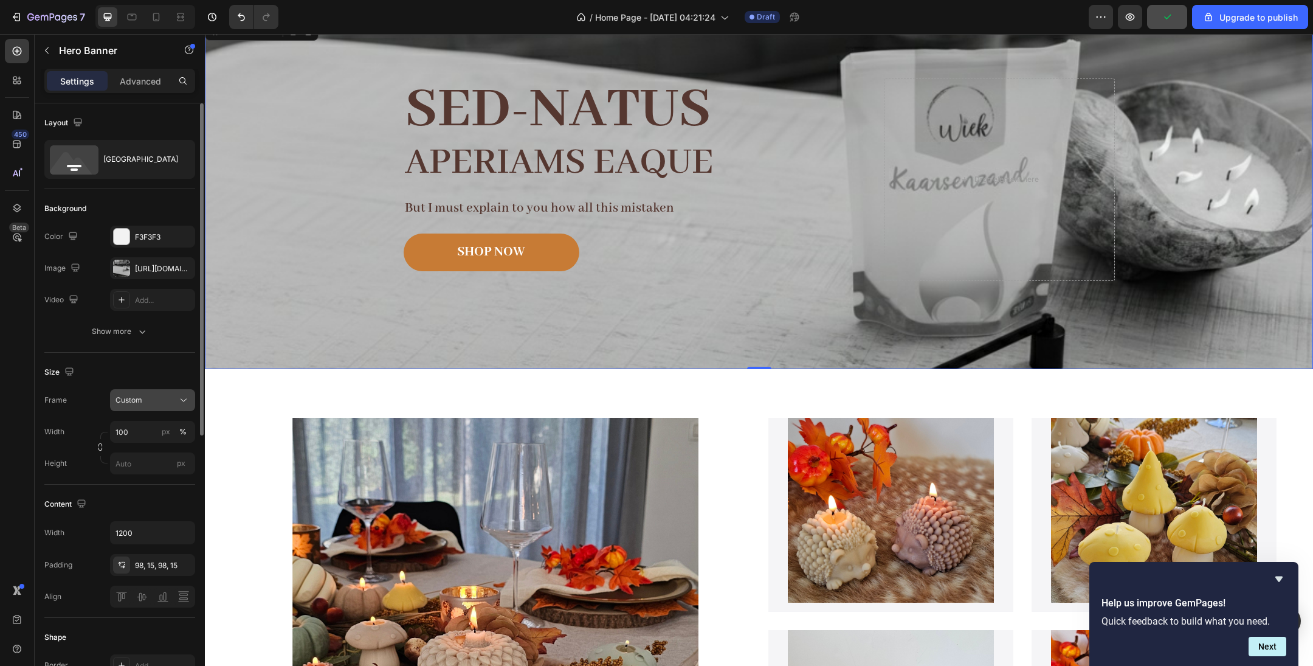
click at [168, 396] on div "Custom" at bounding box center [146, 400] width 60 height 11
click at [162, 355] on div "Size Frame Custom Width 100 px % Height px" at bounding box center [119, 419] width 151 height 132
click at [217, 296] on div "Background Image" at bounding box center [759, 194] width 1108 height 350
click at [235, 305] on div "Background Image" at bounding box center [759, 194] width 1108 height 350
click at [161, 237] on div "F3F3F3" at bounding box center [152, 237] width 35 height 11
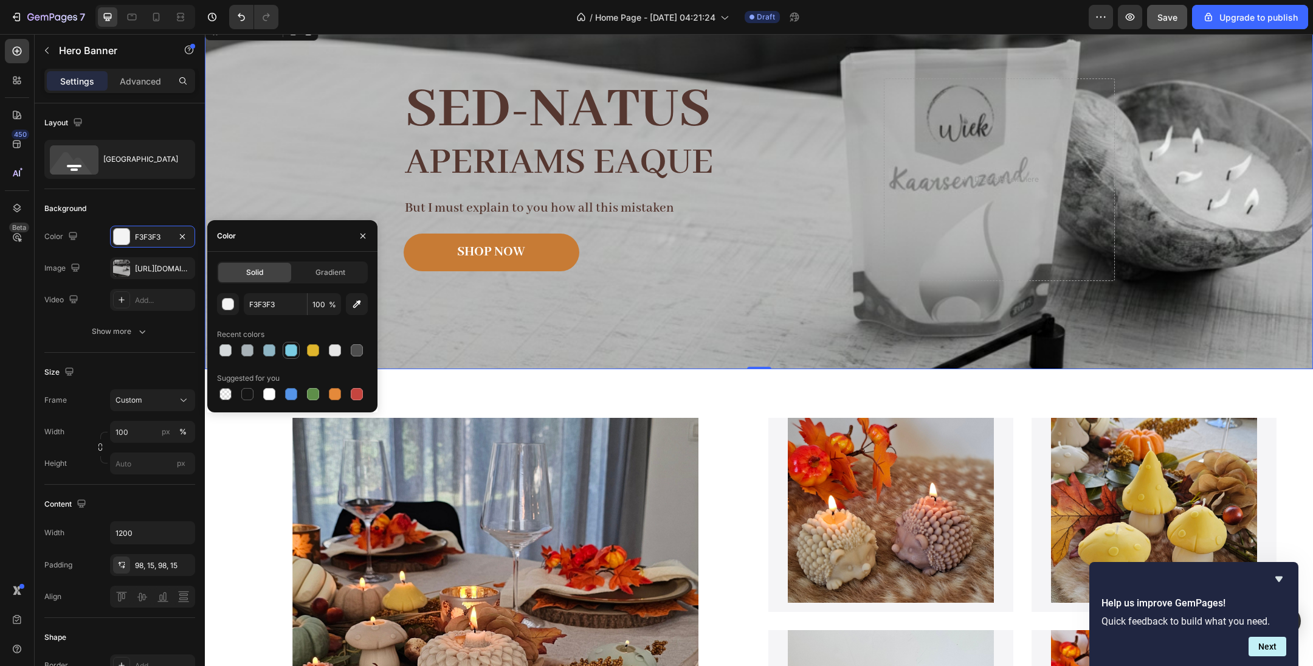
click at [297, 352] on div at bounding box center [291, 350] width 15 height 15
click at [266, 348] on div at bounding box center [269, 350] width 12 height 12
click at [261, 348] on div at bounding box center [269, 350] width 17 height 17
click at [228, 349] on div at bounding box center [225, 350] width 12 height 12
click at [224, 396] on div at bounding box center [225, 394] width 12 height 12
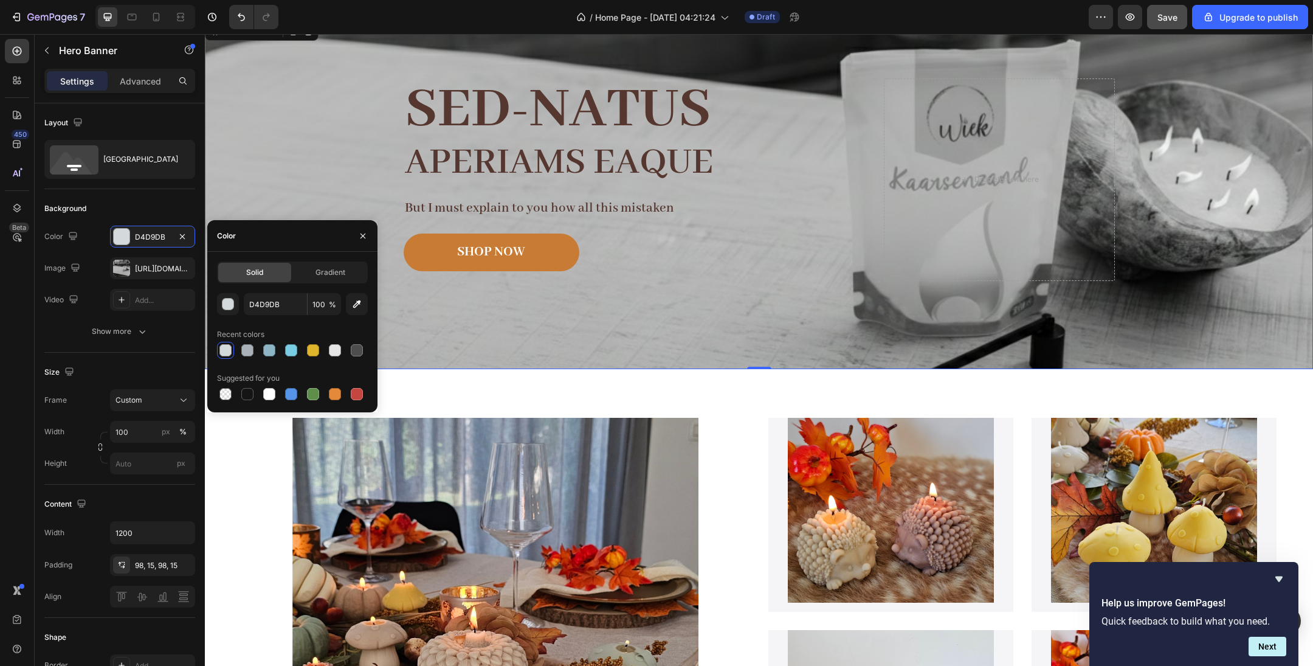
type input "000000"
type input "0"
click at [221, 353] on div at bounding box center [225, 350] width 12 height 12
type input "D4D9DB"
type input "100"
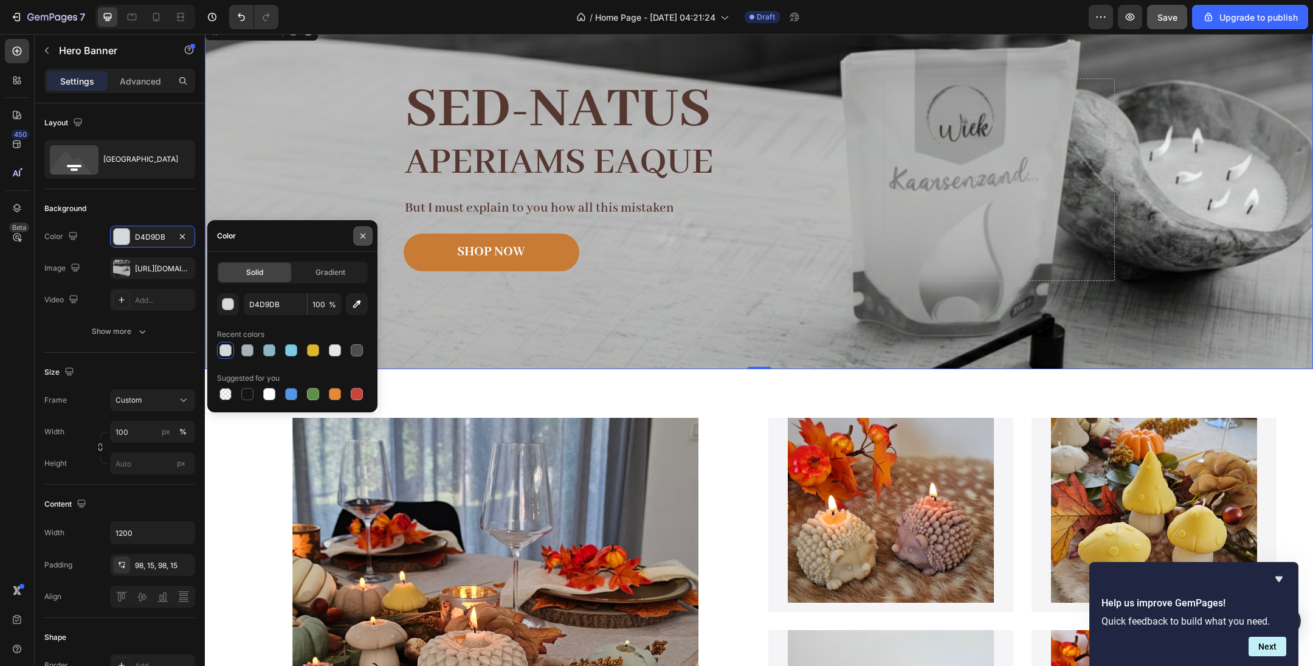
click at [361, 241] on button "button" at bounding box center [362, 235] width 19 height 19
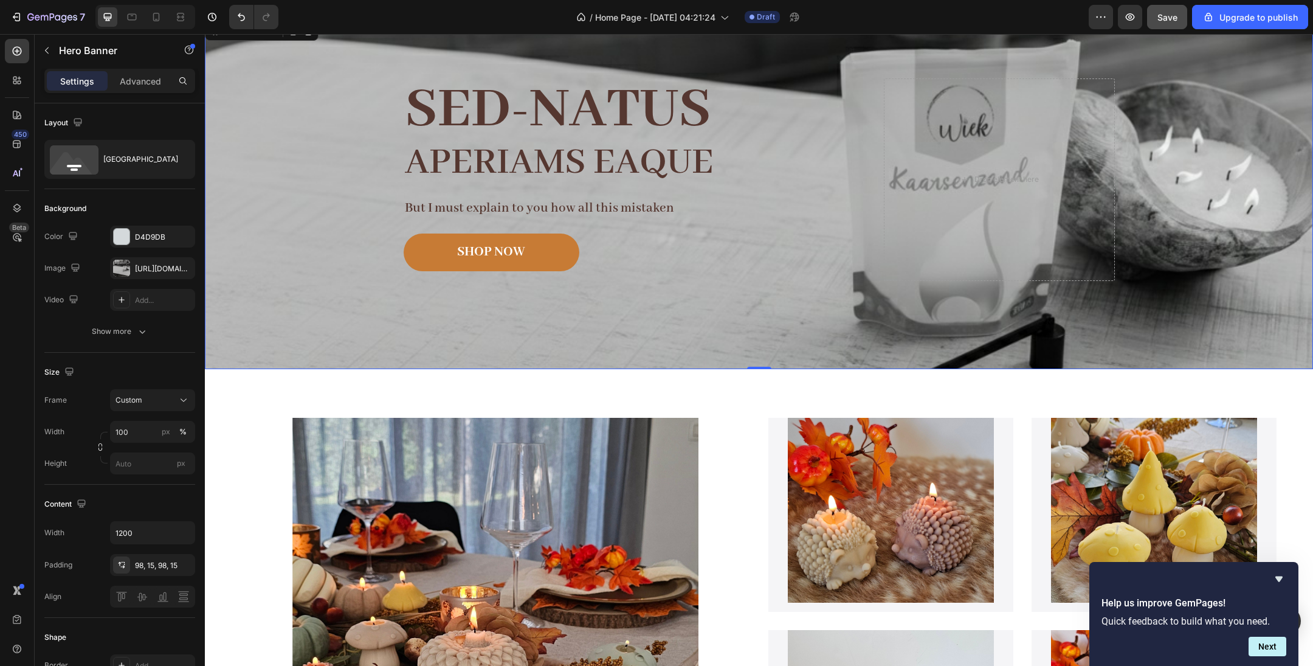
click at [1151, 241] on div "Background Image" at bounding box center [759, 194] width 1108 height 350
click at [1176, 278] on div "Background Image" at bounding box center [759, 194] width 1108 height 350
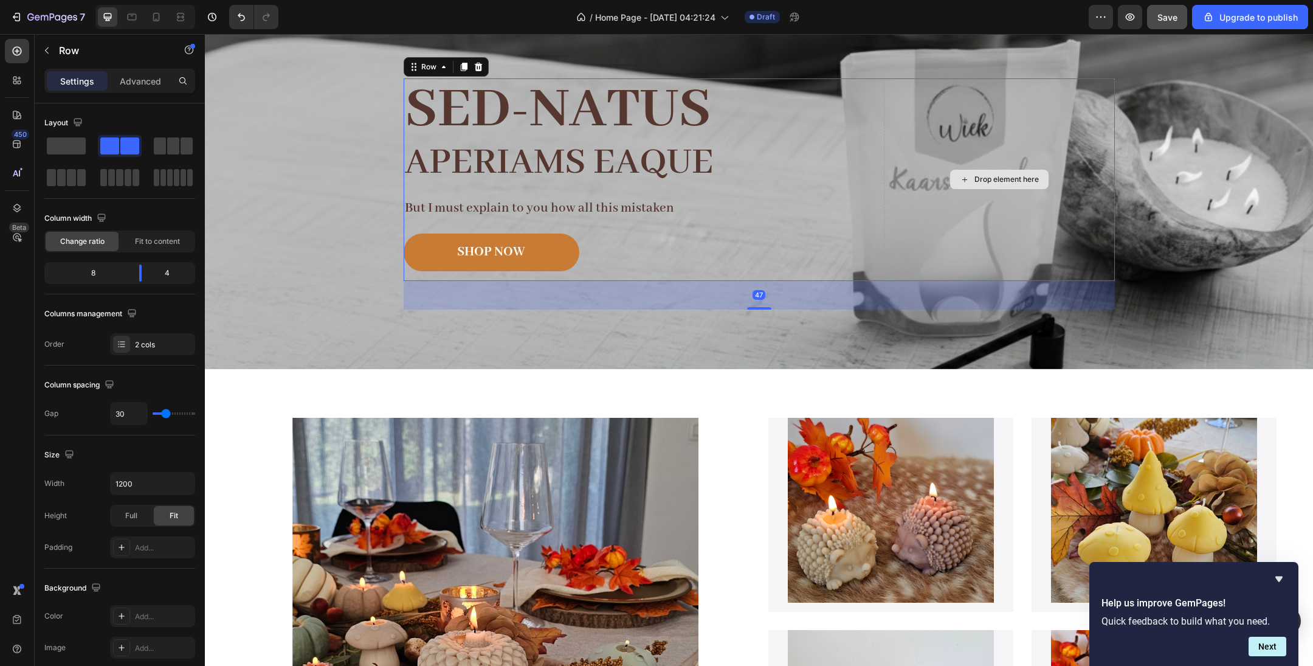
click at [1035, 162] on div "Drop element here" at bounding box center [999, 179] width 231 height 202
click at [1048, 195] on div "Drop element here" at bounding box center [999, 179] width 231 height 202
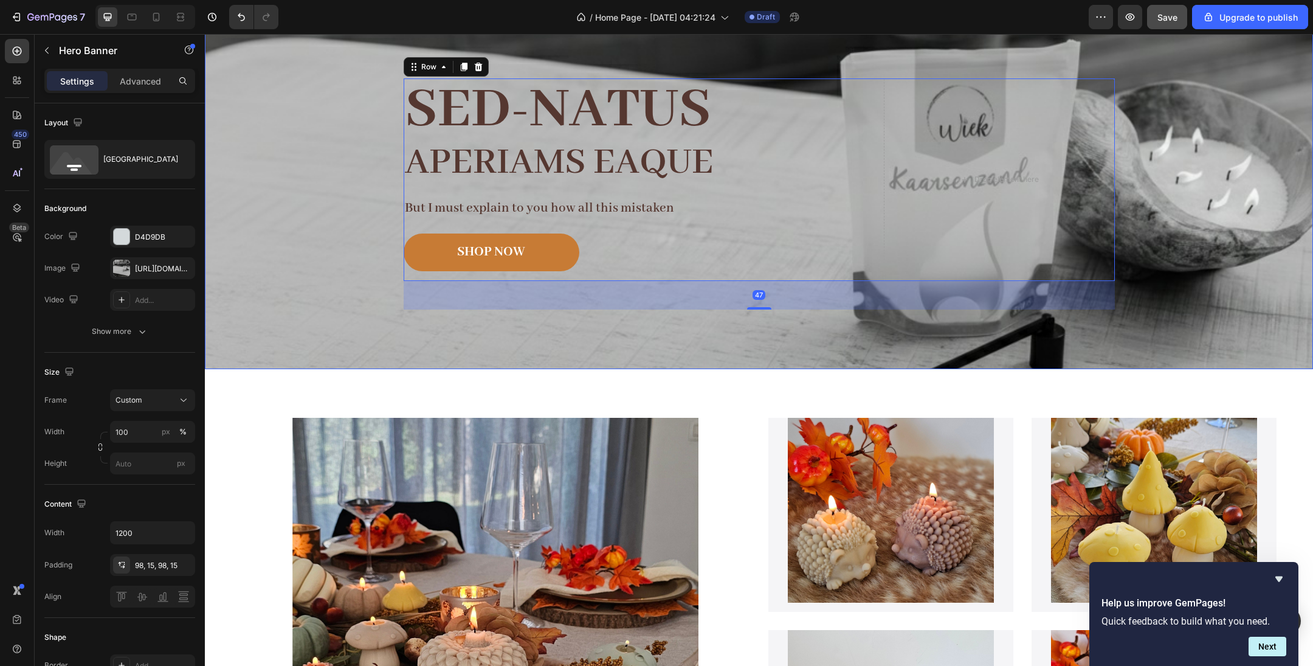
click at [1213, 248] on div "Background Image" at bounding box center [759, 194] width 1108 height 350
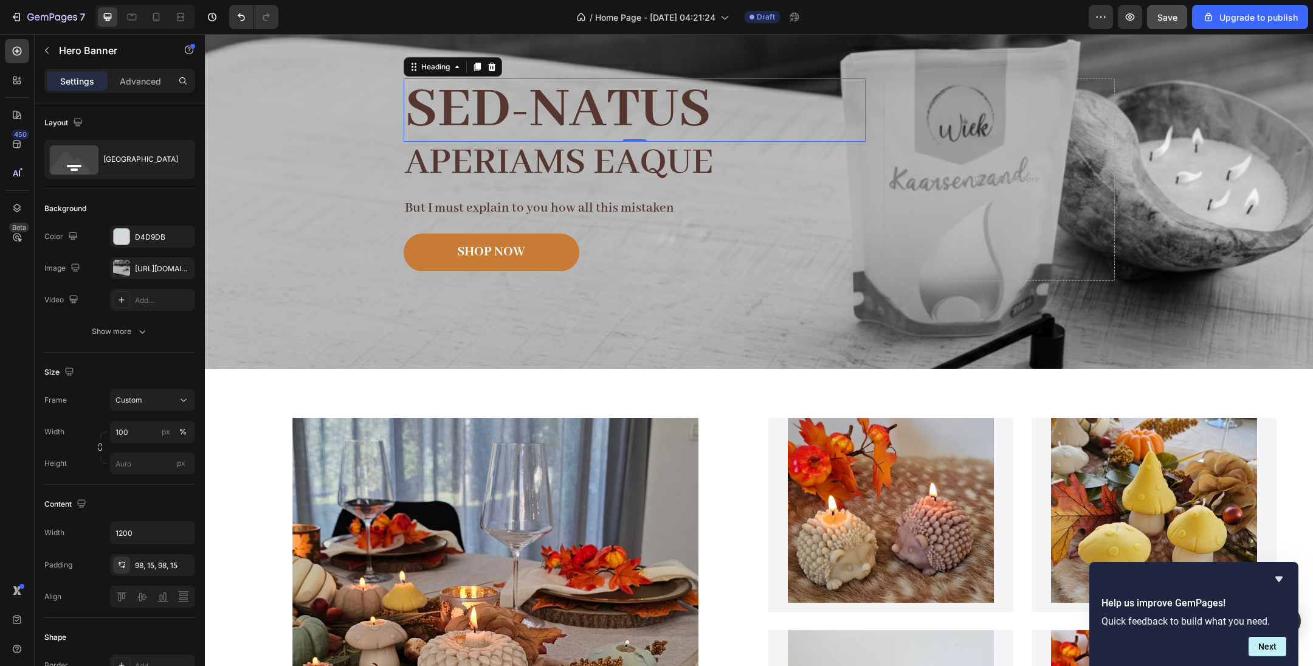
click at [631, 122] on h2 "Sed-natus" at bounding box center [635, 109] width 462 height 63
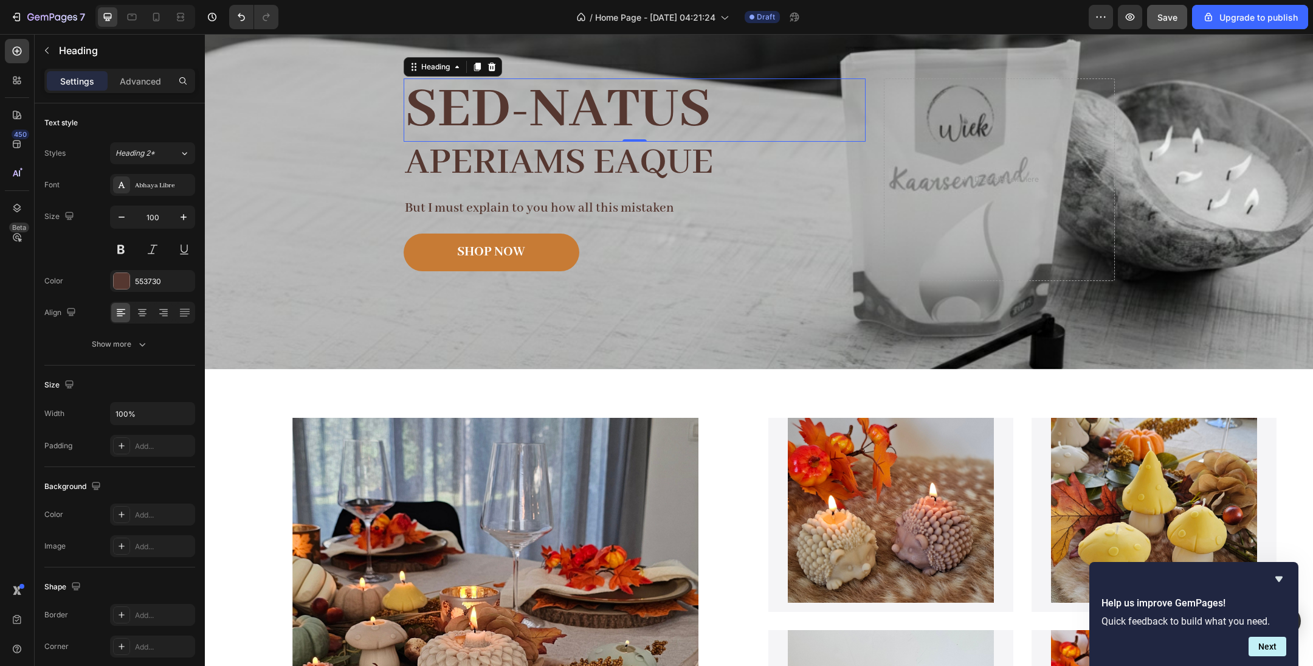
click at [630, 122] on h2 "Sed-natus" at bounding box center [635, 109] width 462 height 63
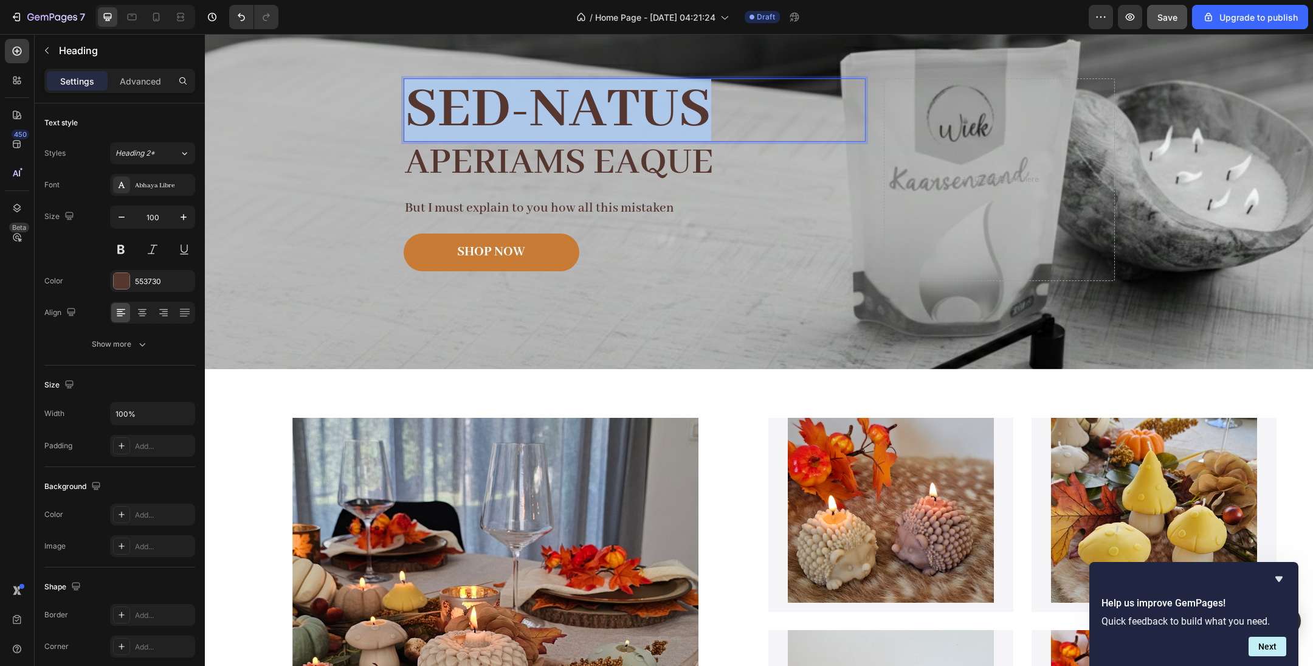
click at [630, 122] on p "Sed-natus" at bounding box center [635, 110] width 460 height 61
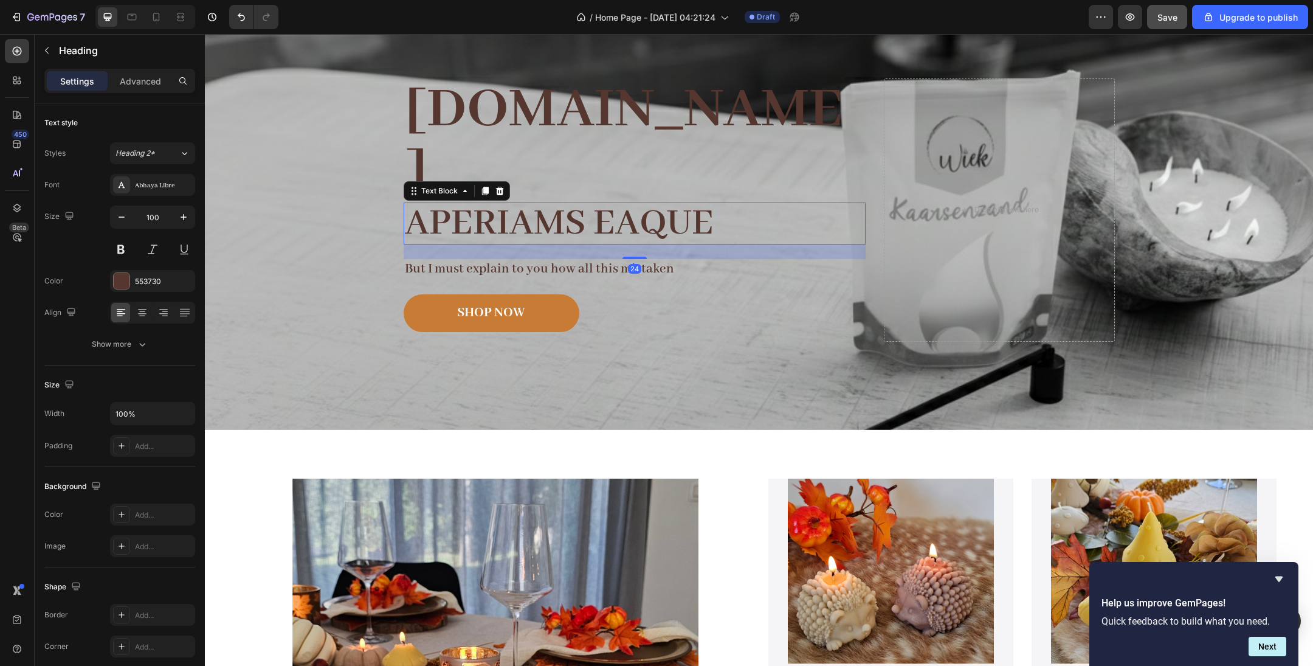
click at [610, 204] on p "aperiams eaque" at bounding box center [635, 224] width 460 height 40
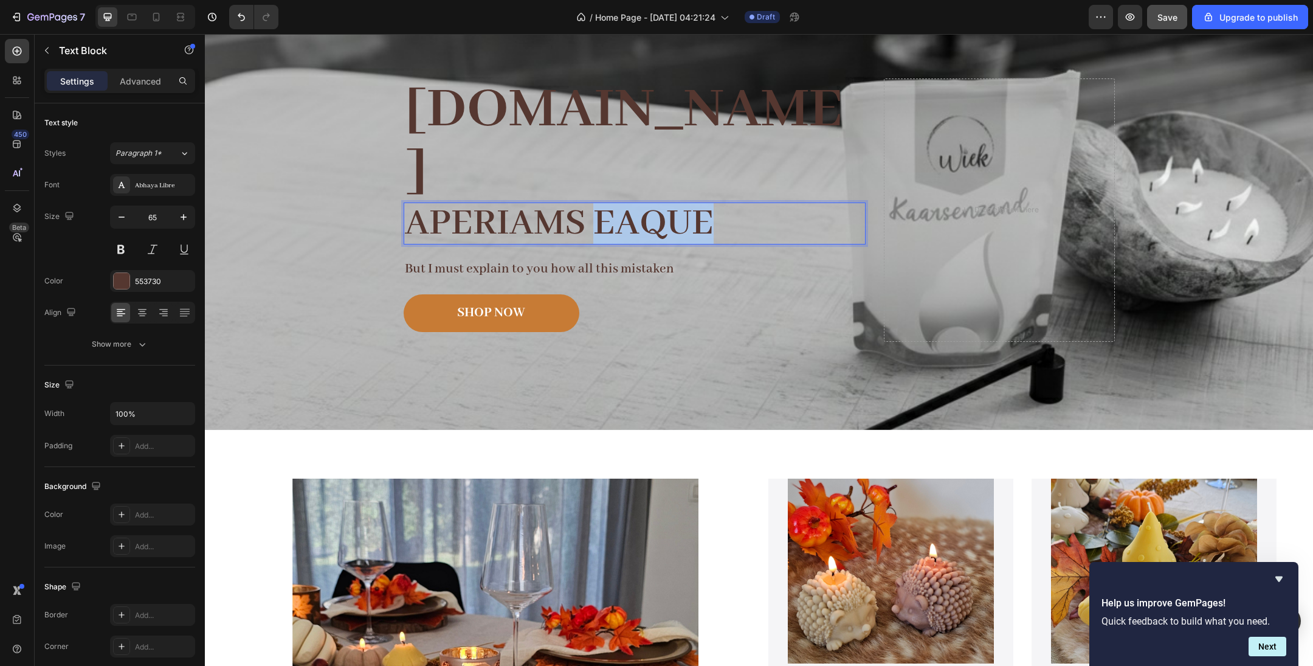
click at [609, 204] on p "aperiams eaque" at bounding box center [635, 224] width 460 height 40
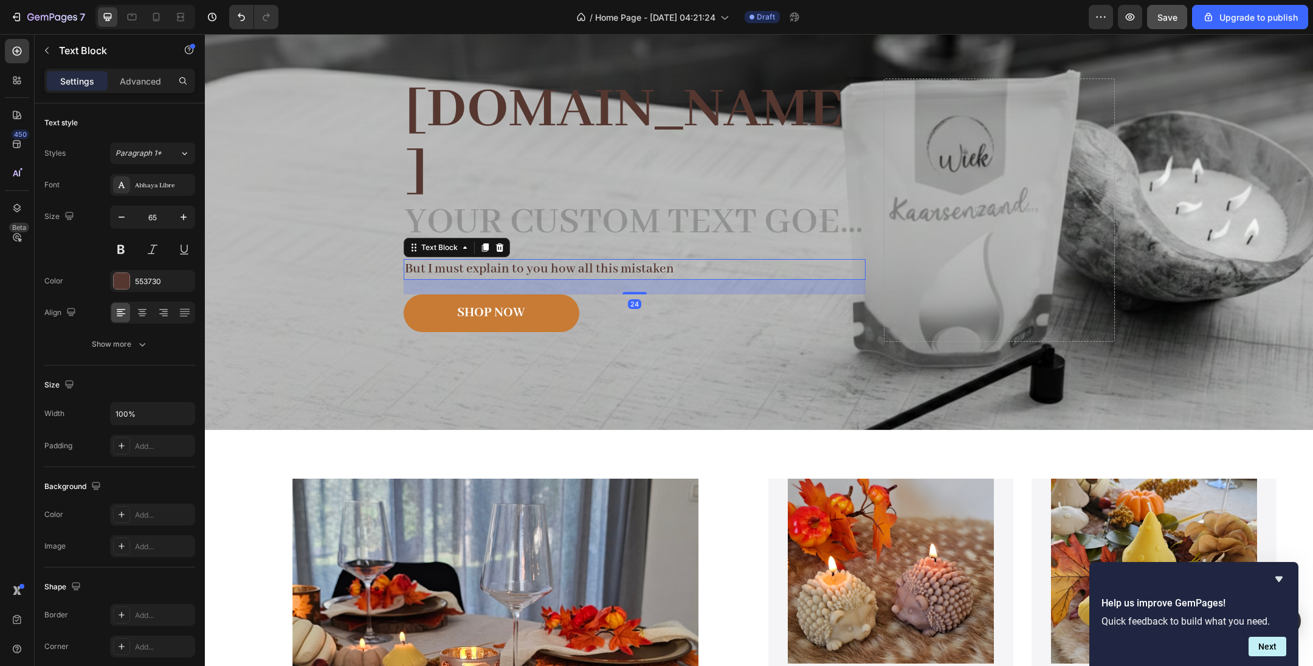
click at [579, 260] on p "But I must explain to you how all this mistaken" at bounding box center [635, 269] width 460 height 18
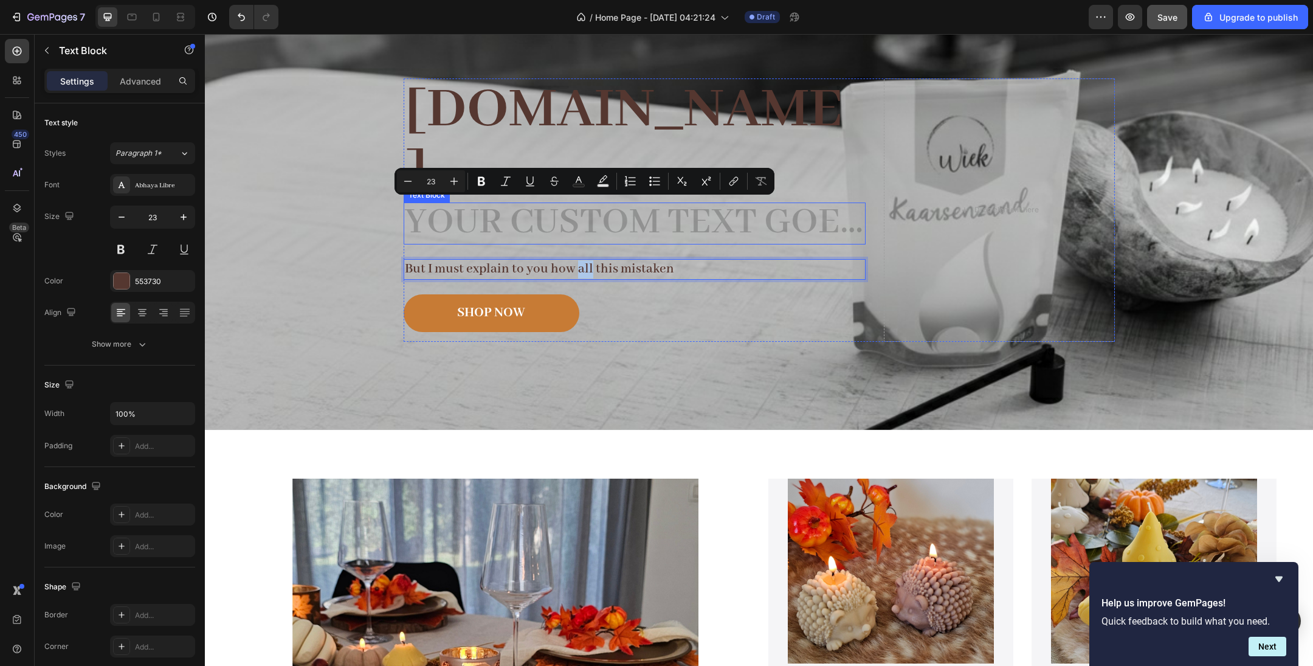
click at [591, 202] on div "Rich Text Editor. Editing area: main" at bounding box center [635, 223] width 462 height 42
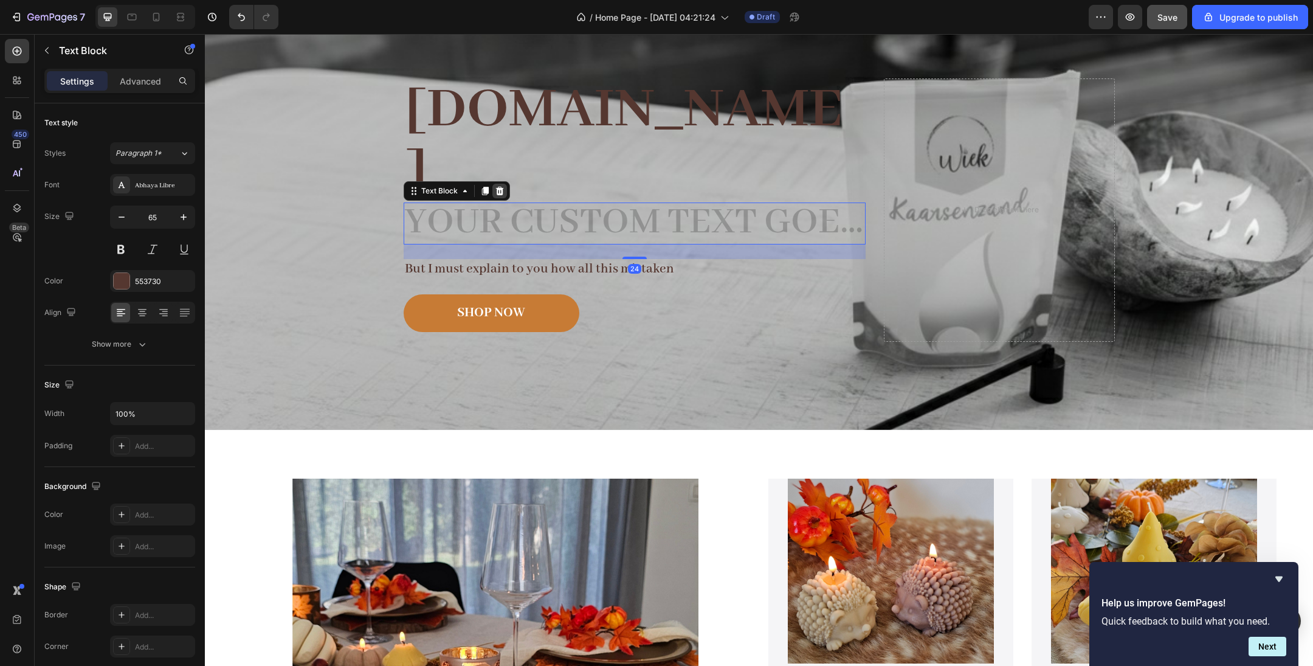
click at [500, 186] on icon at bounding box center [500, 191] width 10 height 10
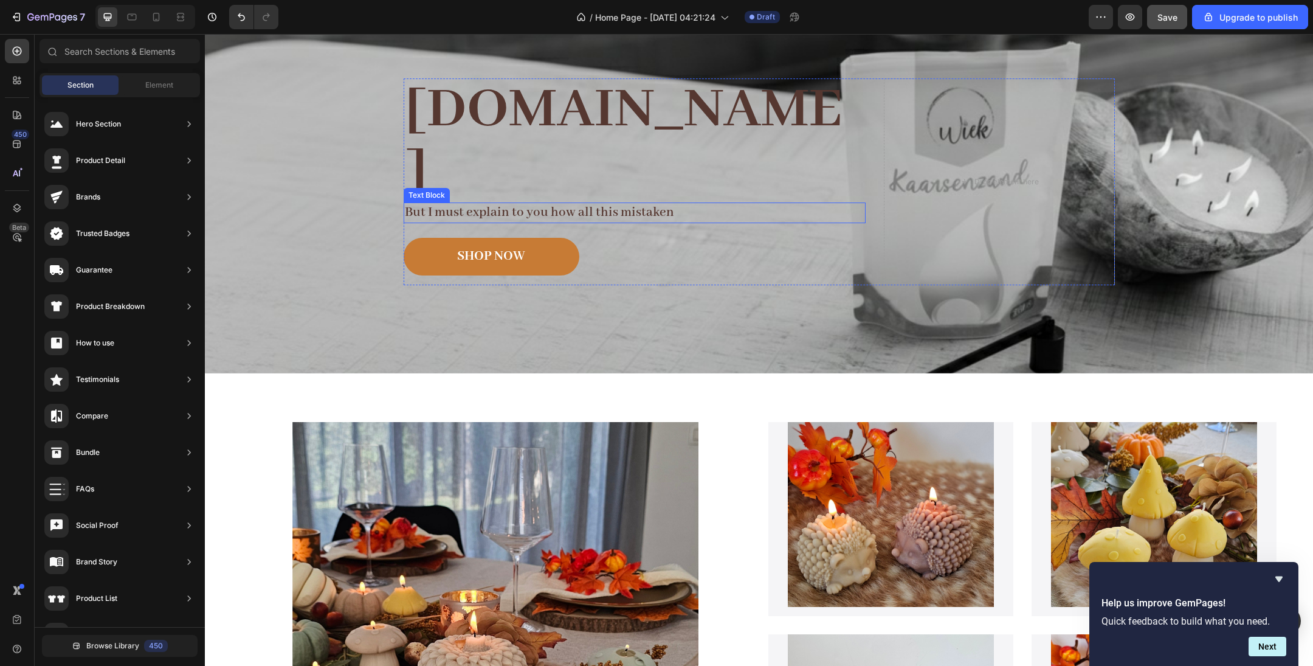
click at [494, 204] on p "But I must explain to you how all this mistaken" at bounding box center [635, 213] width 460 height 18
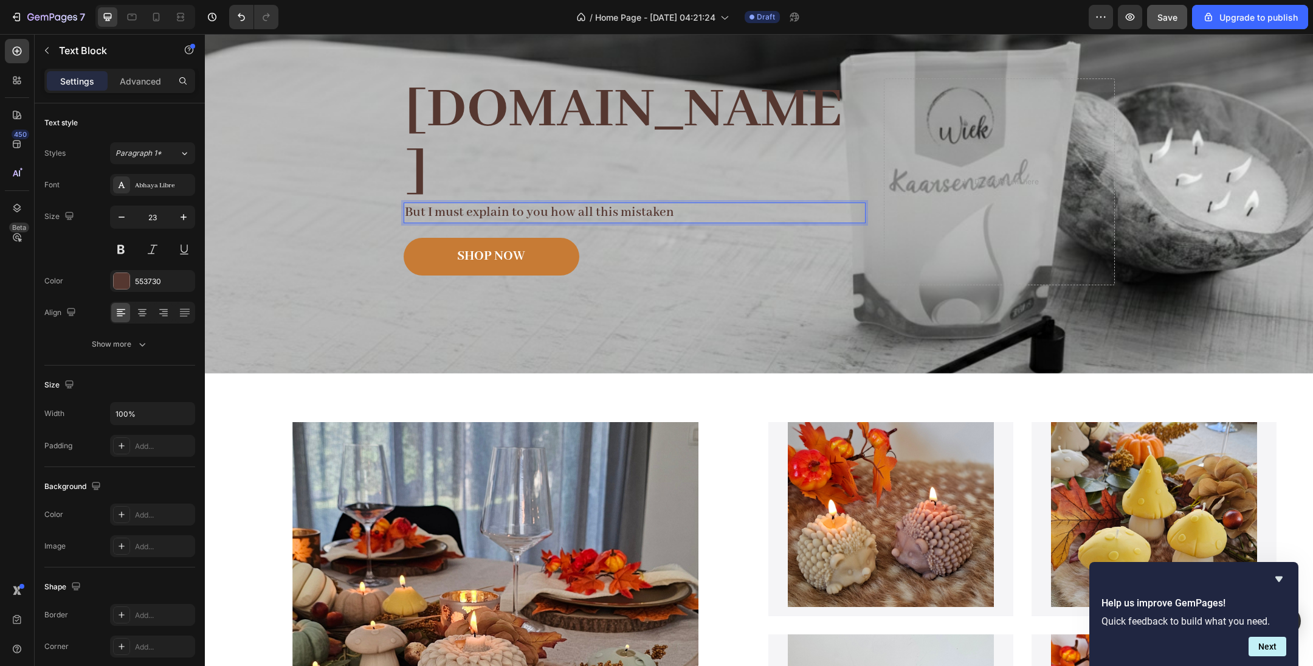
click at [494, 204] on p "But I must explain to you how all this mistaken" at bounding box center [635, 213] width 460 height 18
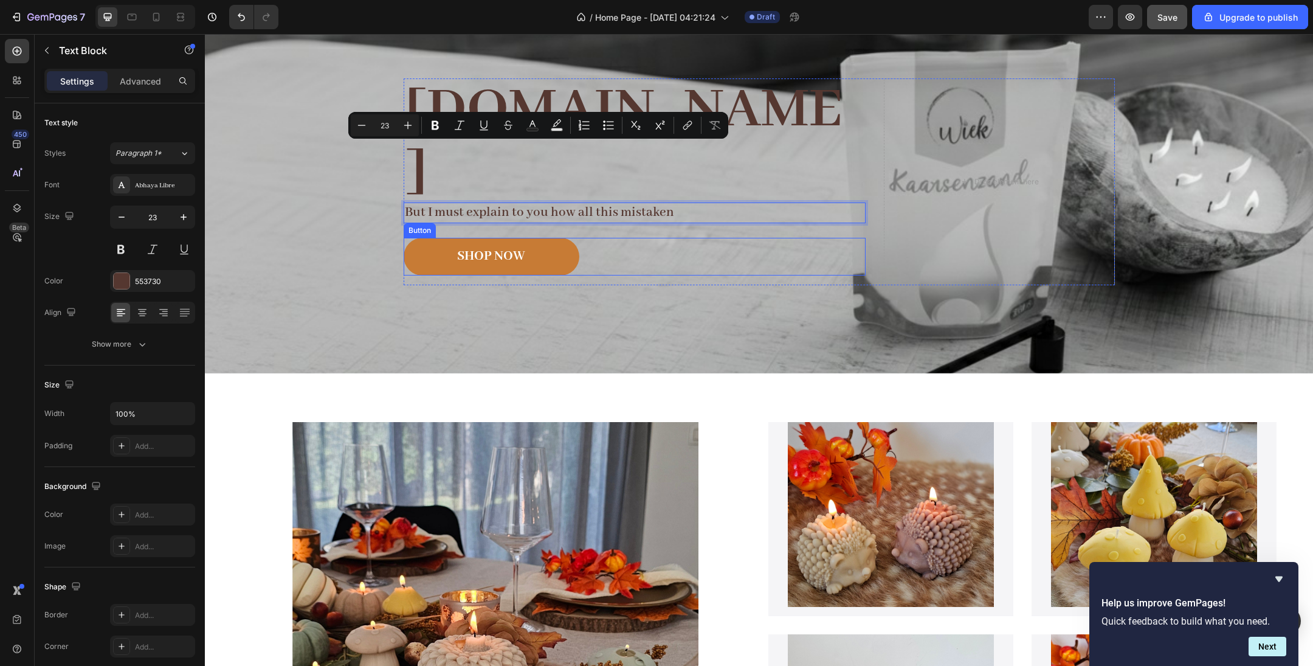
scroll to position [0, 0]
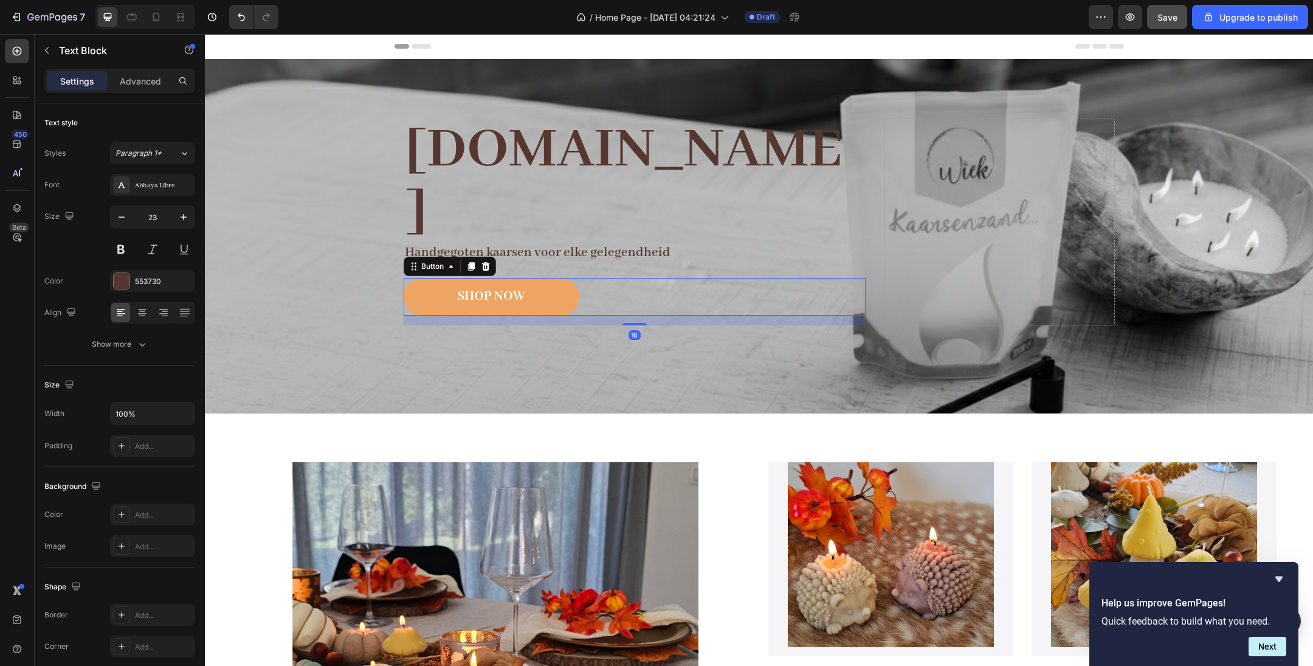
click at [561, 278] on button "SHOP NOW" at bounding box center [492, 297] width 176 height 38
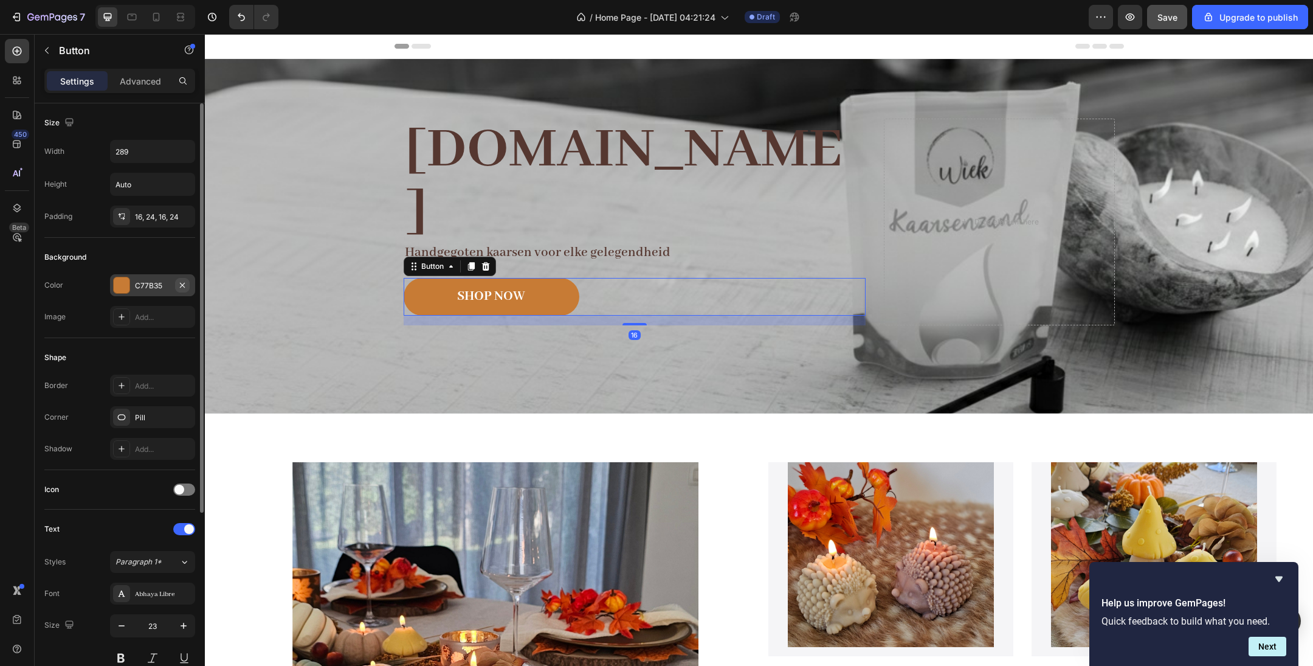
click at [180, 286] on icon "button" at bounding box center [183, 285] width 10 height 10
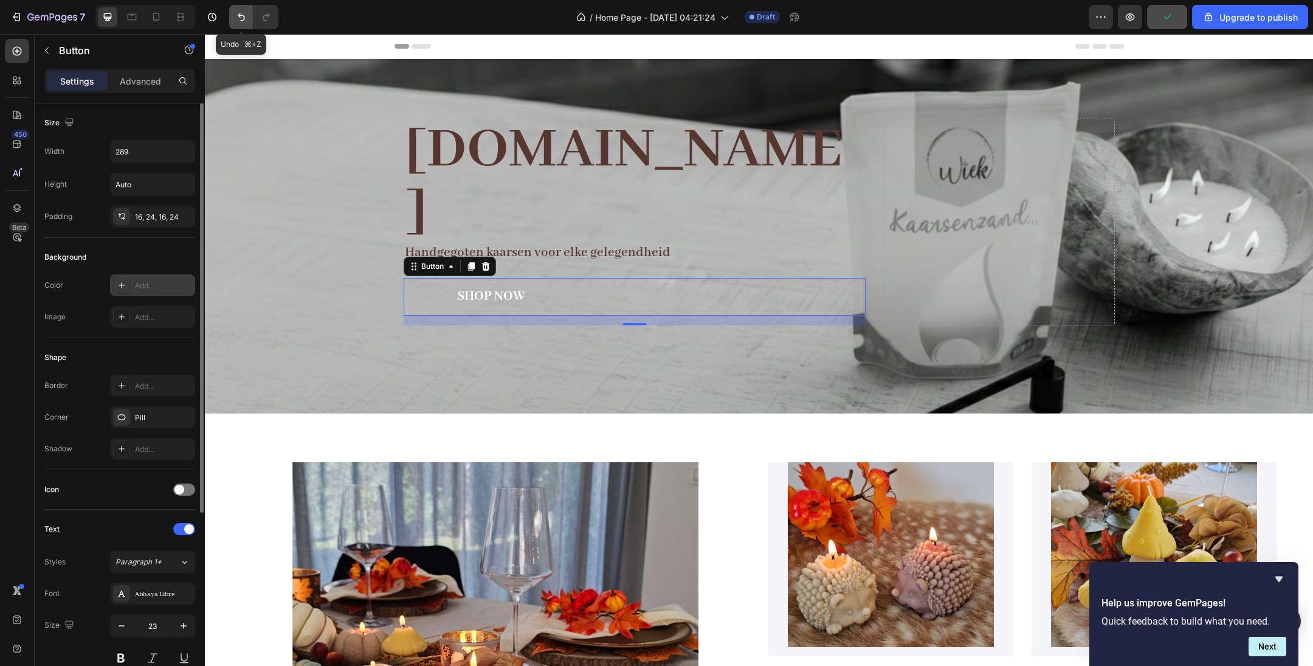
click at [235, 16] on icon "Undo/Redo" at bounding box center [241, 17] width 12 height 12
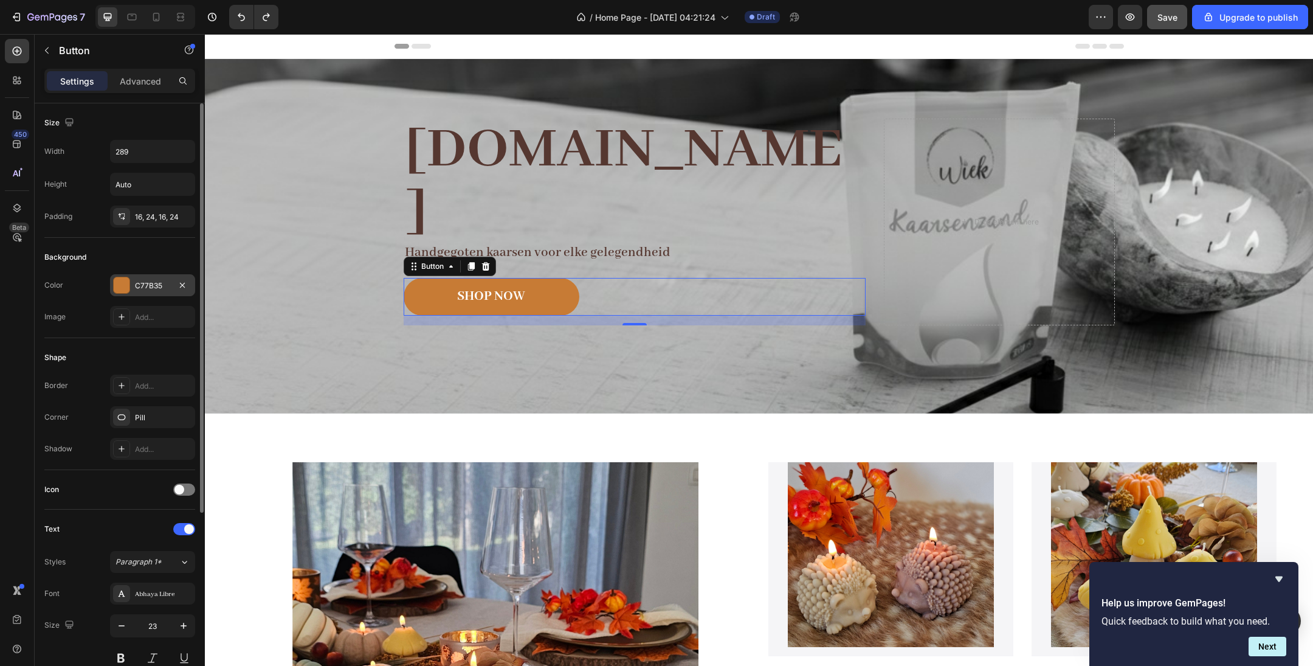
click at [123, 282] on div at bounding box center [122, 285] width 16 height 16
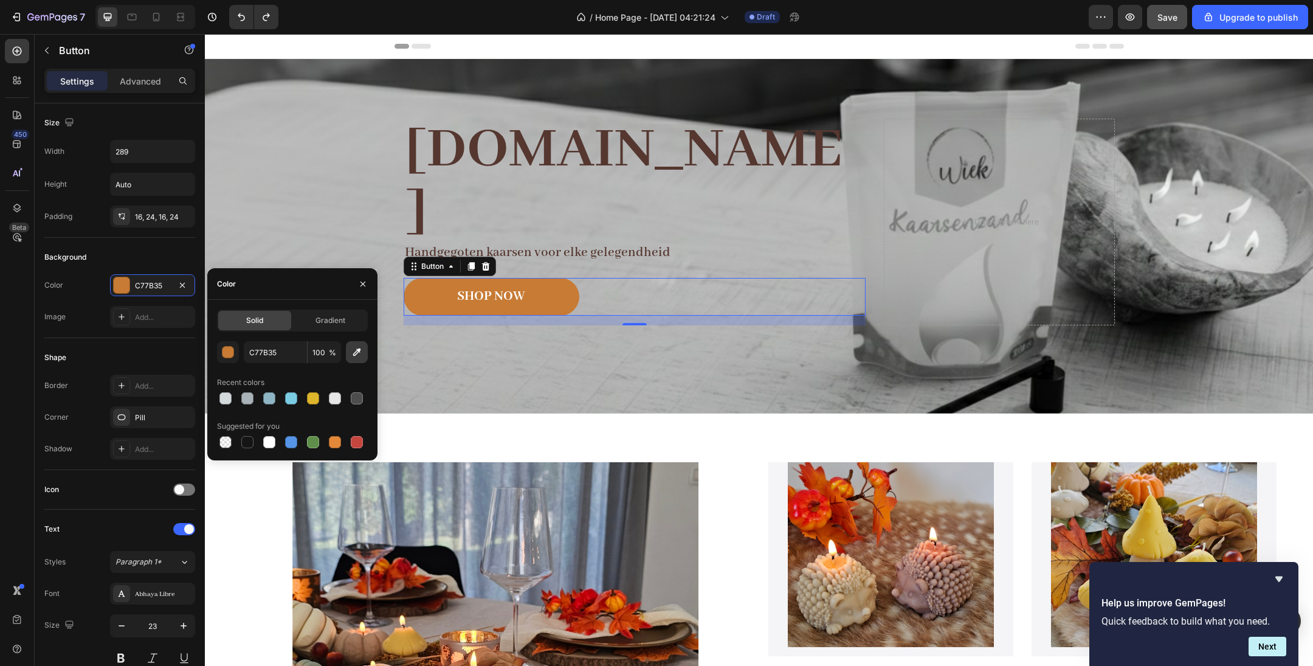
click at [359, 354] on icon "button" at bounding box center [357, 352] width 12 height 12
type input "543731"
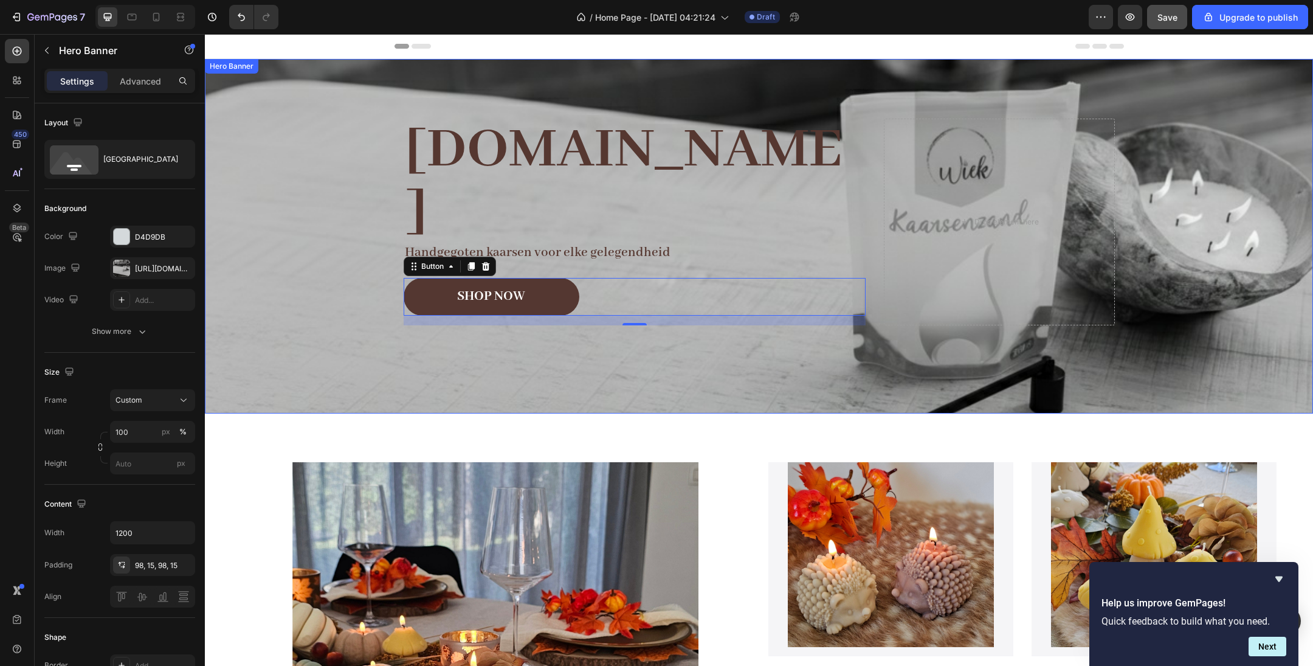
click at [387, 215] on div "Background Image" at bounding box center [759, 236] width 1108 height 354
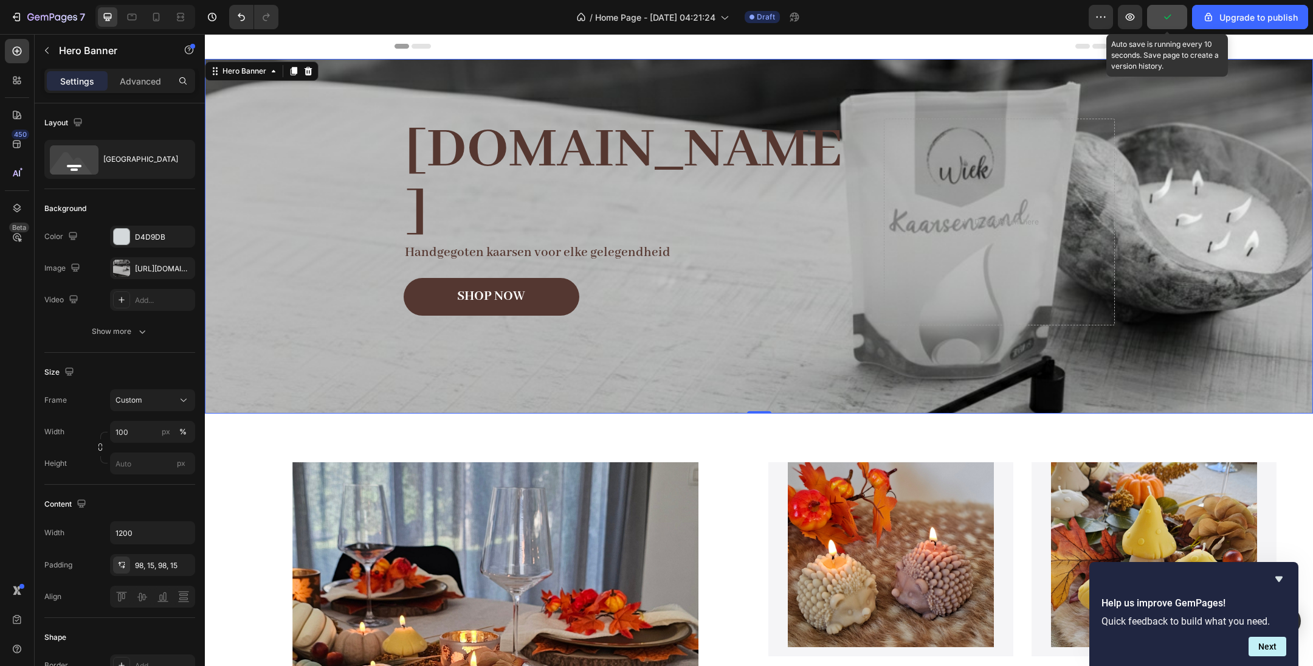
click at [1167, 19] on icon "button" at bounding box center [1167, 17] width 12 height 12
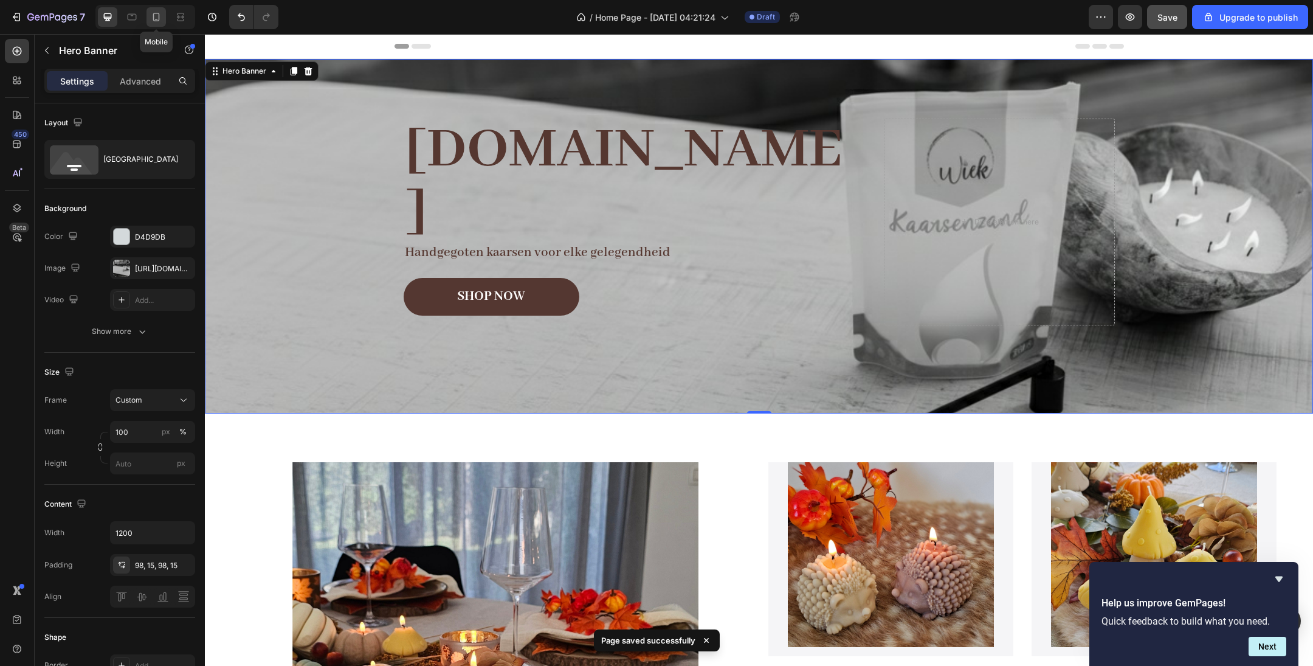
click at [157, 21] on icon at bounding box center [156, 17] width 12 height 12
type input "100%"
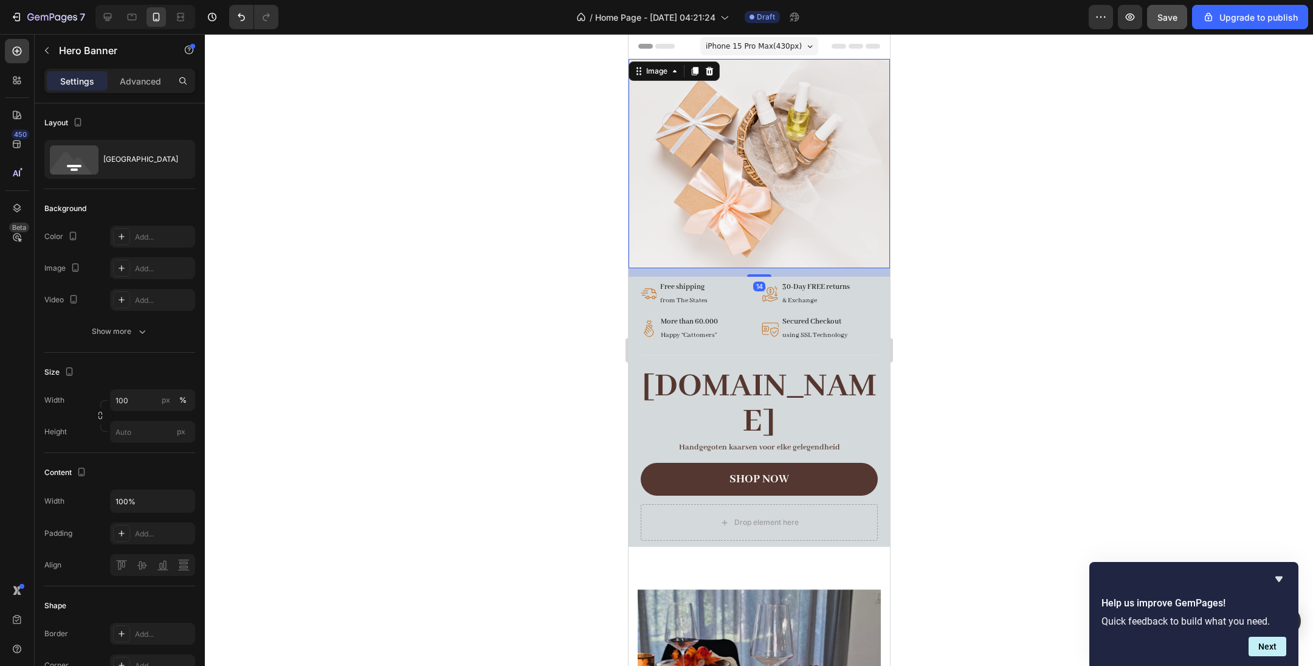
click at [749, 246] on img at bounding box center [758, 163] width 261 height 209
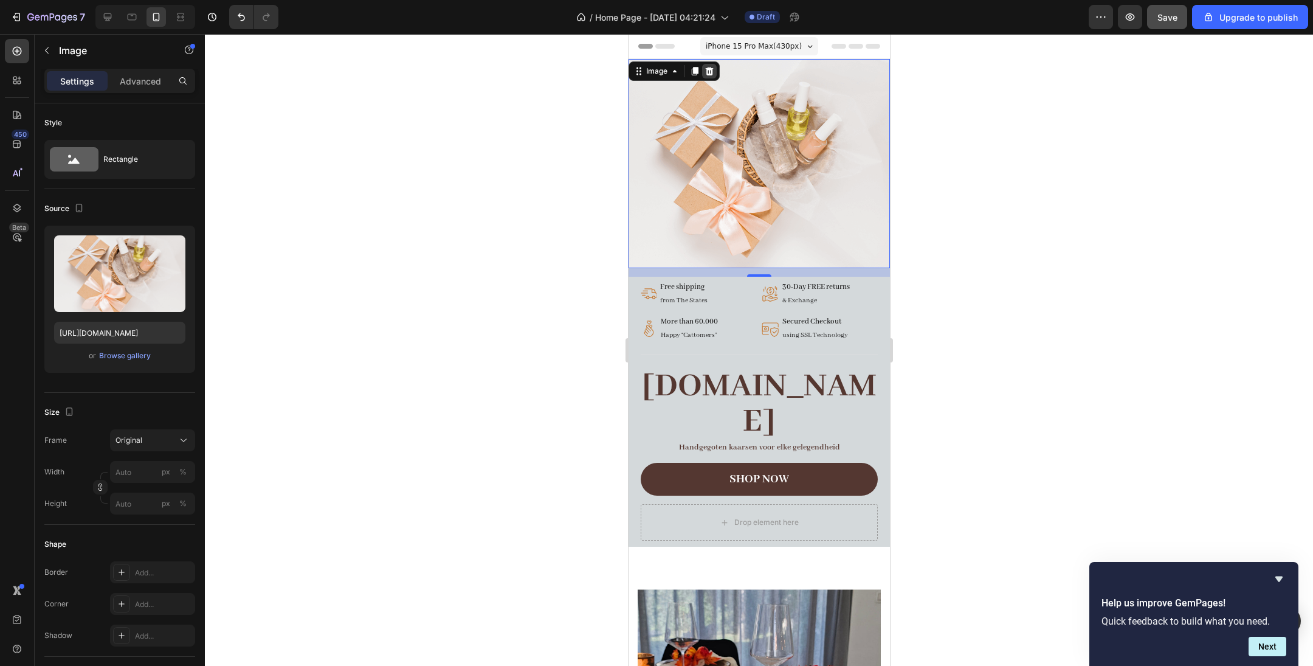
click at [713, 73] on icon at bounding box center [709, 71] width 10 height 10
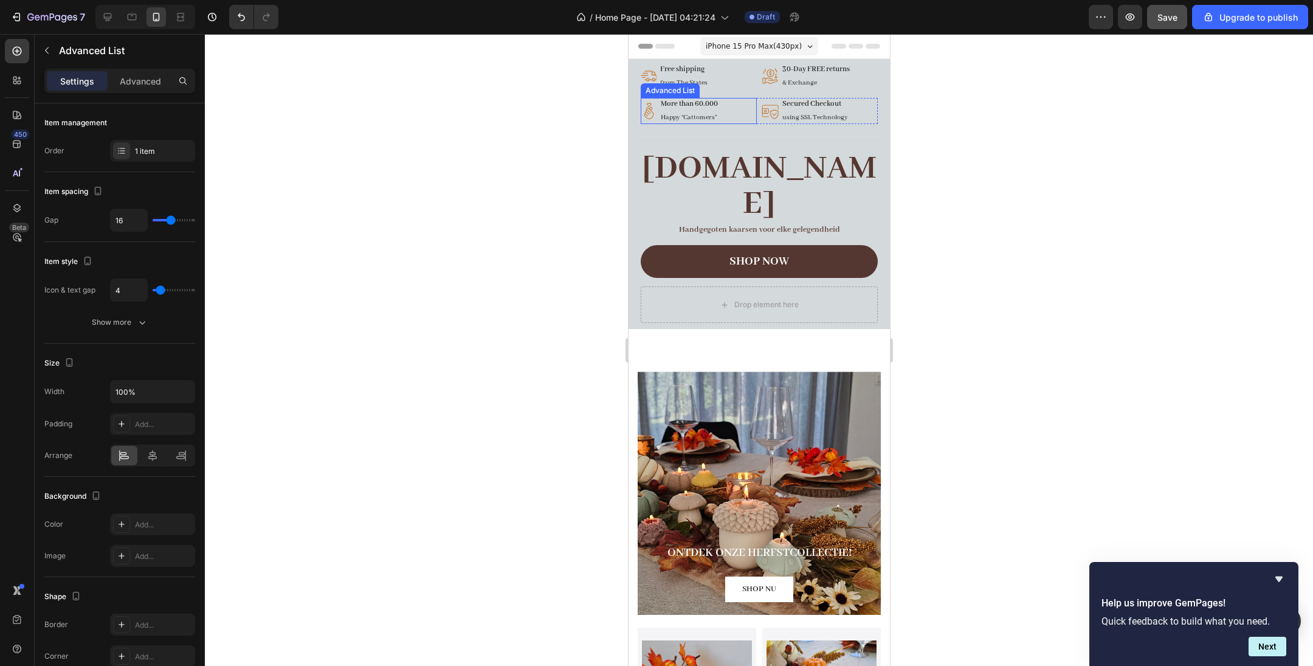
click at [743, 119] on div "Image More than 60.000 Text Block Happy “Cattomers” Text Block" at bounding box center [698, 111] width 116 height 26
click at [820, 136] on div "Title Line 9" at bounding box center [758, 137] width 237 height 15
click at [859, 107] on div "Image Secured Checkout Text Block using SSL Technology Text Block" at bounding box center [819, 111] width 116 height 26
click at [874, 69] on div "Image 30-Day FREE returns Text Block & Exchange Text Block" at bounding box center [819, 76] width 116 height 26
click at [106, 16] on icon at bounding box center [108, 17] width 12 height 12
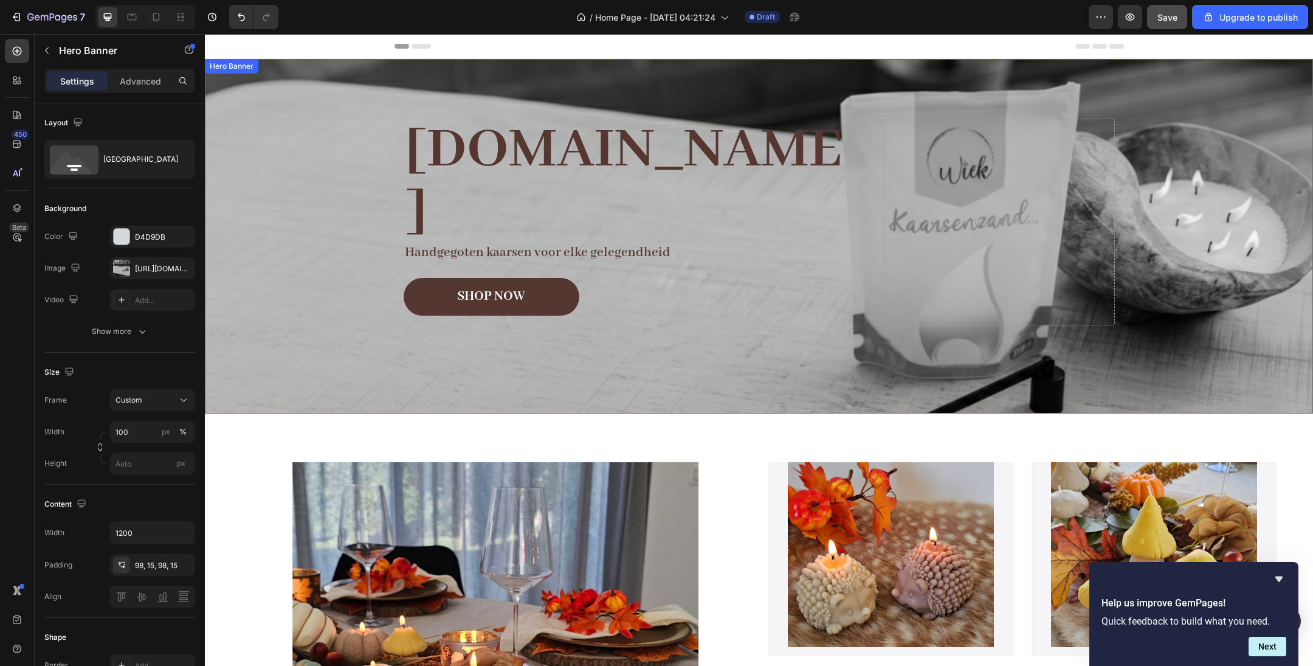
click at [348, 89] on div "Background Image" at bounding box center [759, 236] width 1108 height 354
click at [306, 72] on icon at bounding box center [309, 71] width 8 height 9
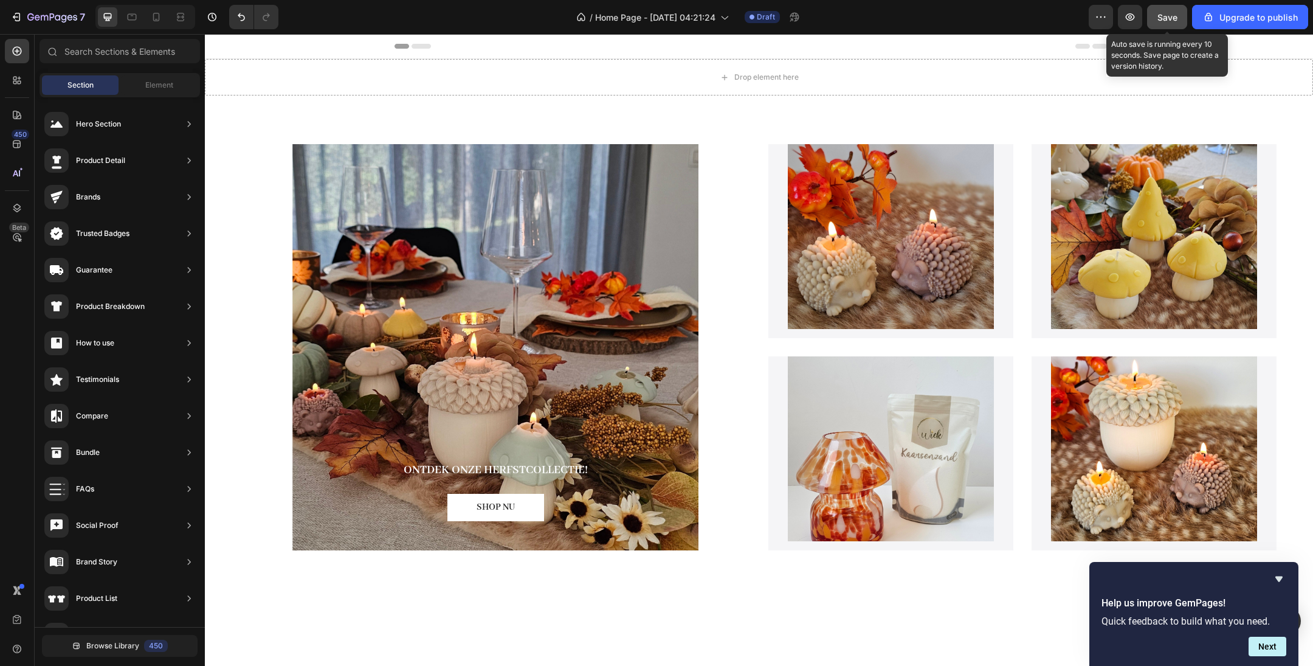
click at [1167, 19] on span "Save" at bounding box center [1168, 17] width 20 height 10
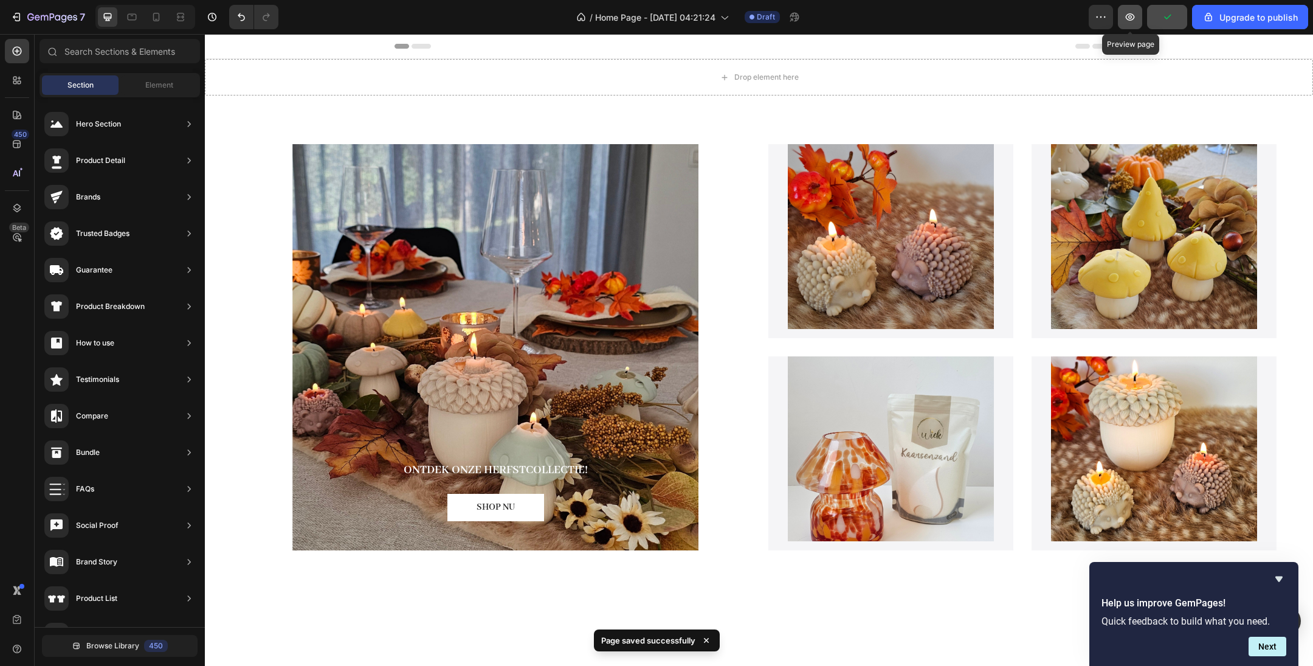
click at [1135, 16] on icon "button" at bounding box center [1130, 16] width 9 height 7
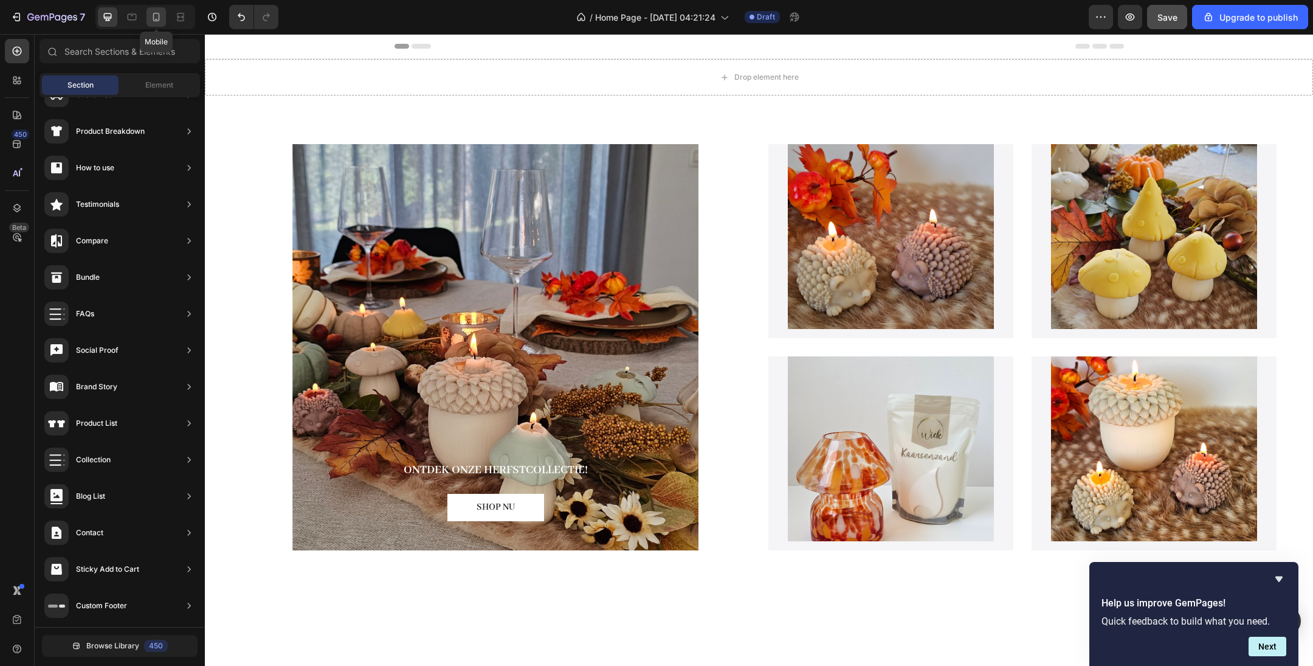
click at [156, 16] on icon at bounding box center [156, 17] width 12 height 12
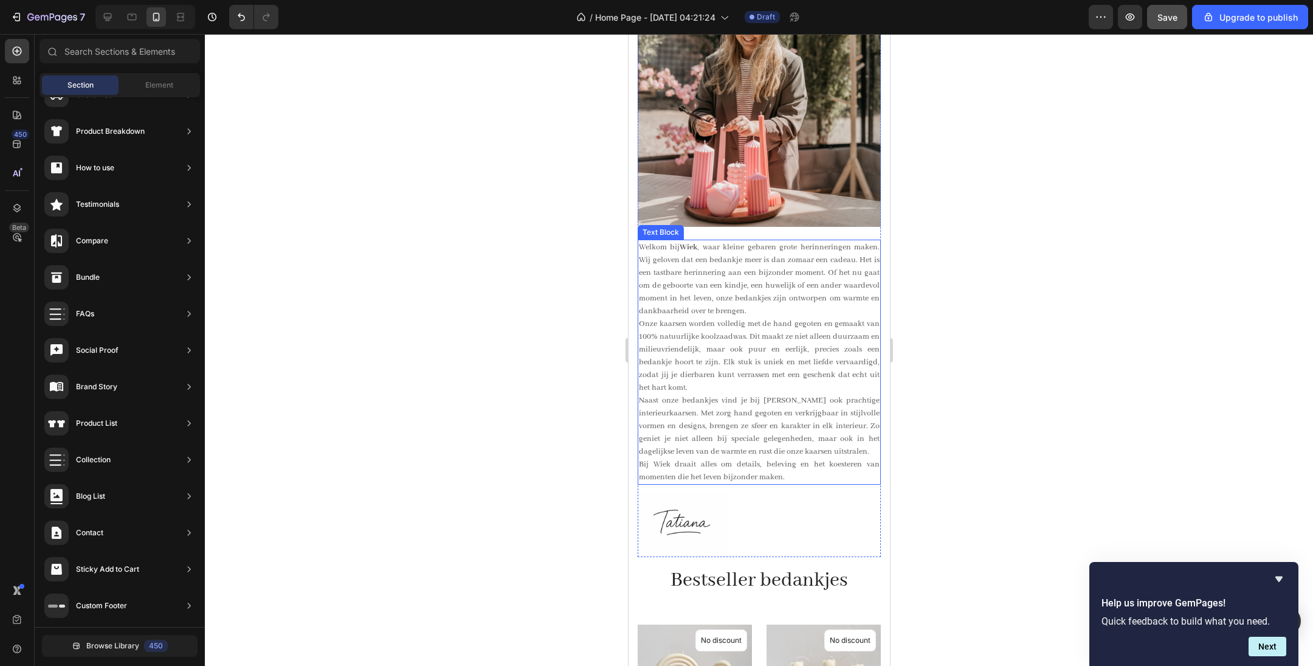
scroll to position [965, 0]
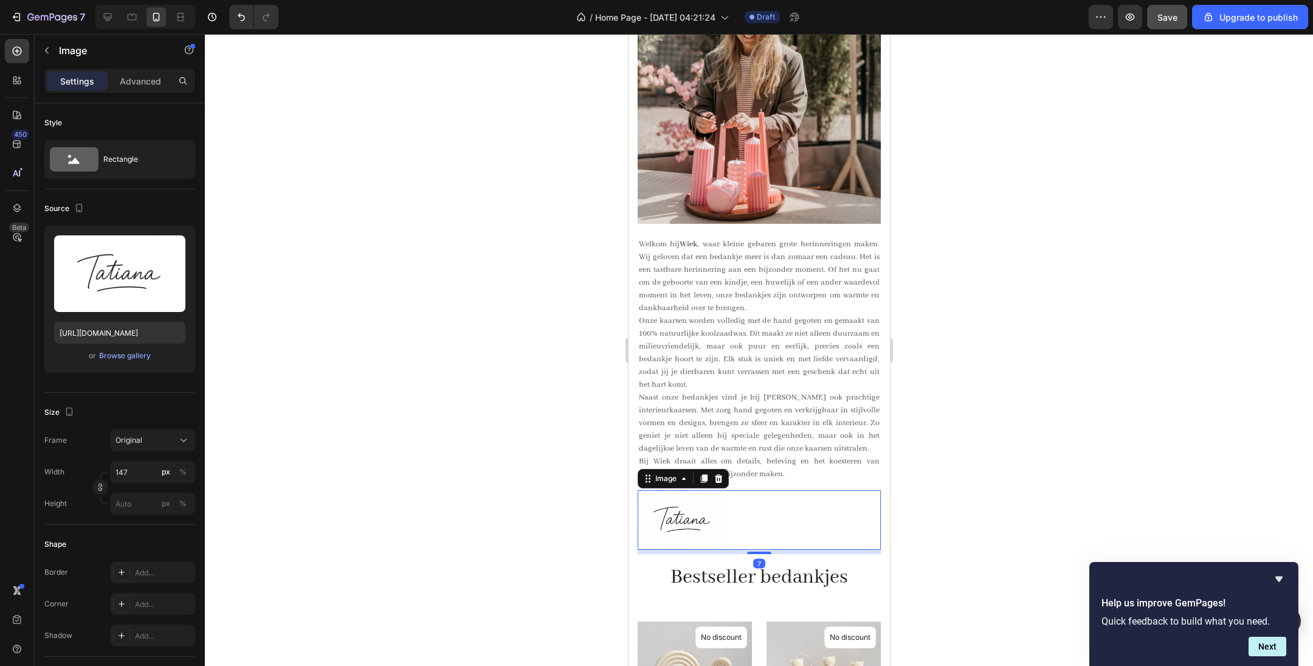
click at [688, 520] on img at bounding box center [681, 520] width 89 height 60
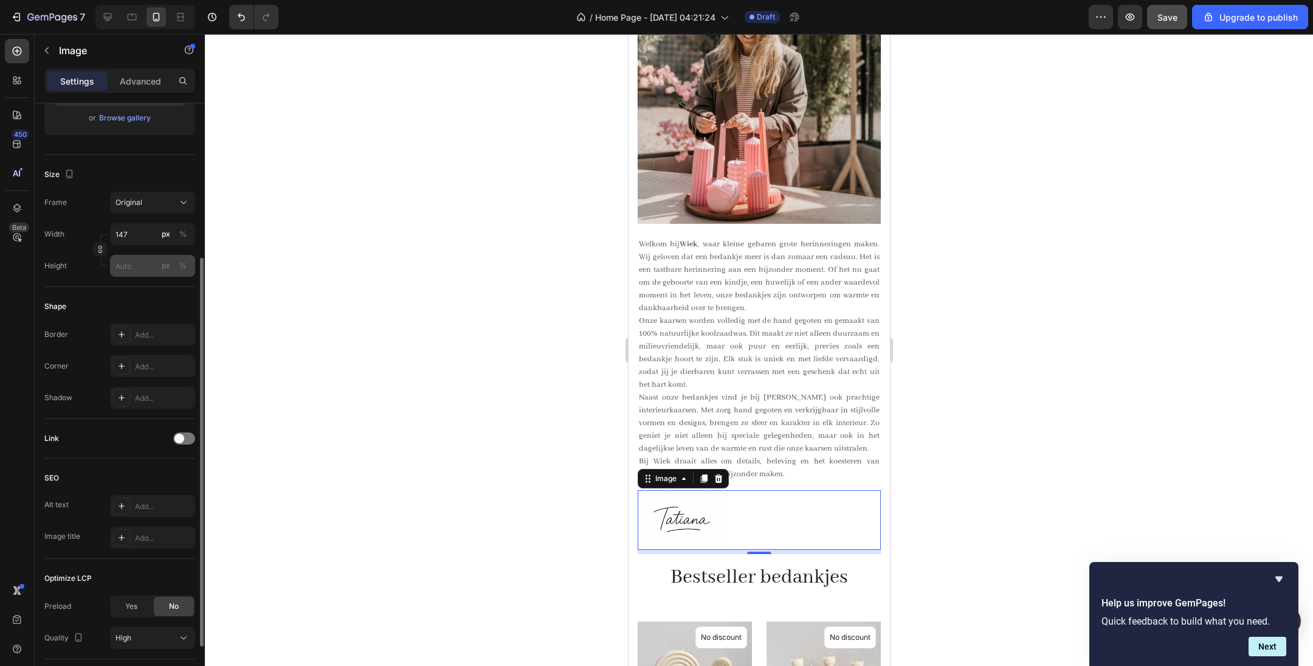
scroll to position [319, 0]
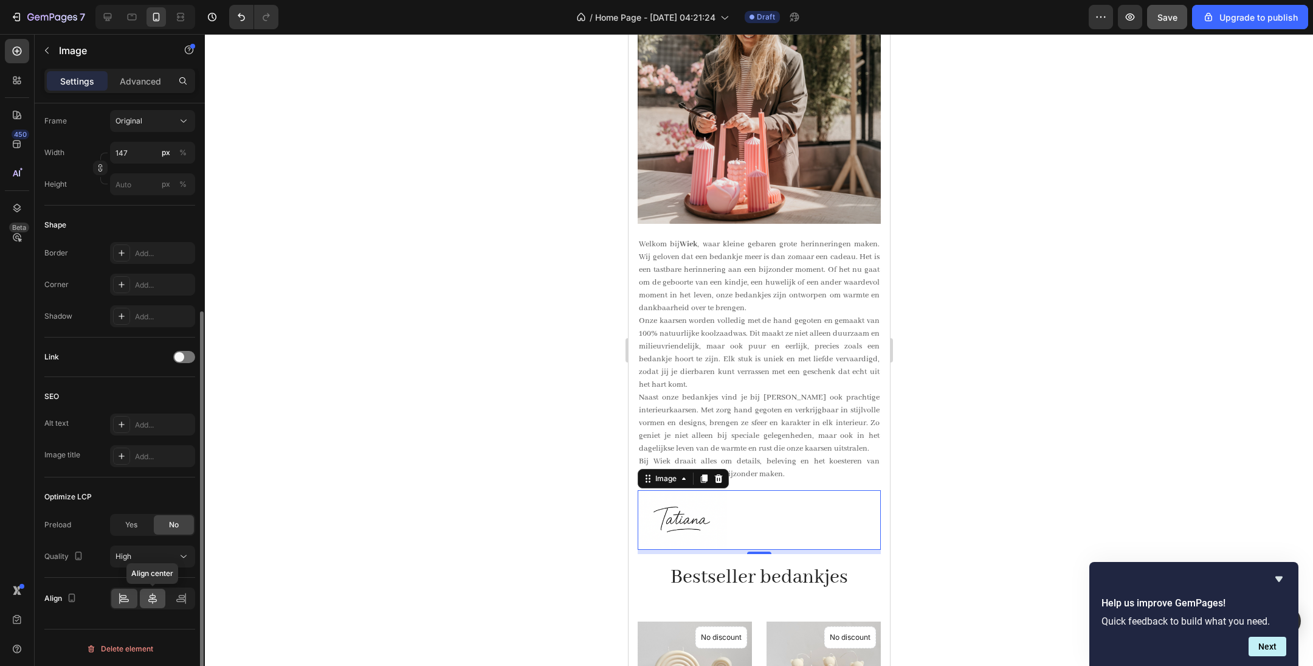
click at [156, 592] on icon at bounding box center [153, 598] width 12 height 12
click at [367, 458] on div at bounding box center [759, 350] width 1108 height 632
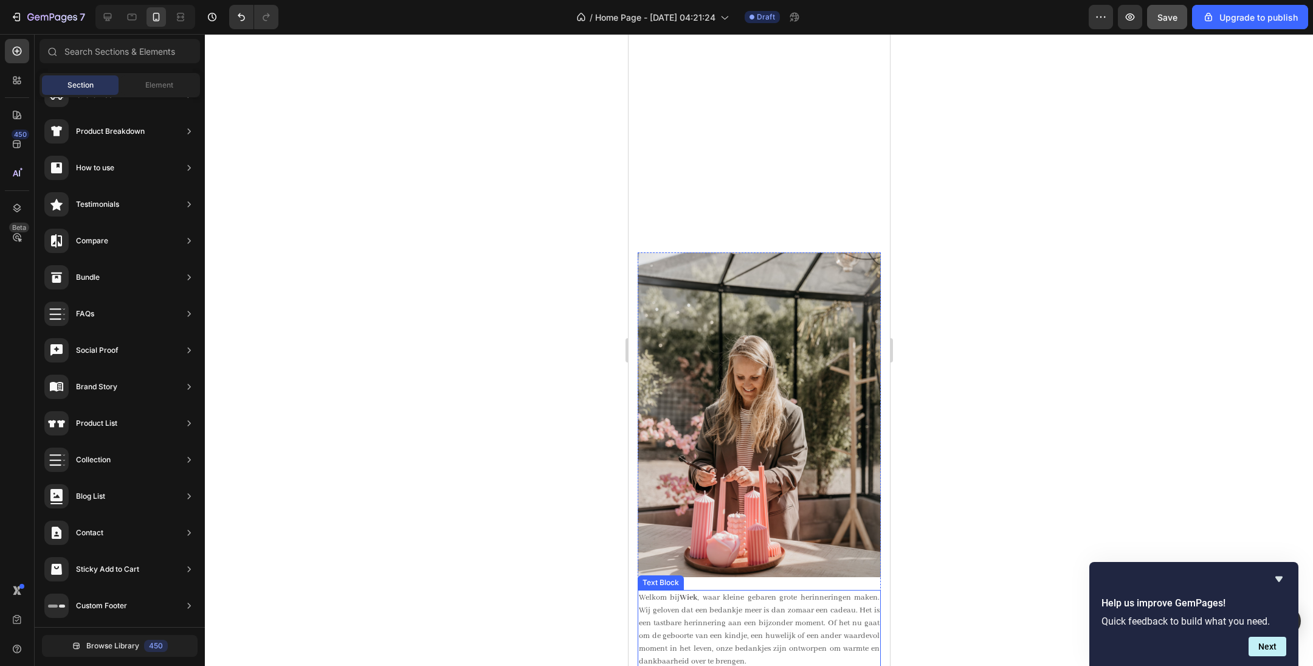
scroll to position [629, 0]
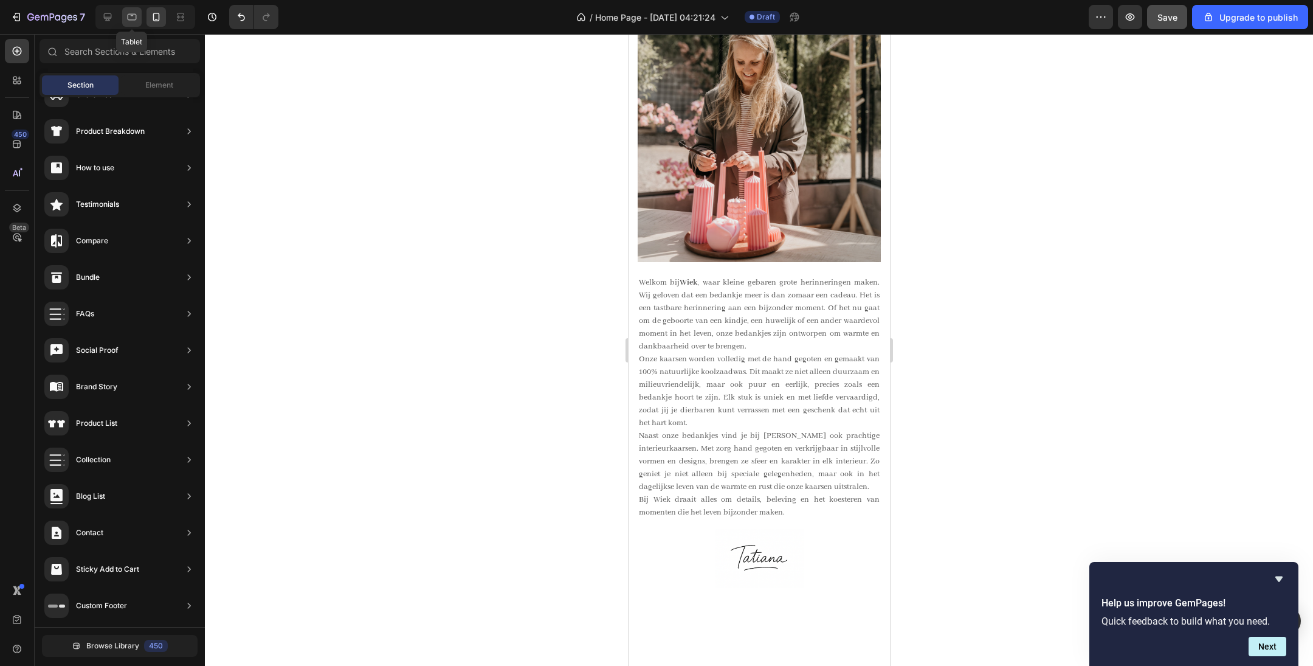
click at [141, 18] on div at bounding box center [131, 16] width 19 height 19
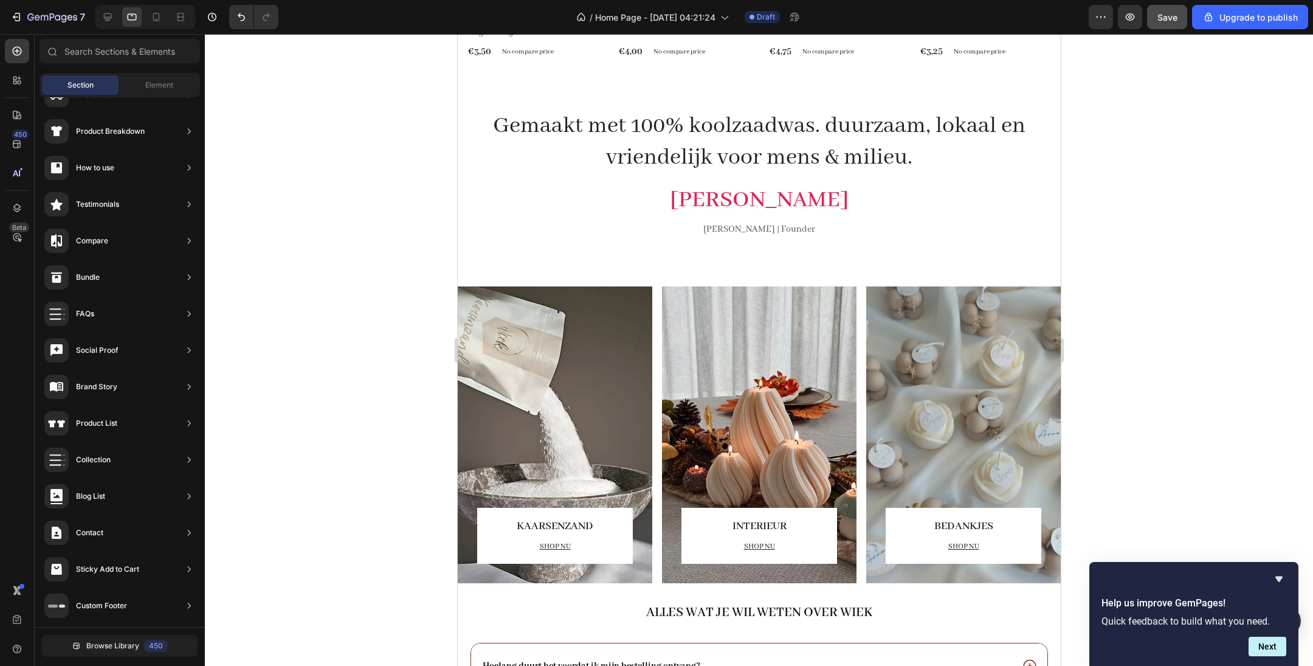
scroll to position [2075, 0]
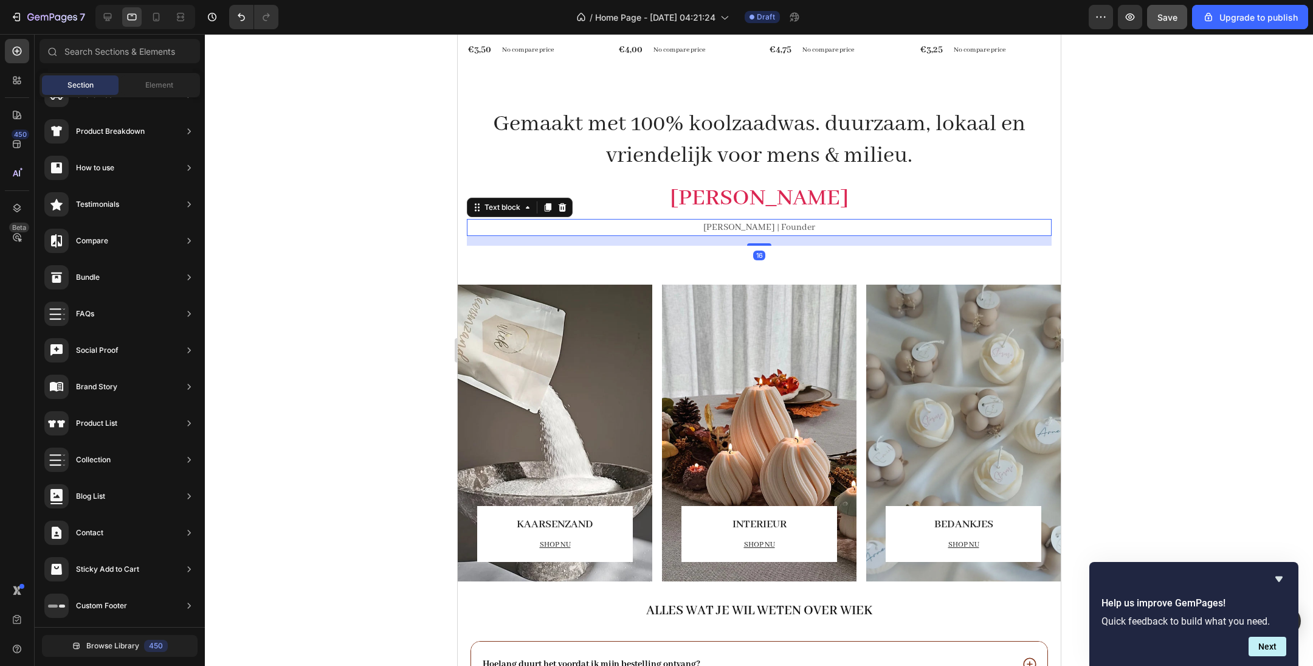
click at [721, 223] on p "[PERSON_NAME] | Founder" at bounding box center [759, 227] width 582 height 15
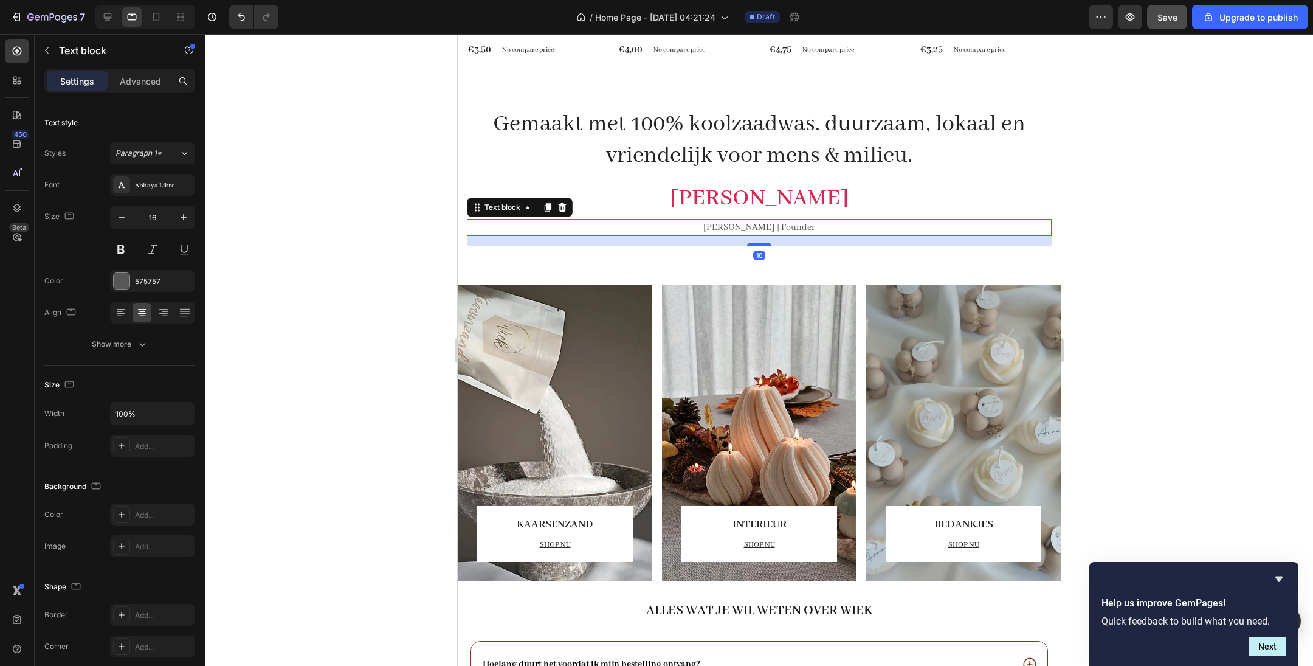
click at [563, 211] on icon at bounding box center [562, 207] width 10 height 10
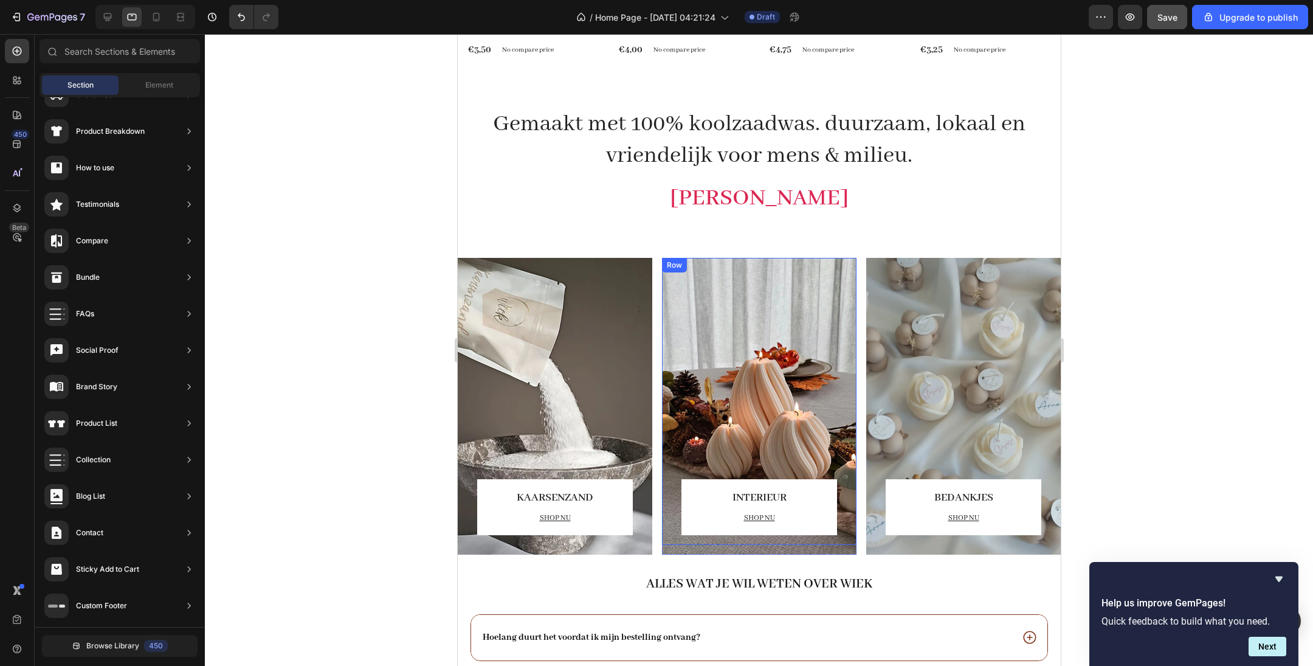
scroll to position [2053, 0]
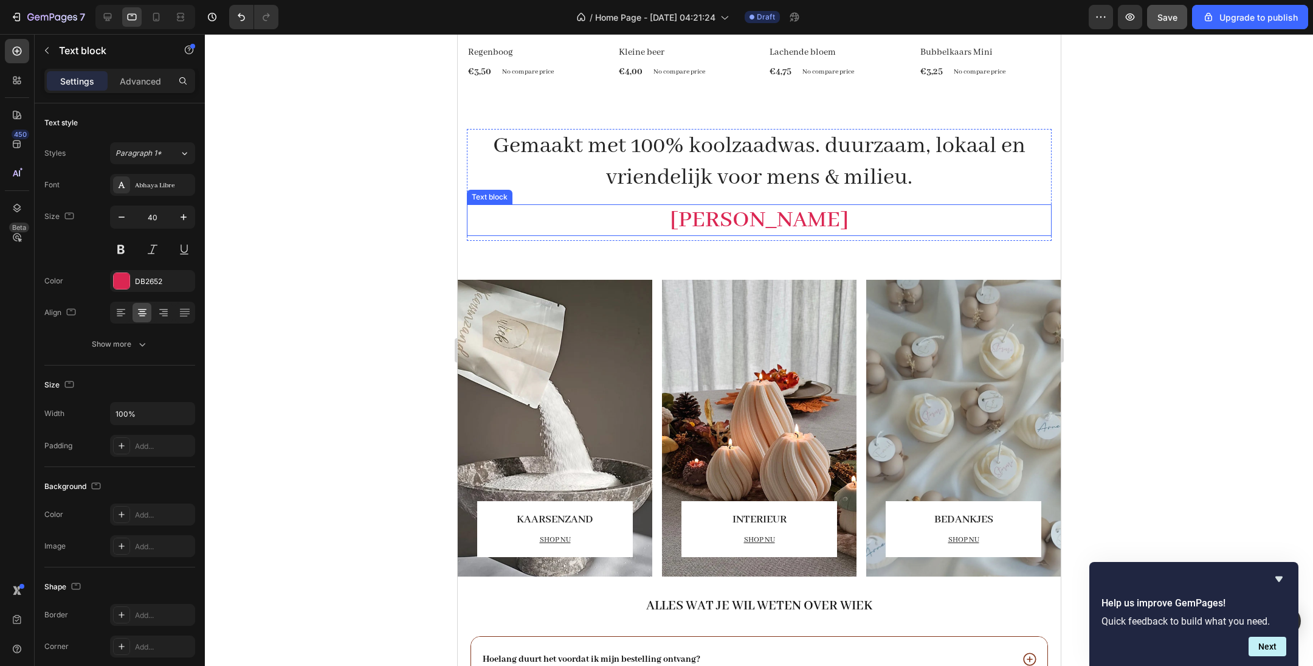
click at [764, 226] on p "[PERSON_NAME]" at bounding box center [759, 220] width 582 height 29
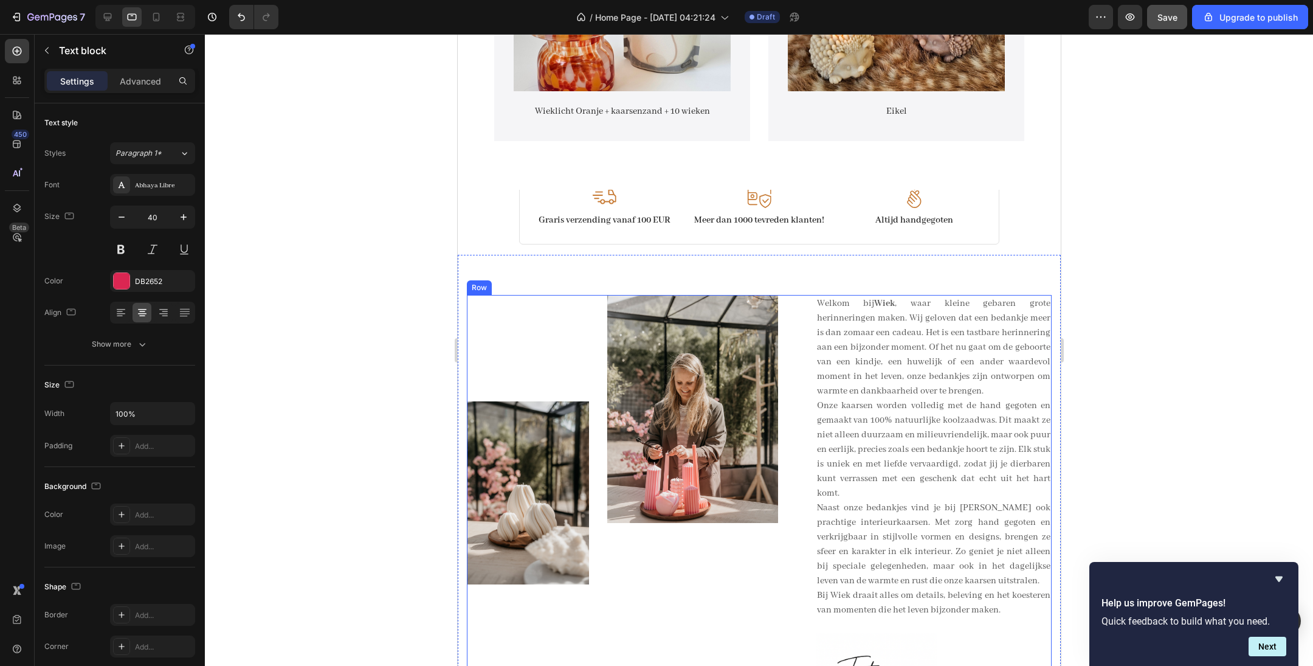
scroll to position [1137, 0]
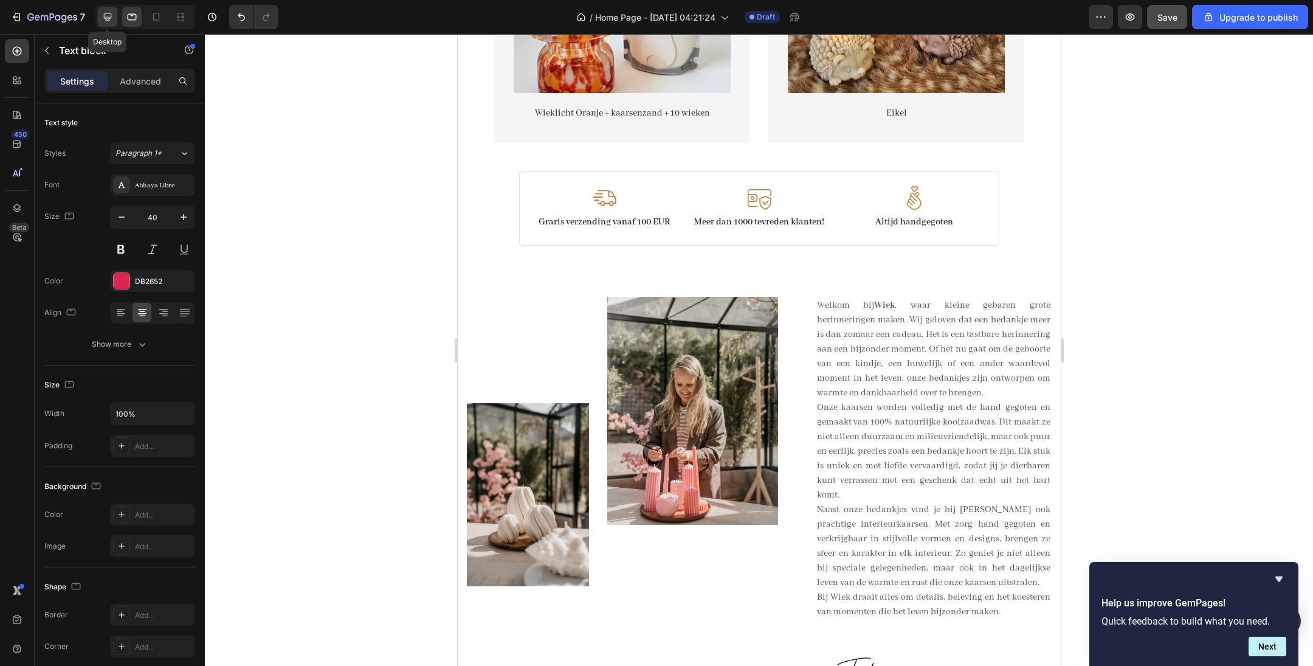
click at [112, 16] on icon at bounding box center [108, 17] width 12 height 12
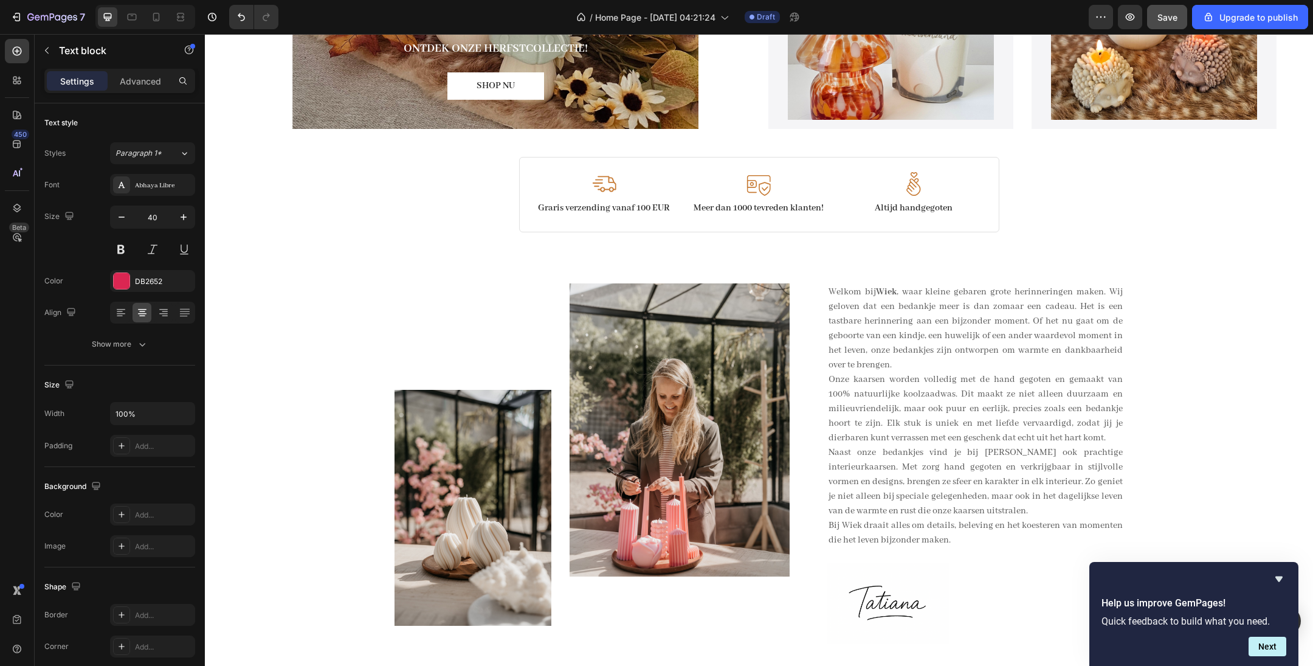
scroll to position [420, 0]
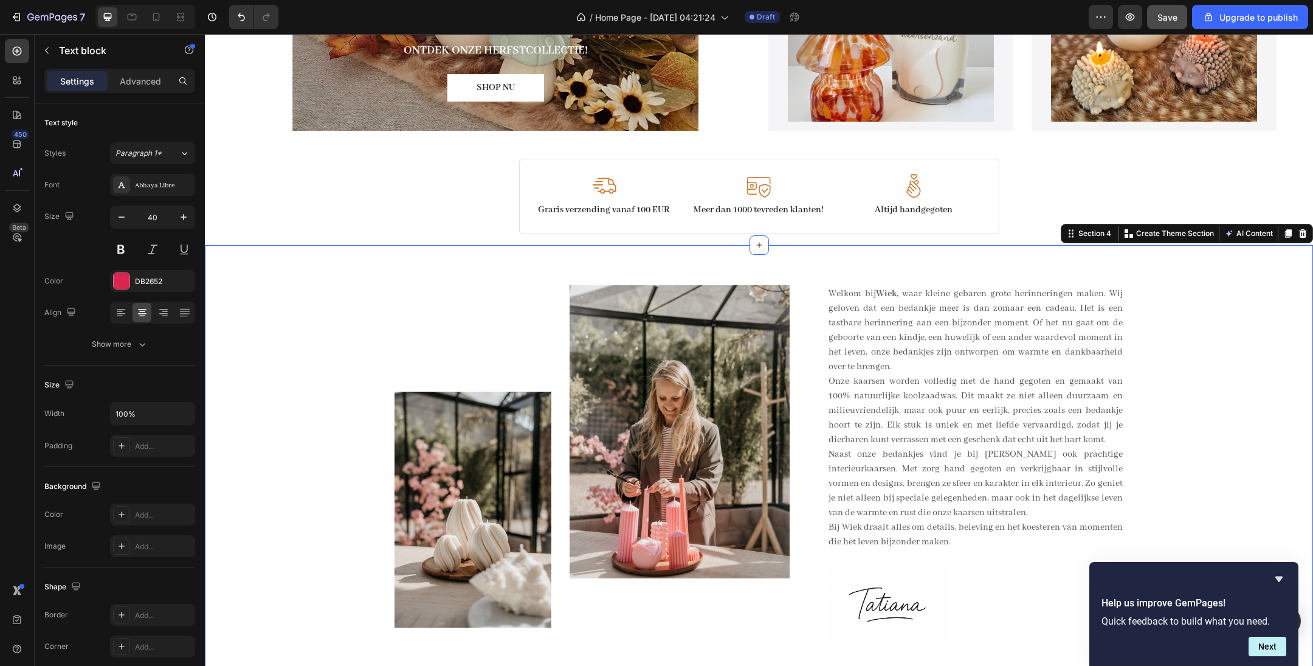
click at [1191, 358] on div "Image Image Row Welkom bij Wiek , waar kleine gebaren grote herinneringen maken…" at bounding box center [759, 474] width 1090 height 378
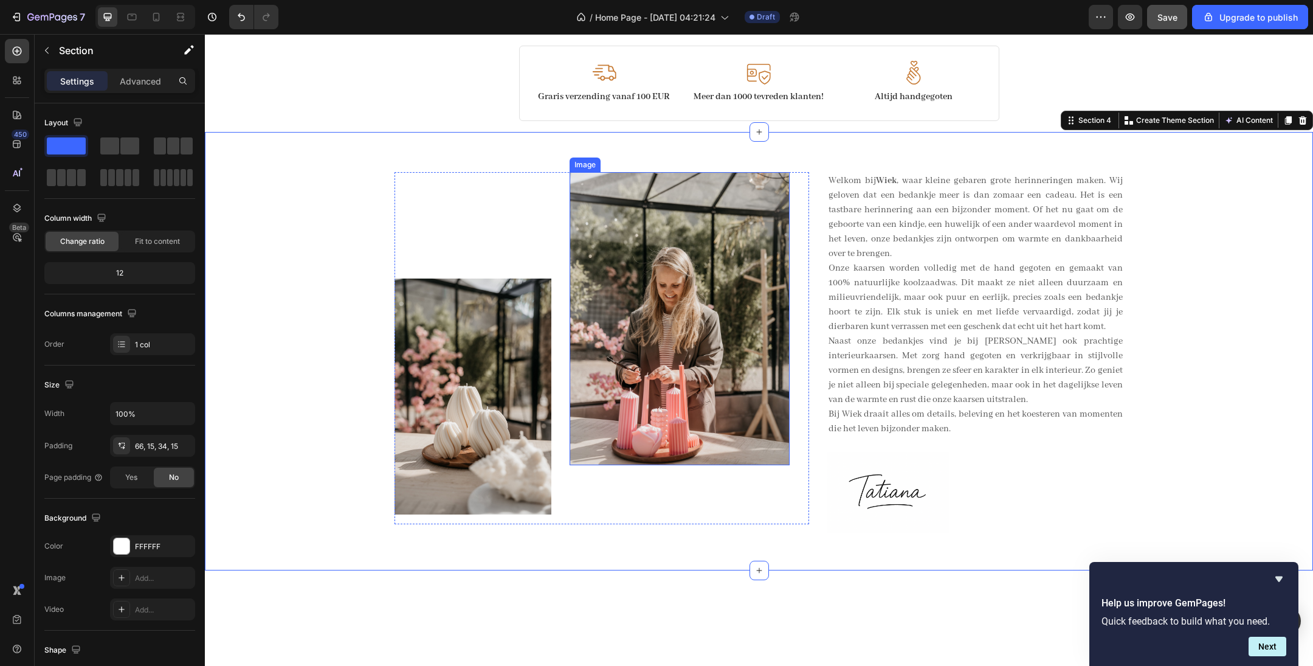
scroll to position [0, 0]
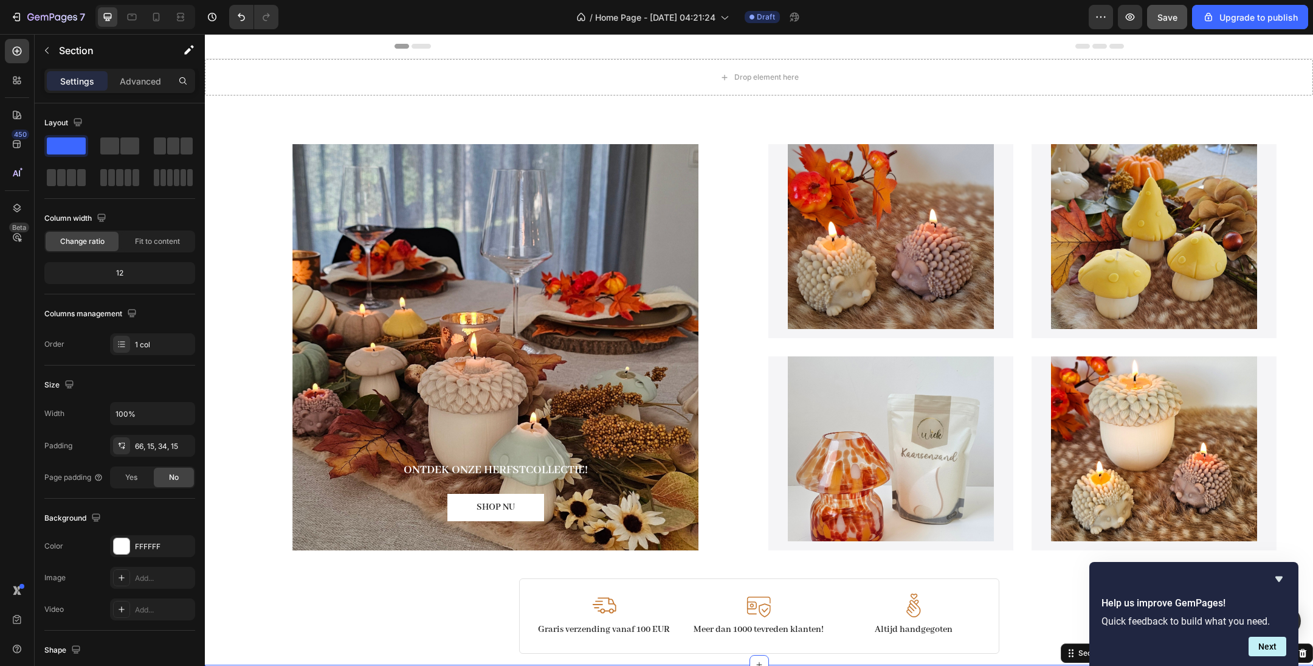
click at [16, 96] on div "450 Beta" at bounding box center [17, 308] width 24 height 539
click at [16, 83] on icon at bounding box center [15, 83] width 4 height 4
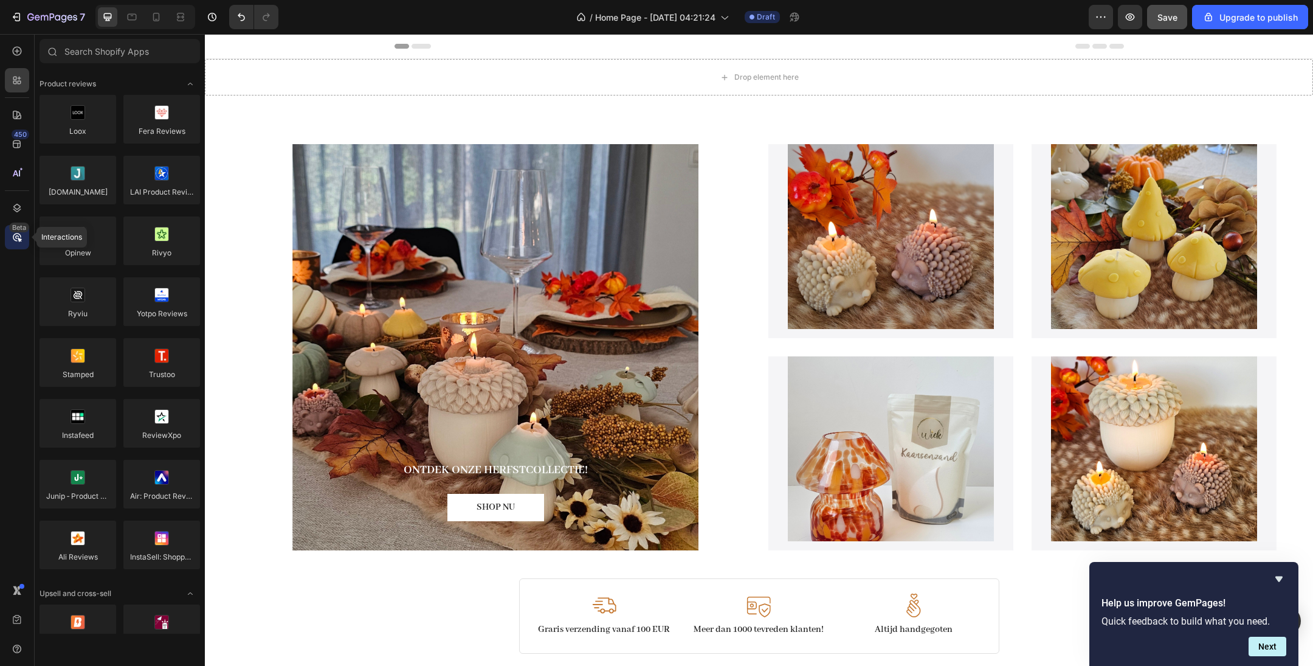
click at [21, 231] on div "Beta" at bounding box center [19, 228] width 20 height 10
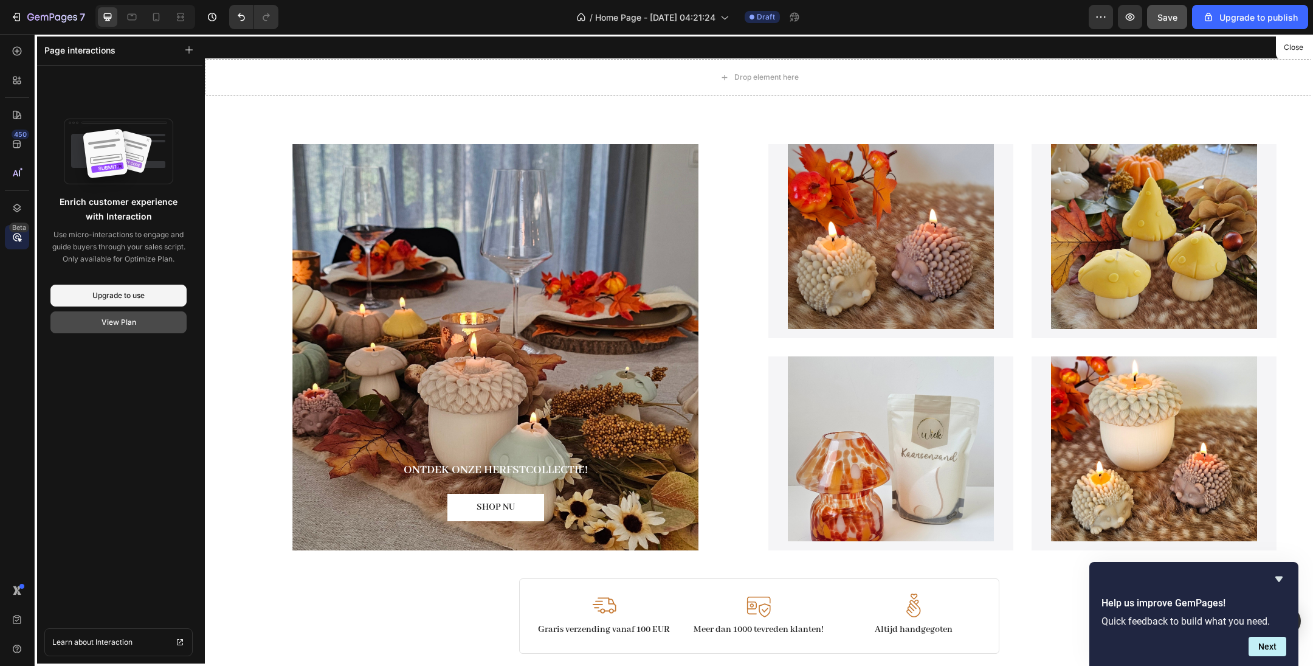
click at [123, 323] on div "View Plan" at bounding box center [119, 322] width 35 height 11
